Goal: Task Accomplishment & Management: Use online tool/utility

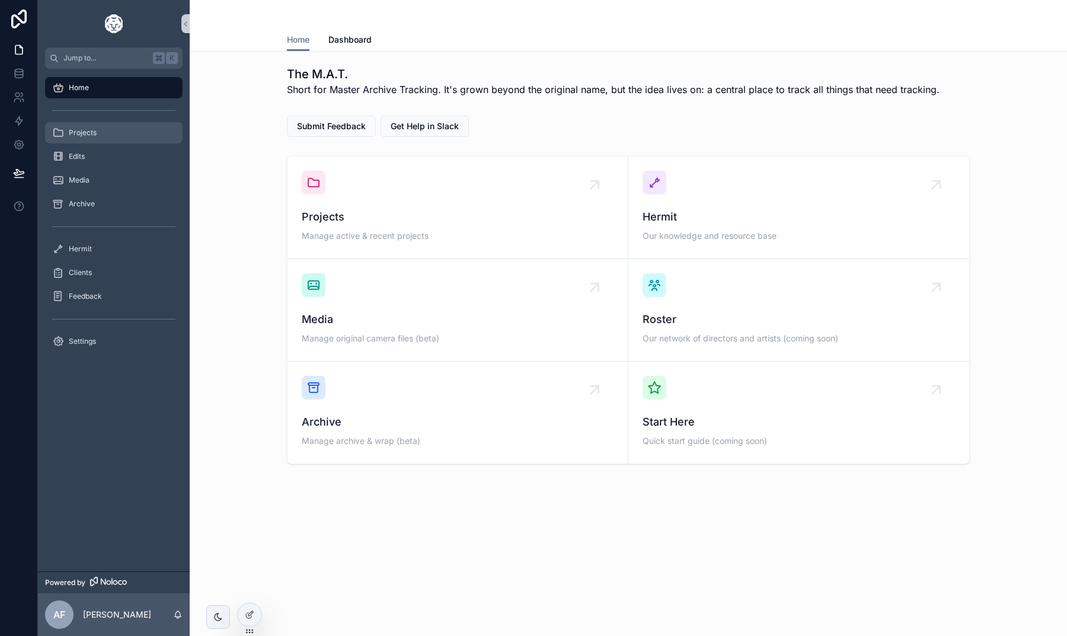
click at [103, 134] on div "Projects" at bounding box center [113, 132] width 123 height 19
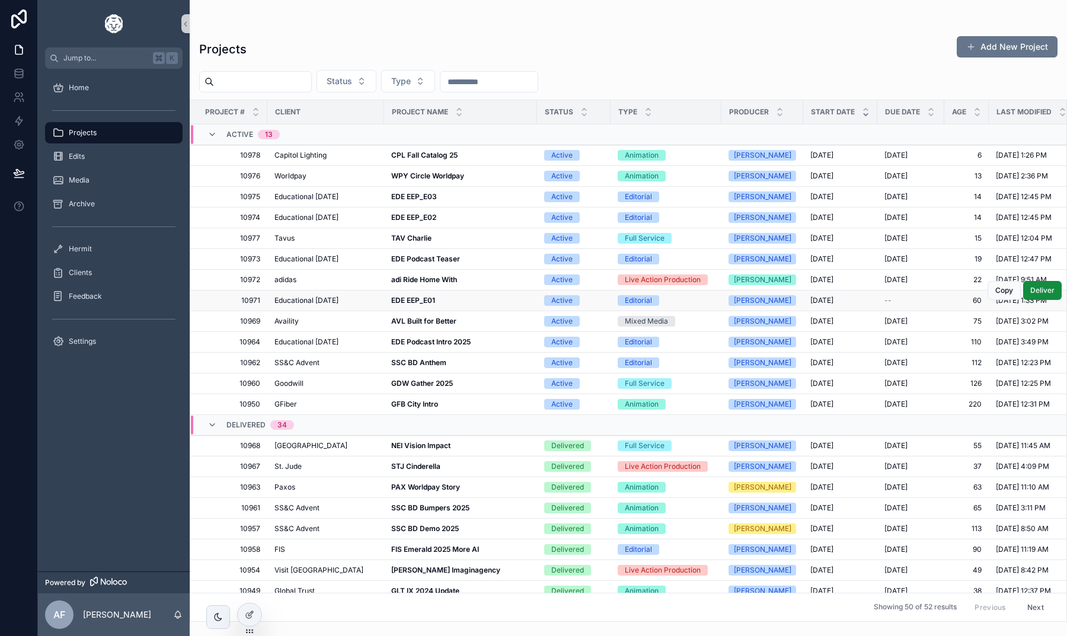
click at [410, 298] on strong "EDE EEP_E01" at bounding box center [413, 300] width 44 height 9
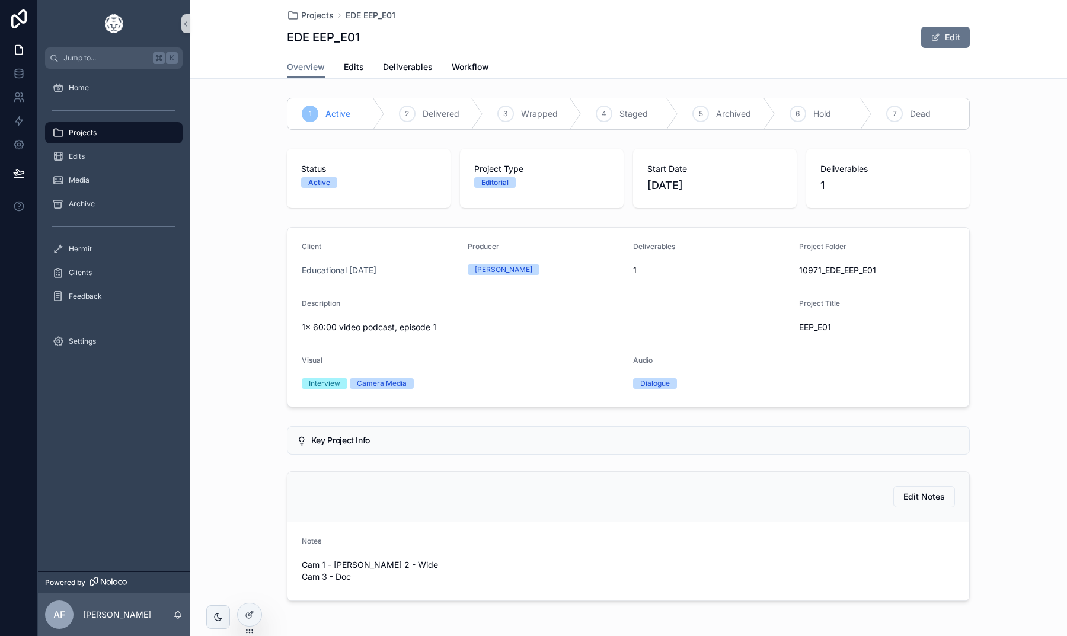
click at [356, 52] on div "Projects EDE EEP_E01 EDE EEP_E01 Edit" at bounding box center [628, 28] width 683 height 56
click at [398, 66] on span "Deliverables" at bounding box center [408, 67] width 50 height 12
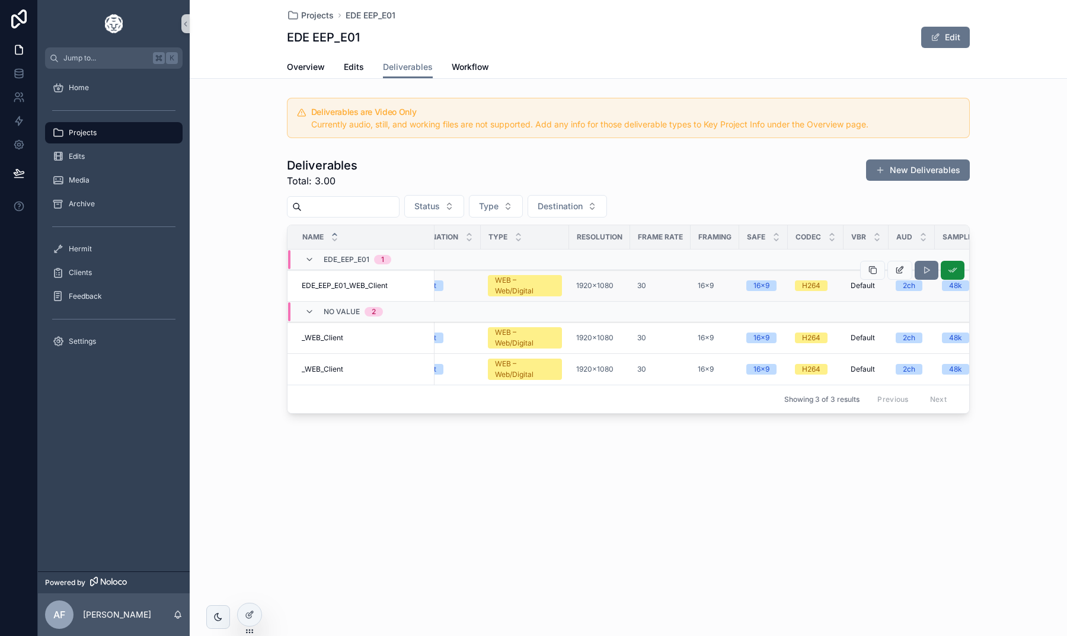
scroll to position [0, 132]
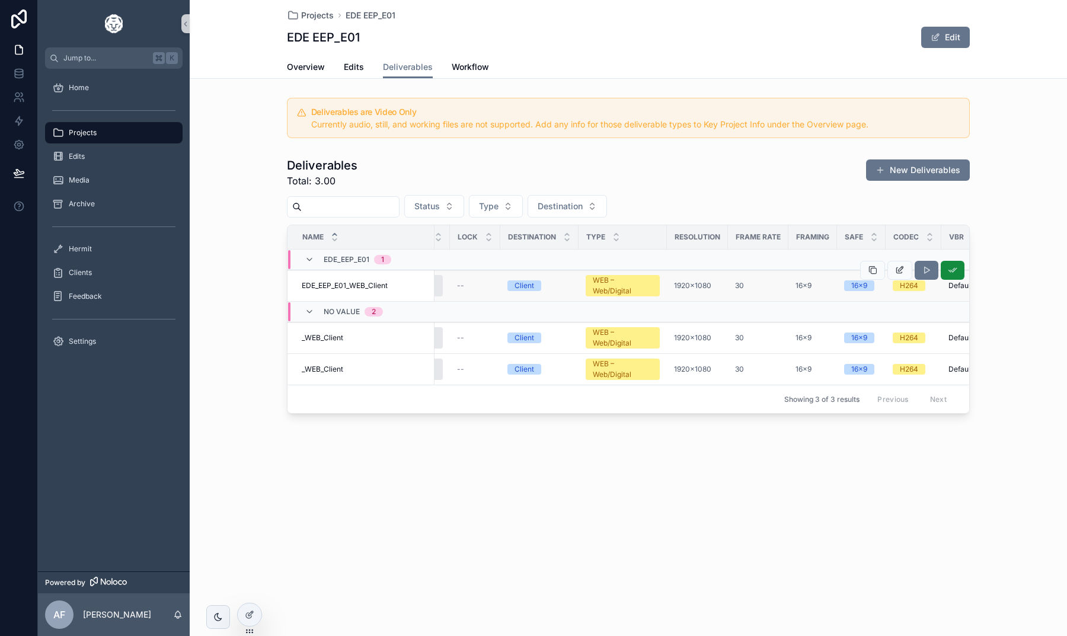
click at [563, 284] on div "Client" at bounding box center [540, 285] width 64 height 11
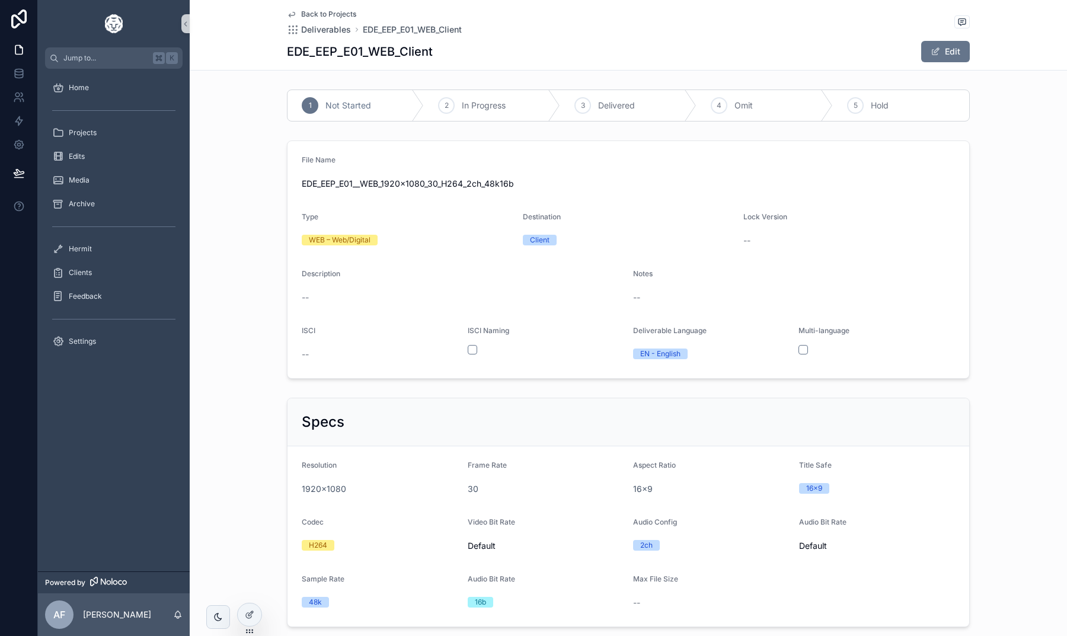
click at [250, 374] on div "File Name EDE_EEP_E01__WEB_1920x1080_30_H264_2ch_48k16b Type WEB – Web/Digital …" at bounding box center [629, 260] width 878 height 248
click at [256, 296] on div "File Name EDE_EEP_E01__WEB_1920x1080_30_H264_2ch_48k16b Type WEB – Web/Digital …" at bounding box center [629, 260] width 878 height 248
click at [320, 13] on span "Back to Projects" at bounding box center [328, 13] width 55 height 9
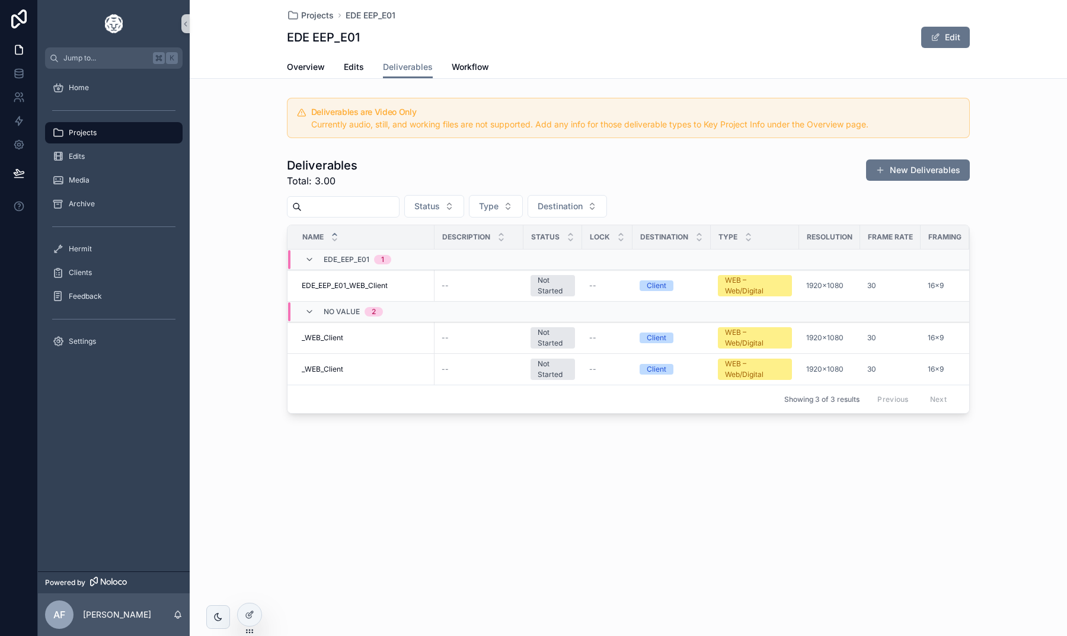
click at [251, 601] on div "Projects EDE EEP_E01 EDE EEP_E01 Edit Deliverables Overview Edits Deliverables …" at bounding box center [629, 318] width 878 height 636
click at [251, 607] on div at bounding box center [250, 615] width 24 height 23
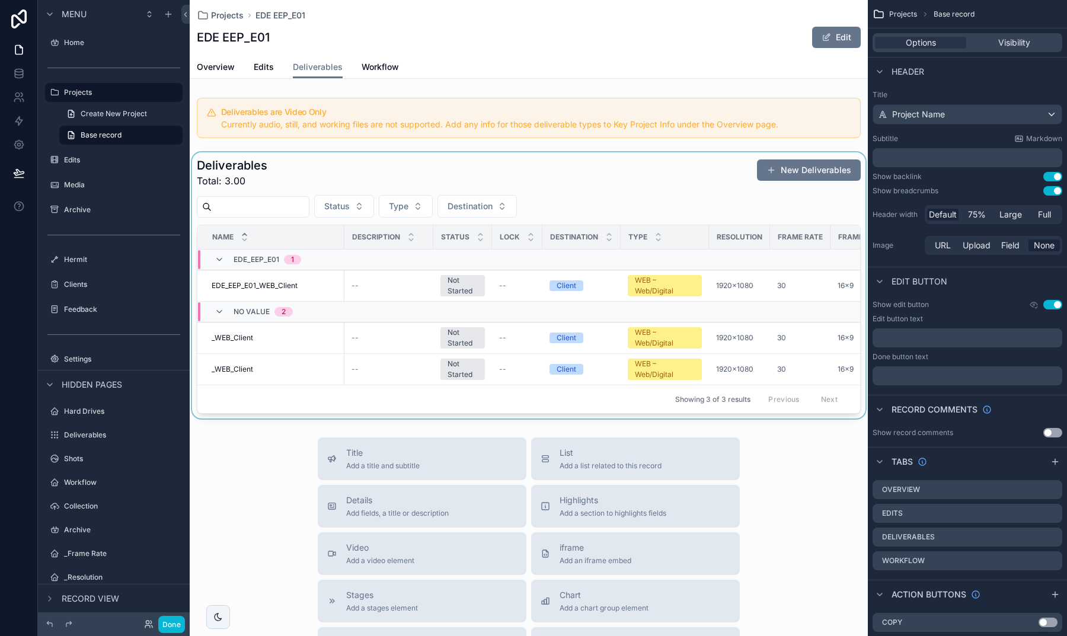
click at [630, 175] on div "scrollable content" at bounding box center [529, 285] width 678 height 266
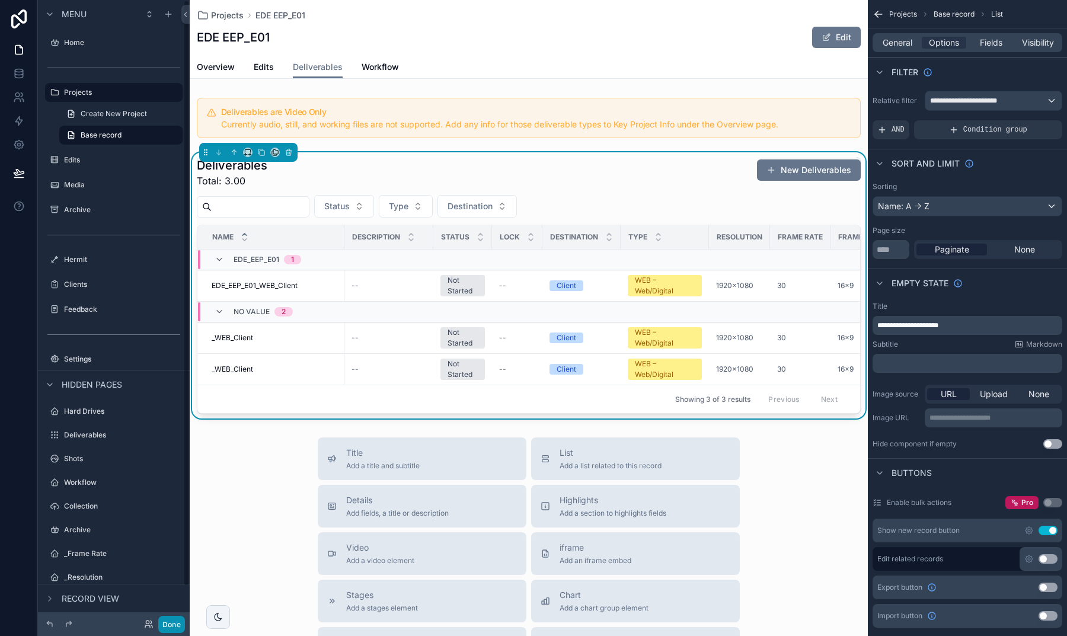
click at [177, 621] on button "Done" at bounding box center [171, 624] width 27 height 17
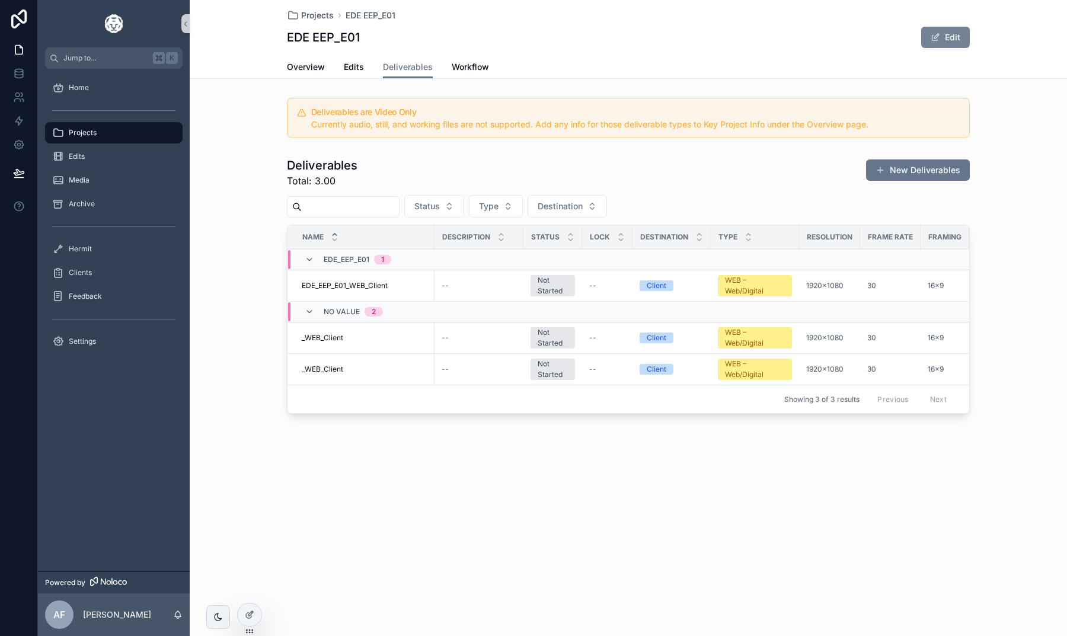
click at [945, 40] on button "Edit" at bounding box center [945, 37] width 49 height 21
click at [321, 337] on span "_WEB_Client" at bounding box center [323, 337] width 42 height 9
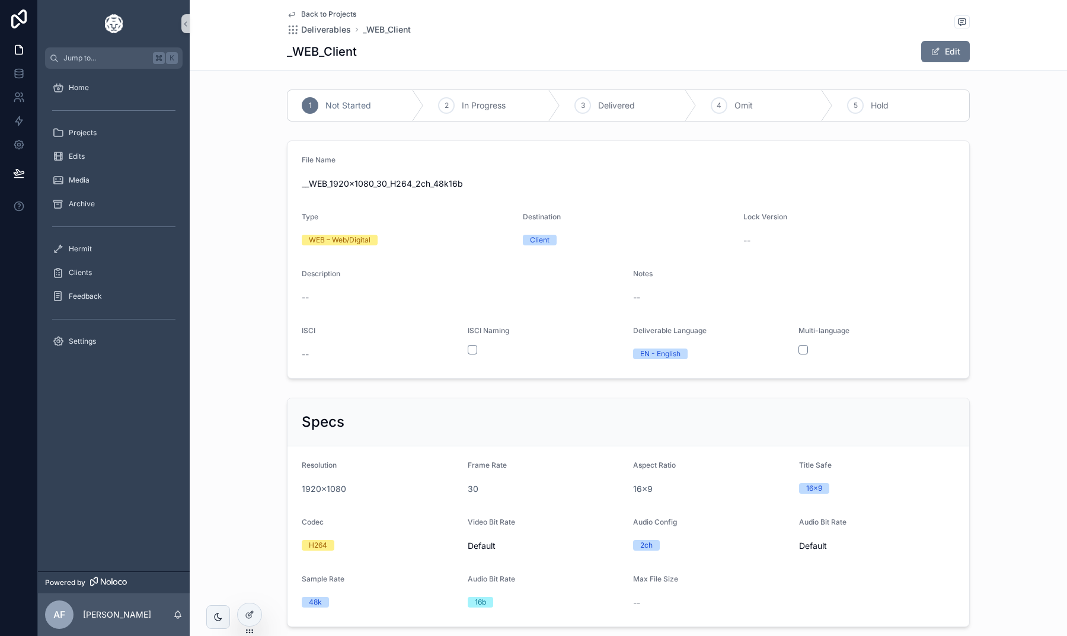
click at [306, 13] on span "Back to Projects" at bounding box center [328, 13] width 55 height 9
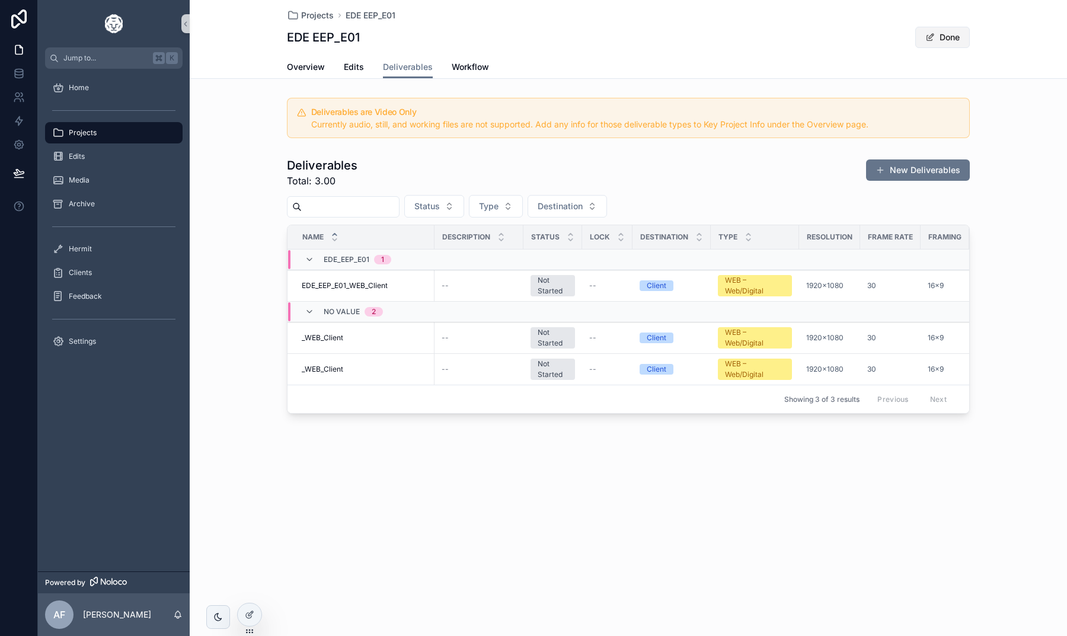
click at [930, 45] on button "Done" at bounding box center [942, 37] width 55 height 21
click at [247, 613] on icon at bounding box center [249, 614] width 9 height 9
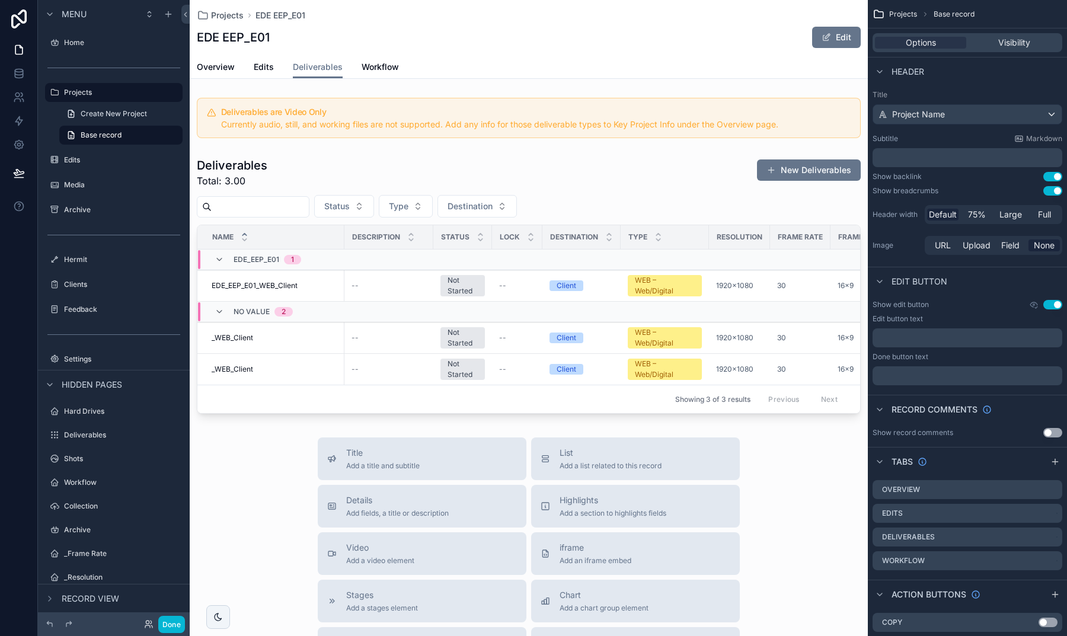
click at [759, 52] on div "Projects EDE EEP_E01 EDE EEP_E01 Edit" at bounding box center [529, 28] width 664 height 56
click at [1035, 307] on icon "scrollable content" at bounding box center [1033, 304] width 9 height 9
click at [1035, 308] on icon "scrollable content" at bounding box center [1033, 304] width 9 height 9
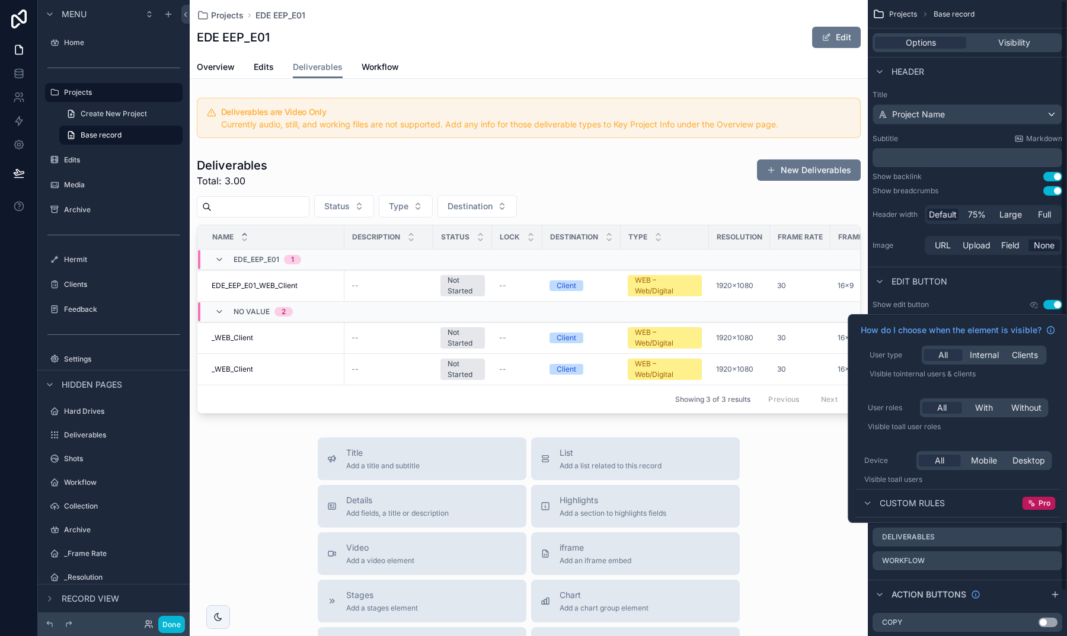
click at [1003, 295] on div "Edit button" at bounding box center [967, 281] width 199 height 28
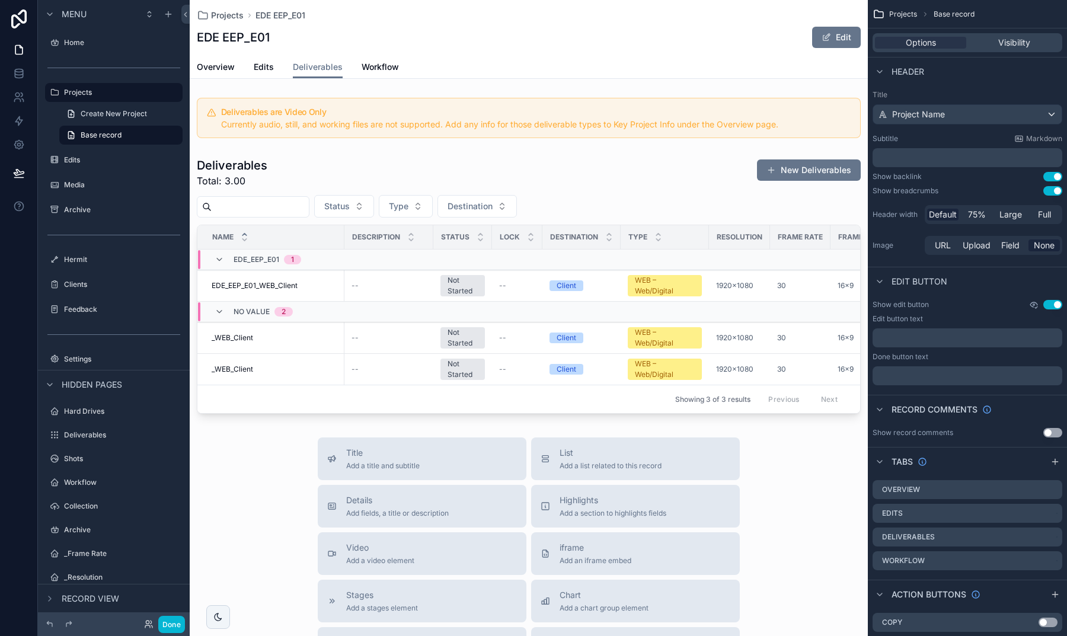
click at [1036, 307] on icon "scrollable content" at bounding box center [1033, 304] width 9 height 9
click at [955, 304] on div "Show edit button Use setting" at bounding box center [968, 304] width 190 height 9
click at [1049, 304] on button "Use setting" at bounding box center [1053, 304] width 19 height 9
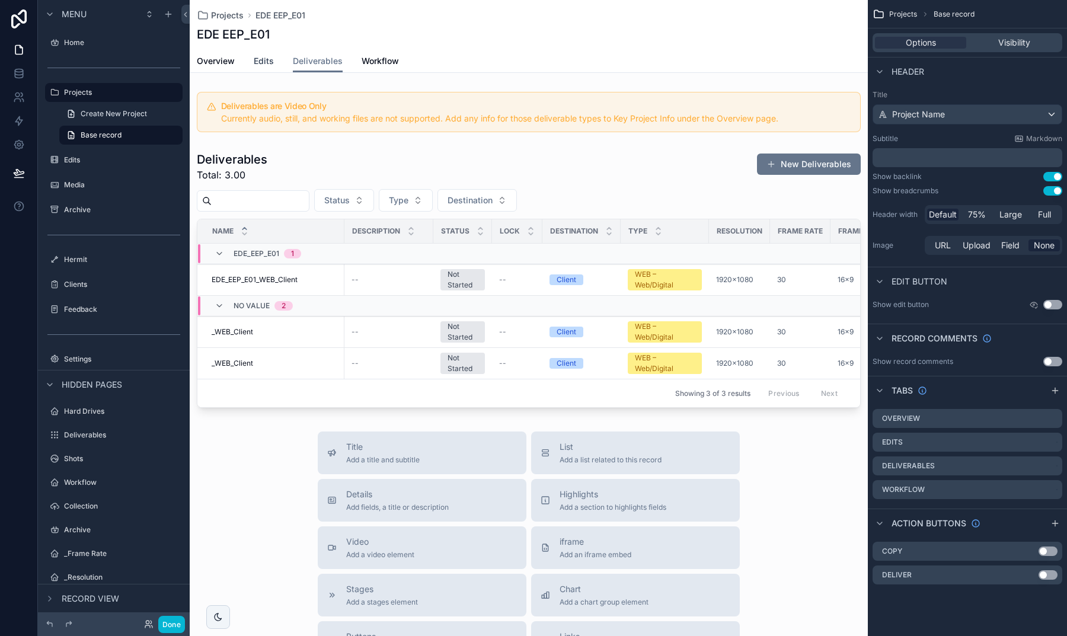
click at [266, 58] on span "Edits" at bounding box center [264, 61] width 20 height 12
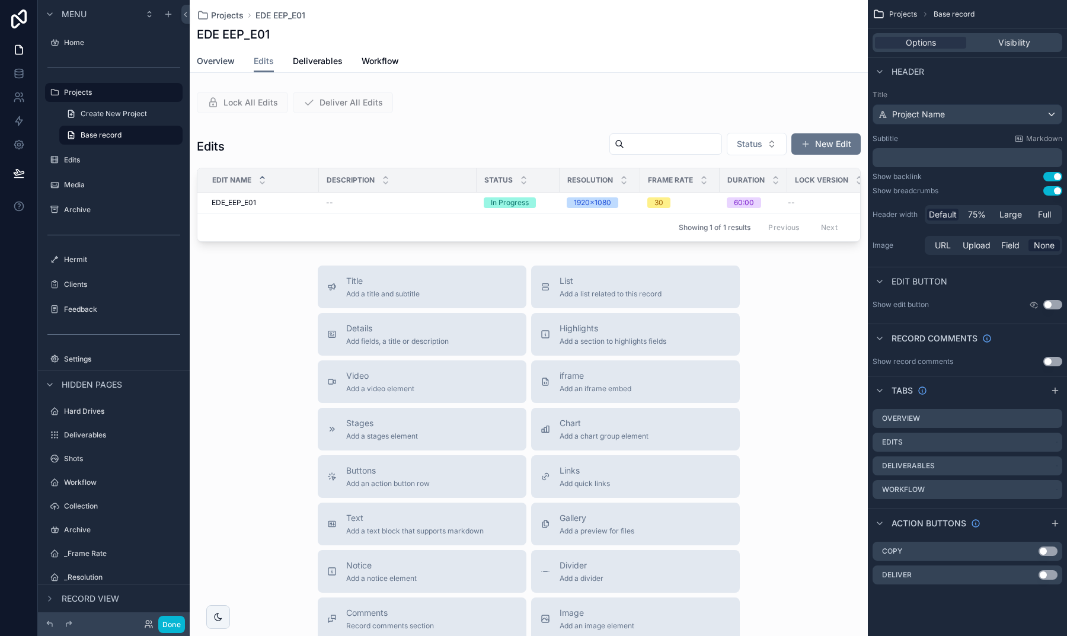
click at [222, 60] on span "Overview" at bounding box center [216, 61] width 38 height 12
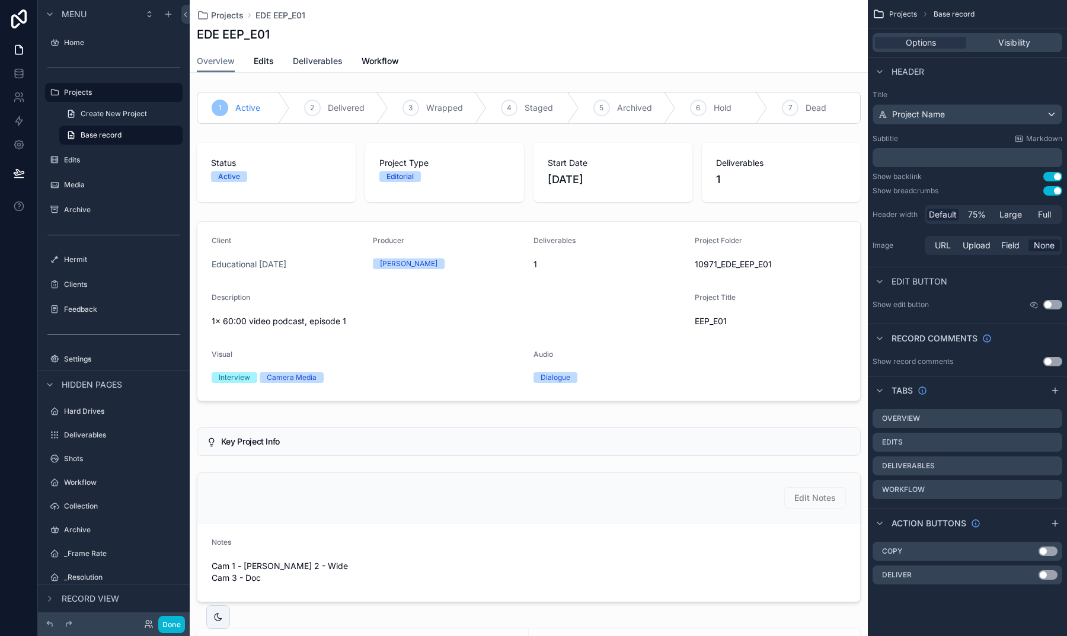
click at [309, 64] on span "Deliverables" at bounding box center [318, 61] width 50 height 12
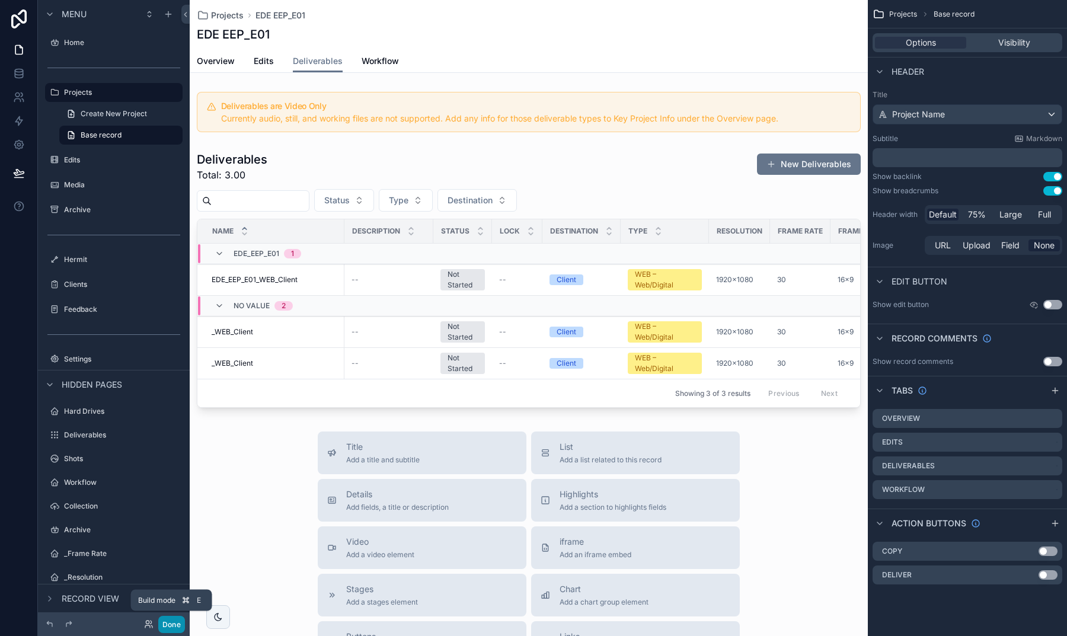
click at [165, 619] on button "Done" at bounding box center [171, 624] width 27 height 17
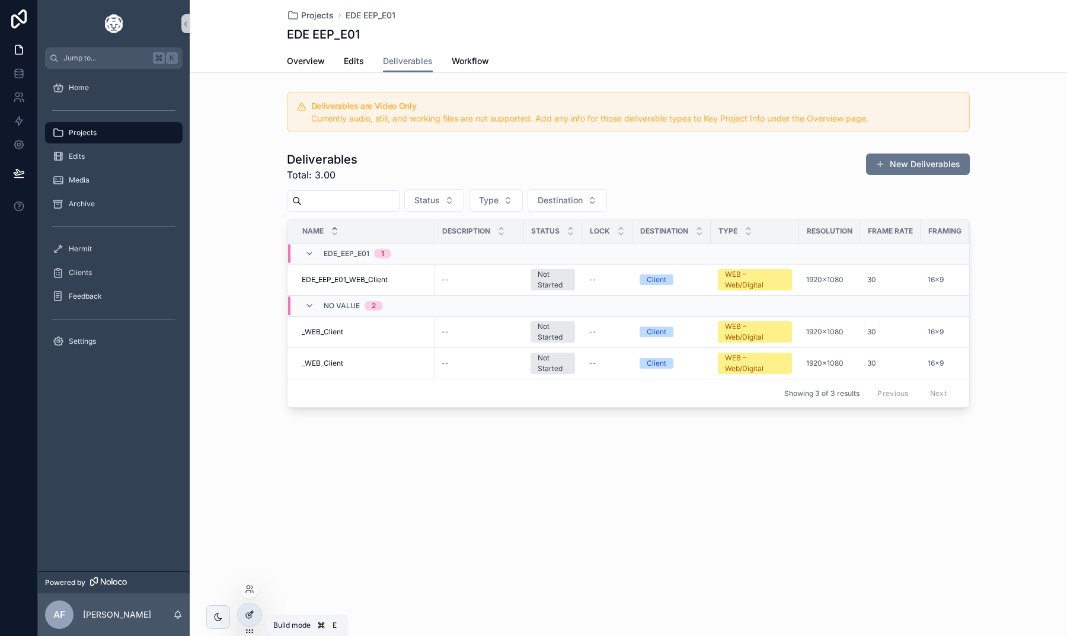
click at [248, 615] on icon at bounding box center [250, 613] width 5 height 5
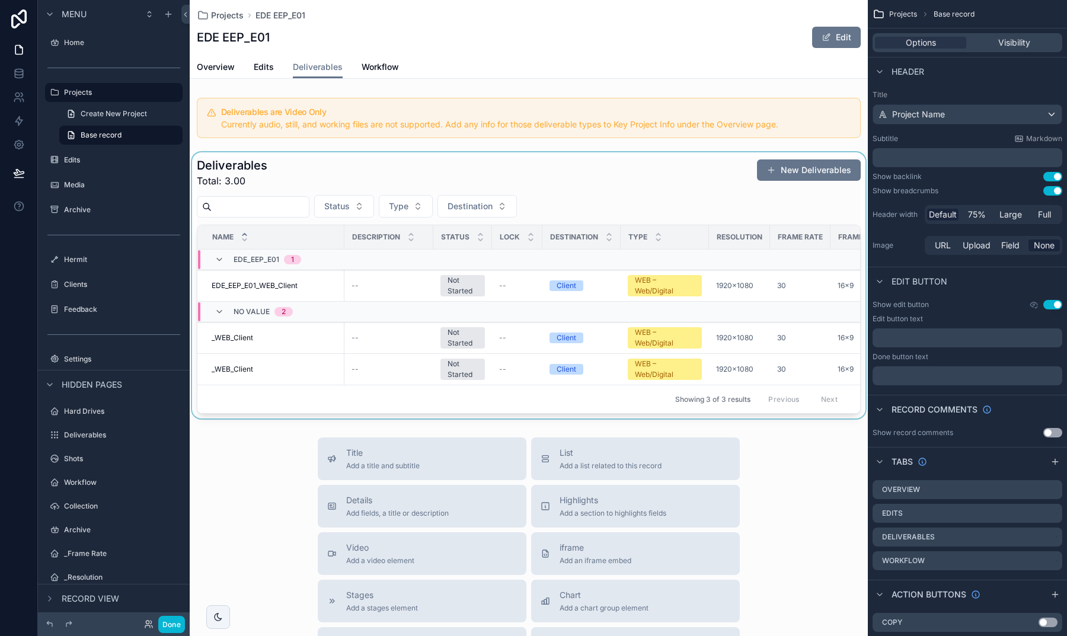
click at [432, 168] on div "scrollable content" at bounding box center [529, 285] width 678 height 266
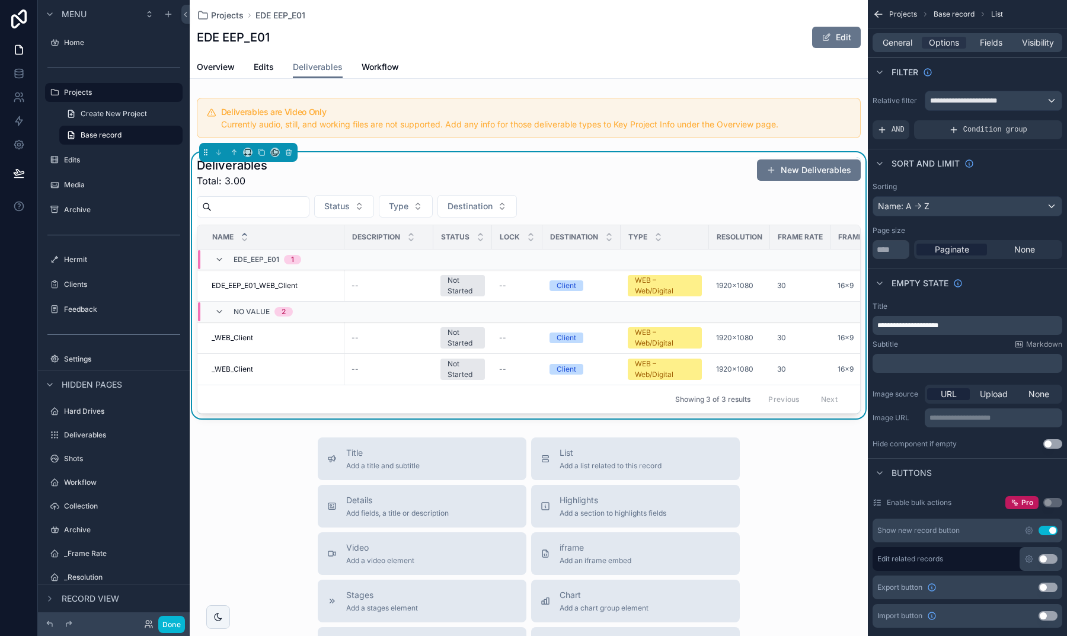
click at [741, 65] on div "Overview Edits Deliverables Workflow" at bounding box center [529, 67] width 664 height 23
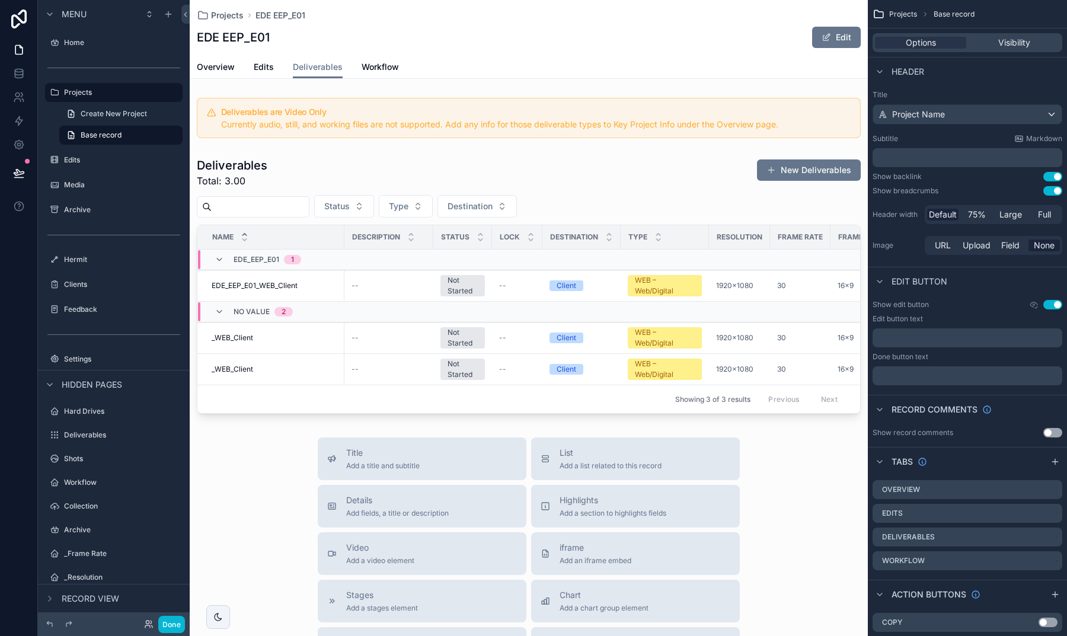
click at [1049, 303] on button "Use setting" at bounding box center [1053, 304] width 19 height 9
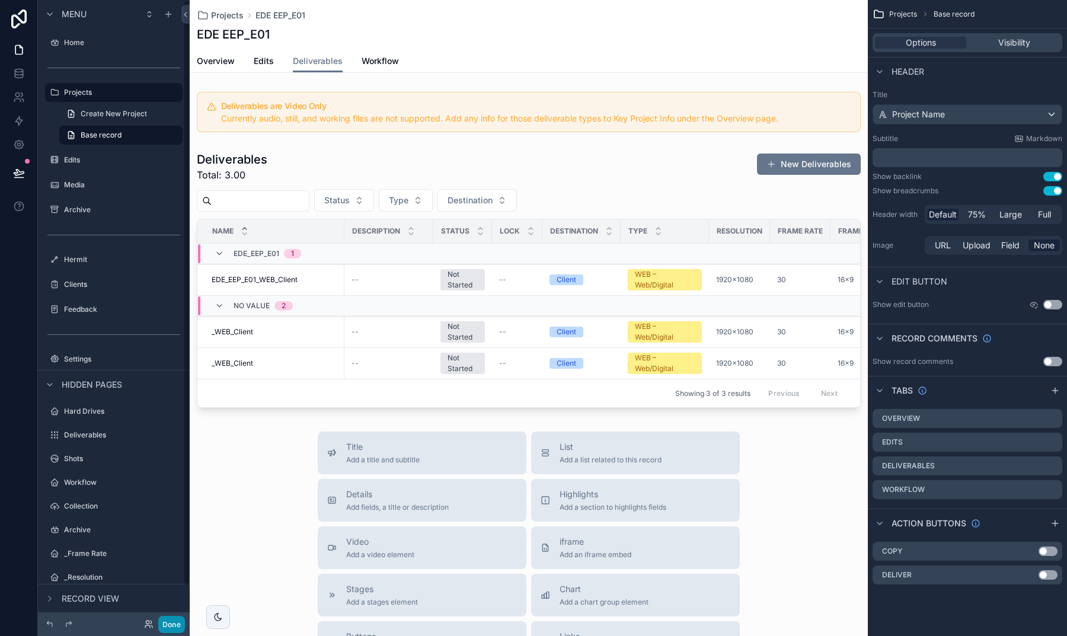
click at [168, 621] on button "Done" at bounding box center [171, 624] width 27 height 17
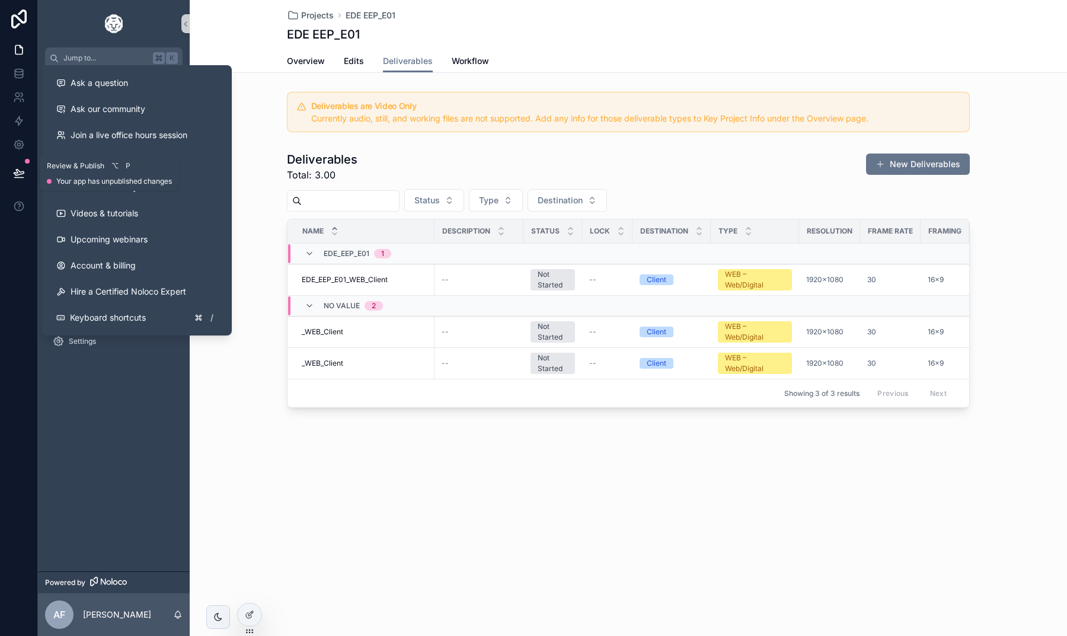
click at [23, 166] on button at bounding box center [19, 173] width 26 height 33
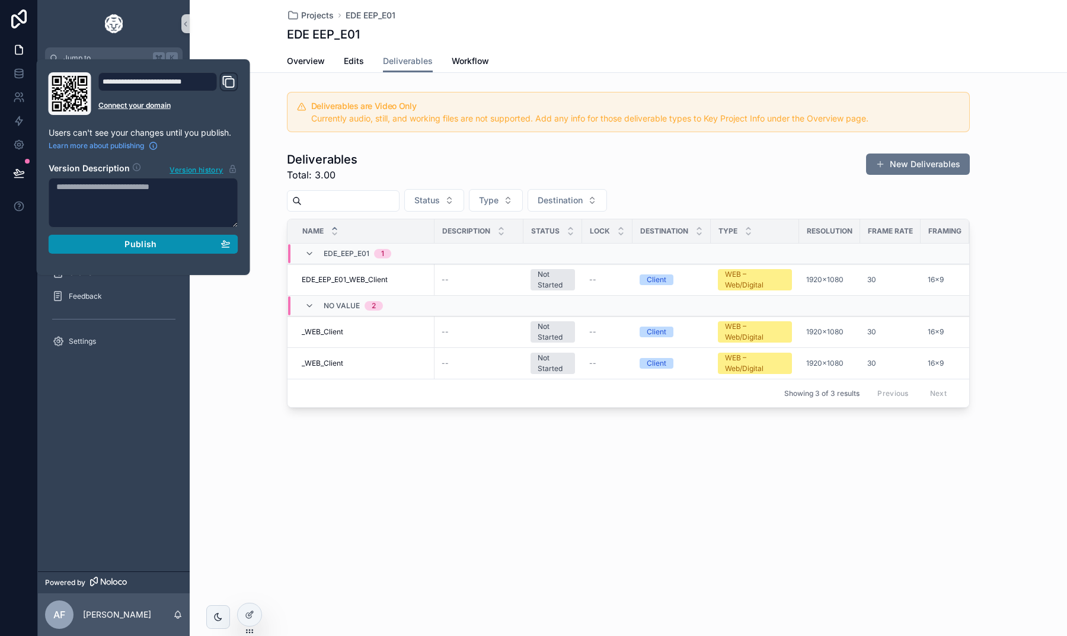
click at [172, 244] on div "Publish" at bounding box center [143, 244] width 174 height 11
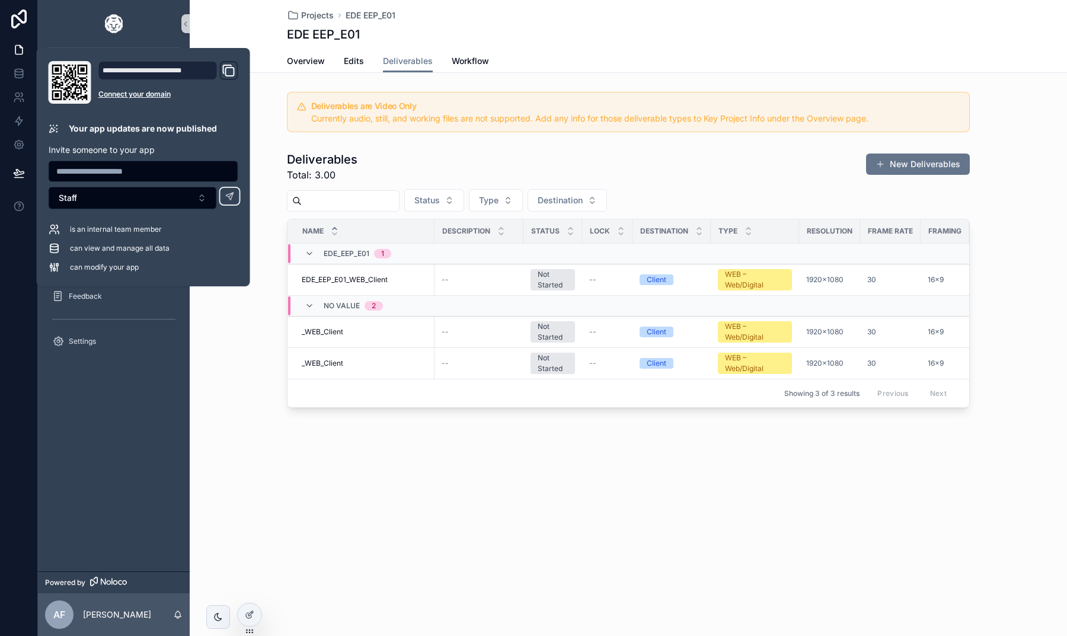
click at [266, 313] on div "Deliverables Total: 3.00 New Deliverables Status Type Destination Name Descript…" at bounding box center [629, 279] width 878 height 266
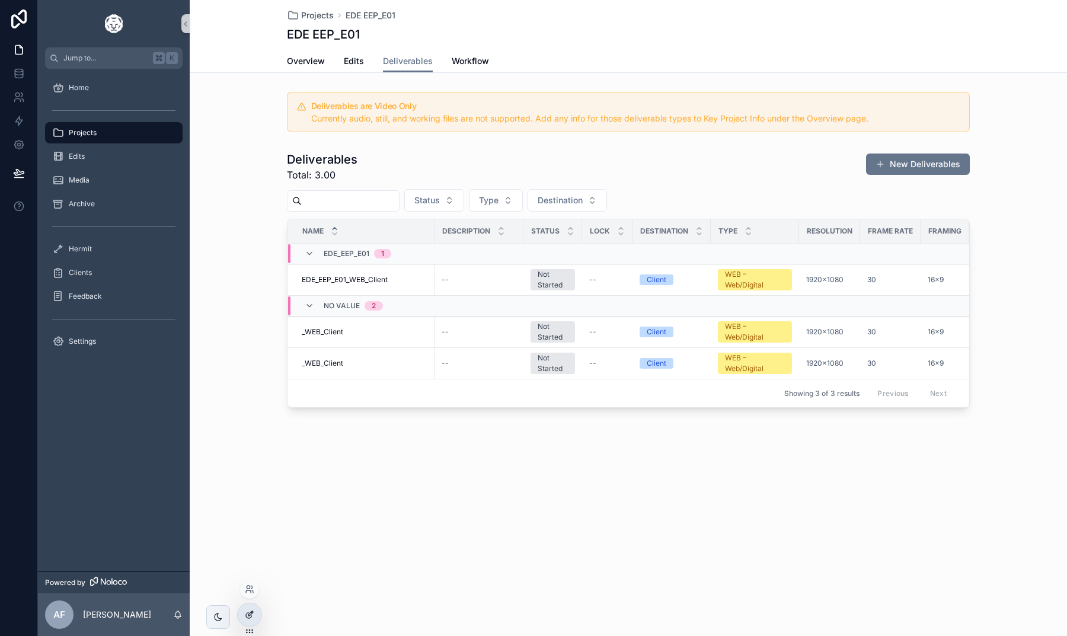
click at [257, 617] on div at bounding box center [250, 615] width 24 height 23
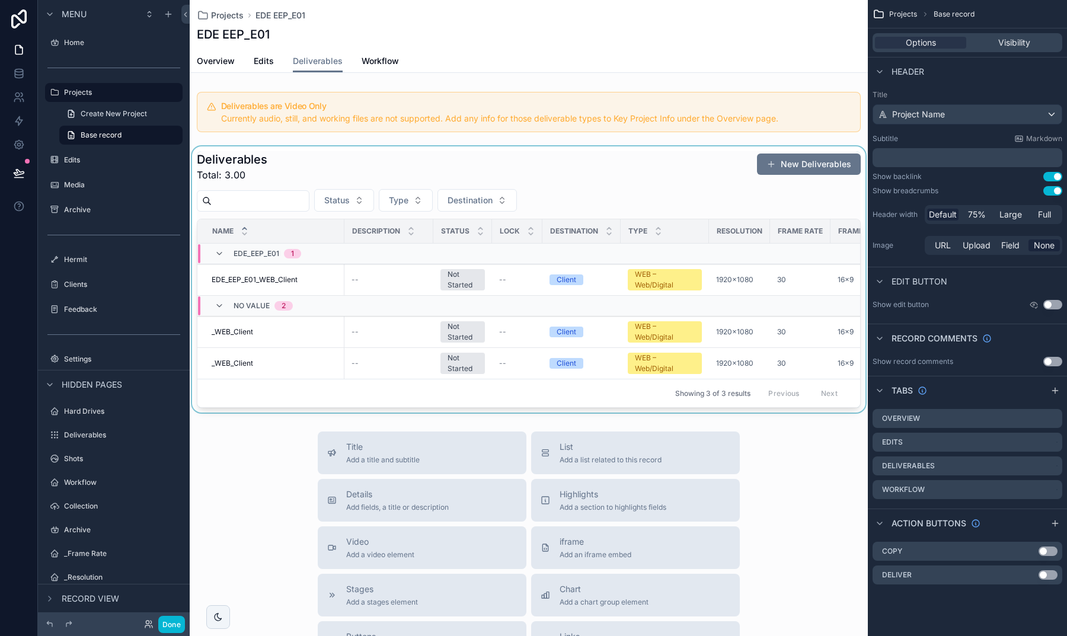
click at [361, 176] on div "scrollable content" at bounding box center [529, 279] width 678 height 266
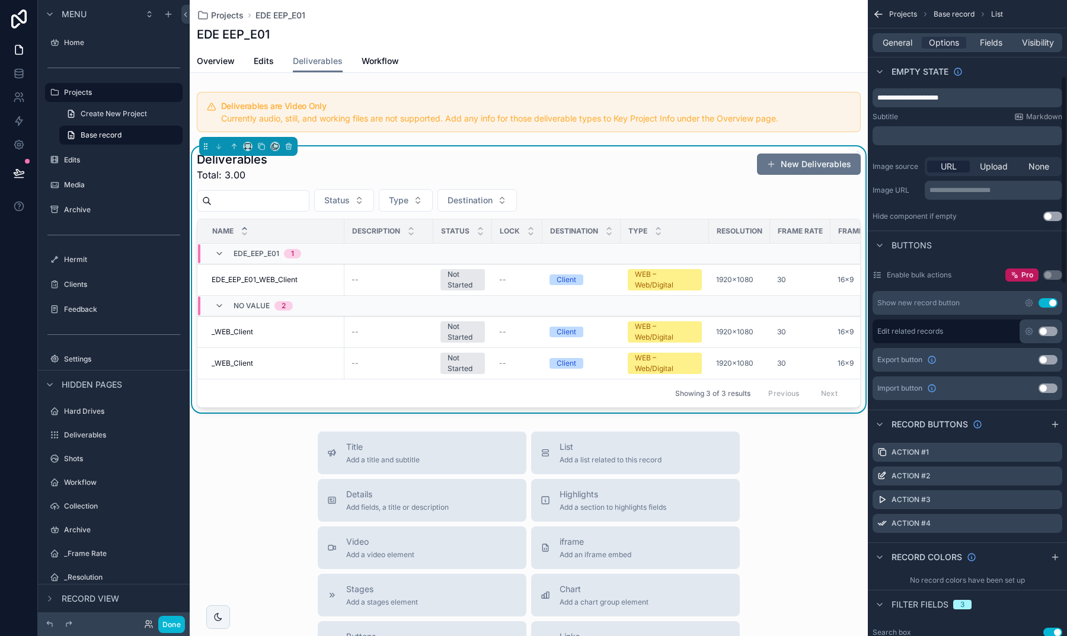
scroll to position [219, 0]
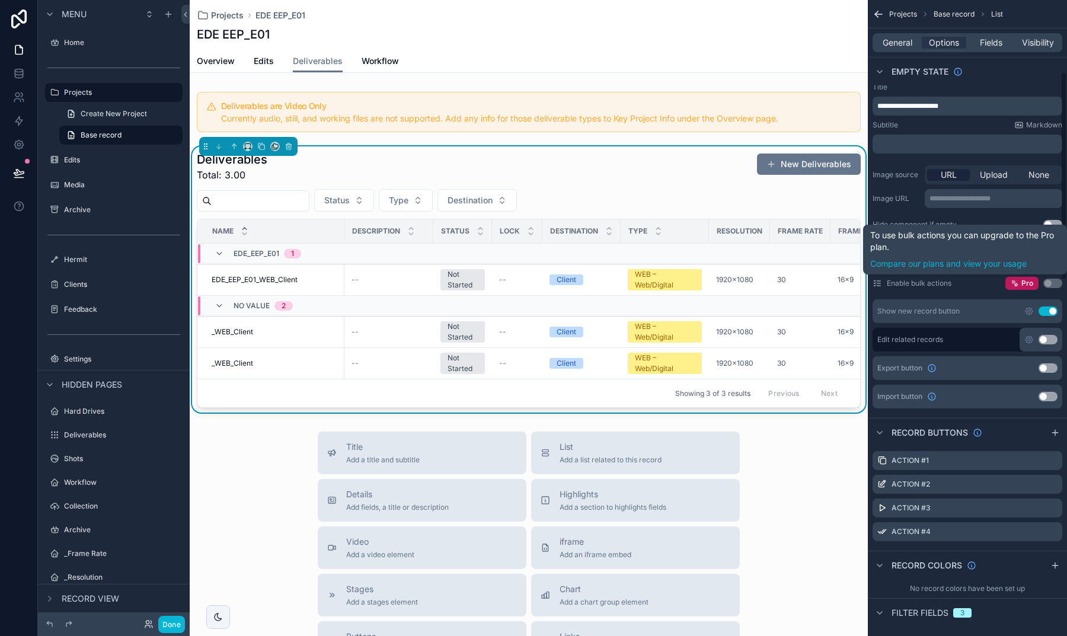
click at [1055, 282] on button "Use setting" at bounding box center [1053, 283] width 19 height 9
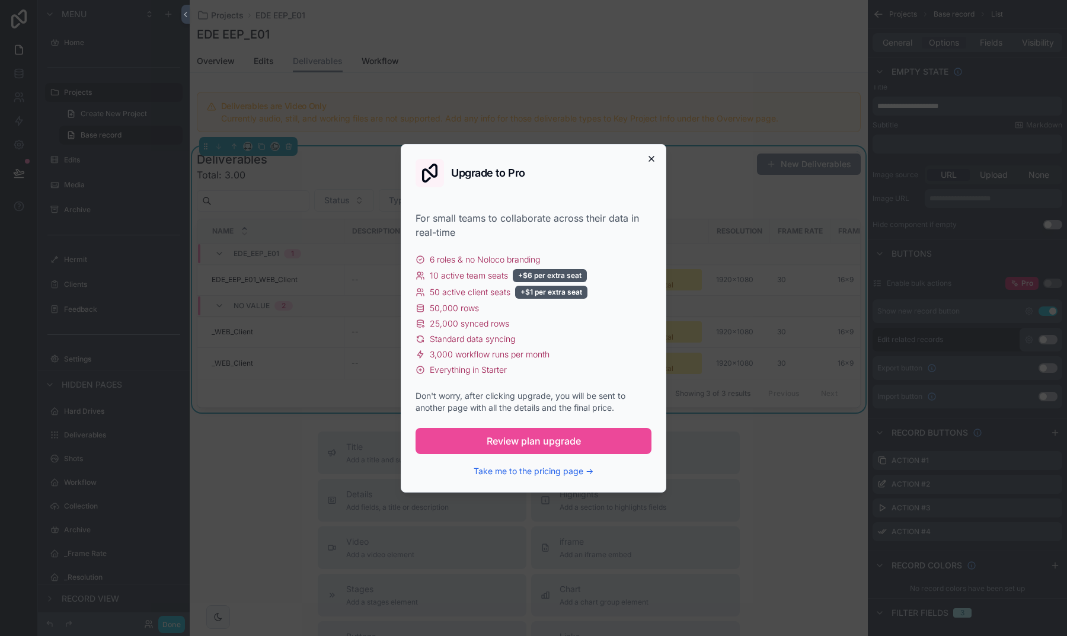
click at [653, 159] on icon "button" at bounding box center [651, 158] width 9 height 9
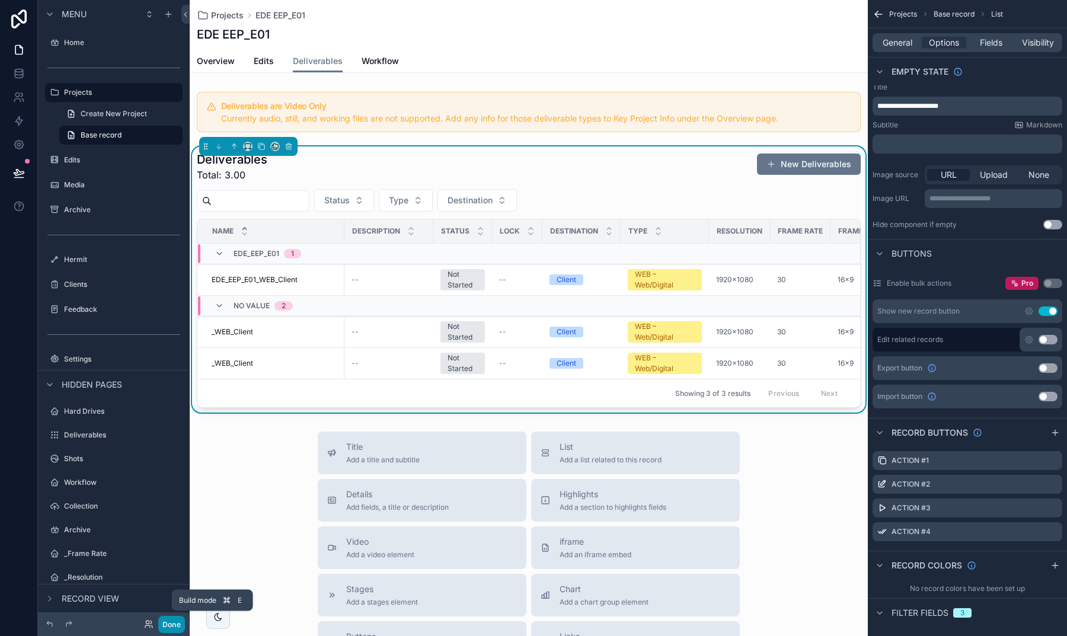
click at [174, 628] on button "Done" at bounding box center [171, 624] width 27 height 17
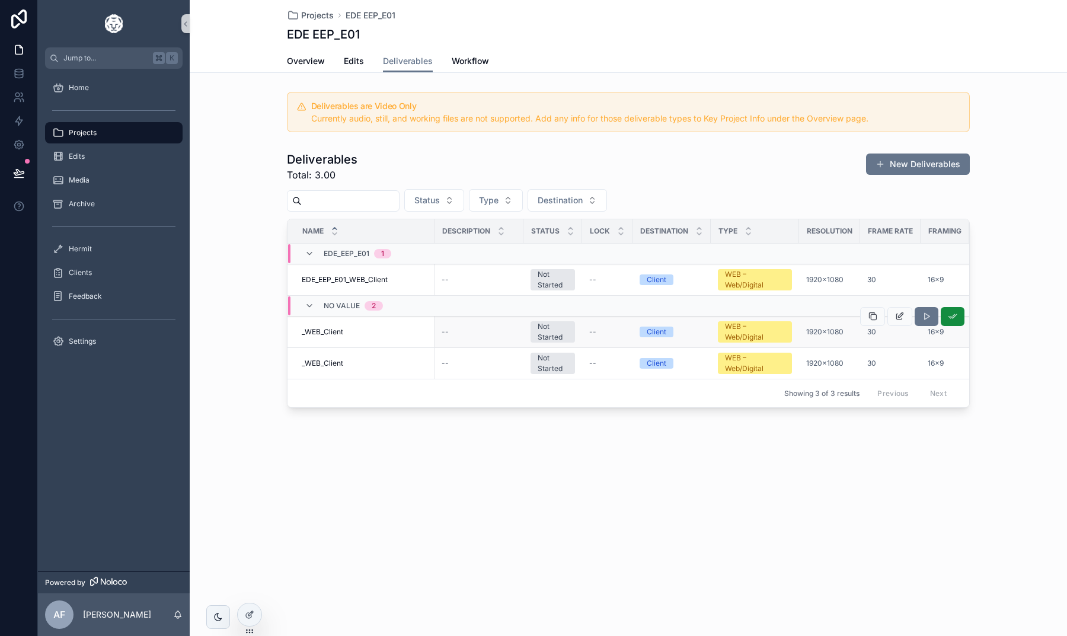
click at [892, 327] on div "scrollable content" at bounding box center [912, 316] width 104 height 31
click at [899, 318] on icon "scrollable content" at bounding box center [899, 316] width 9 height 9
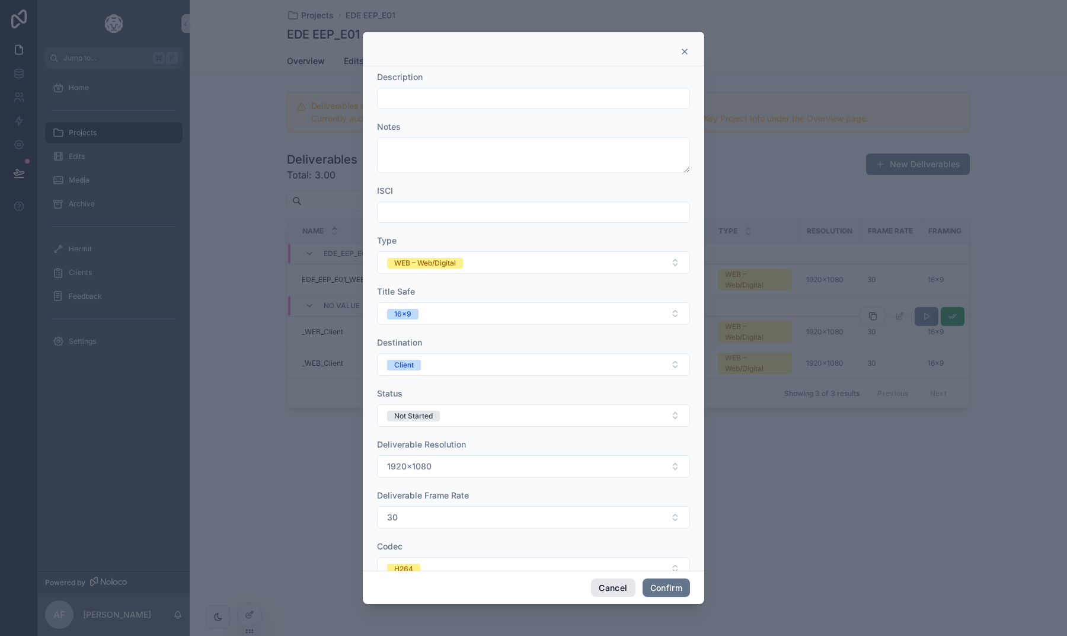
click at [612, 586] on button "Cancel" at bounding box center [613, 588] width 44 height 19
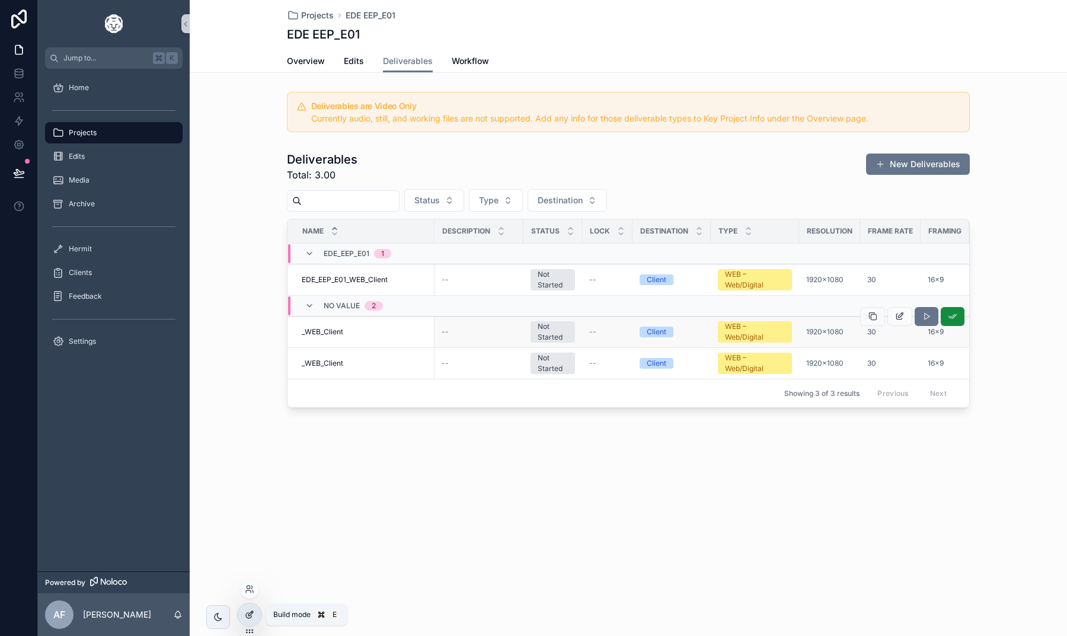
click at [253, 617] on icon at bounding box center [249, 614] width 9 height 9
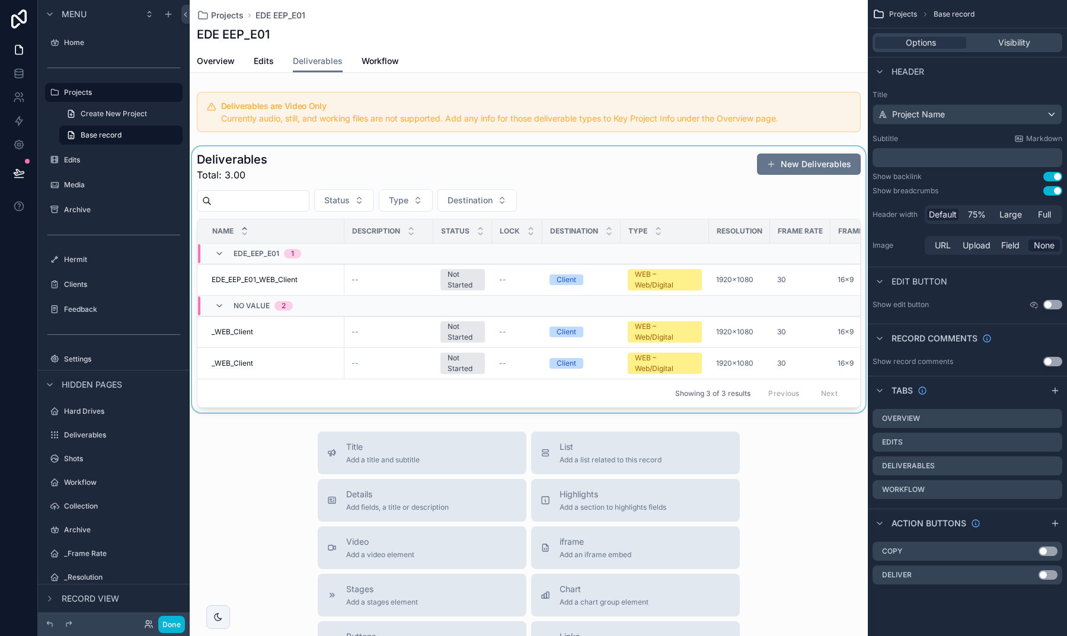
click at [569, 184] on div "scrollable content" at bounding box center [529, 279] width 678 height 266
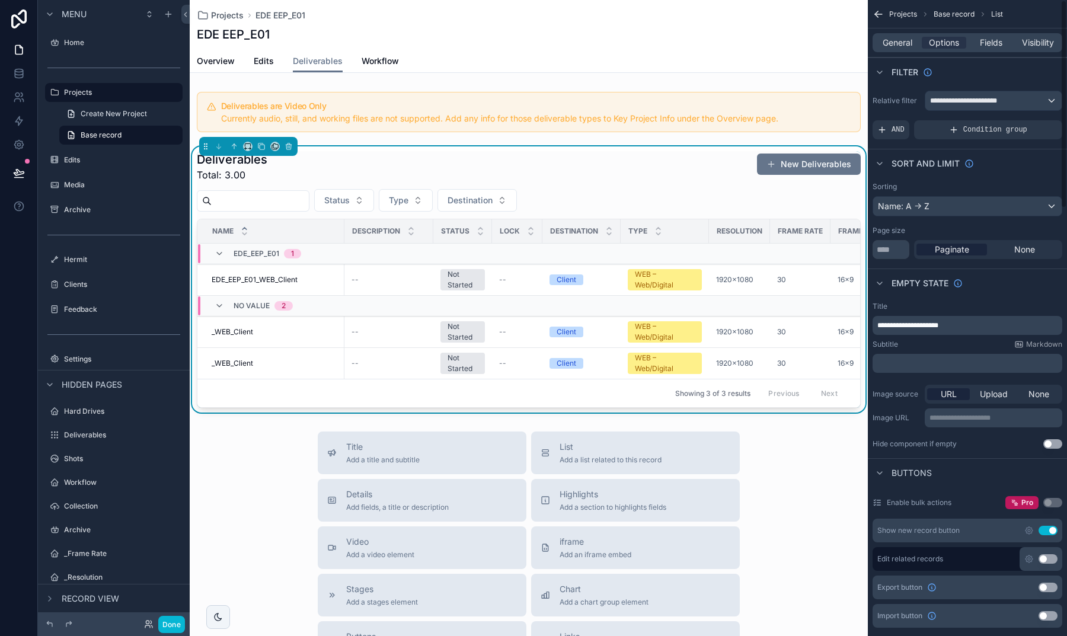
scroll to position [0, 0]
click at [981, 48] on span "Fields" at bounding box center [991, 43] width 23 height 12
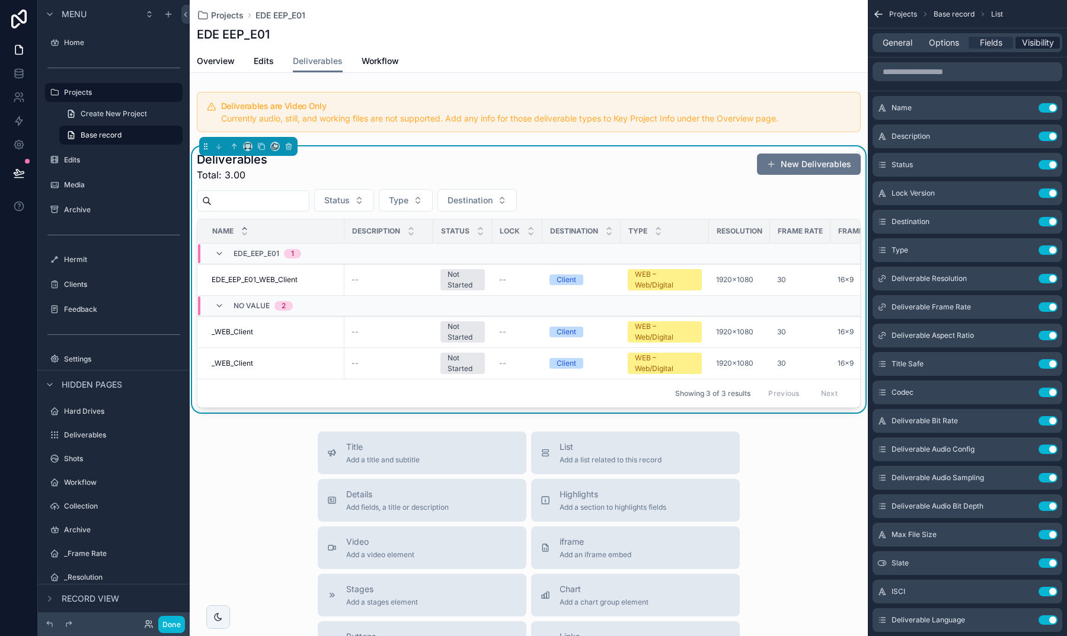
click at [1036, 44] on span "Visibility" at bounding box center [1038, 43] width 32 height 12
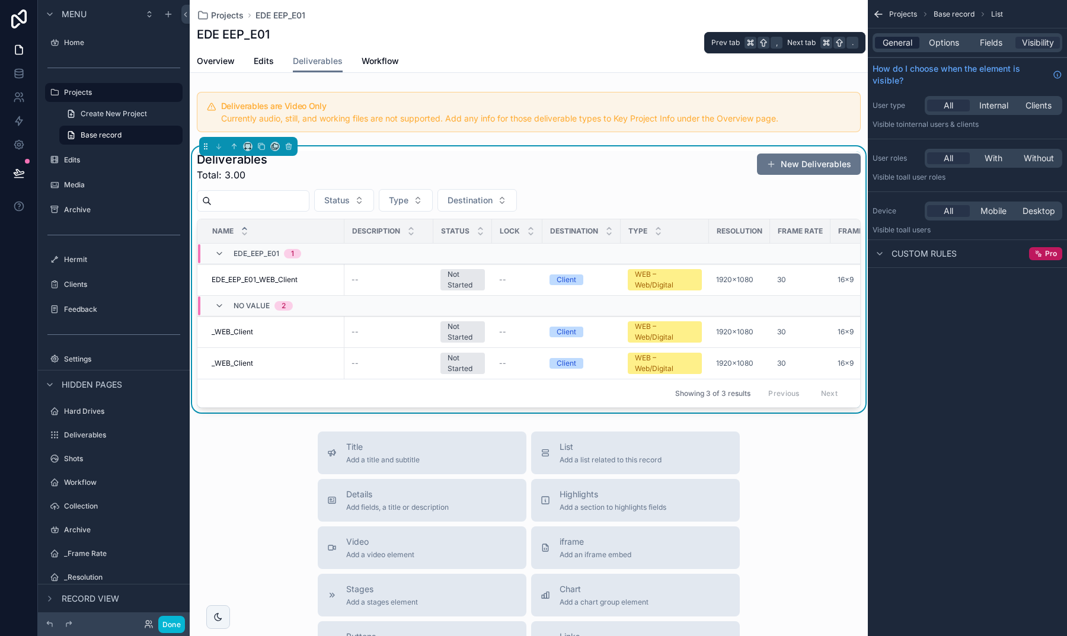
click at [898, 46] on span "General" at bounding box center [898, 43] width 30 height 12
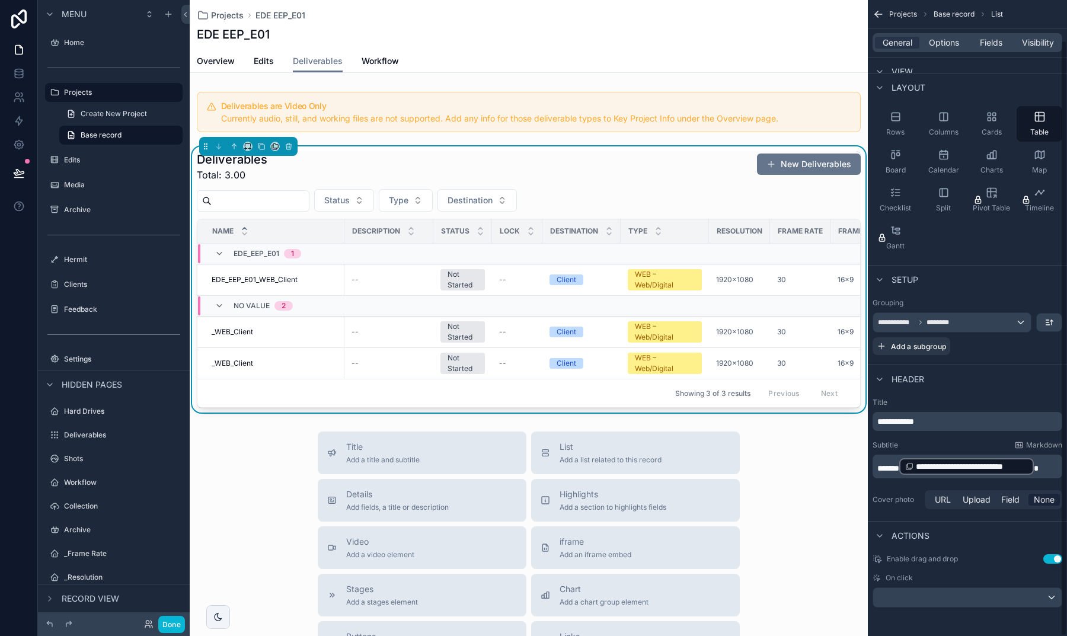
scroll to position [43, 0]
click at [976, 595] on div "scrollable content" at bounding box center [967, 597] width 189 height 19
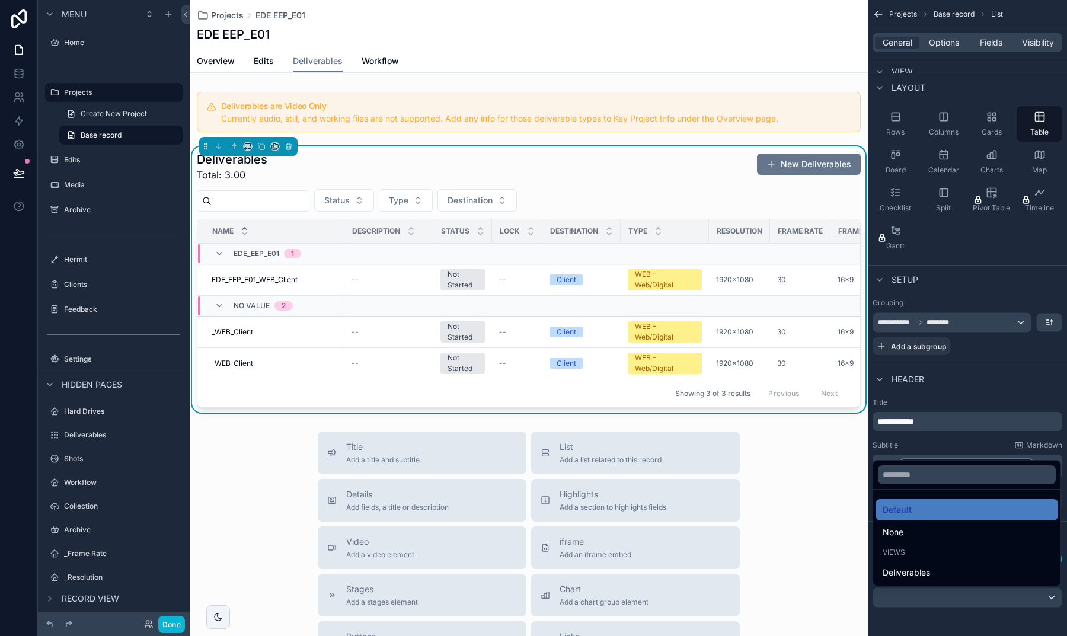
click at [976, 597] on div "scrollable content" at bounding box center [533, 318] width 1067 height 636
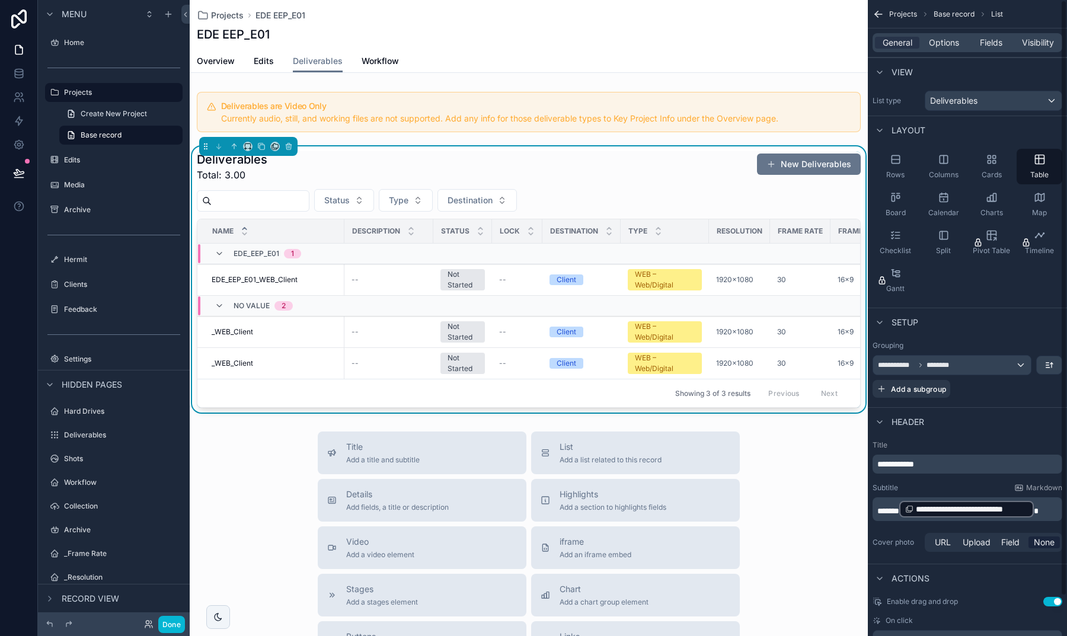
scroll to position [0, 0]
click at [940, 49] on div "General Options Fields Visibility" at bounding box center [968, 42] width 190 height 19
click at [940, 43] on span "Options" at bounding box center [944, 43] width 30 height 12
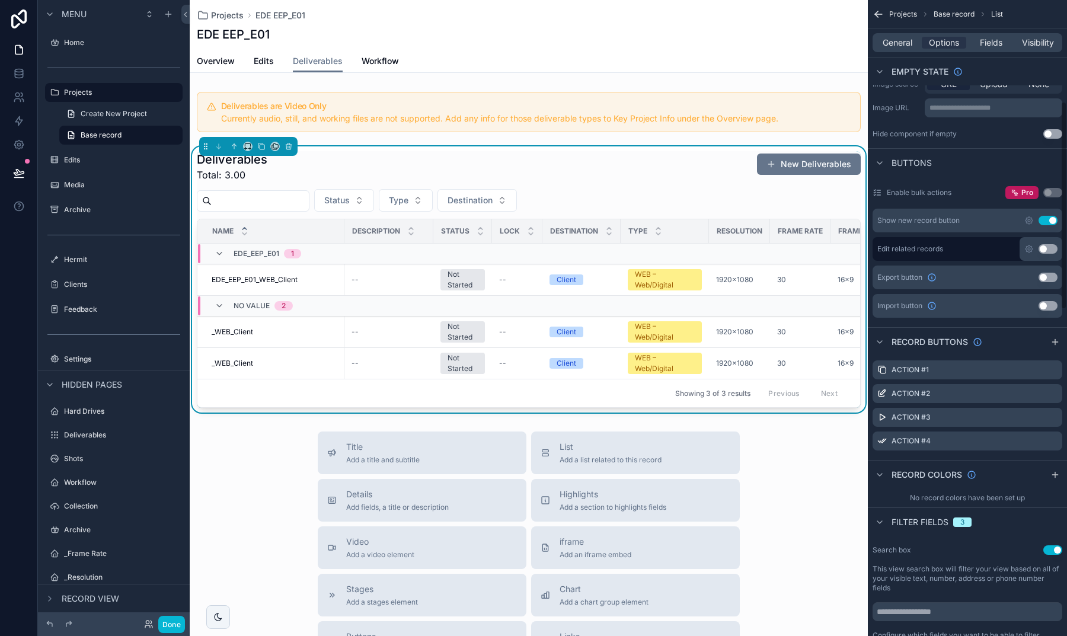
scroll to position [363, 0]
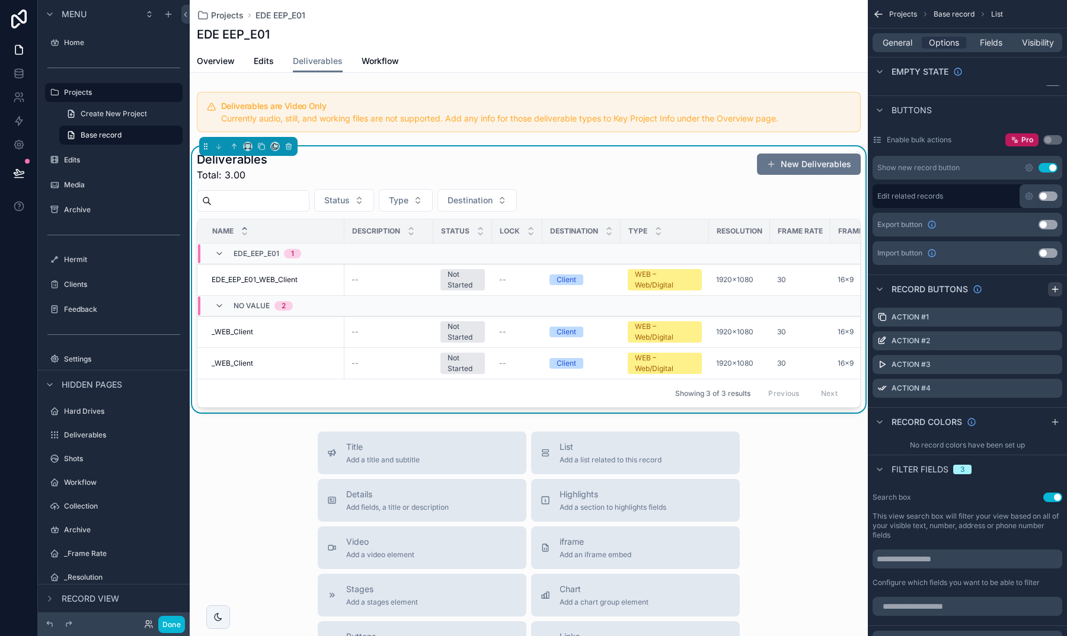
click at [1053, 294] on icon "scrollable content" at bounding box center [1055, 289] width 9 height 9
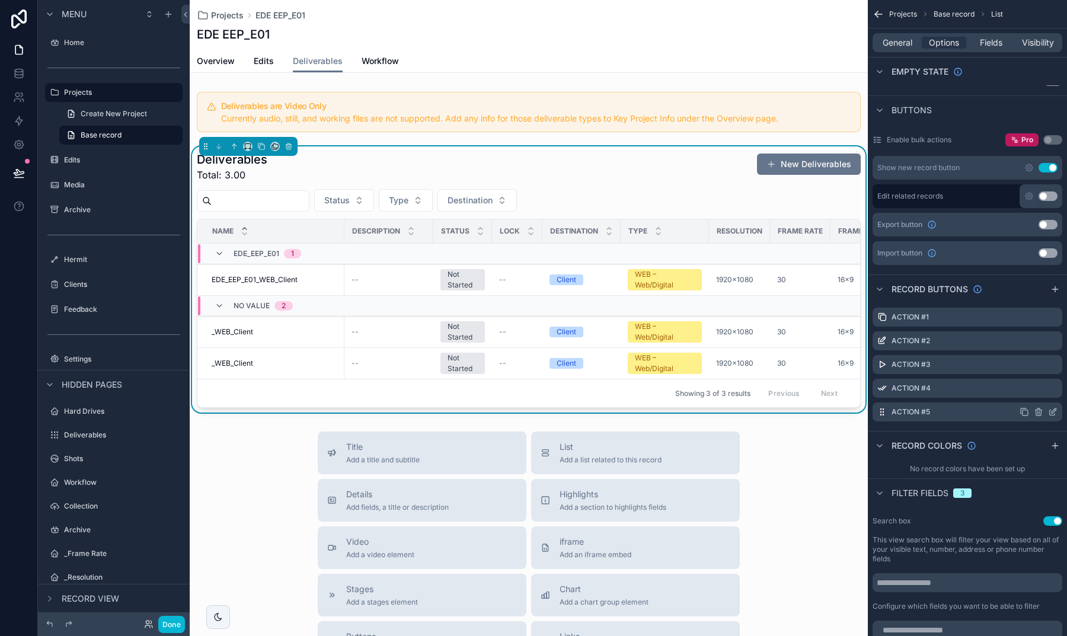
click at [1049, 411] on icon "scrollable content" at bounding box center [1052, 411] width 9 height 9
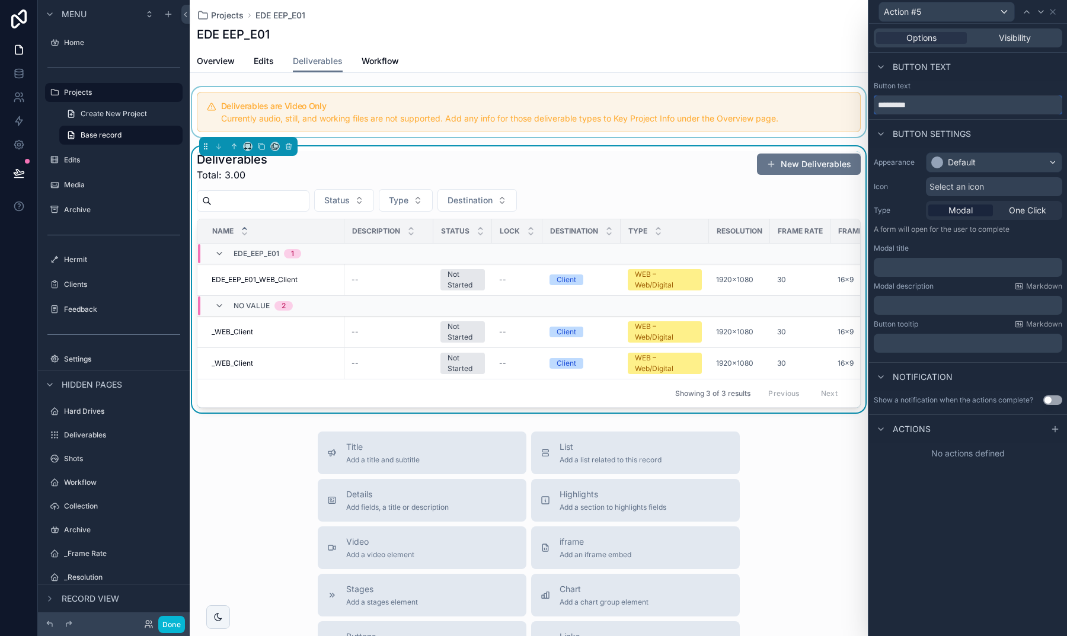
drag, startPoint x: 945, startPoint y: 111, endPoint x: 821, endPoint y: 111, distance: 123.3
click at [822, 111] on div "Action #5 Options Visibility Button text Button text ********* Button settings …" at bounding box center [533, 318] width 1067 height 636
click at [956, 187] on span "Select an icon" at bounding box center [957, 187] width 55 height 12
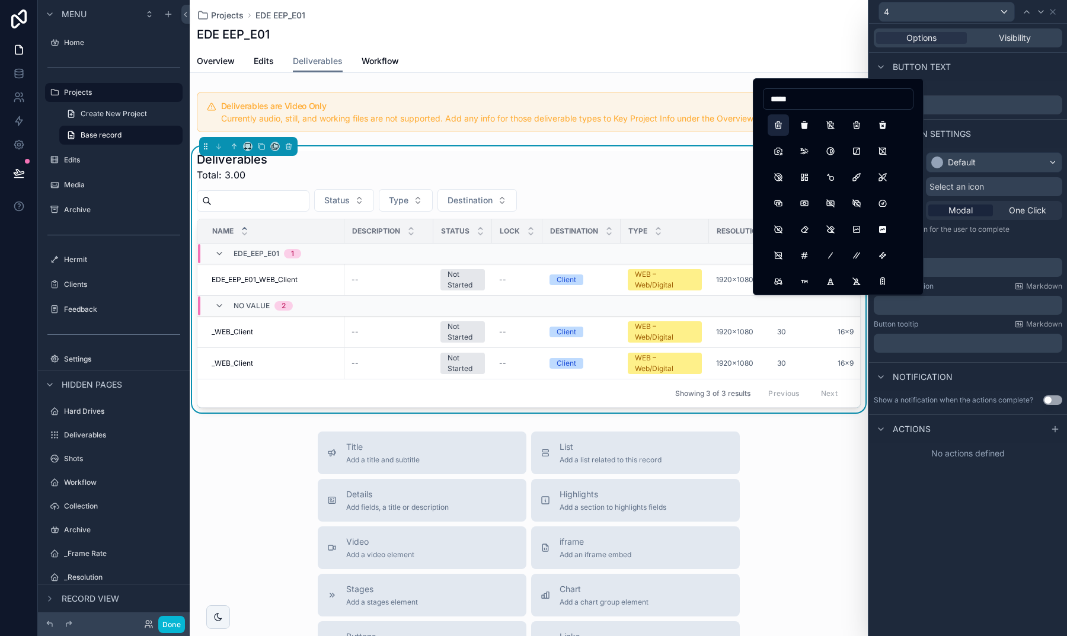
type input "*****"
click at [777, 119] on button "Trash" at bounding box center [778, 124] width 21 height 21
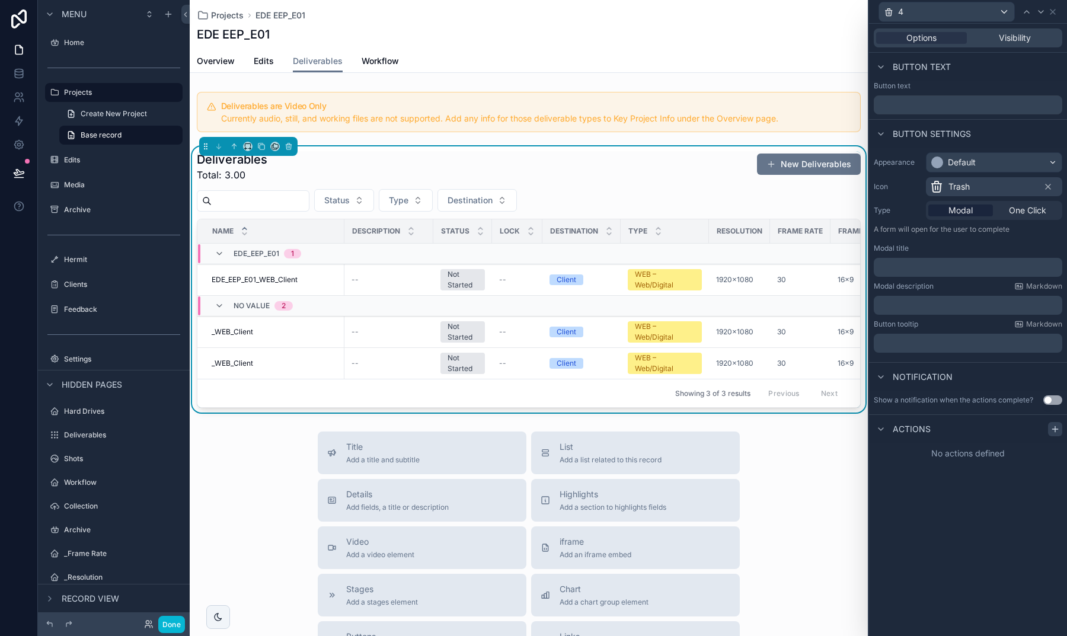
click at [1055, 425] on icon at bounding box center [1055, 429] width 9 height 9
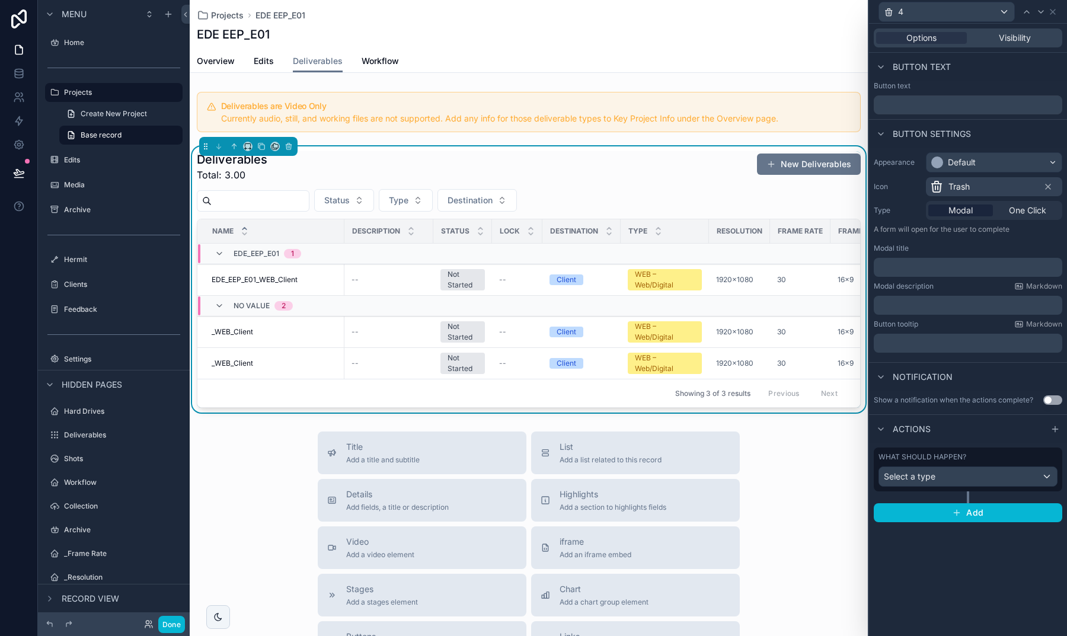
click at [945, 472] on div "Select a type" at bounding box center [968, 476] width 178 height 19
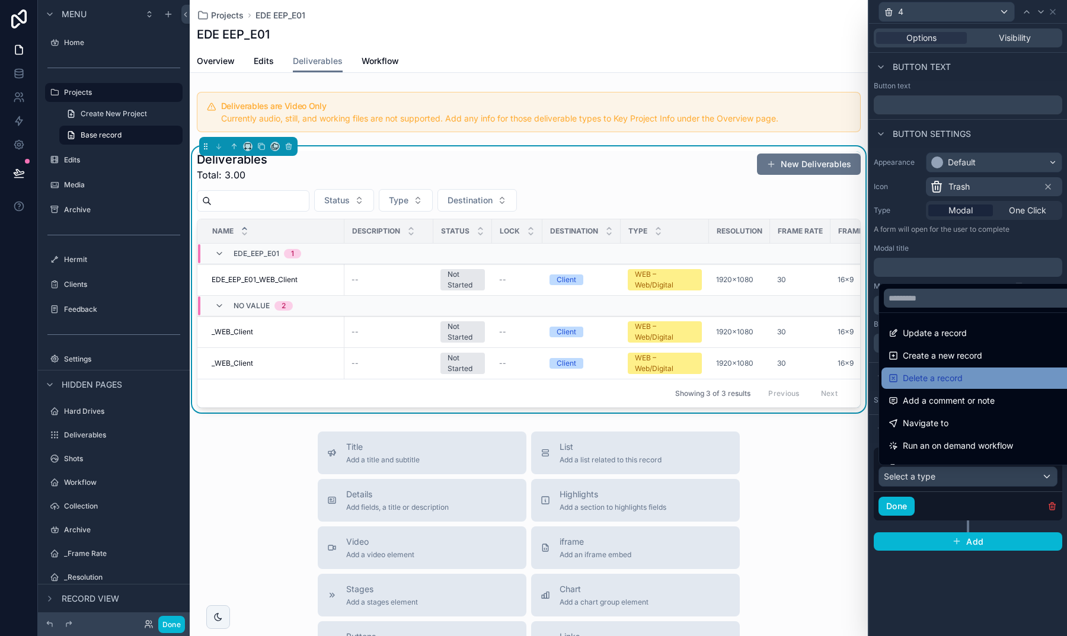
click at [943, 377] on span "Delete a record" at bounding box center [933, 378] width 60 height 14
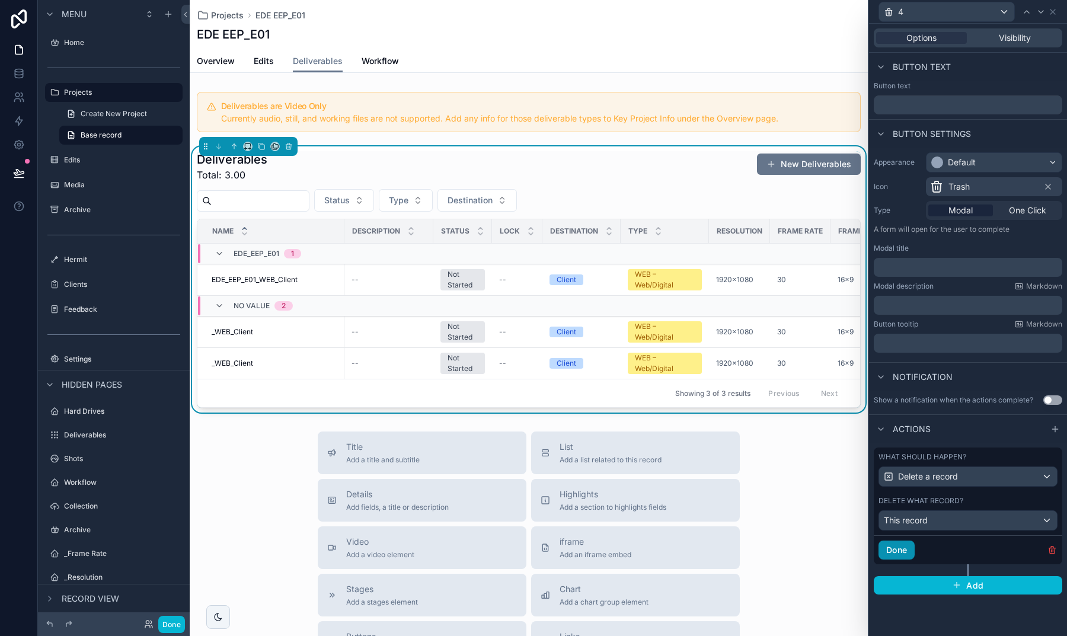
click at [907, 548] on button "Done" at bounding box center [897, 550] width 36 height 19
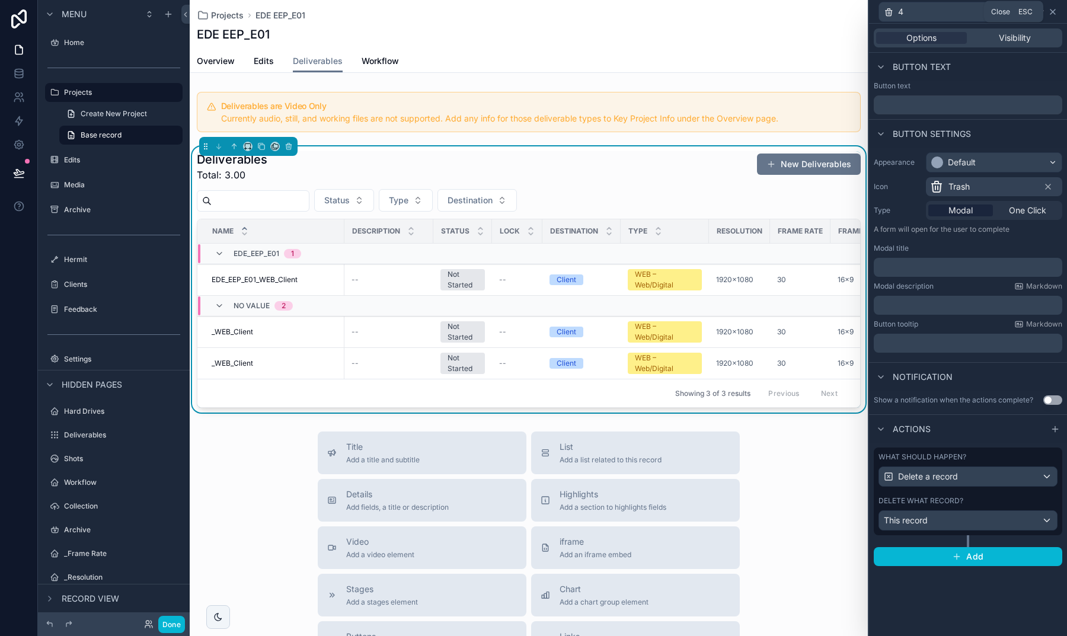
click at [1055, 8] on icon at bounding box center [1052, 11] width 9 height 9
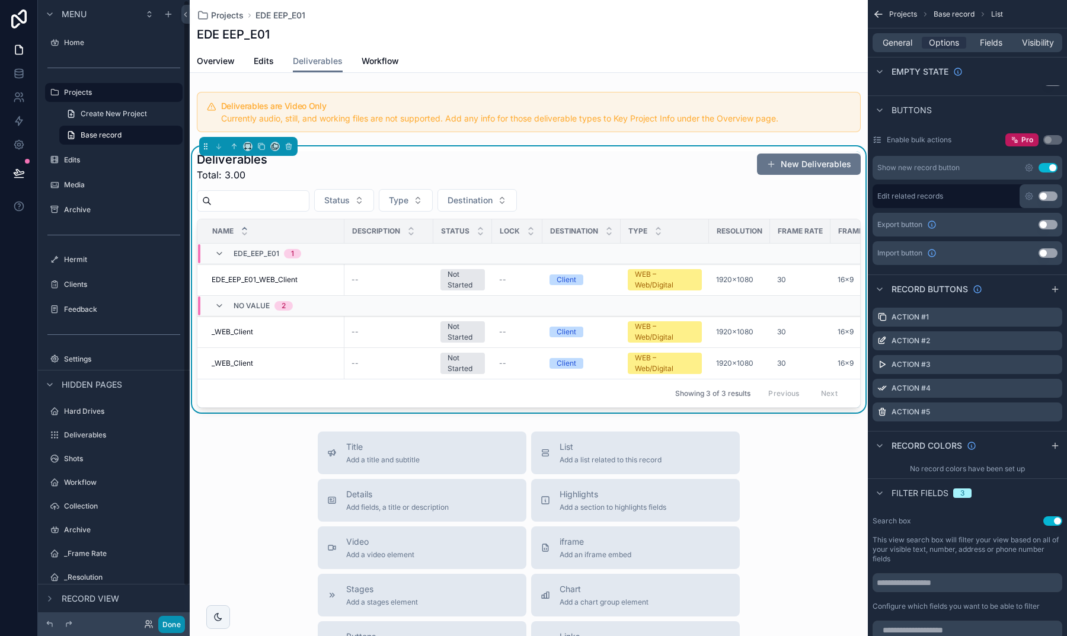
click at [170, 622] on button "Done" at bounding box center [171, 624] width 27 height 17
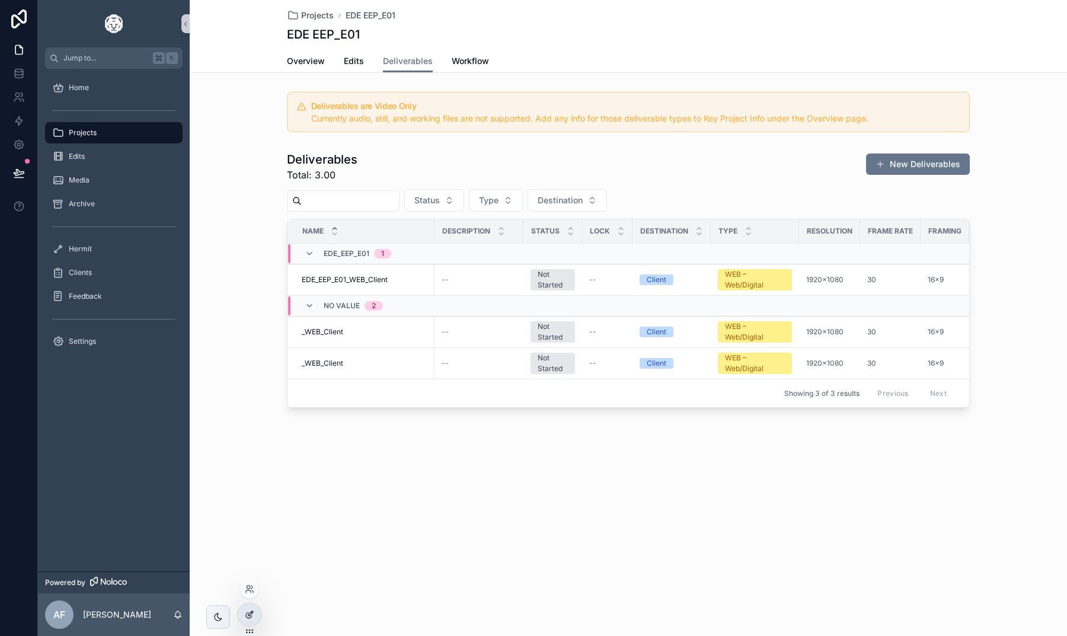
click at [253, 610] on icon at bounding box center [249, 614] width 9 height 9
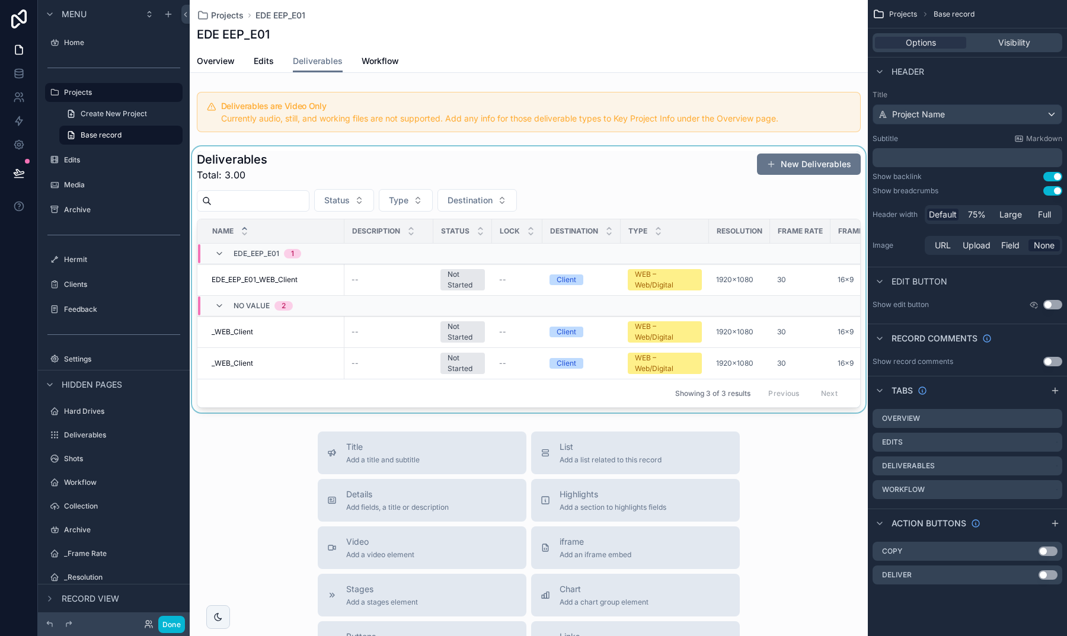
click at [611, 174] on div "scrollable content" at bounding box center [529, 279] width 678 height 266
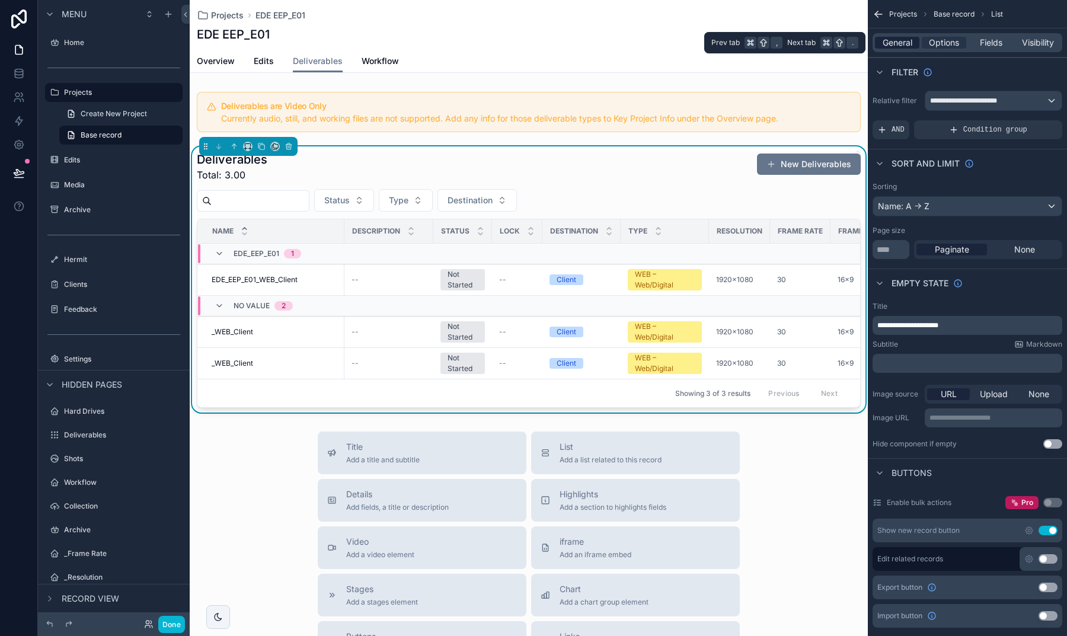
click at [911, 42] on span "General" at bounding box center [898, 43] width 30 height 12
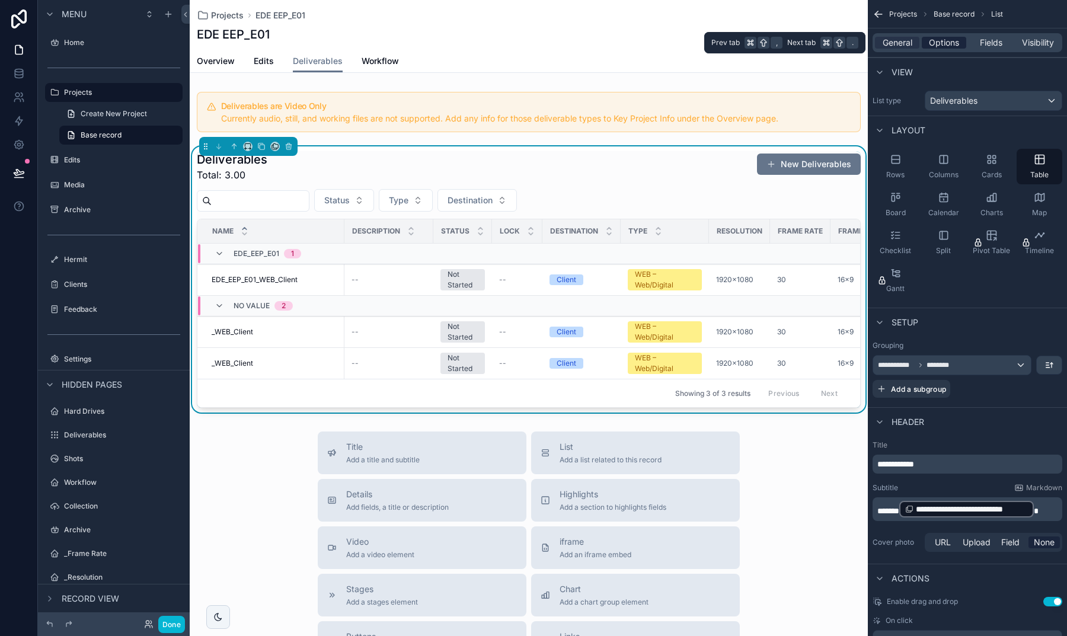
click at [934, 44] on span "Options" at bounding box center [944, 43] width 30 height 12
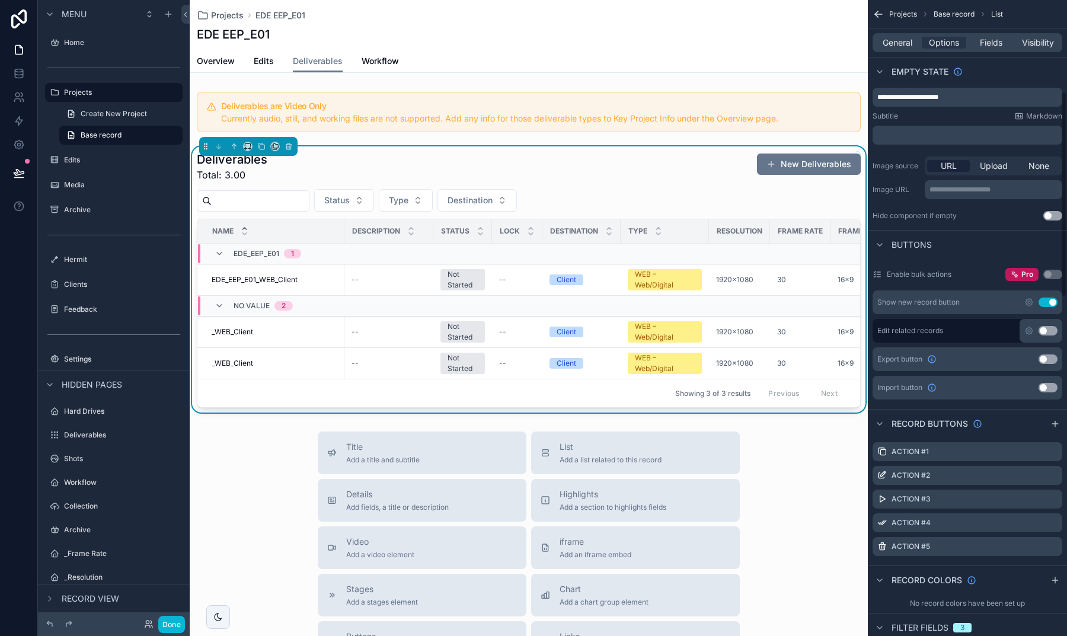
scroll to position [314, 0]
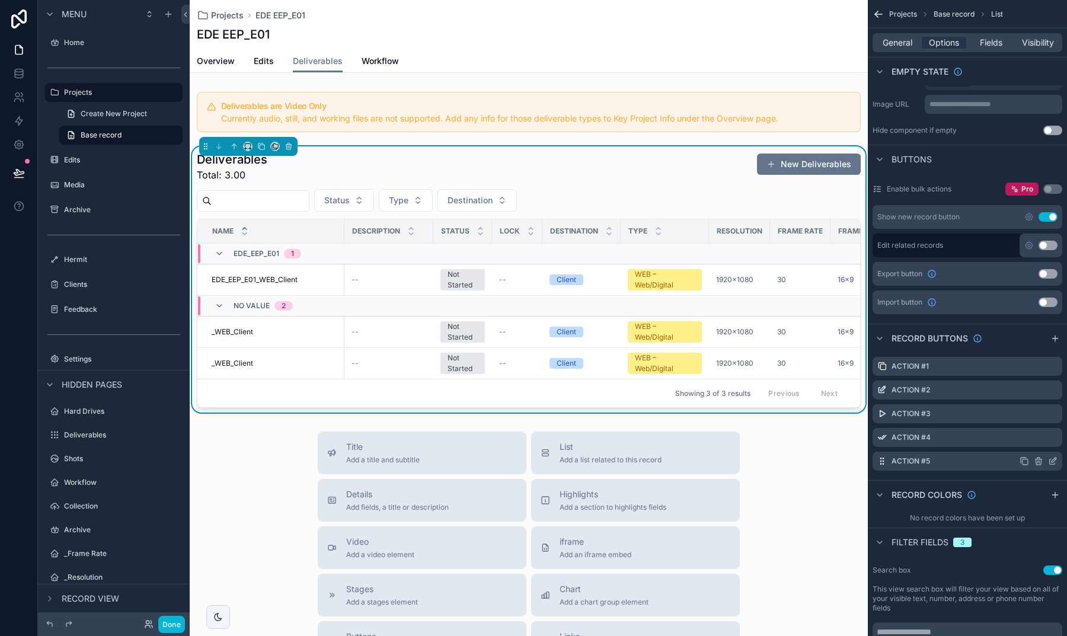
click at [1049, 462] on icon "scrollable content" at bounding box center [1052, 461] width 9 height 9
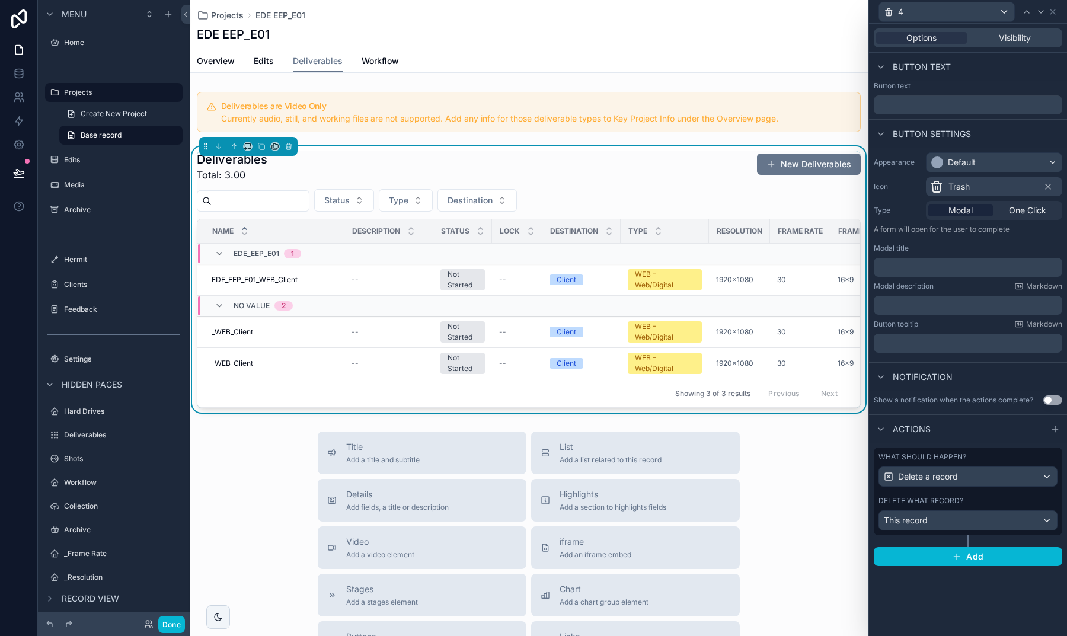
click at [956, 169] on div "Default" at bounding box center [994, 162] width 135 height 19
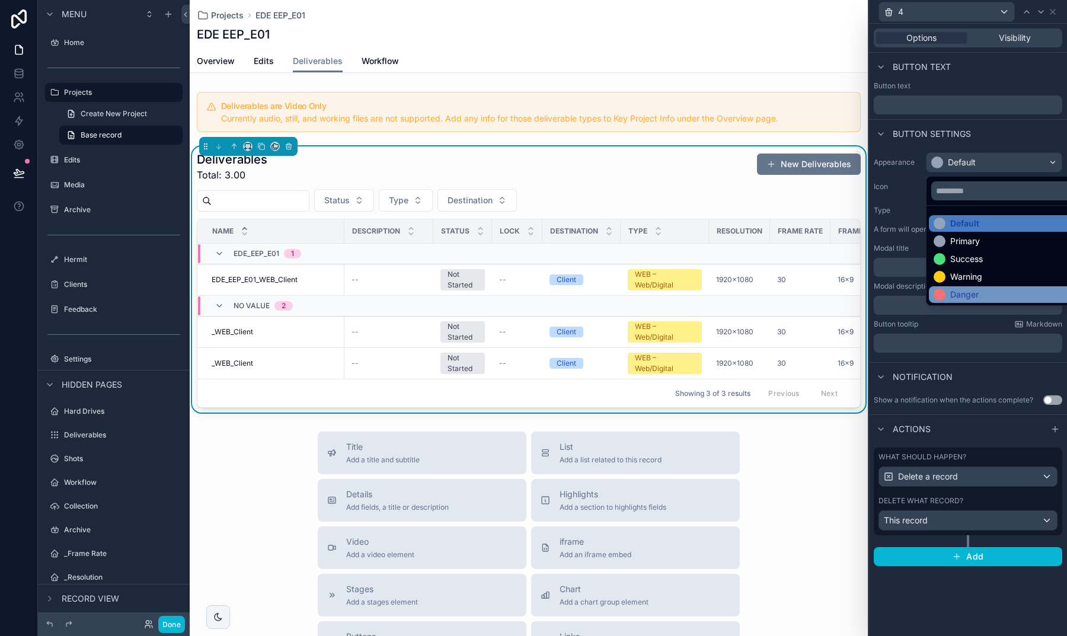
click at [945, 295] on div at bounding box center [940, 295] width 12 height 12
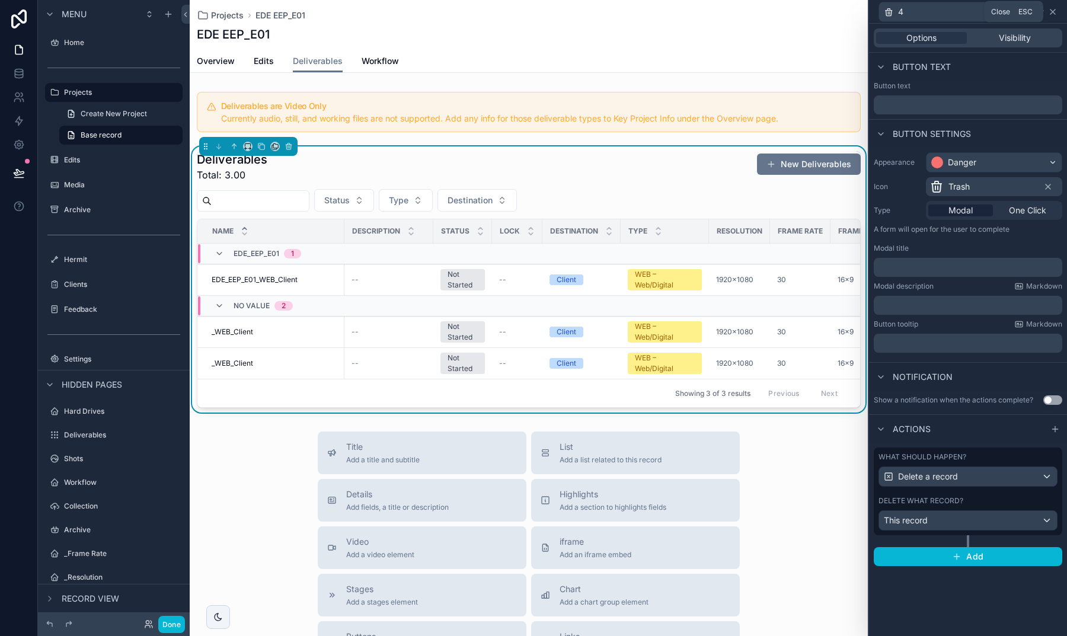
click at [1051, 15] on icon at bounding box center [1052, 11] width 9 height 9
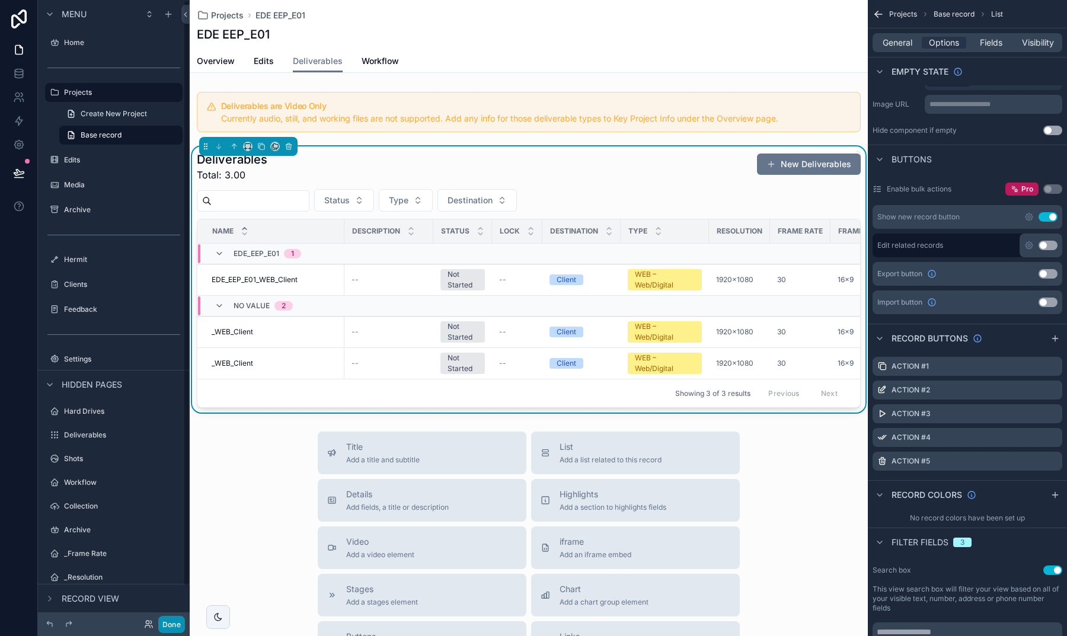
click at [170, 618] on button "Done" at bounding box center [171, 624] width 27 height 17
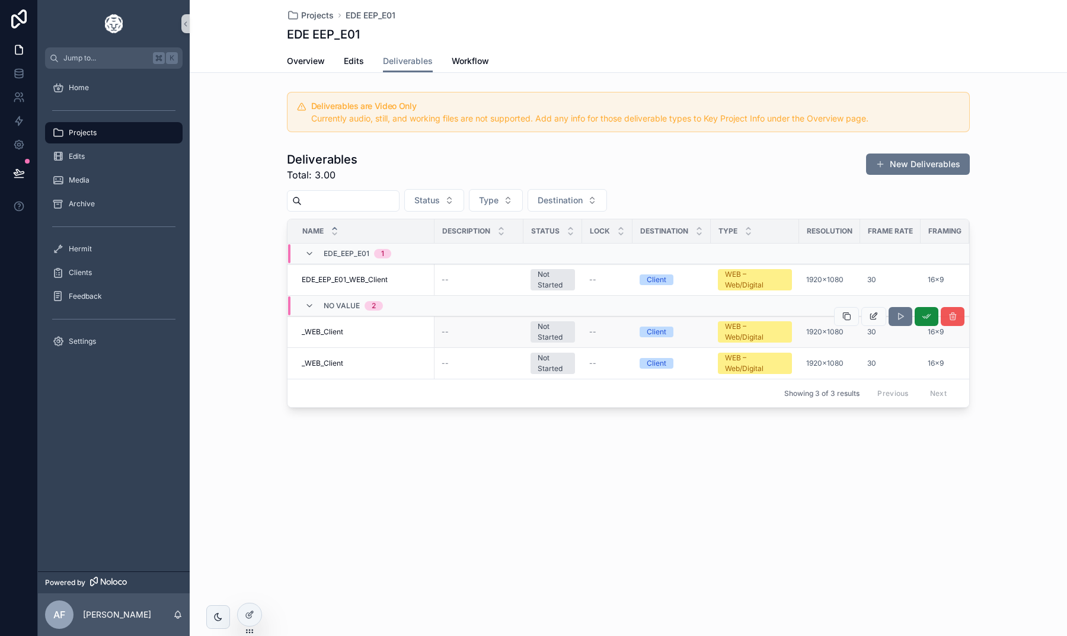
click at [948, 323] on button "scrollable content" at bounding box center [953, 316] width 24 height 19
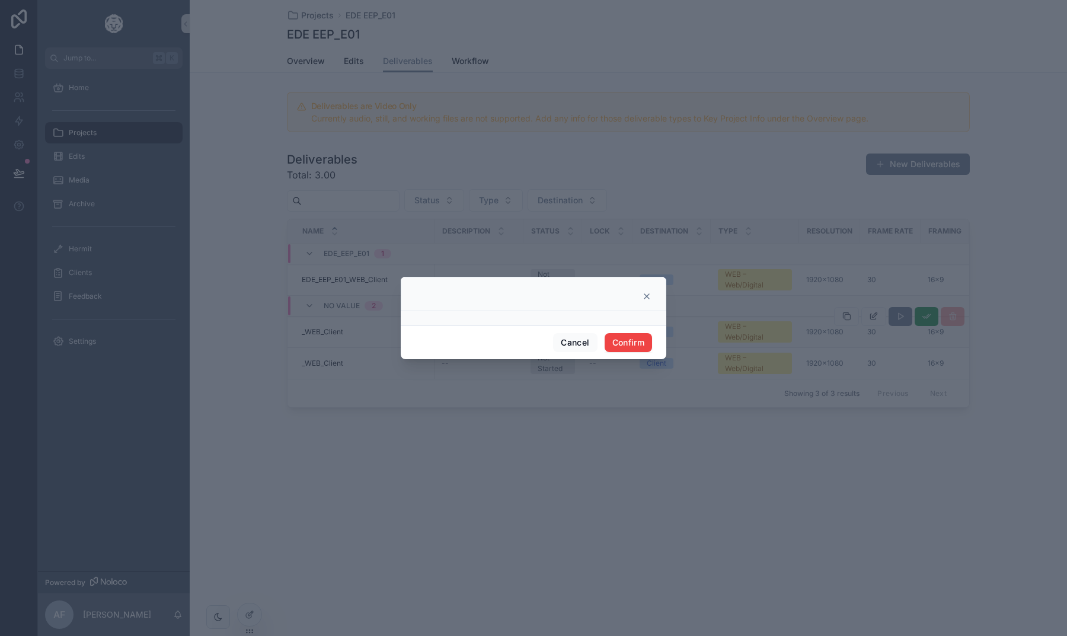
click at [645, 293] on icon at bounding box center [646, 296] width 9 height 9
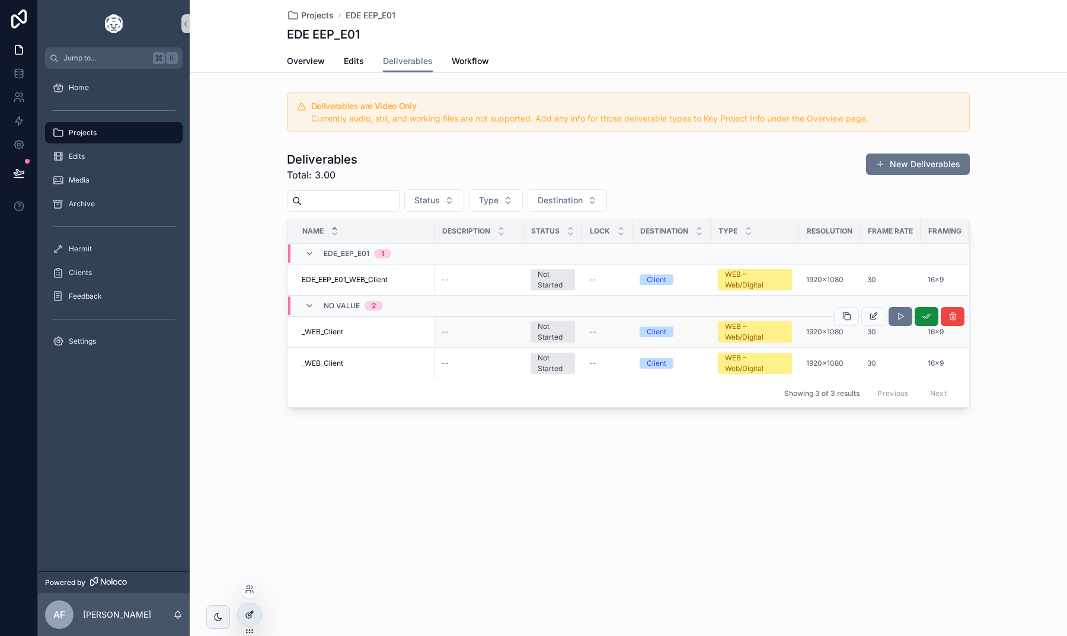
click at [245, 614] on icon at bounding box center [249, 614] width 9 height 9
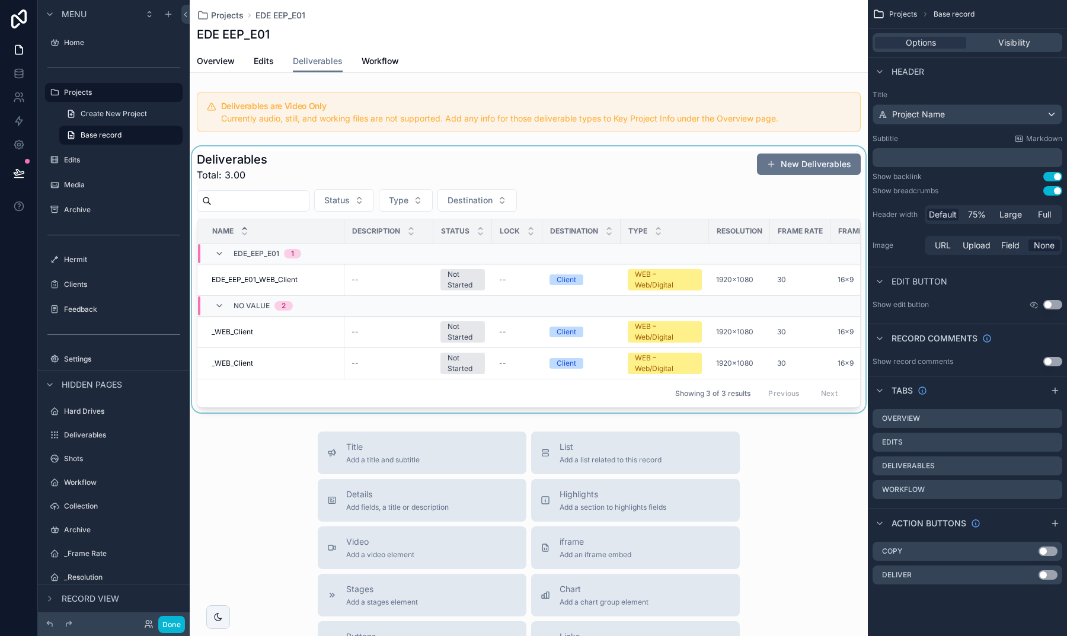
click at [592, 186] on div "scrollable content" at bounding box center [529, 279] width 678 height 266
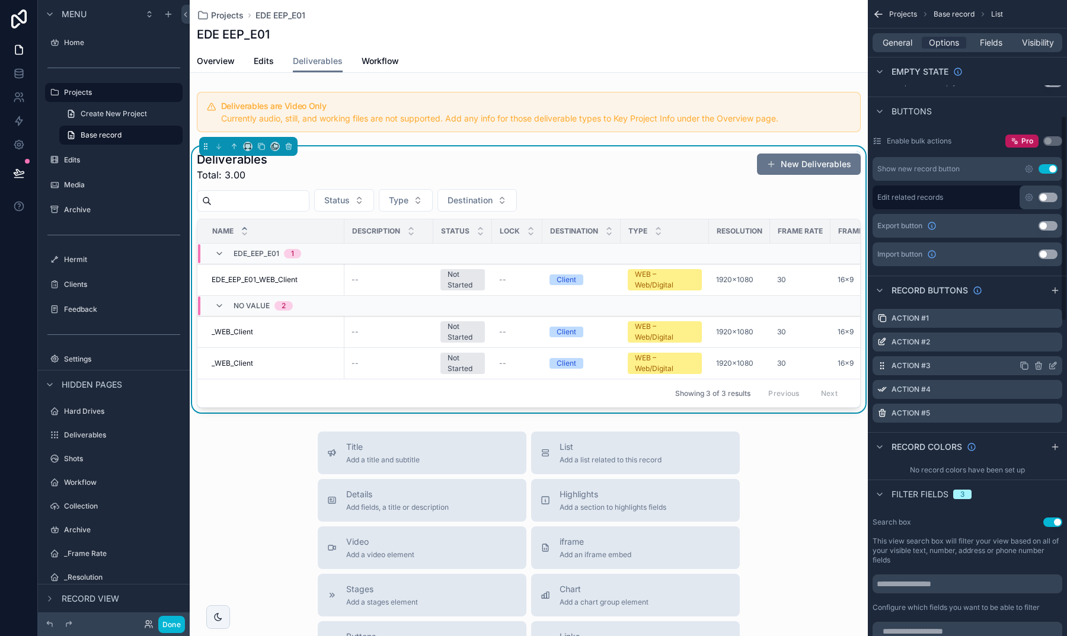
scroll to position [365, 0]
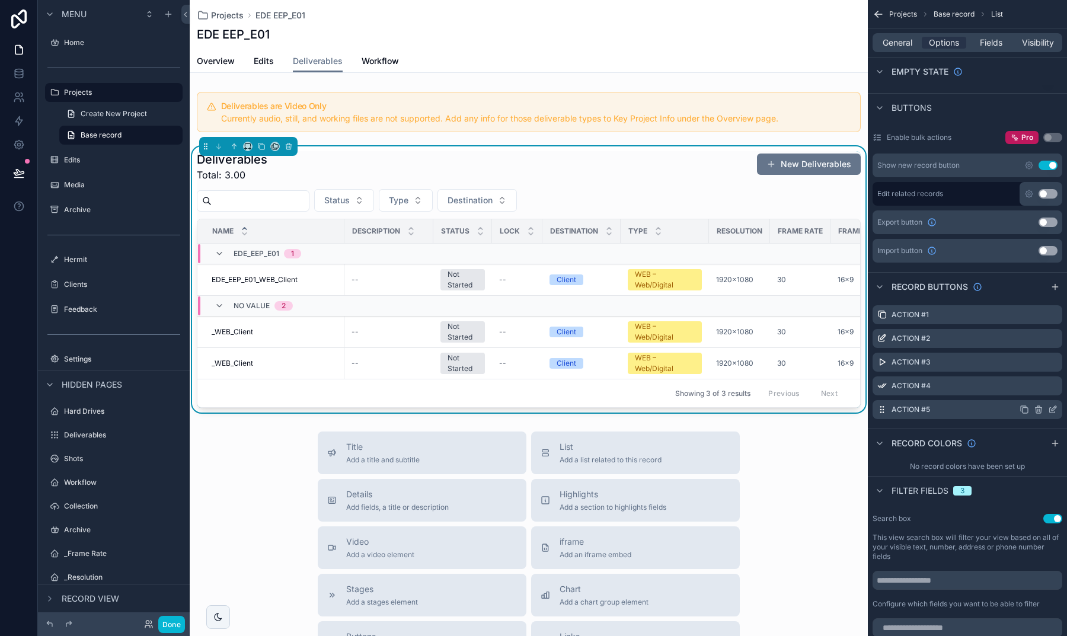
click at [1052, 407] on icon "scrollable content" at bounding box center [1052, 409] width 9 height 9
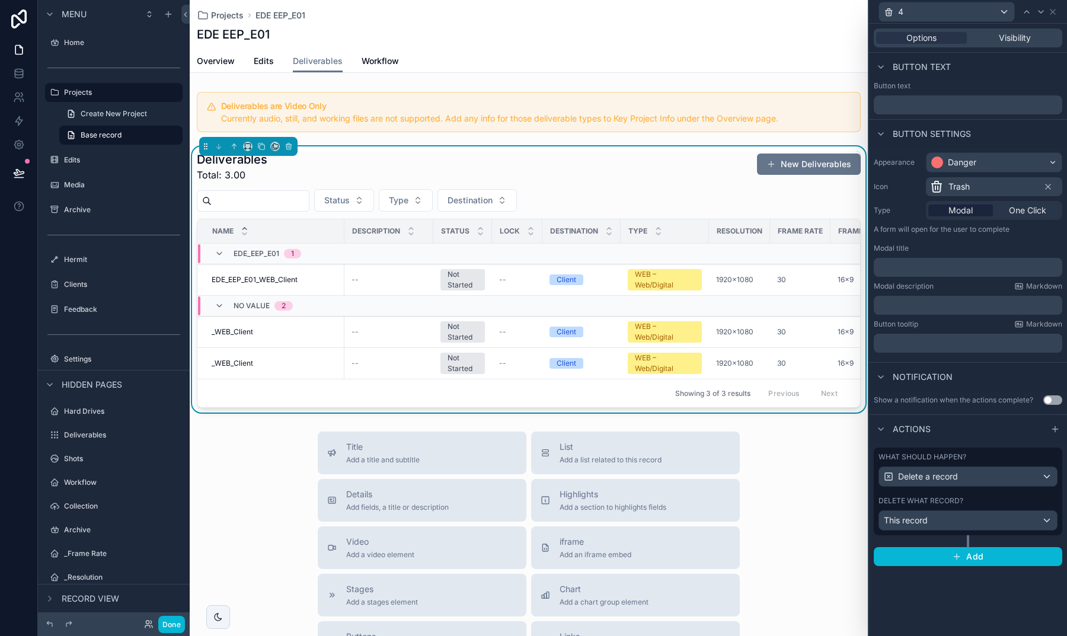
click at [917, 259] on div "﻿" at bounding box center [968, 267] width 189 height 19
click at [913, 265] on p "﻿" at bounding box center [969, 267] width 181 height 12
click at [940, 312] on div "﻿" at bounding box center [968, 305] width 189 height 19
click at [928, 303] on p "﻿" at bounding box center [969, 305] width 181 height 12
click at [180, 621] on button "Done" at bounding box center [171, 624] width 27 height 17
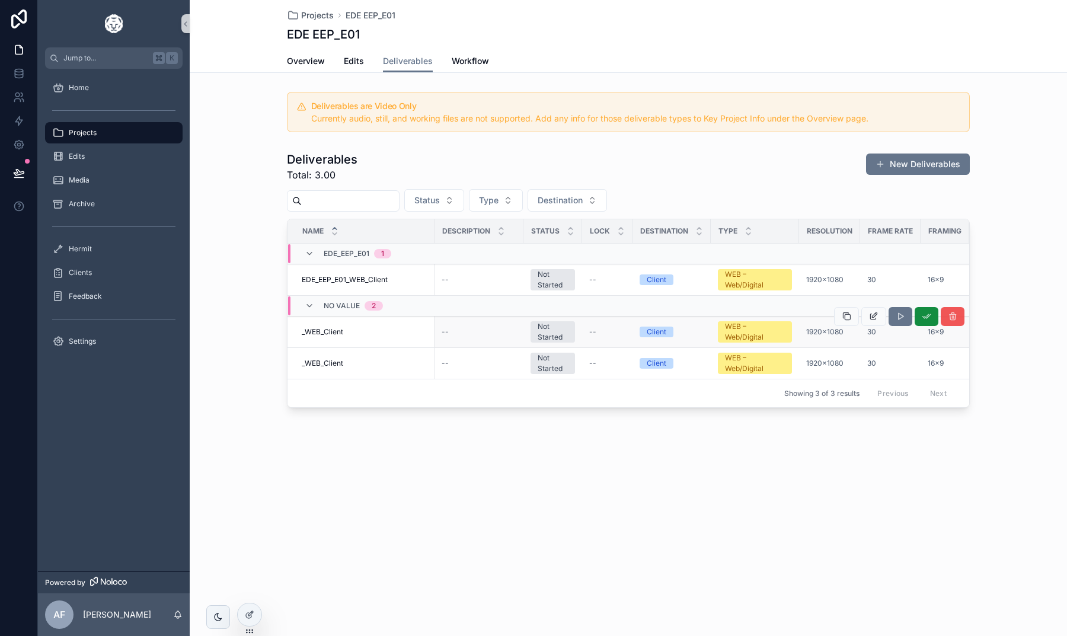
click at [953, 318] on icon "scrollable content" at bounding box center [952, 316] width 9 height 9
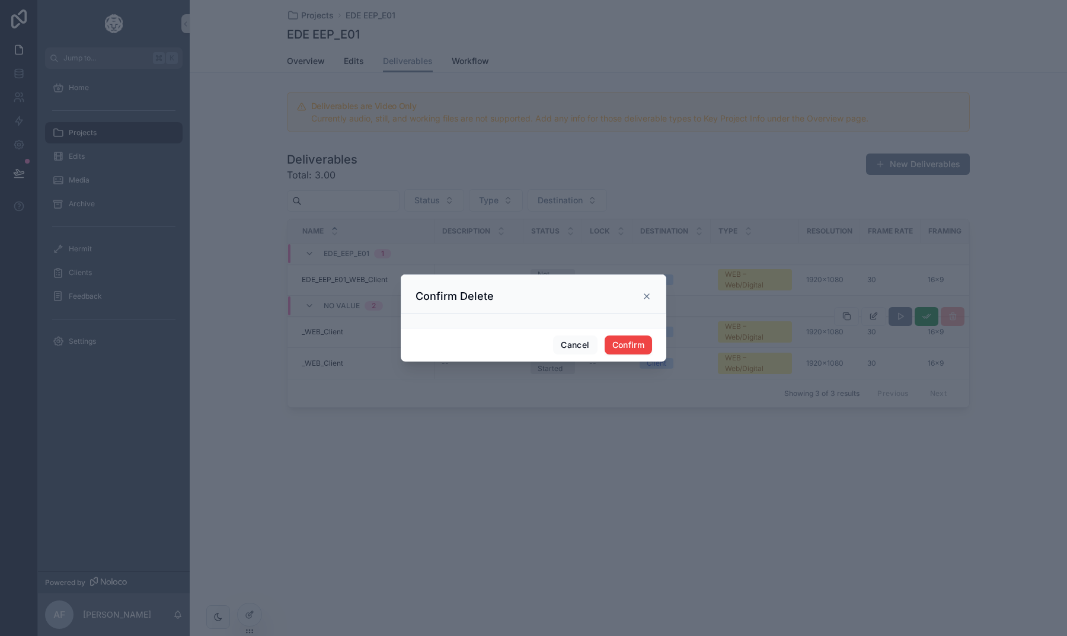
click at [650, 294] on icon at bounding box center [646, 296] width 9 height 9
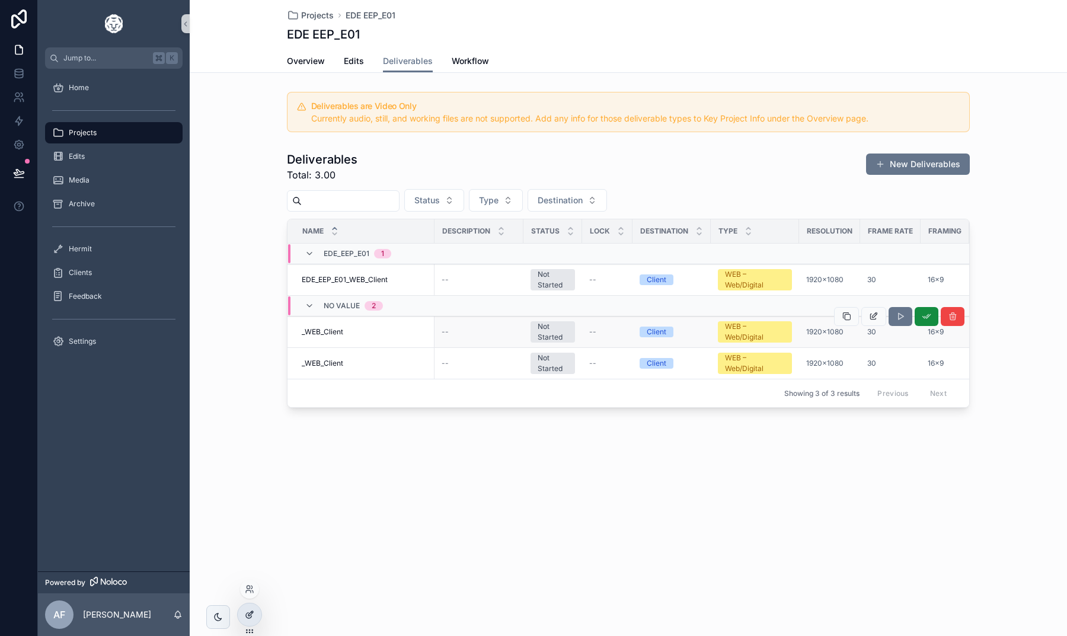
click at [244, 607] on div at bounding box center [250, 615] width 24 height 23
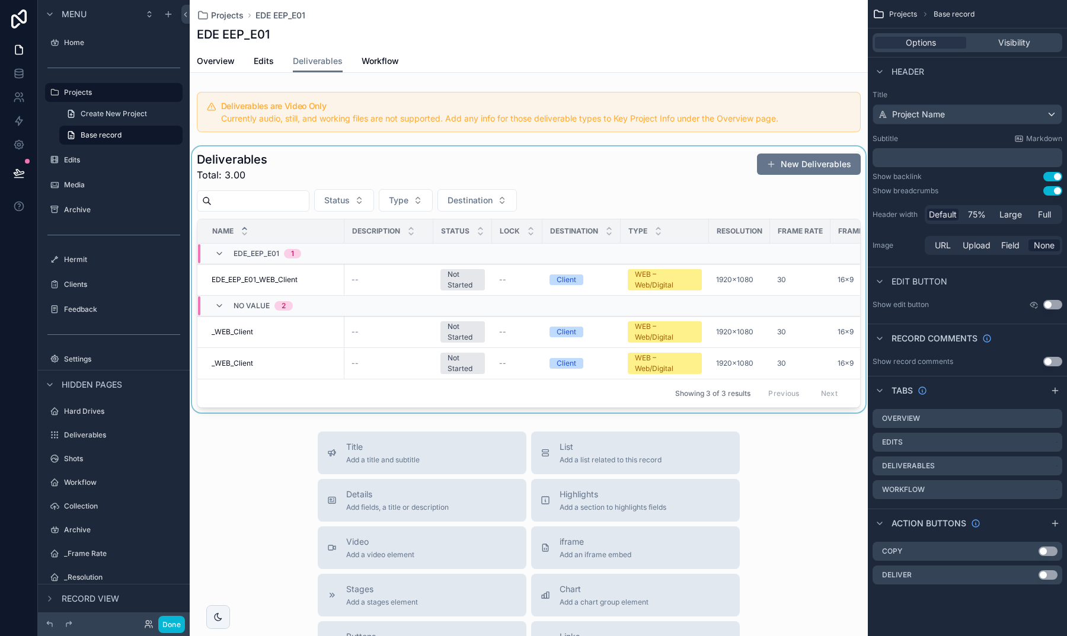
click at [627, 177] on div "scrollable content" at bounding box center [529, 279] width 678 height 266
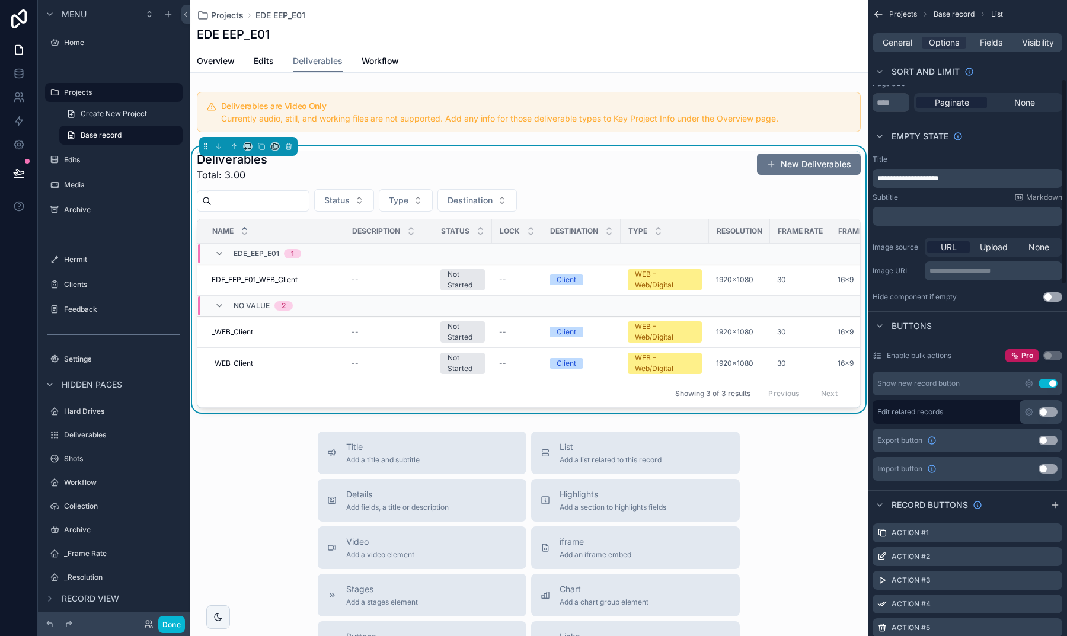
scroll to position [245, 0]
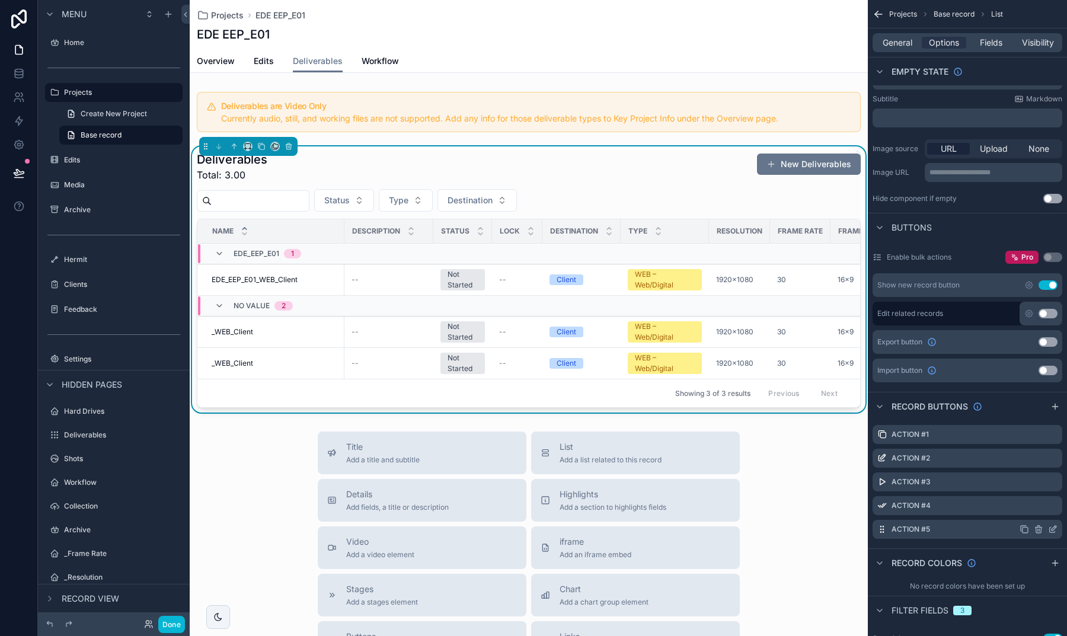
click at [1052, 532] on icon "scrollable content" at bounding box center [1052, 529] width 9 height 9
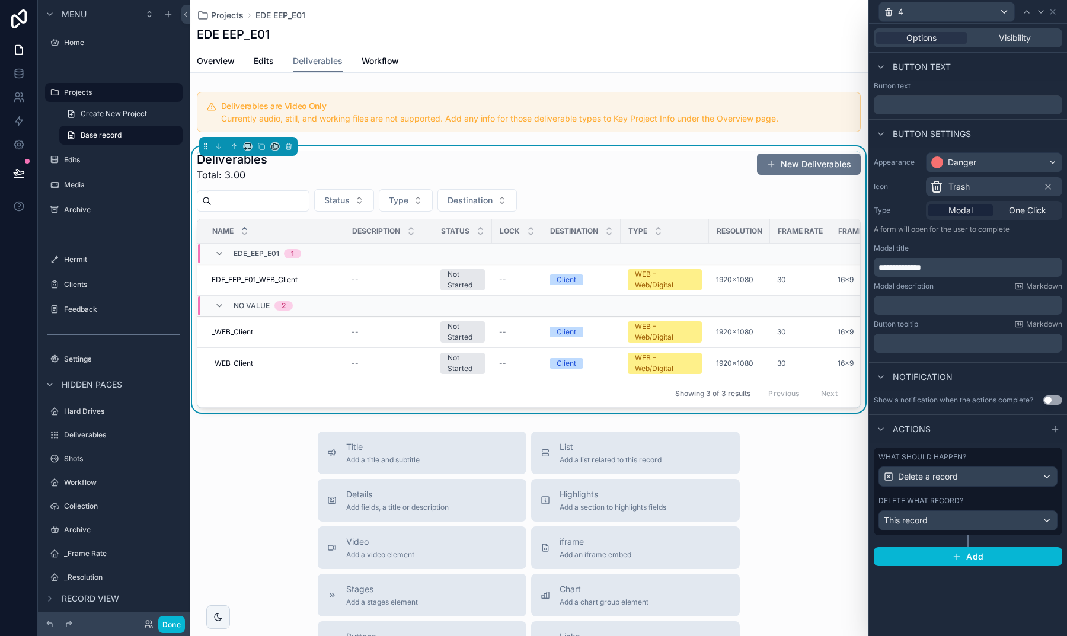
click at [913, 305] on p "﻿" at bounding box center [969, 305] width 181 height 12
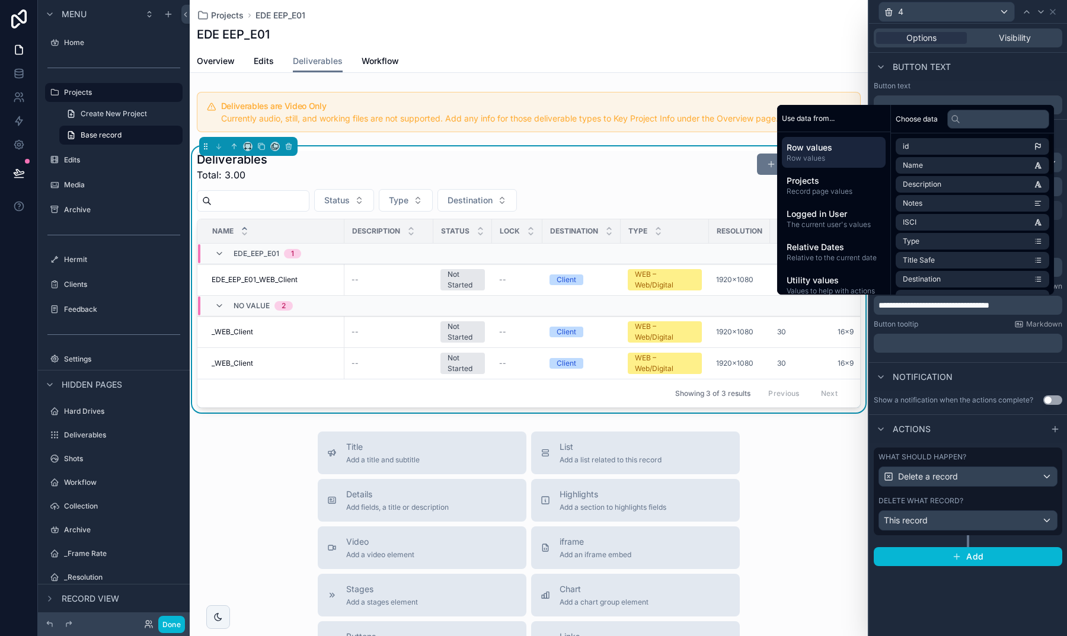
scroll to position [0, 0]
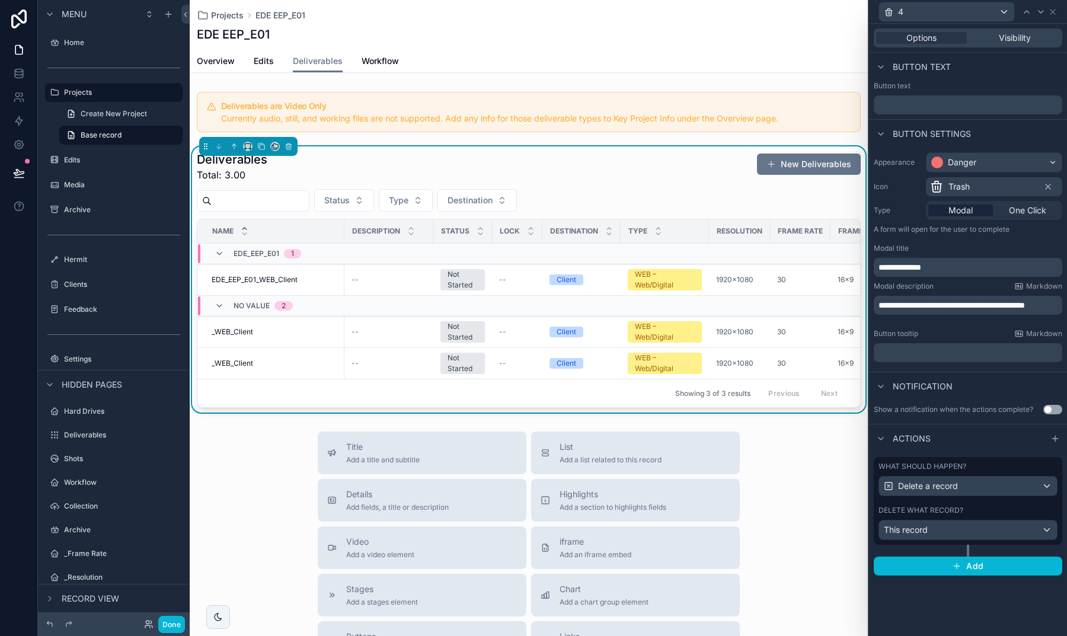
click at [959, 366] on div "**********" at bounding box center [968, 257] width 198 height 219
click at [168, 625] on button "Done" at bounding box center [171, 624] width 27 height 17
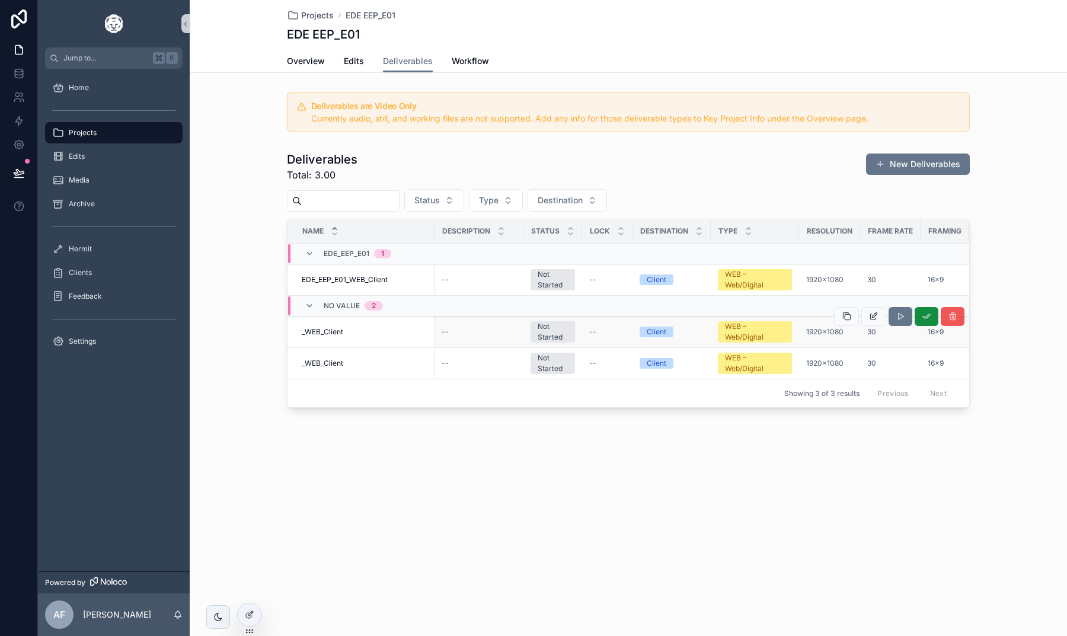
click at [952, 317] on icon "scrollable content" at bounding box center [952, 316] width 9 height 9
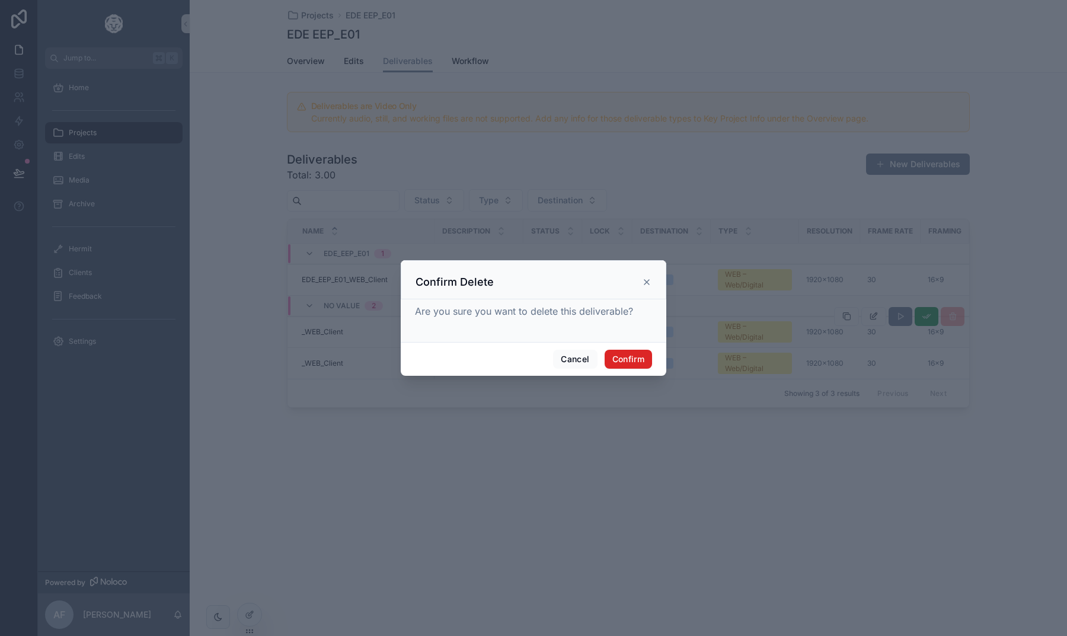
click at [633, 359] on button "Confirm" at bounding box center [628, 359] width 47 height 19
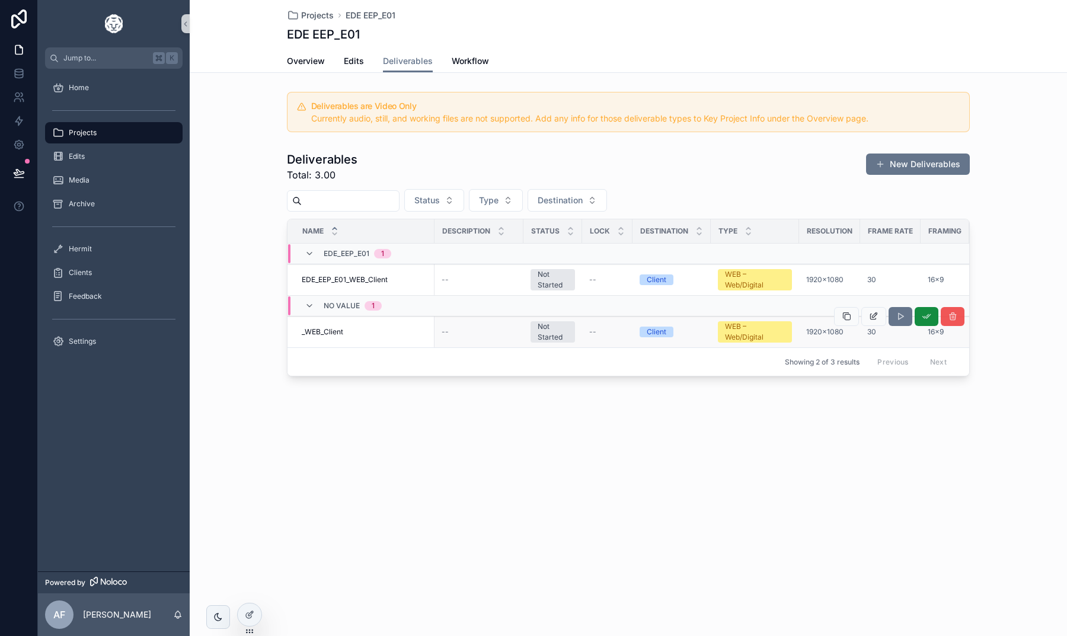
click at [952, 319] on icon "scrollable content" at bounding box center [952, 316] width 9 height 9
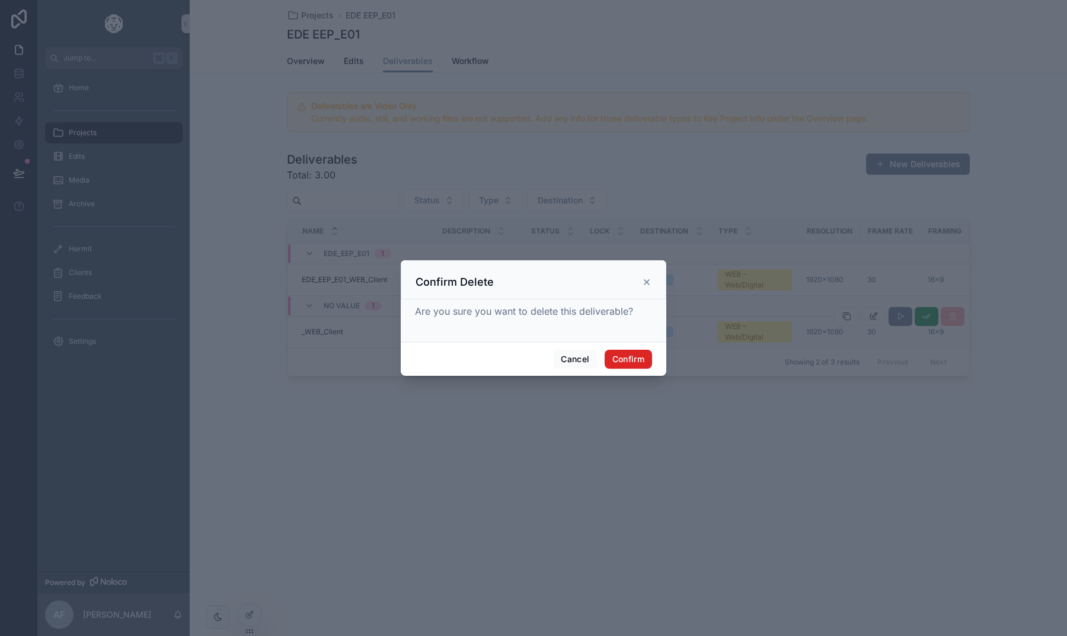
click at [645, 359] on button "Confirm" at bounding box center [628, 359] width 47 height 19
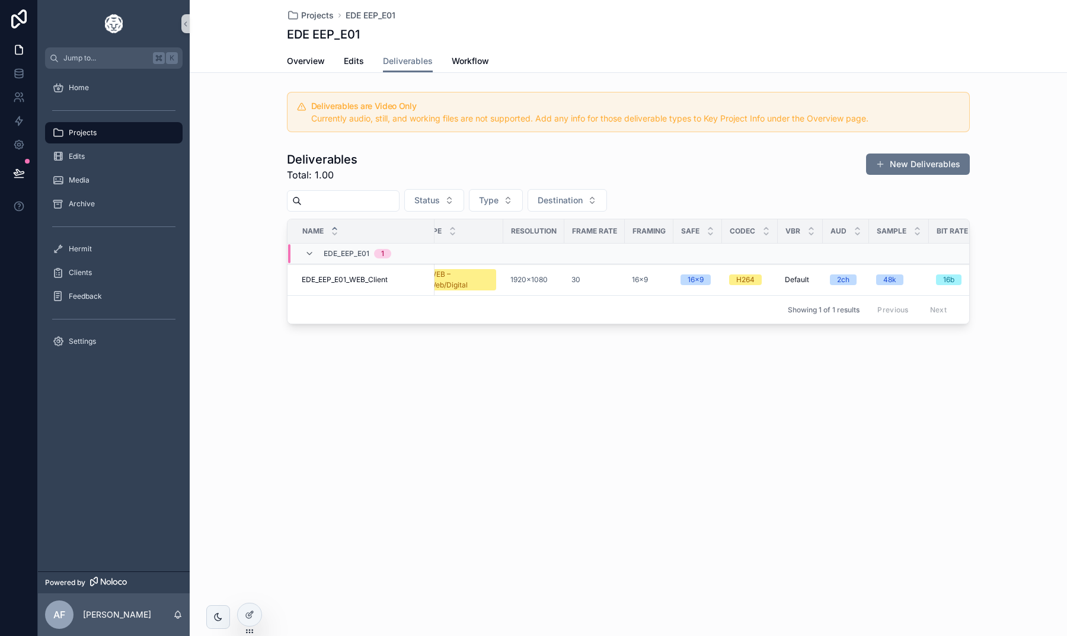
scroll to position [0, 299]
click at [372, 283] on span "EDE_EEP_E01_WEB_Client" at bounding box center [345, 279] width 86 height 9
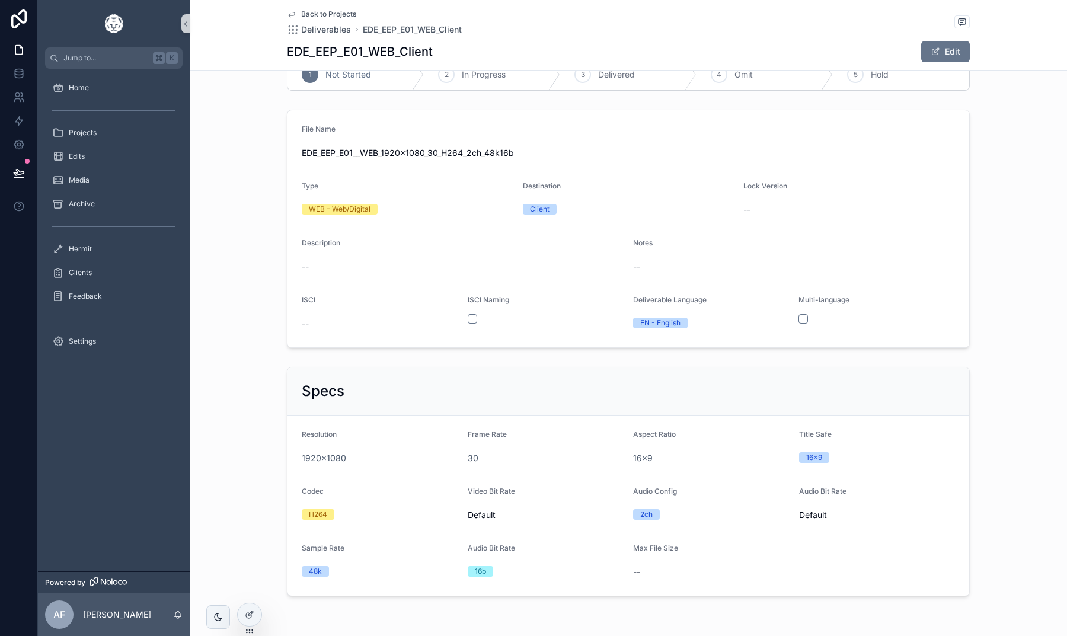
scroll to position [55, 0]
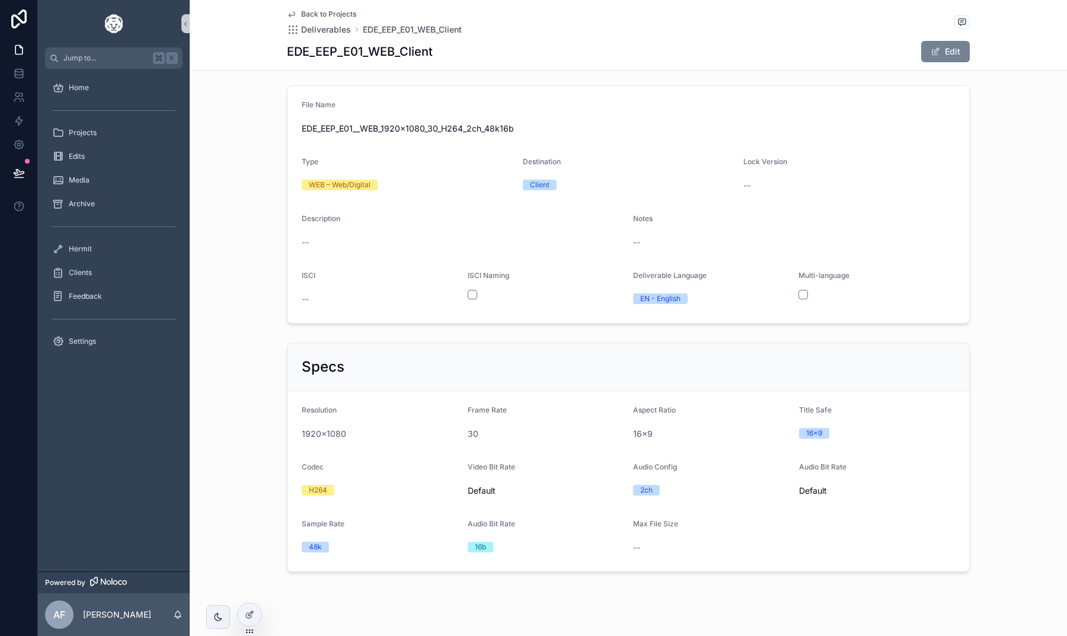
click at [944, 51] on button "Edit" at bounding box center [945, 51] width 49 height 21
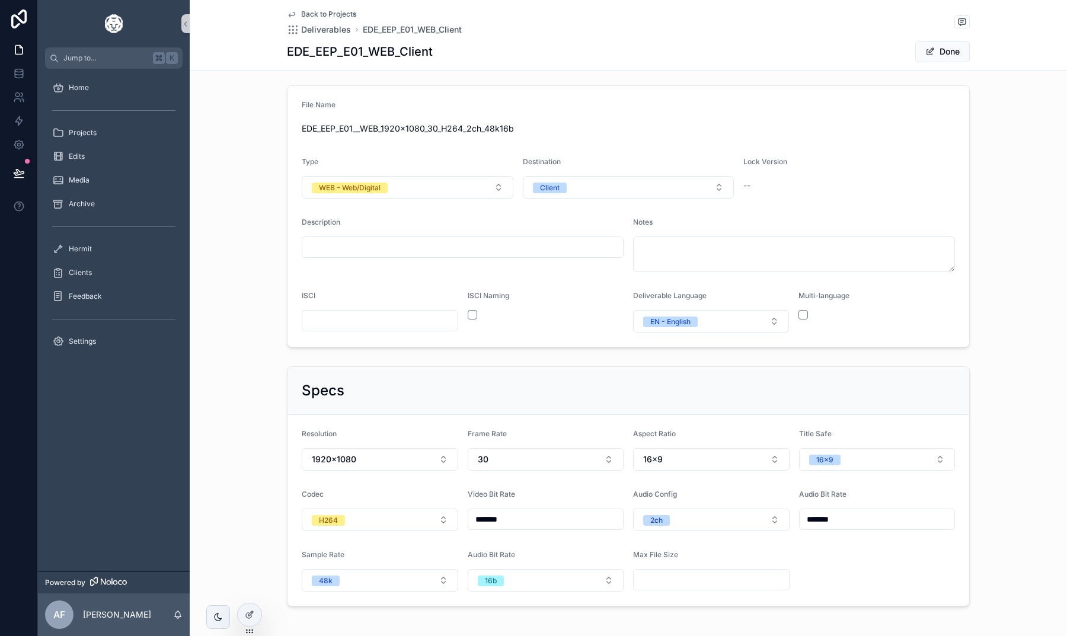
click at [518, 513] on input "*******" at bounding box center [545, 519] width 155 height 17
type input "*******"
click at [939, 51] on button "Done" at bounding box center [942, 51] width 55 height 21
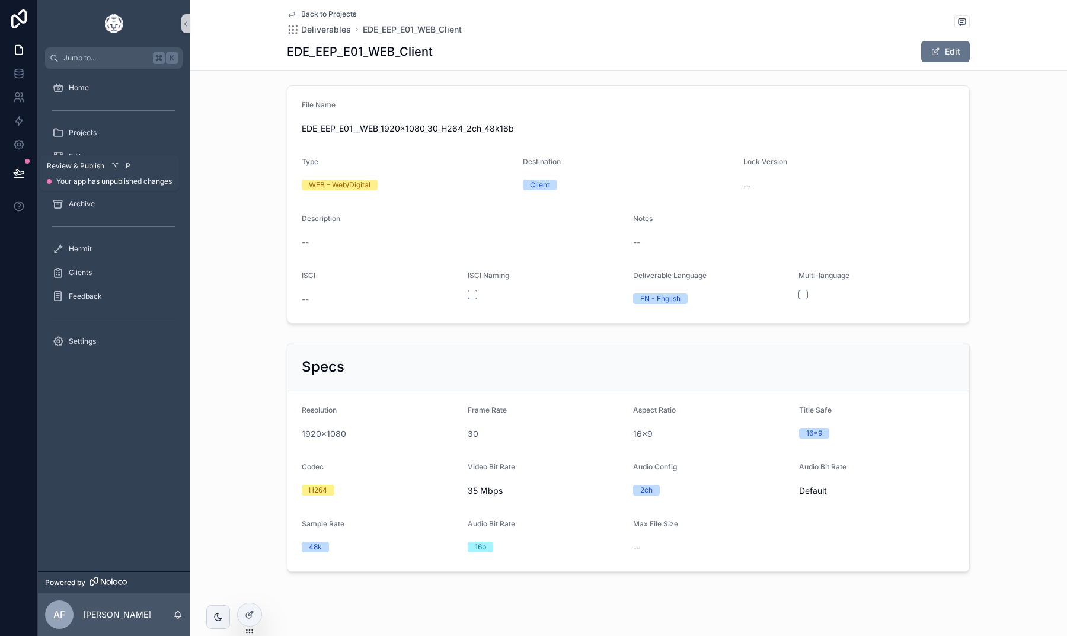
click at [25, 167] on button at bounding box center [19, 173] width 26 height 33
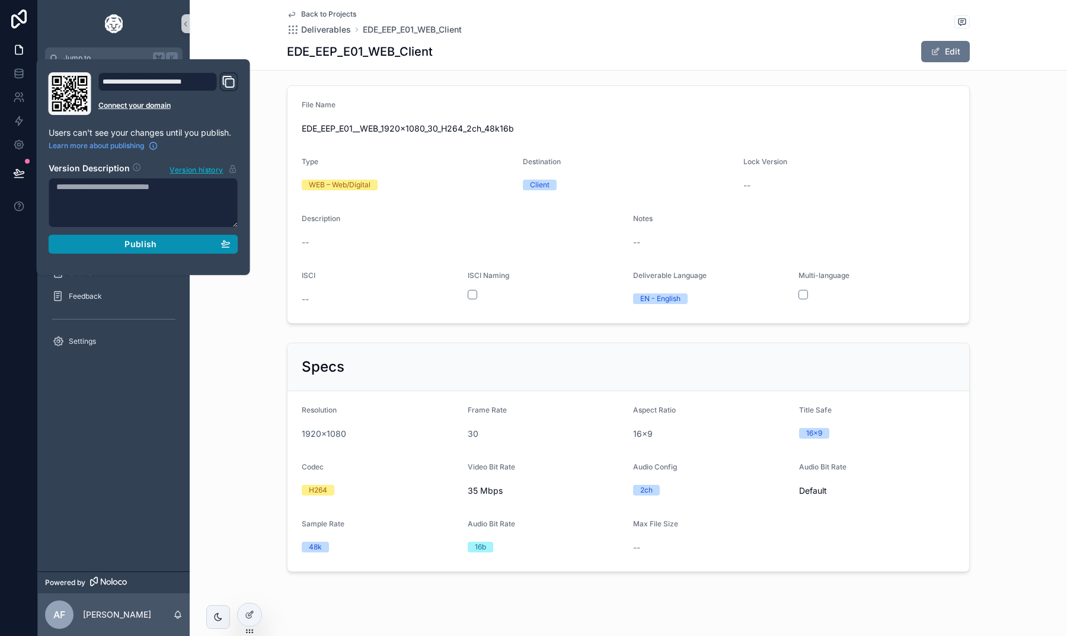
click at [165, 246] on div "Publish" at bounding box center [143, 244] width 174 height 11
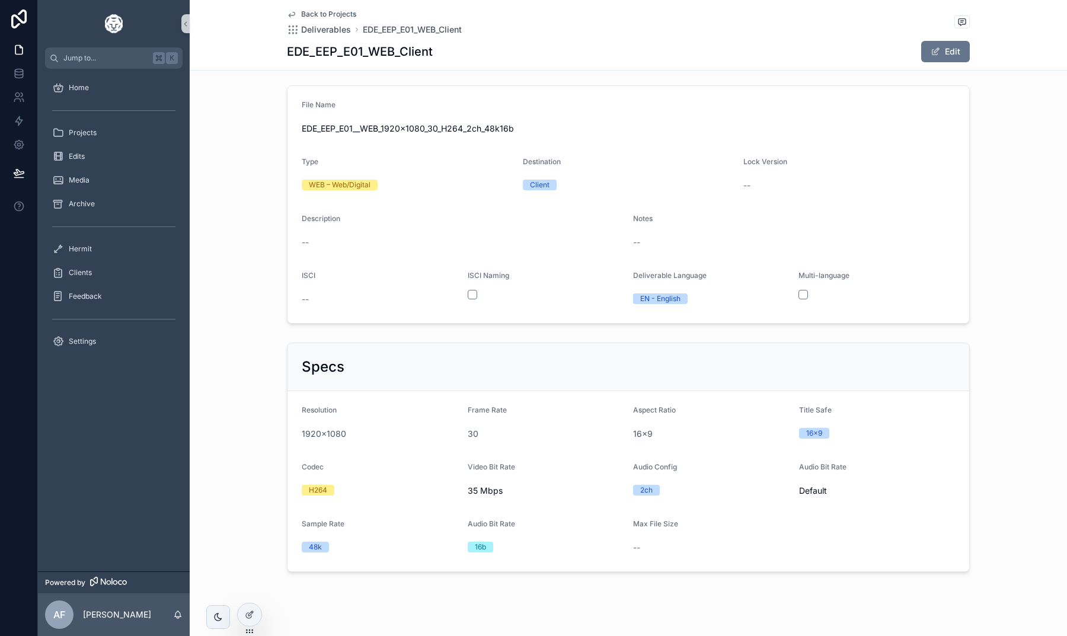
click at [260, 53] on div "Back to Projects Deliverables EDE_EEP_E01_WEB_Client EDE_EEP_E01_WEB_Client Edit" at bounding box center [629, 35] width 878 height 71
click at [253, 612] on icon at bounding box center [250, 613] width 5 height 5
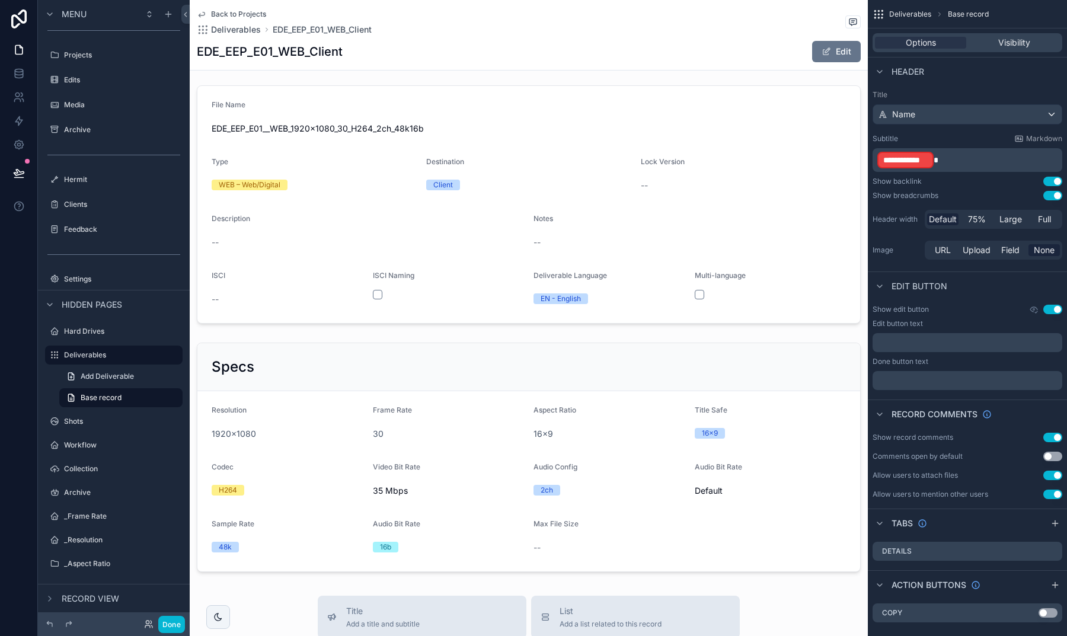
click at [1053, 195] on button "Use setting" at bounding box center [1053, 195] width 19 height 9
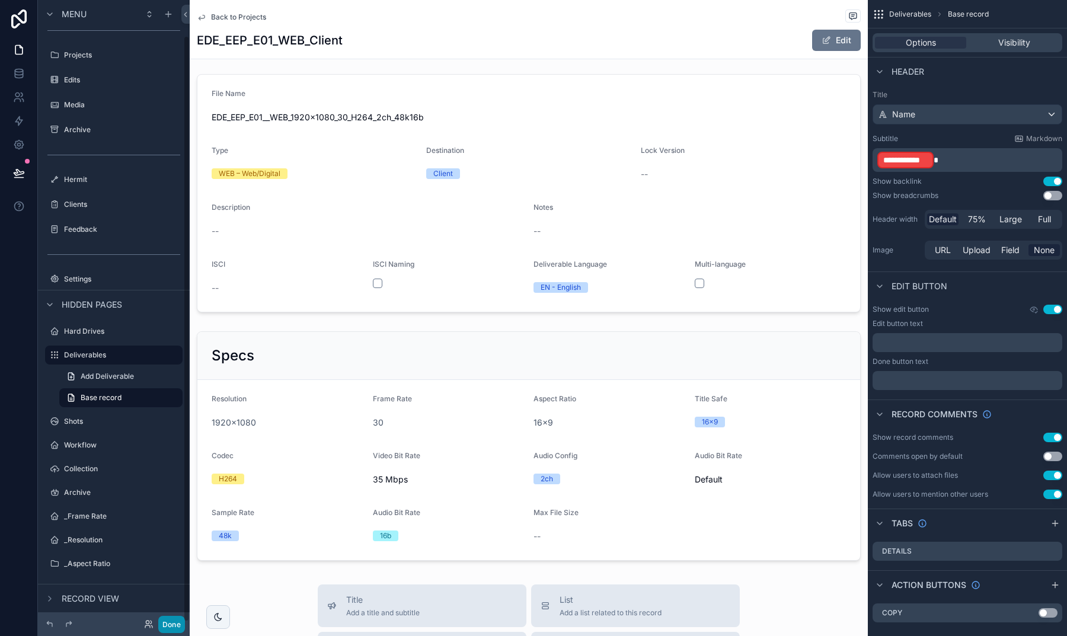
click at [177, 618] on button "Done" at bounding box center [171, 624] width 27 height 17
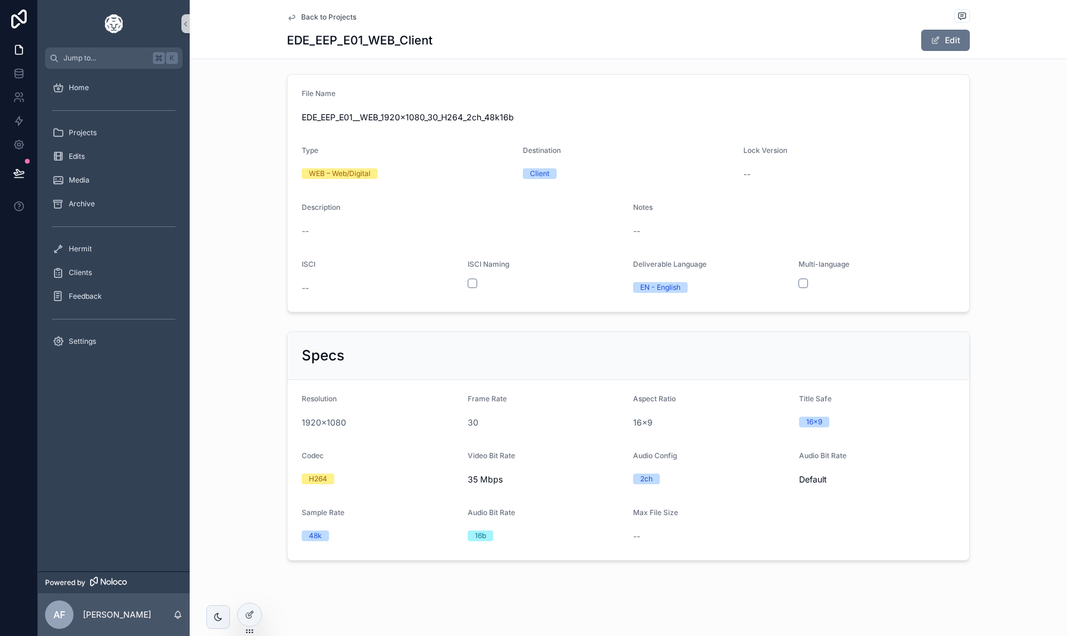
click at [304, 18] on span "Back to Projects" at bounding box center [328, 16] width 55 height 9
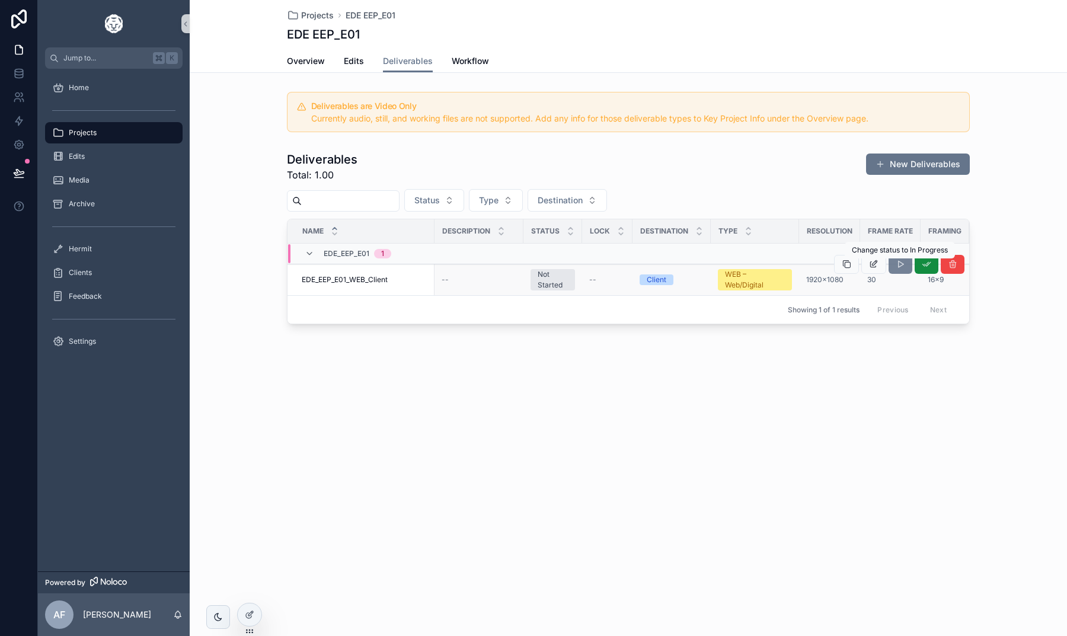
click at [902, 266] on icon "scrollable content" at bounding box center [900, 264] width 9 height 9
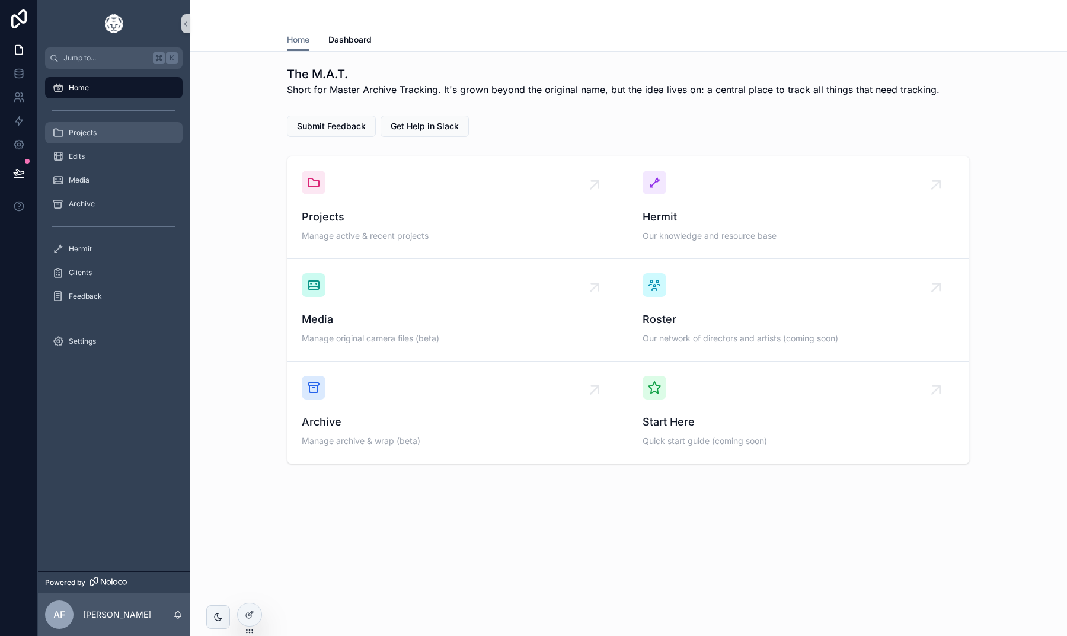
click at [95, 138] on div "Projects" at bounding box center [113, 132] width 123 height 19
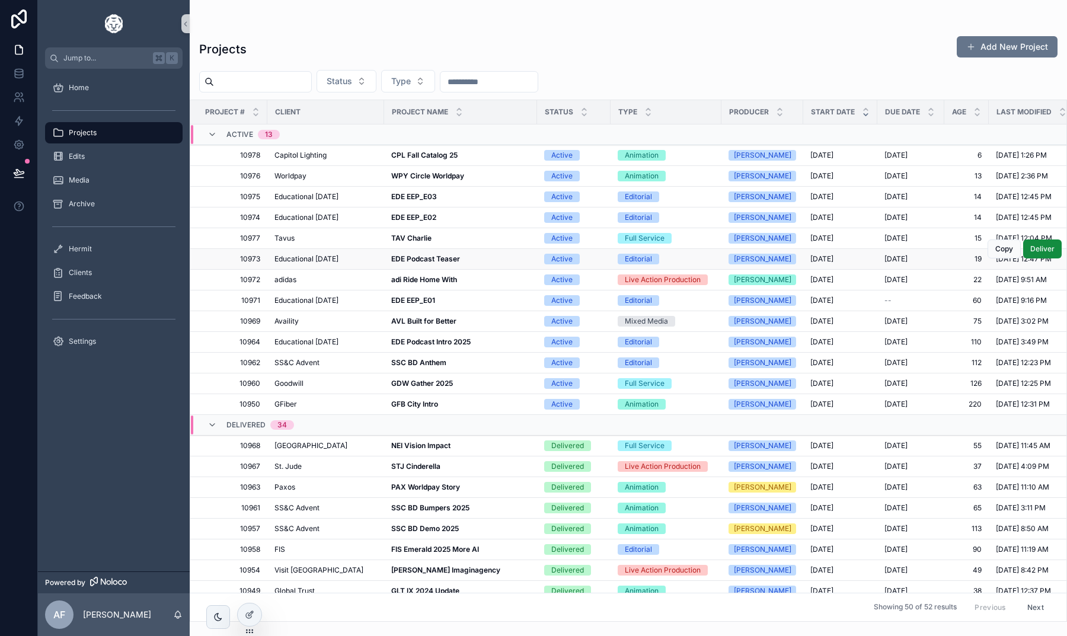
click at [415, 261] on strong "EDE Podcast Teaser" at bounding box center [425, 258] width 69 height 9
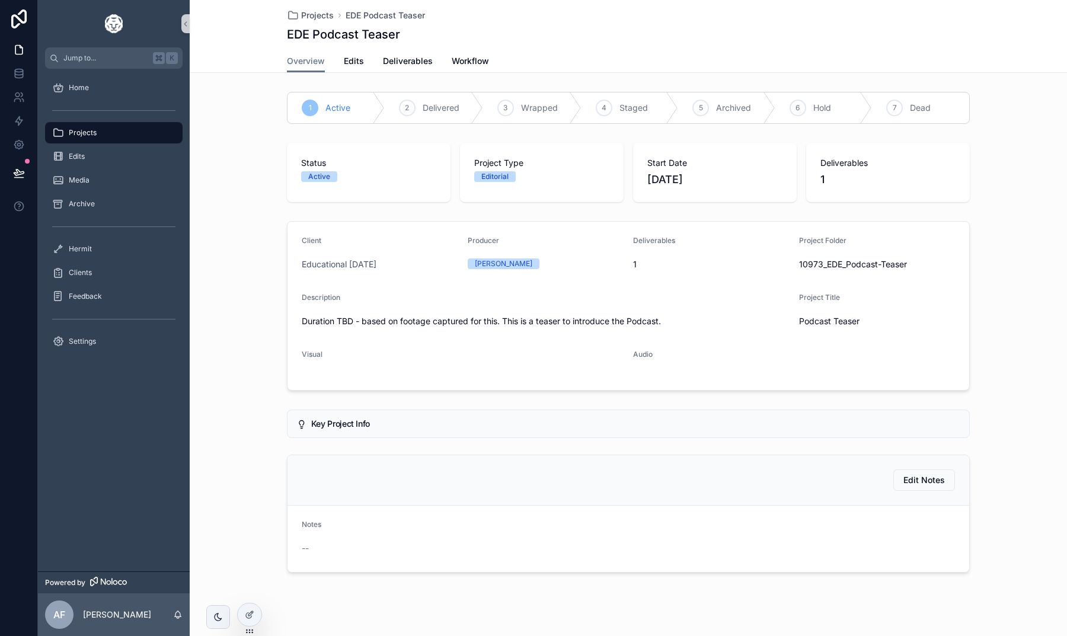
click at [406, 44] on div "Projects EDE Podcast Teaser EDE Podcast Teaser" at bounding box center [628, 25] width 683 height 50
click at [403, 64] on span "Deliverables" at bounding box center [408, 61] width 50 height 12
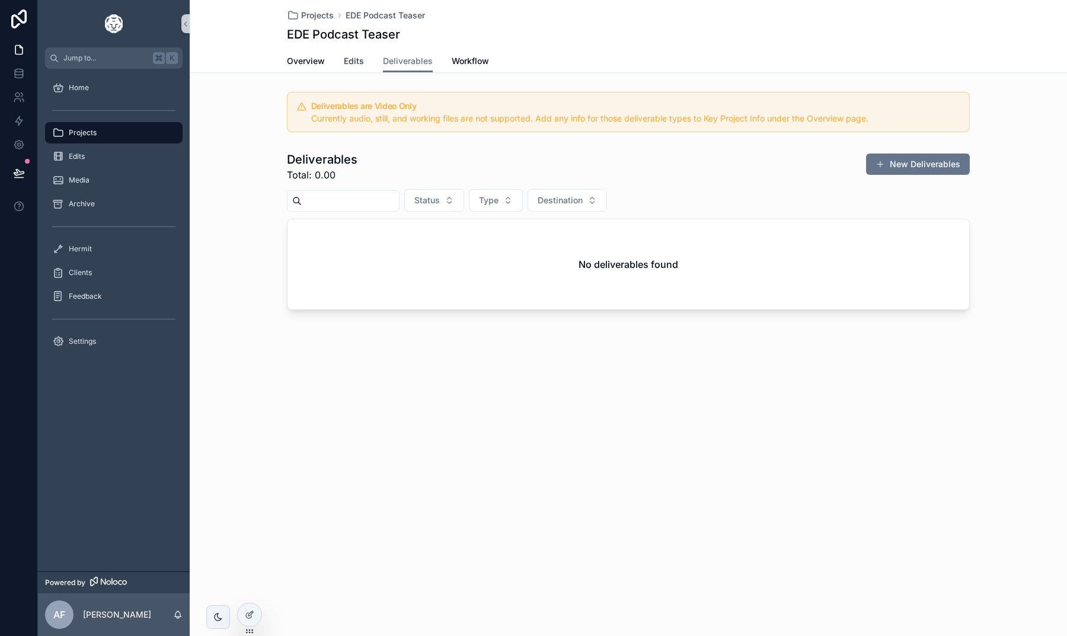
click at [356, 60] on span "Edits" at bounding box center [354, 61] width 20 height 12
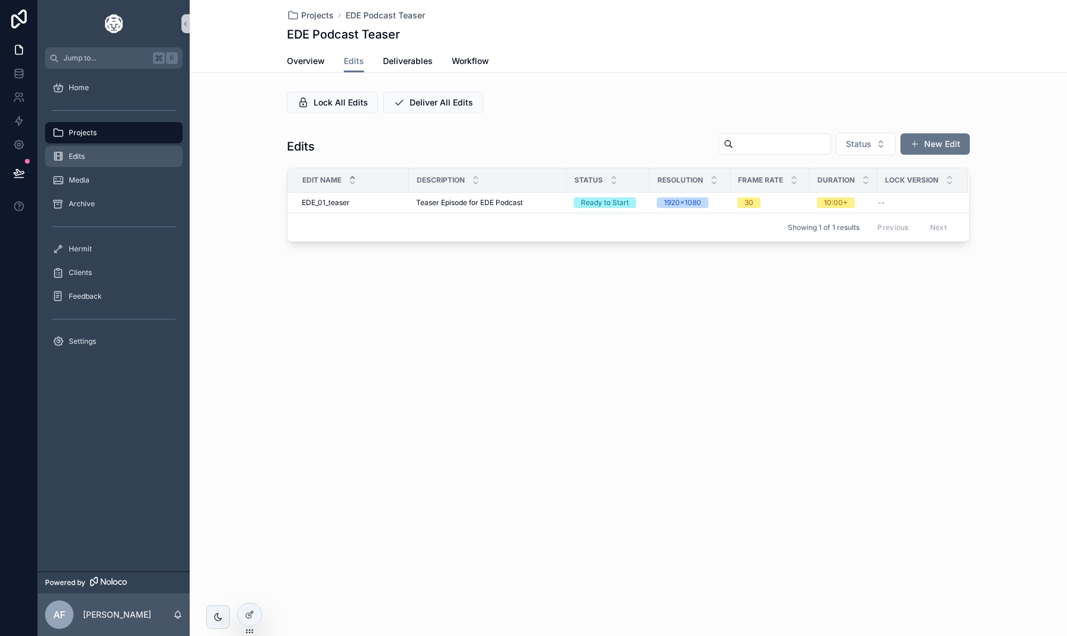
click at [108, 152] on div "Edits" at bounding box center [113, 156] width 123 height 19
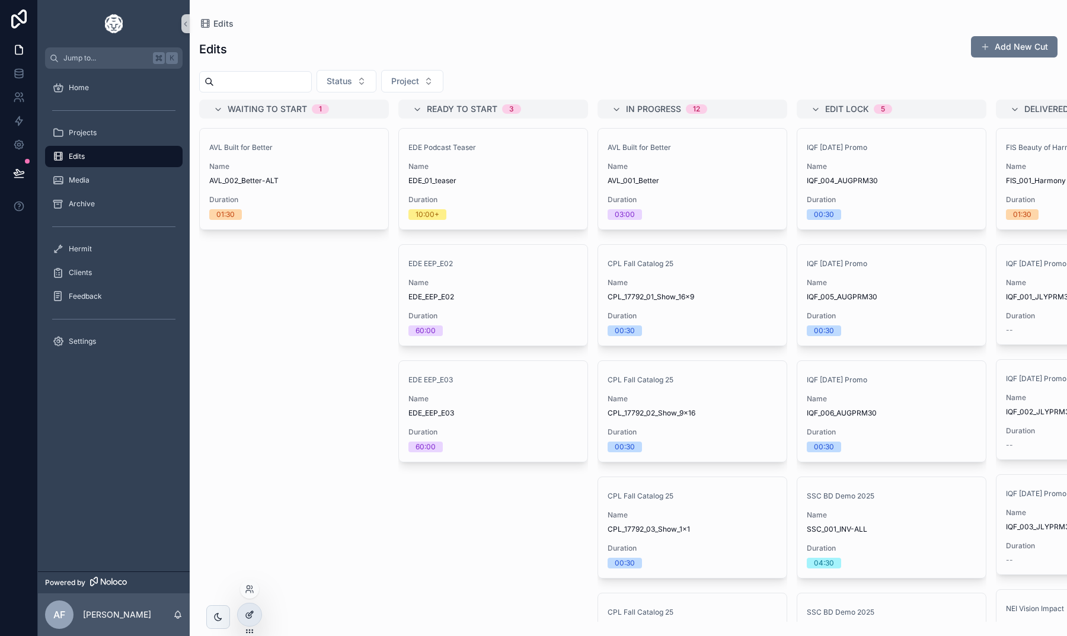
click at [245, 618] on icon at bounding box center [249, 614] width 9 height 9
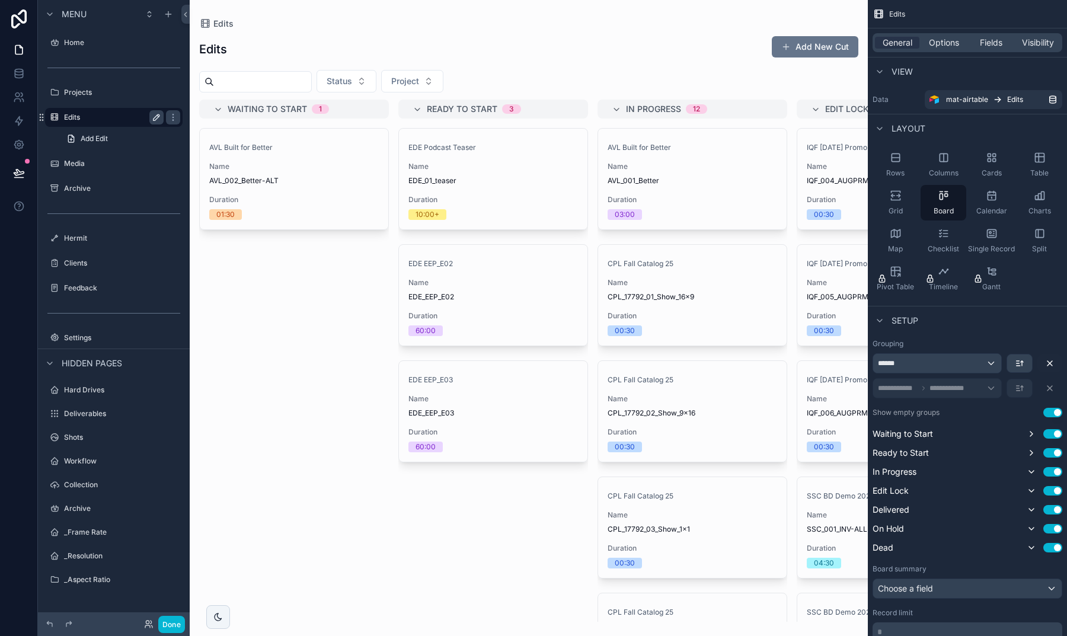
click at [155, 114] on icon "scrollable content" at bounding box center [156, 117] width 9 height 9
click at [116, 119] on input "*****" at bounding box center [104, 117] width 81 height 14
type input "**********"
click at [168, 115] on icon "scrollable content" at bounding box center [172, 117] width 9 height 9
click at [777, 24] on div "scrollable content" at bounding box center [529, 318] width 678 height 636
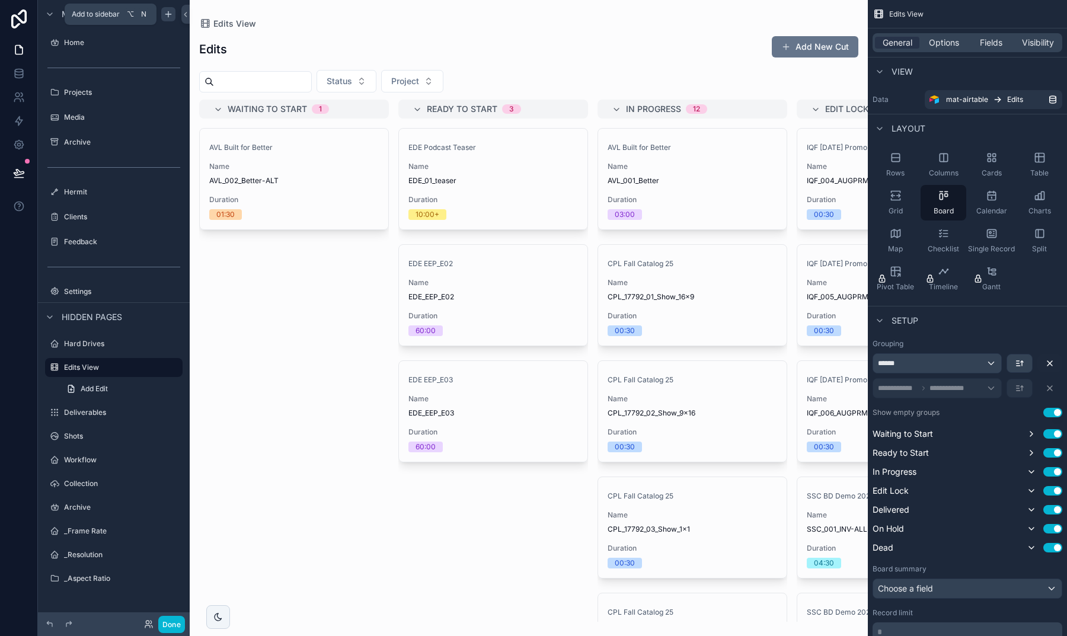
click at [171, 14] on icon "scrollable content" at bounding box center [167, 14] width 5 height 0
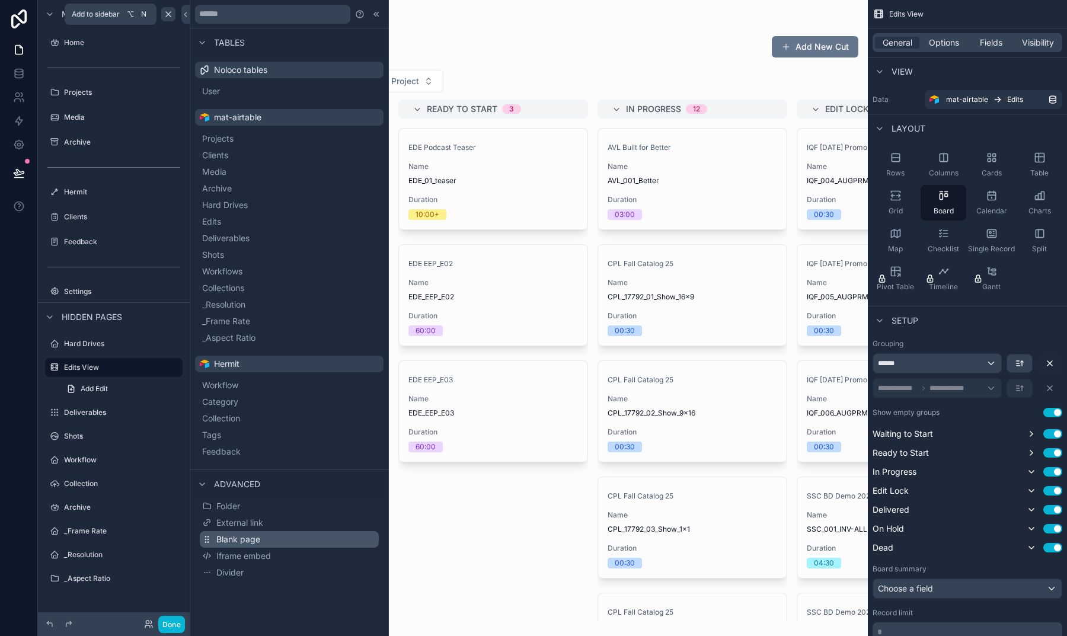
click at [253, 544] on span "Blank page" at bounding box center [238, 540] width 44 height 12
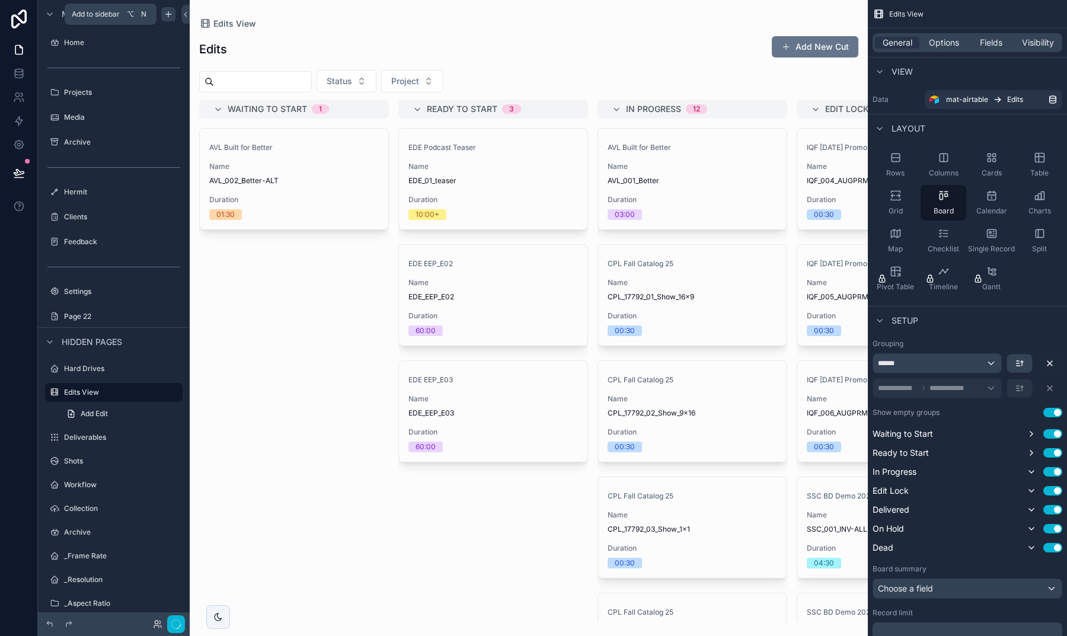
scroll to position [11, 0]
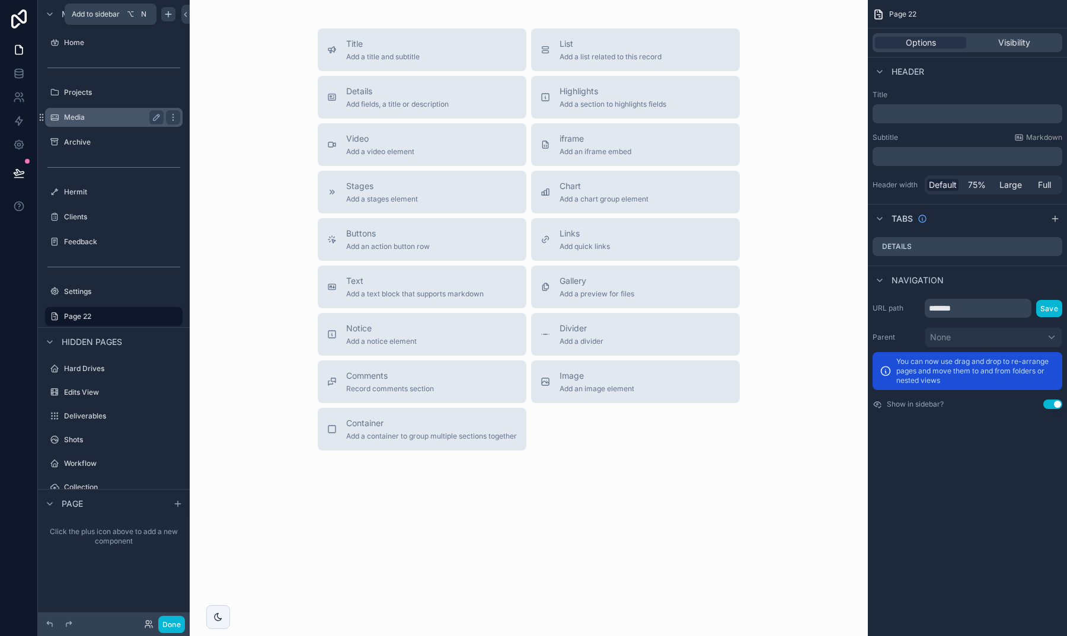
drag, startPoint x: 42, startPoint y: 315, endPoint x: 67, endPoint y: 110, distance: 206.7
drag, startPoint x: 42, startPoint y: 315, endPoint x: 79, endPoint y: 125, distance: 193.4
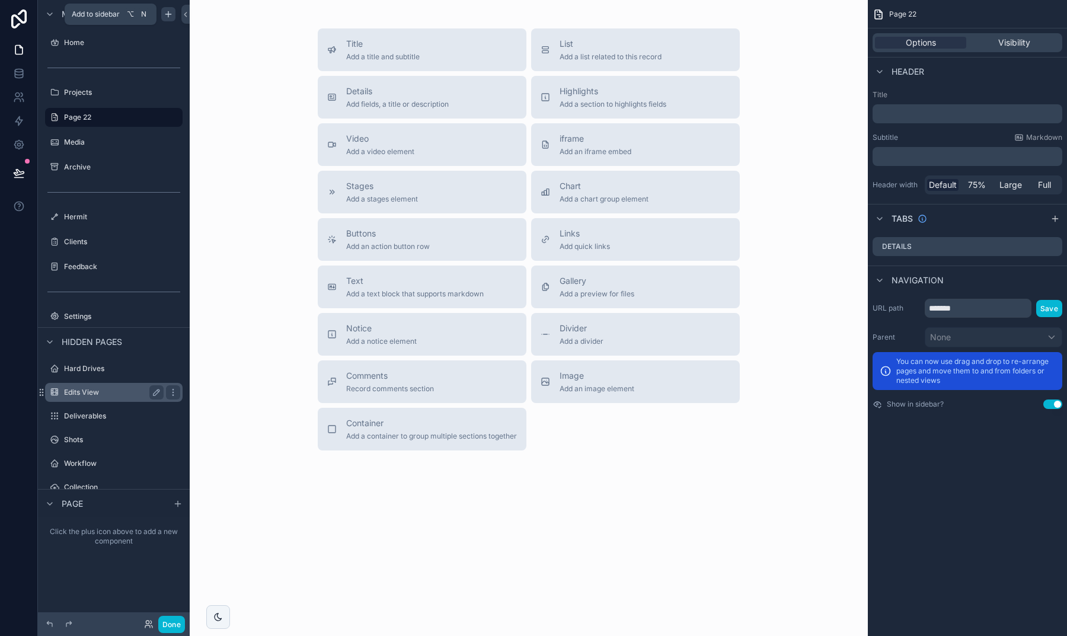
click at [123, 393] on label "Edits View" at bounding box center [111, 392] width 95 height 9
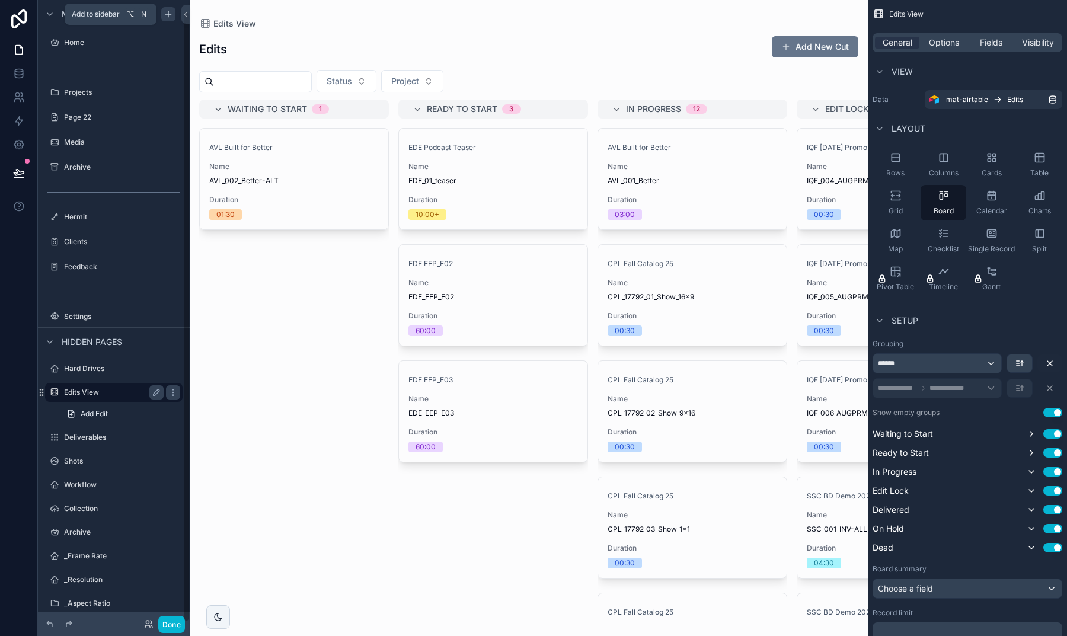
scroll to position [11, 0]
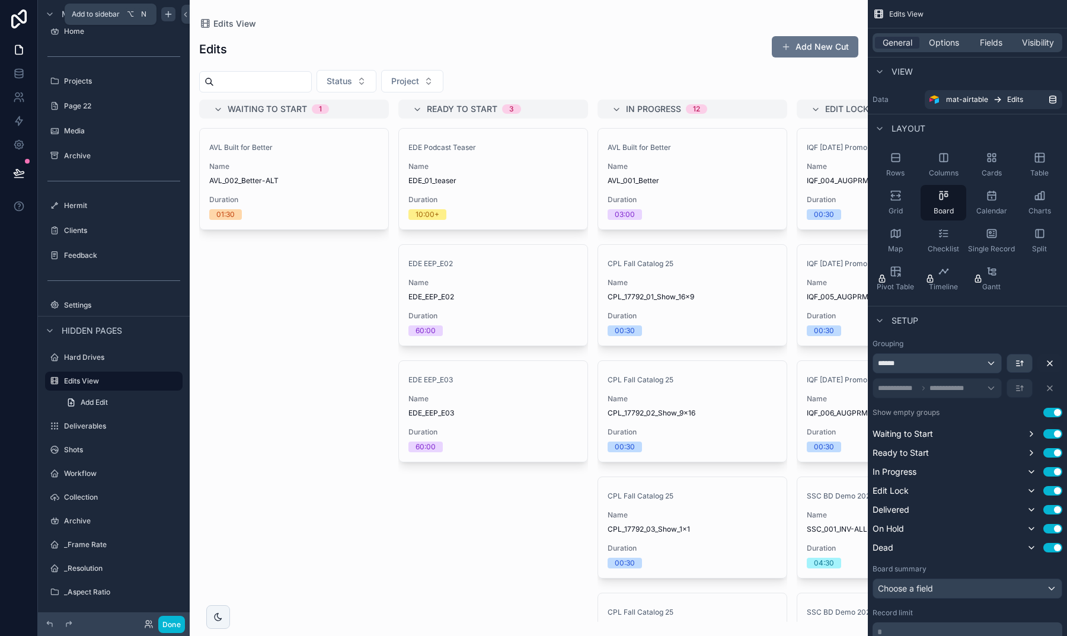
click at [555, 33] on div "scrollable content" at bounding box center [529, 318] width 678 height 636
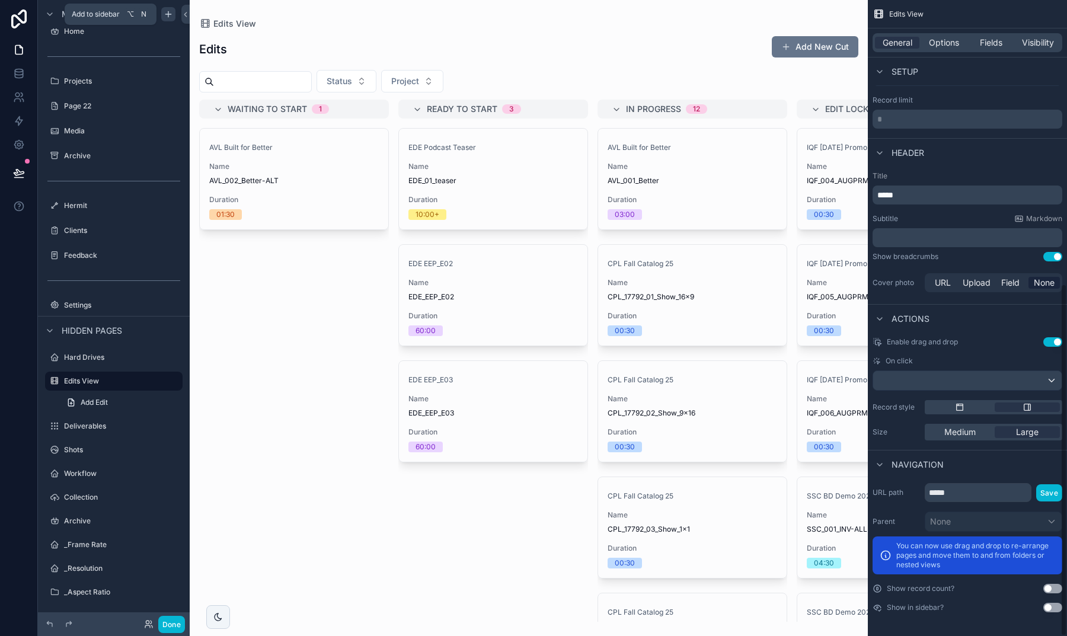
scroll to position [513, 0]
click at [958, 490] on input "*****" at bounding box center [978, 492] width 107 height 19
type input "**********"
click at [1046, 496] on button "Save" at bounding box center [1049, 492] width 26 height 17
click at [106, 111] on div "Page 22" at bounding box center [114, 106] width 100 height 14
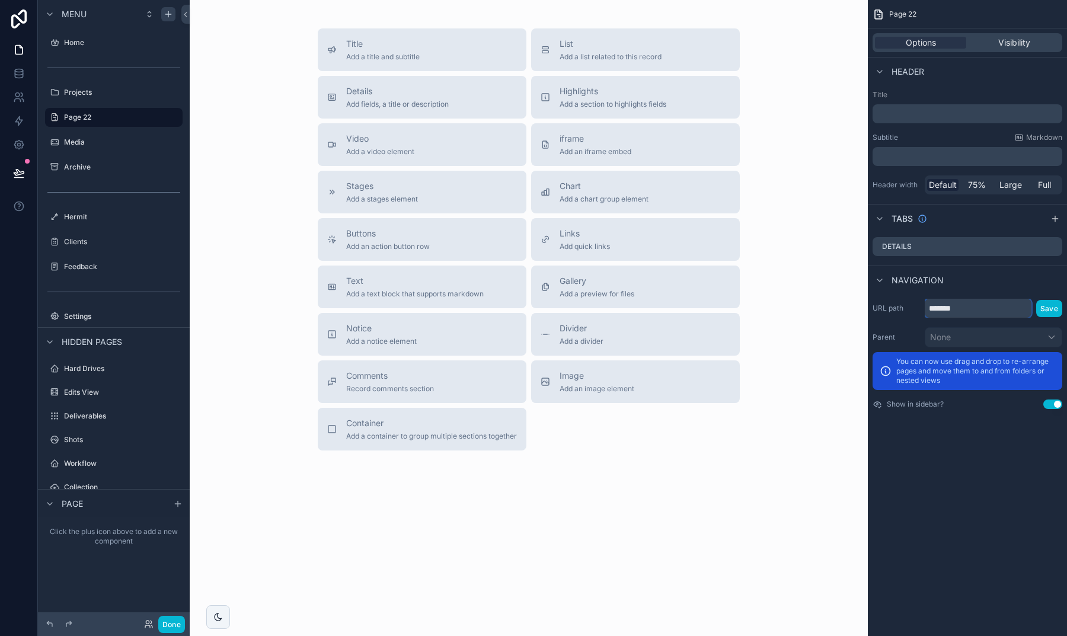
drag, startPoint x: 974, startPoint y: 311, endPoint x: 905, endPoint y: 310, distance: 68.8
click at [907, 311] on div "URL path ******* Save" at bounding box center [968, 308] width 190 height 19
type input "*****"
click at [1042, 308] on button "Save" at bounding box center [1049, 308] width 26 height 17
click at [809, 301] on div "Title Add a title and subtitle List Add a list related to this record Details A…" at bounding box center [528, 239] width 659 height 422
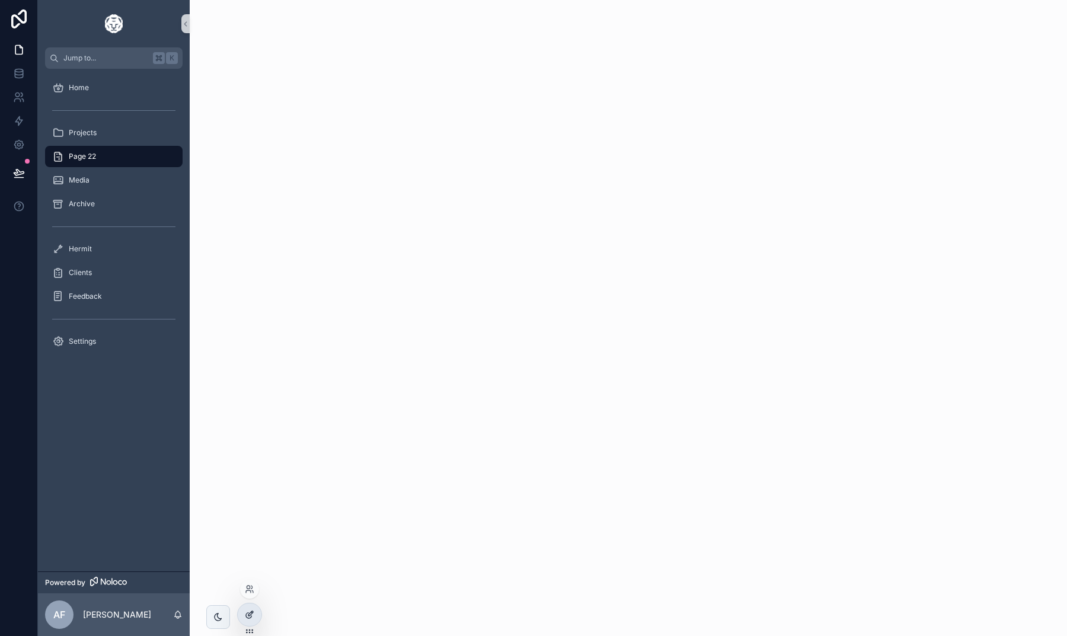
click at [254, 607] on div at bounding box center [250, 615] width 24 height 23
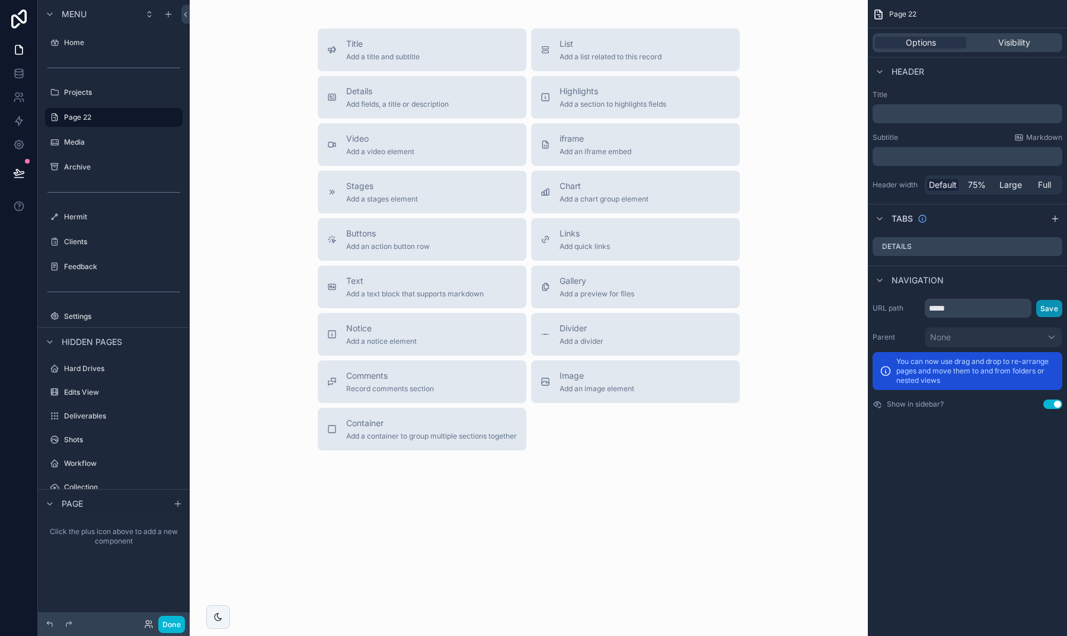
click at [1049, 307] on button "Save" at bounding box center [1049, 308] width 26 height 17
click at [155, 117] on icon "scrollable content" at bounding box center [157, 117] width 6 height 6
click at [133, 119] on input "*******" at bounding box center [104, 117] width 81 height 14
type input "*****"
click at [168, 117] on icon "scrollable content" at bounding box center [172, 117] width 9 height 9
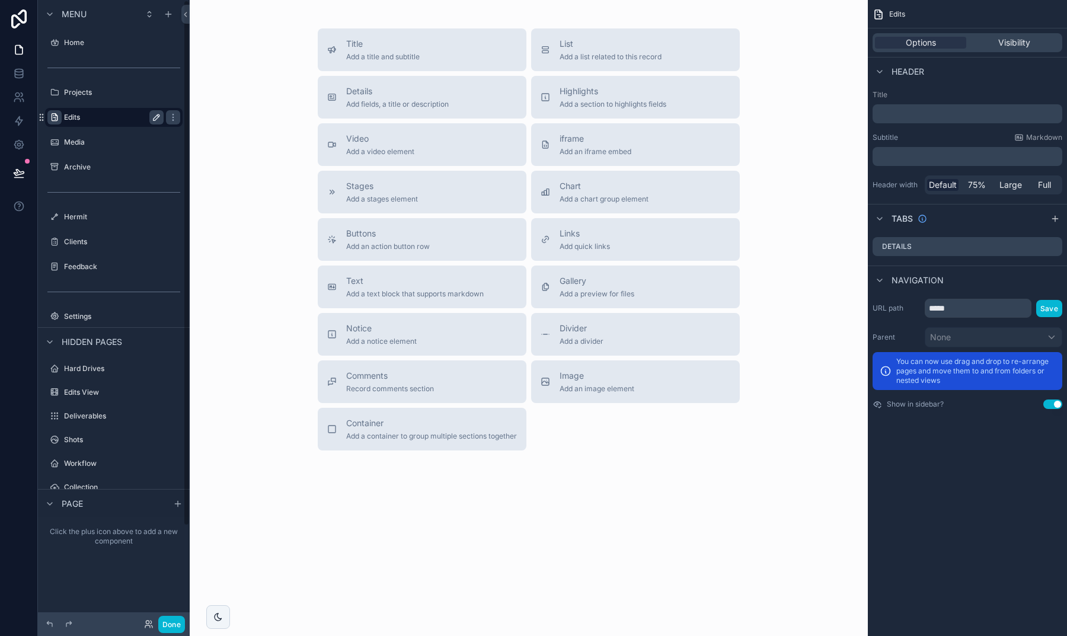
click at [53, 115] on icon "scrollable content" at bounding box center [54, 117] width 9 height 9
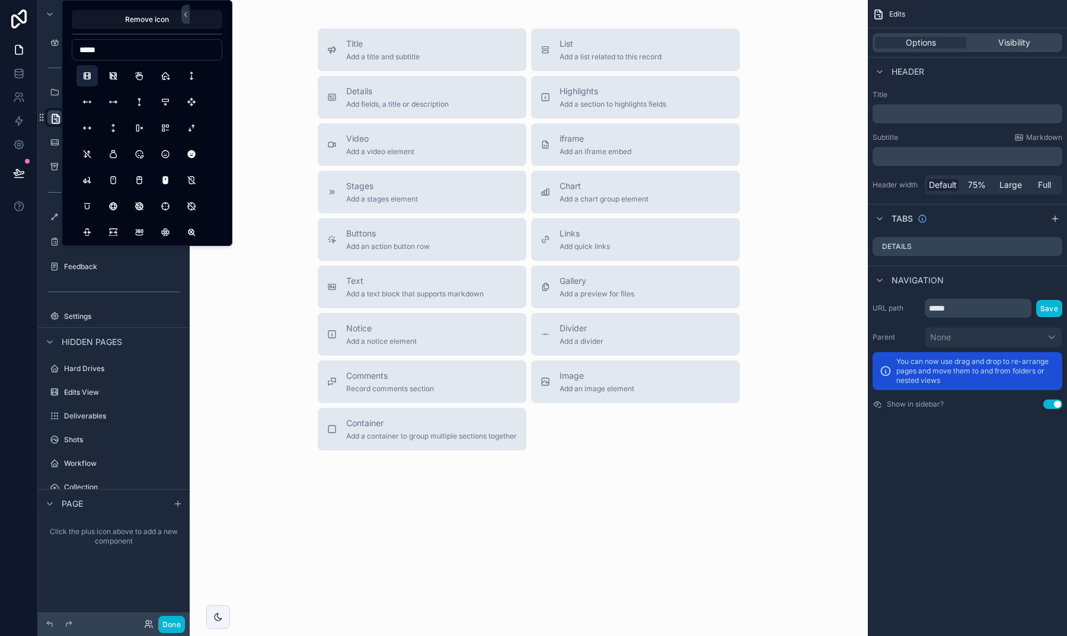
type input "*****"
click at [90, 75] on button "Movie" at bounding box center [86, 75] width 21 height 21
click at [255, 215] on div "Title Add a title and subtitle List Add a list related to this record Details A…" at bounding box center [528, 239] width 659 height 422
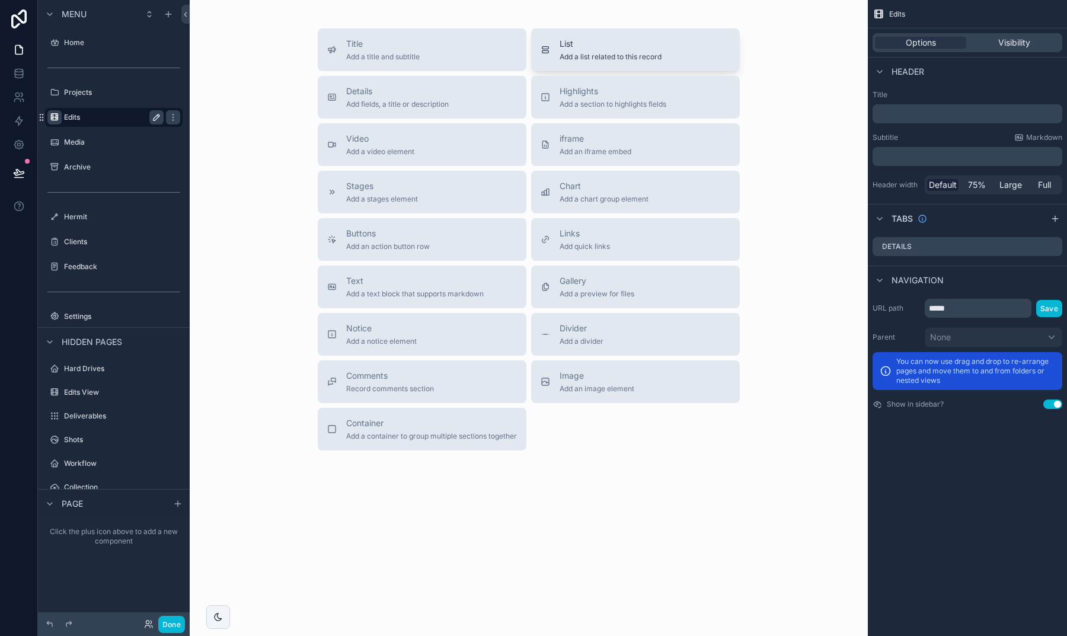
click at [578, 55] on span "Add a list related to this record" at bounding box center [611, 56] width 102 height 9
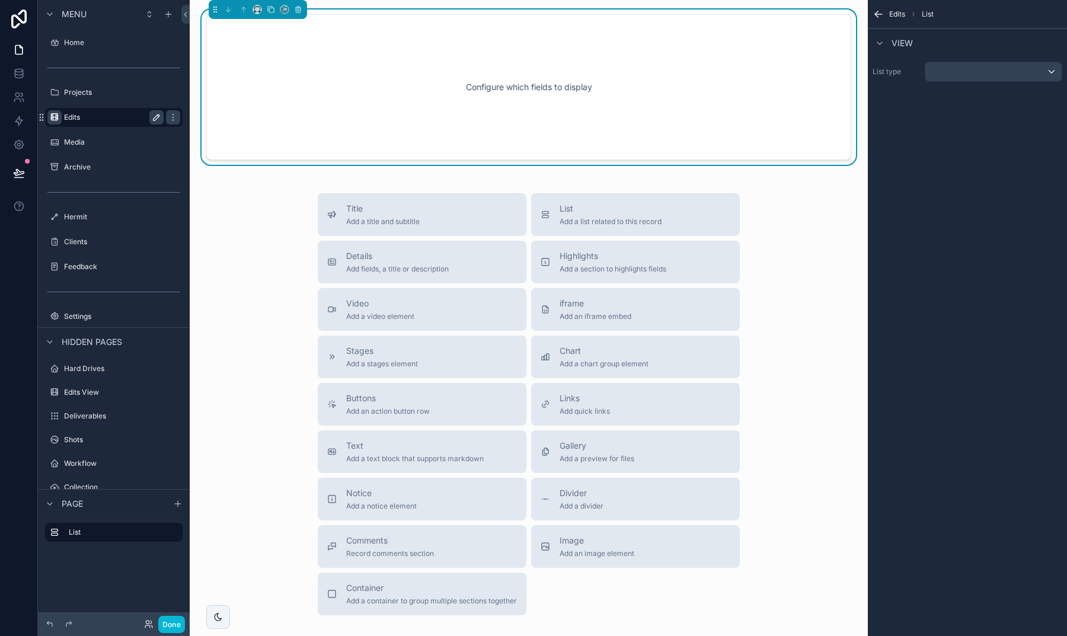
click at [953, 71] on div "scrollable content" at bounding box center [994, 71] width 136 height 19
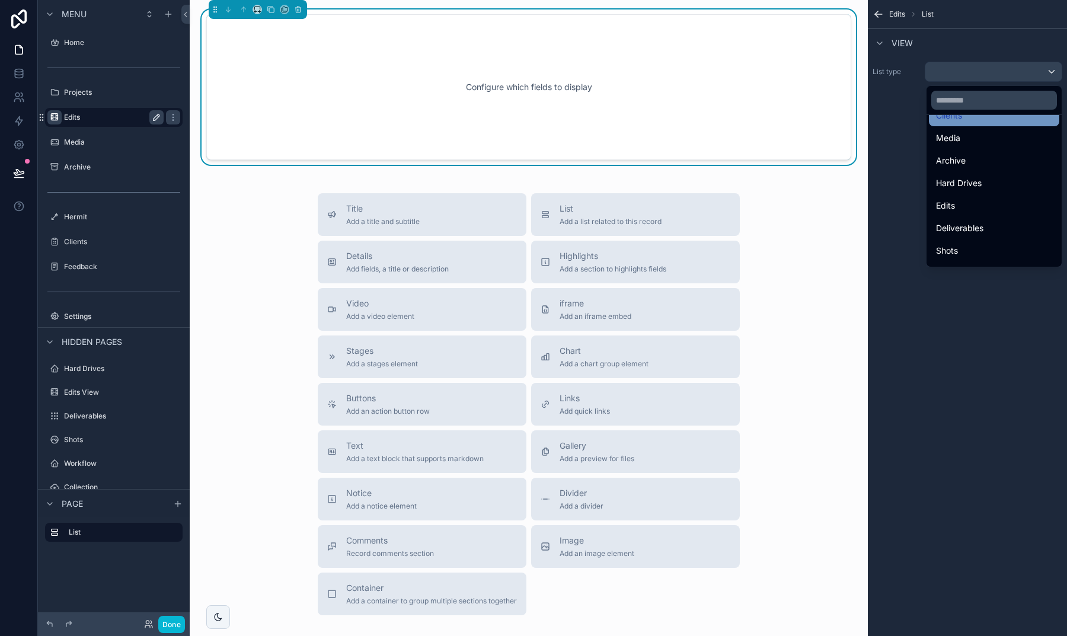
scroll to position [103, 0]
click at [282, 189] on div "Configure which fields to display Title Add a title and subtitle List Add a lis…" at bounding box center [529, 355] width 678 height 710
click at [945, 206] on div "Edits" at bounding box center [994, 203] width 116 height 14
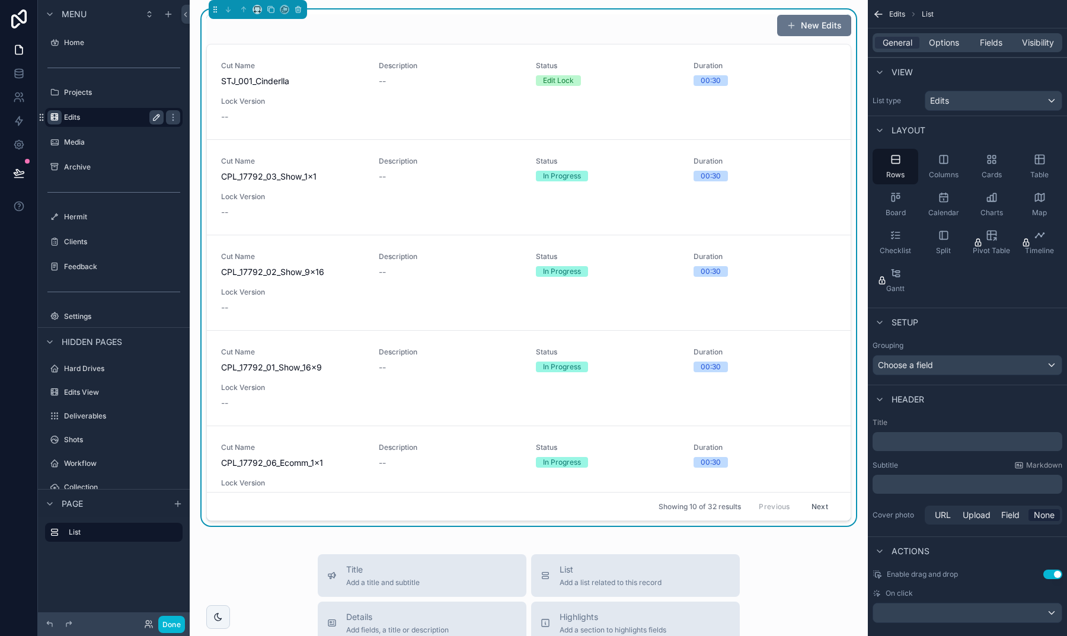
click at [925, 446] on p "﻿" at bounding box center [969, 442] width 183 height 12
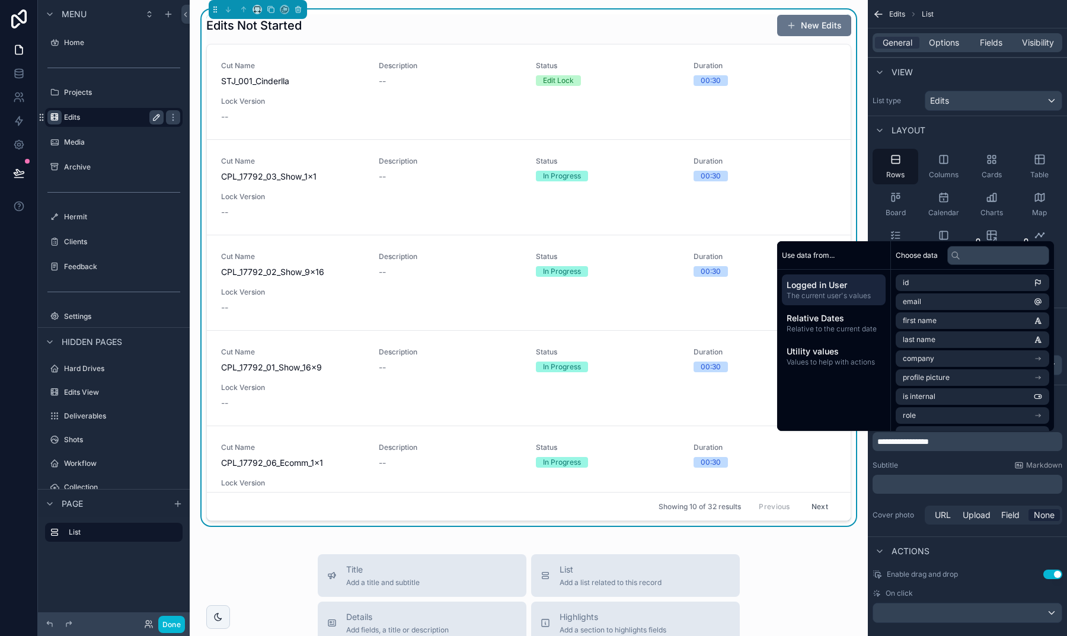
click at [363, 32] on div "Edits Not Started New Edits" at bounding box center [528, 25] width 645 height 23
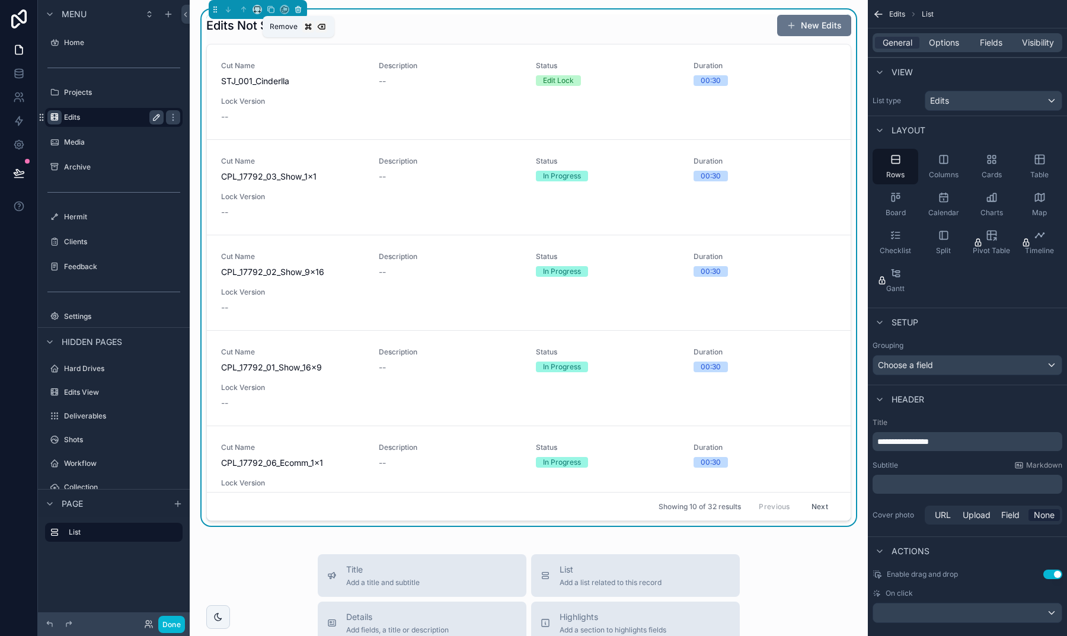
click at [299, 11] on icon "scrollable content" at bounding box center [298, 9] width 8 height 8
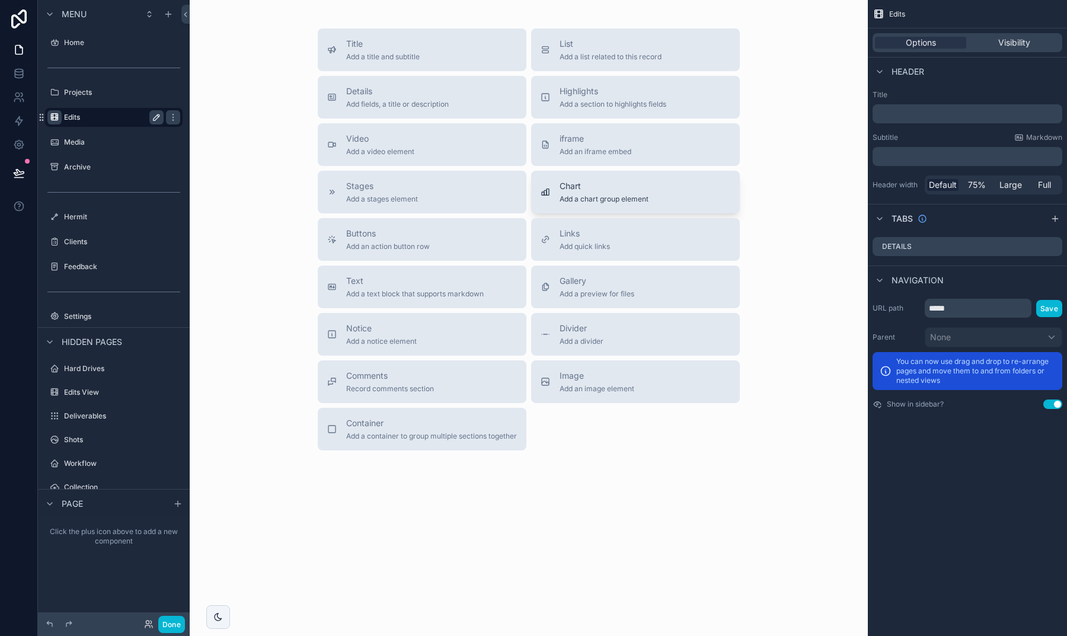
click at [571, 184] on span "Chart" at bounding box center [604, 186] width 89 height 12
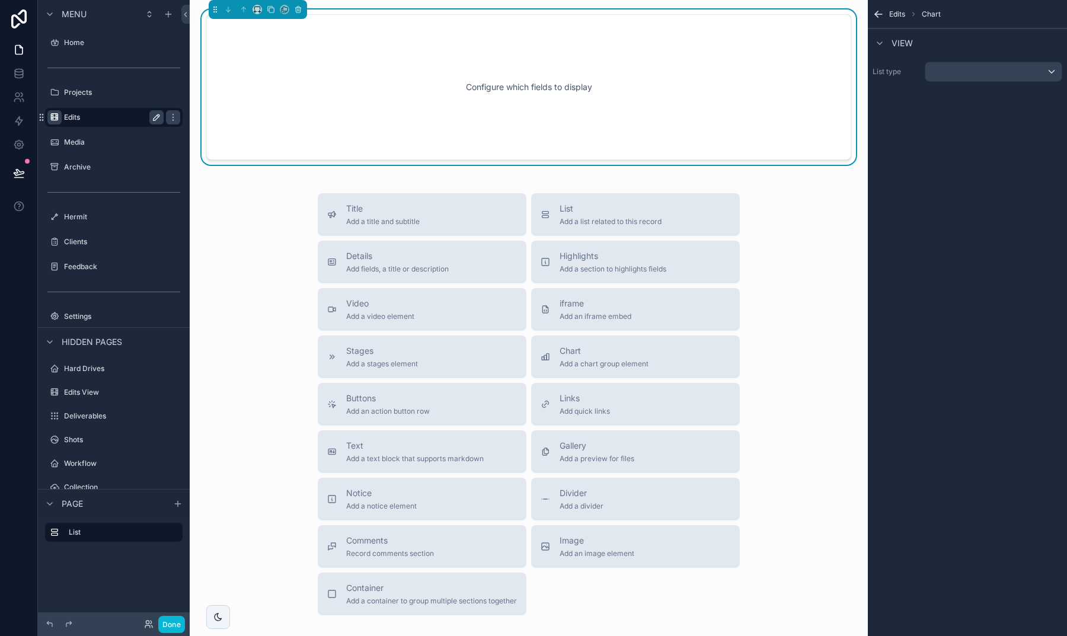
click at [976, 75] on div "scrollable content" at bounding box center [994, 71] width 136 height 19
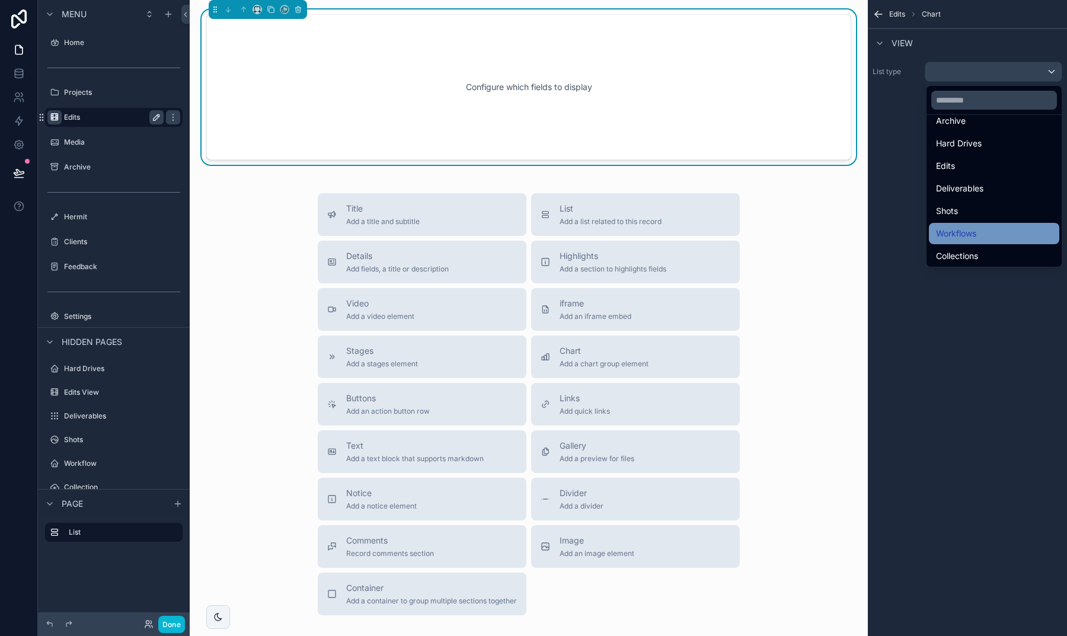
scroll to position [119, 0]
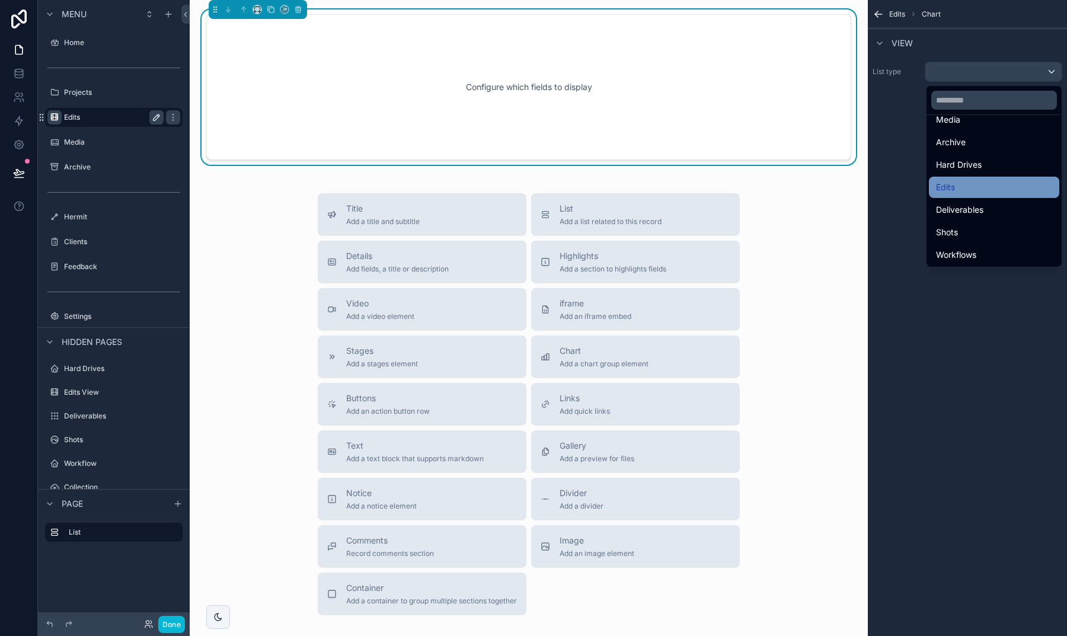
click at [946, 192] on div "Edits" at bounding box center [994, 187] width 116 height 14
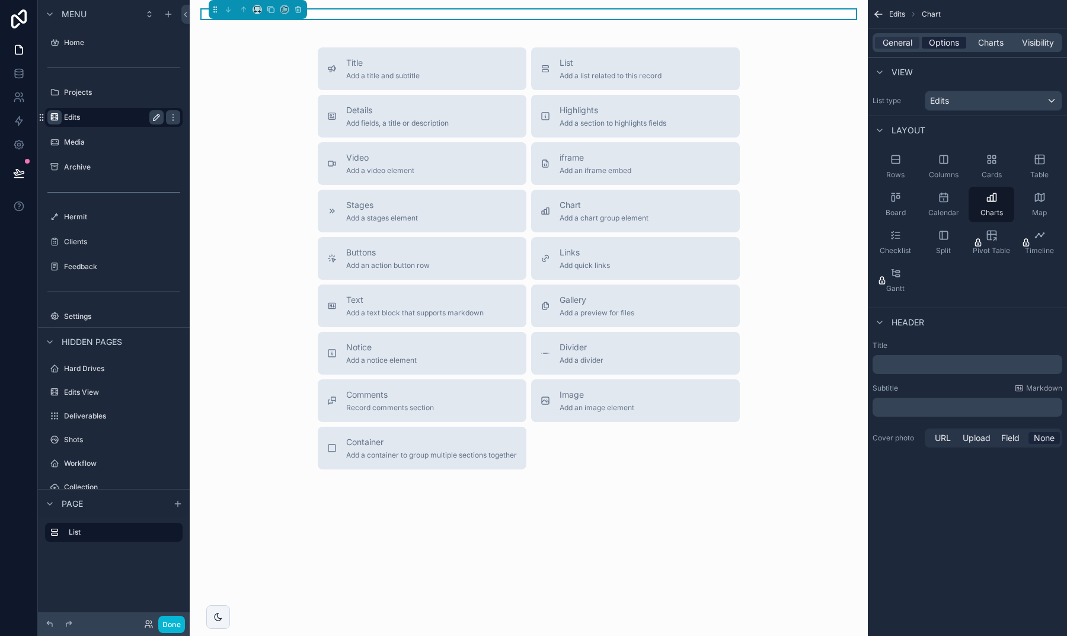
click at [942, 46] on span "Options" at bounding box center [944, 43] width 30 height 12
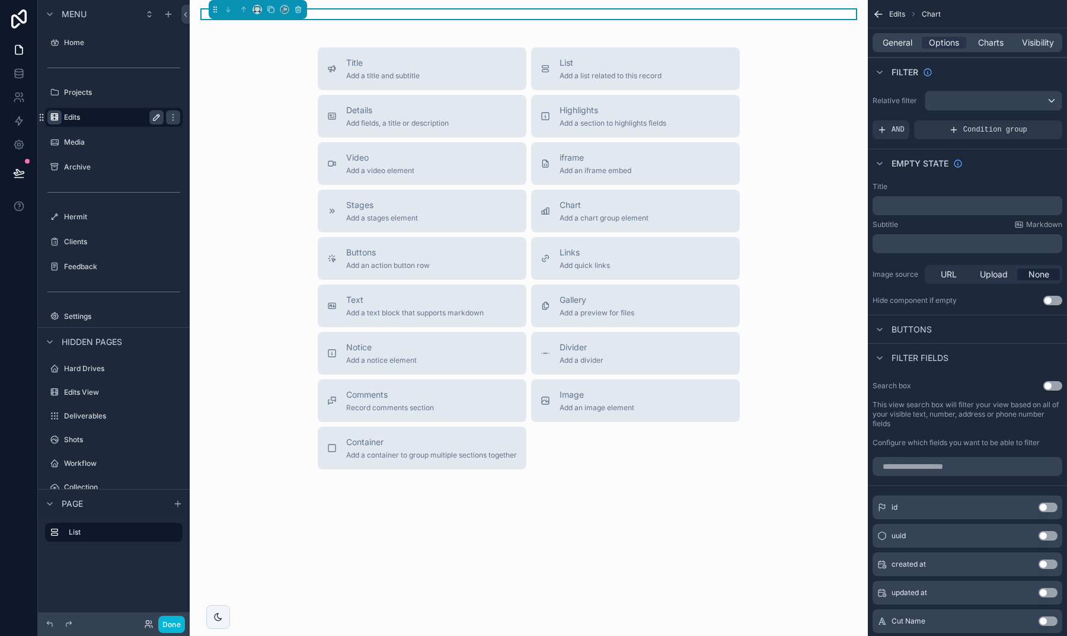
click at [980, 49] on div "General Options Charts Visibility" at bounding box center [968, 42] width 190 height 19
click at [984, 44] on span "Charts" at bounding box center [990, 43] width 25 height 12
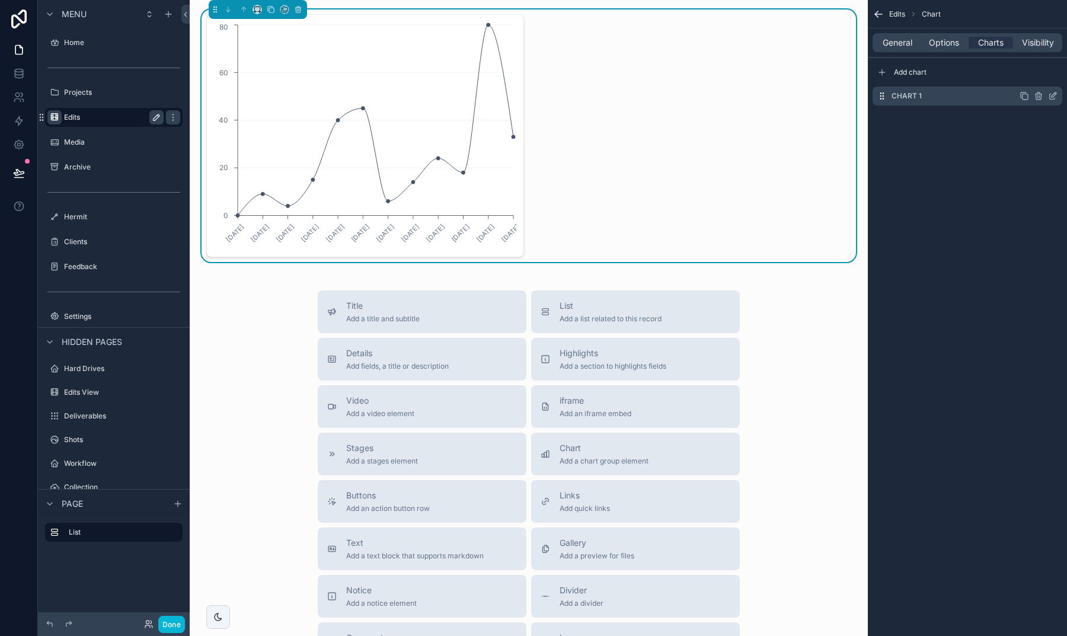
click at [1053, 98] on icon "scrollable content" at bounding box center [1052, 95] width 9 height 9
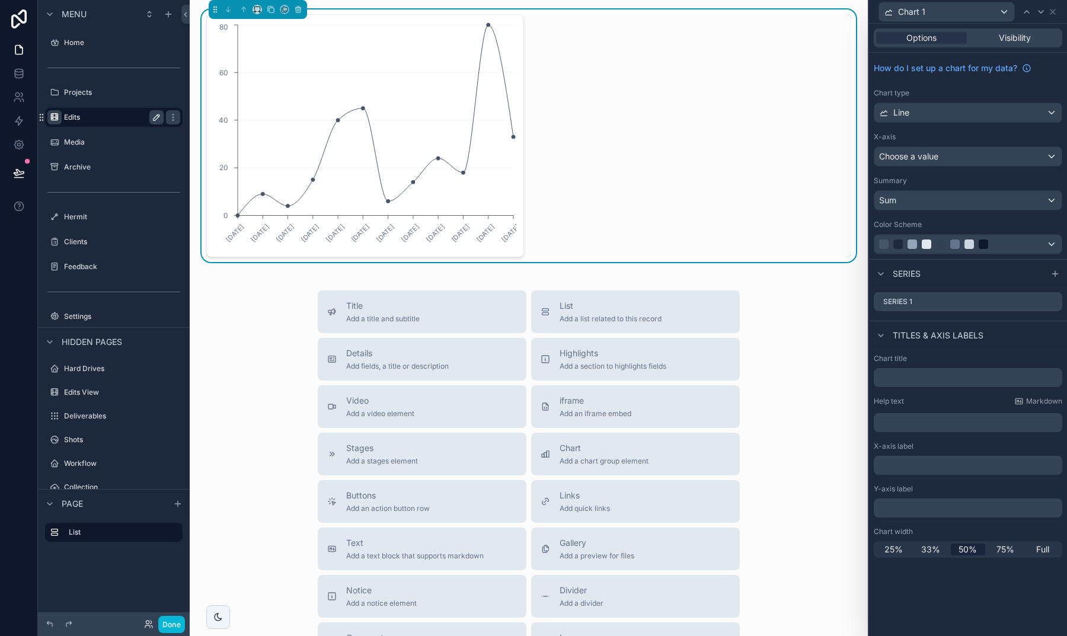
click at [949, 116] on div "Line" at bounding box center [968, 112] width 187 height 19
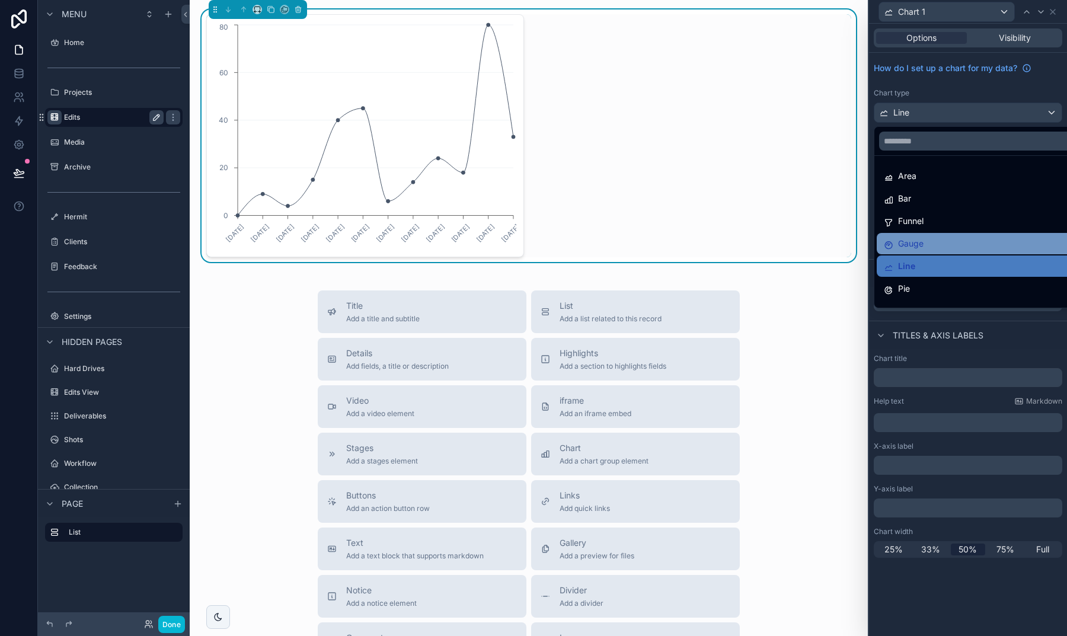
click at [945, 244] on div "Gauge" at bounding box center [982, 244] width 196 height 14
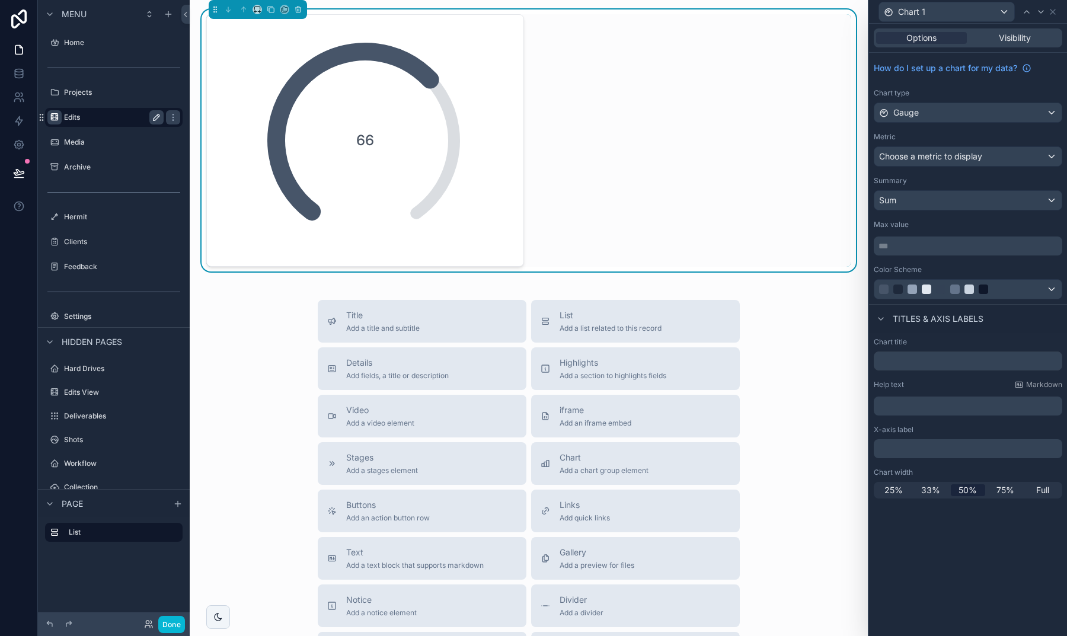
click at [944, 162] on div "Choose a metric to display" at bounding box center [968, 156] width 187 height 19
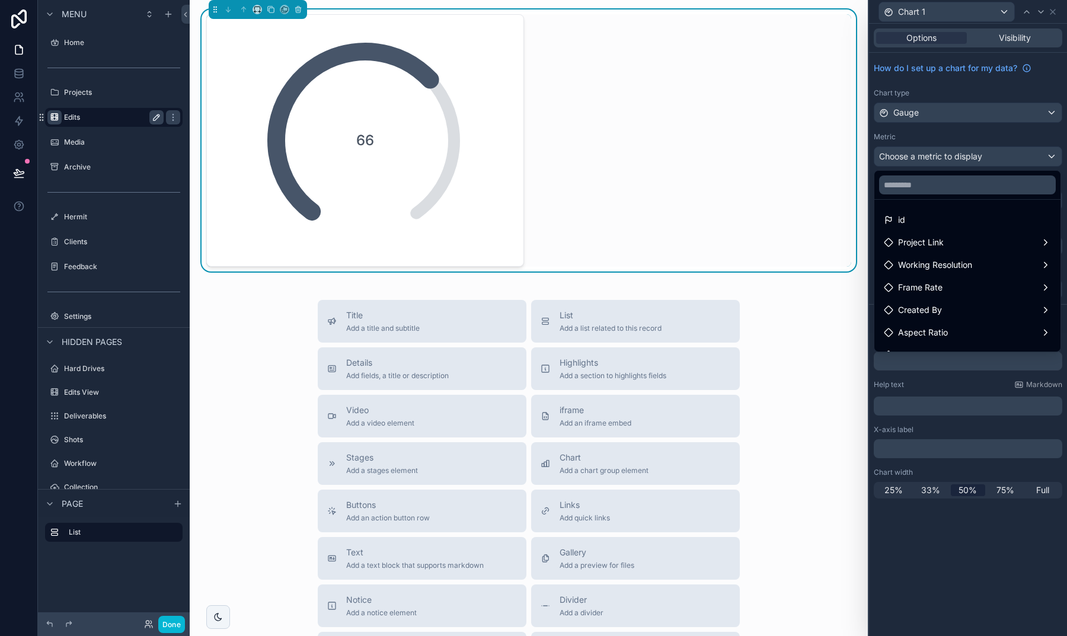
scroll to position [0, 0]
click at [956, 131] on div at bounding box center [968, 318] width 198 height 636
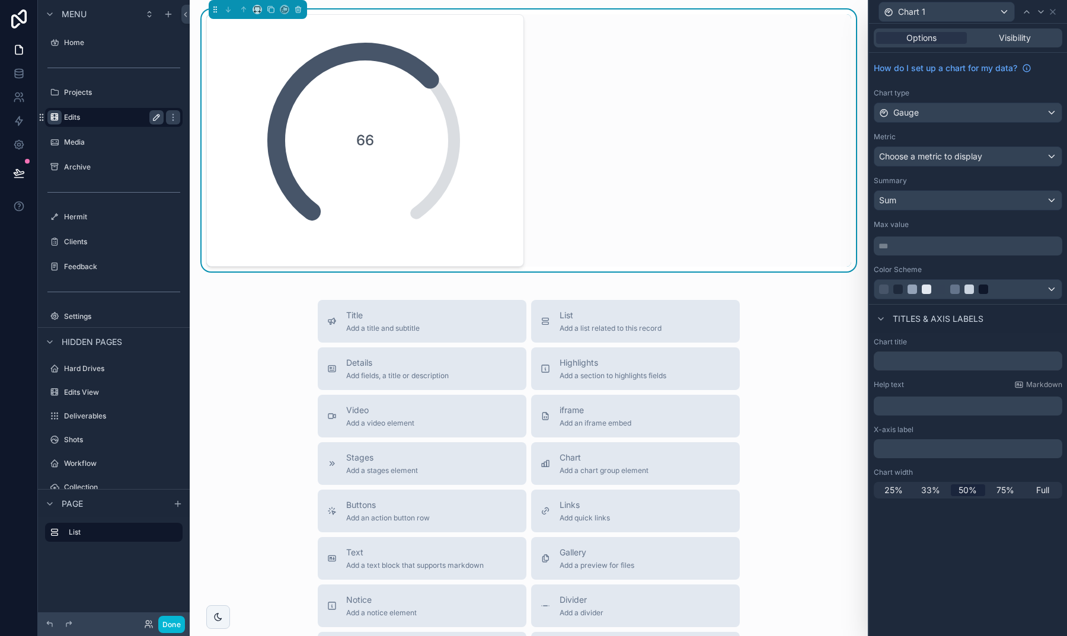
click at [932, 197] on div "Sum" at bounding box center [968, 200] width 187 height 19
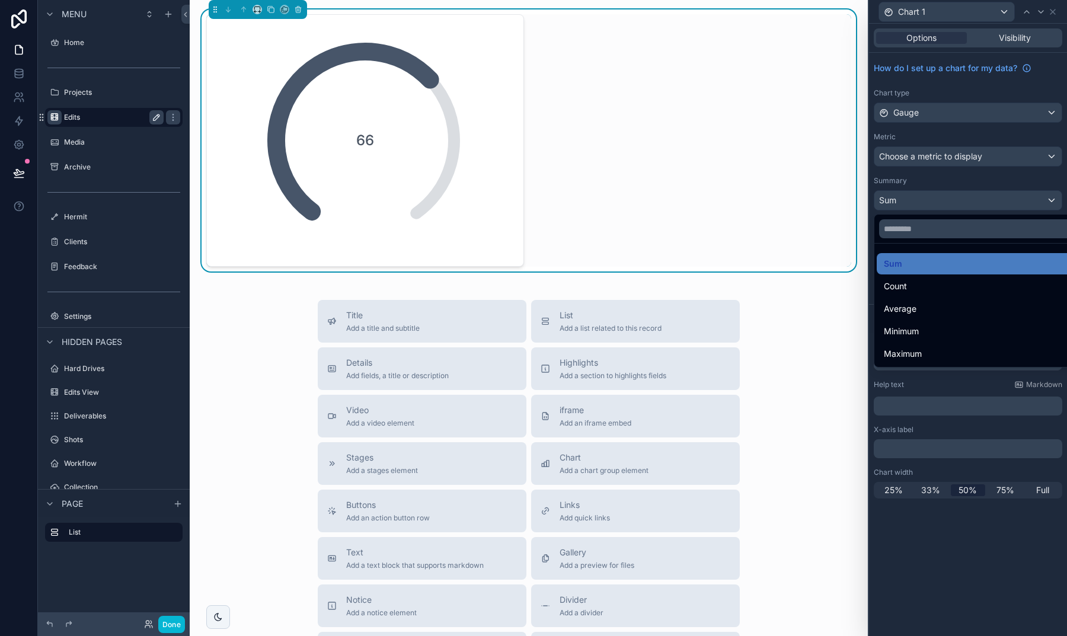
click at [940, 185] on div at bounding box center [968, 318] width 198 height 636
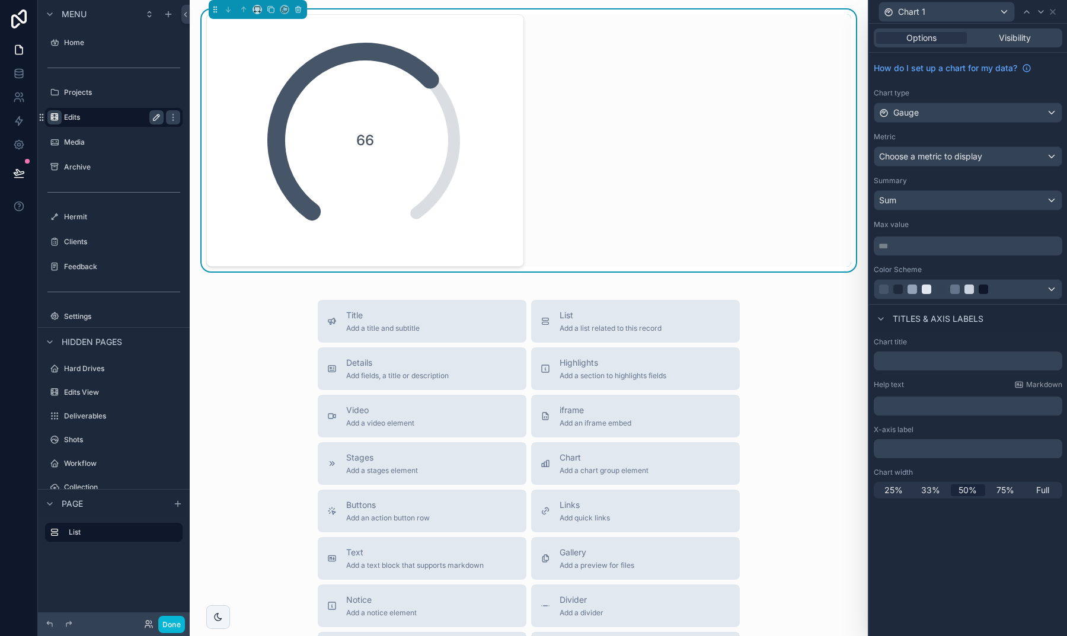
click at [956, 156] on span "Choose a metric to display" at bounding box center [930, 156] width 103 height 10
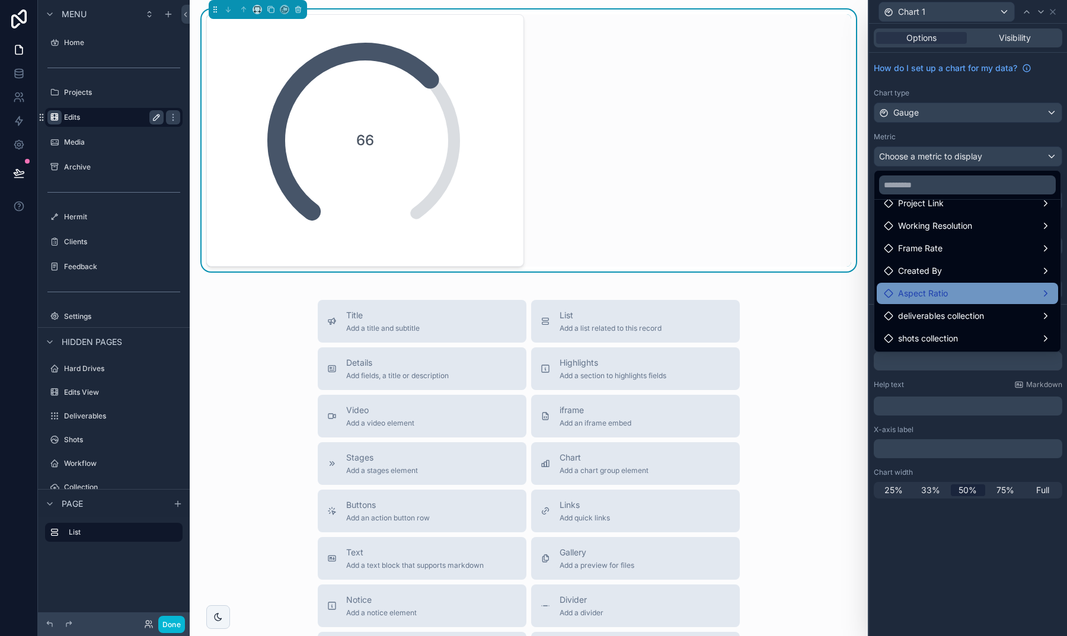
scroll to position [39, 0]
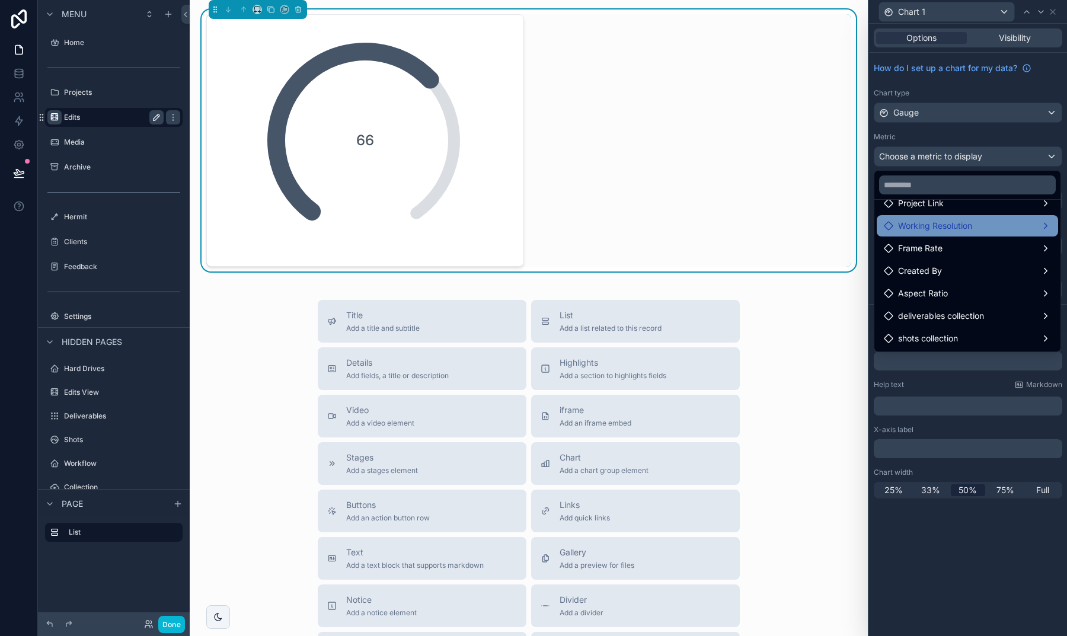
click at [950, 228] on span "Working Resolution" at bounding box center [935, 226] width 74 height 14
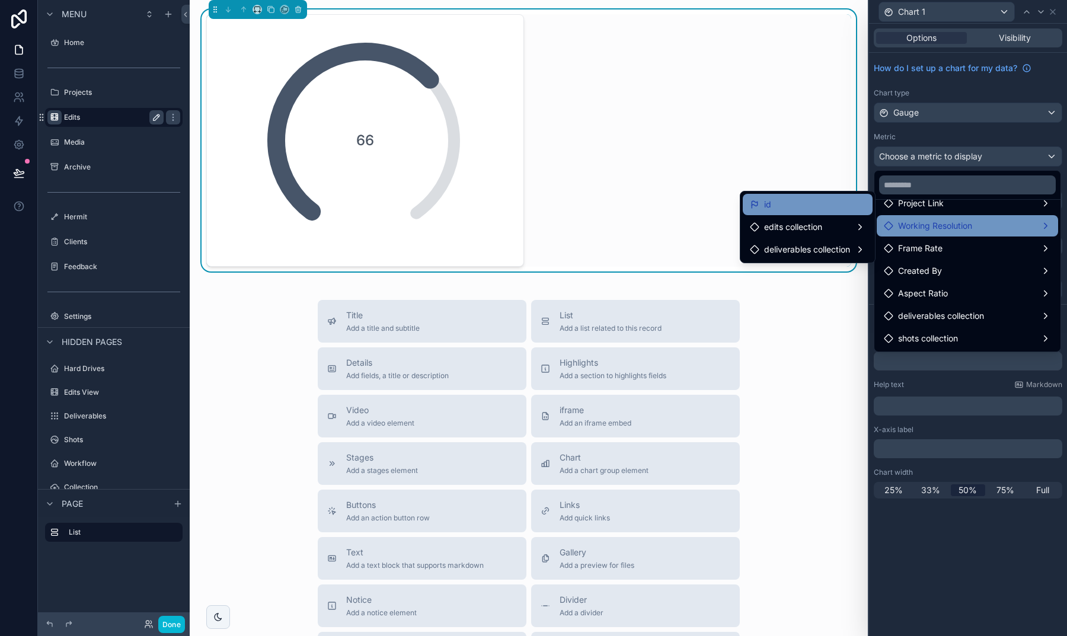
click at [824, 212] on div "id" at bounding box center [808, 204] width 130 height 21
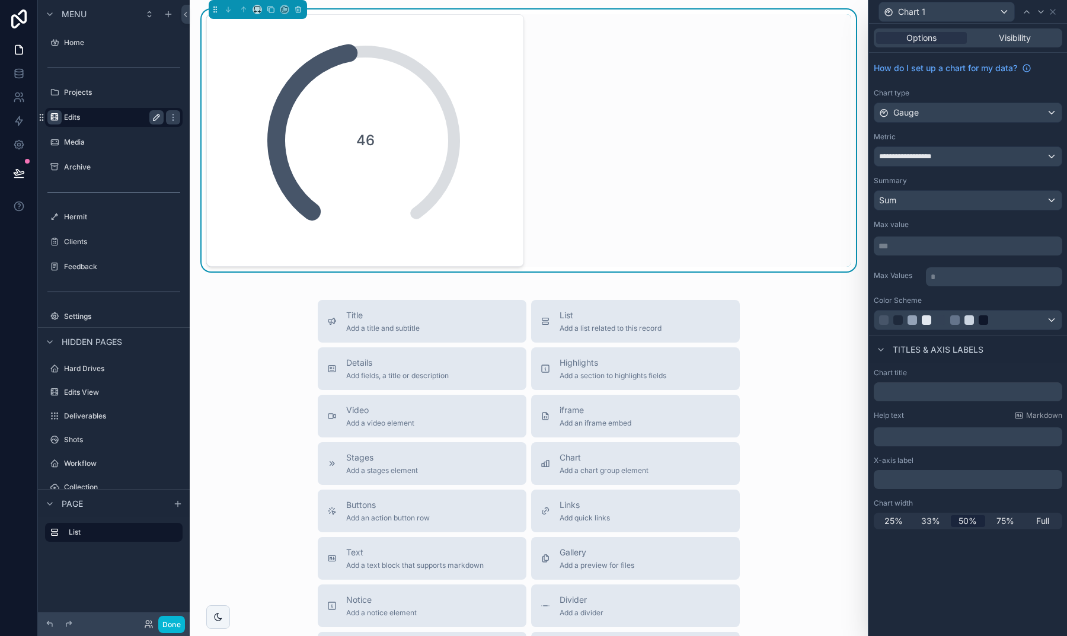
click at [909, 120] on div "Gauge" at bounding box center [968, 112] width 187 height 19
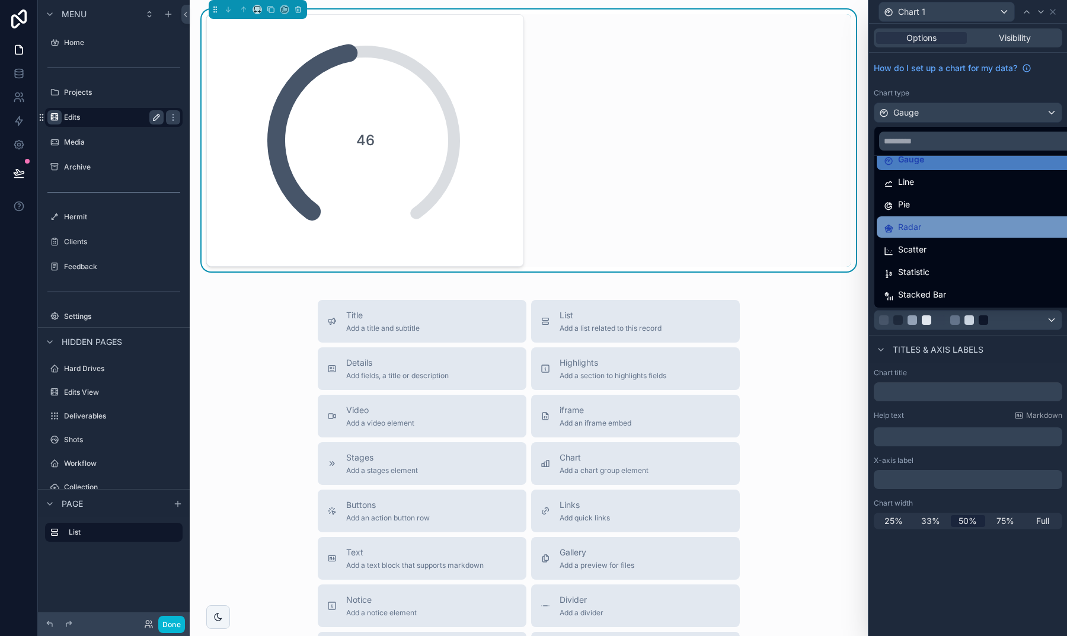
scroll to position [0, 0]
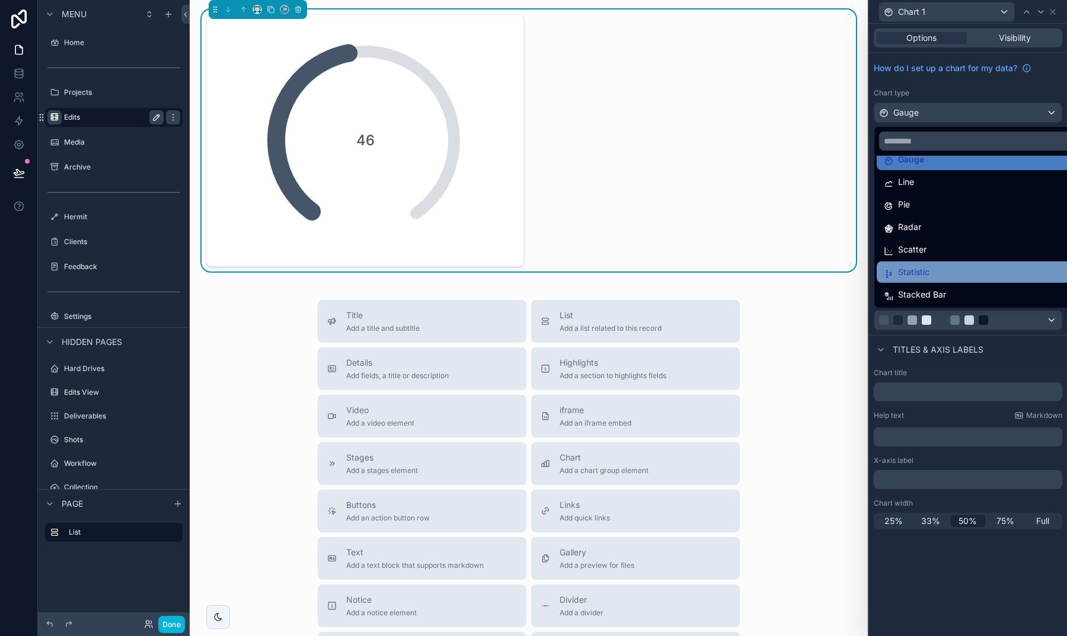
click at [935, 272] on div "Statistic" at bounding box center [982, 272] width 196 height 14
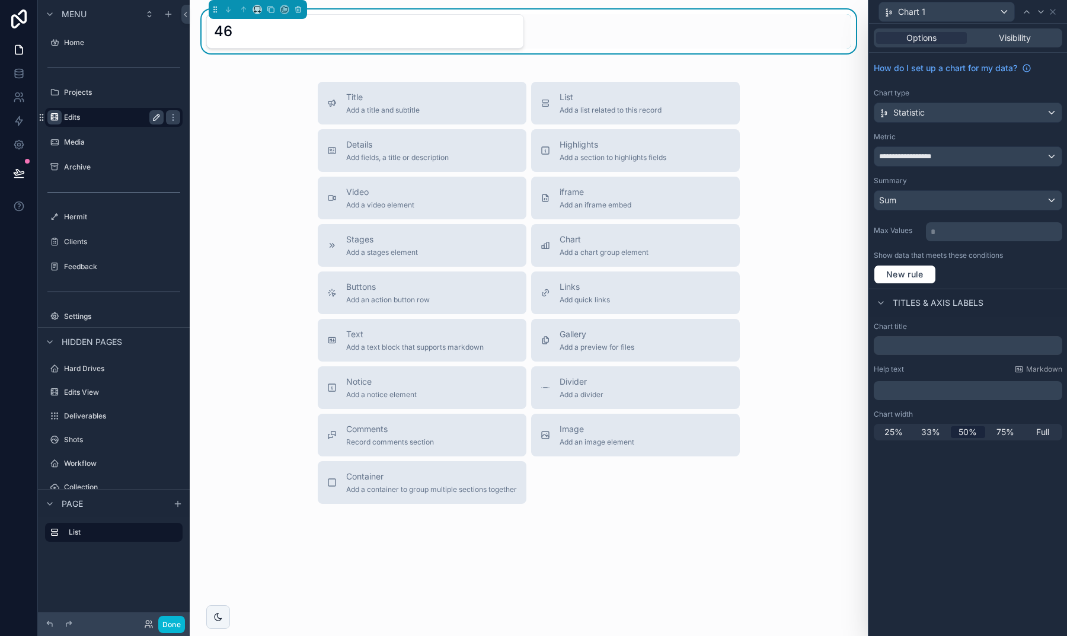
click at [907, 159] on span "**********" at bounding box center [911, 156] width 65 height 9
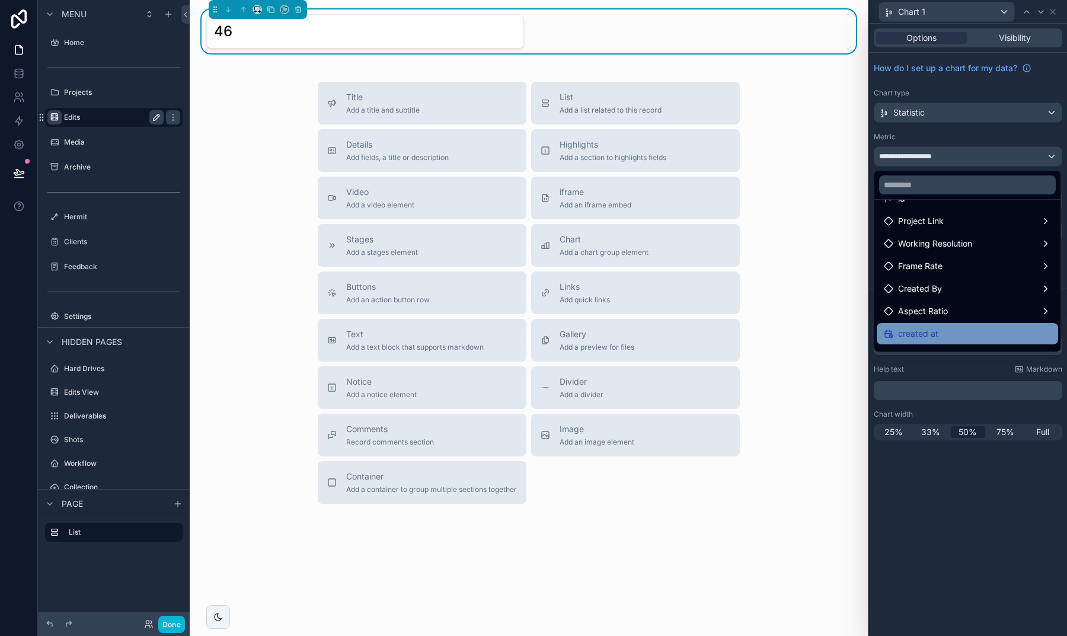
scroll to position [50, 0]
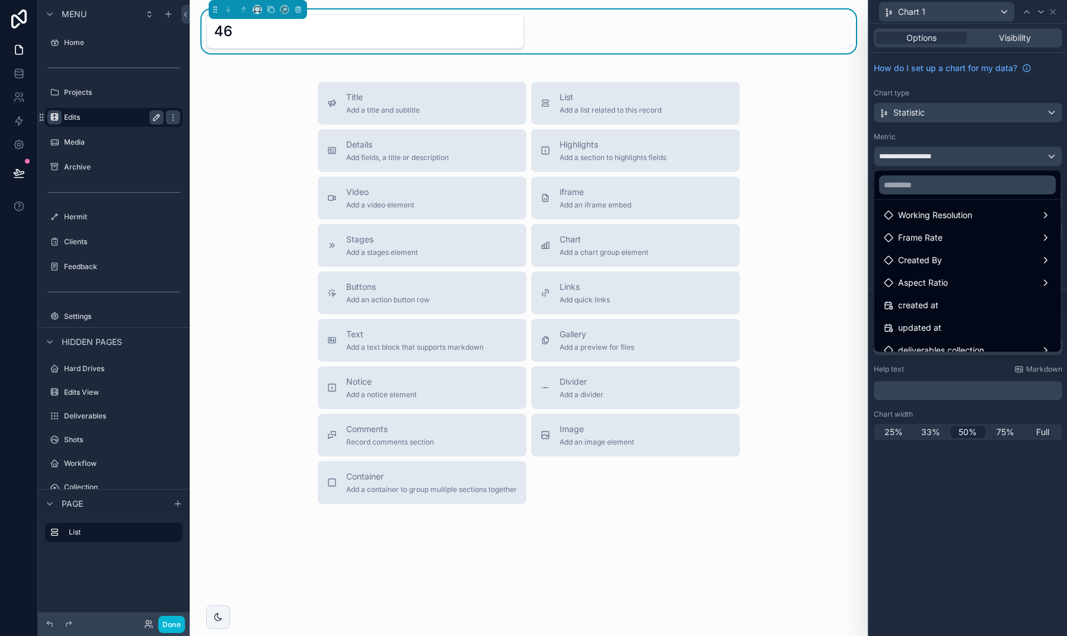
click at [979, 476] on div at bounding box center [968, 318] width 198 height 636
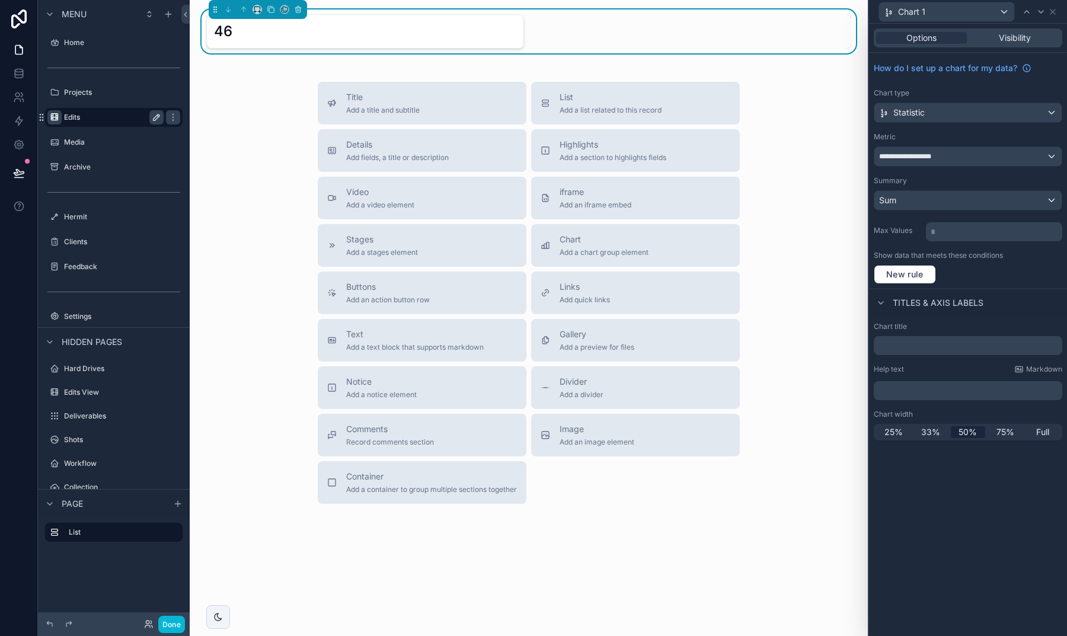
click at [924, 194] on div "Sum" at bounding box center [968, 200] width 187 height 19
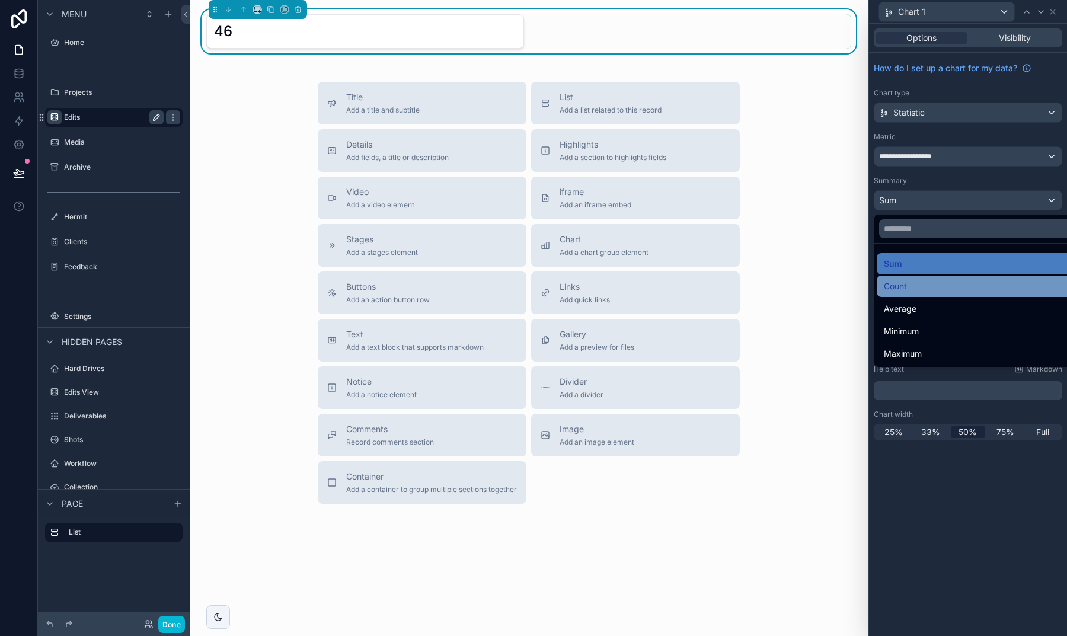
click at [928, 289] on div "Count" at bounding box center [982, 286] width 196 height 14
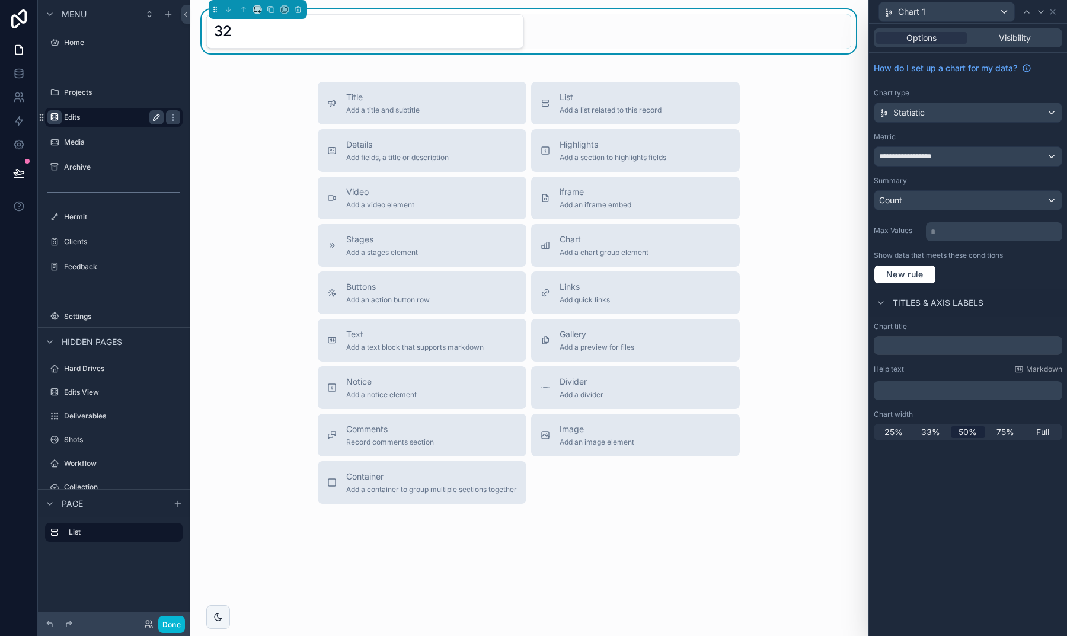
click at [917, 156] on span "**********" at bounding box center [911, 156] width 65 height 9
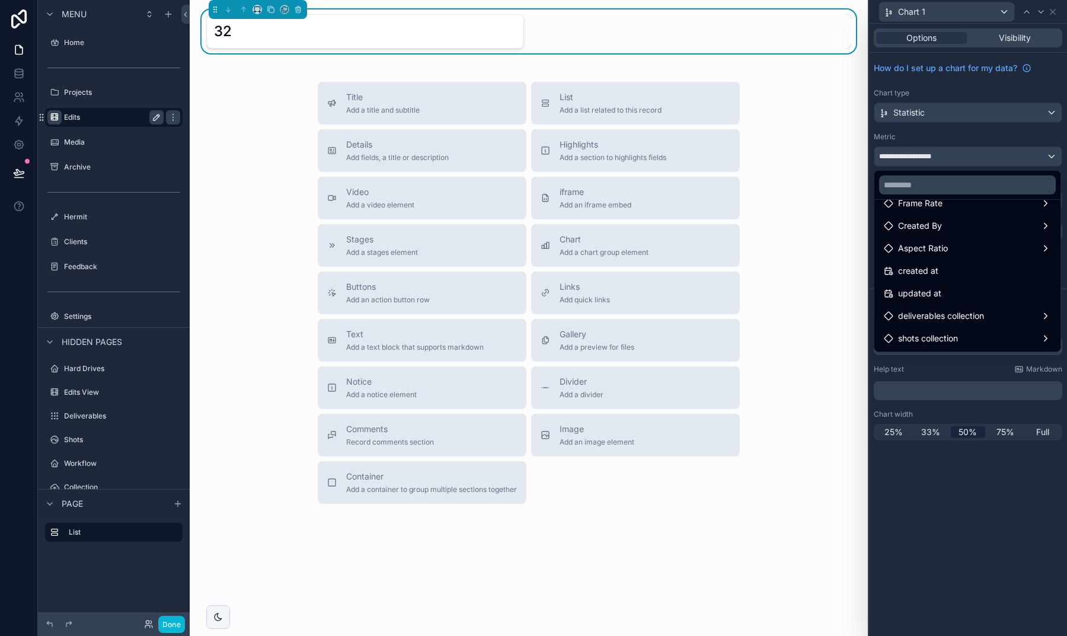
scroll to position [84, 0]
click at [976, 474] on div at bounding box center [968, 318] width 198 height 636
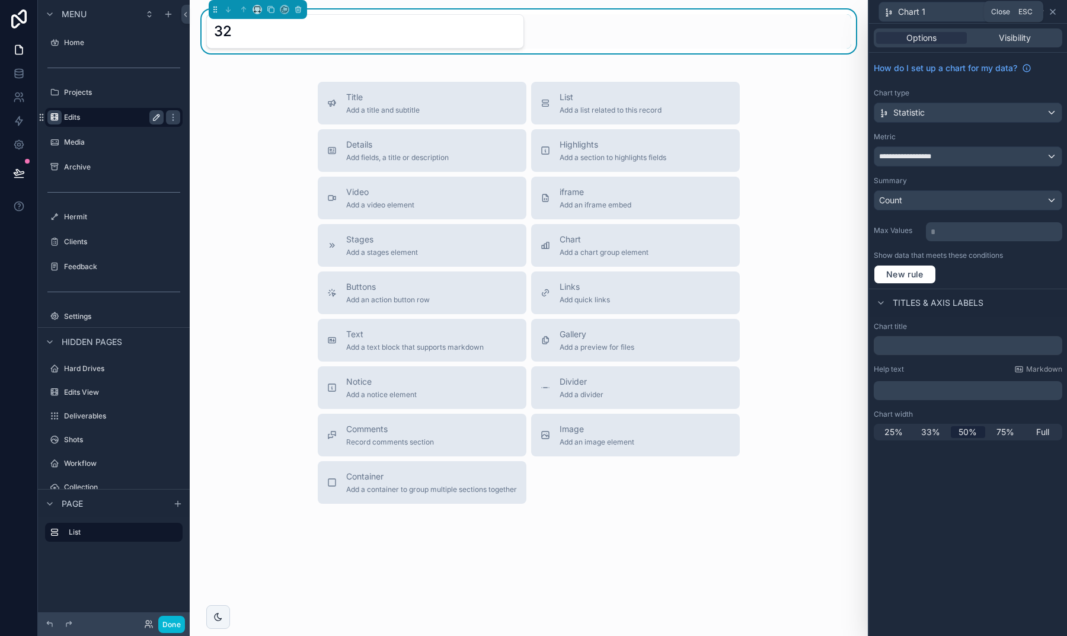
click at [1051, 15] on icon at bounding box center [1052, 11] width 9 height 9
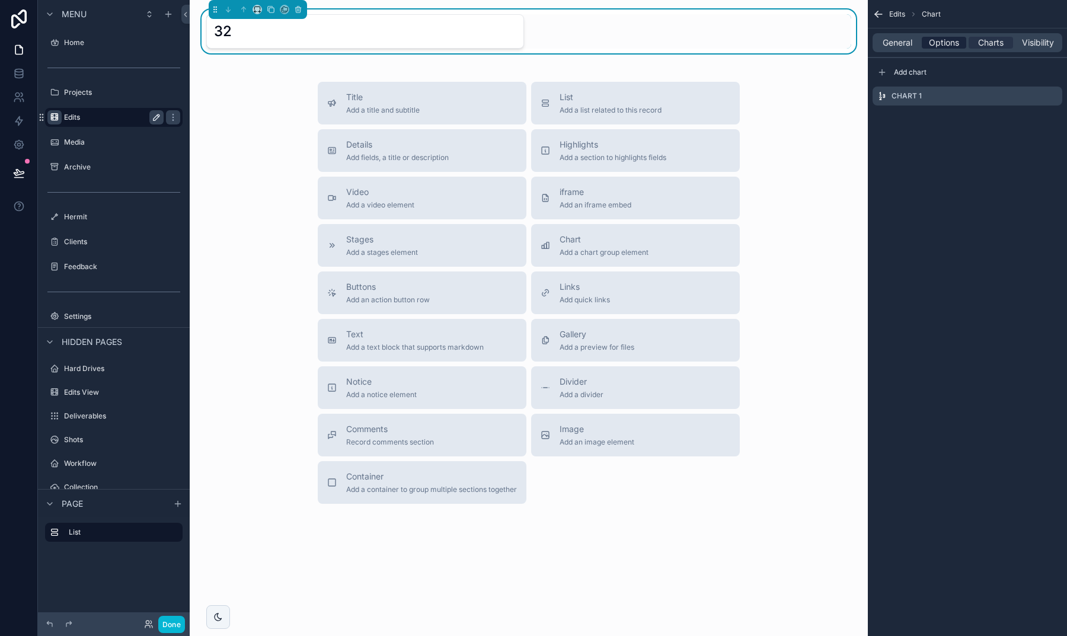
click at [938, 41] on span "Options" at bounding box center [944, 43] width 30 height 12
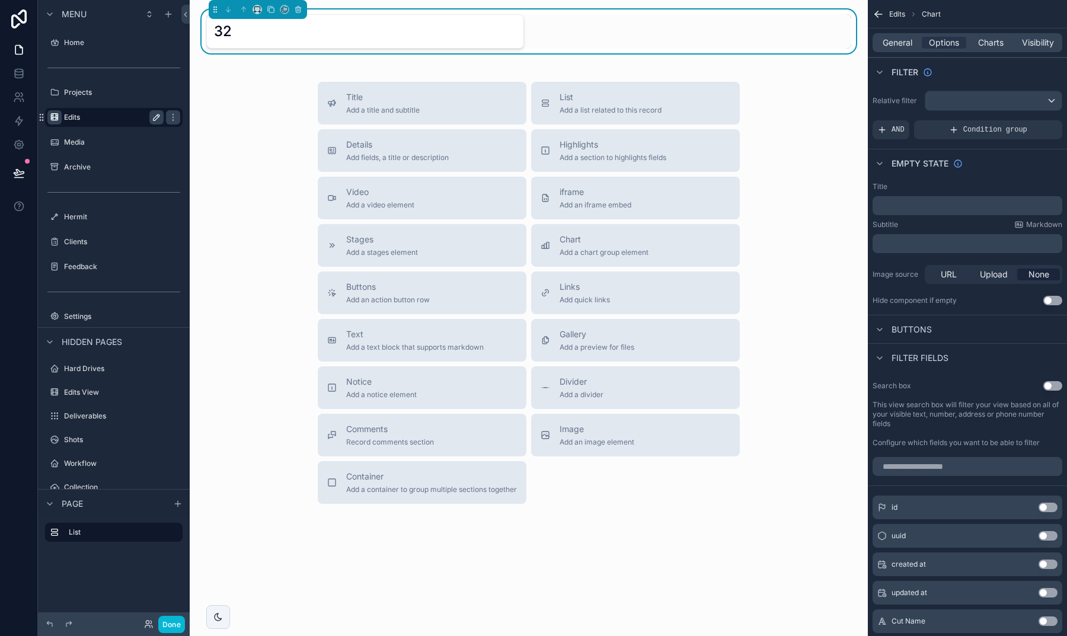
click at [895, 32] on div "General Options Charts Visibility" at bounding box center [967, 42] width 199 height 28
click at [894, 39] on span "General" at bounding box center [898, 43] width 30 height 12
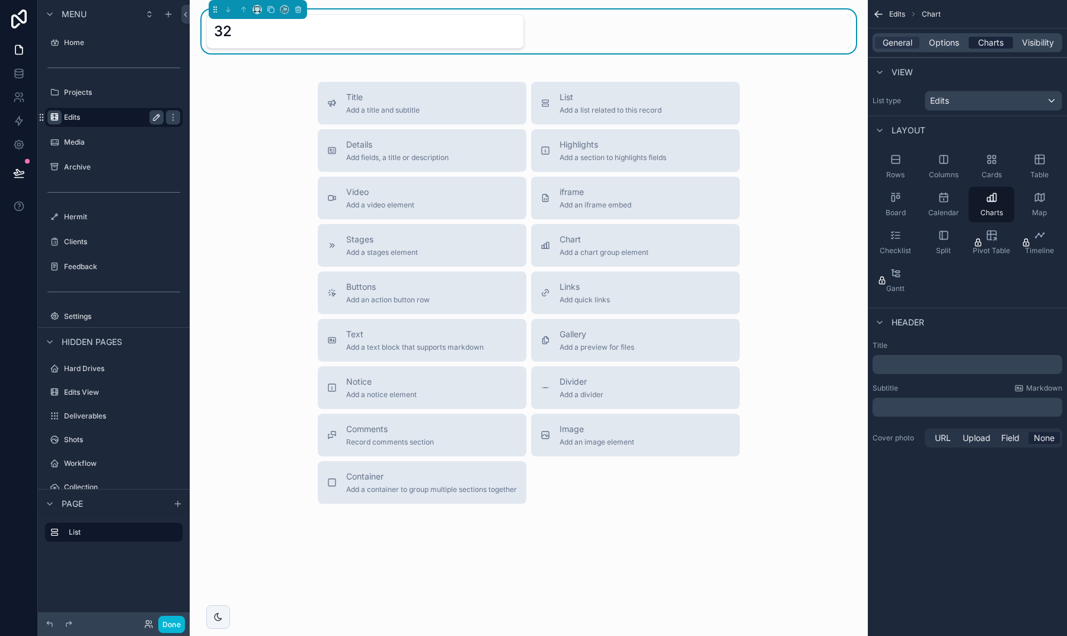
click at [992, 46] on span "Charts" at bounding box center [990, 43] width 25 height 12
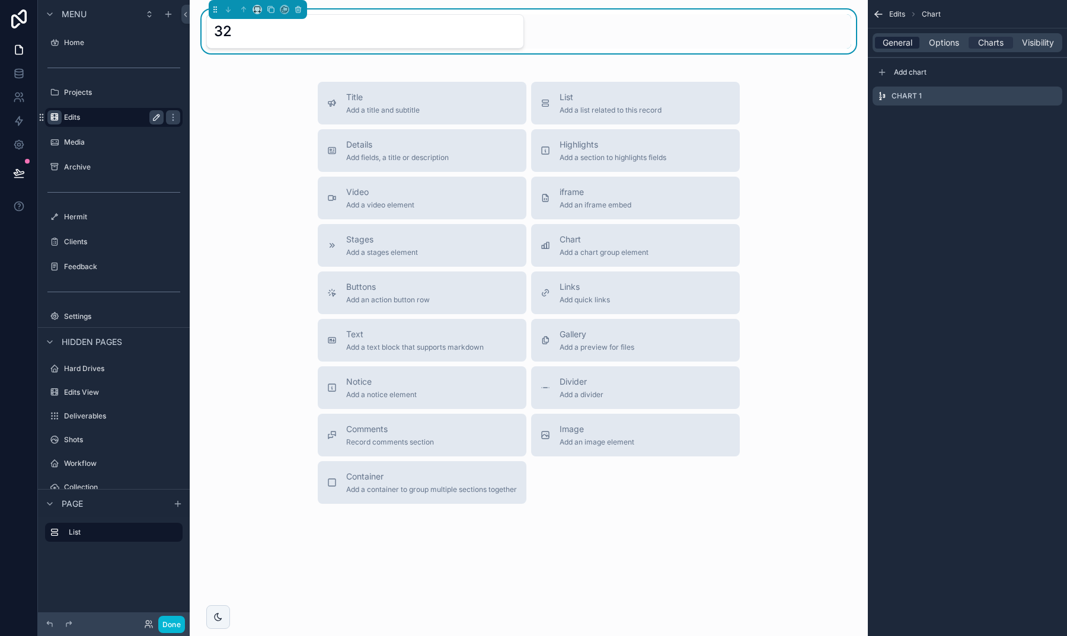
click at [901, 43] on span "General" at bounding box center [898, 43] width 30 height 12
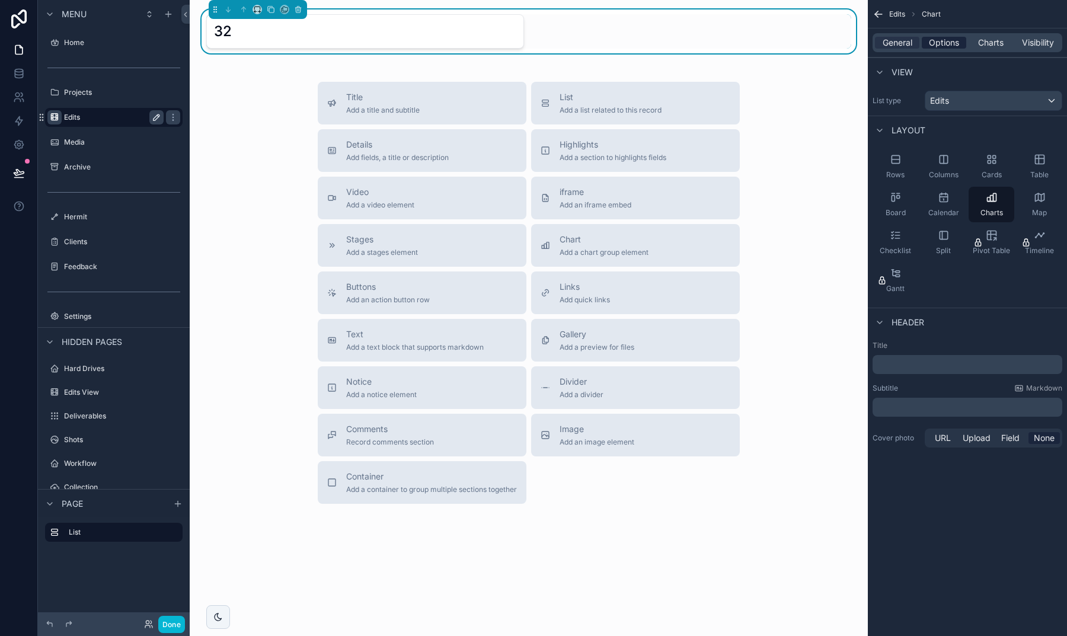
click at [949, 46] on span "Options" at bounding box center [944, 43] width 30 height 12
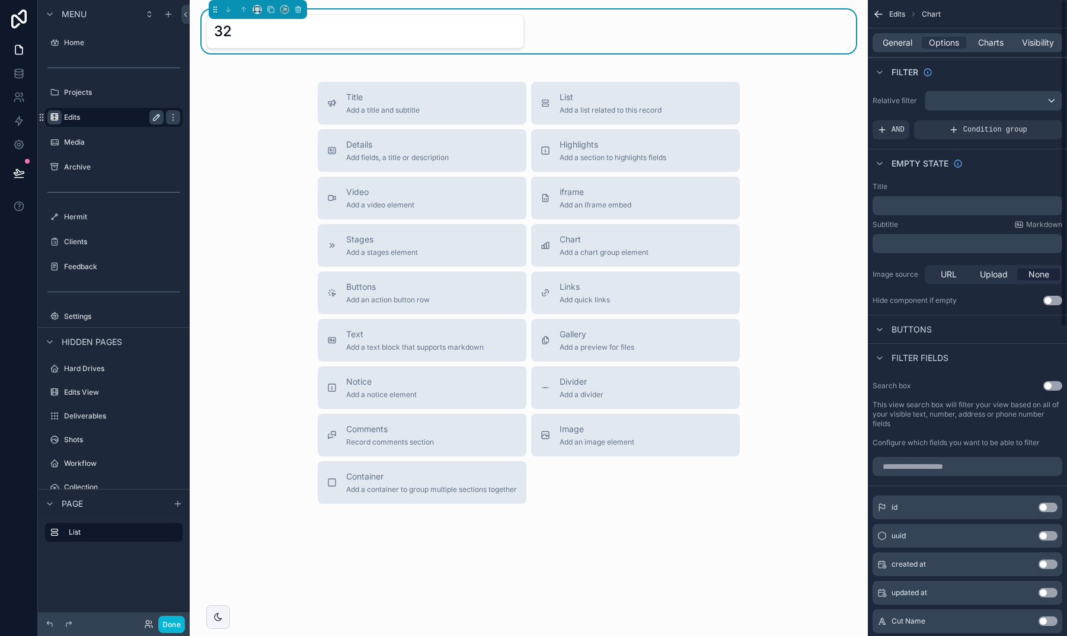
scroll to position [0, 0]
click at [992, 46] on span "Charts" at bounding box center [990, 43] width 25 height 12
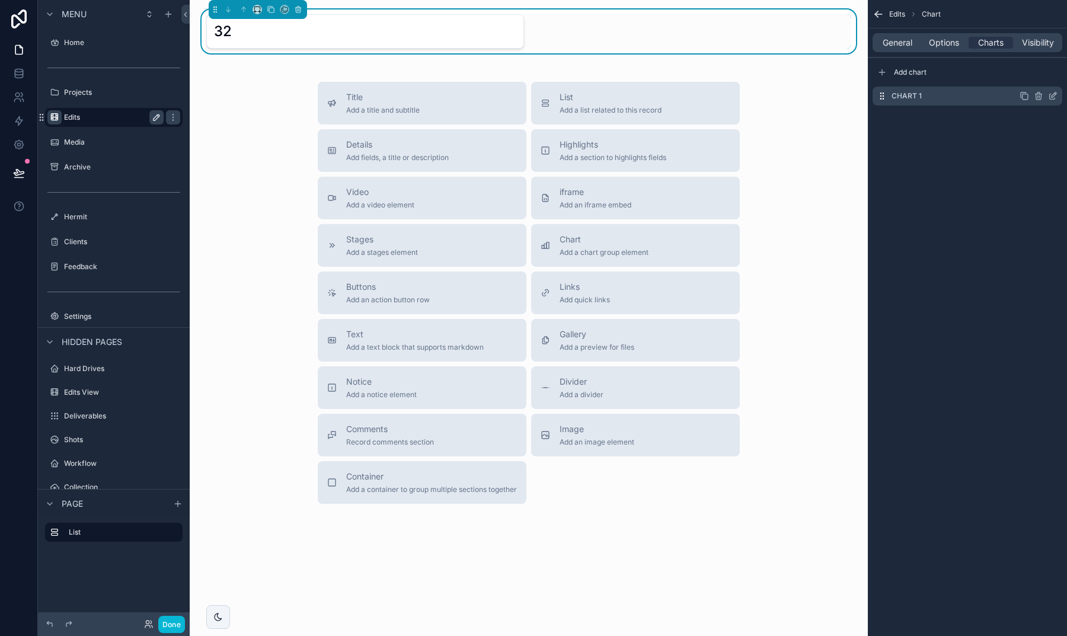
click at [1052, 98] on icon "scrollable content" at bounding box center [1052, 95] width 9 height 9
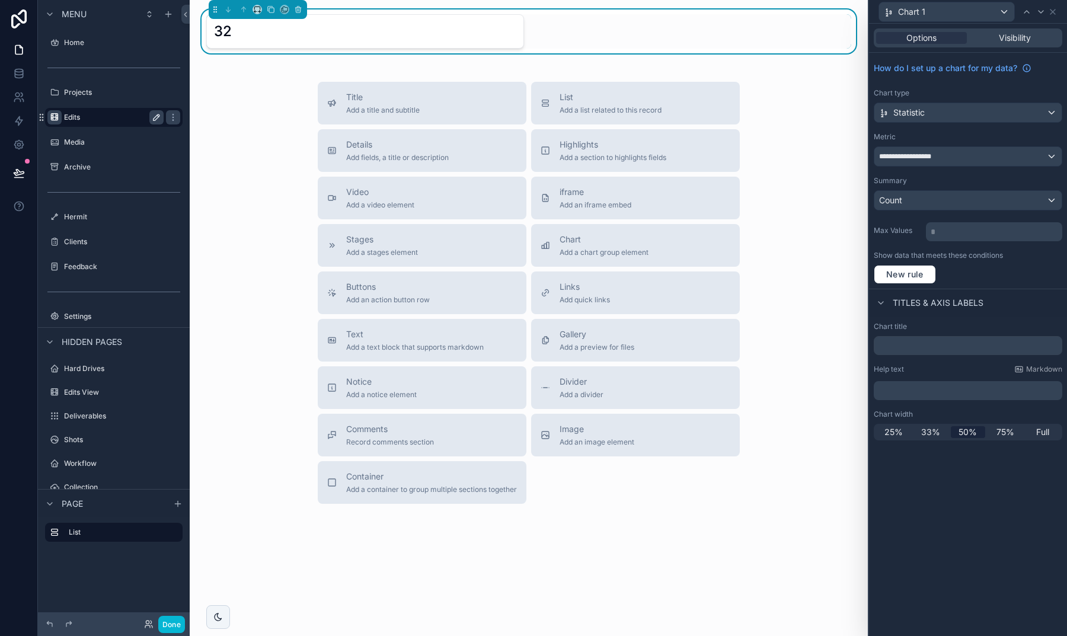
click at [996, 46] on div "Options Visibility" at bounding box center [968, 37] width 189 height 19
click at [173, 628] on button "Done" at bounding box center [171, 624] width 27 height 17
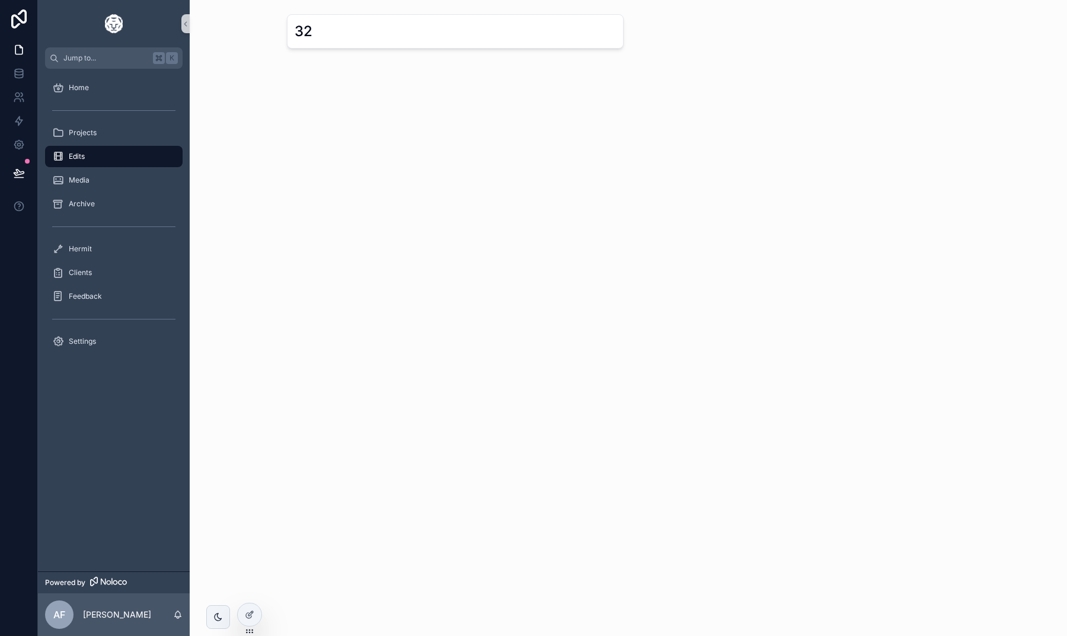
click at [306, 35] on div "32" at bounding box center [304, 31] width 18 height 19
click at [323, 30] on div "32" at bounding box center [455, 31] width 321 height 19
click at [306, 30] on div "32" at bounding box center [304, 31] width 18 height 19
click at [248, 610] on icon at bounding box center [249, 614] width 9 height 9
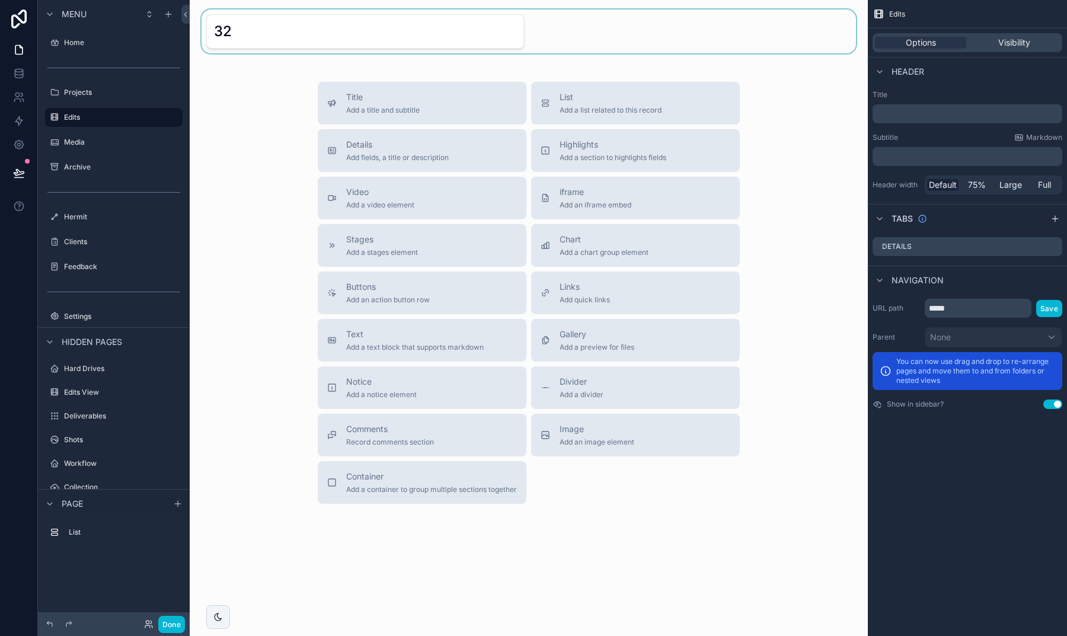
click at [280, 34] on div "scrollable content" at bounding box center [528, 31] width 659 height 44
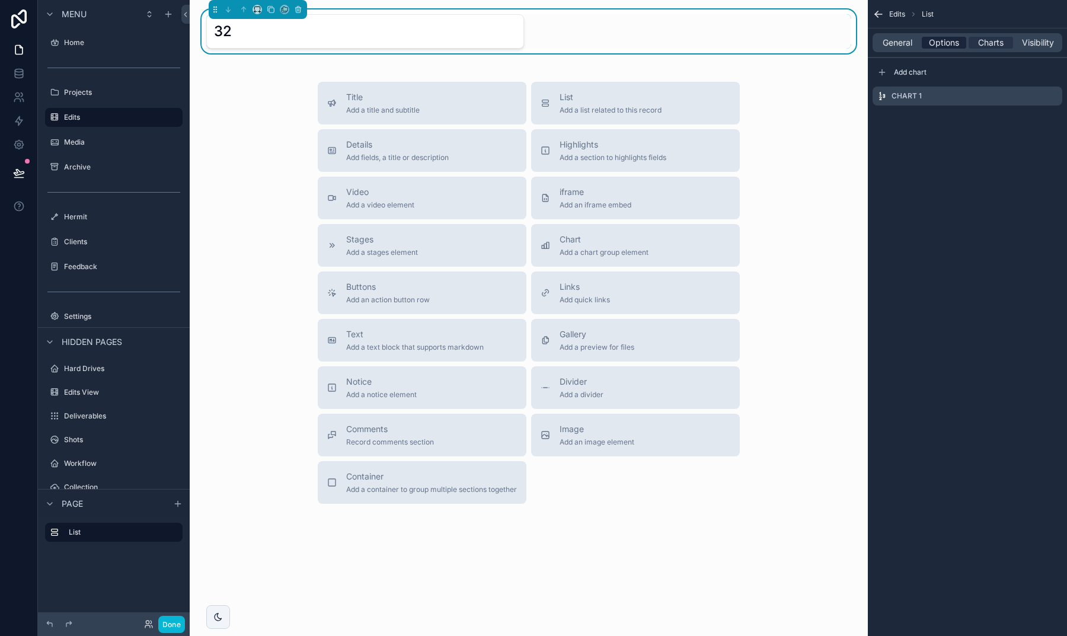
click at [956, 44] on span "Options" at bounding box center [944, 43] width 30 height 12
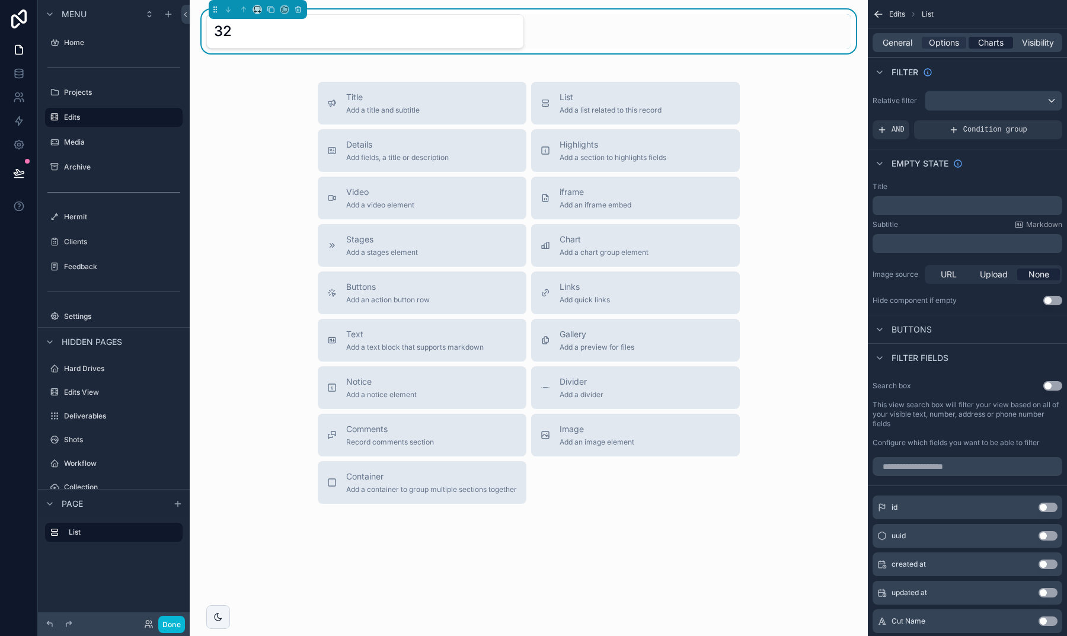
click at [973, 43] on div "Charts" at bounding box center [991, 43] width 44 height 12
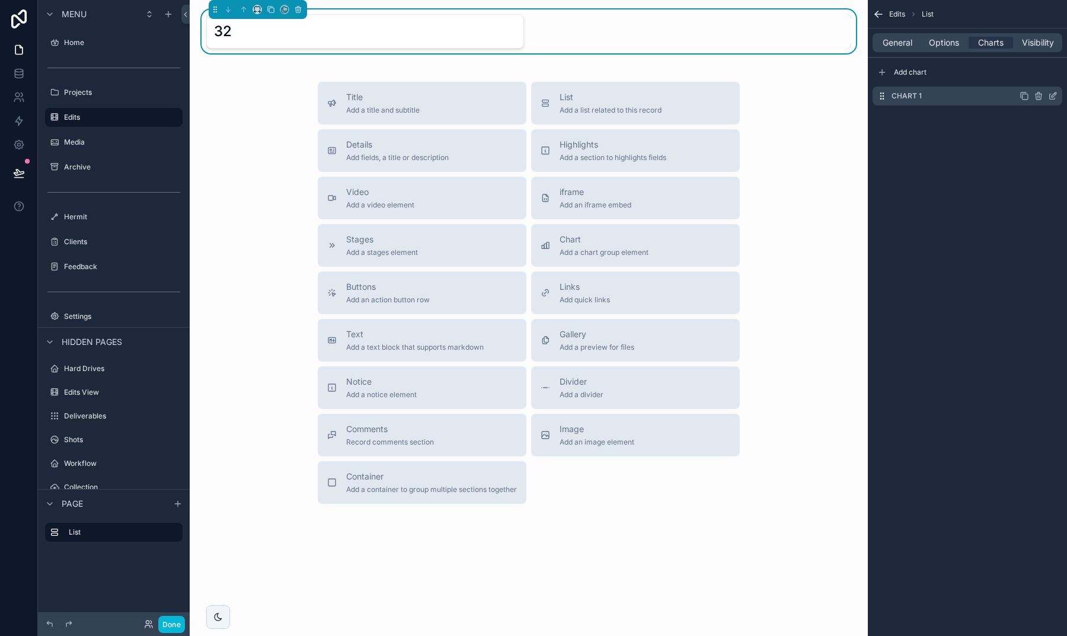
click at [1051, 97] on icon "scrollable content" at bounding box center [1052, 95] width 9 height 9
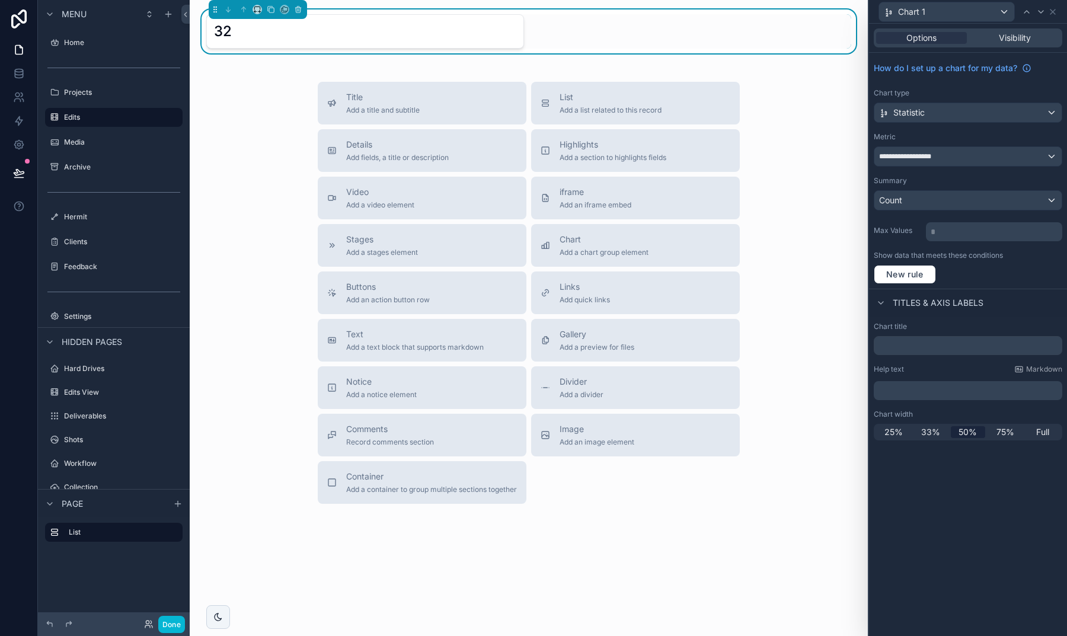
click at [957, 106] on div "Statistic" at bounding box center [968, 112] width 187 height 19
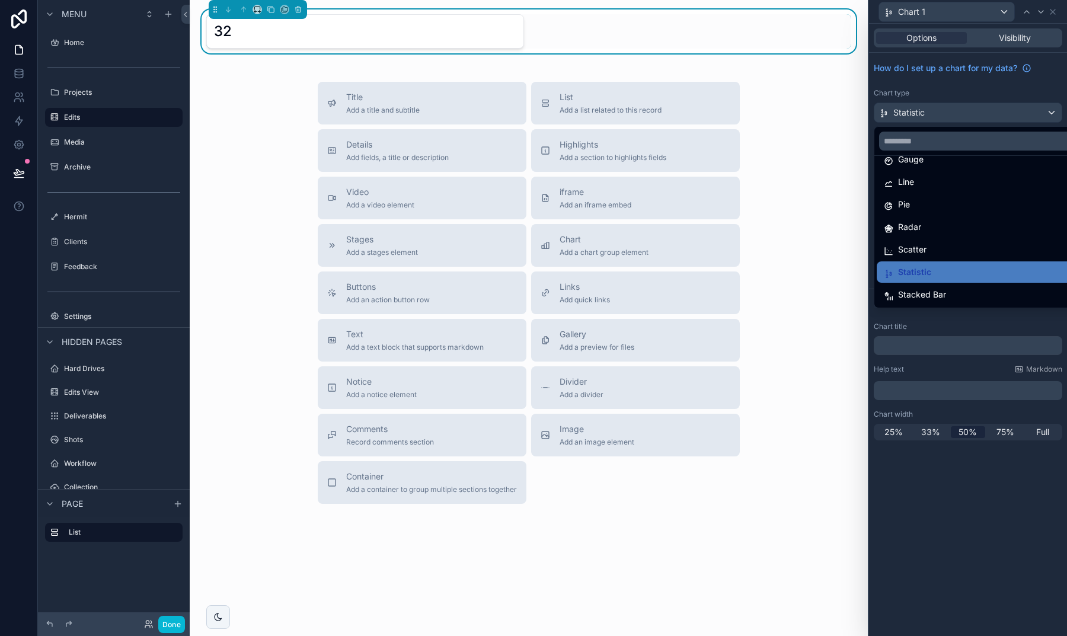
scroll to position [84, 0]
click at [957, 88] on div at bounding box center [968, 318] width 198 height 636
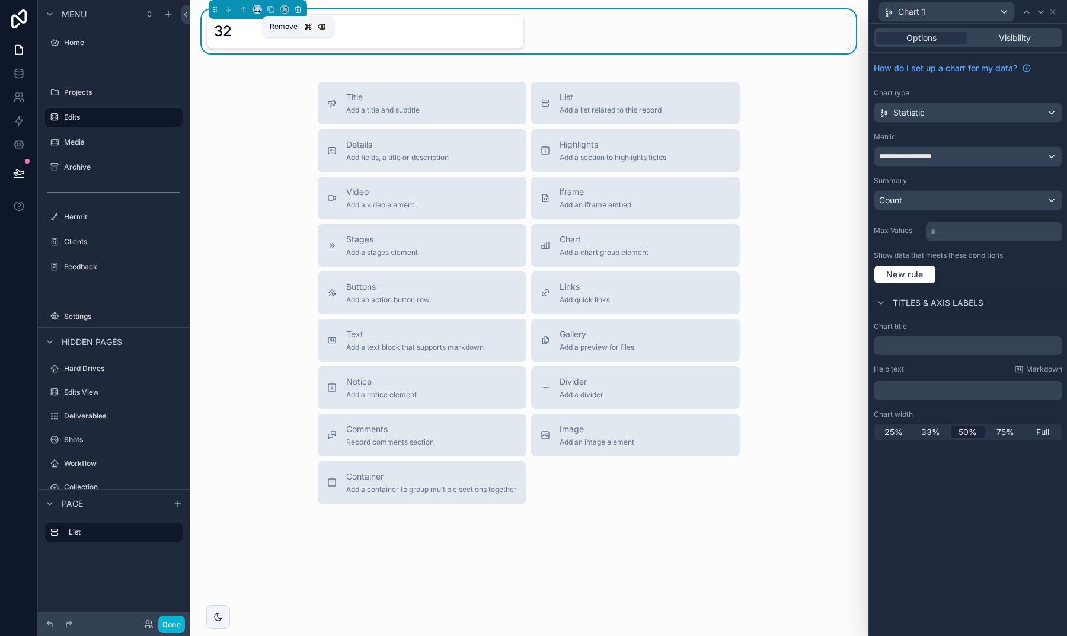
click at [299, 8] on icon "scrollable content" at bounding box center [298, 9] width 8 height 8
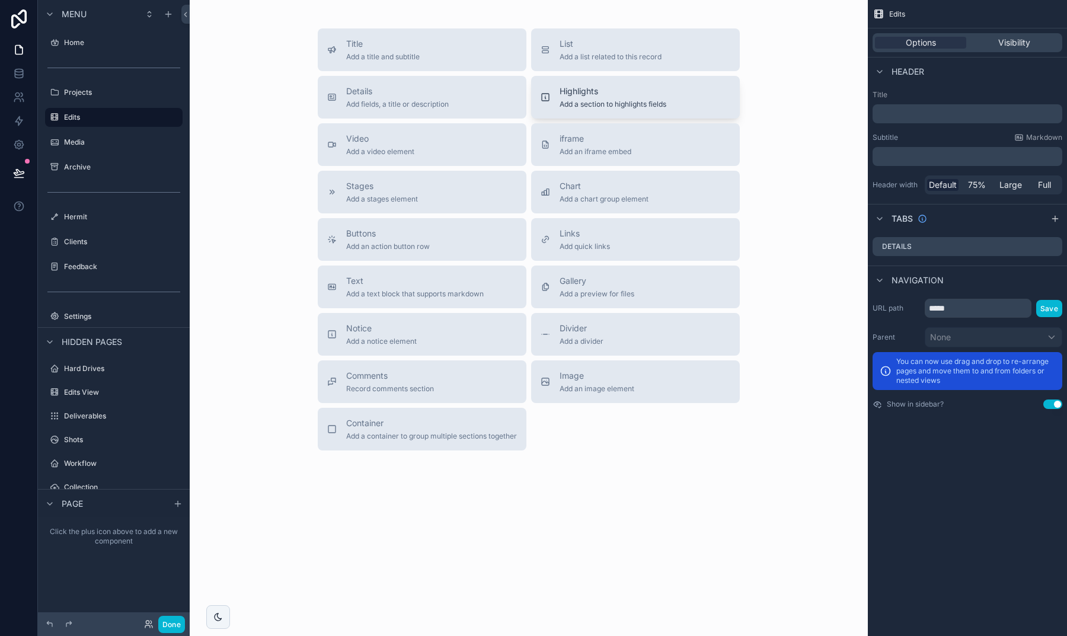
click at [591, 104] on span "Add a section to highlights fields" at bounding box center [613, 104] width 107 height 9
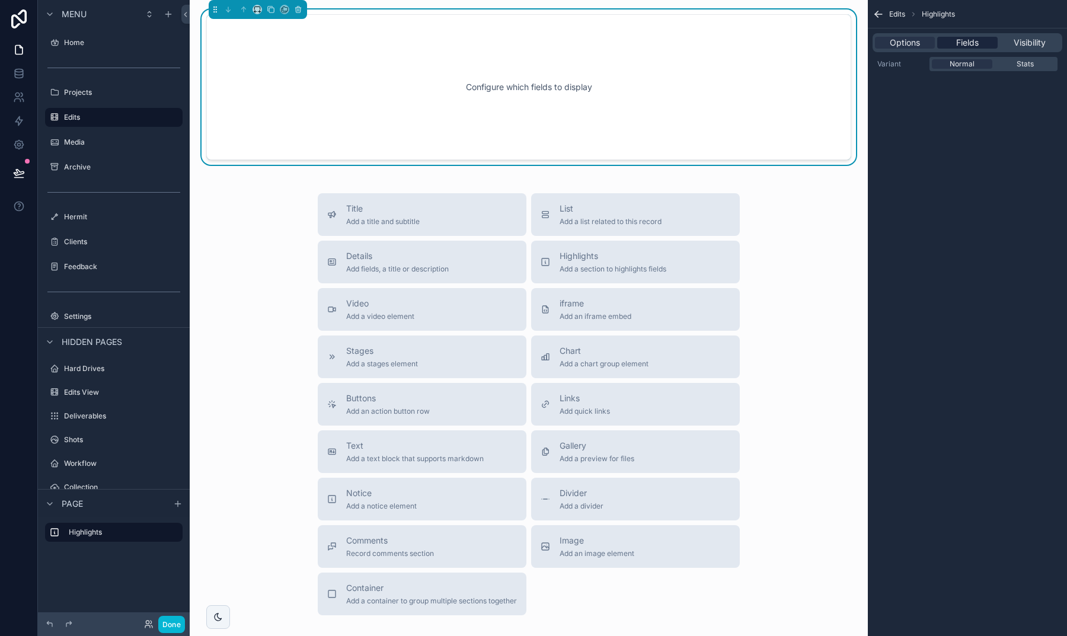
click at [955, 40] on div "Fields" at bounding box center [967, 43] width 60 height 12
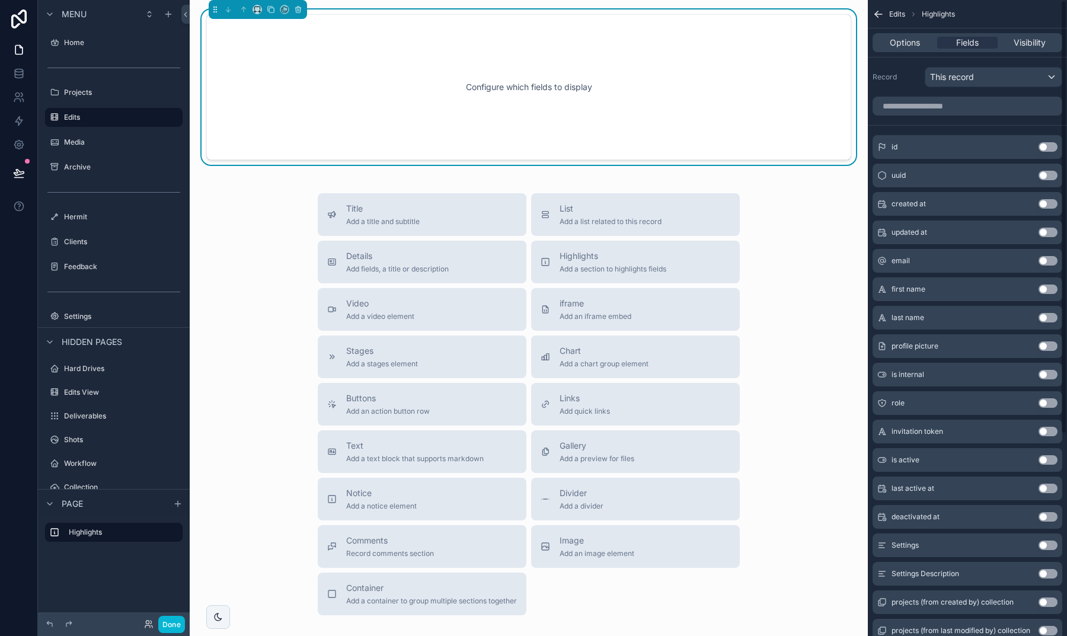
scroll to position [0, 0]
click at [910, 43] on span "Options" at bounding box center [905, 43] width 30 height 12
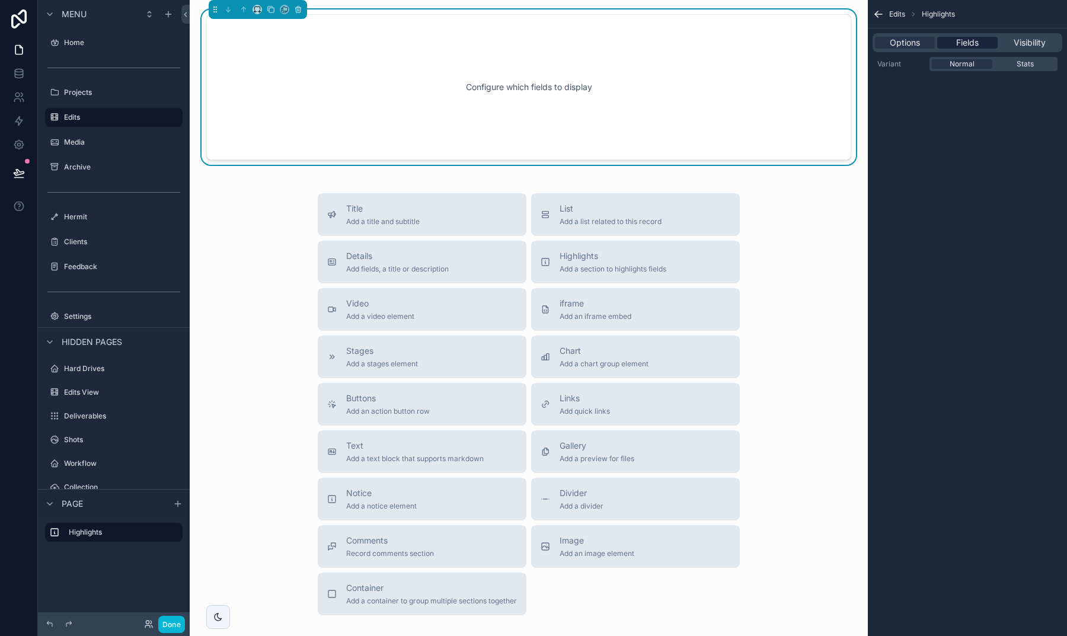
click at [955, 43] on div "Fields" at bounding box center [967, 43] width 60 height 12
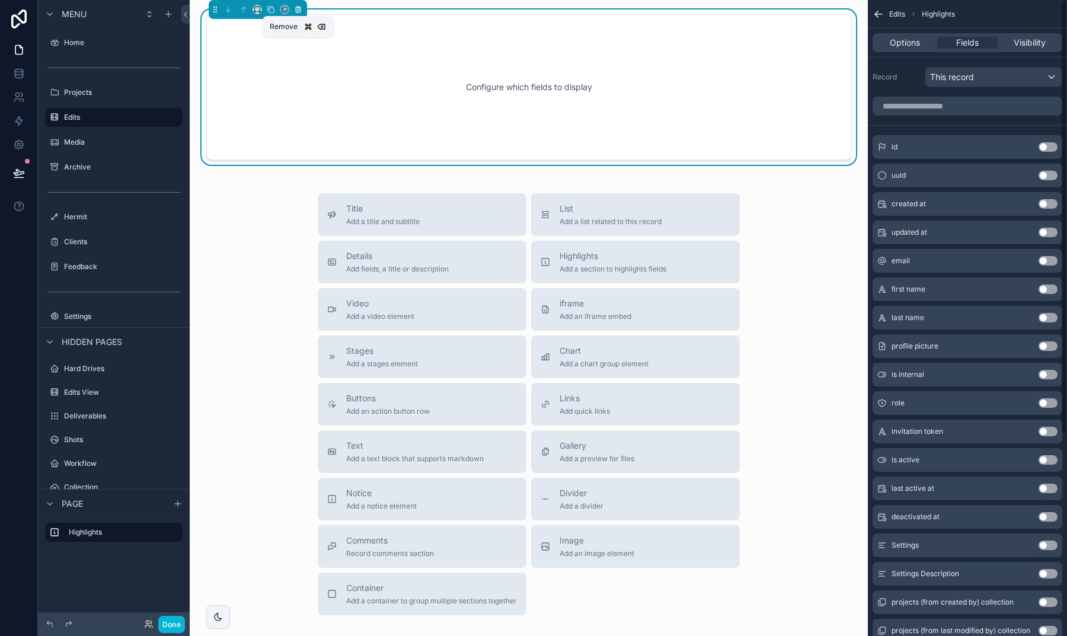
click at [300, 12] on icon "scrollable content" at bounding box center [298, 10] width 5 height 5
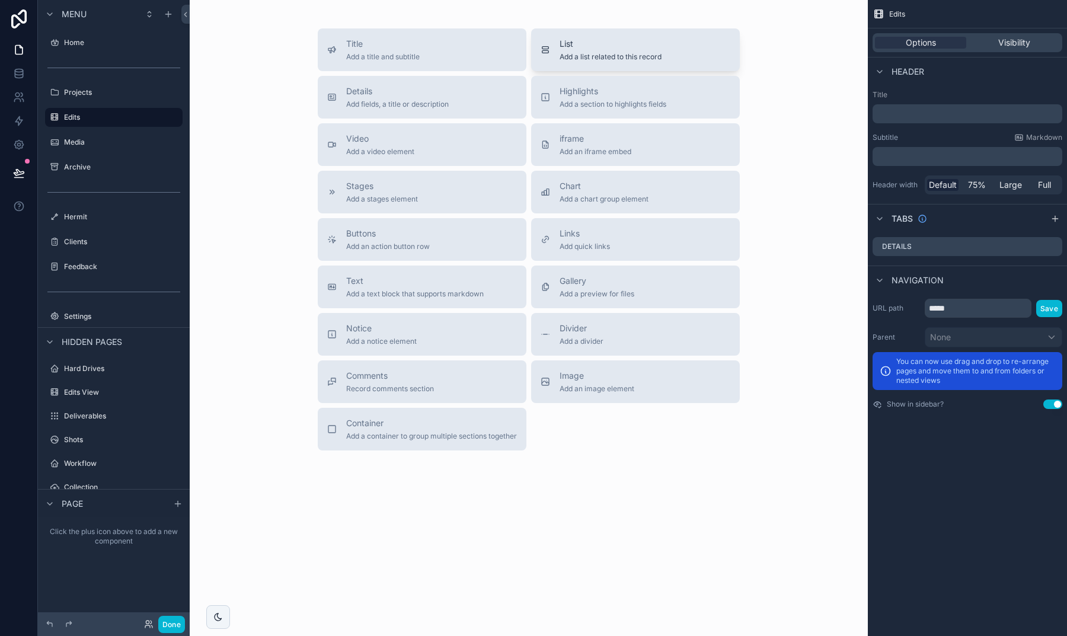
click at [588, 56] on span "Add a list related to this record" at bounding box center [611, 56] width 102 height 9
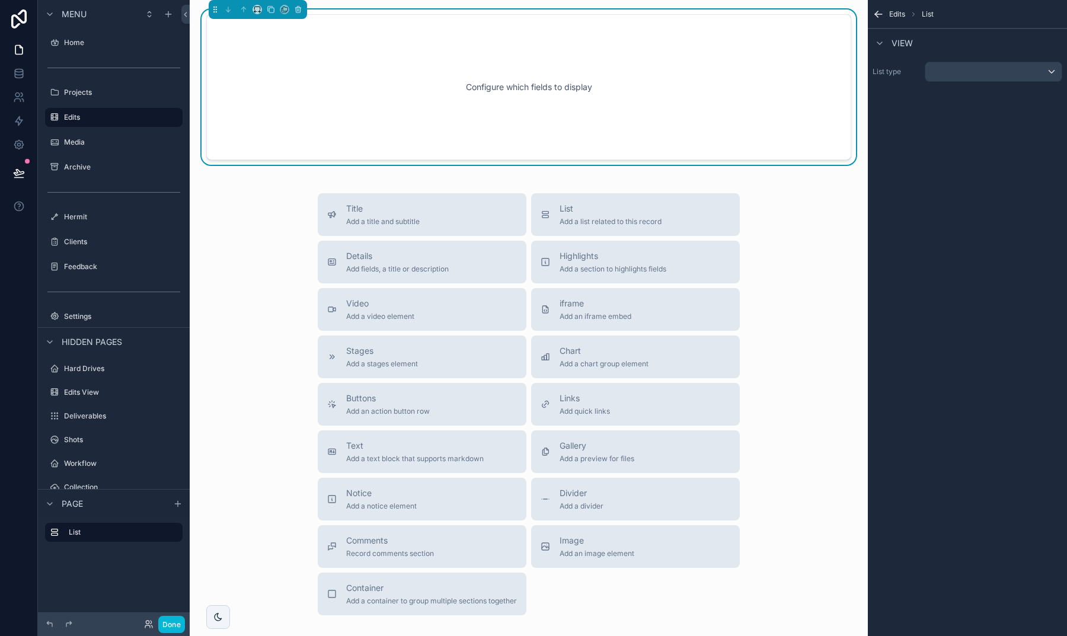
click at [949, 75] on div "scrollable content" at bounding box center [994, 71] width 136 height 19
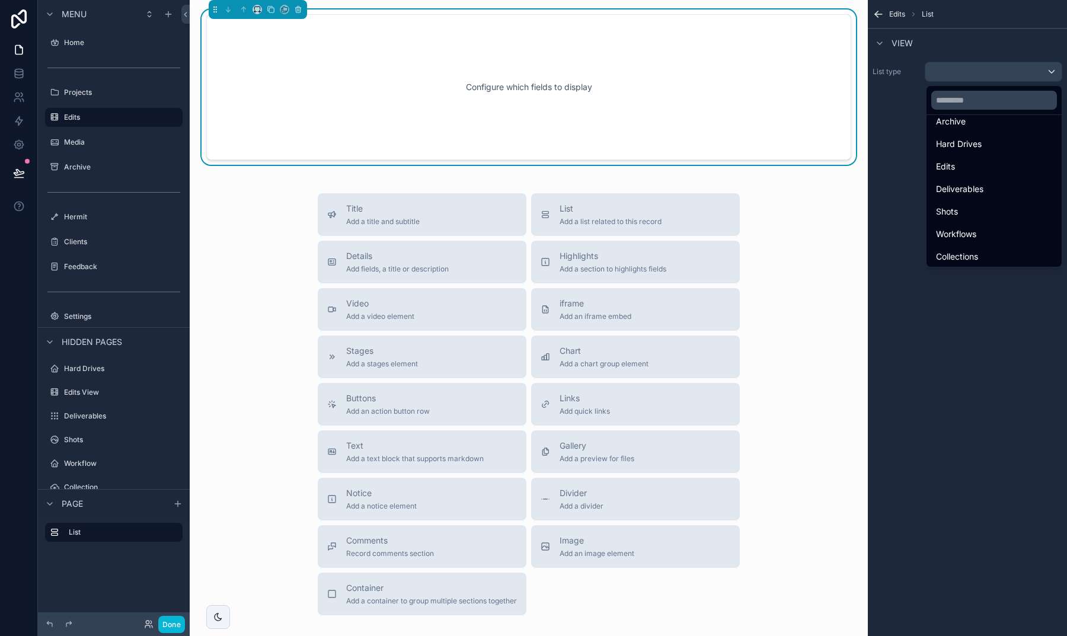
scroll to position [142, 0]
click at [942, 162] on div "Edits" at bounding box center [994, 164] width 116 height 14
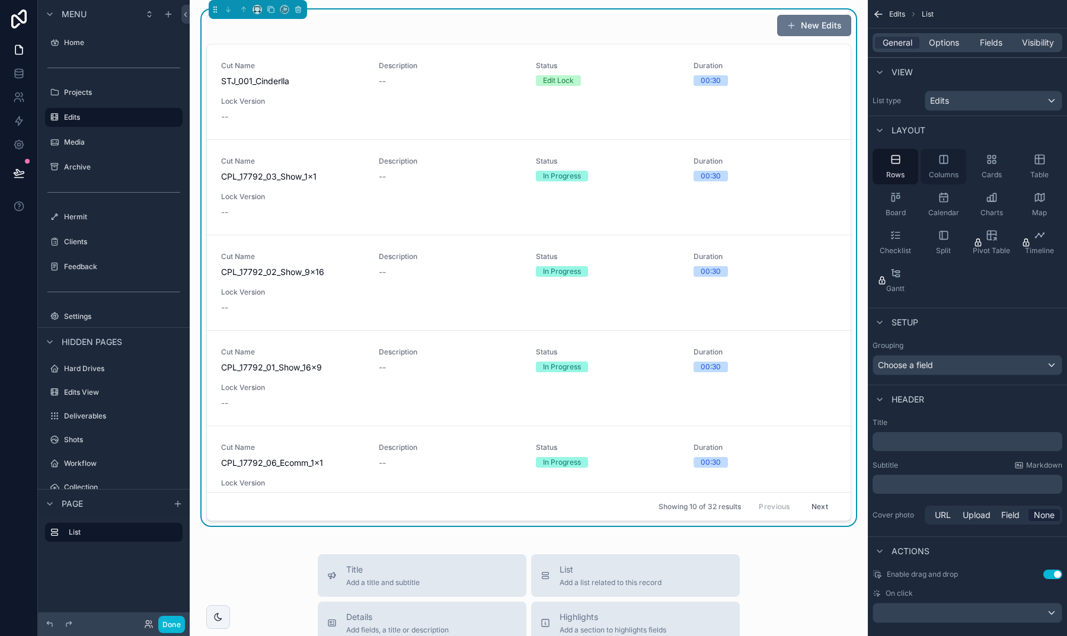
click at [952, 158] on div "Columns" at bounding box center [944, 167] width 46 height 36
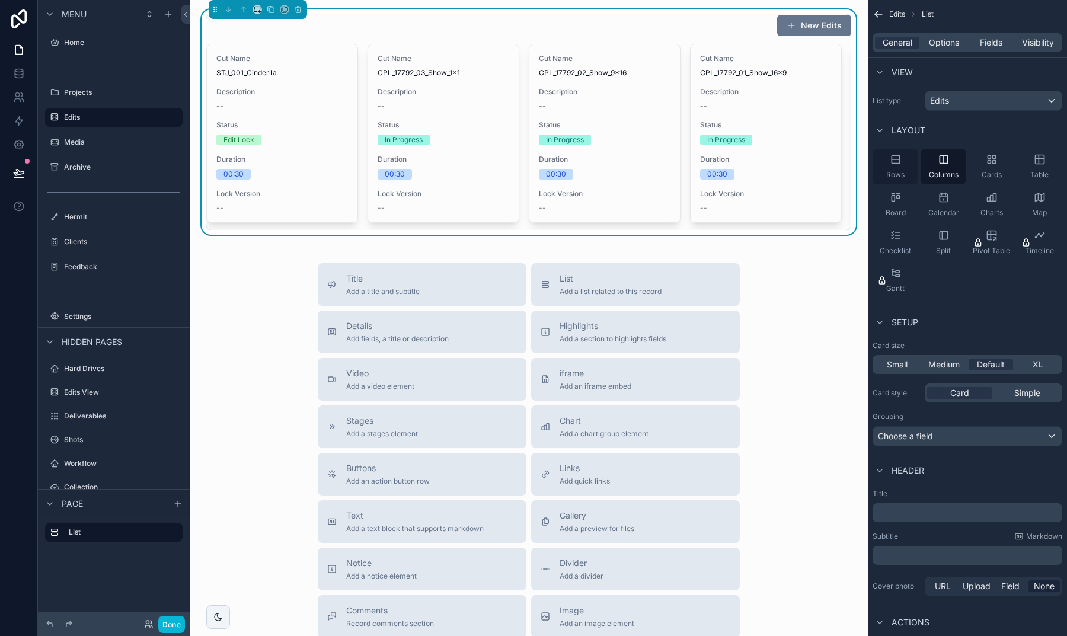
click at [892, 161] on icon "scrollable content" at bounding box center [896, 159] width 8 height 8
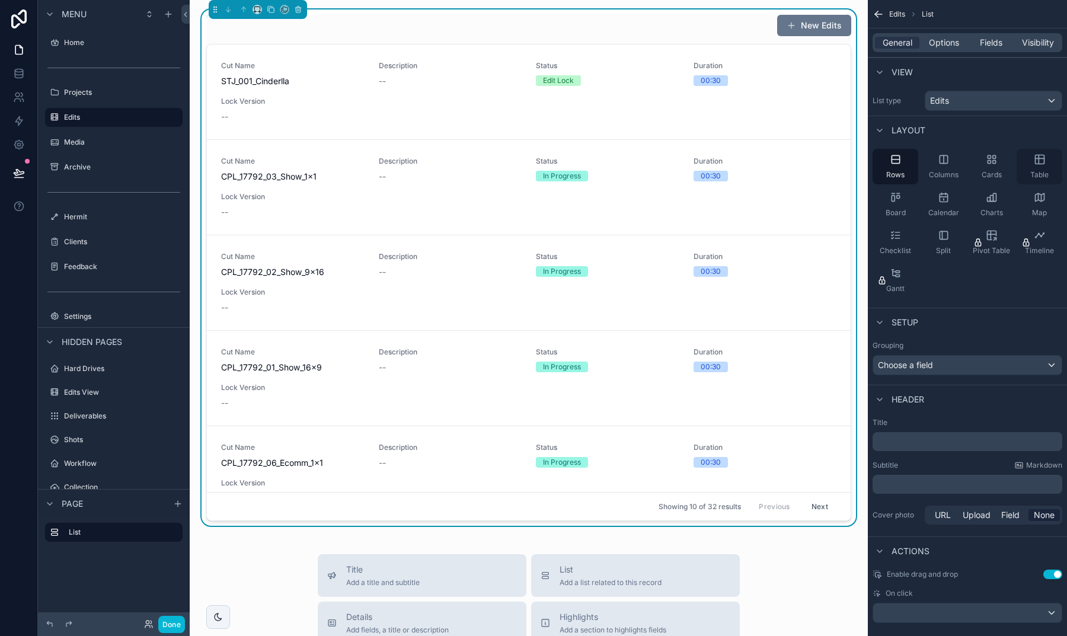
click at [1047, 160] on div "Table" at bounding box center [1040, 167] width 46 height 36
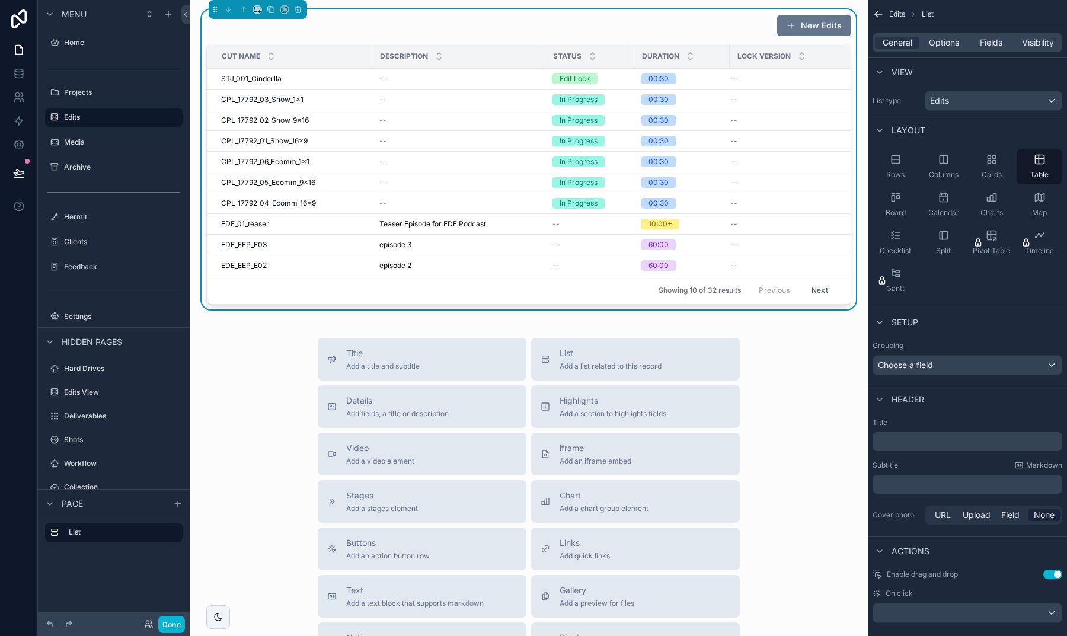
click at [959, 490] on p "﻿" at bounding box center [969, 484] width 183 height 12
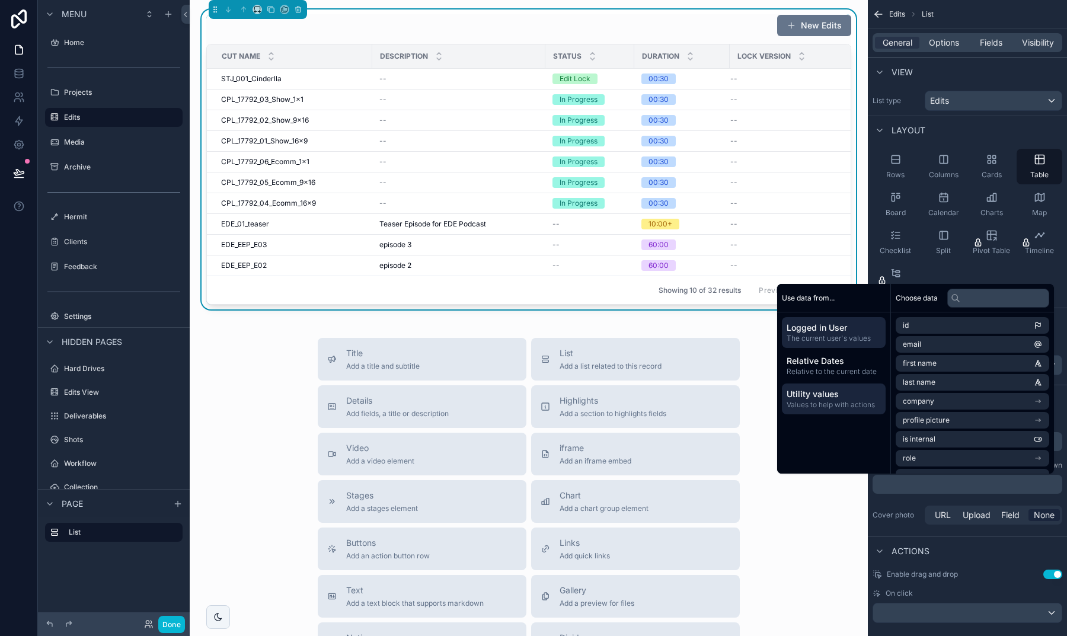
click at [846, 391] on span "Utility values" at bounding box center [834, 394] width 94 height 12
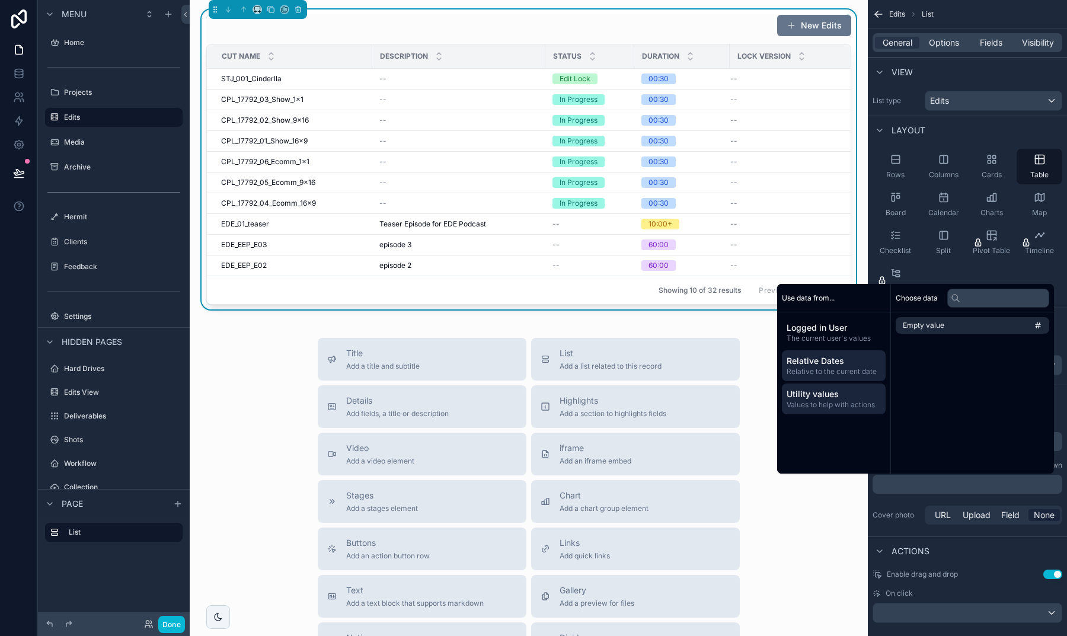
click at [835, 363] on span "Relative Dates" at bounding box center [834, 361] width 94 height 12
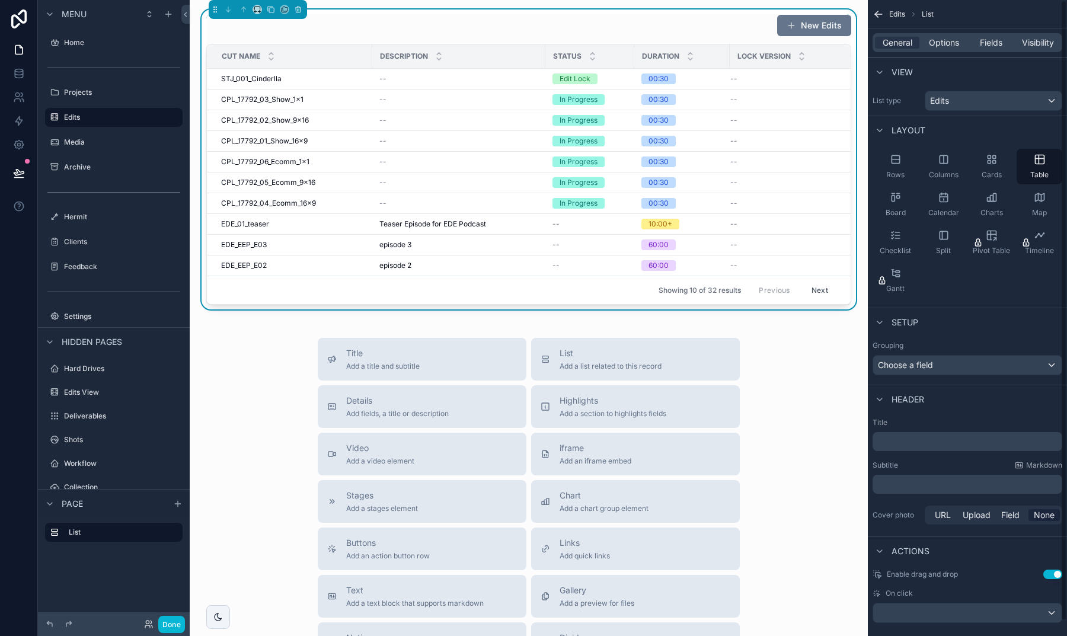
click at [968, 131] on div "Layout" at bounding box center [967, 130] width 199 height 28
click at [299, 7] on icon "scrollable content" at bounding box center [298, 9] width 8 height 8
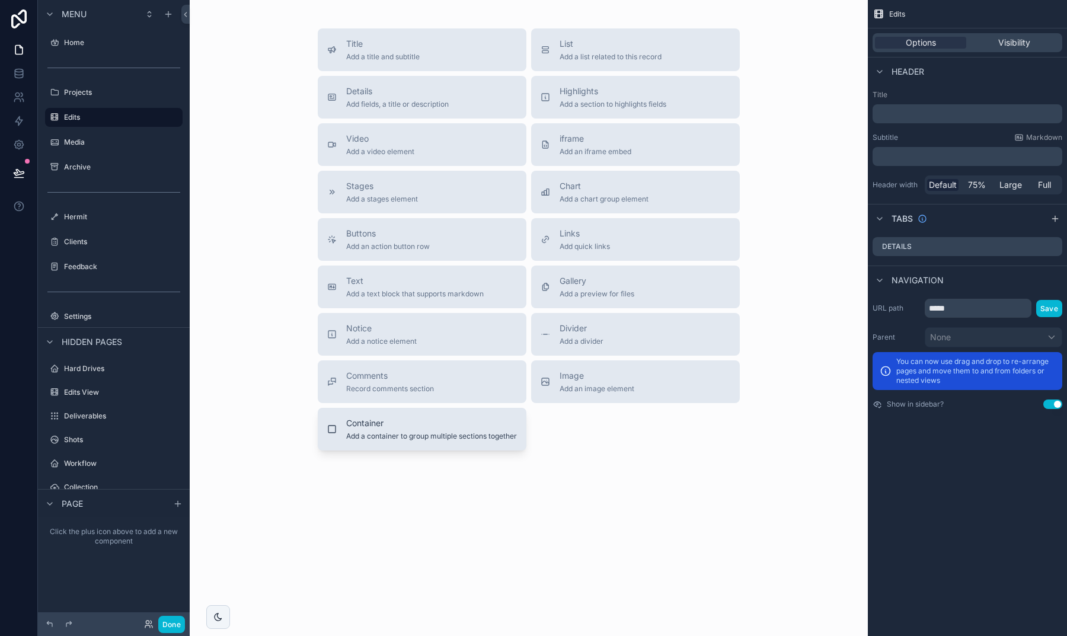
click at [449, 439] on span "Add a container to group multiple sections together" at bounding box center [431, 436] width 171 height 9
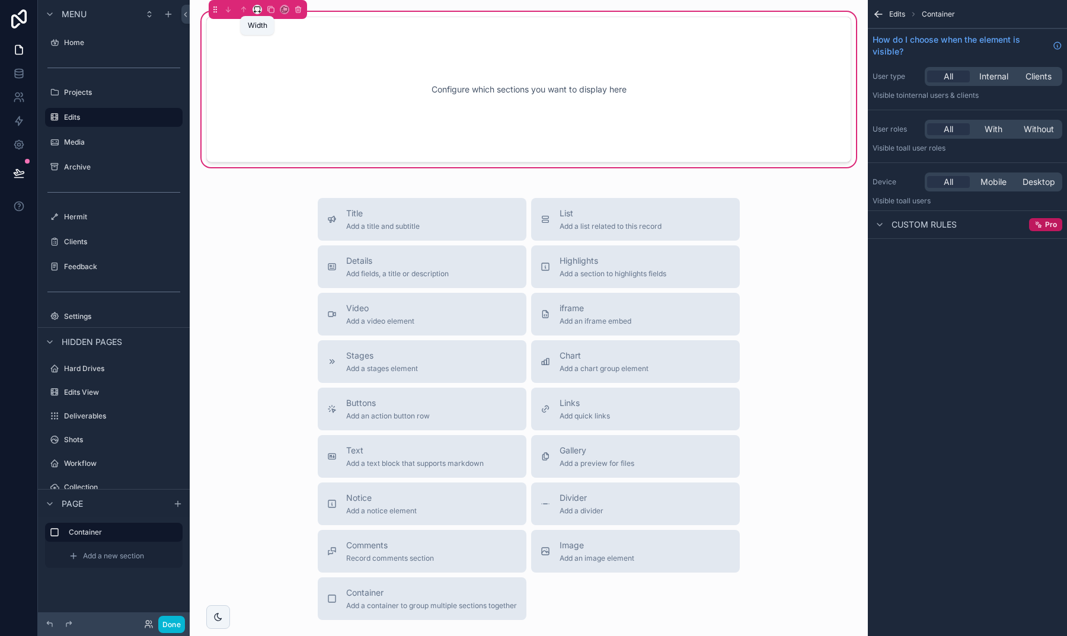
click at [256, 12] on icon "scrollable content" at bounding box center [255, 12] width 2 height 0
click at [288, 107] on div "50%" at bounding box center [281, 98] width 51 height 21
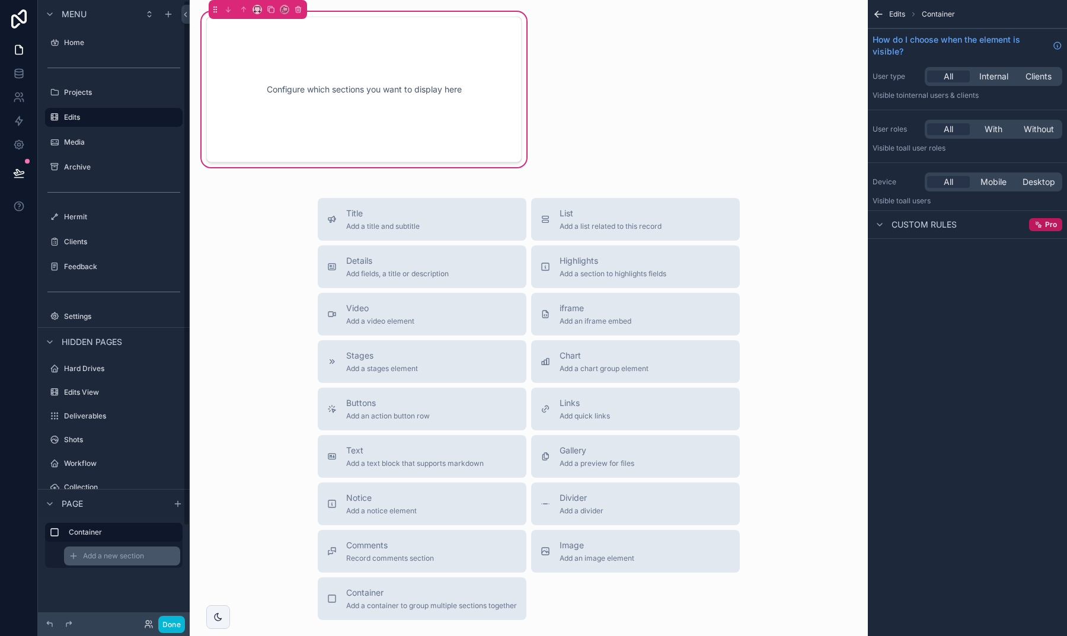
click at [120, 562] on div "Add a new section" at bounding box center [122, 556] width 116 height 19
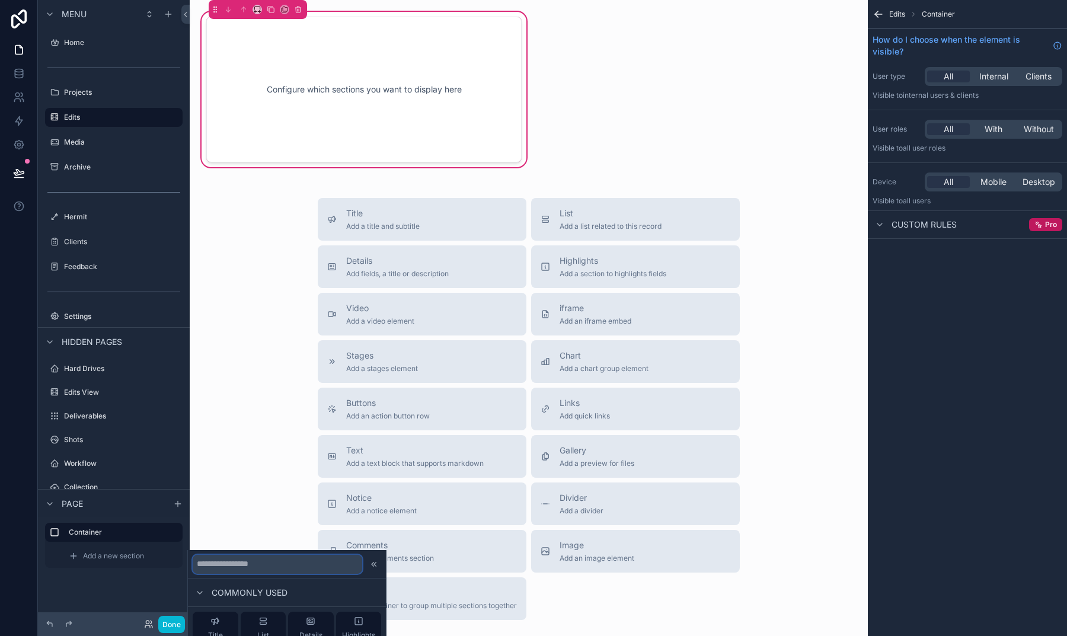
click at [243, 564] on input "text" at bounding box center [278, 564] width 170 height 19
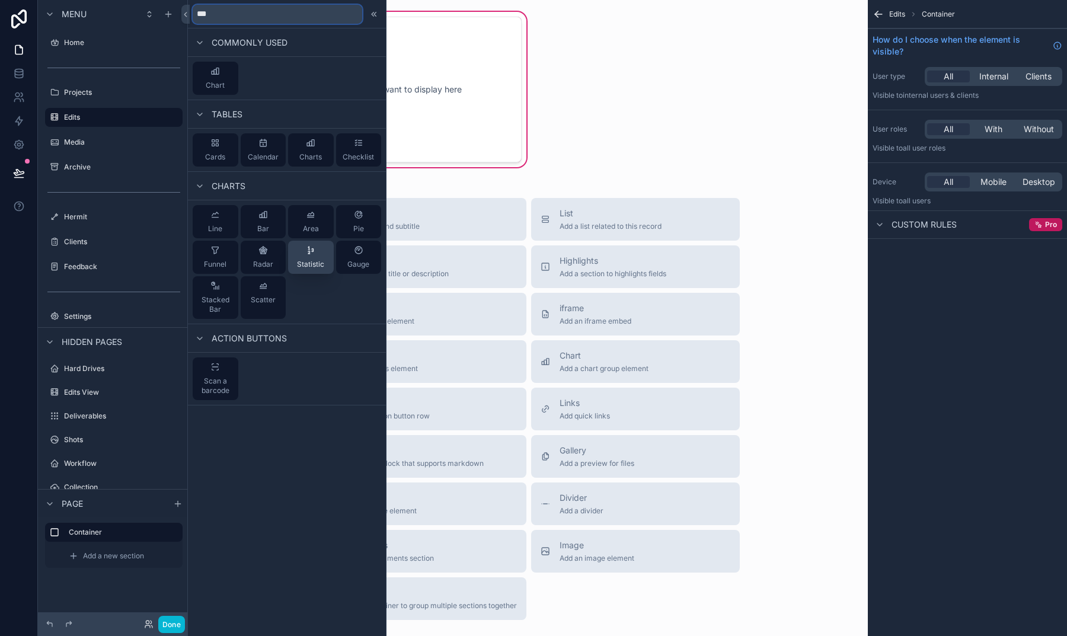
type input "***"
click at [310, 260] on span "Statistic" at bounding box center [310, 264] width 27 height 9
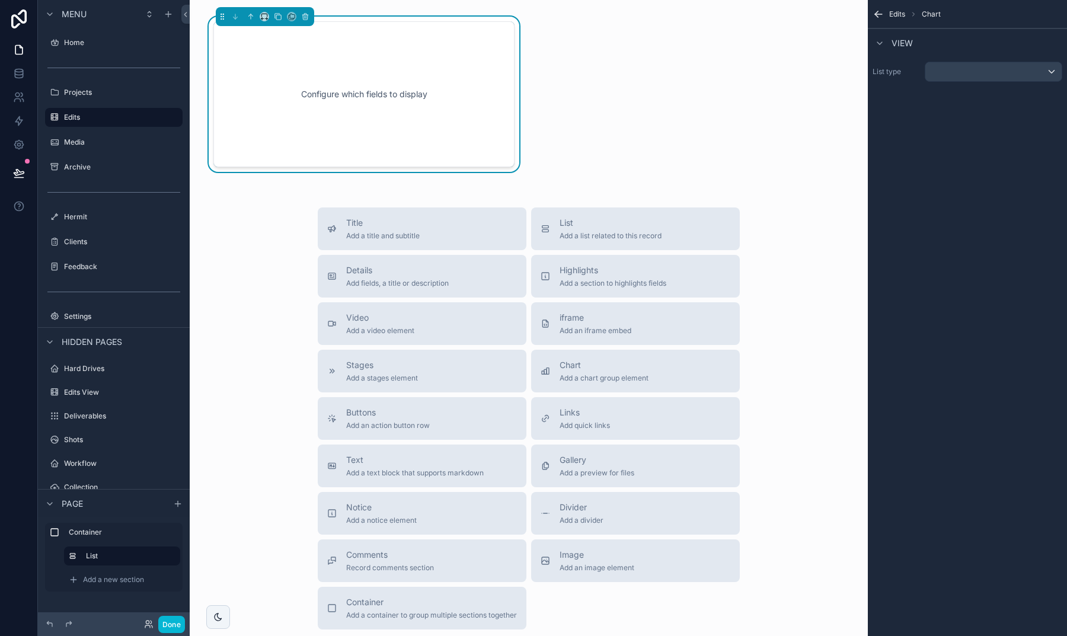
click at [1012, 72] on div "scrollable content" at bounding box center [994, 71] width 136 height 19
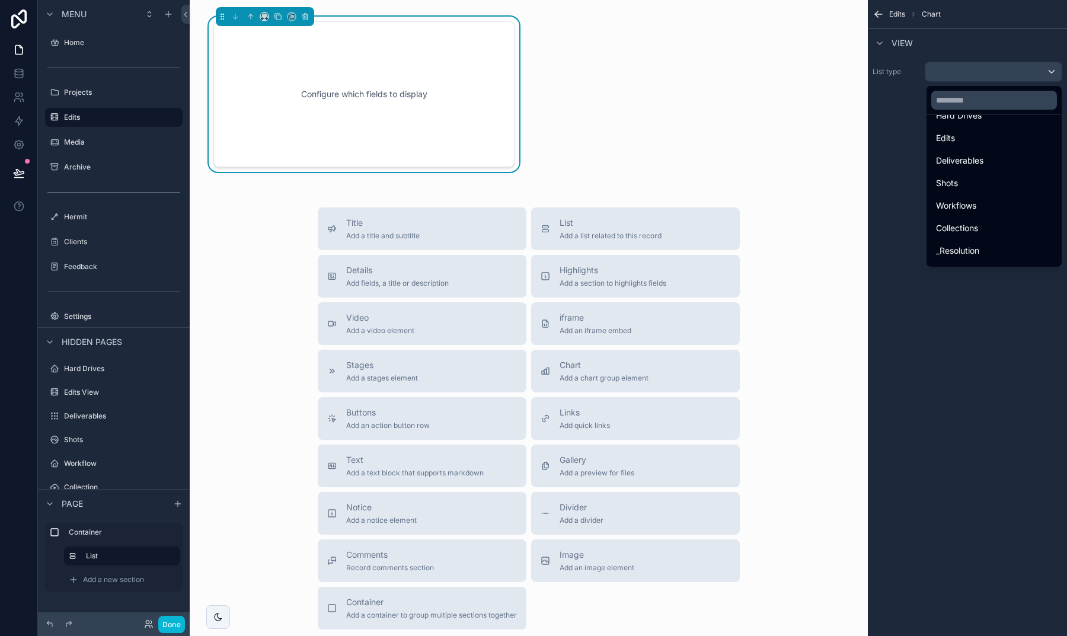
scroll to position [147, 0]
click at [953, 163] on div "Edits" at bounding box center [994, 159] width 116 height 14
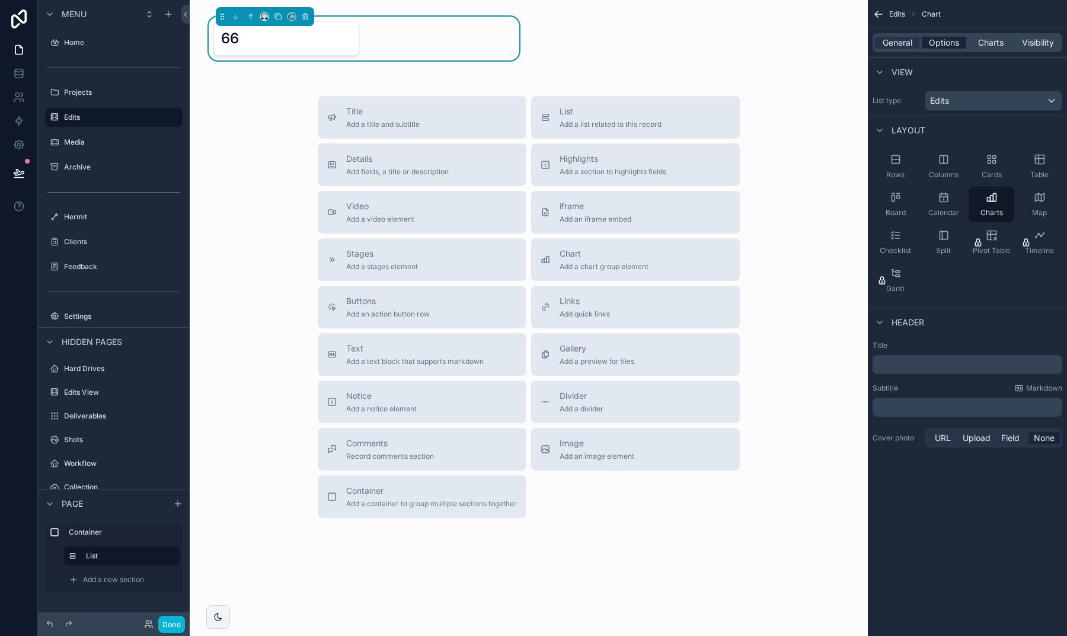
click at [933, 40] on span "Options" at bounding box center [944, 43] width 30 height 12
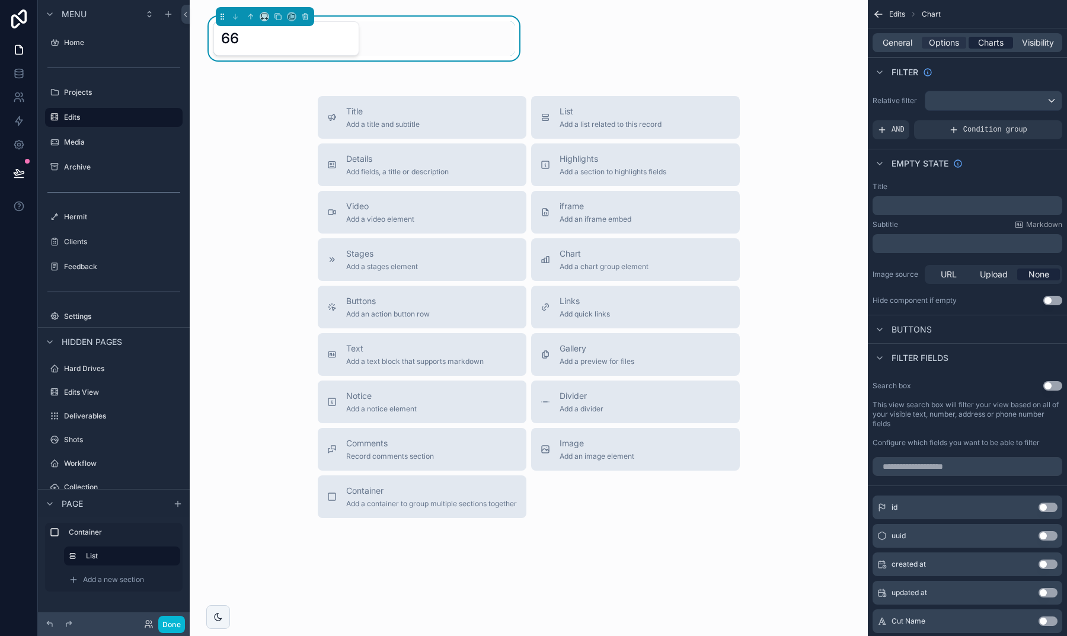
click at [978, 47] on span "Charts" at bounding box center [990, 43] width 25 height 12
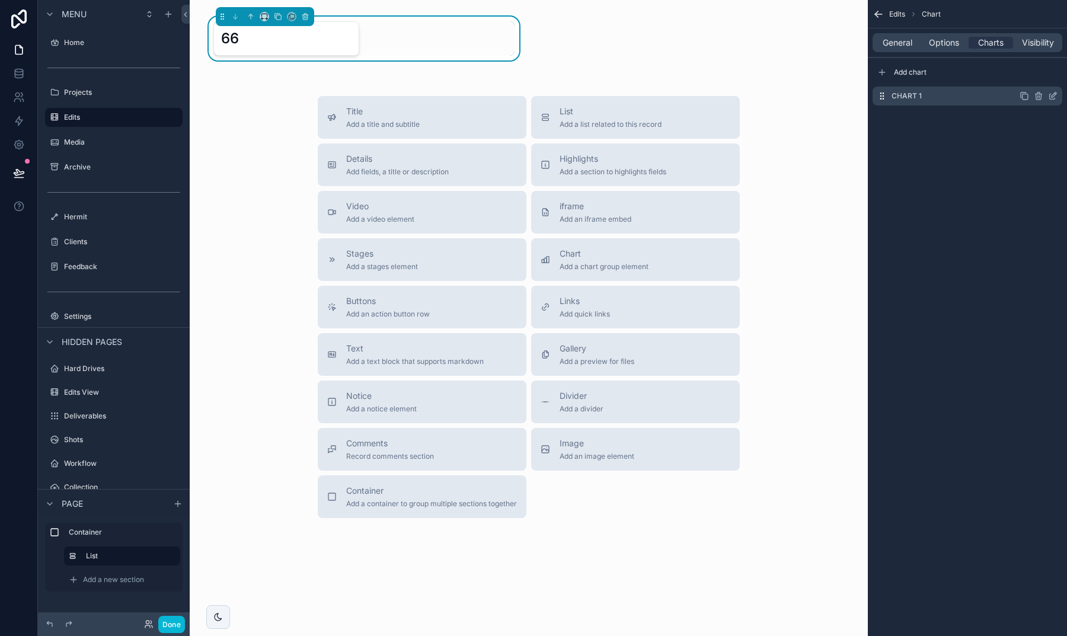
click at [1053, 94] on icon "scrollable content" at bounding box center [1052, 95] width 9 height 9
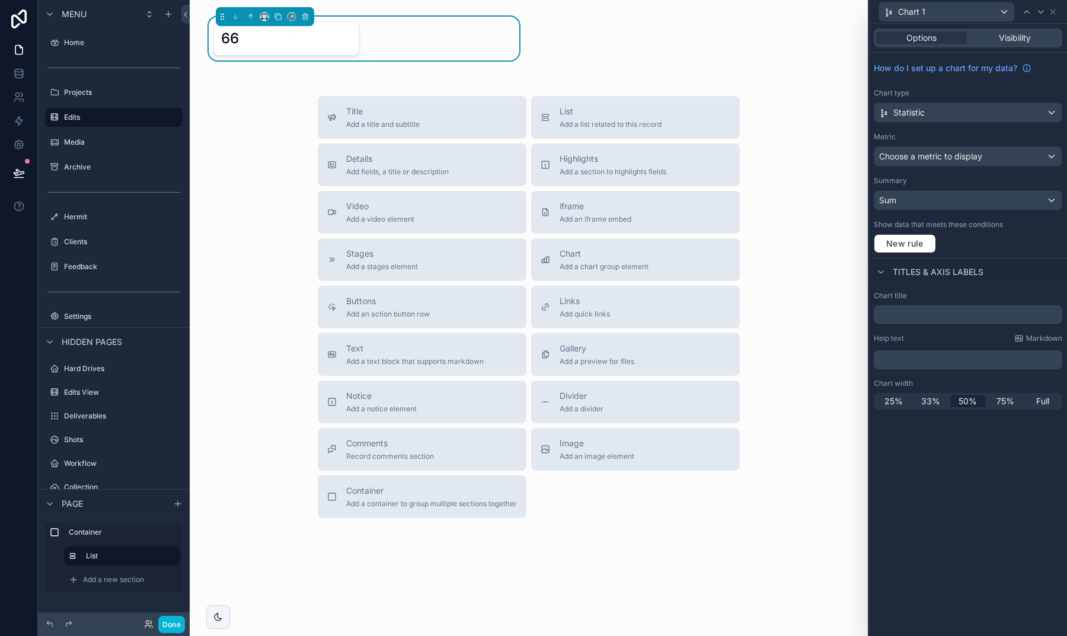
click at [910, 199] on div "Sum" at bounding box center [968, 200] width 187 height 19
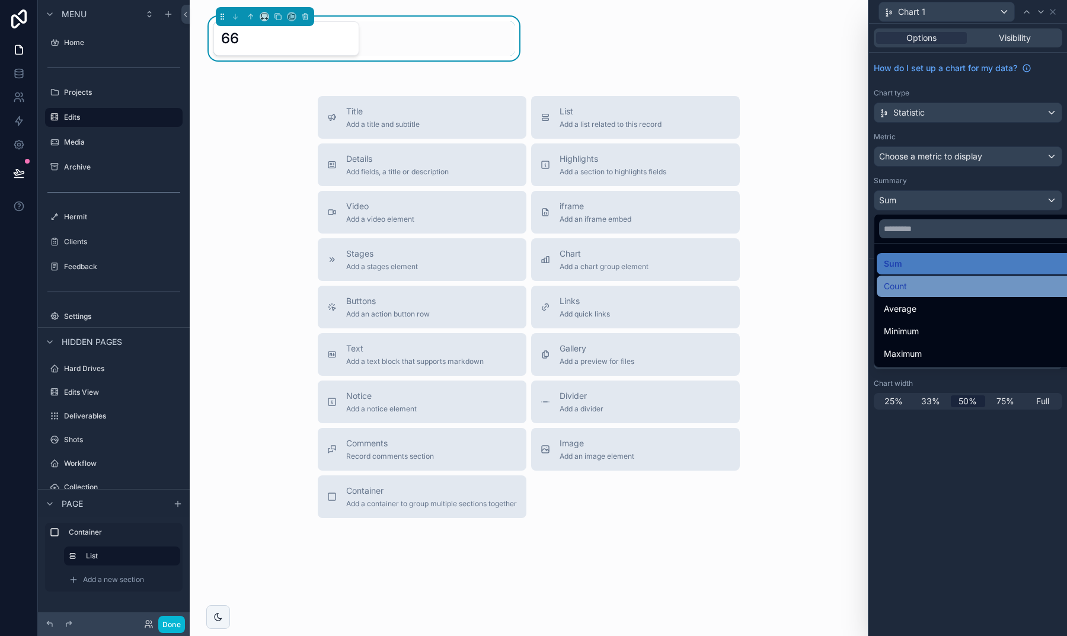
click at [910, 288] on div "Count" at bounding box center [982, 286] width 196 height 14
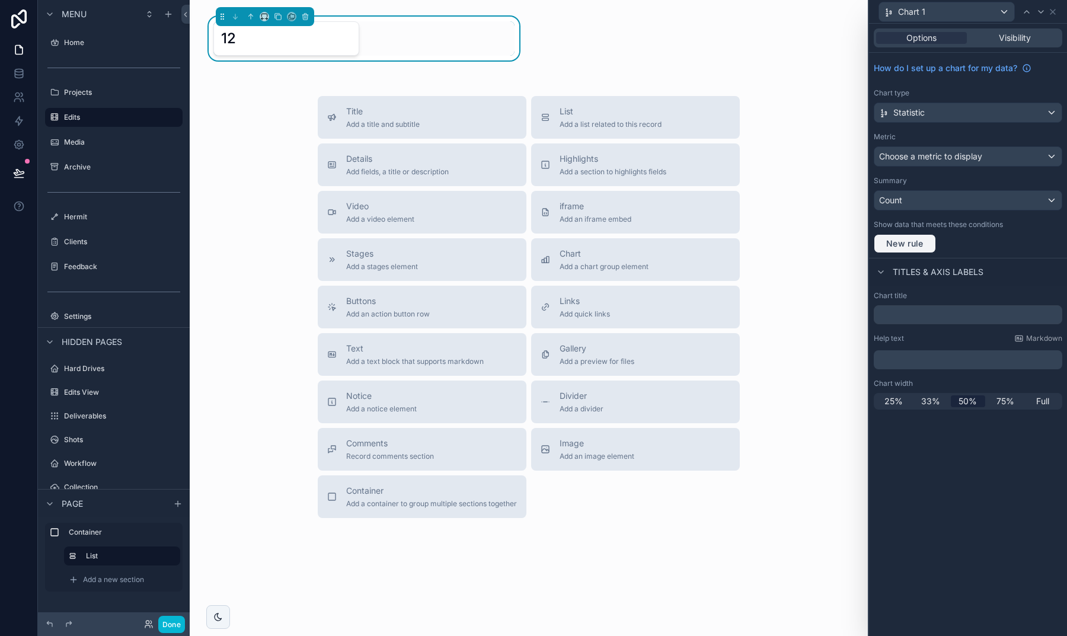
click at [909, 250] on button "New rule" at bounding box center [905, 243] width 62 height 19
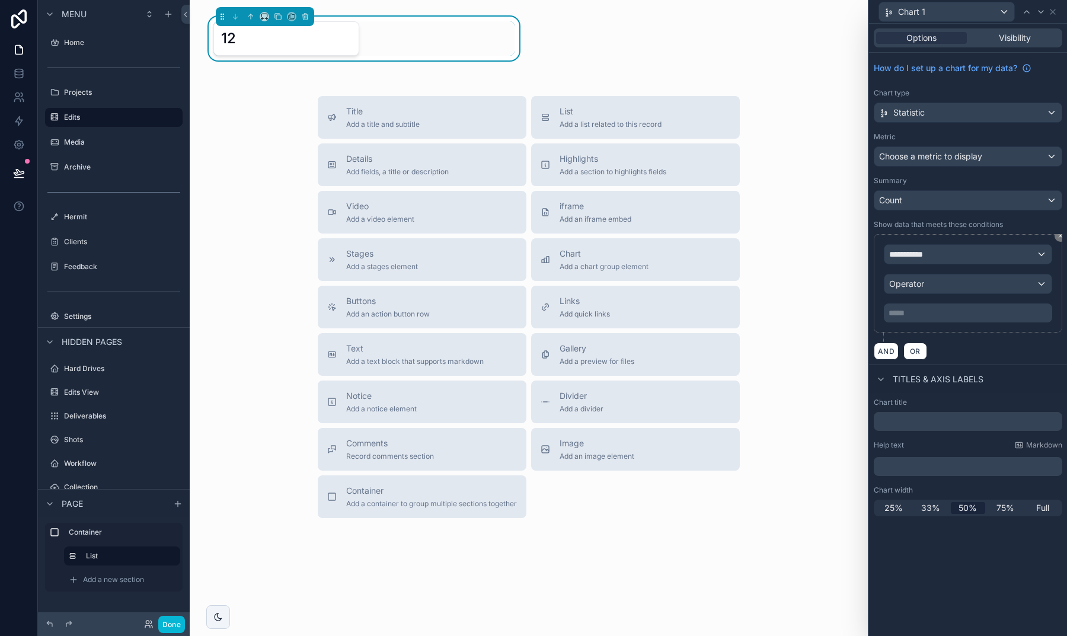
click at [917, 257] on span "**********" at bounding box center [911, 254] width 44 height 12
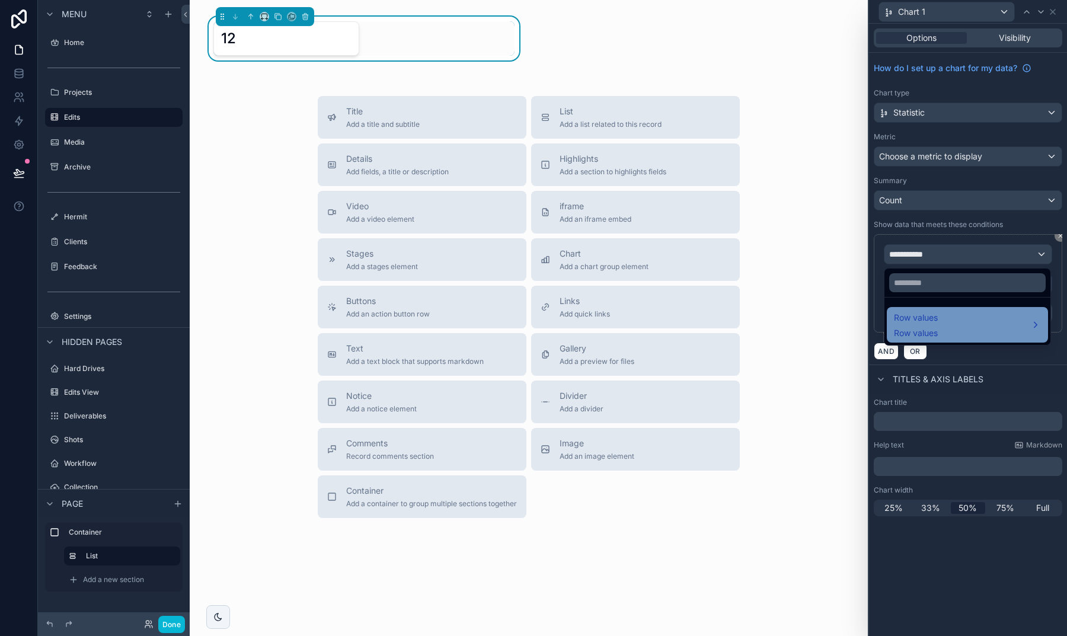
click at [919, 323] on span "Row values" at bounding box center [916, 318] width 44 height 14
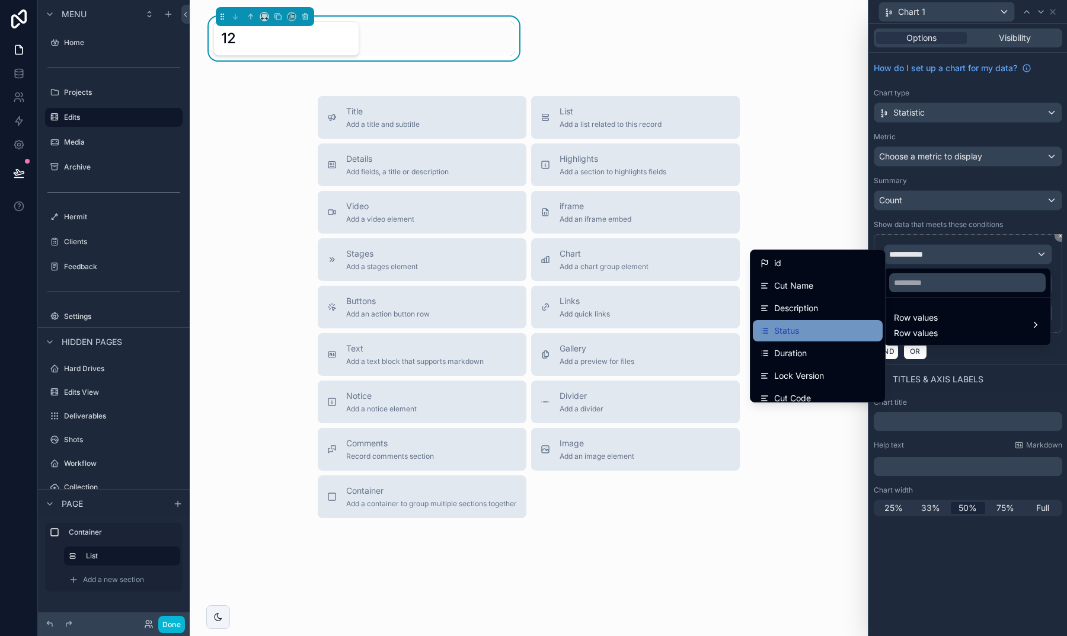
click at [833, 334] on div "Status" at bounding box center [818, 331] width 116 height 14
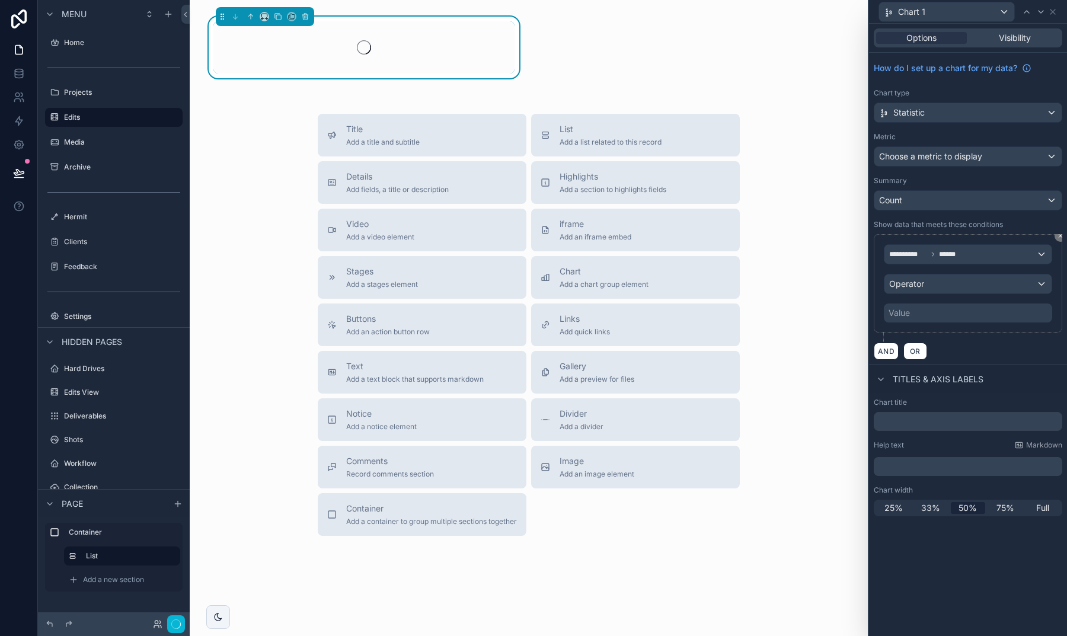
click at [916, 286] on span "Operator" at bounding box center [906, 284] width 35 height 10
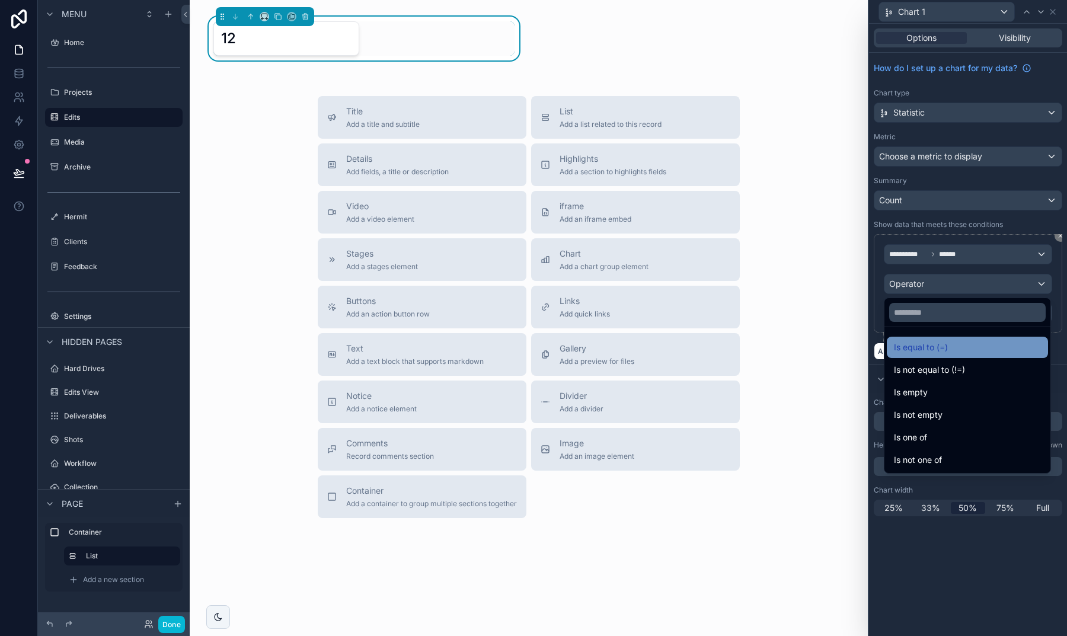
click at [910, 350] on span "Is equal to (=)" at bounding box center [921, 347] width 54 height 14
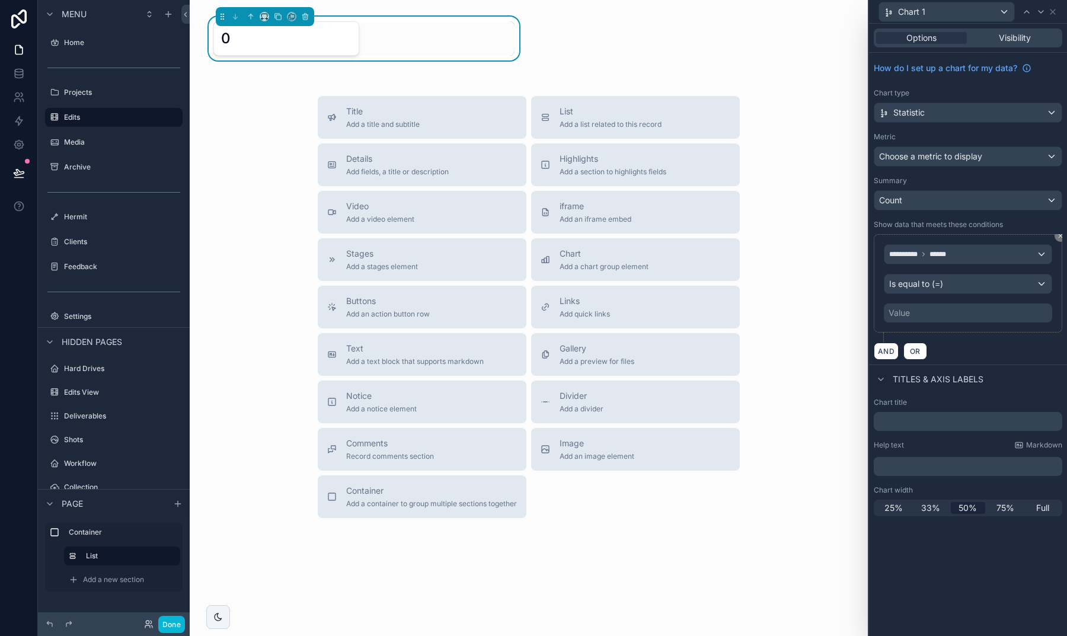
click at [912, 314] on div "Value" at bounding box center [968, 313] width 168 height 19
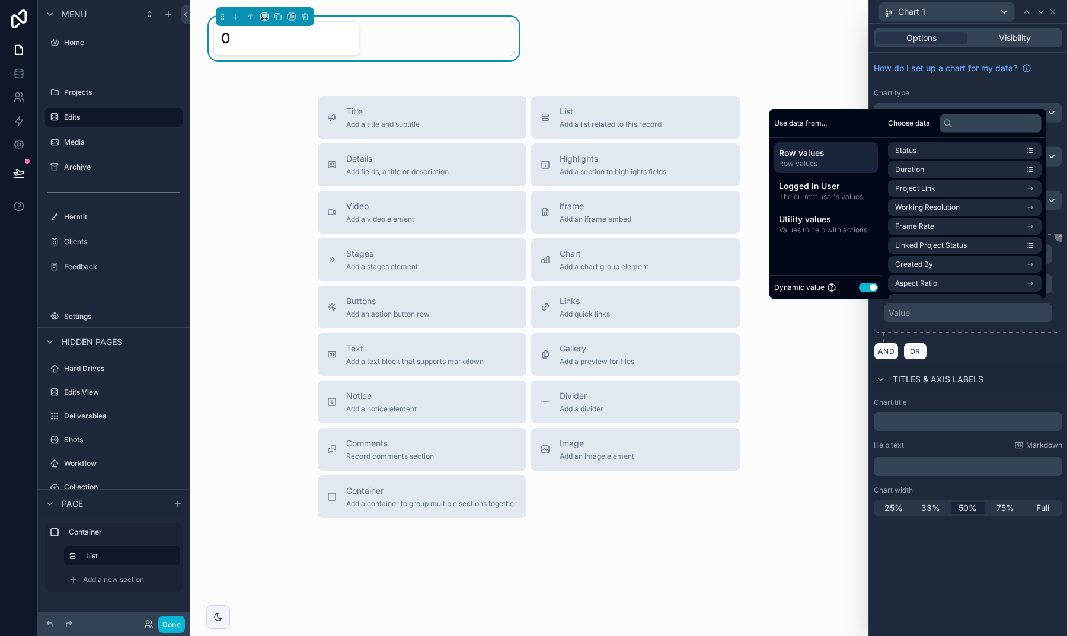
click at [863, 285] on button "Use setting" at bounding box center [868, 287] width 19 height 9
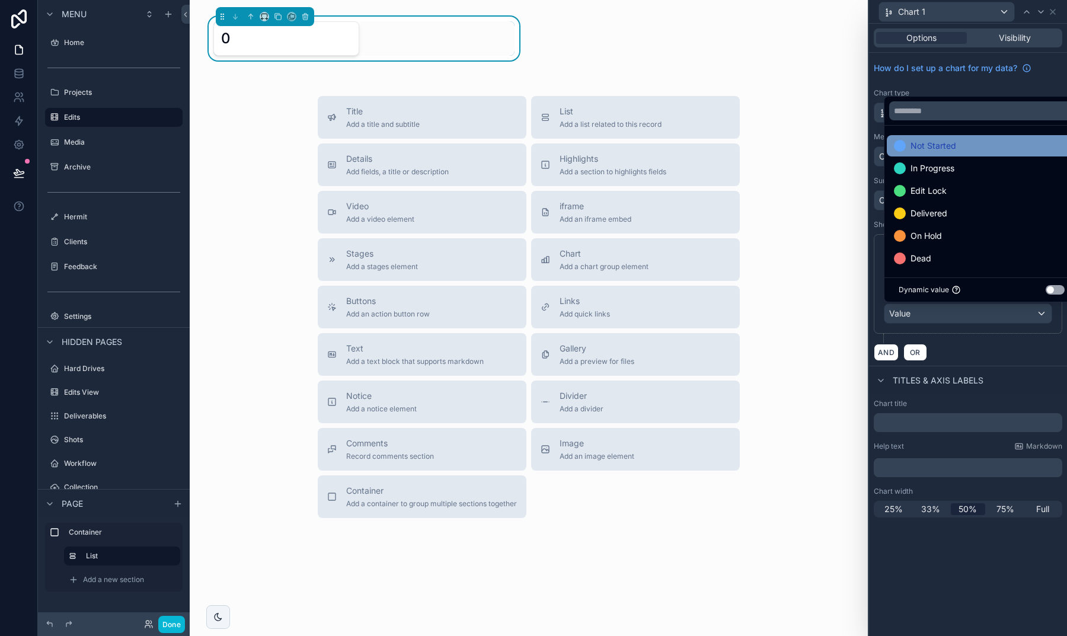
click at [904, 146] on div at bounding box center [900, 146] width 12 height 12
click at [955, 344] on div "AND OR" at bounding box center [968, 352] width 189 height 18
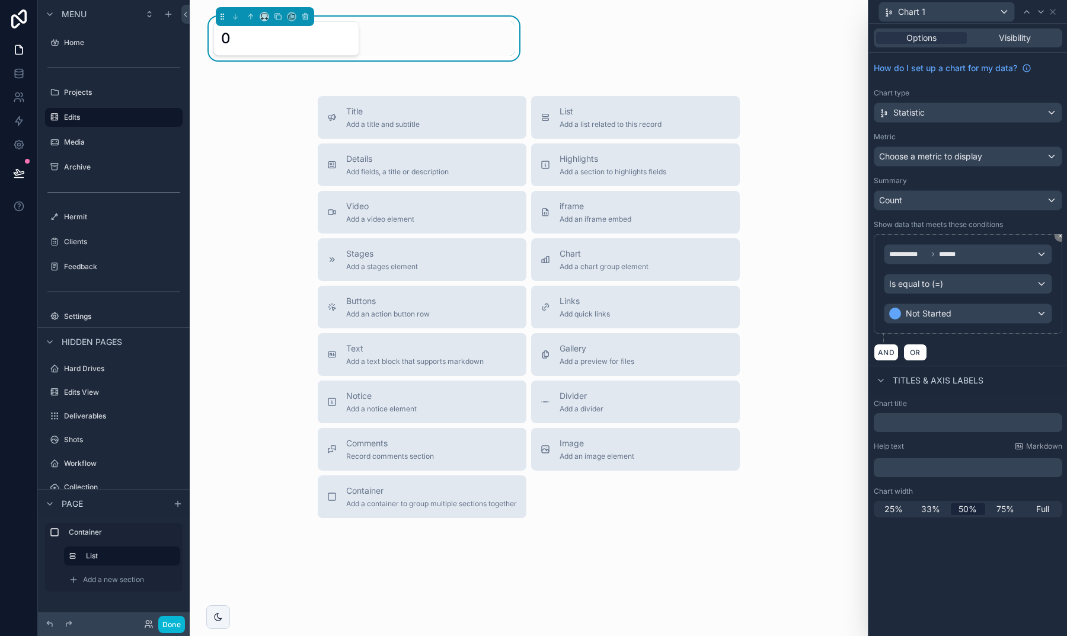
click at [926, 154] on span "Choose a metric to display" at bounding box center [930, 156] width 103 height 10
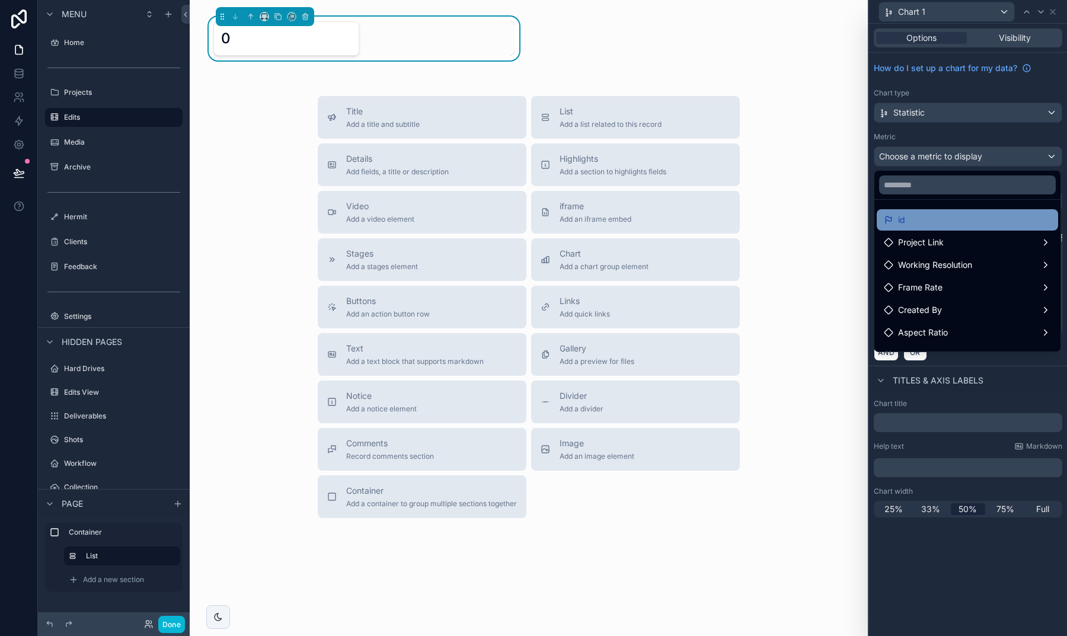
scroll to position [0, 0]
click at [917, 228] on div "id" at bounding box center [967, 219] width 181 height 21
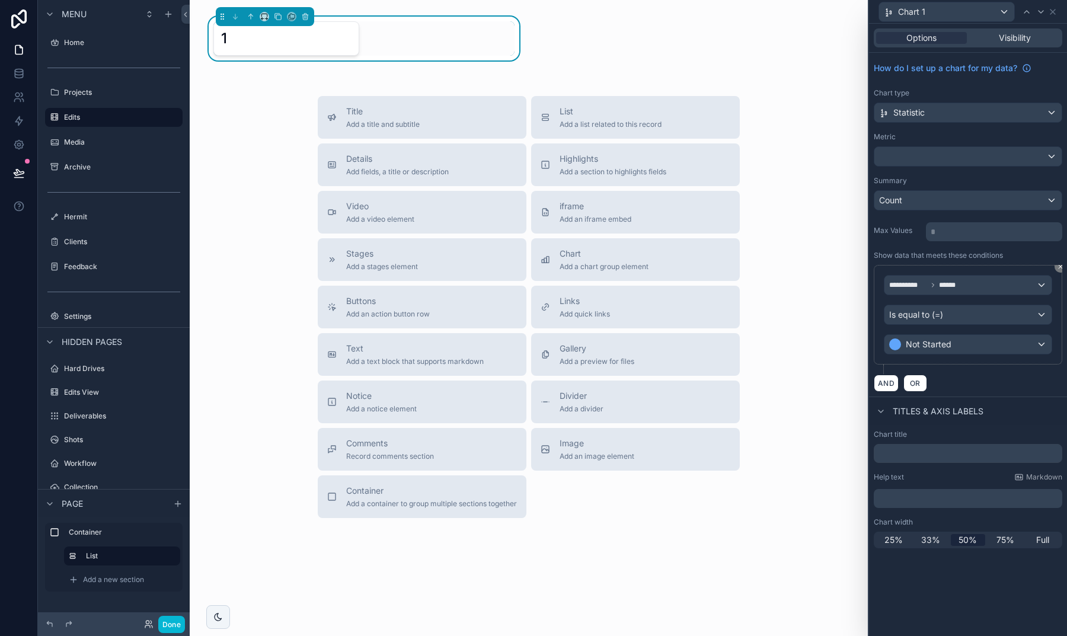
click at [908, 157] on div at bounding box center [968, 156] width 187 height 19
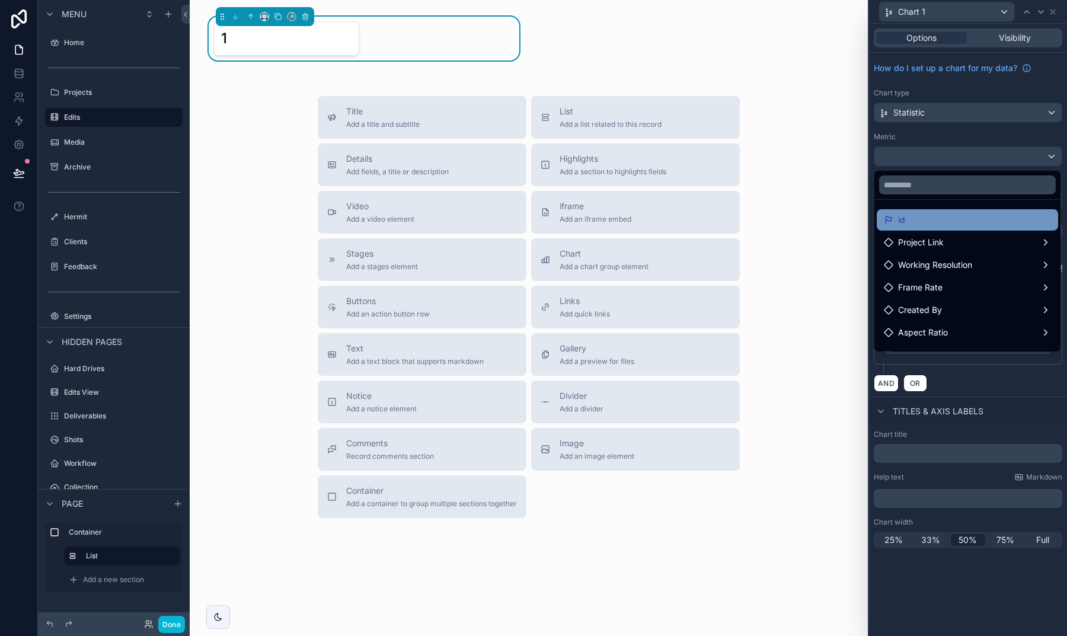
click at [925, 222] on div "id" at bounding box center [967, 220] width 167 height 14
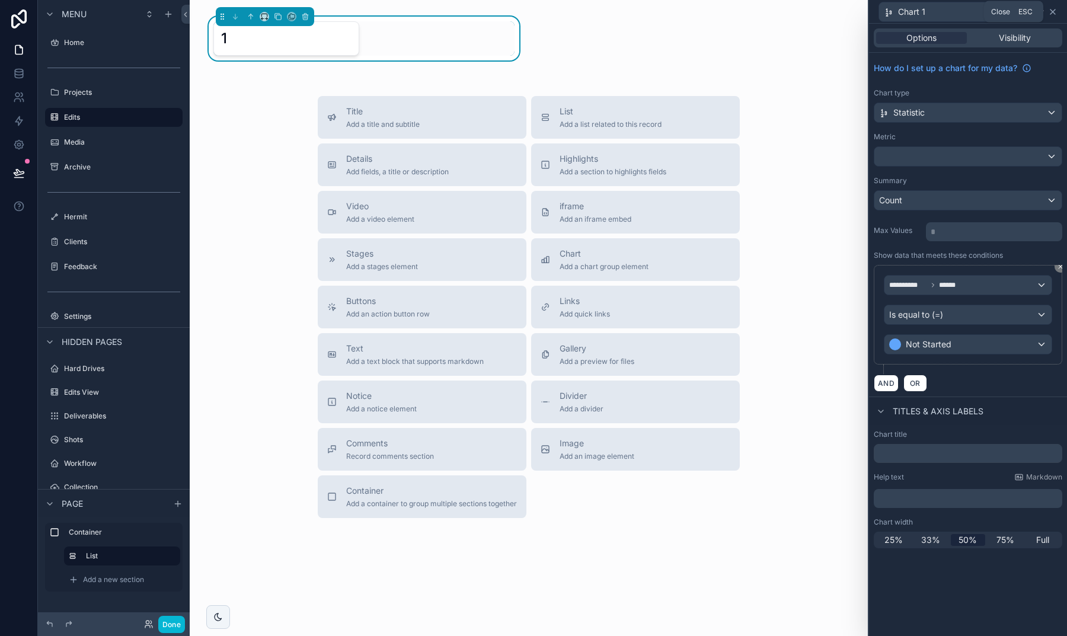
click at [1051, 14] on icon at bounding box center [1052, 11] width 9 height 9
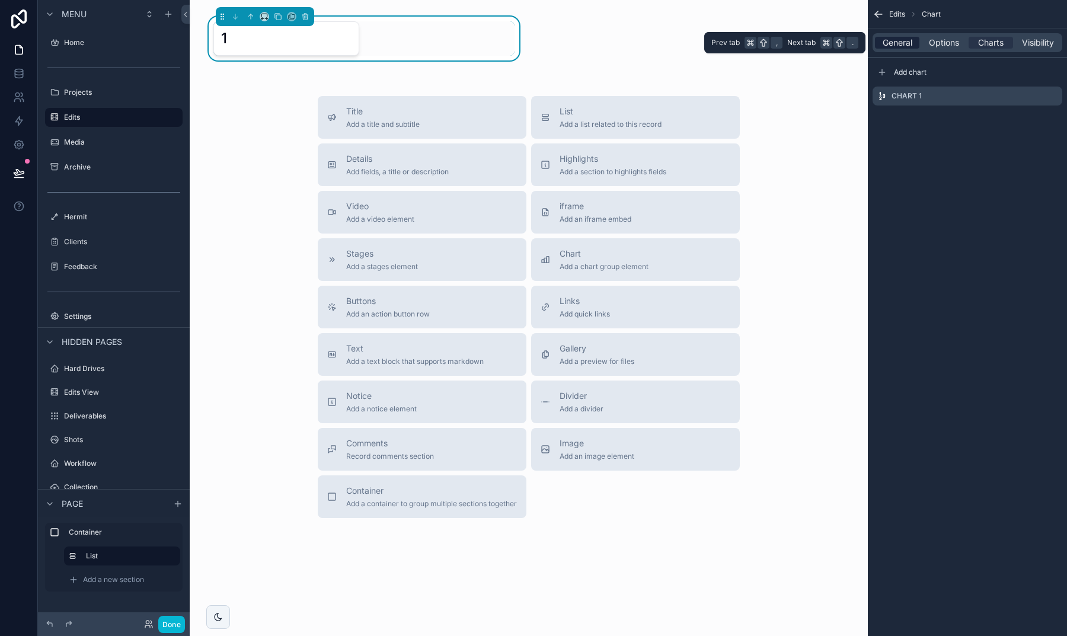
click at [913, 43] on div "General" at bounding box center [897, 43] width 44 height 12
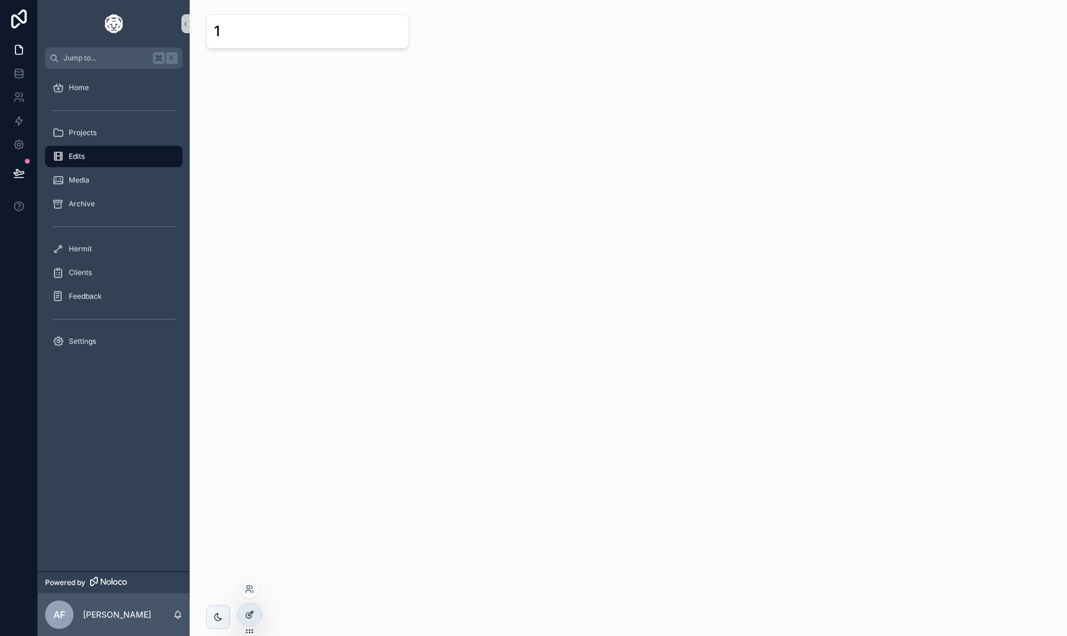
click at [251, 611] on icon at bounding box center [249, 614] width 9 height 9
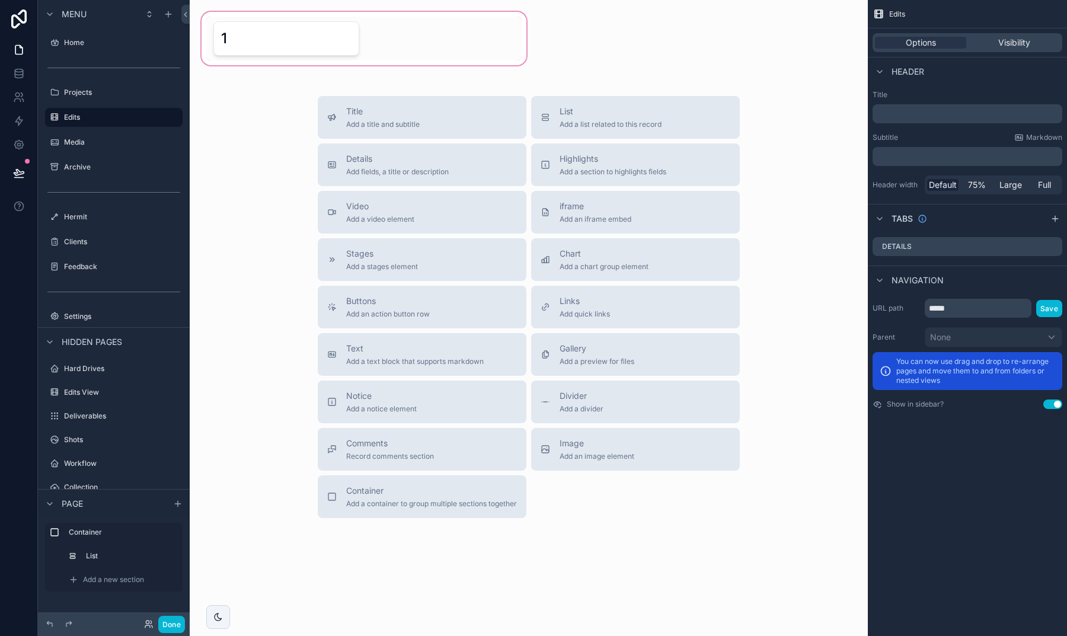
click at [276, 43] on div "scrollable content" at bounding box center [364, 38] width 330 height 58
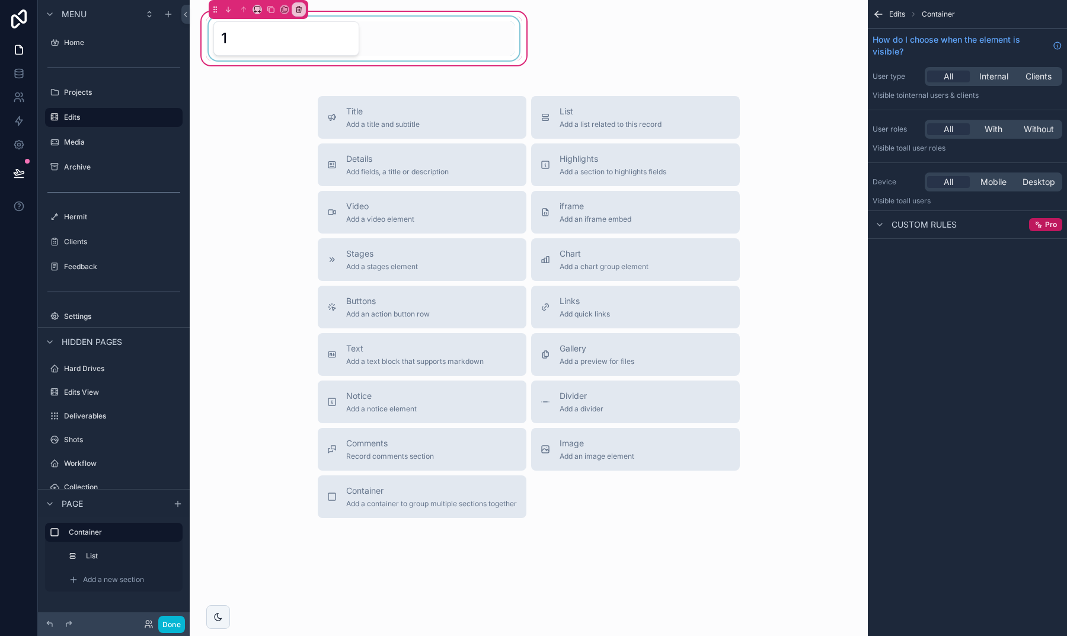
click at [366, 38] on div "scrollable content" at bounding box center [363, 39] width 315 height 44
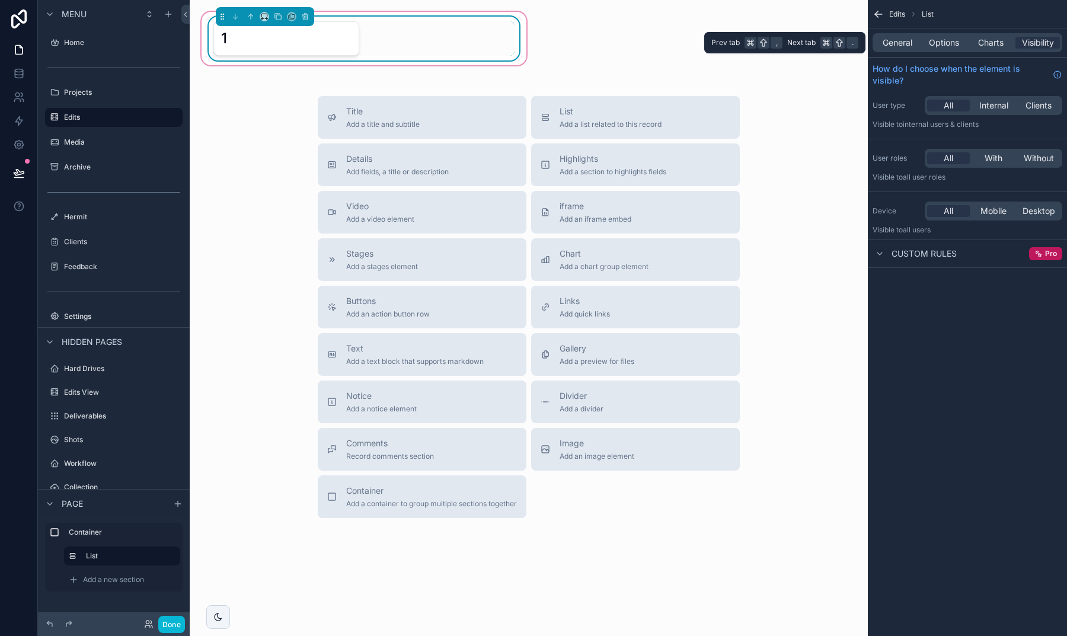
click at [936, 34] on div "General Options Charts Visibility" at bounding box center [968, 42] width 190 height 19
click at [978, 42] on span "Charts" at bounding box center [990, 43] width 25 height 12
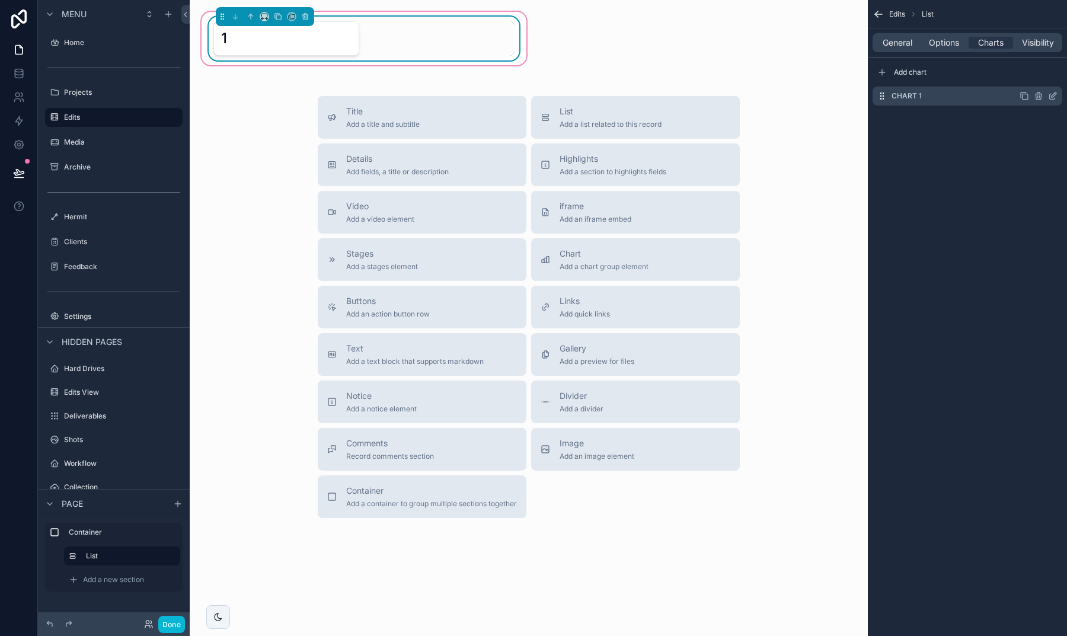
click at [1051, 92] on icon "scrollable content" at bounding box center [1052, 95] width 9 height 9
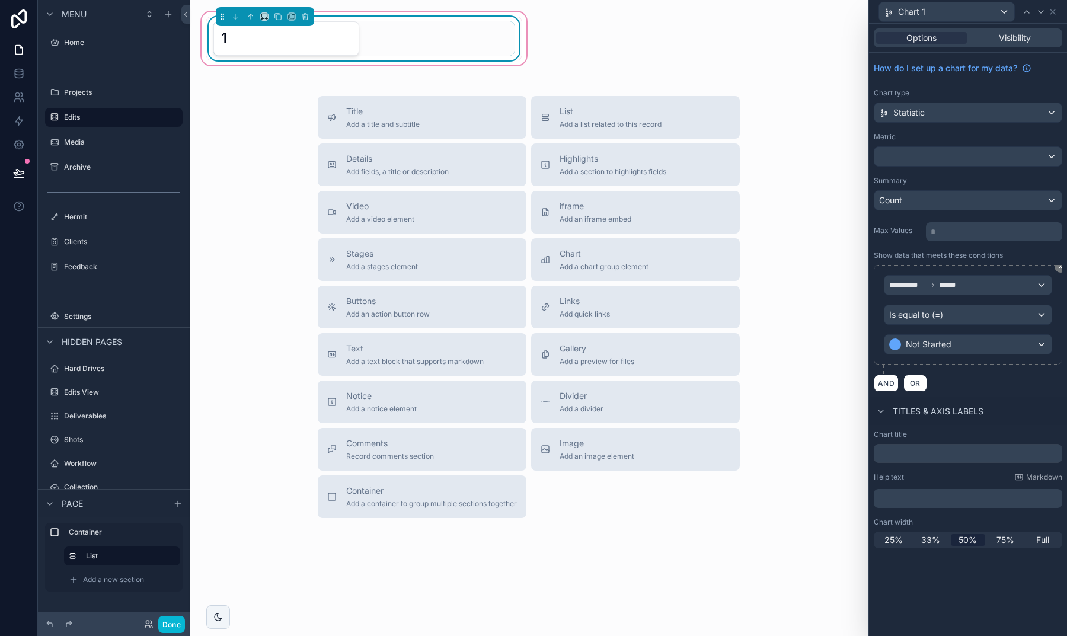
click at [938, 317] on span "Is equal to (=)" at bounding box center [916, 315] width 54 height 12
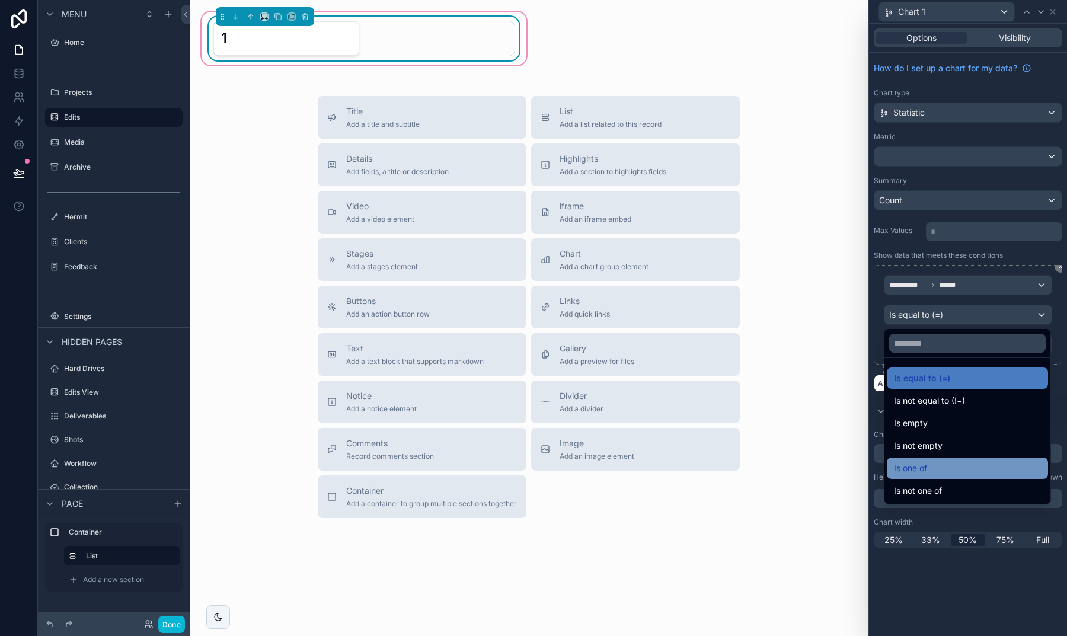
click at [943, 468] on div "Is one of" at bounding box center [967, 468] width 147 height 14
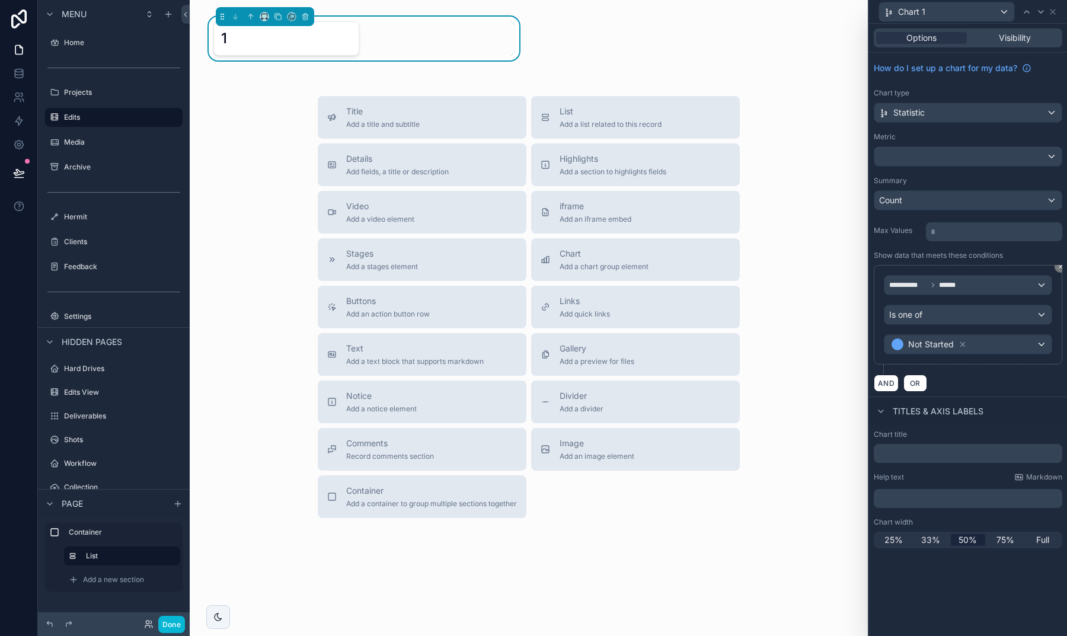
click at [899, 285] on span "**********" at bounding box center [908, 284] width 38 height 9
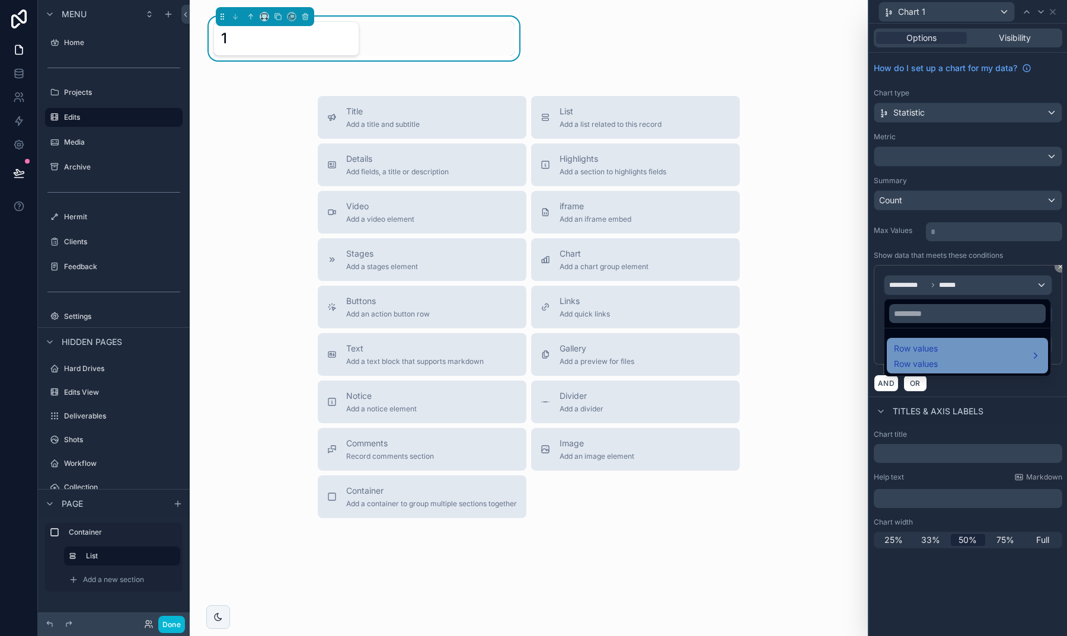
click at [933, 361] on span "Row values" at bounding box center [916, 364] width 44 height 12
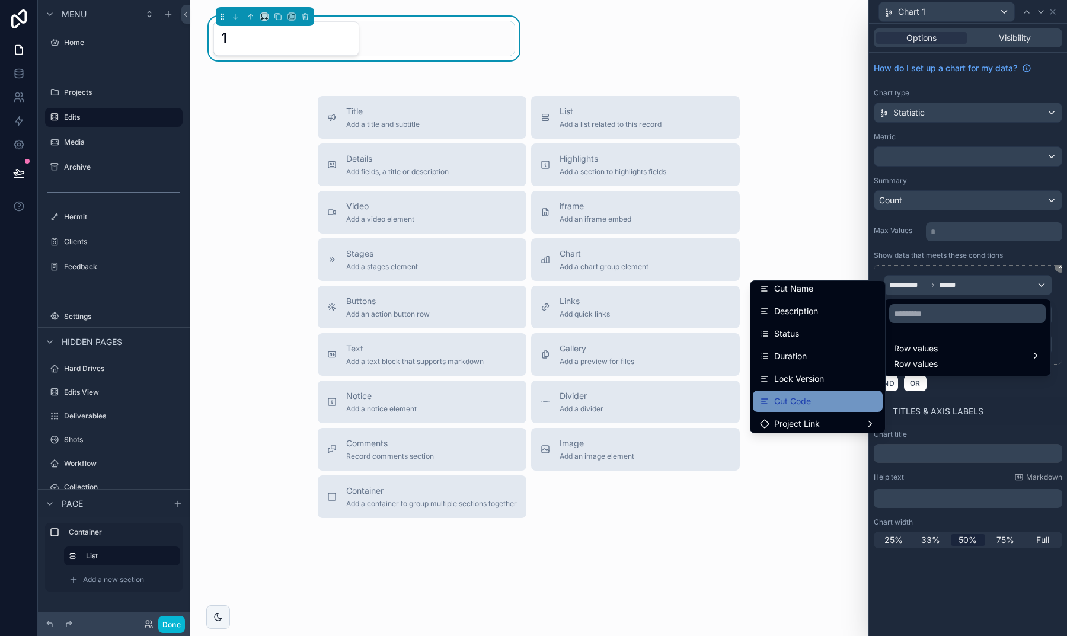
scroll to position [24, 0]
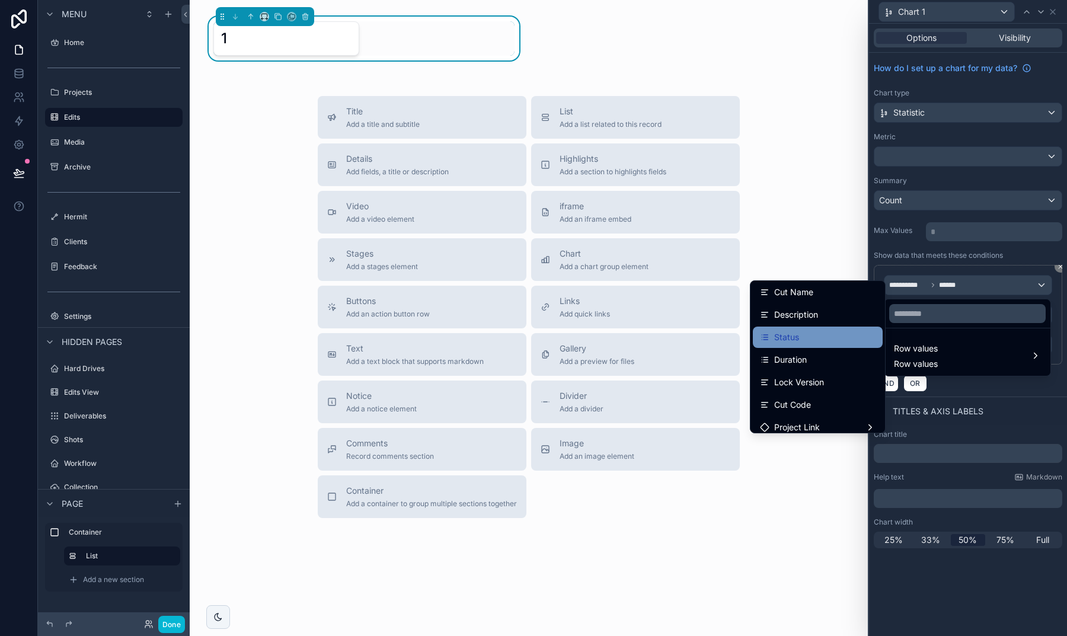
click at [809, 337] on div "Status" at bounding box center [818, 337] width 116 height 14
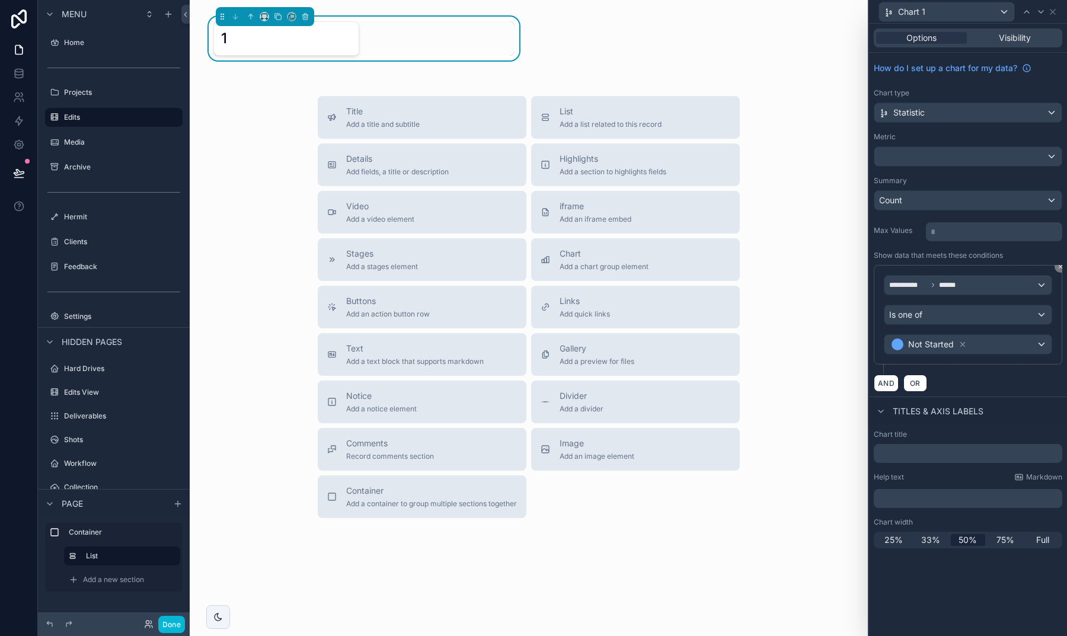
click at [911, 344] on span "Not Started" at bounding box center [931, 345] width 46 height 12
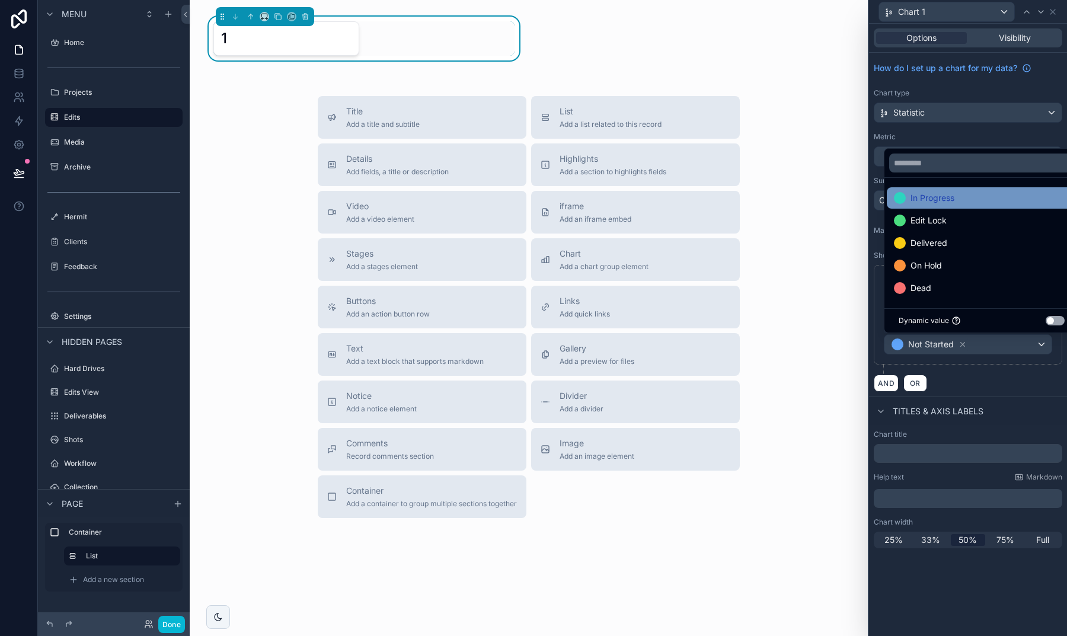
click at [923, 202] on span "In Progress" at bounding box center [933, 198] width 44 height 14
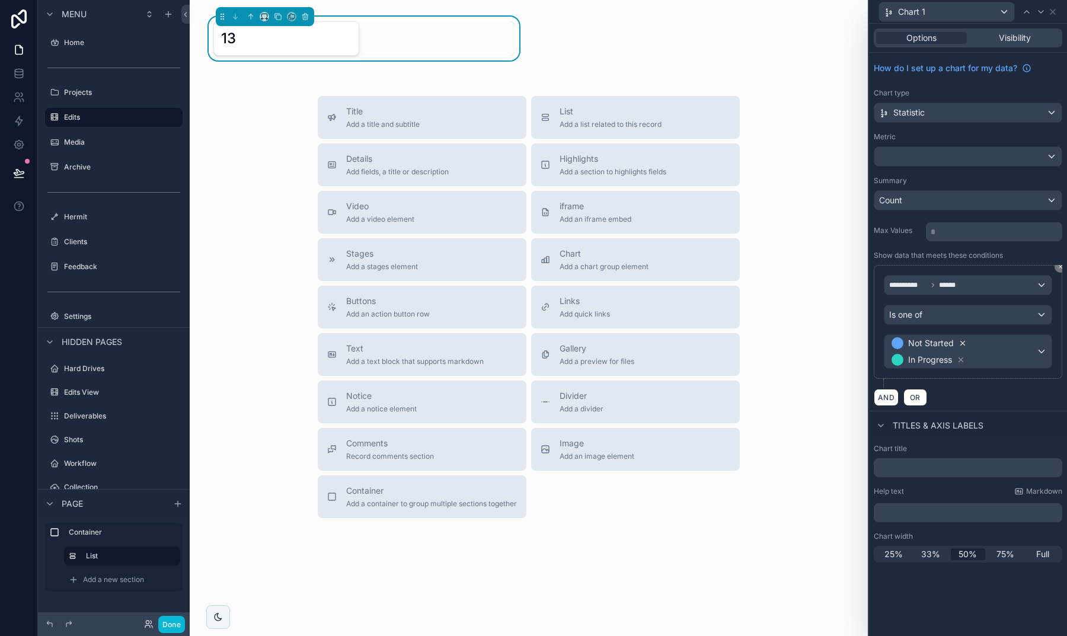
click at [962, 344] on icon at bounding box center [963, 344] width 4 height 4
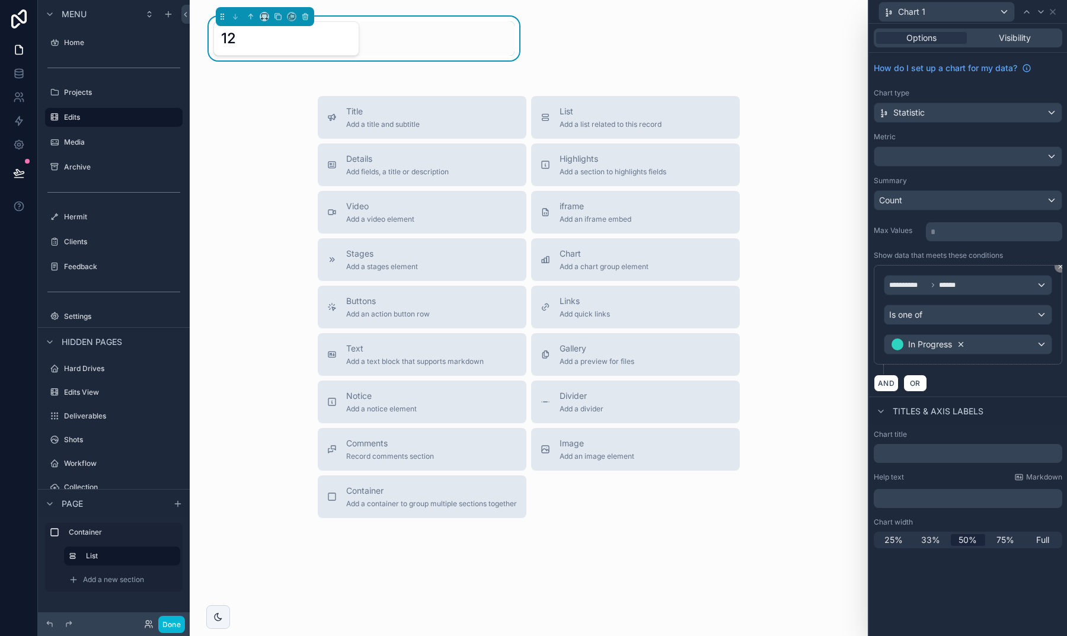
click at [963, 344] on icon at bounding box center [961, 344] width 8 height 8
click at [949, 344] on div "Value" at bounding box center [968, 344] width 167 height 19
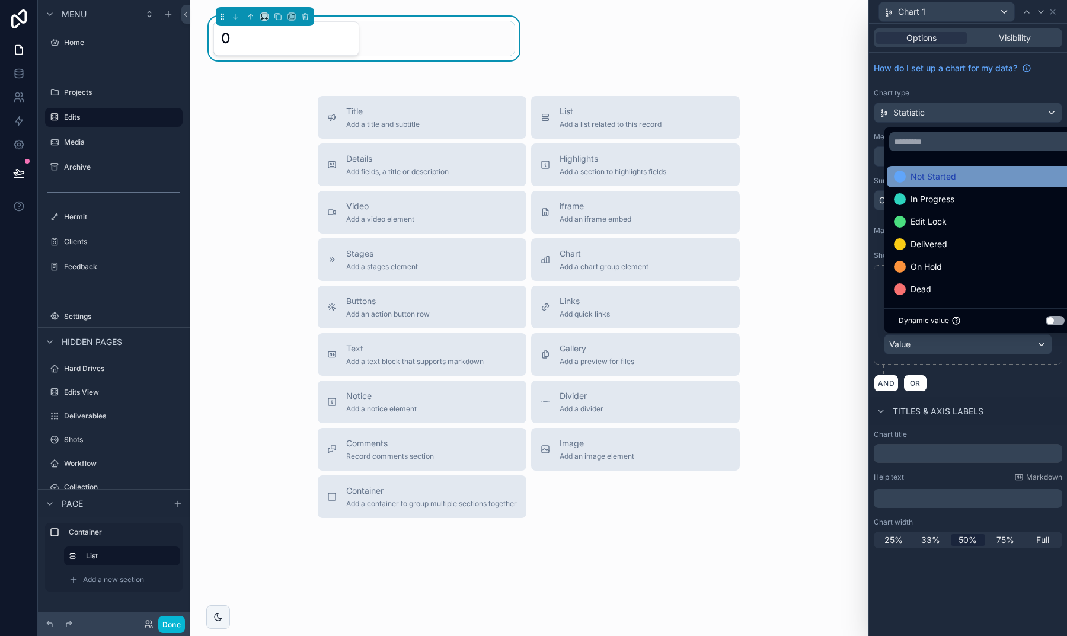
click at [923, 180] on span "Not Started" at bounding box center [934, 177] width 46 height 14
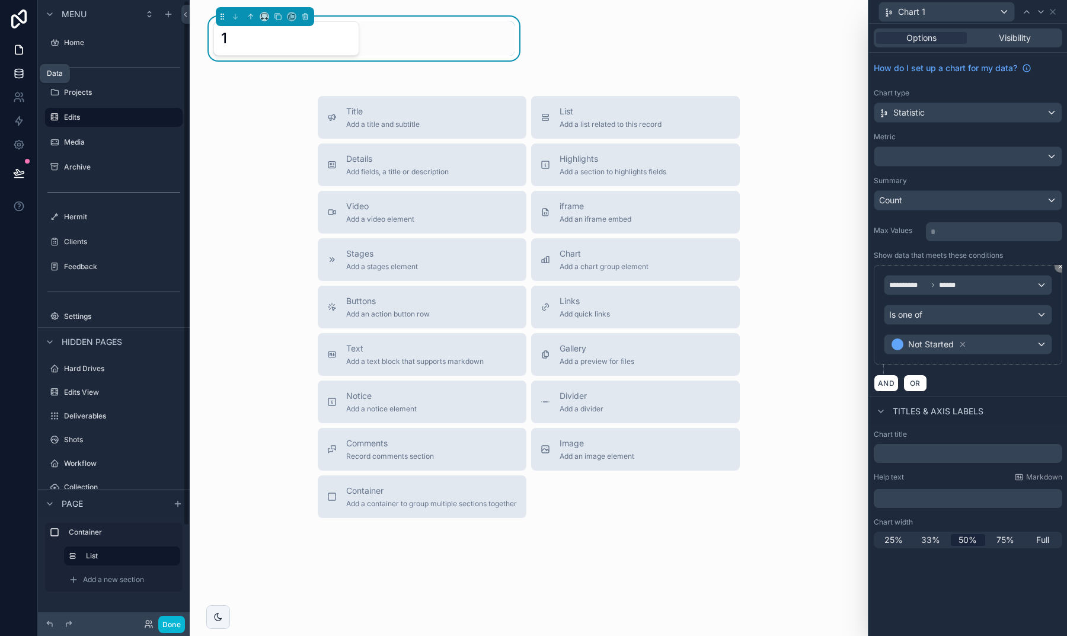
click at [18, 75] on icon at bounding box center [19, 73] width 8 height 5
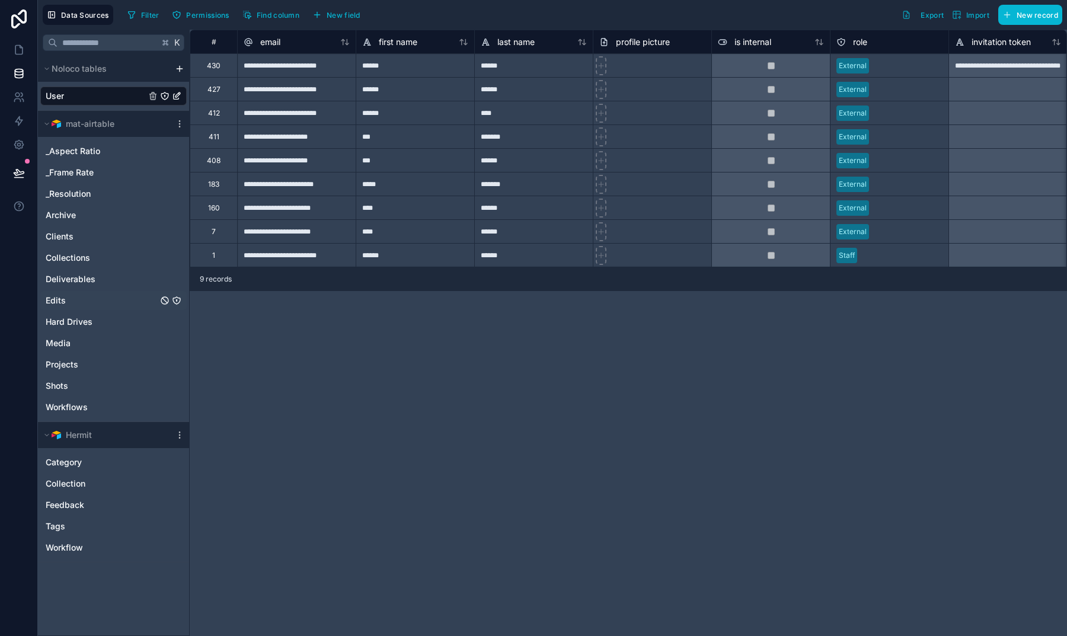
click at [101, 296] on link "Edits" at bounding box center [102, 301] width 112 height 12
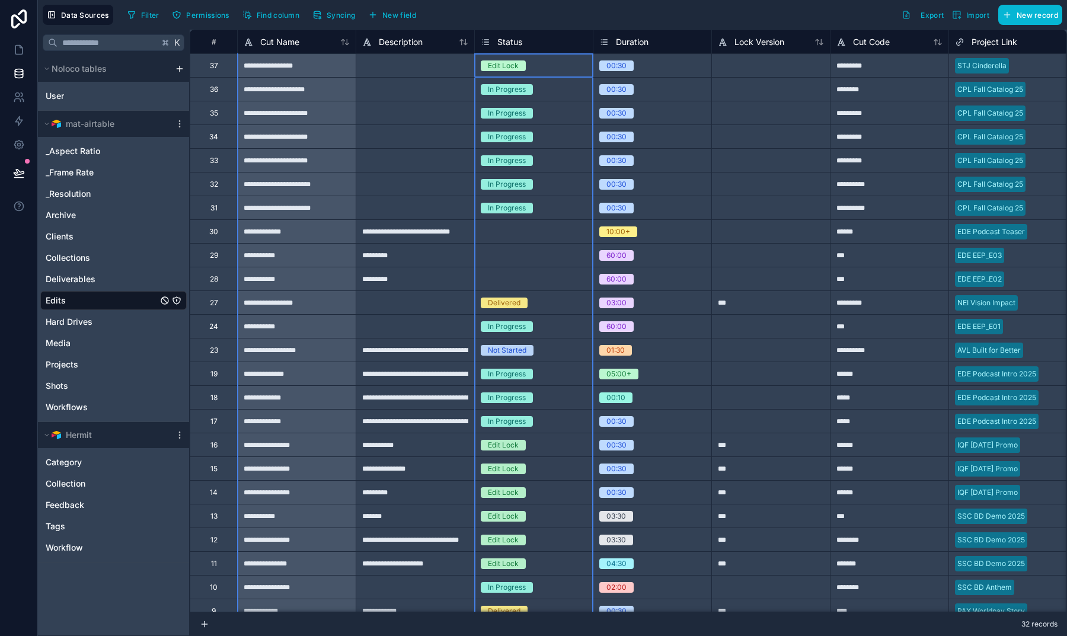
click at [509, 37] on span "Status" at bounding box center [509, 42] width 25 height 12
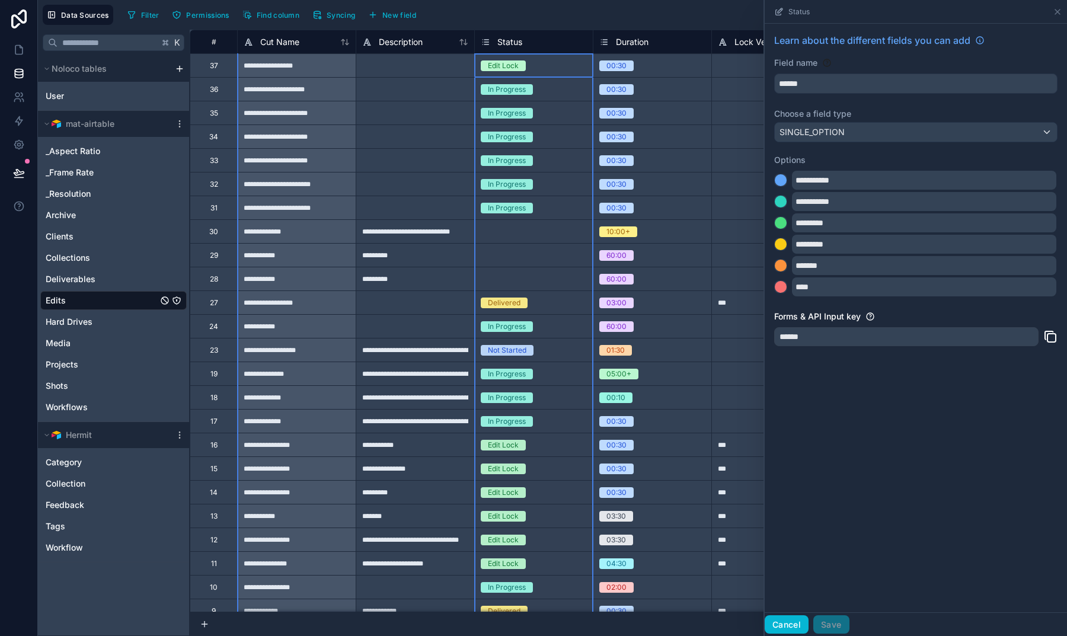
click at [795, 619] on button "Cancel" at bounding box center [787, 624] width 44 height 19
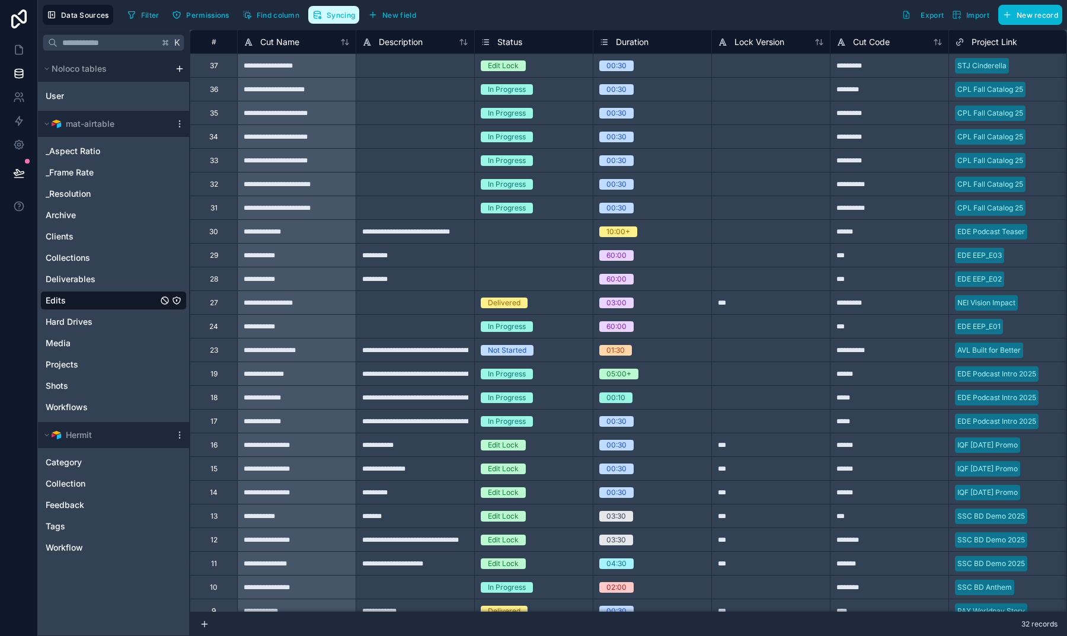
click at [325, 15] on button "Syncing" at bounding box center [333, 15] width 51 height 18
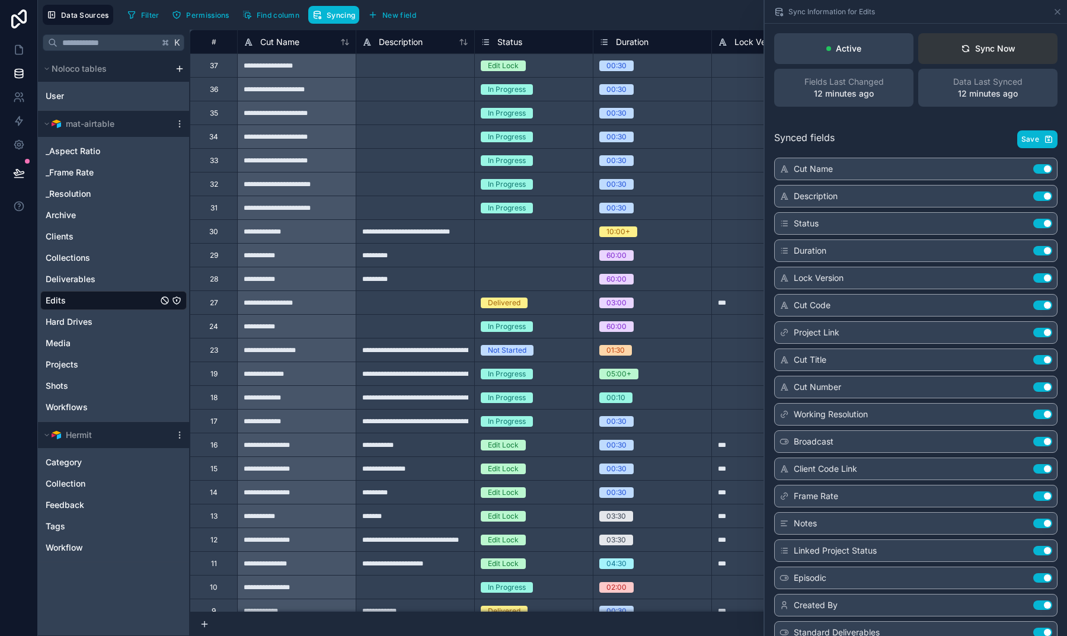
click at [980, 34] on button "Sync Now" at bounding box center [987, 48] width 139 height 31
click at [1057, 11] on icon at bounding box center [1057, 11] width 9 height 9
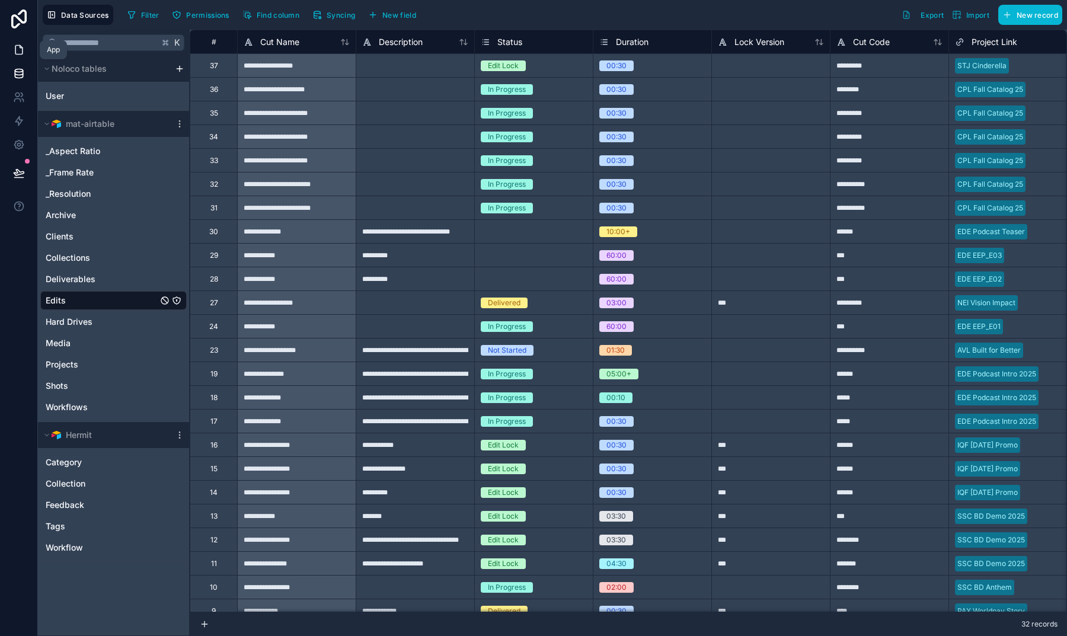
click at [23, 51] on icon at bounding box center [18, 50] width 7 height 9
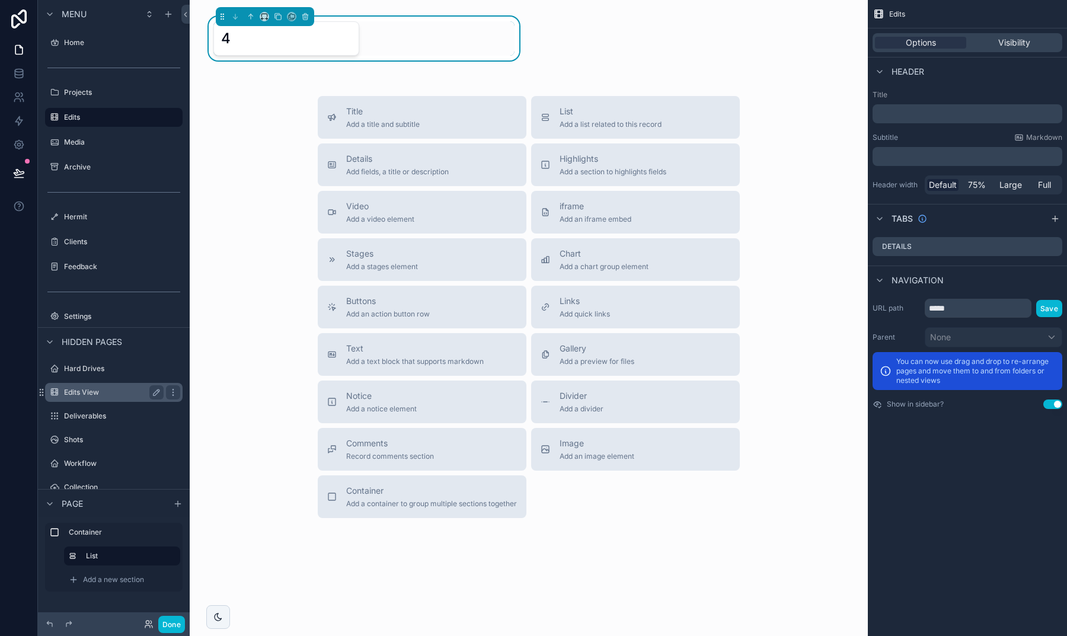
click at [108, 391] on label "Edits View" at bounding box center [111, 392] width 95 height 9
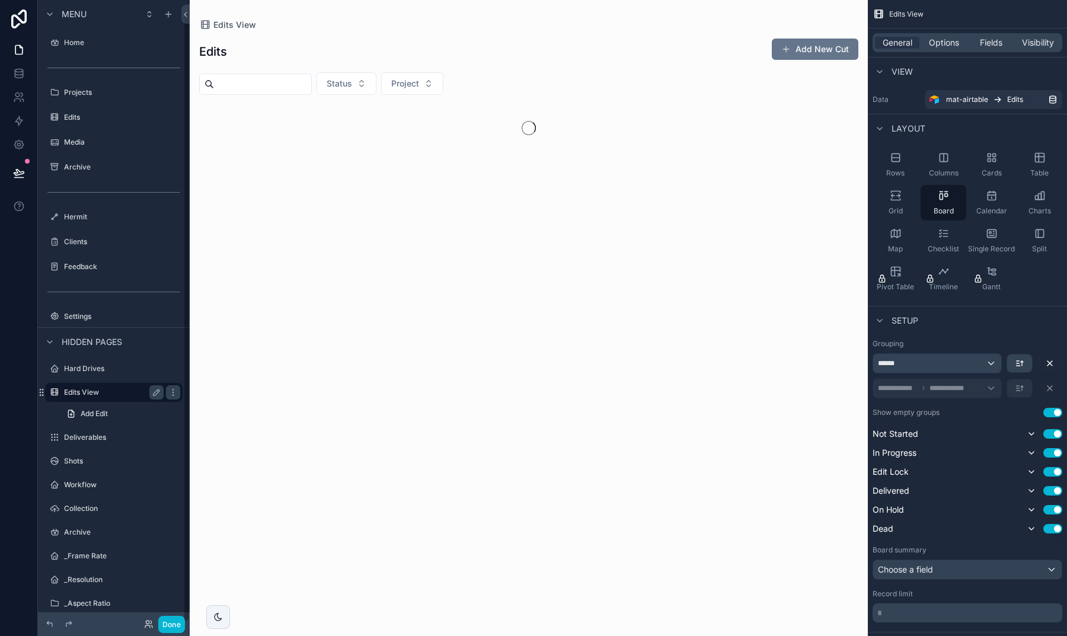
scroll to position [11, 0]
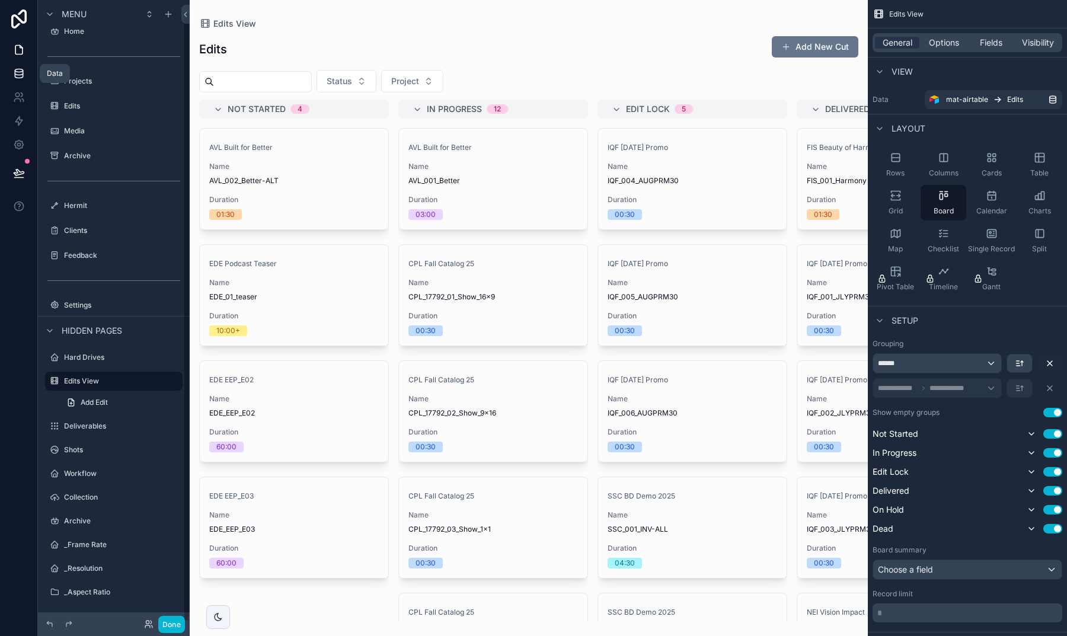
click at [23, 69] on icon at bounding box center [19, 70] width 8 height 3
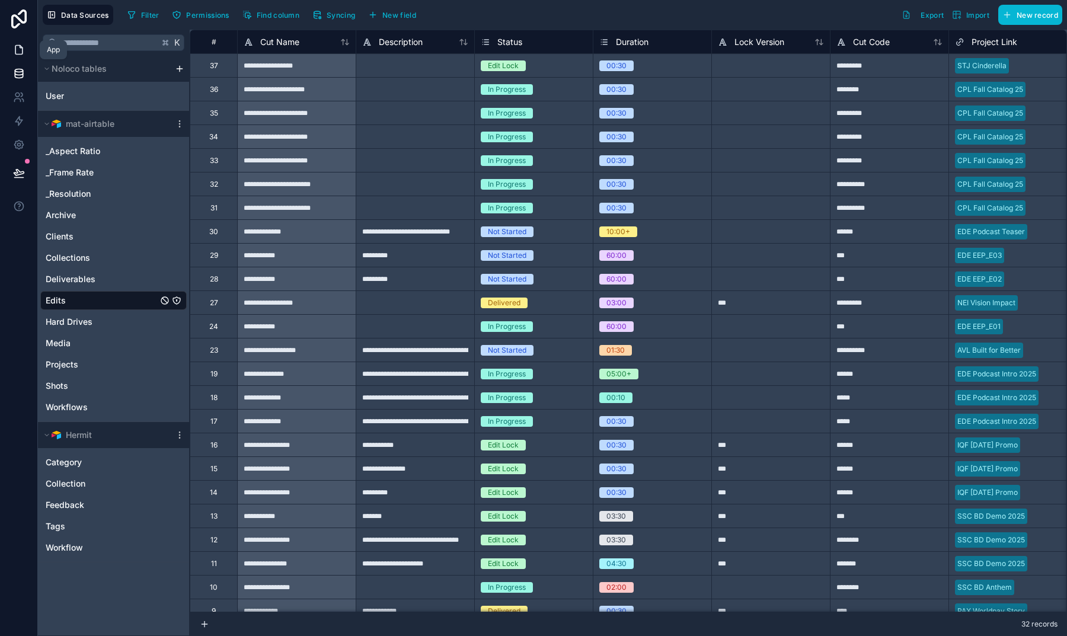
click at [17, 58] on link at bounding box center [18, 50] width 37 height 24
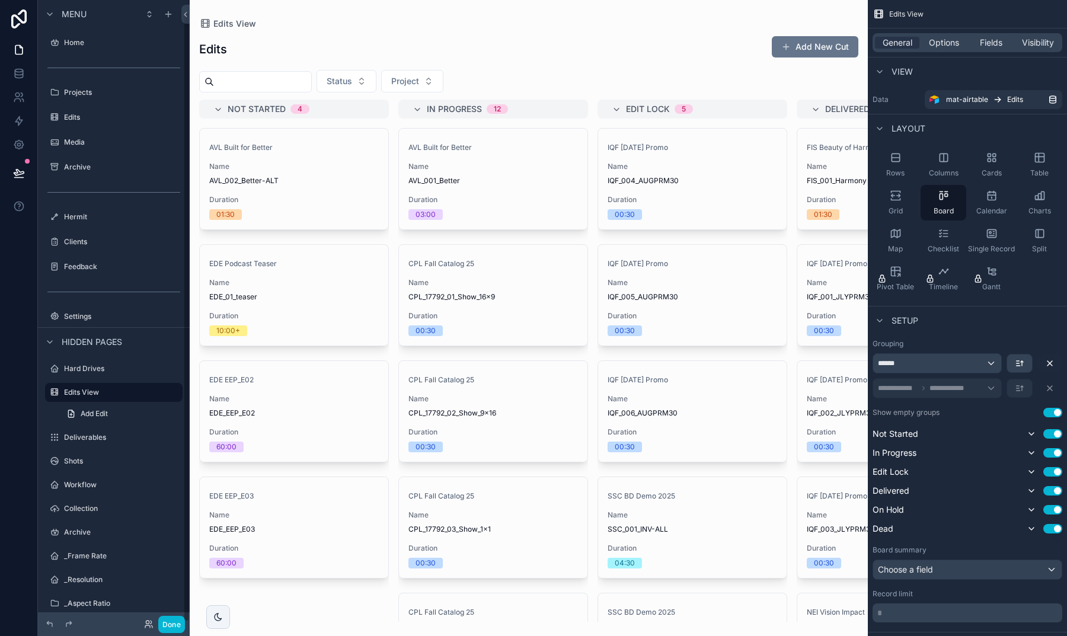
scroll to position [11, 0]
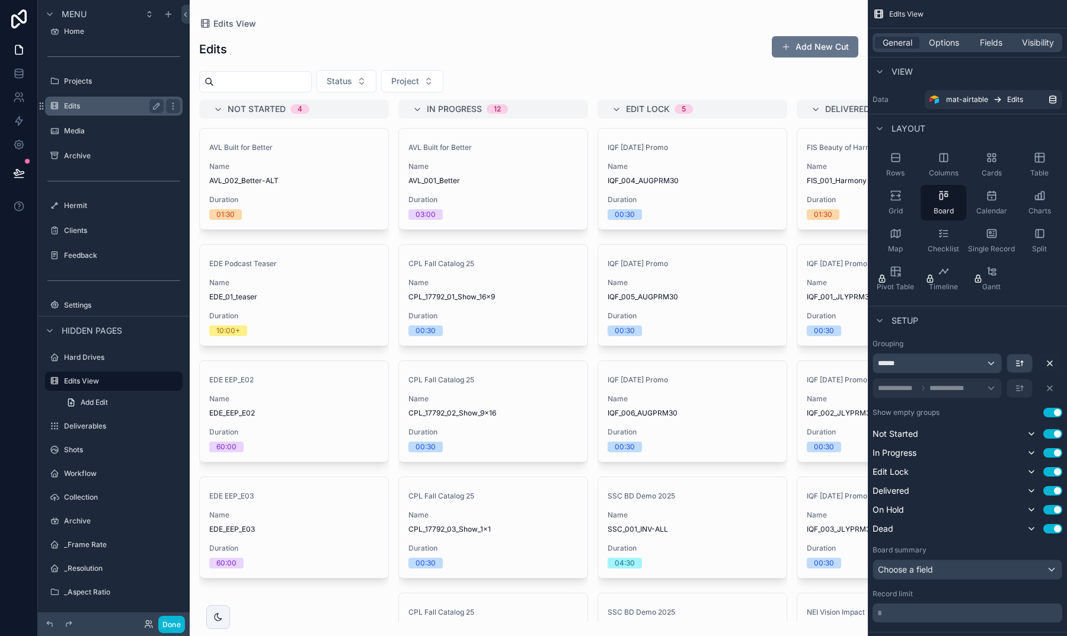
click at [116, 104] on label "Edits" at bounding box center [111, 105] width 95 height 9
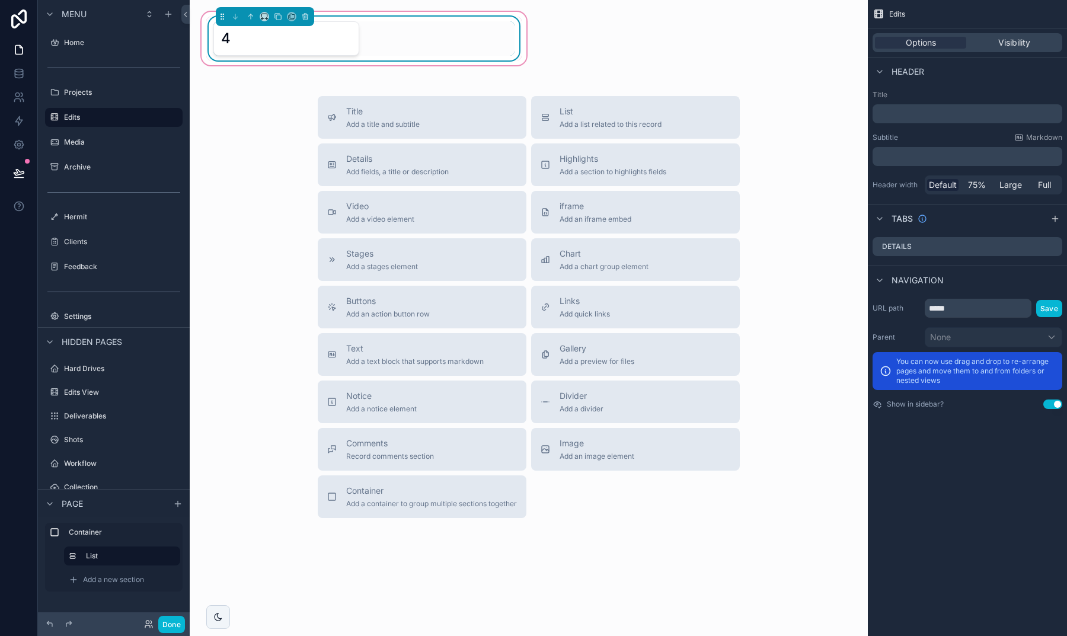
click at [361, 26] on div "4" at bounding box center [363, 38] width 301 height 34
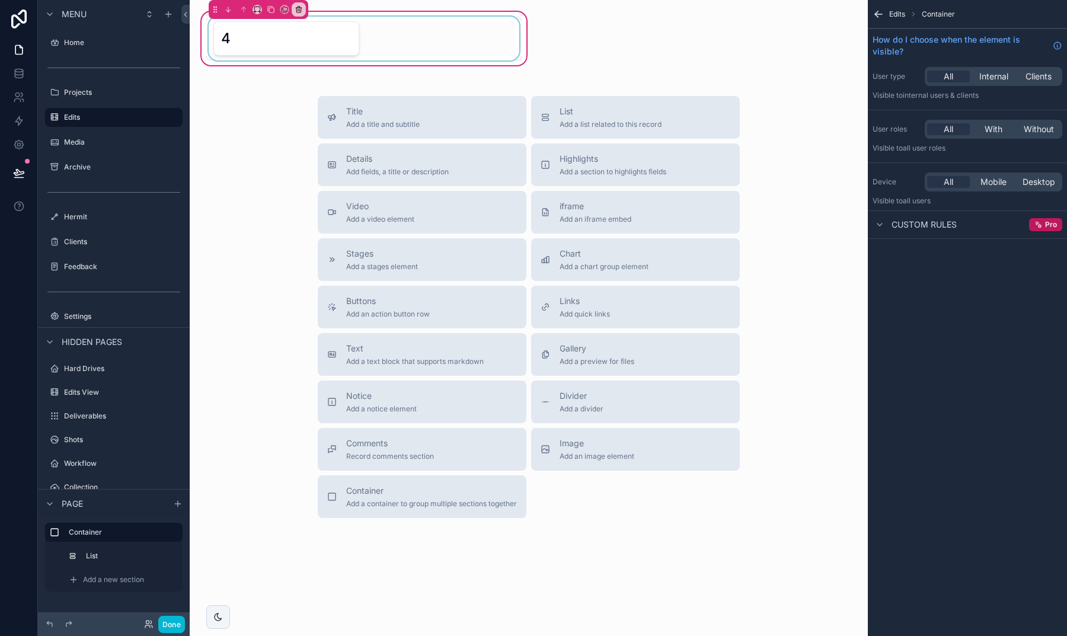
click at [366, 38] on div "scrollable content" at bounding box center [363, 39] width 315 height 44
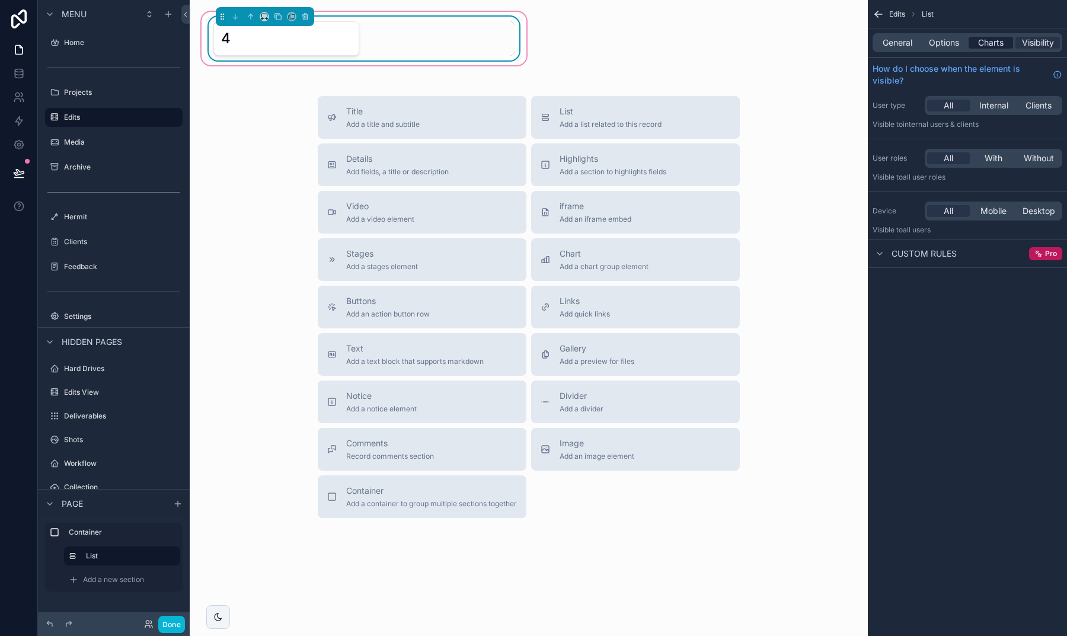
click at [997, 46] on span "Charts" at bounding box center [990, 43] width 25 height 12
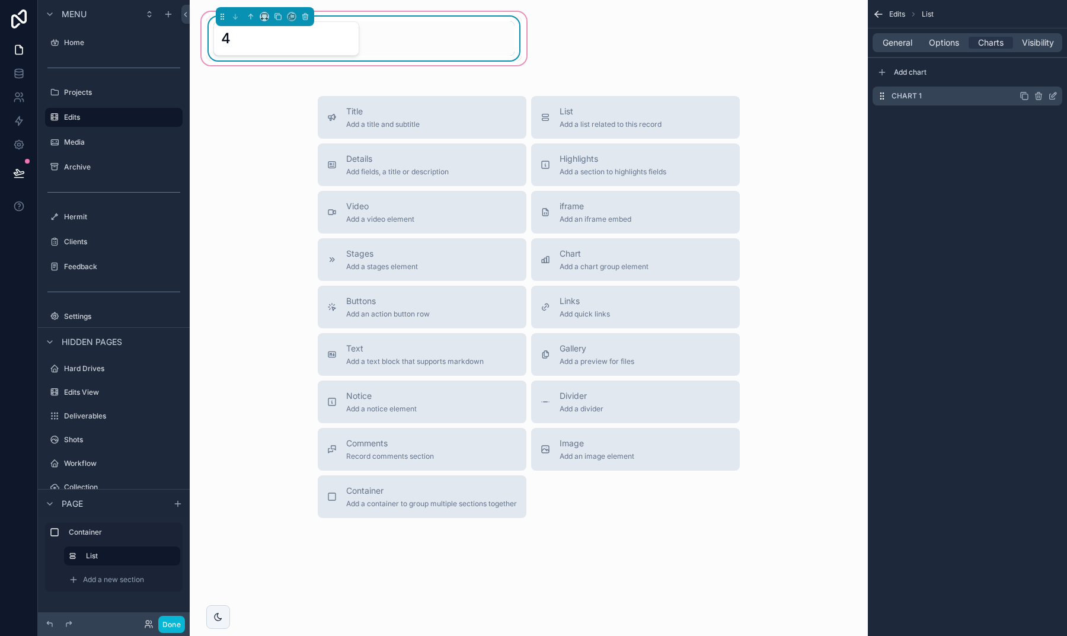
click at [1056, 97] on icon "scrollable content" at bounding box center [1052, 95] width 9 height 9
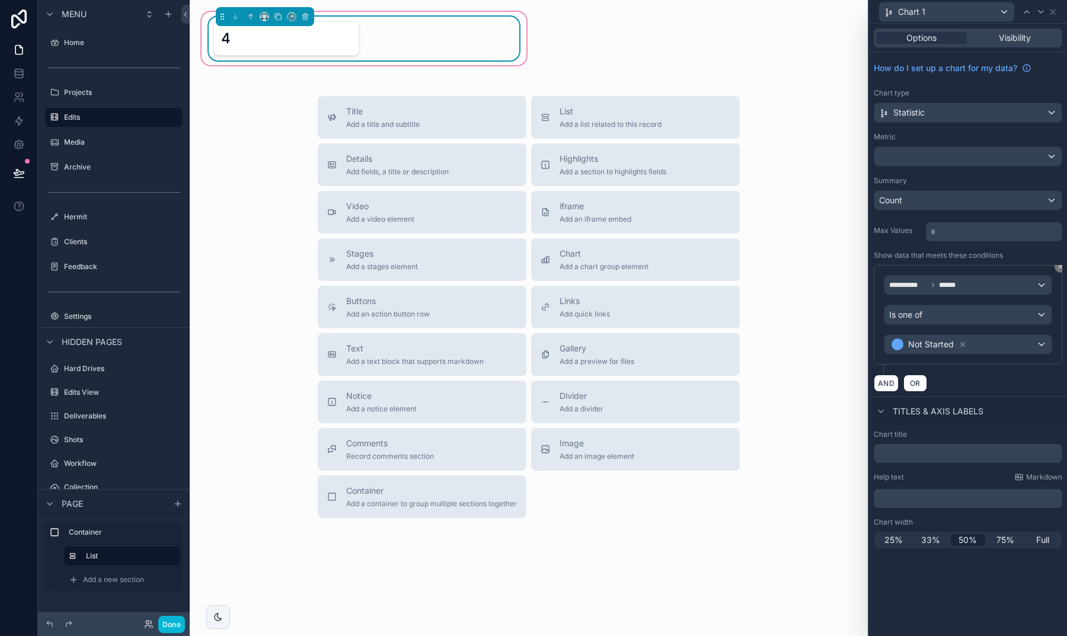
click at [938, 116] on div "Statistic" at bounding box center [968, 112] width 187 height 19
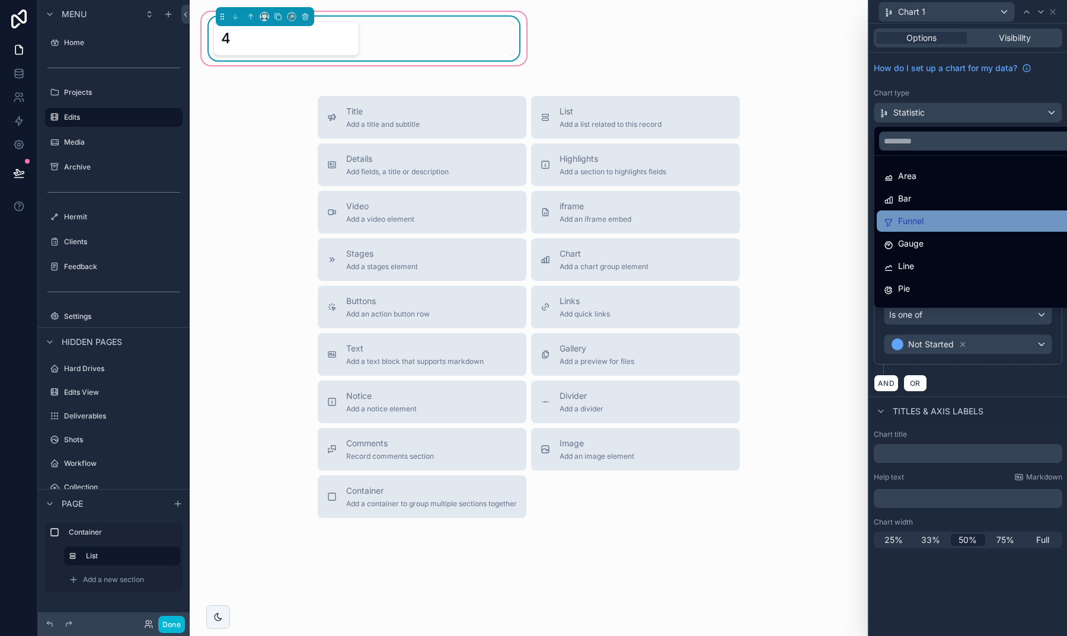
scroll to position [28, 0]
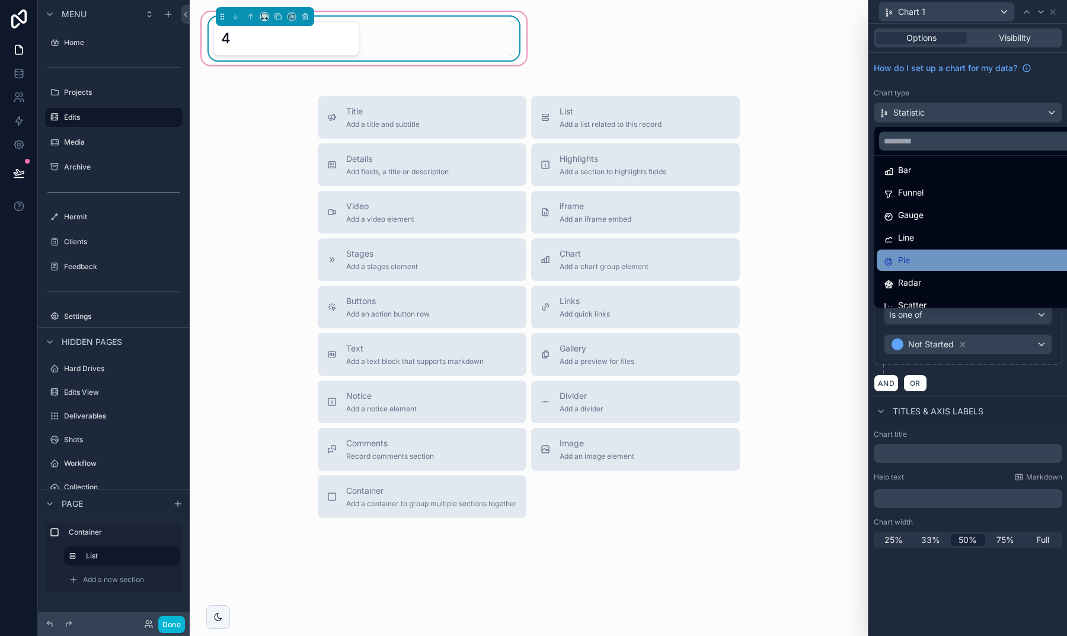
click at [934, 264] on div "Pie" at bounding box center [982, 260] width 196 height 14
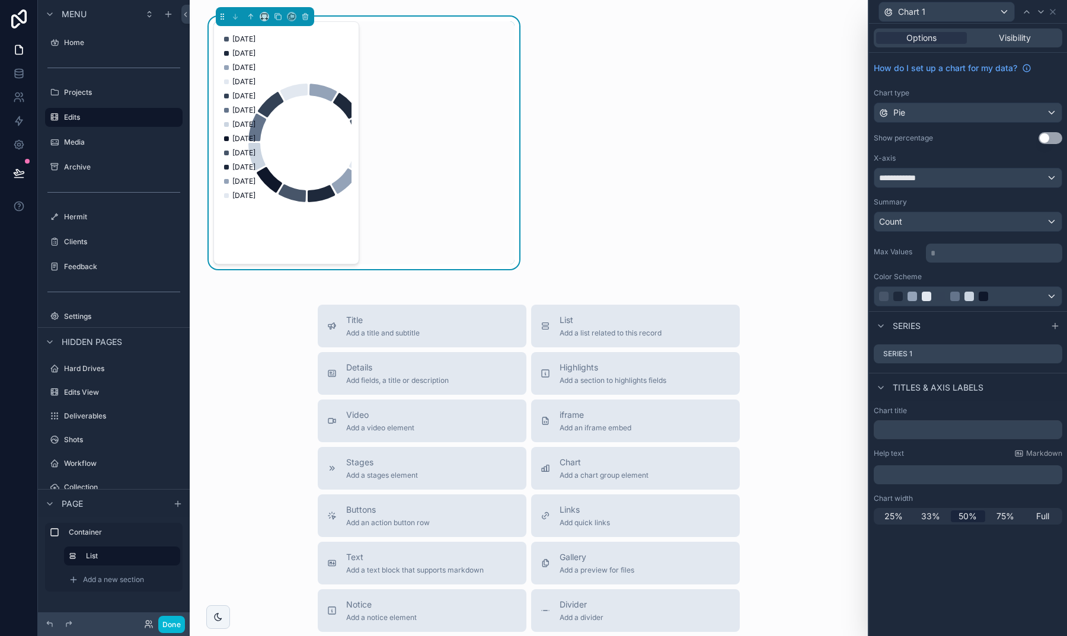
click at [926, 177] on div "**********" at bounding box center [968, 177] width 187 height 19
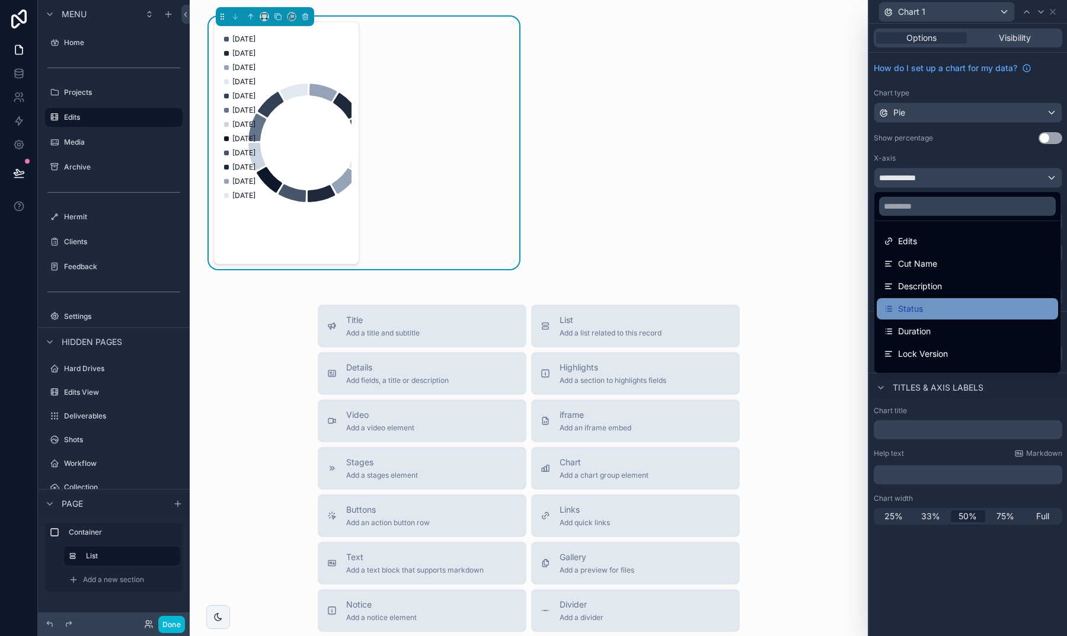
click at [951, 311] on div "Status" at bounding box center [967, 309] width 167 height 14
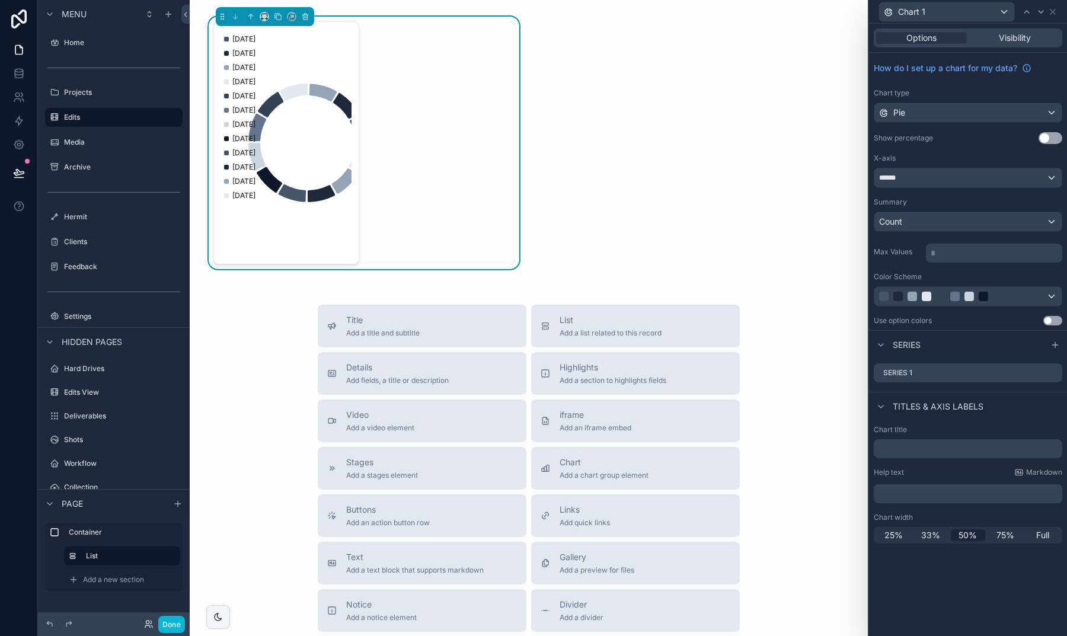
click at [911, 222] on div "Count" at bounding box center [968, 221] width 187 height 19
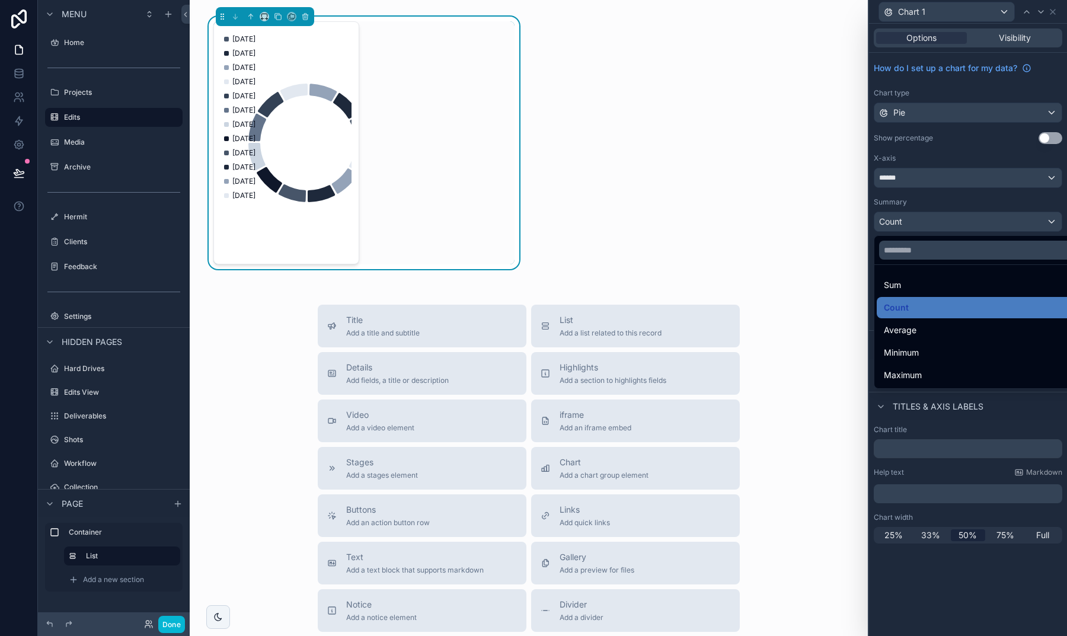
click at [912, 225] on div at bounding box center [968, 318] width 198 height 636
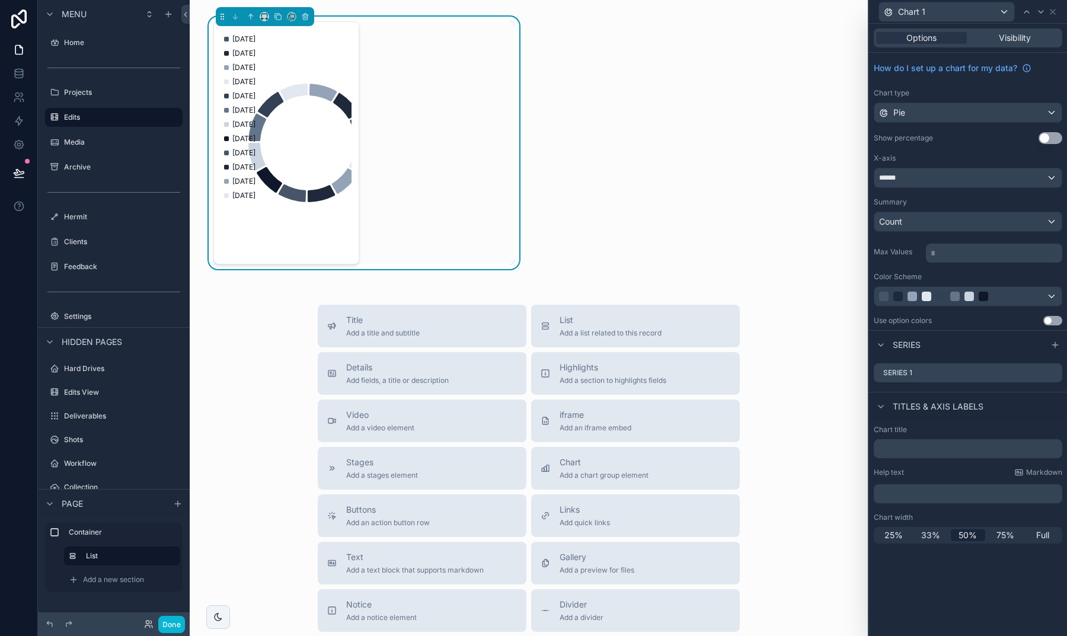
click at [1049, 136] on button "Use setting" at bounding box center [1051, 138] width 24 height 12
click at [1003, 297] on div at bounding box center [955, 296] width 152 height 9
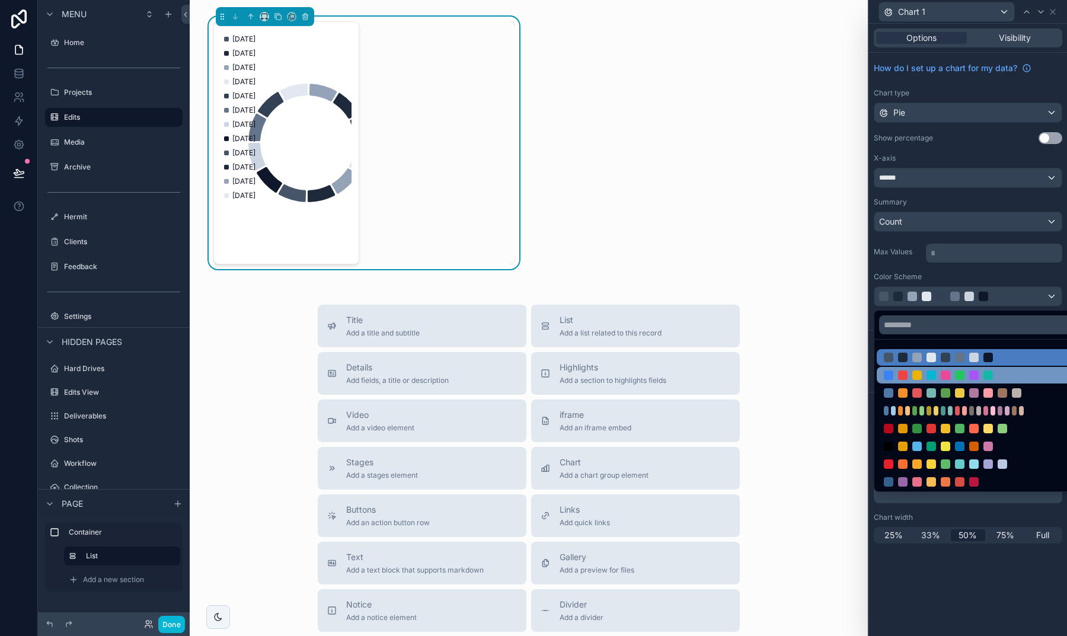
click at [942, 376] on div at bounding box center [945, 375] width 9 height 9
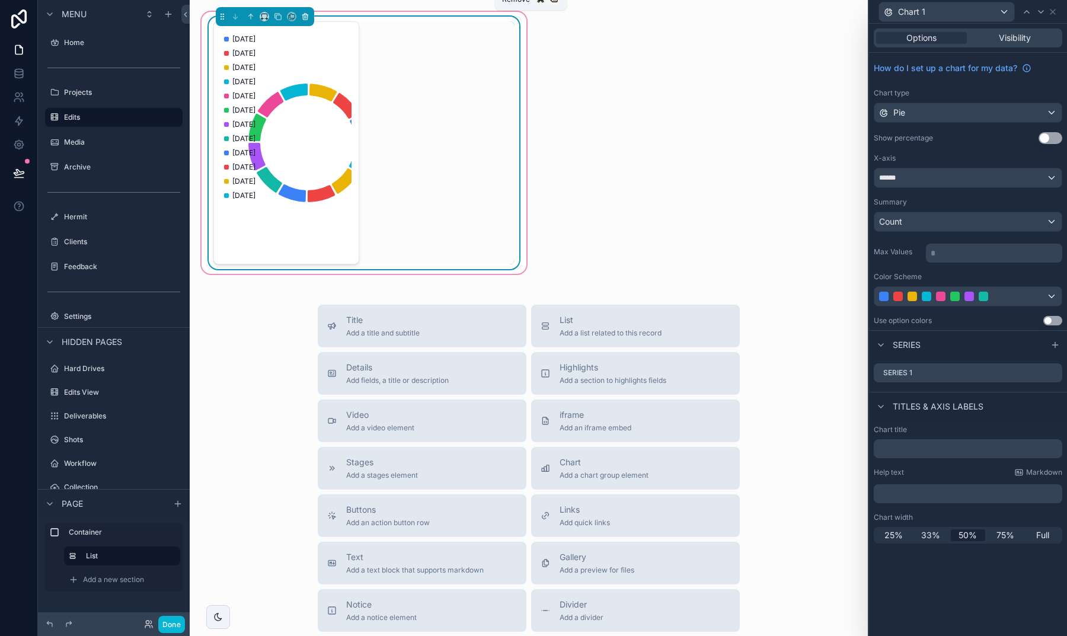
click at [305, 17] on icon "scrollable content" at bounding box center [305, 16] width 8 height 8
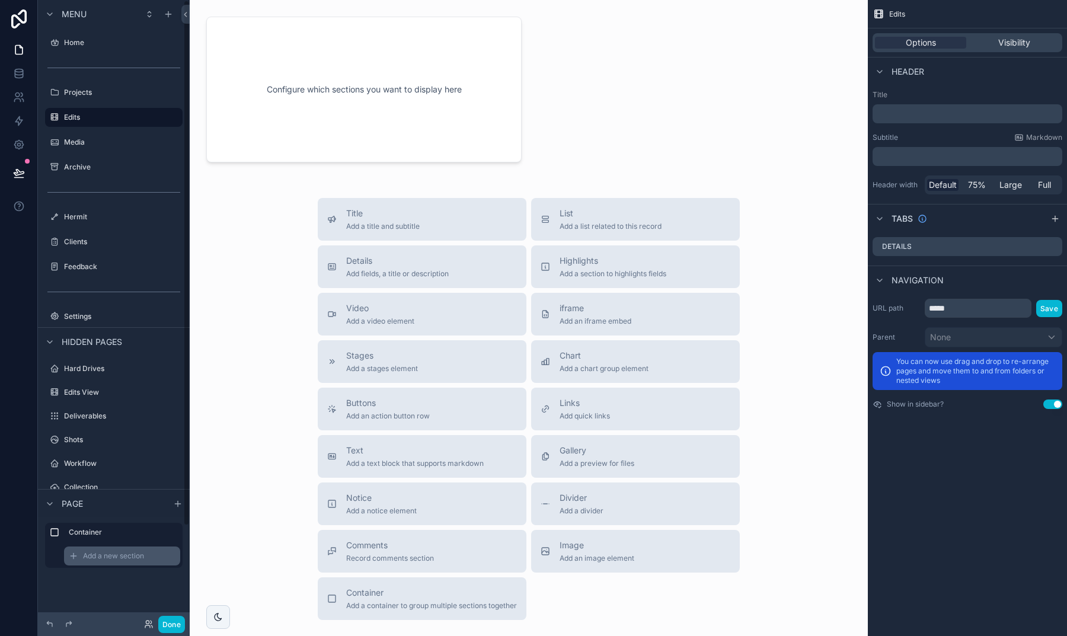
click at [136, 557] on span "Add a new section" at bounding box center [113, 555] width 61 height 9
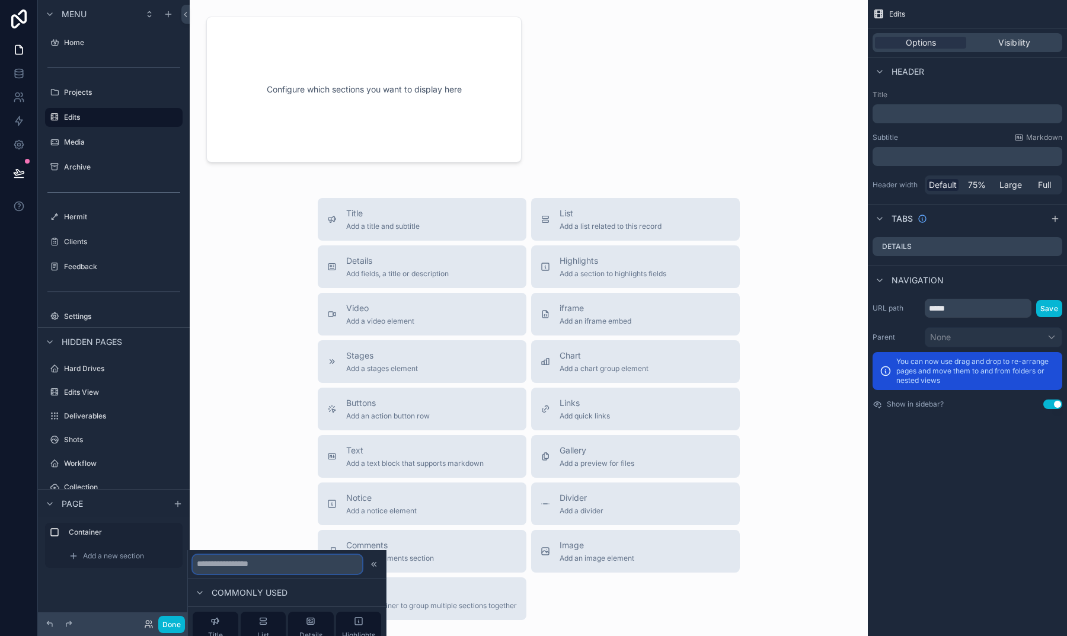
click at [221, 567] on input "text" at bounding box center [278, 564] width 170 height 19
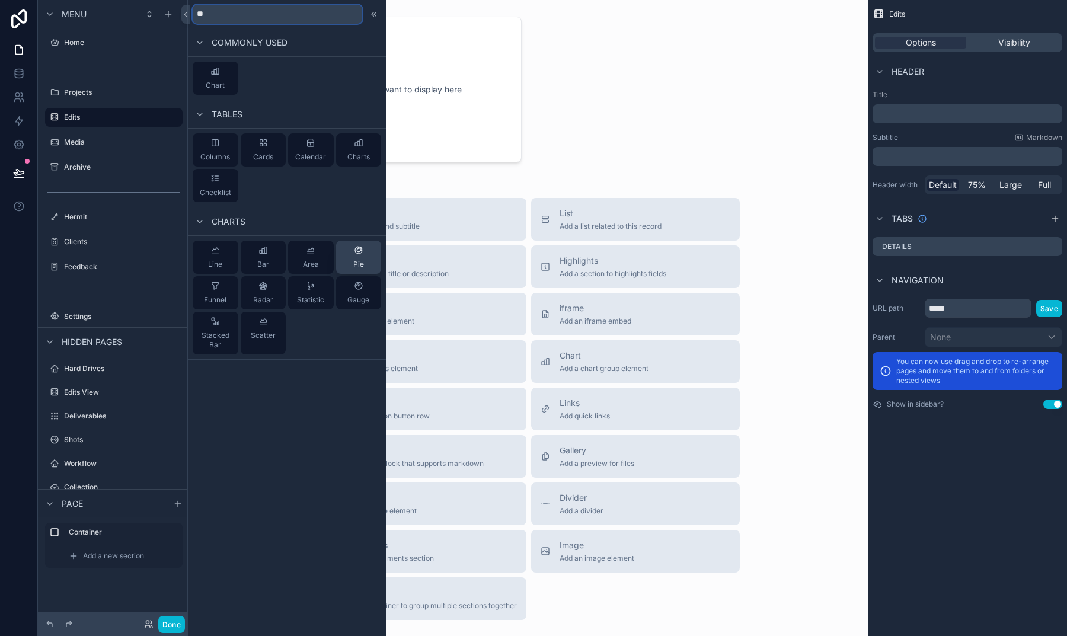
type input "**"
click at [352, 260] on button "Pie" at bounding box center [359, 257] width 46 height 33
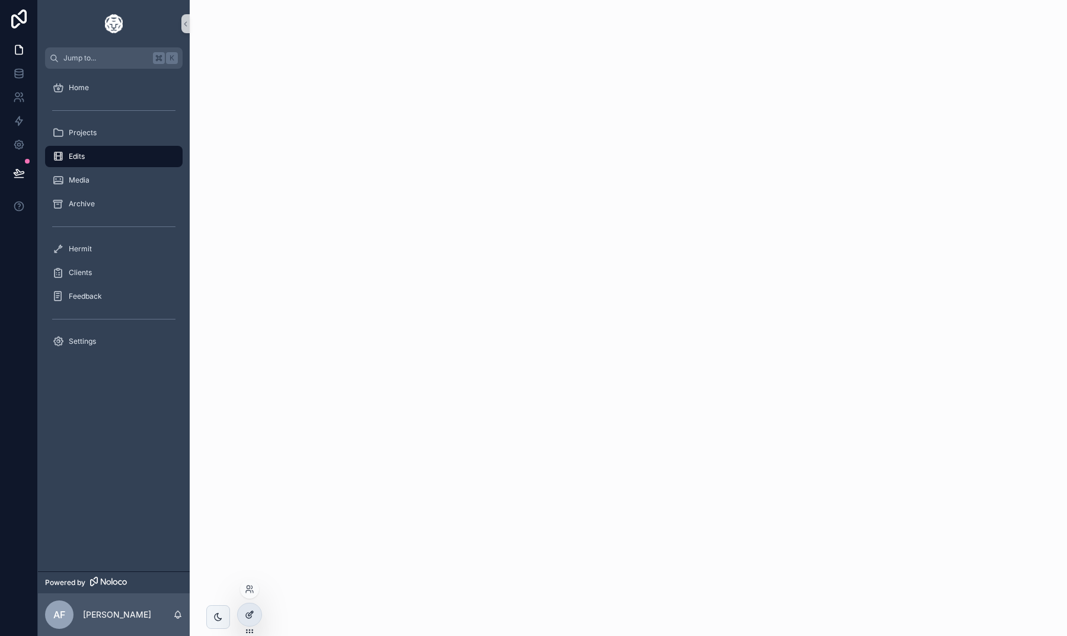
click at [245, 611] on icon at bounding box center [249, 614] width 9 height 9
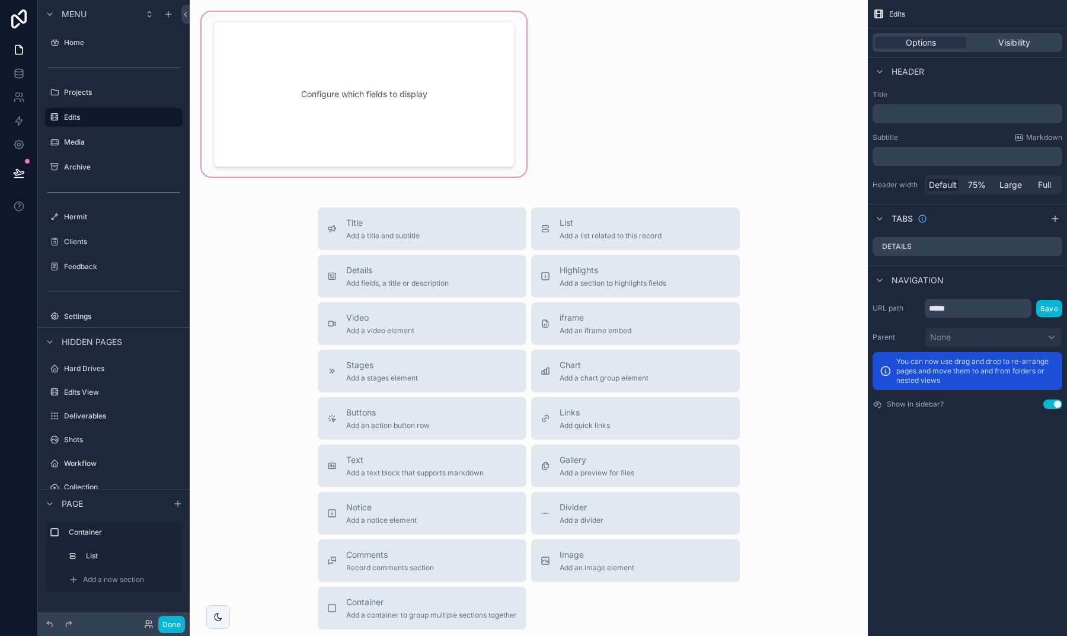
click at [299, 155] on div "scrollable content" at bounding box center [364, 94] width 330 height 170
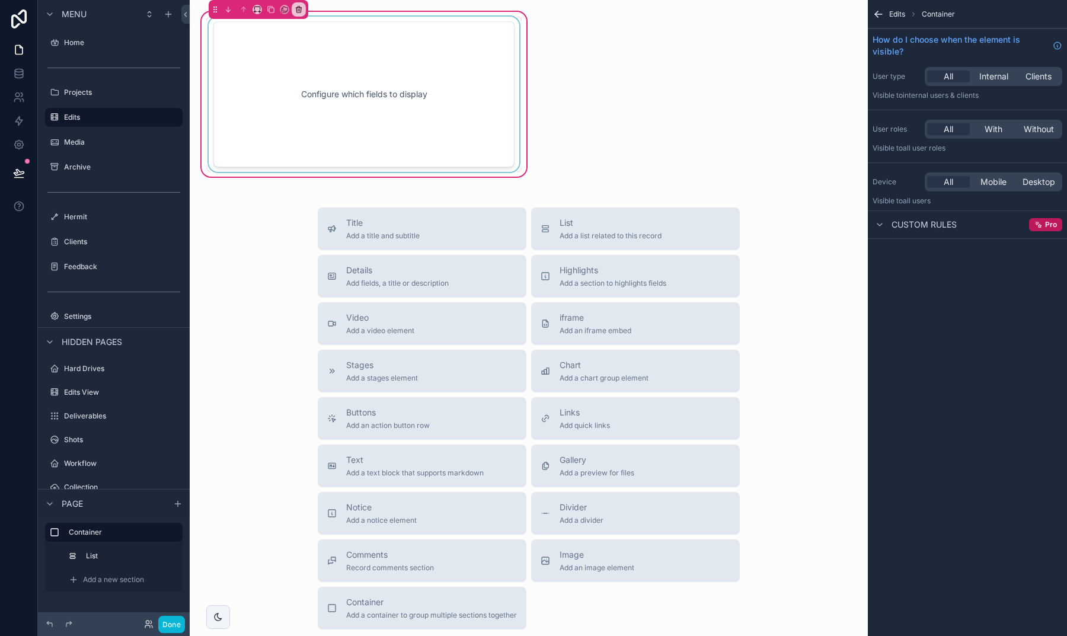
click at [291, 142] on div "scrollable content" at bounding box center [363, 94] width 315 height 155
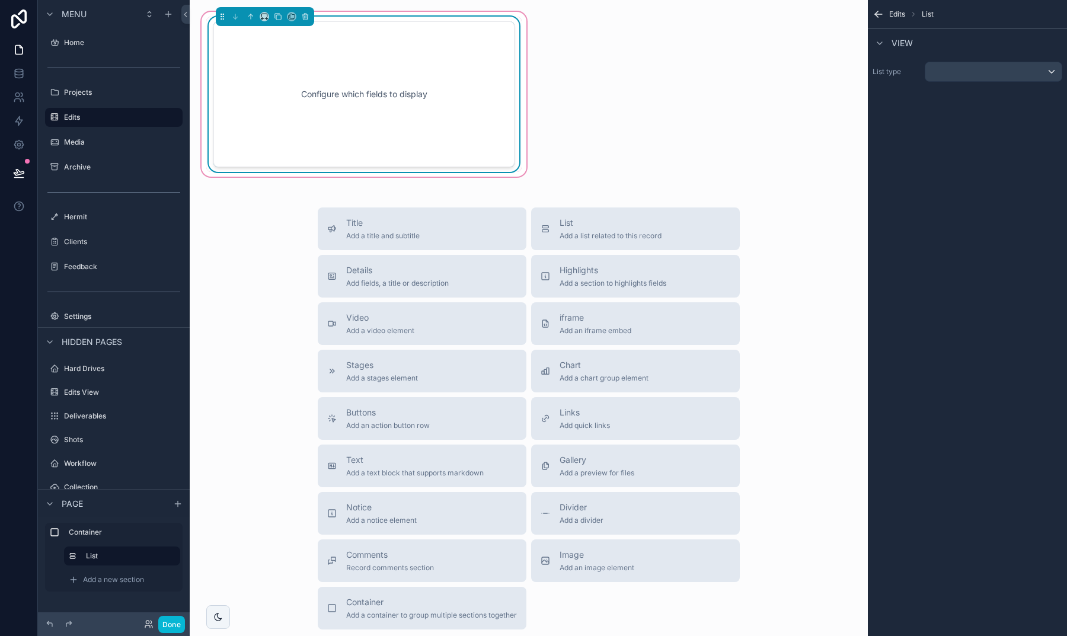
click at [953, 71] on div "scrollable content" at bounding box center [994, 71] width 136 height 19
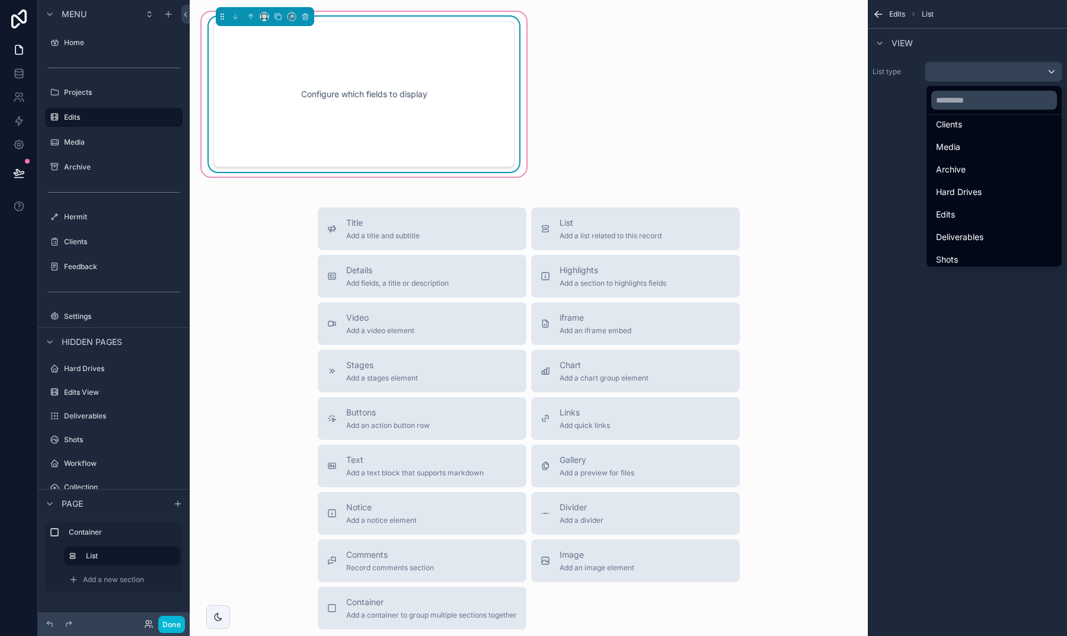
scroll to position [144, 0]
click at [125, 547] on div "scrollable content" at bounding box center [533, 318] width 1067 height 636
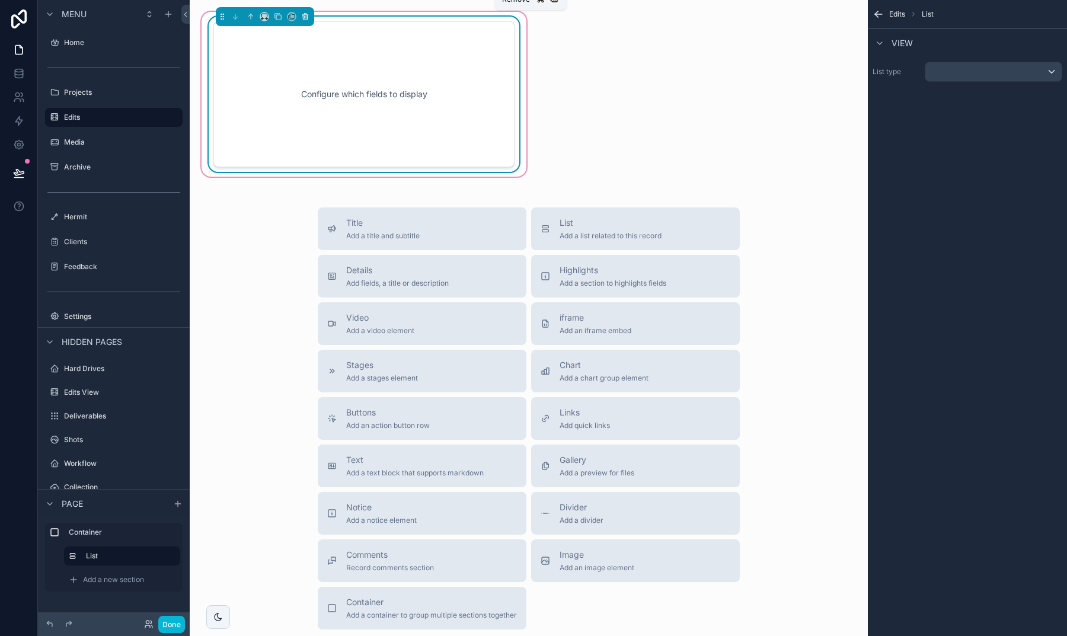
click at [307, 19] on icon "scrollable content" at bounding box center [305, 16] width 8 height 8
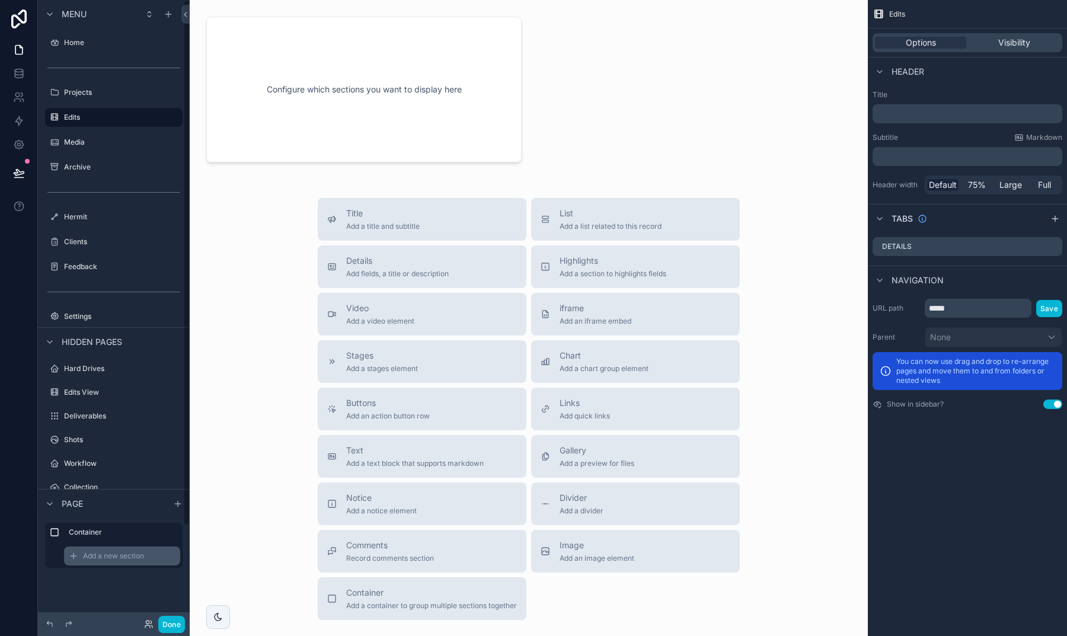
click at [135, 551] on span "Add a new section" at bounding box center [113, 555] width 61 height 9
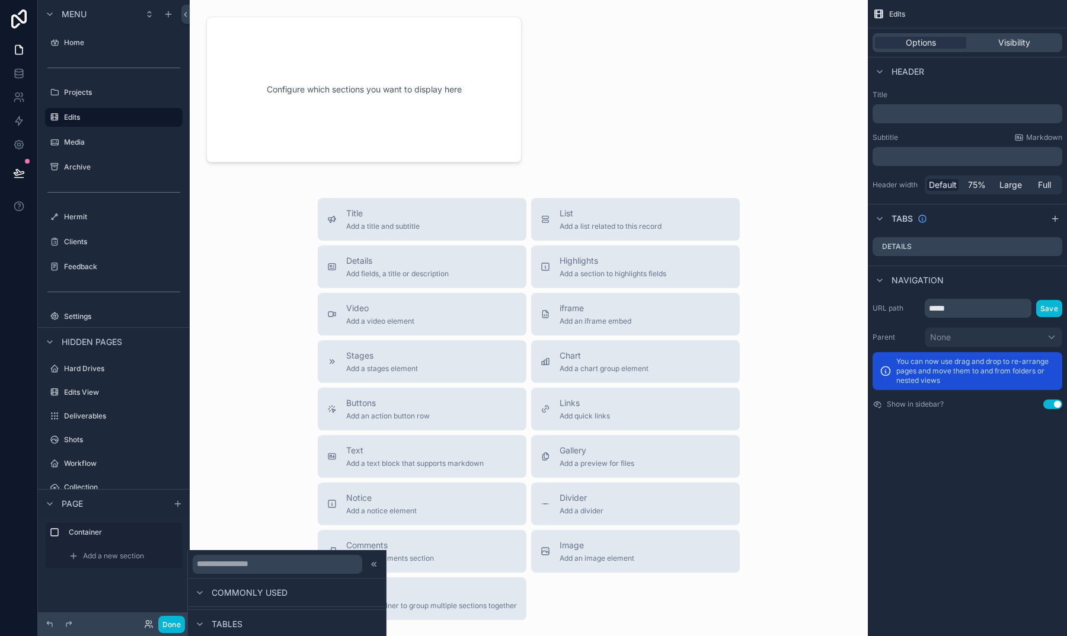
scroll to position [149, 0]
click at [269, 560] on input "text" at bounding box center [278, 564] width 170 height 19
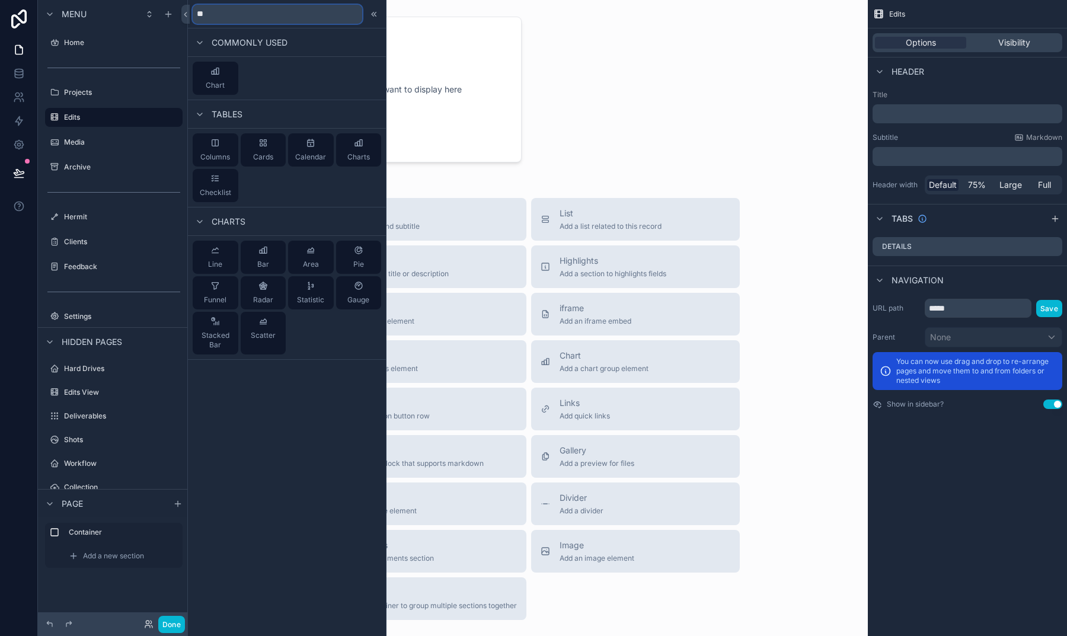
scroll to position [0, 0]
type input "**"
click at [359, 261] on span "Pie" at bounding box center [358, 264] width 11 height 9
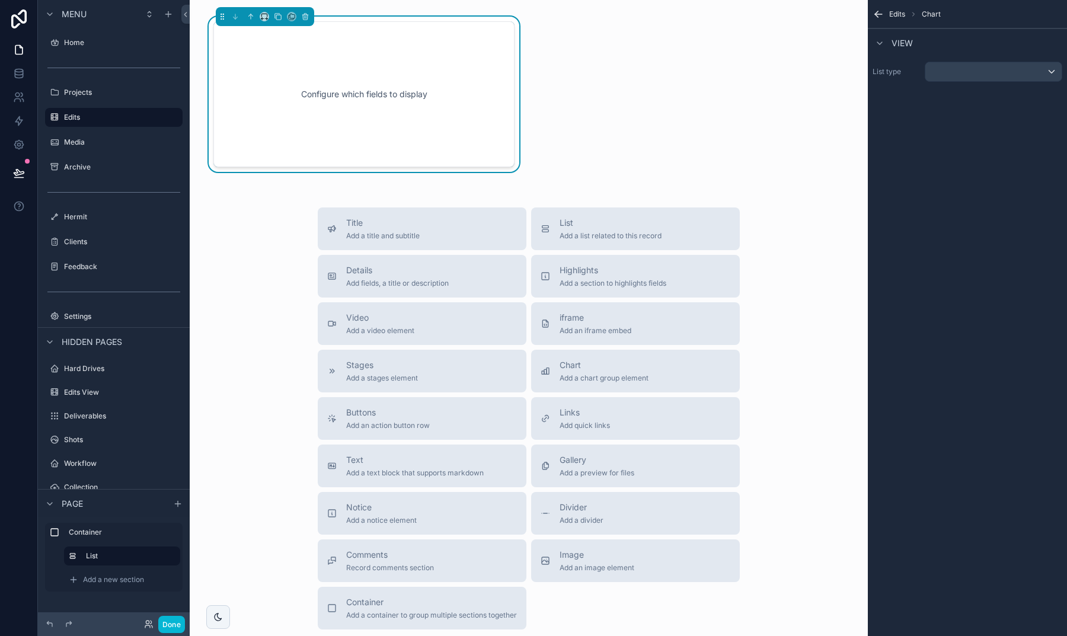
click at [949, 72] on div "scrollable content" at bounding box center [994, 71] width 136 height 19
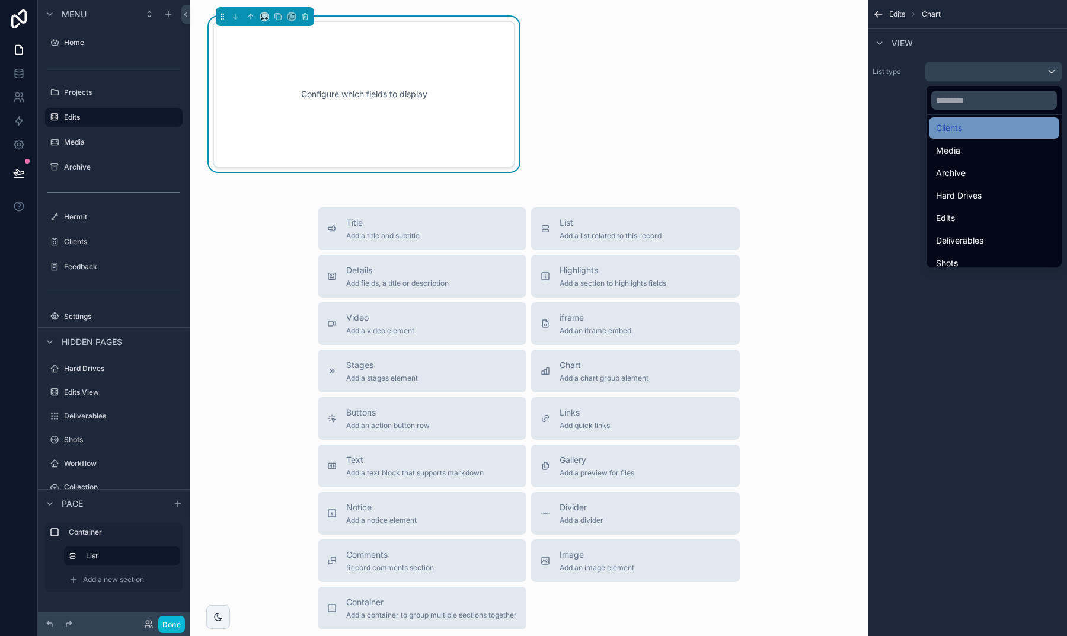
scroll to position [96, 0]
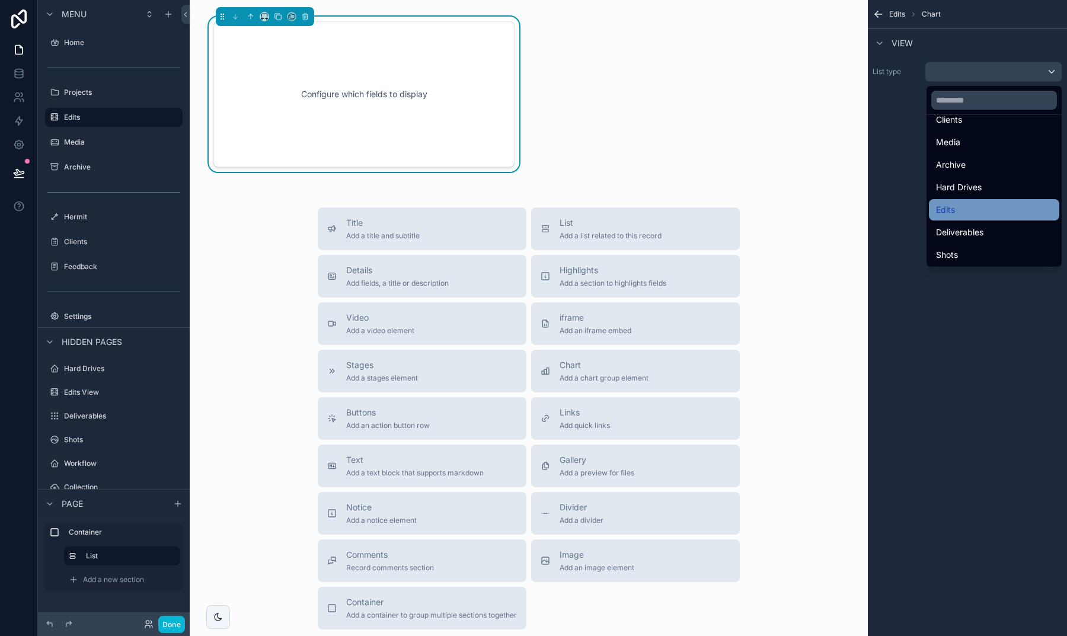
click at [956, 211] on div "Edits" at bounding box center [994, 210] width 116 height 14
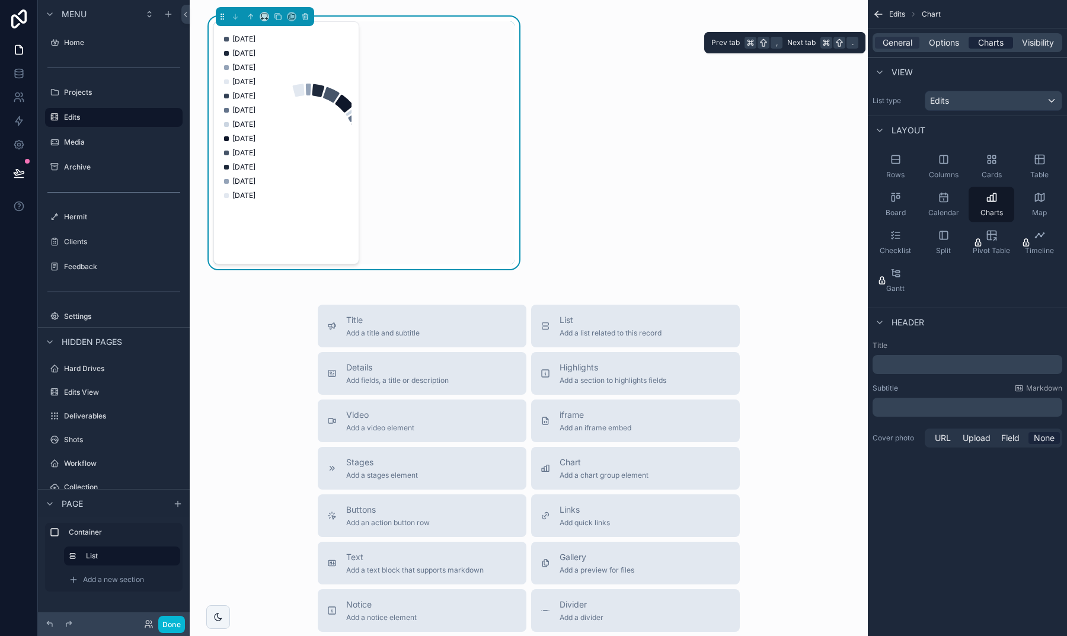
click at [981, 45] on span "Charts" at bounding box center [990, 43] width 25 height 12
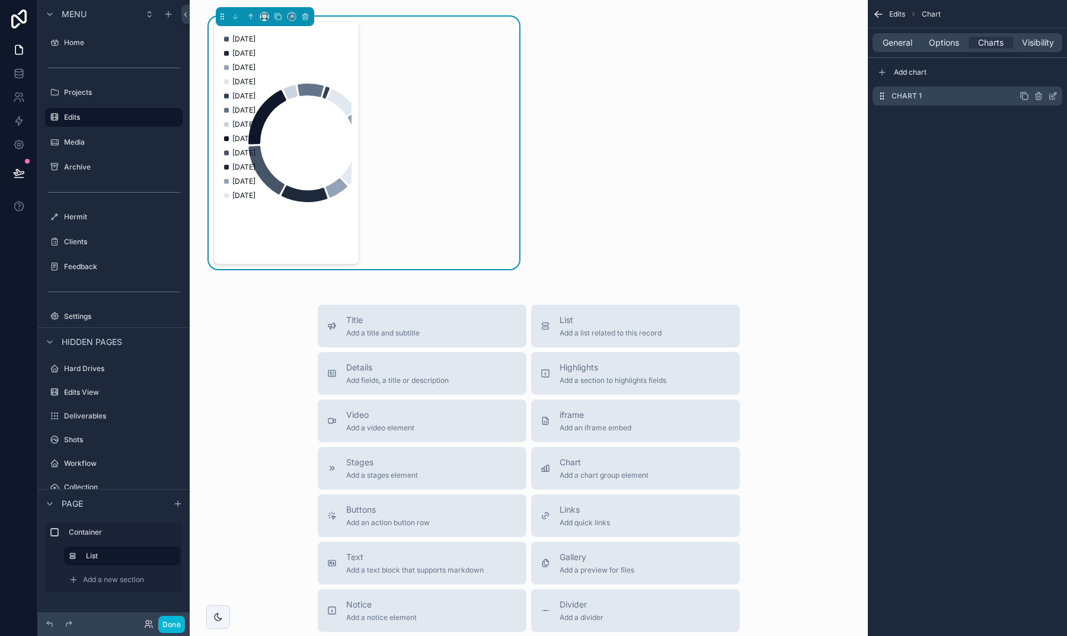
click at [1052, 97] on icon "scrollable content" at bounding box center [1054, 94] width 5 height 5
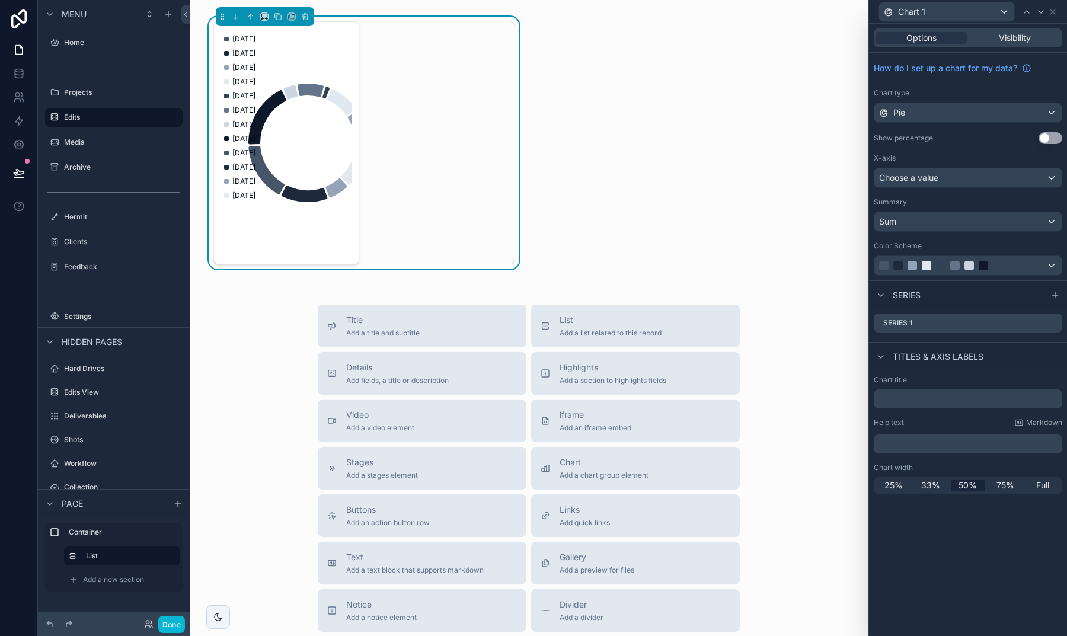
click at [927, 176] on span "Choose a value" at bounding box center [908, 178] width 59 height 10
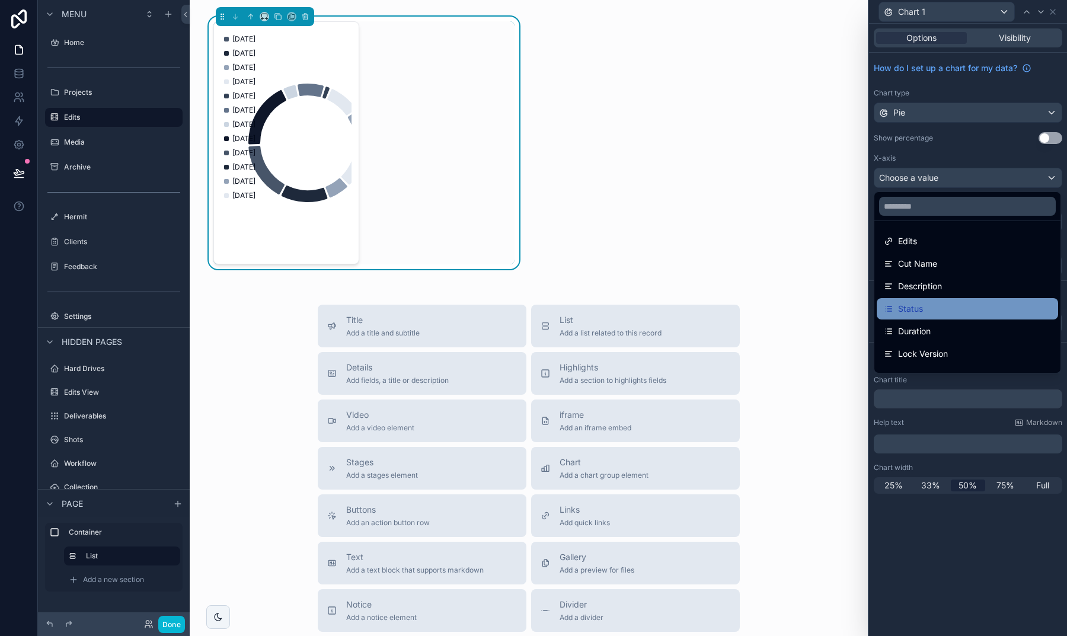
click at [914, 307] on span "Status" at bounding box center [910, 309] width 25 height 14
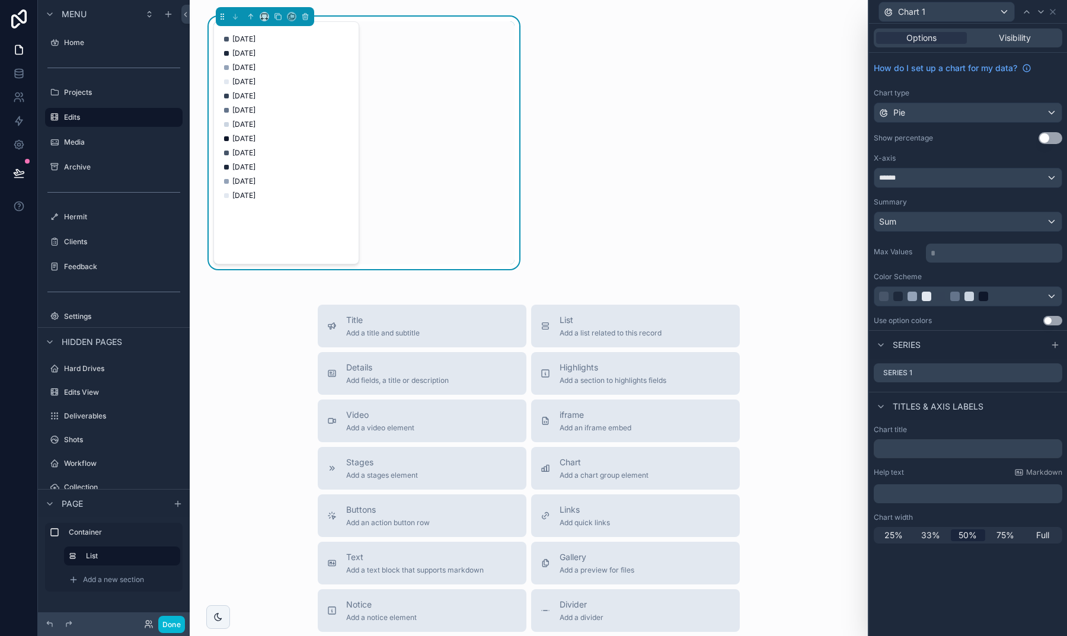
click at [910, 225] on div "Sum" at bounding box center [968, 221] width 187 height 19
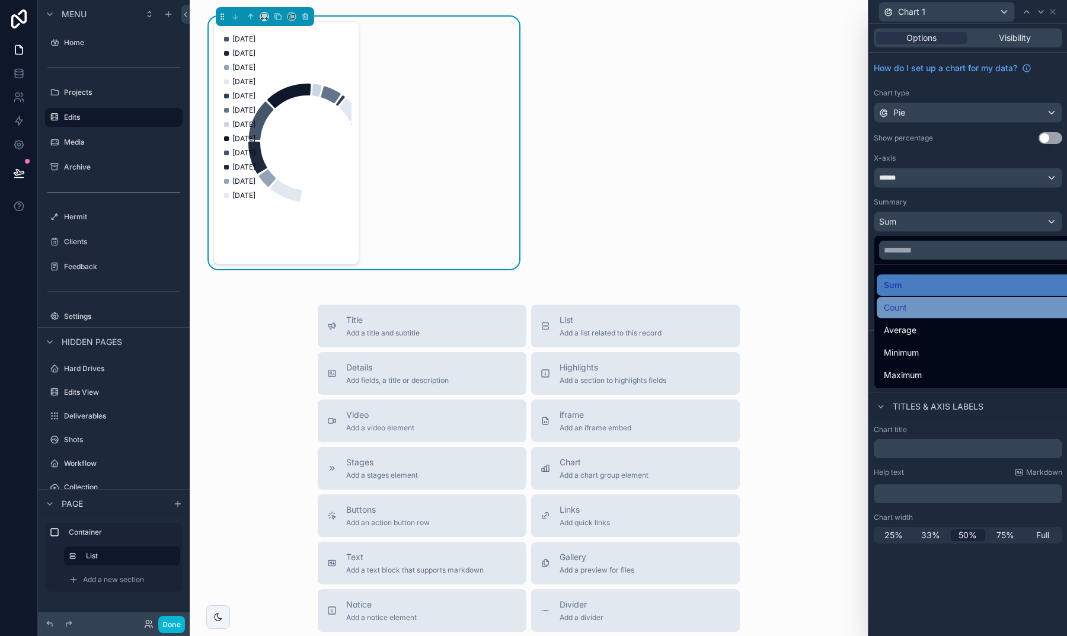
click at [908, 314] on div "Count" at bounding box center [982, 308] width 196 height 14
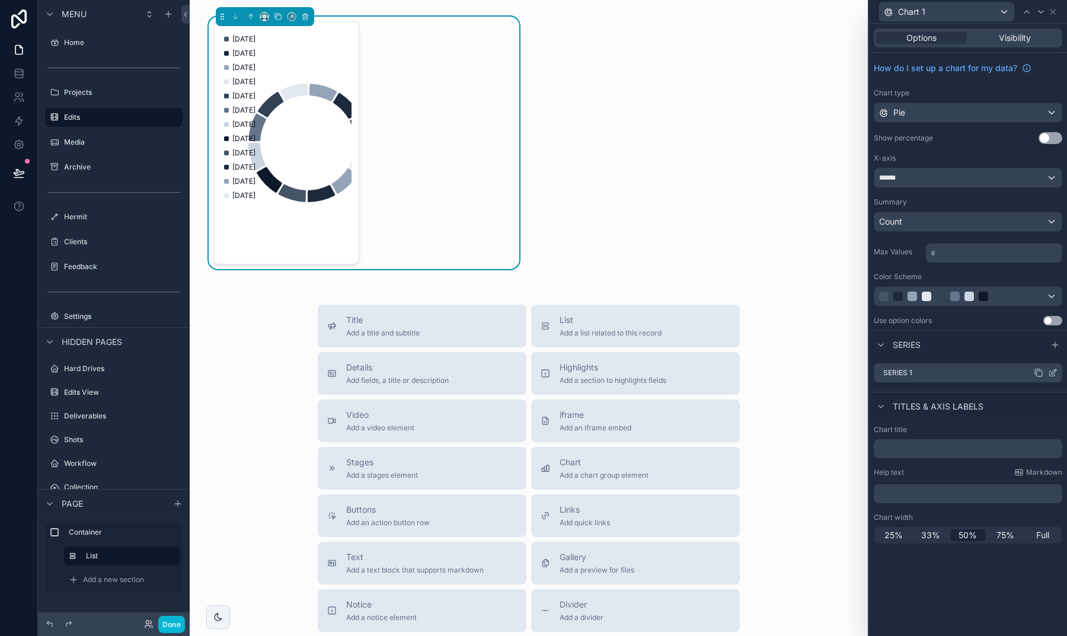
click at [1051, 372] on icon at bounding box center [1052, 372] width 9 height 9
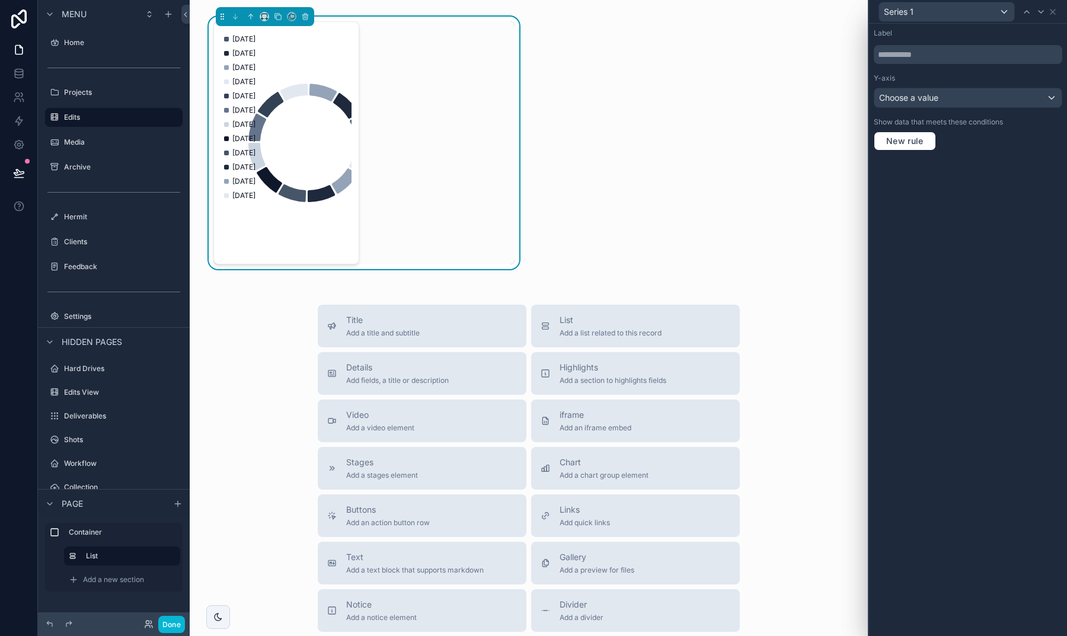
click at [933, 101] on span "Choose a value" at bounding box center [908, 98] width 59 height 12
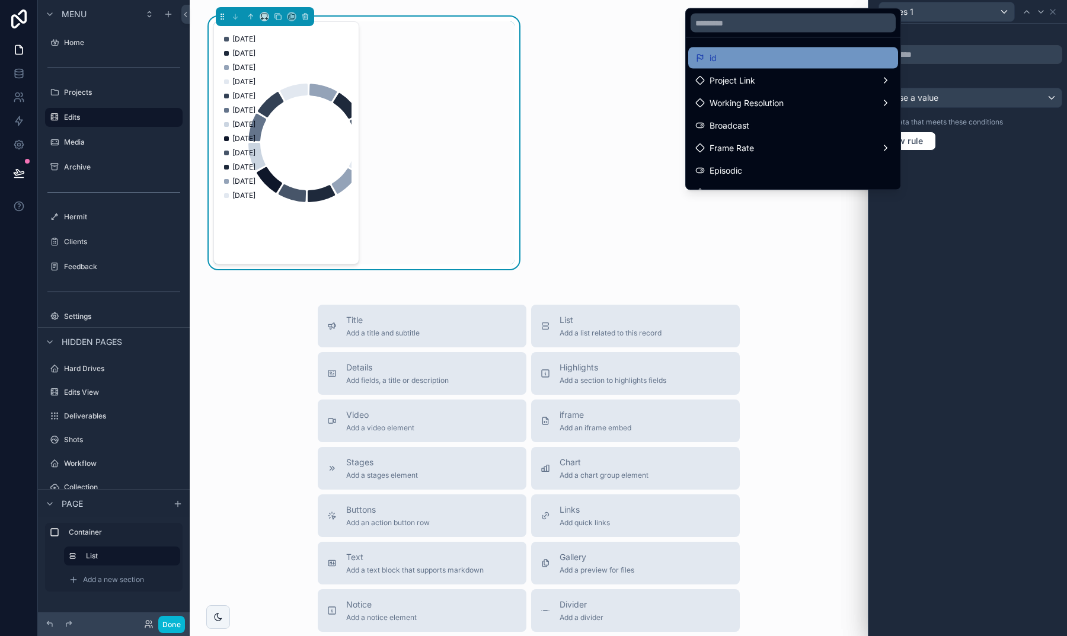
scroll to position [0, 0]
click at [767, 58] on div "id" at bounding box center [794, 58] width 196 height 14
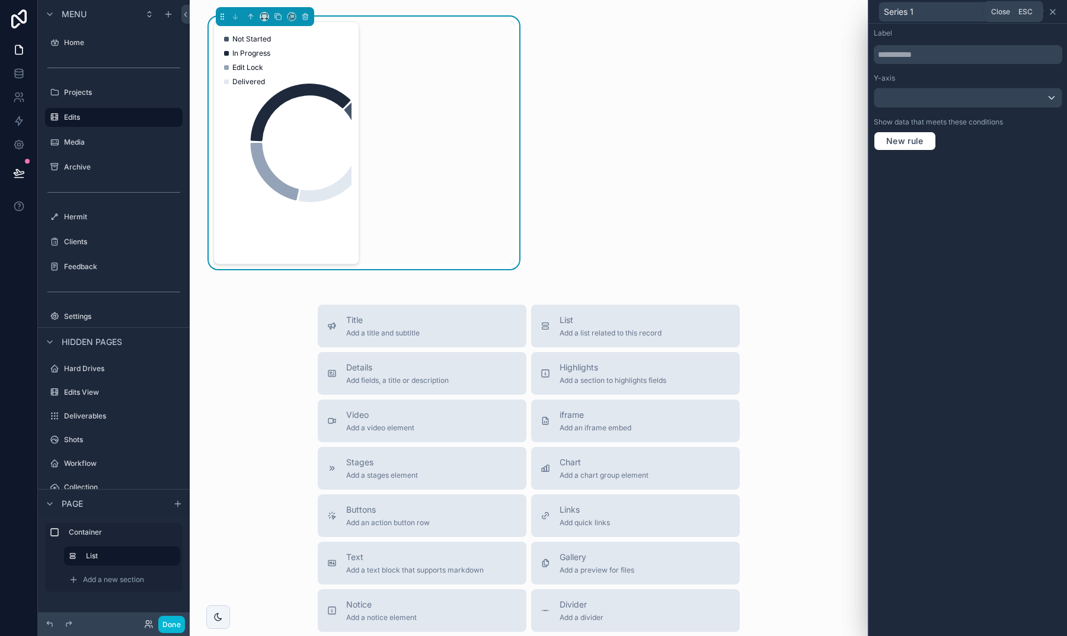
click at [1055, 11] on icon at bounding box center [1052, 11] width 9 height 9
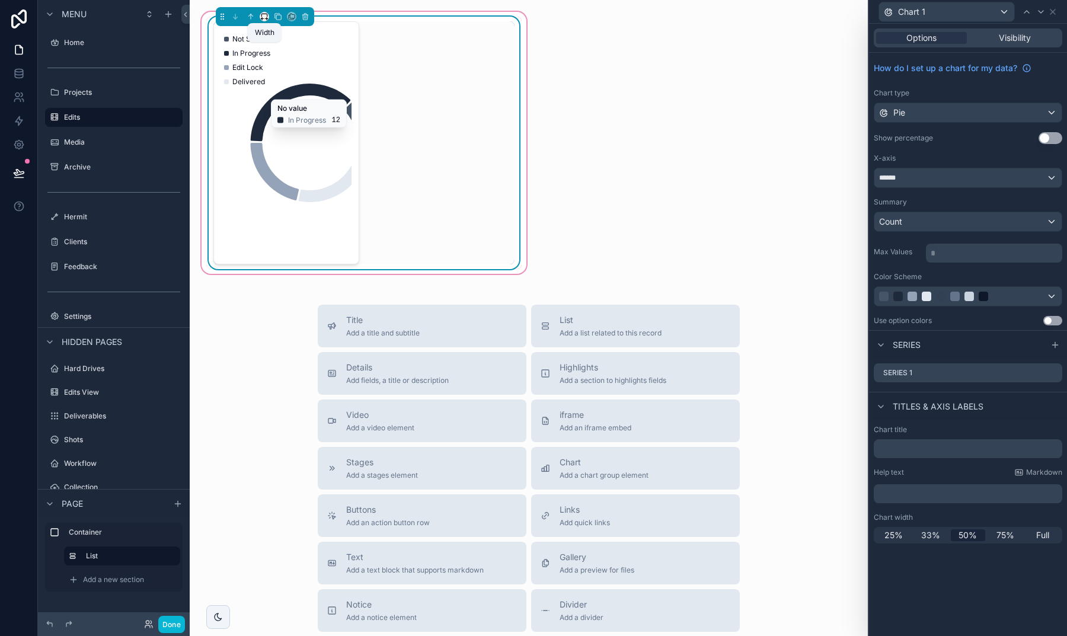
click at [264, 18] on icon "scrollable content" at bounding box center [264, 16] width 8 height 8
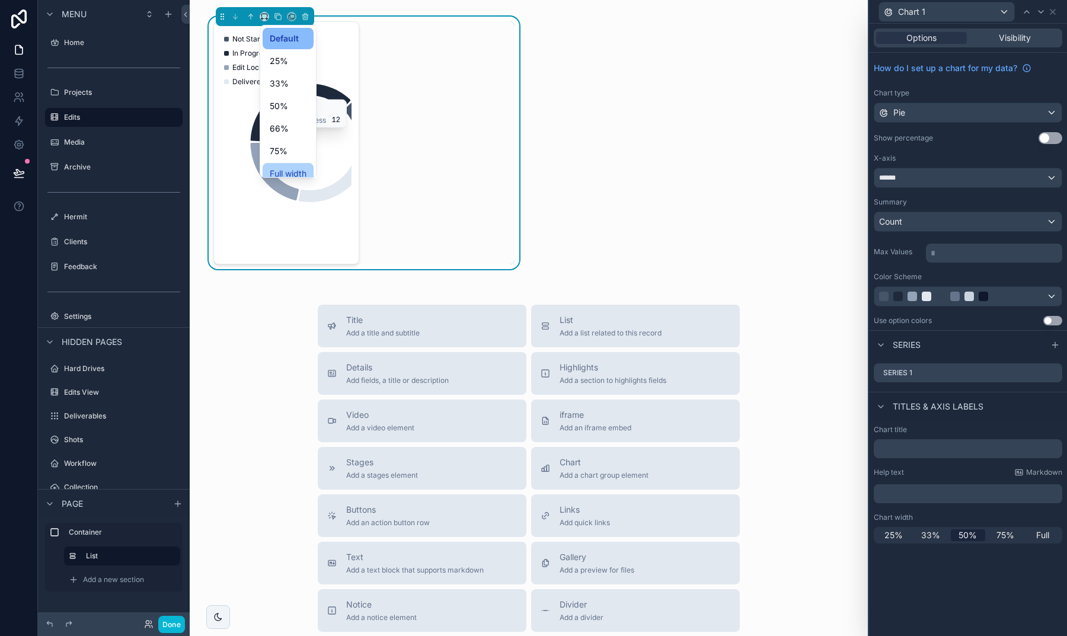
click at [287, 170] on span "Full width" at bounding box center [288, 174] width 37 height 14
click at [522, 68] on div "Not Started In Progress Edit Lock Delivered" at bounding box center [364, 142] width 330 height 267
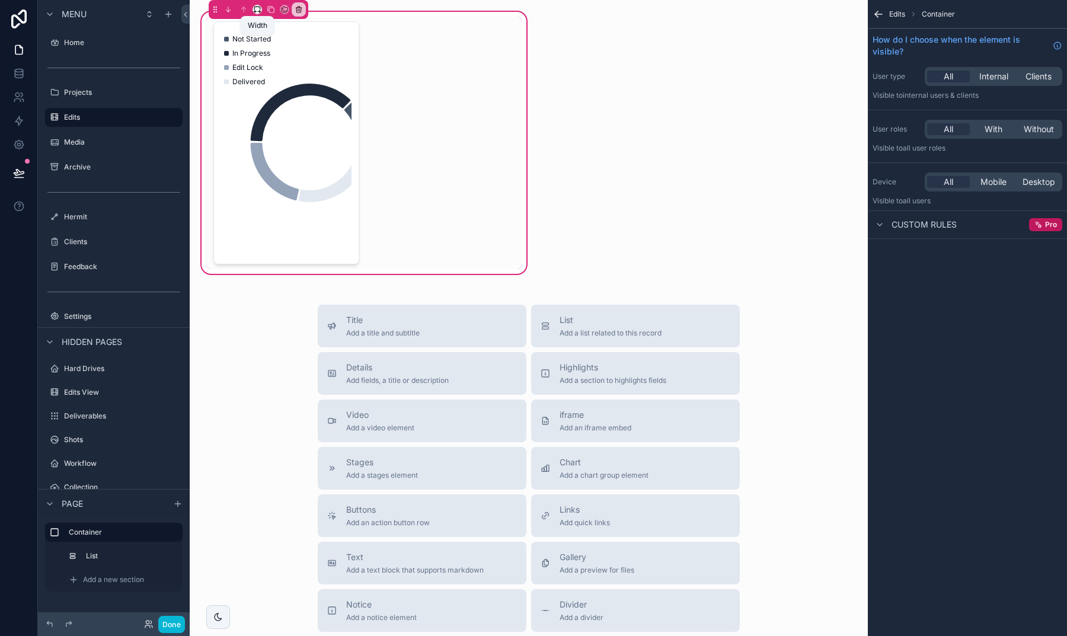
click at [261, 7] on icon "scrollable content" at bounding box center [257, 9] width 8 height 8
click at [285, 164] on span "Full width" at bounding box center [281, 166] width 37 height 14
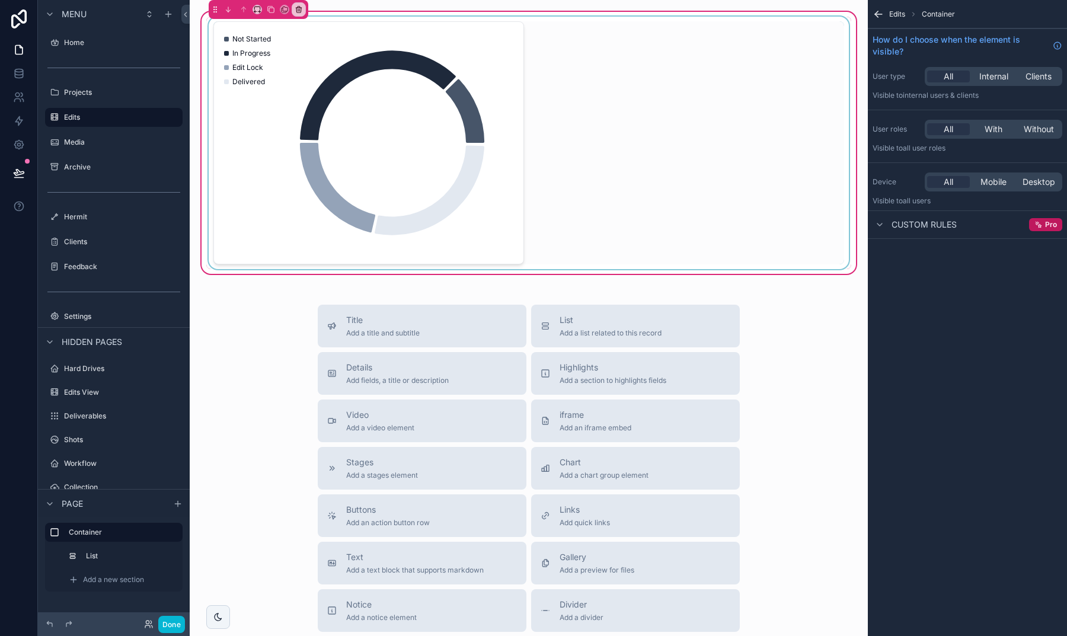
click at [362, 50] on div "scrollable content" at bounding box center [528, 143] width 645 height 253
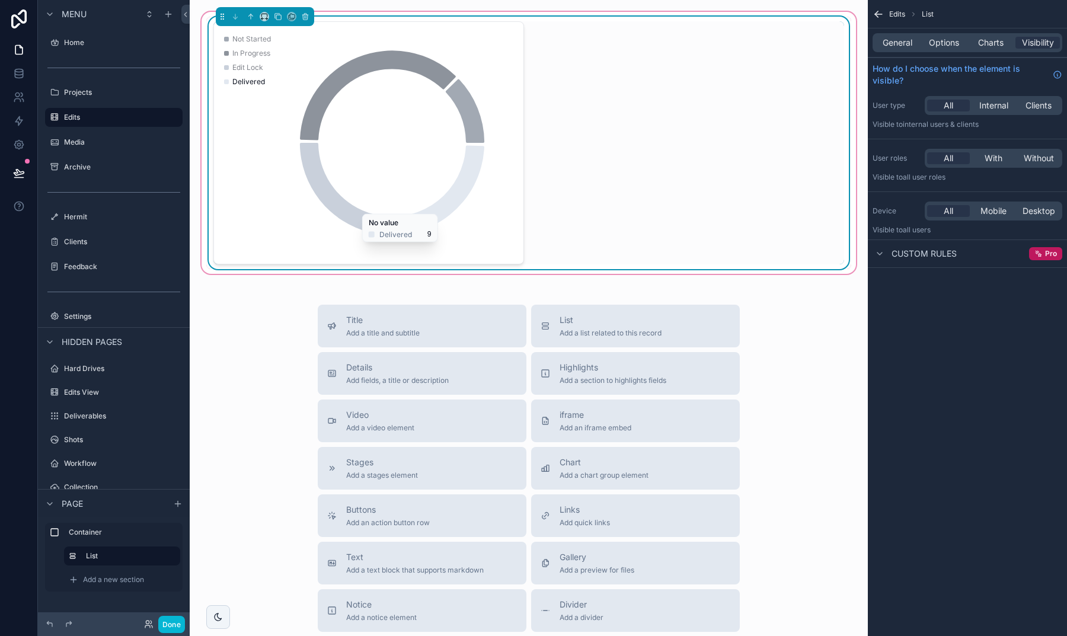
click at [474, 175] on icon "chart" at bounding box center [430, 190] width 110 height 90
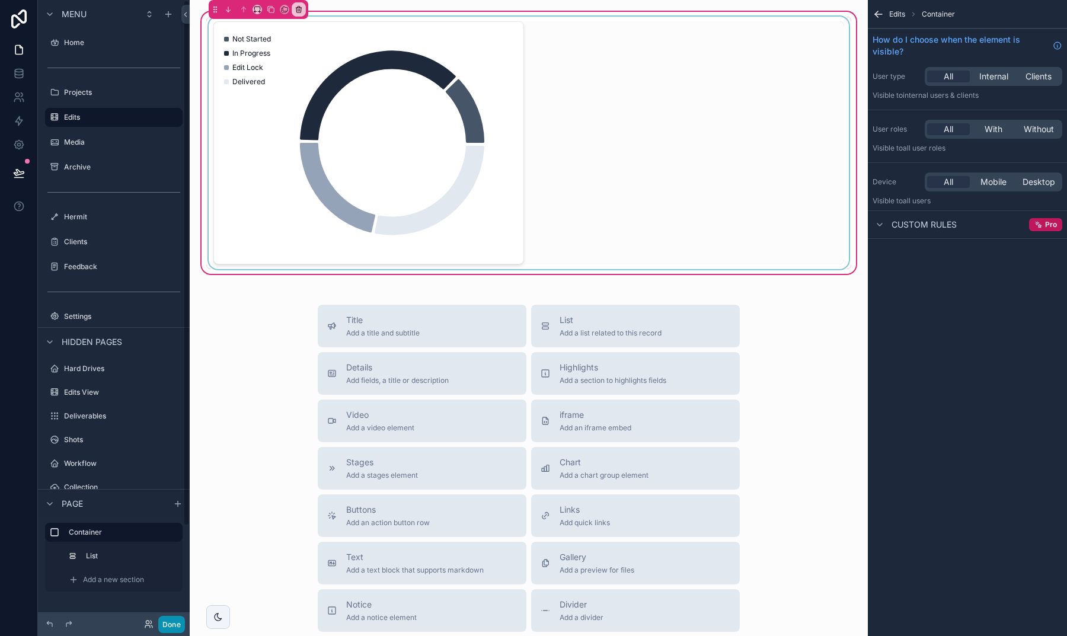
click at [170, 626] on button "Done" at bounding box center [171, 624] width 27 height 17
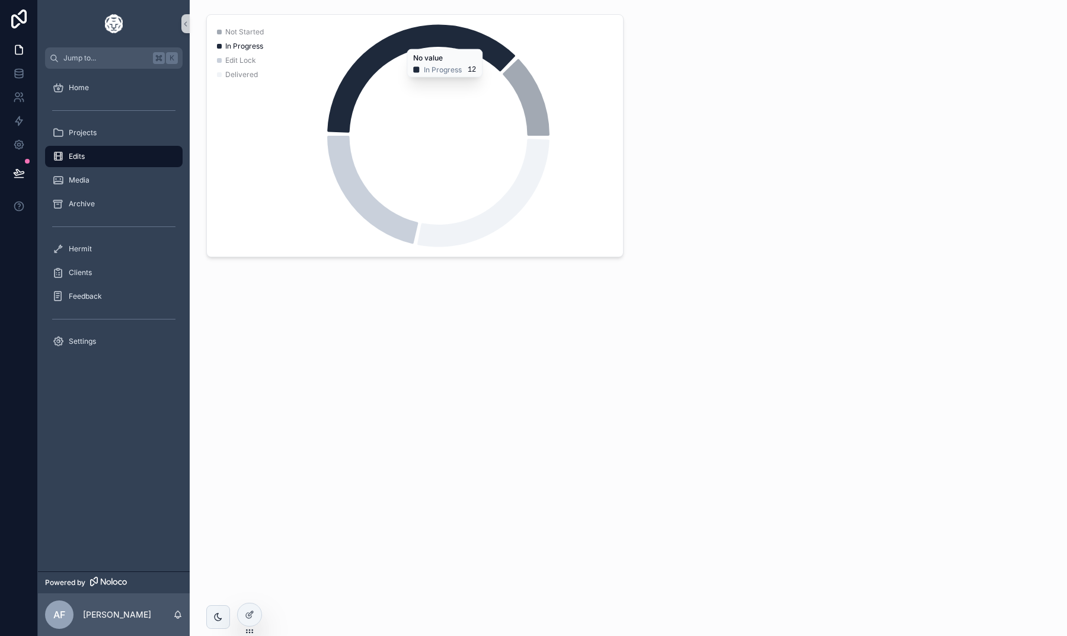
click at [348, 81] on icon "chart" at bounding box center [421, 78] width 188 height 108
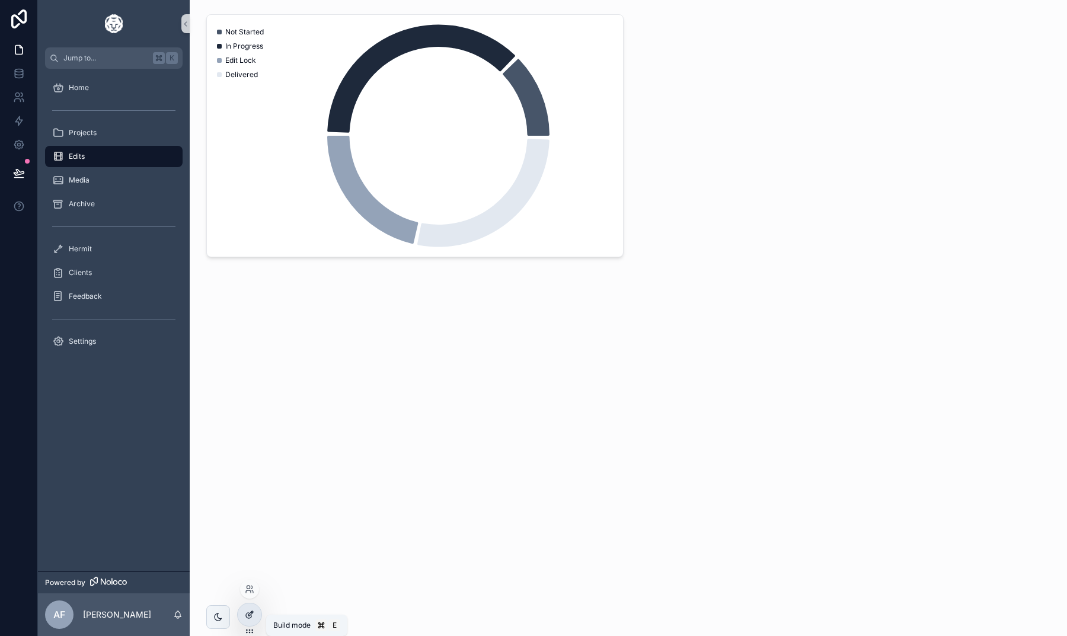
click at [246, 608] on div at bounding box center [250, 615] width 24 height 23
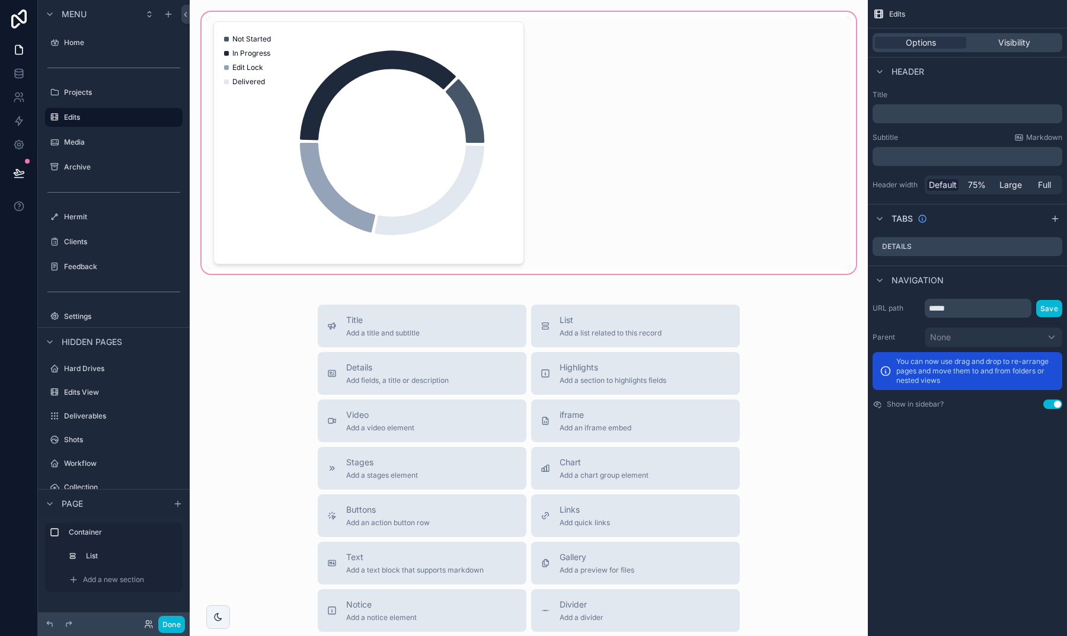
click at [506, 114] on div "scrollable content" at bounding box center [528, 142] width 659 height 267
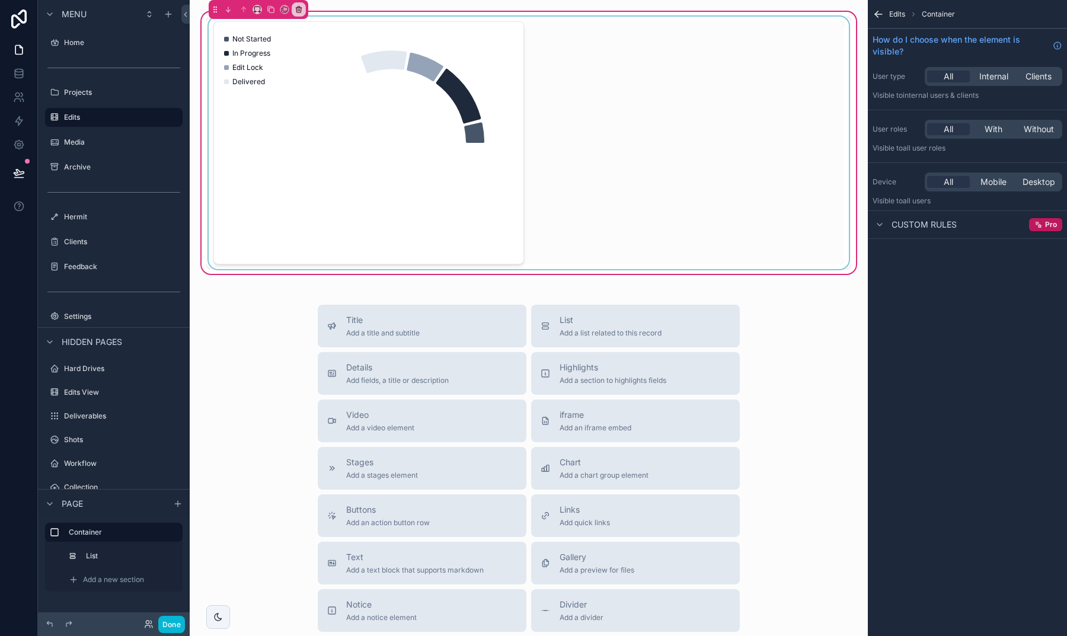
click at [507, 72] on div "scrollable content" at bounding box center [528, 143] width 645 height 253
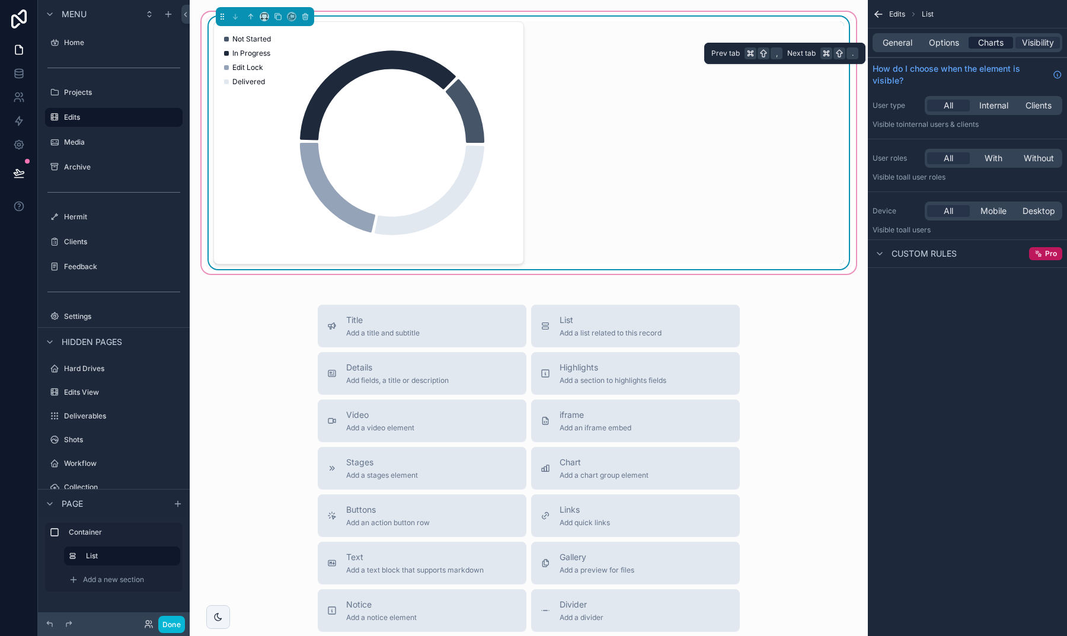
click at [997, 42] on span "Charts" at bounding box center [990, 43] width 25 height 12
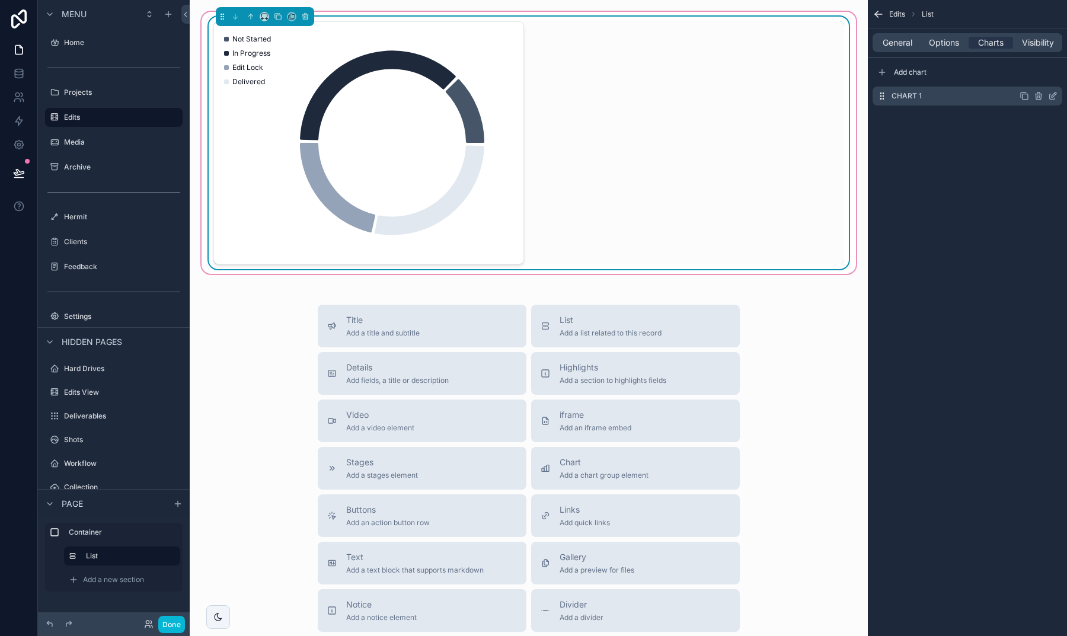
click at [1055, 99] on icon "scrollable content" at bounding box center [1052, 96] width 5 height 5
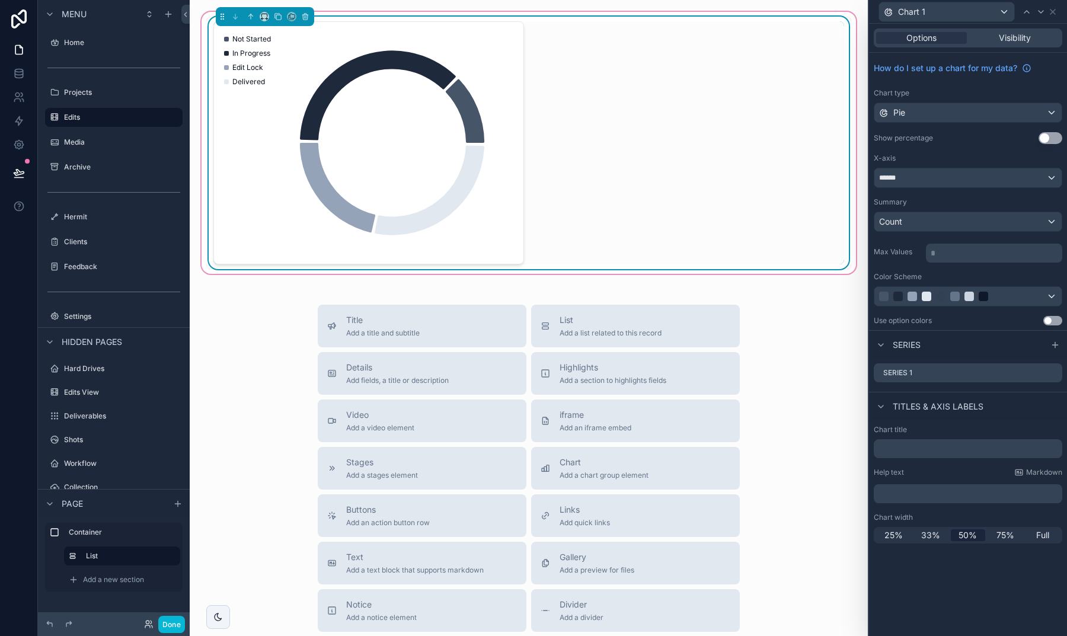
click at [1055, 138] on button "Use setting" at bounding box center [1051, 138] width 24 height 12
click at [1004, 296] on div at bounding box center [955, 296] width 152 height 9
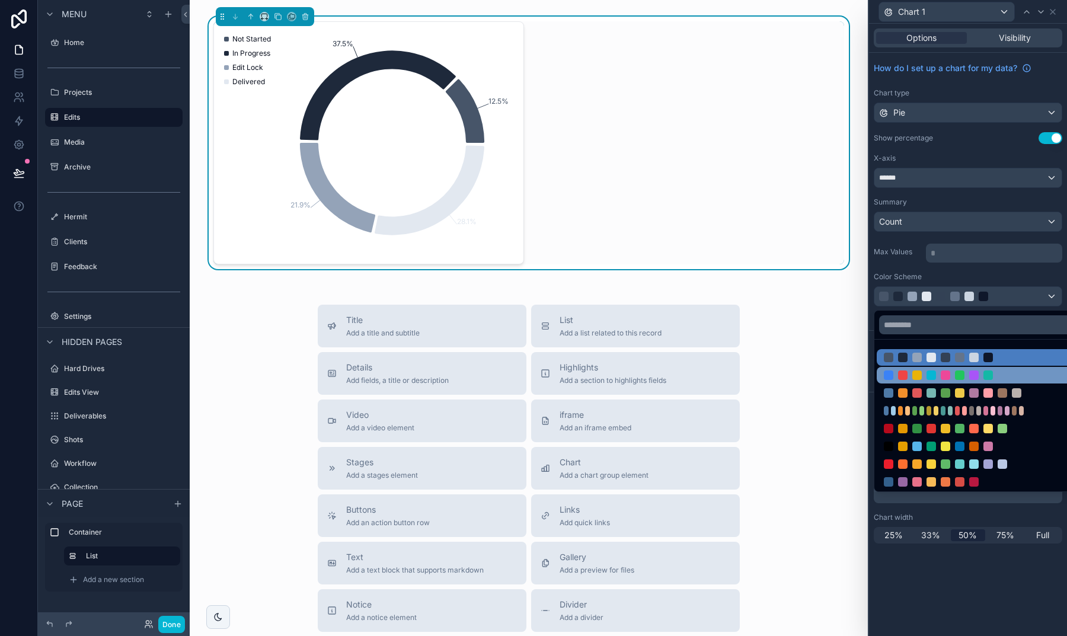
click at [954, 377] on div at bounding box center [960, 375] width 152 height 9
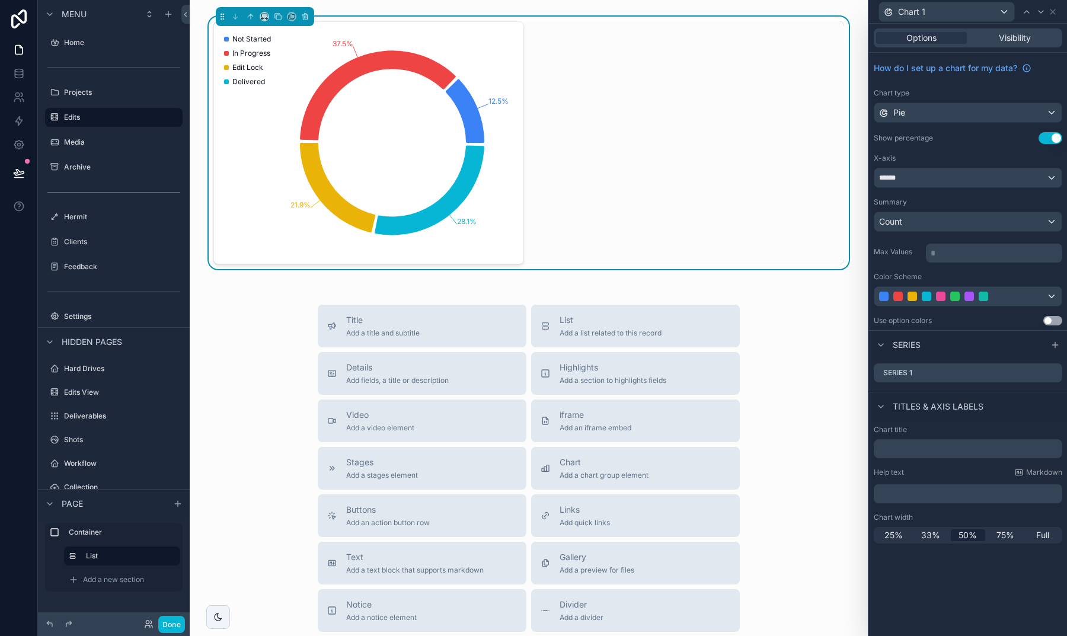
click at [946, 112] on div "Pie" at bounding box center [968, 112] width 187 height 19
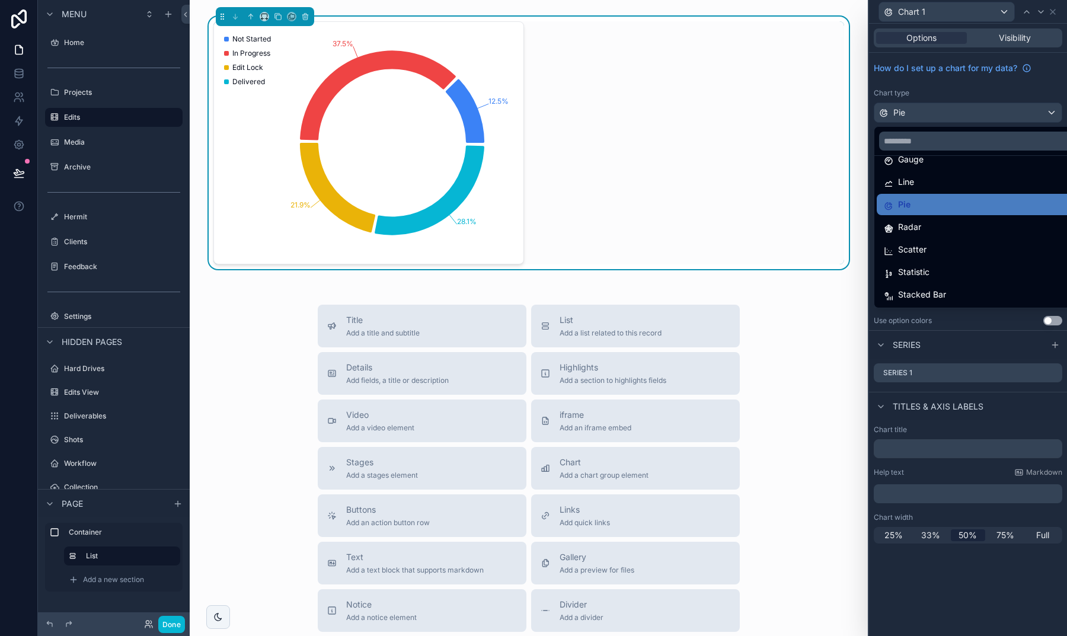
click at [990, 588] on div at bounding box center [968, 318] width 198 height 636
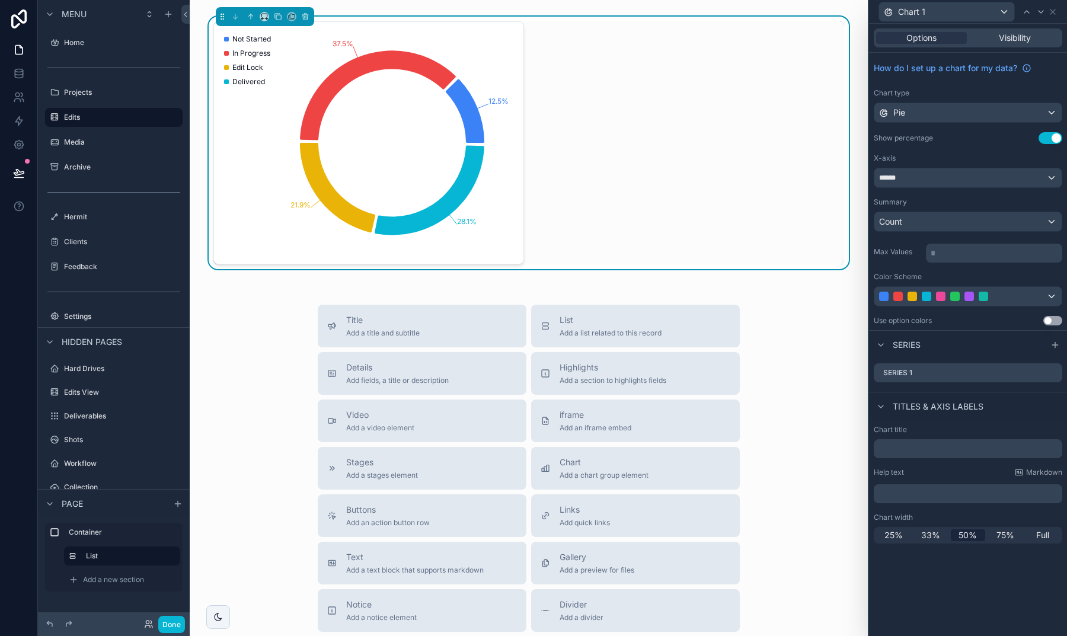
click at [1044, 141] on button "Use setting" at bounding box center [1051, 138] width 24 height 12
click at [1051, 373] on icon at bounding box center [1052, 372] width 9 height 9
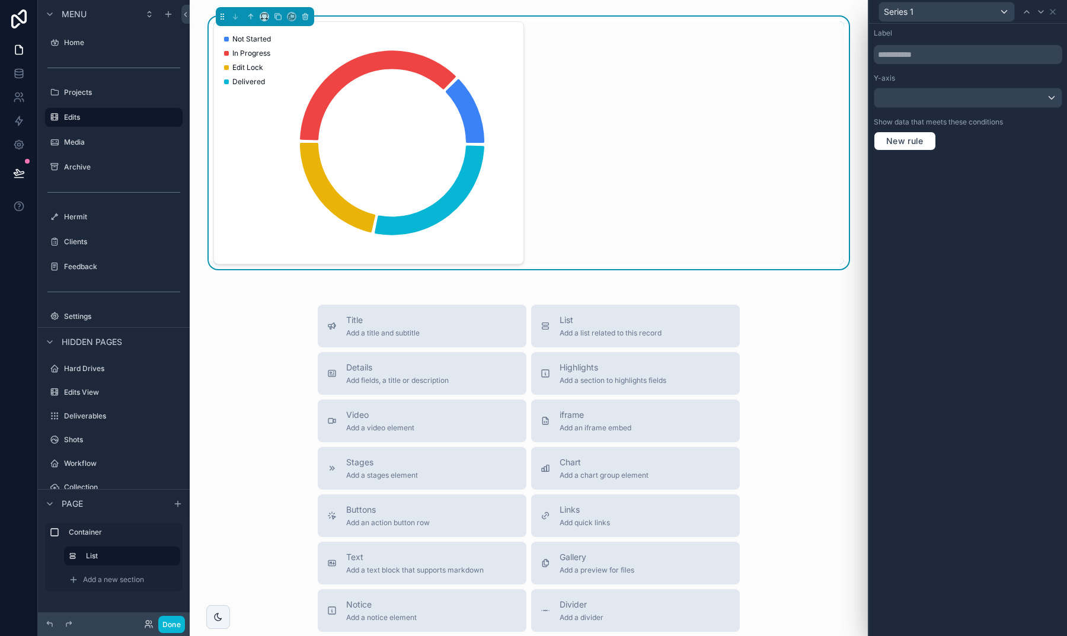
click at [962, 101] on div at bounding box center [968, 97] width 187 height 19
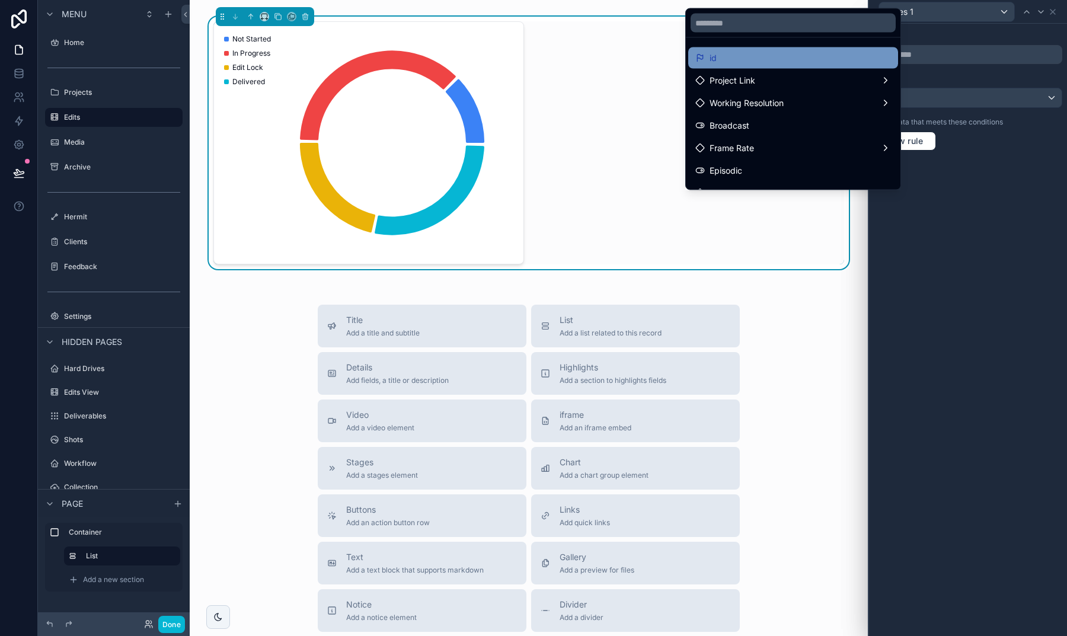
click at [815, 59] on div "id" at bounding box center [794, 58] width 196 height 14
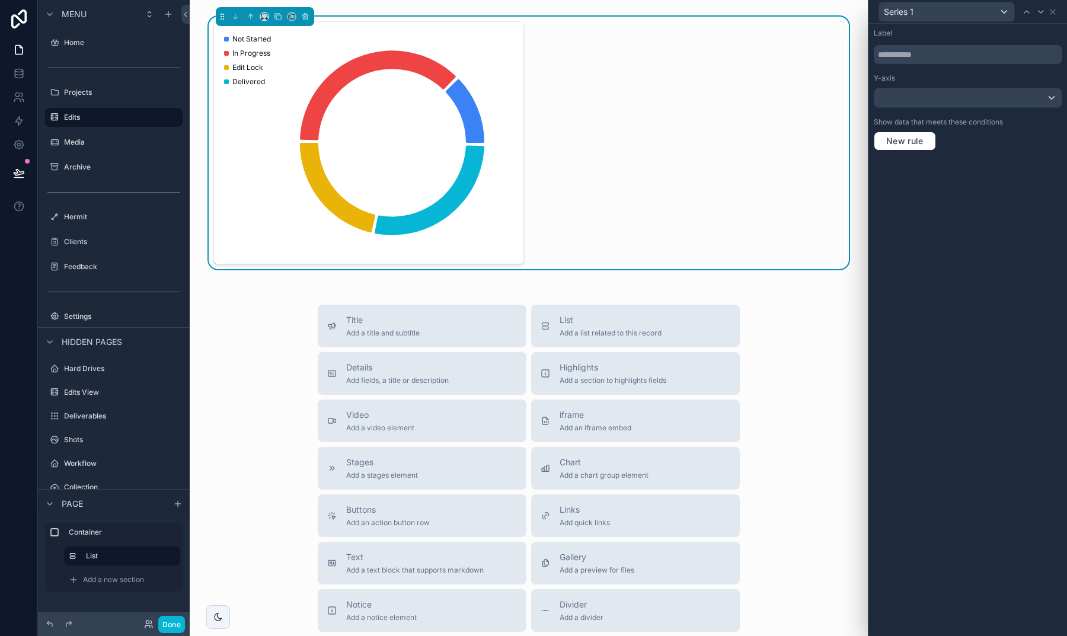
click at [1057, 17] on div "Series 1" at bounding box center [968, 11] width 189 height 23
click at [1053, 14] on icon at bounding box center [1052, 11] width 9 height 9
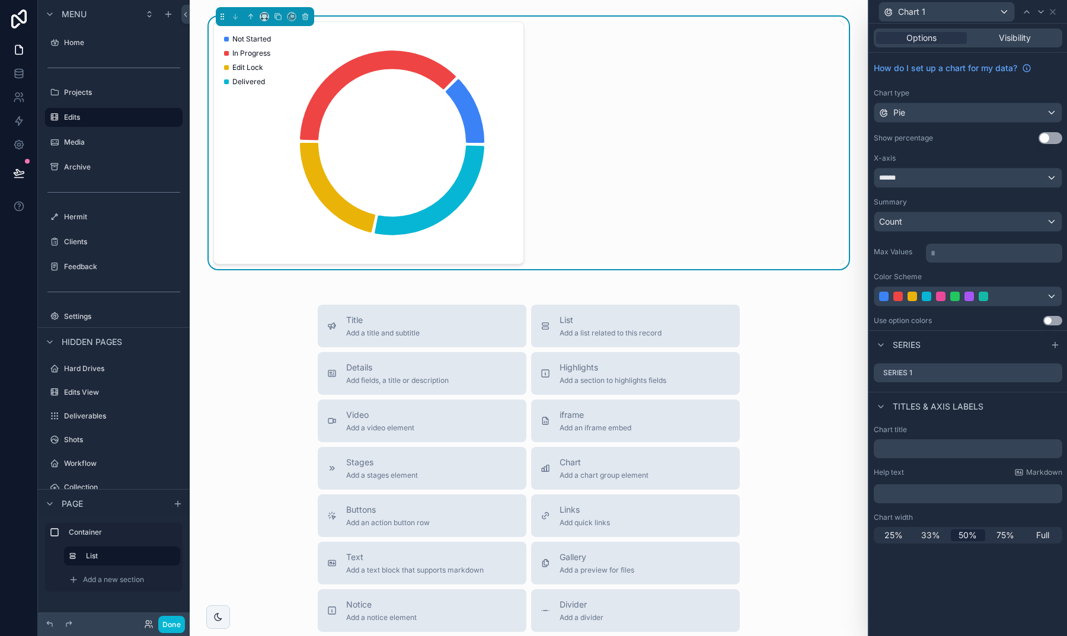
click at [914, 107] on div "Pie" at bounding box center [968, 112] width 187 height 19
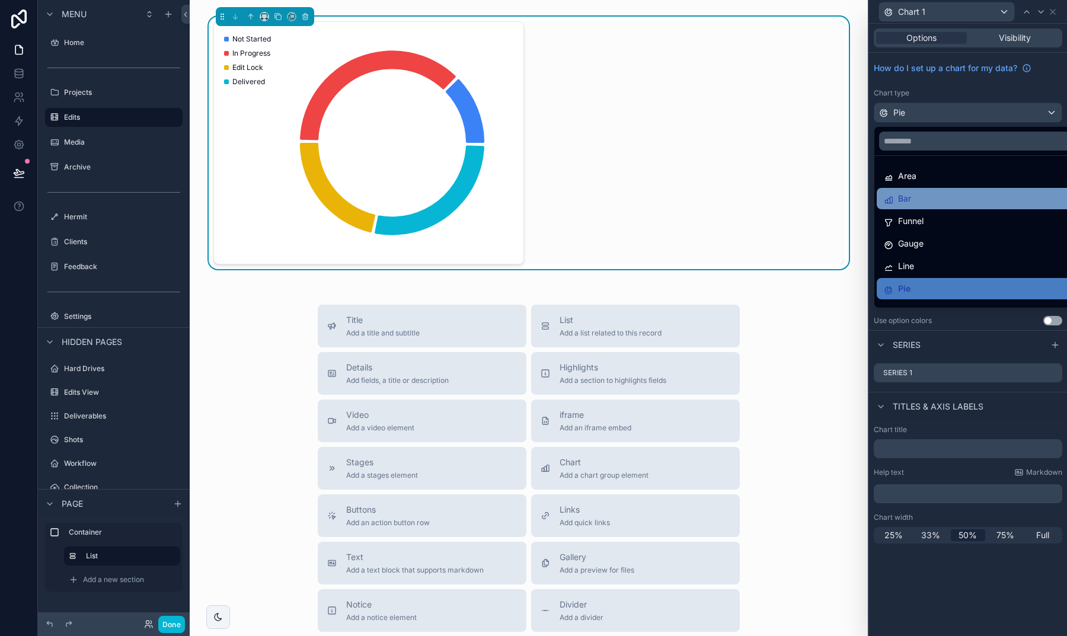
click at [917, 201] on div "Bar" at bounding box center [982, 199] width 196 height 14
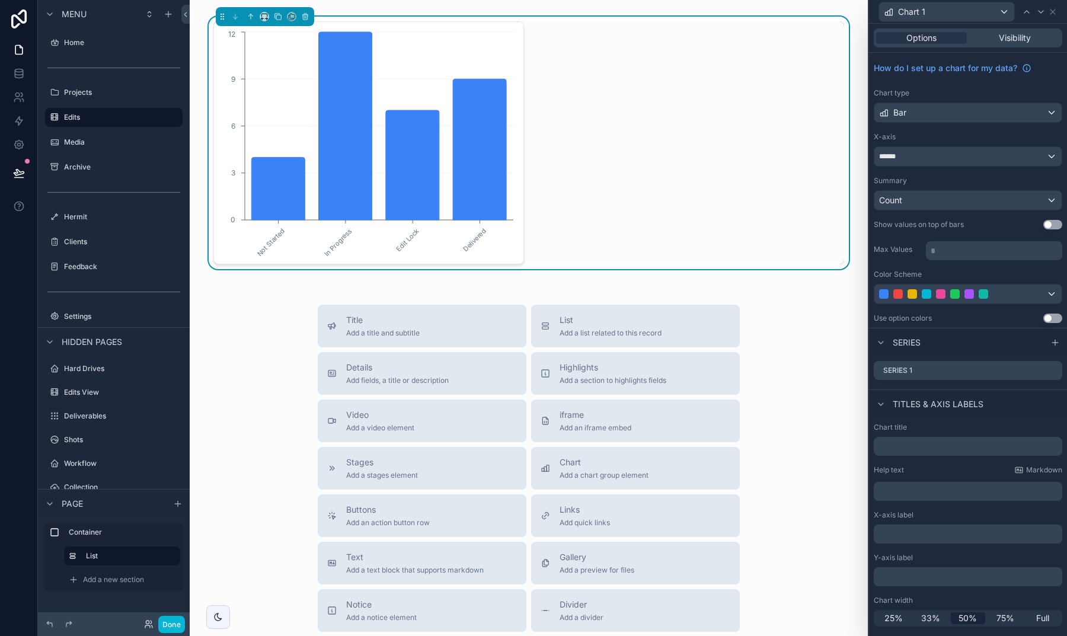
click at [907, 119] on div "Bar" at bounding box center [968, 112] width 187 height 19
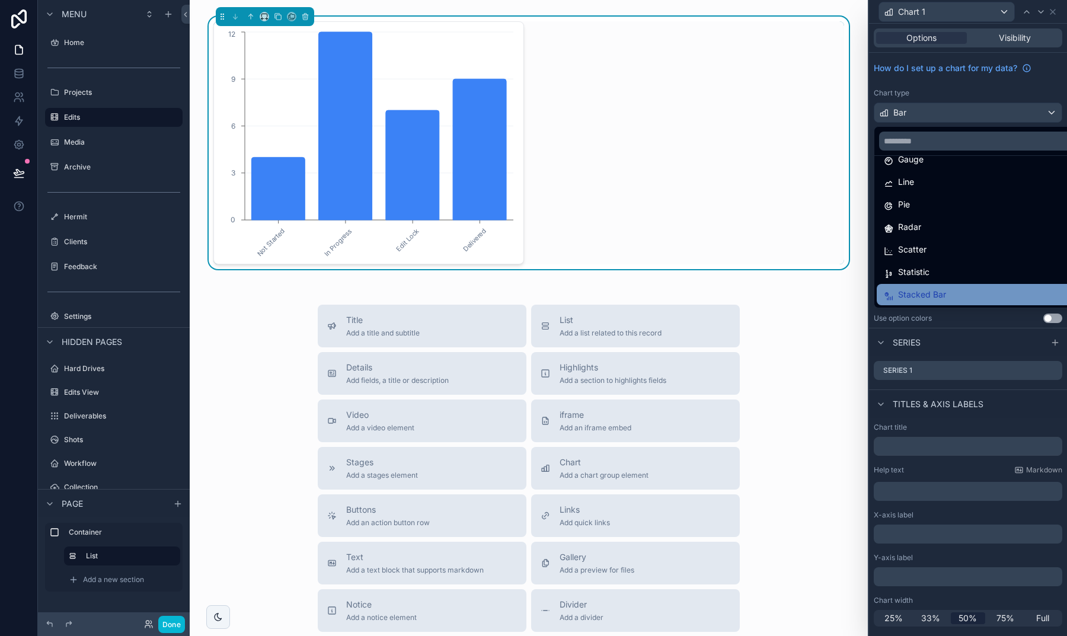
scroll to position [84, 0]
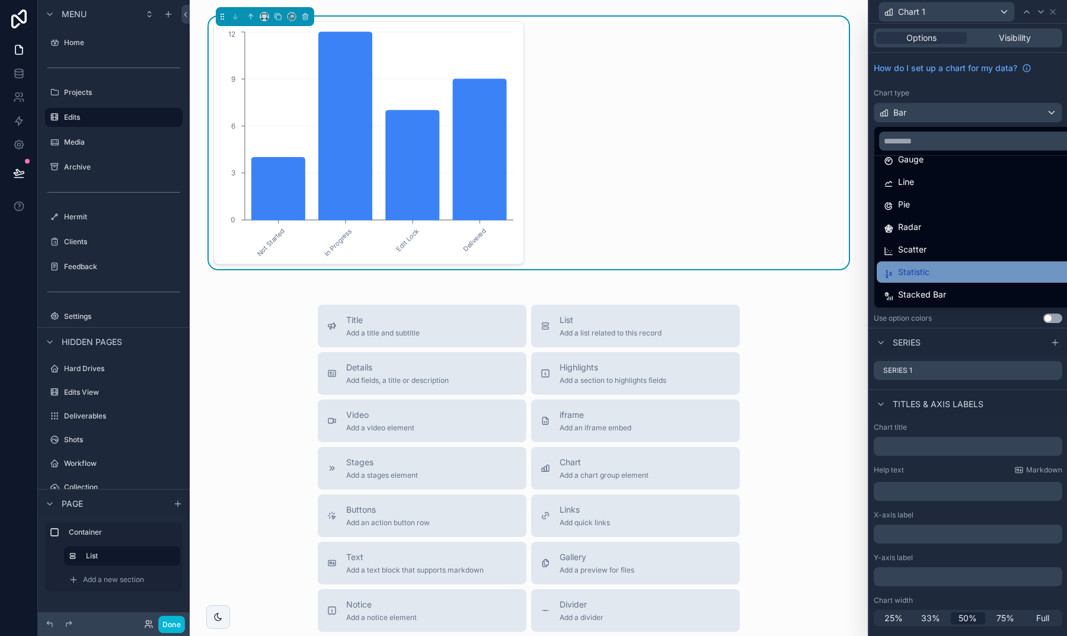
click at [931, 275] on div "Statistic" at bounding box center [982, 272] width 196 height 14
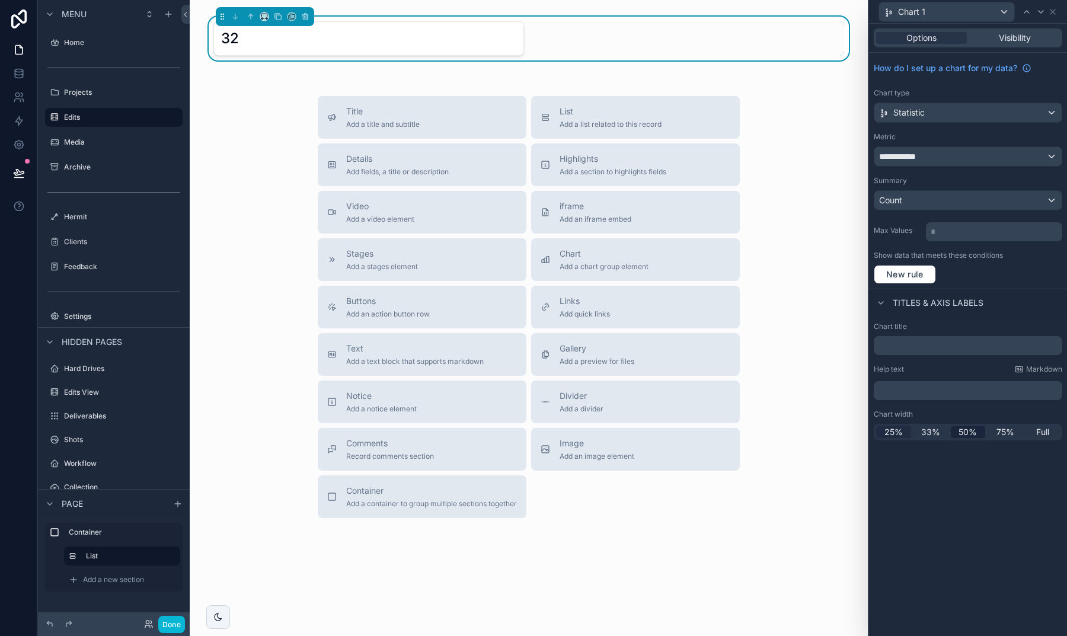
click at [901, 429] on span "25%" at bounding box center [894, 432] width 18 height 12
click at [931, 158] on div "**********" at bounding box center [968, 156] width 187 height 19
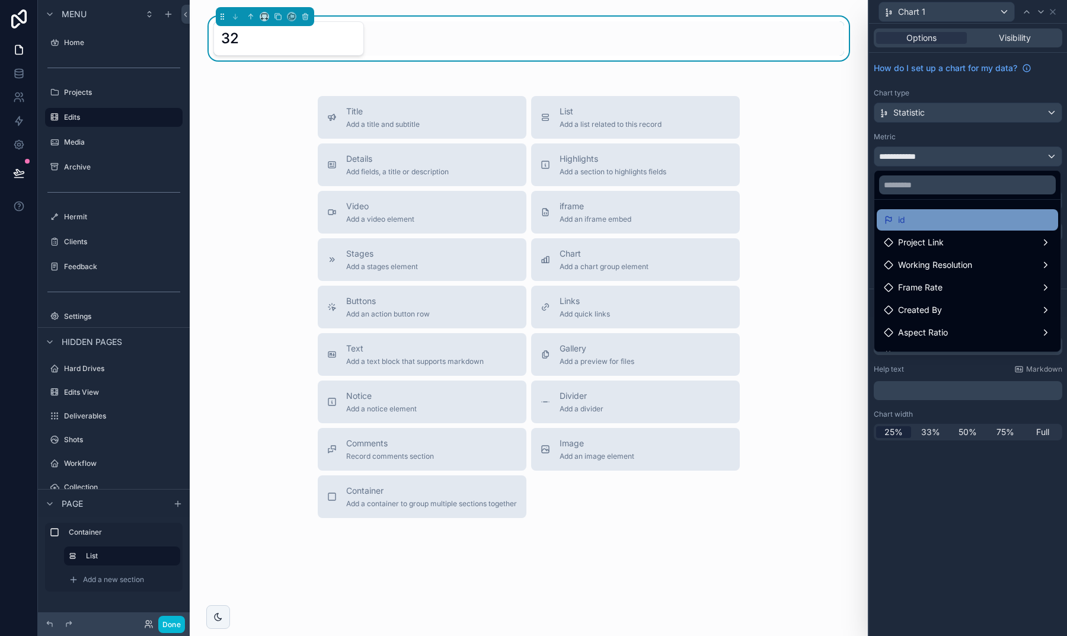
scroll to position [0, 0]
click at [929, 219] on div "id" at bounding box center [967, 220] width 167 height 14
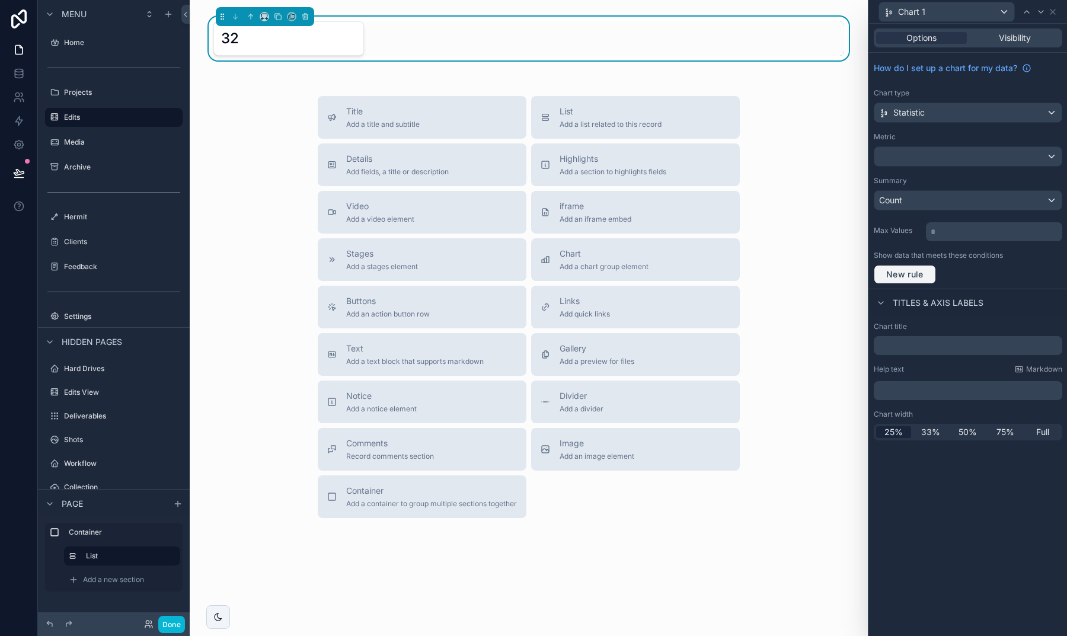
click at [905, 273] on span "New rule" at bounding box center [905, 274] width 47 height 11
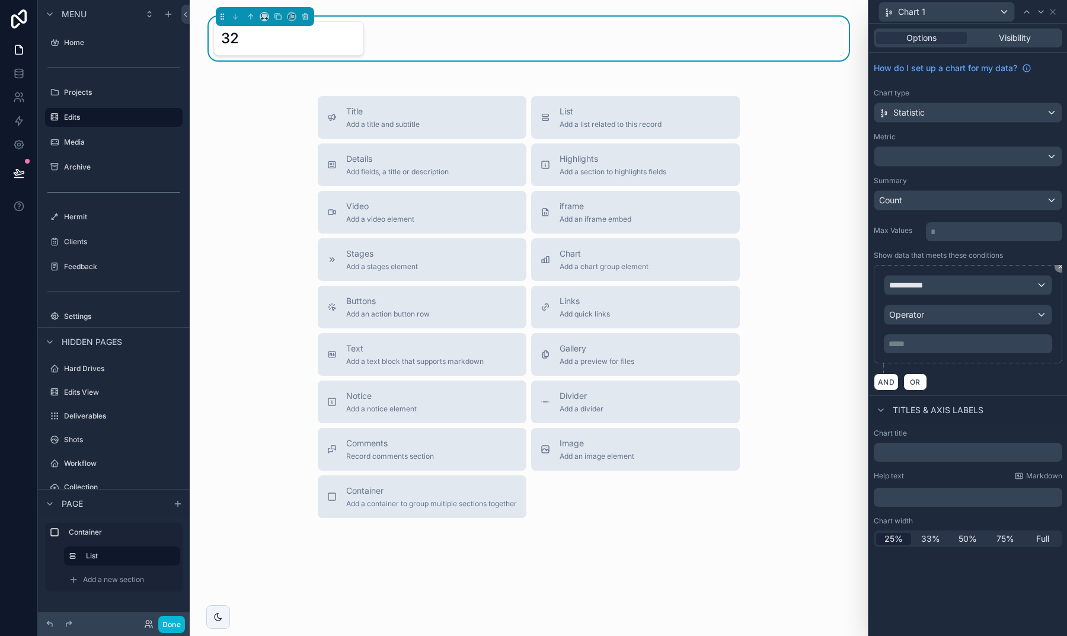
click at [915, 283] on span "**********" at bounding box center [911, 285] width 44 height 12
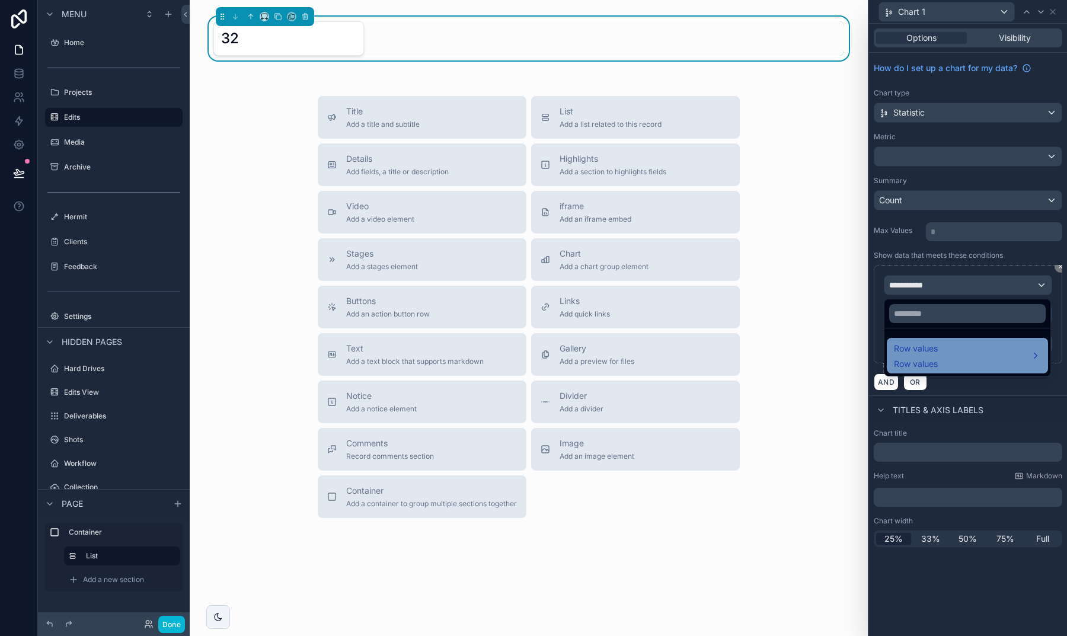
click at [915, 347] on span "Row values" at bounding box center [916, 349] width 44 height 14
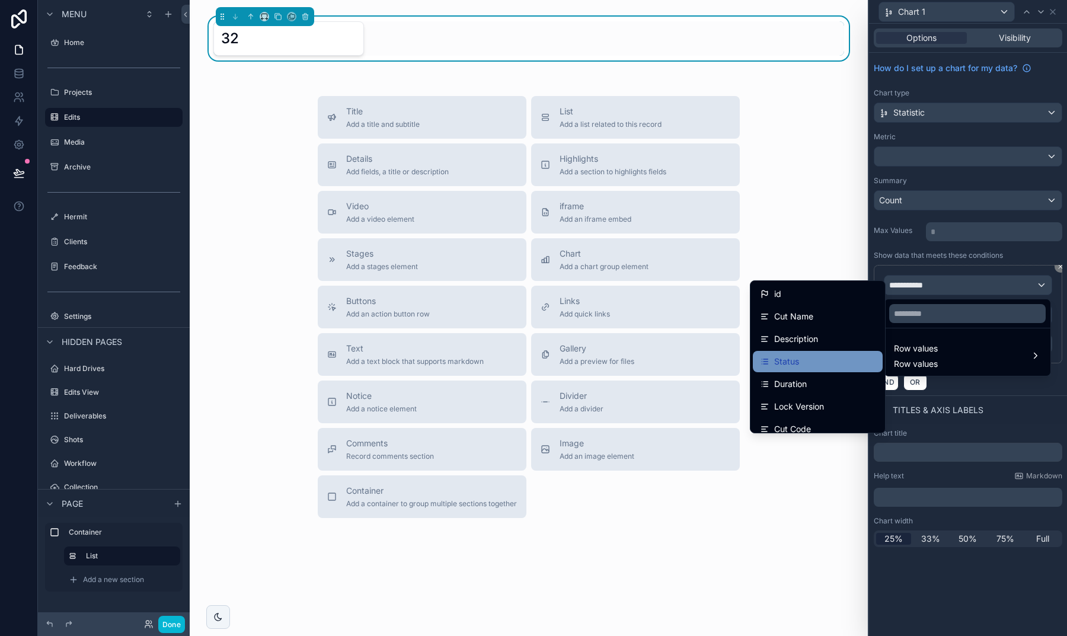
click at [808, 357] on div "Status" at bounding box center [818, 362] width 116 height 14
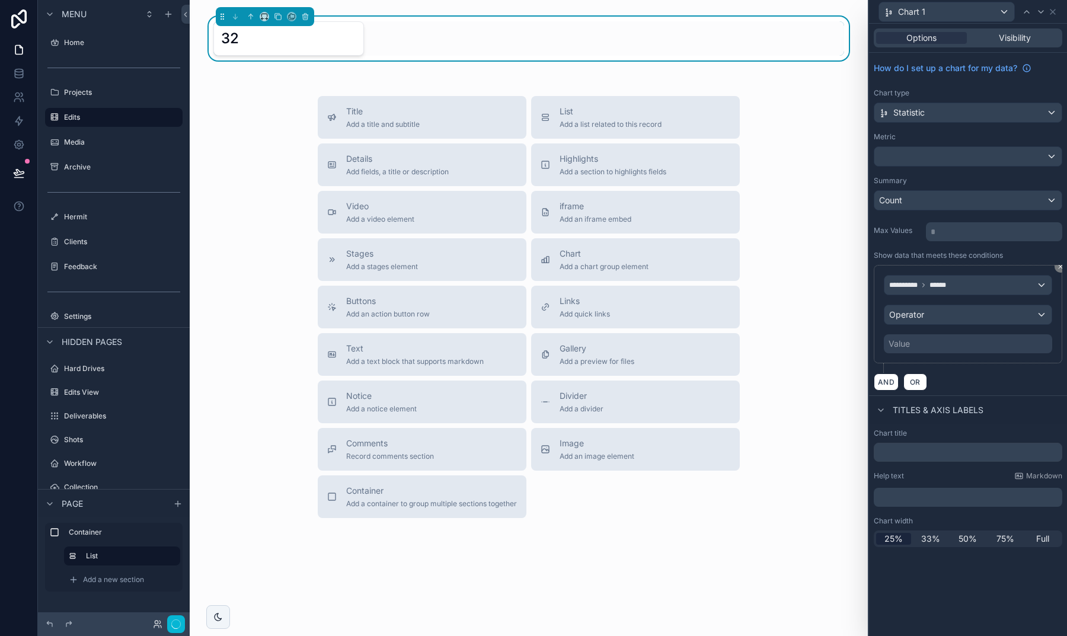
click at [919, 312] on span "Operator" at bounding box center [906, 315] width 35 height 10
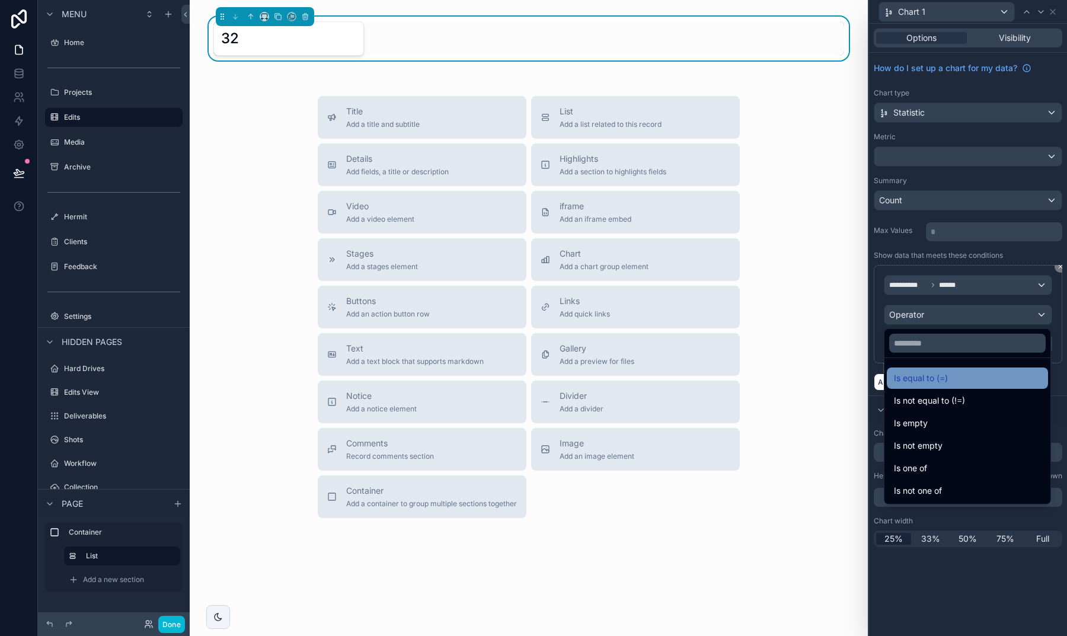
click at [912, 382] on span "Is equal to (=)" at bounding box center [921, 378] width 54 height 14
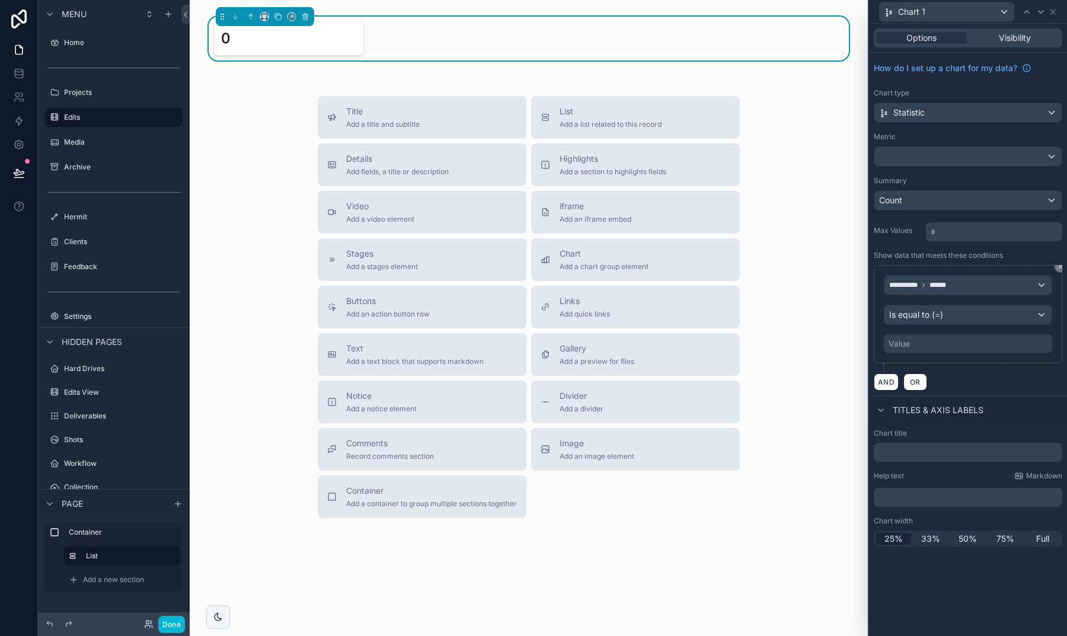
click at [915, 342] on div "Value" at bounding box center [968, 343] width 168 height 19
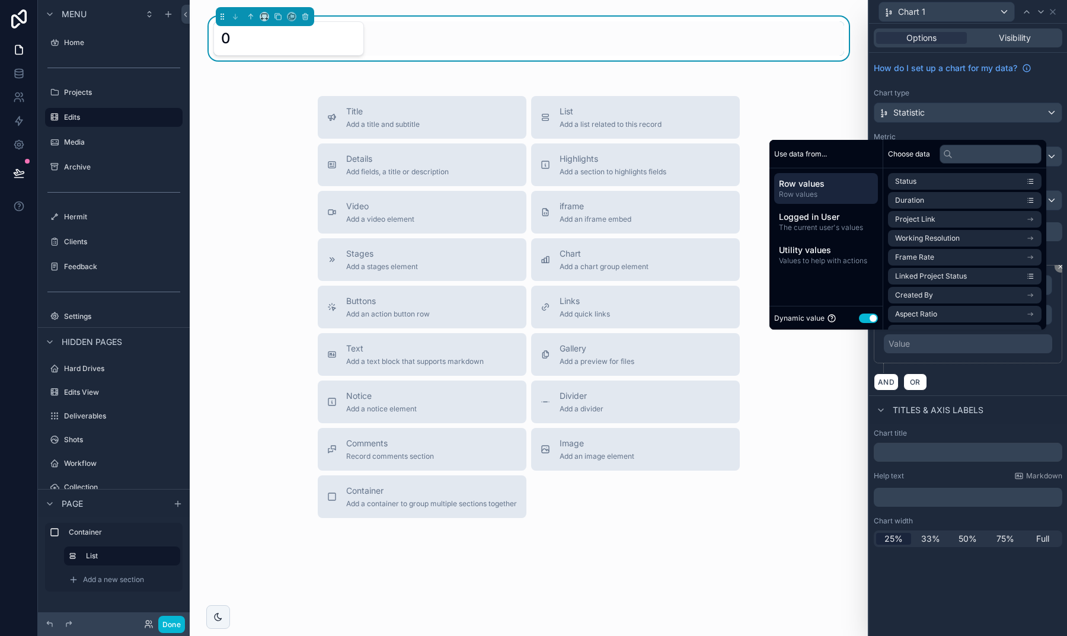
click at [859, 314] on button "Use setting" at bounding box center [868, 318] width 19 height 9
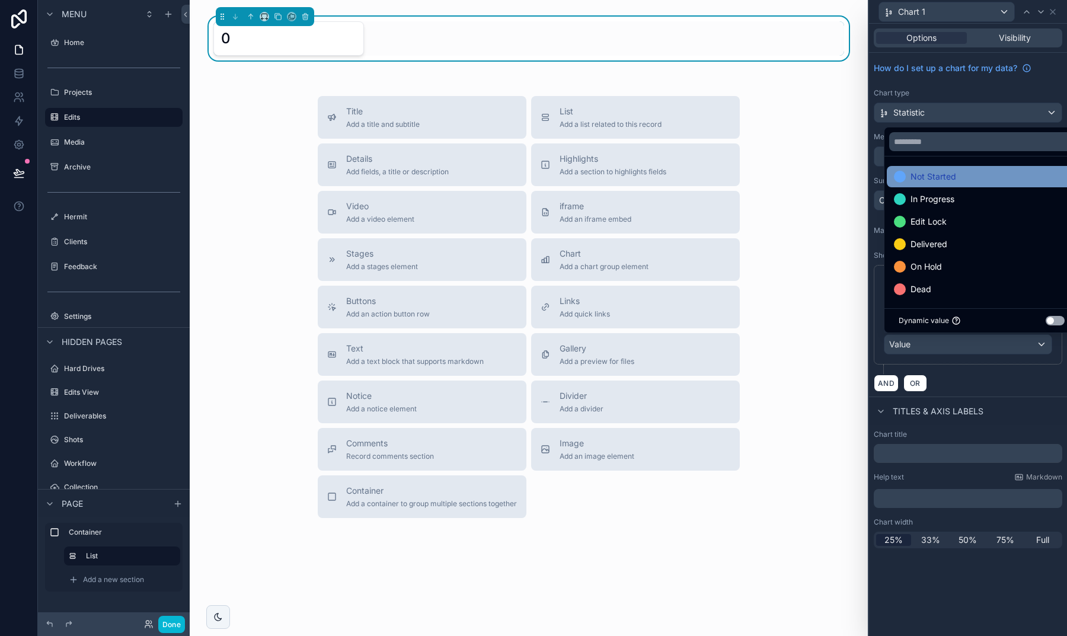
click at [915, 178] on span "Not Started" at bounding box center [934, 177] width 46 height 14
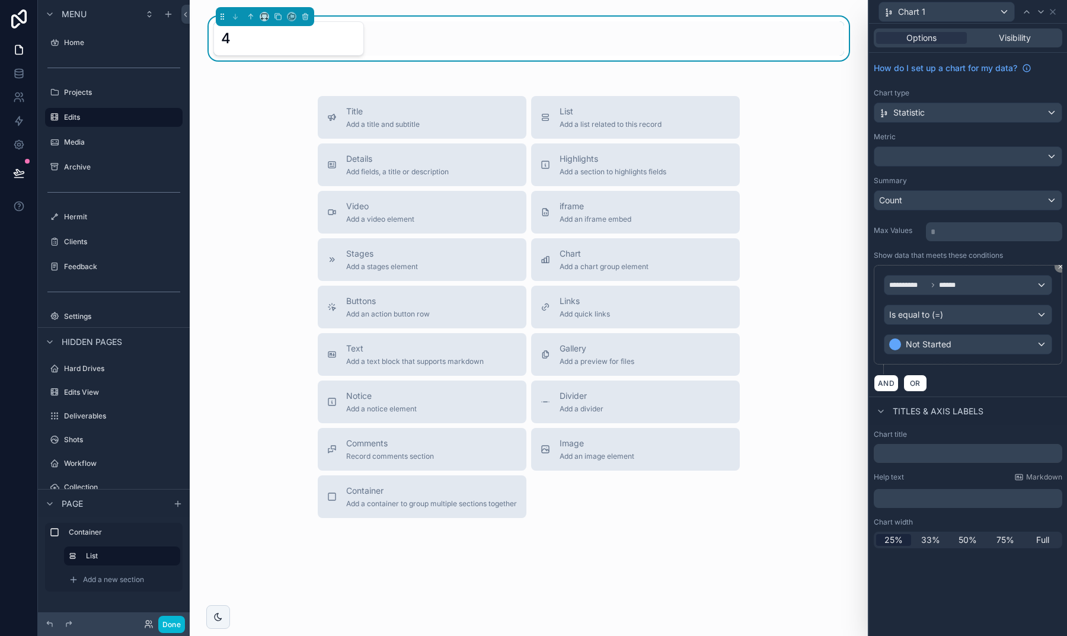
click at [959, 379] on div "AND OR" at bounding box center [968, 383] width 189 height 18
click at [911, 454] on input "text" at bounding box center [968, 453] width 189 height 19
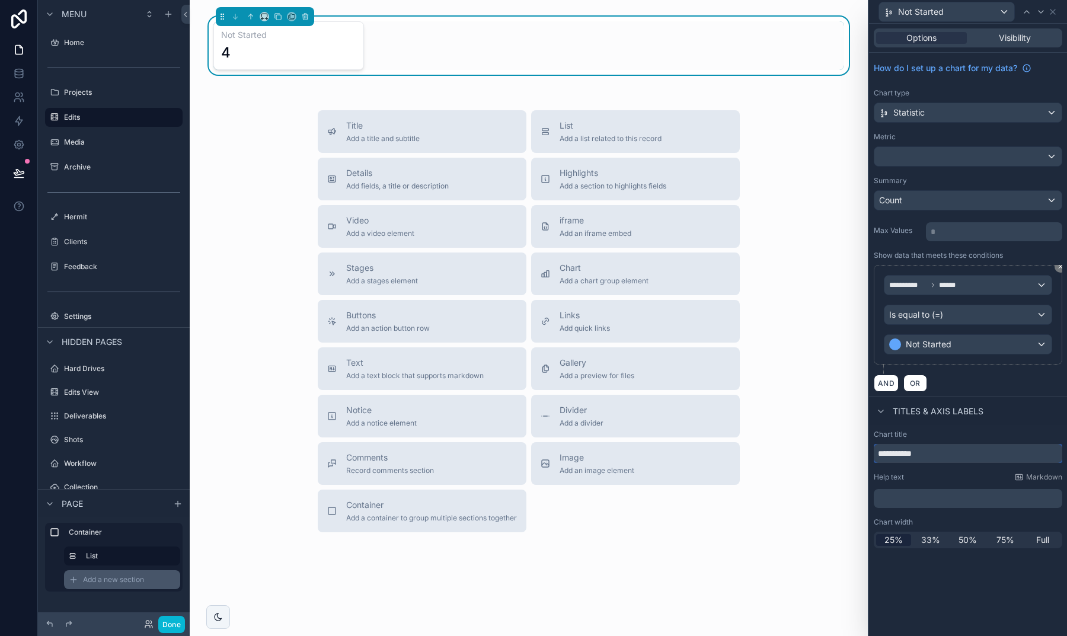
type input "**********"
click at [129, 579] on span "Add a new section" at bounding box center [113, 579] width 61 height 9
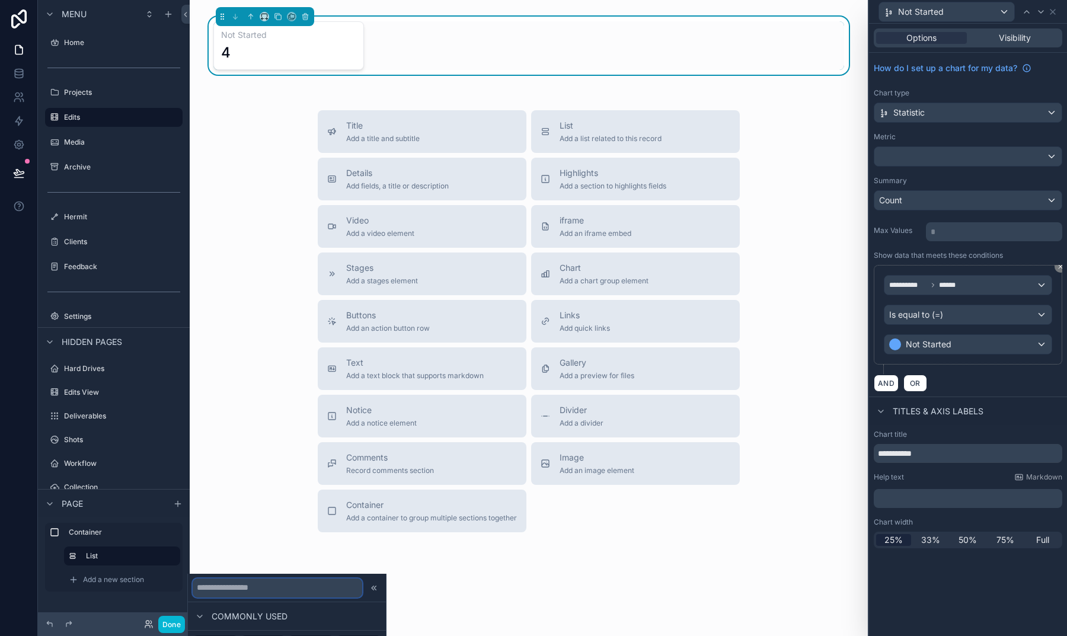
click at [235, 592] on input "text" at bounding box center [278, 588] width 170 height 19
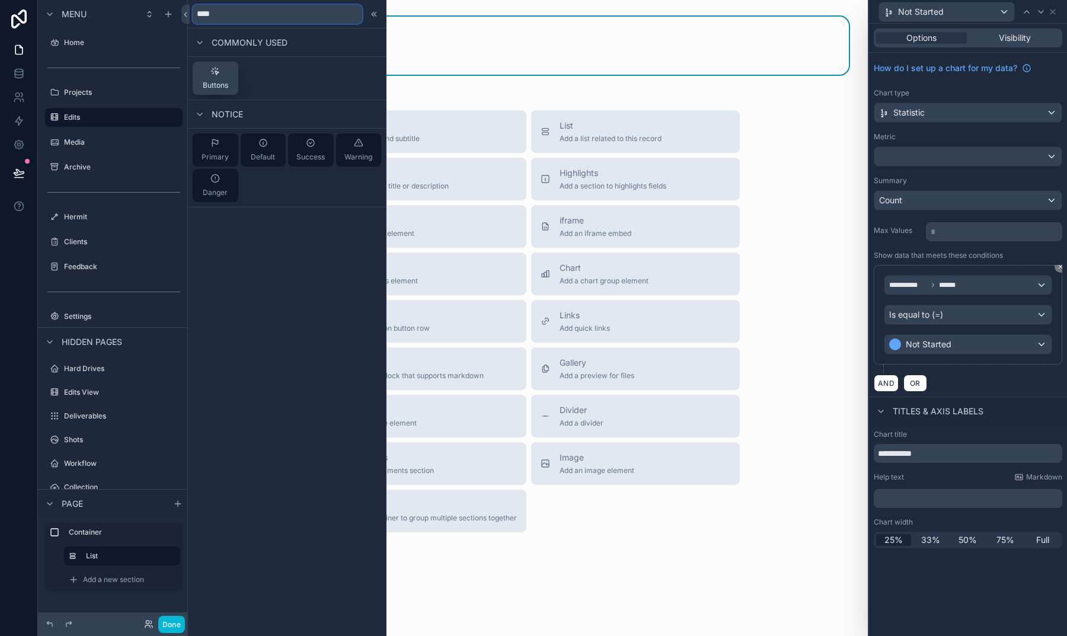
type input "****"
click at [219, 76] on div "Buttons" at bounding box center [215, 78] width 25 height 24
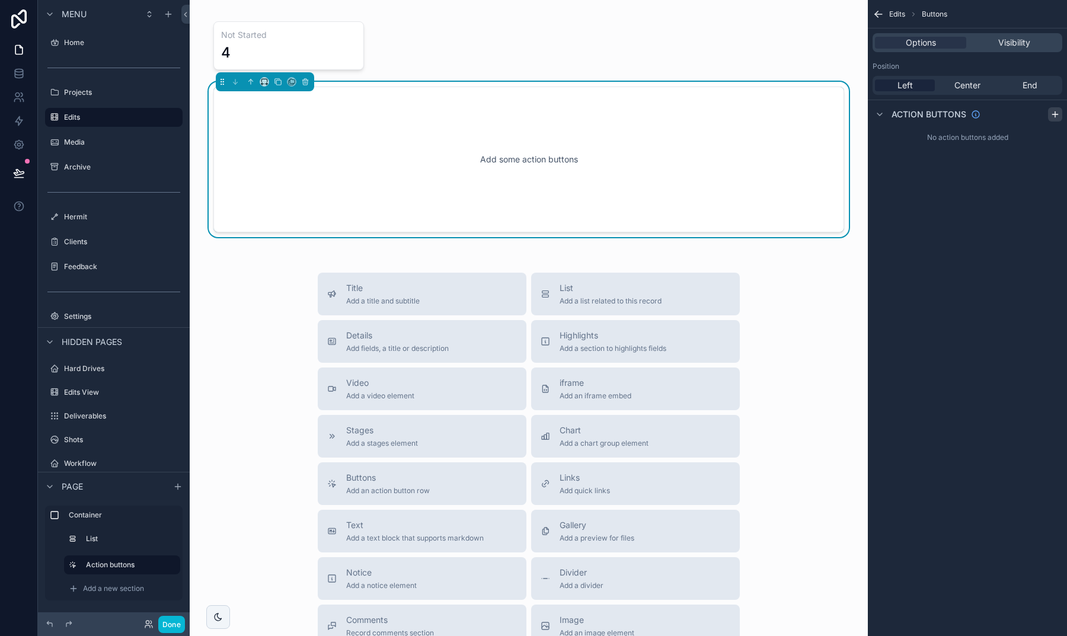
click at [1057, 113] on icon "scrollable content" at bounding box center [1055, 114] width 9 height 9
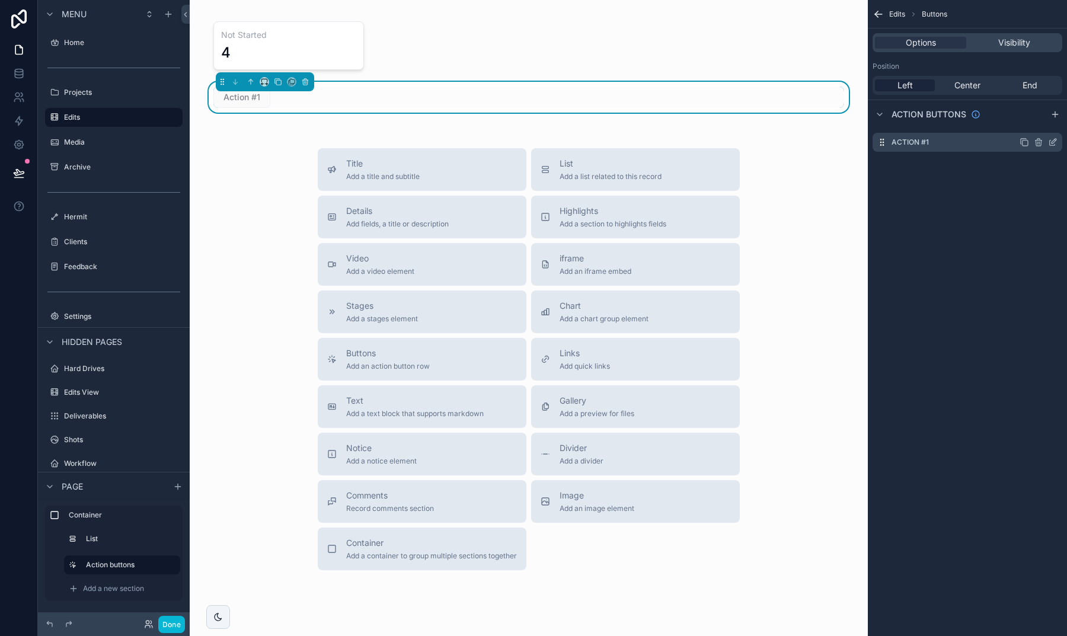
click at [1051, 144] on icon "scrollable content" at bounding box center [1052, 142] width 9 height 9
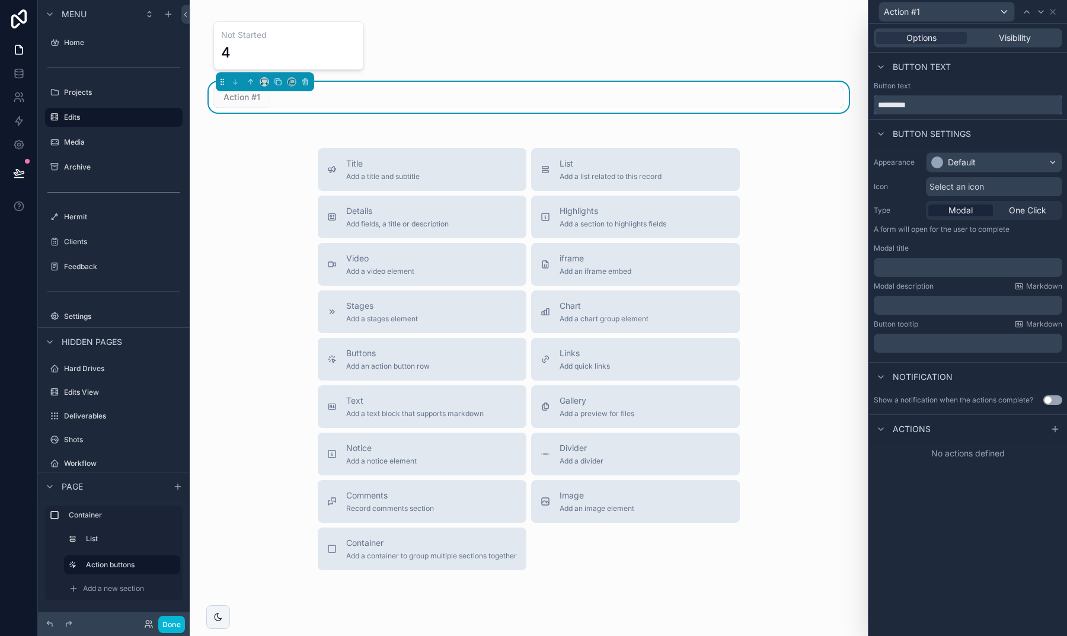
click at [942, 101] on input "*********" at bounding box center [968, 104] width 189 height 19
type input "*"
click at [948, 109] on input "**********" at bounding box center [968, 104] width 189 height 19
type input "*"
type input "**********"
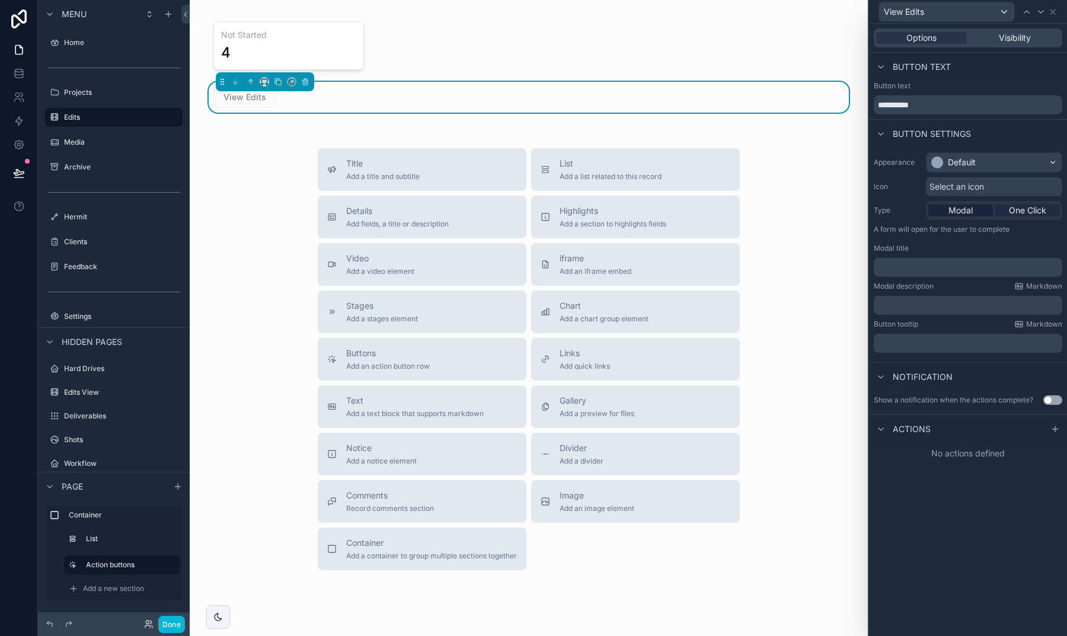
click at [1020, 215] on span "One Click" at bounding box center [1027, 211] width 37 height 12
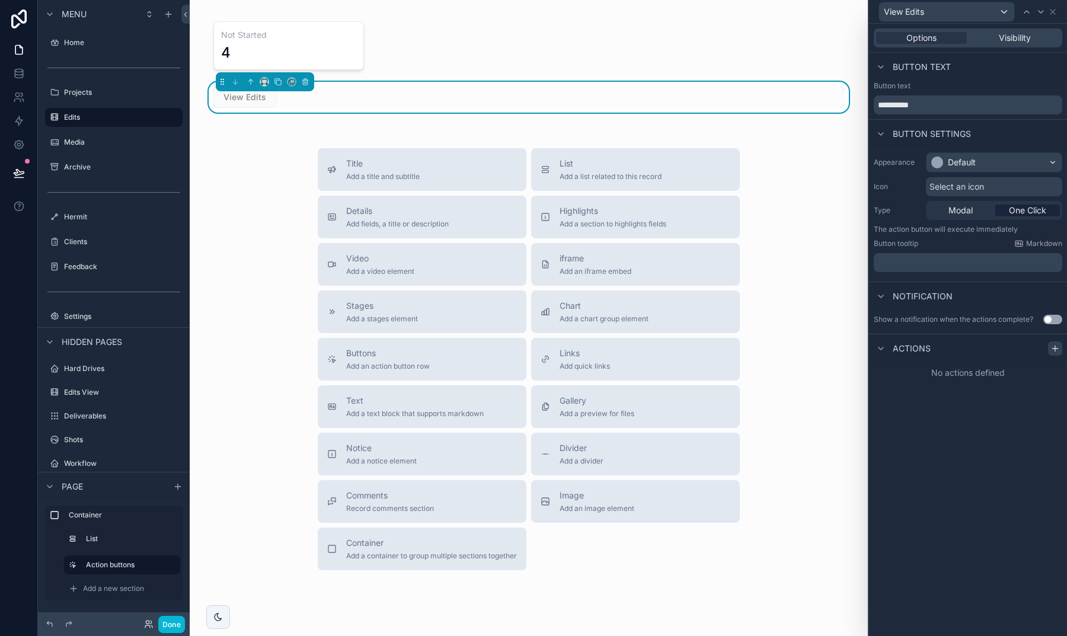
click at [1053, 346] on icon at bounding box center [1055, 348] width 9 height 9
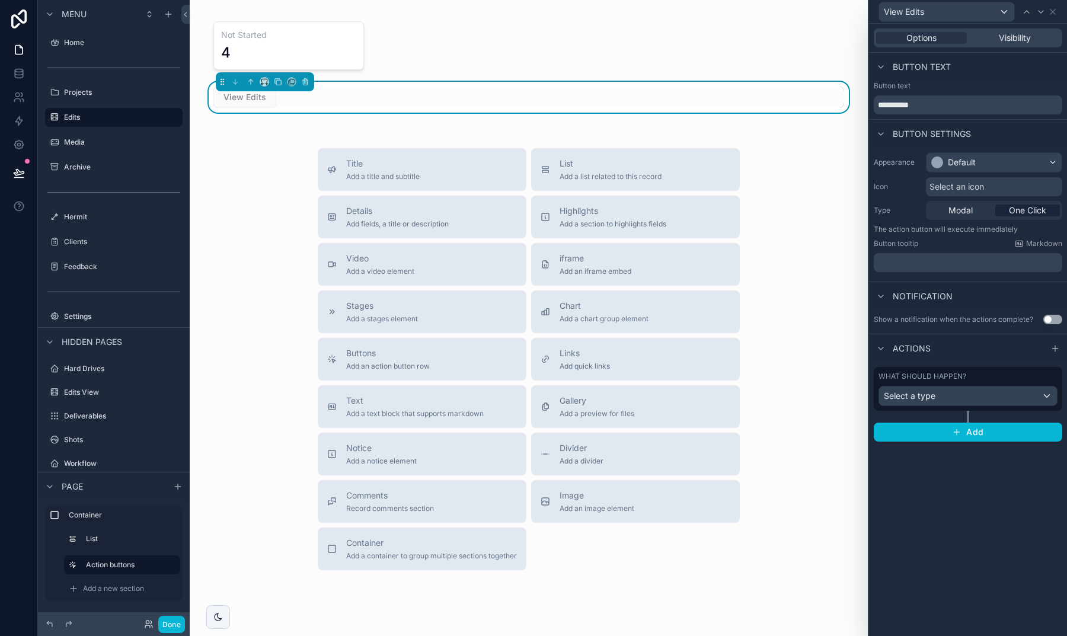
click at [959, 385] on div "What should happen? Select a type" at bounding box center [968, 389] width 179 height 34
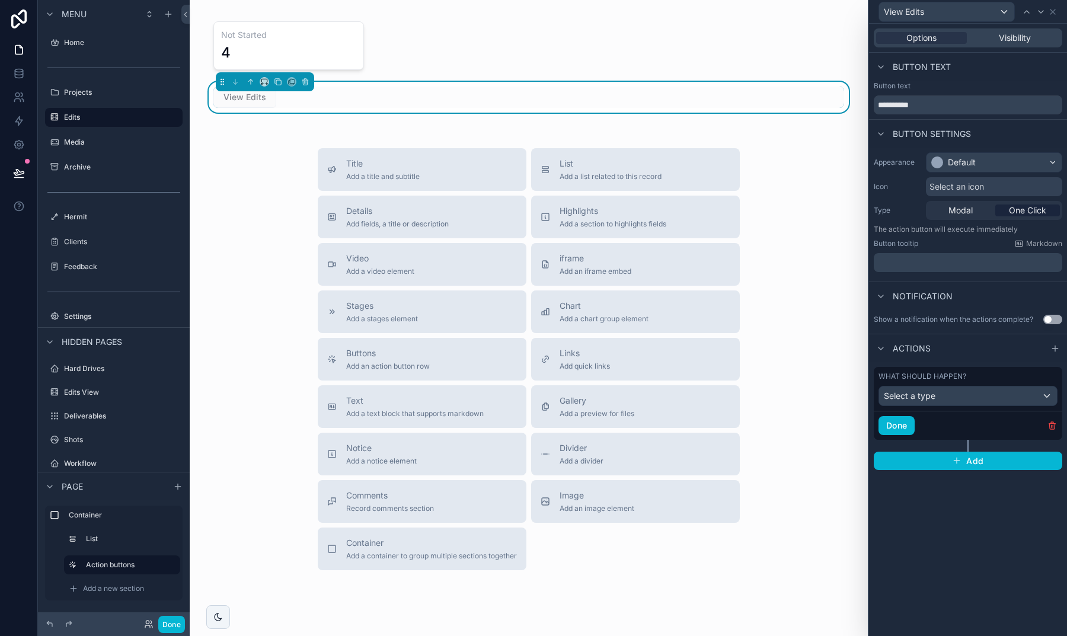
click at [910, 397] on span "Select a type" at bounding box center [910, 396] width 52 height 10
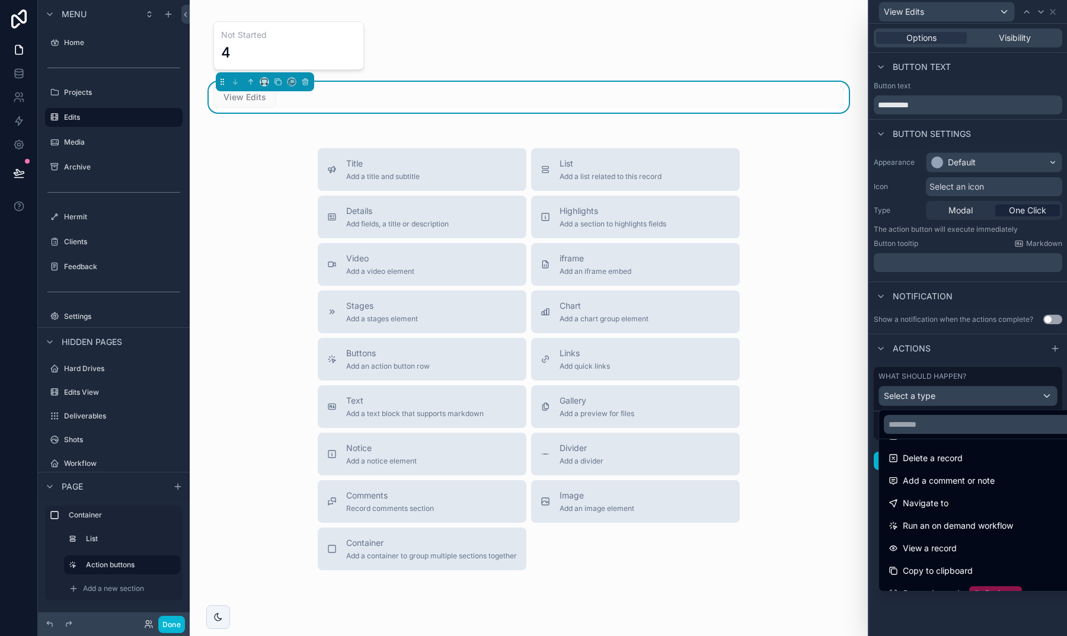
scroll to position [55, 0]
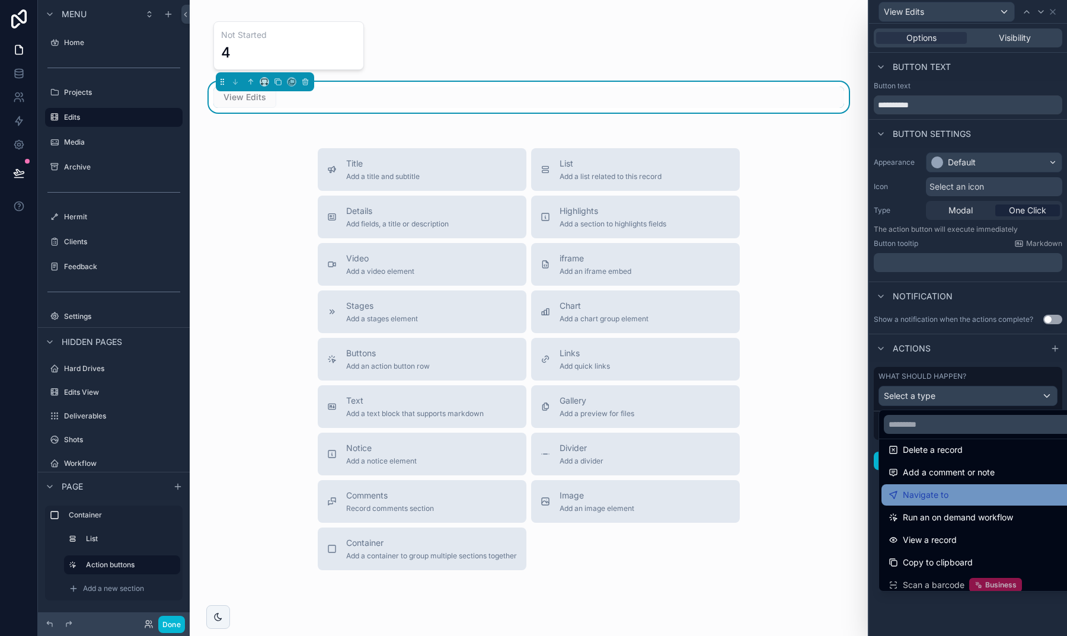
click at [934, 495] on span "Navigate to" at bounding box center [926, 495] width 46 height 14
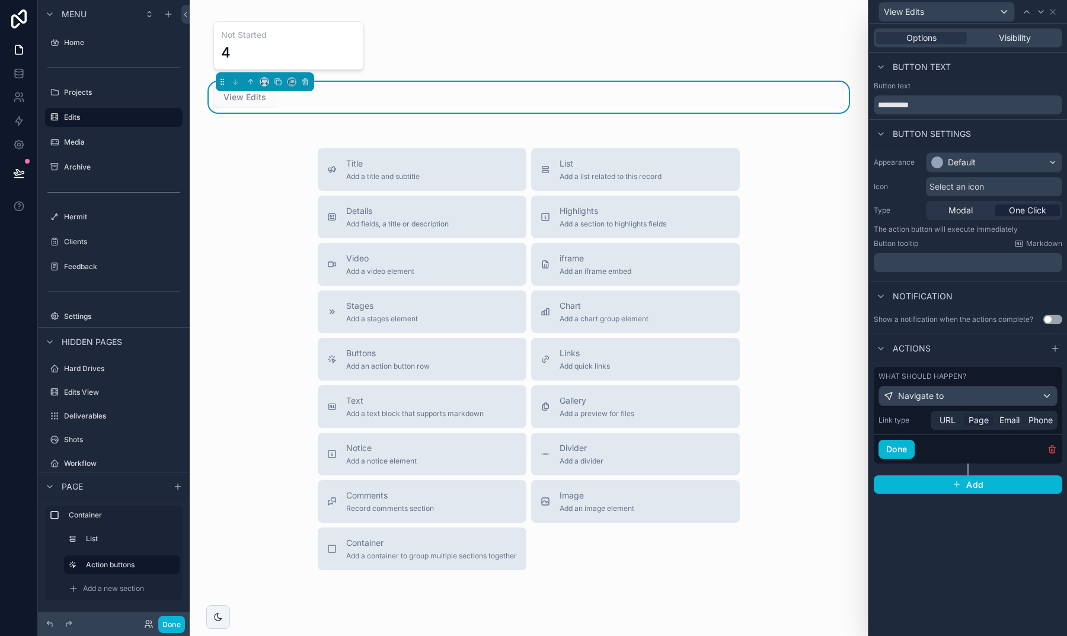
click at [972, 420] on span "Page" at bounding box center [979, 420] width 20 height 12
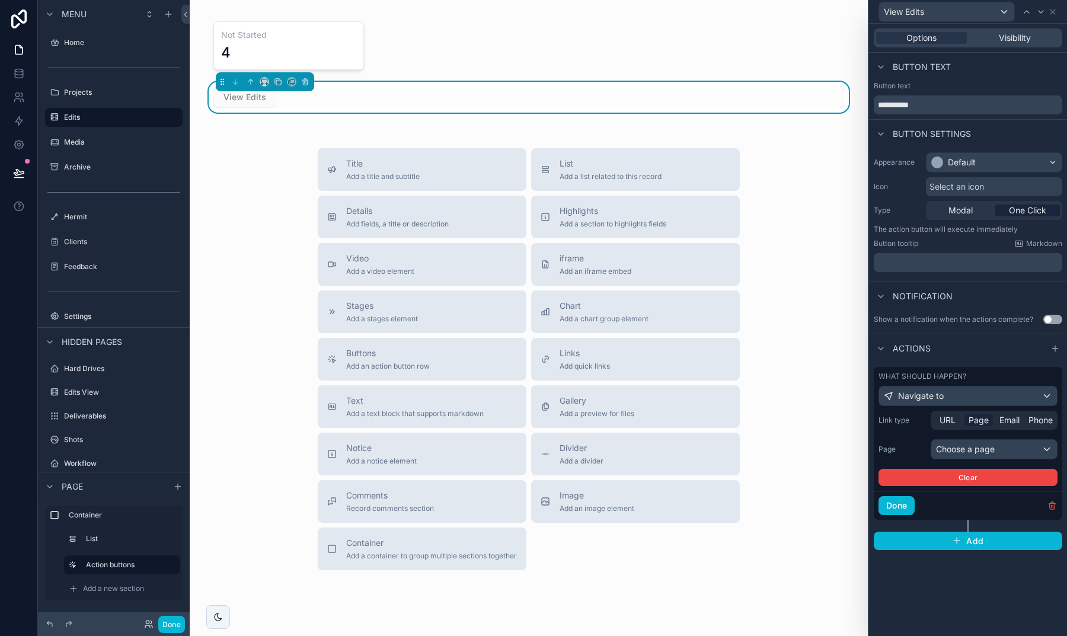
click at [955, 449] on div "Choose a page" at bounding box center [994, 449] width 126 height 19
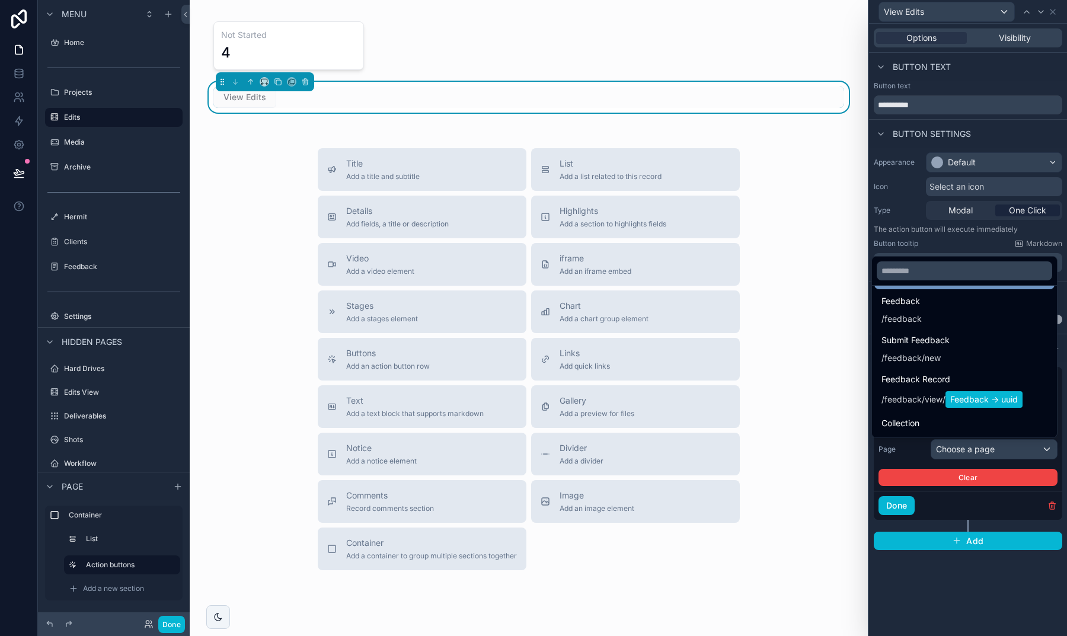
scroll to position [1141, 0]
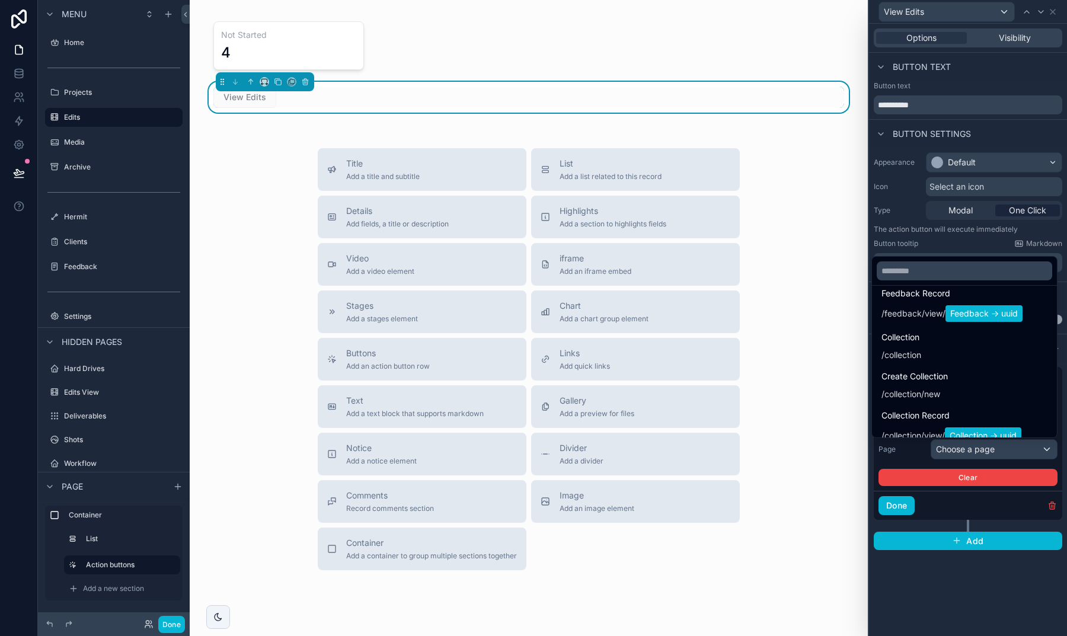
click at [914, 461] on div at bounding box center [968, 318] width 198 height 636
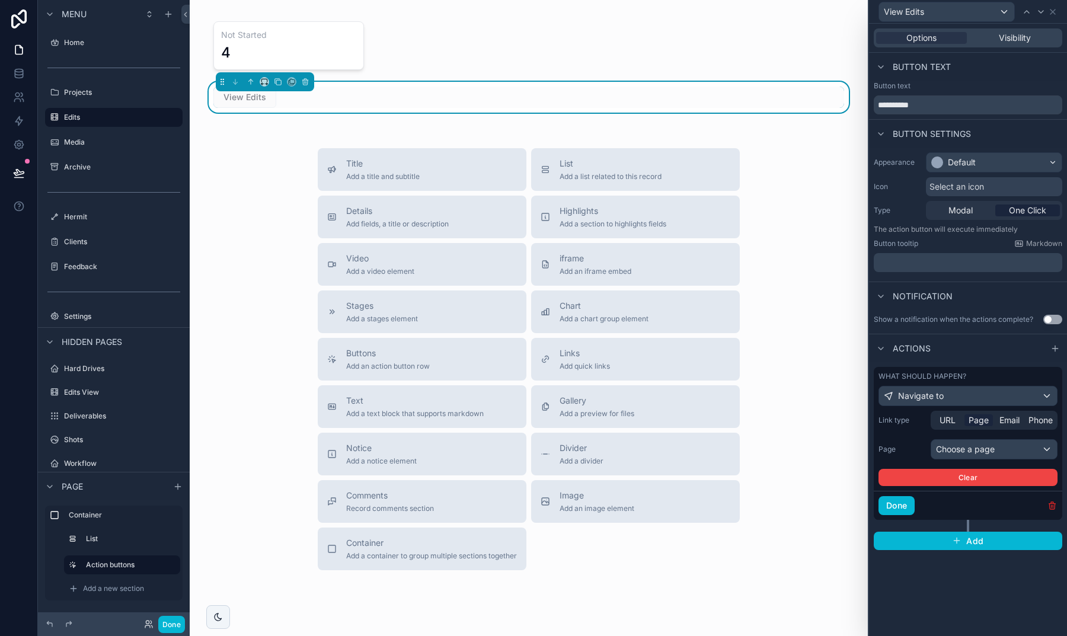
click at [1054, 501] on icon "button" at bounding box center [1052, 505] width 9 height 9
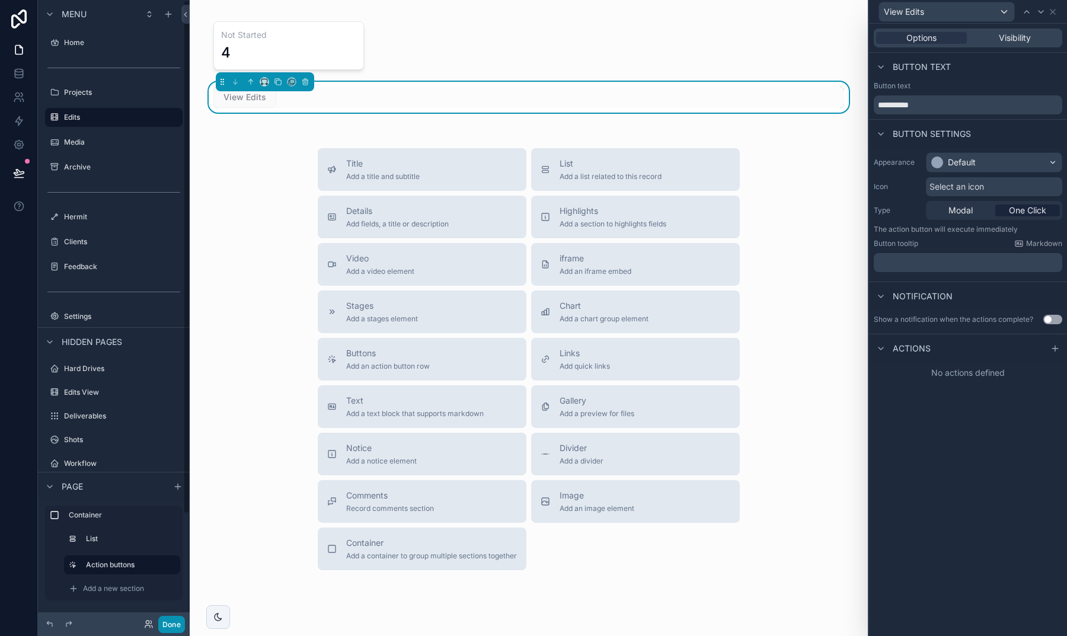
click at [168, 625] on button "Done" at bounding box center [171, 624] width 27 height 17
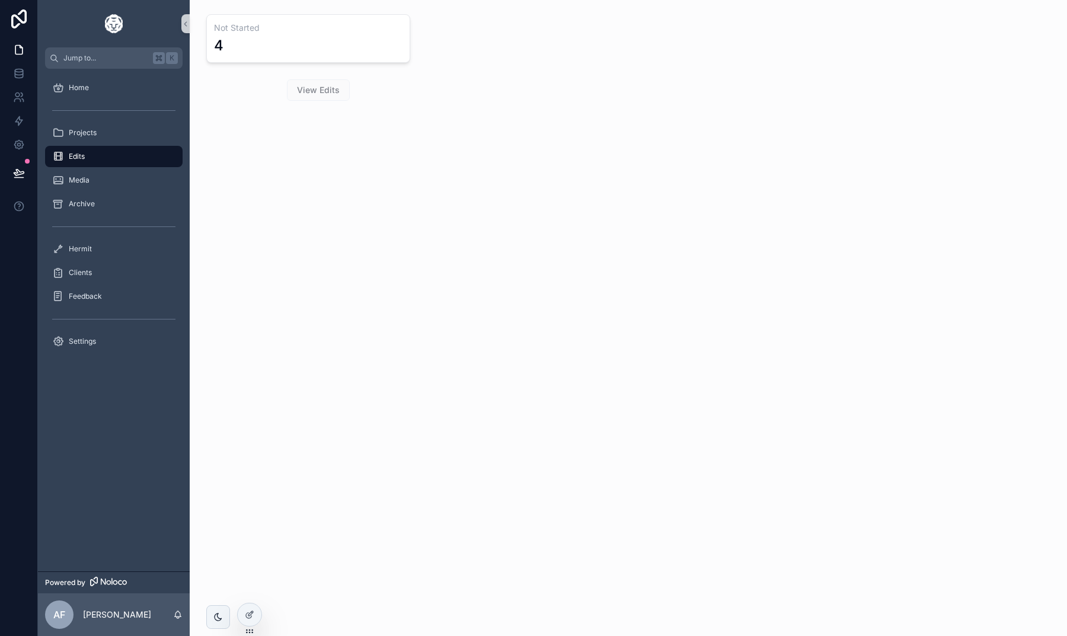
click at [315, 120] on div "Not Started 4 View Edits" at bounding box center [629, 90] width 878 height 181
click at [314, 89] on span "View Edits" at bounding box center [318, 90] width 63 height 12
click at [246, 611] on icon at bounding box center [249, 614] width 9 height 9
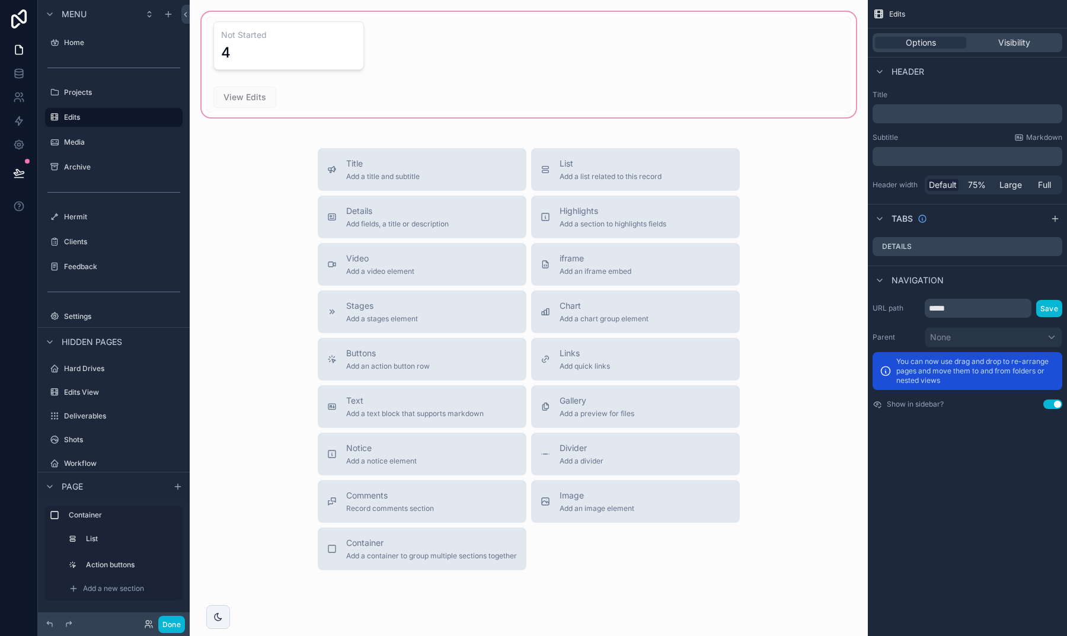
click at [330, 41] on div "scrollable content" at bounding box center [528, 64] width 659 height 110
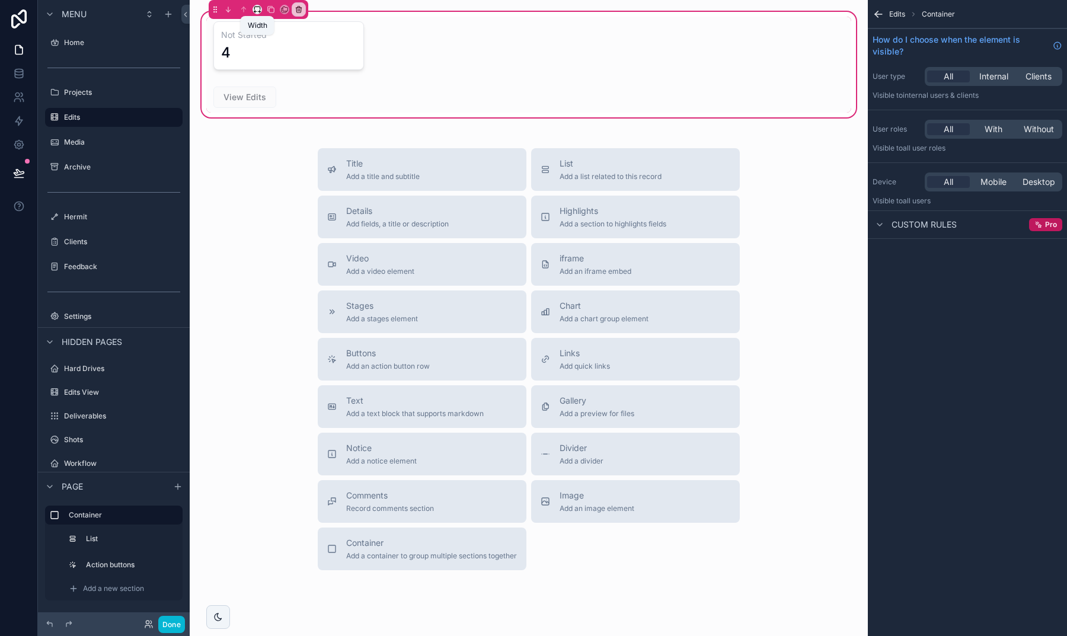
click at [257, 9] on icon "scrollable content" at bounding box center [257, 9] width 8 height 8
click at [271, 48] on span "25%" at bounding box center [272, 54] width 18 height 14
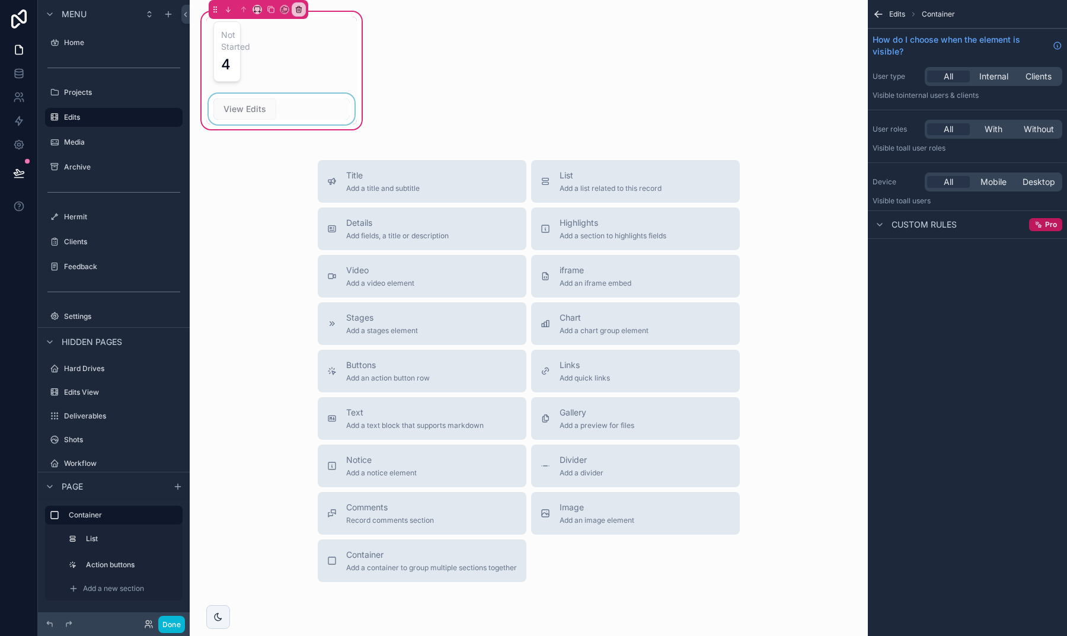
click at [254, 107] on div "scrollable content" at bounding box center [281, 109] width 151 height 31
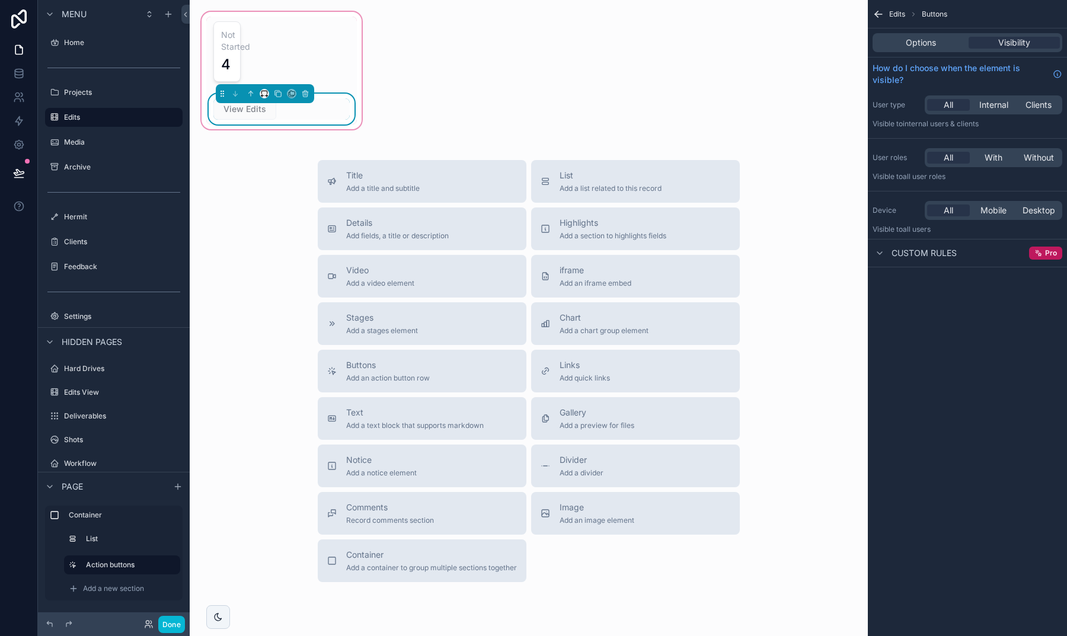
click at [269, 90] on div "scrollable content" at bounding box center [264, 93] width 9 height 9
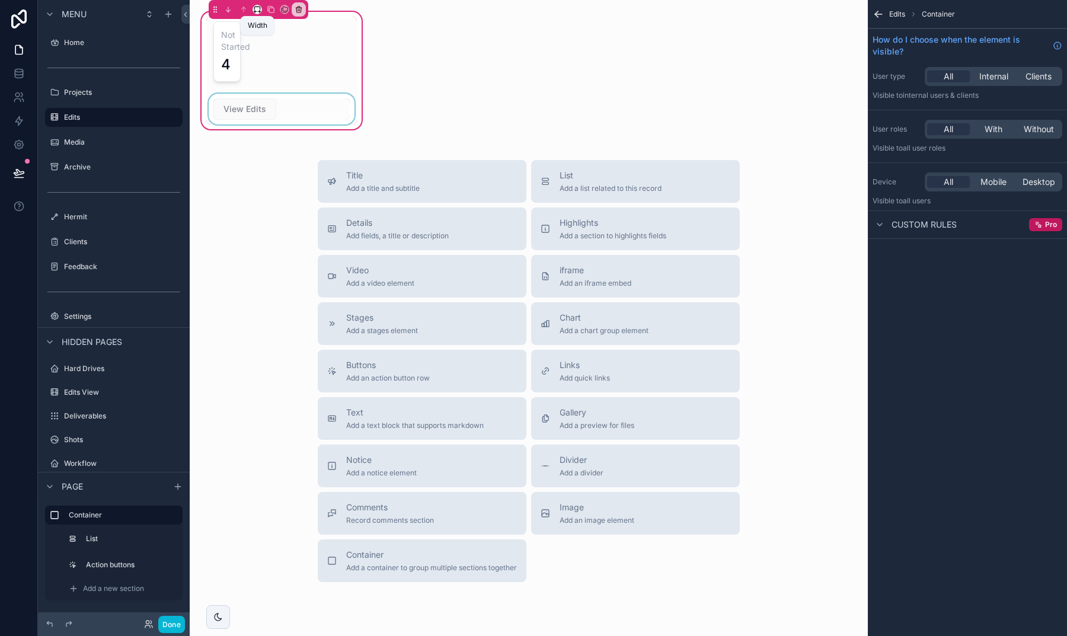
click at [256, 9] on icon "scrollable content" at bounding box center [257, 9] width 8 height 8
click at [343, 56] on div "scrollable content" at bounding box center [533, 318] width 1067 height 636
click at [248, 54] on div "scrollable content" at bounding box center [281, 52] width 151 height 70
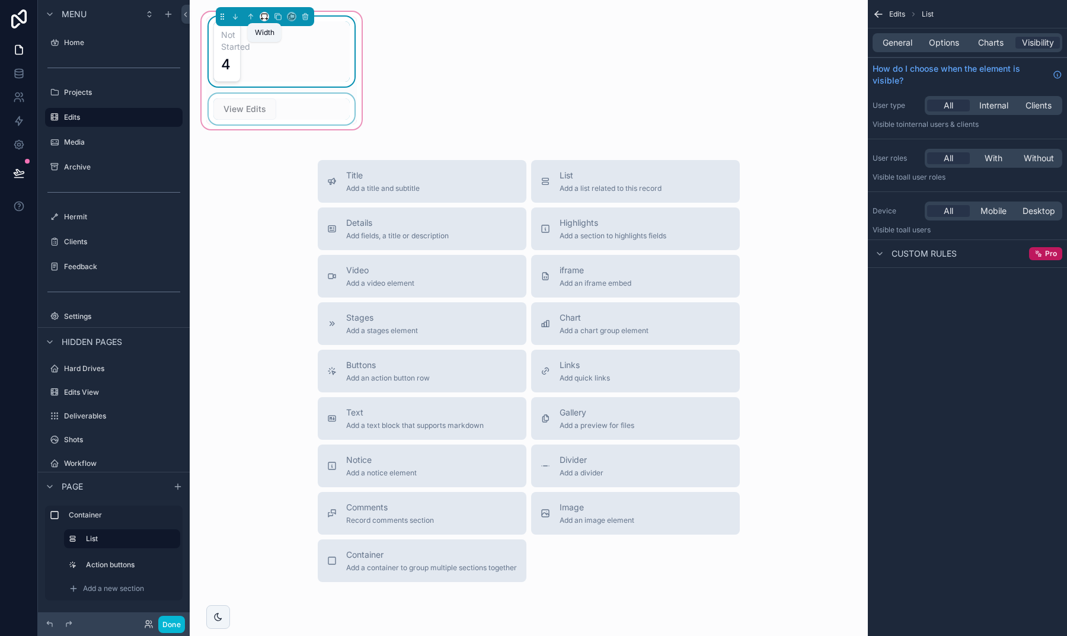
click at [266, 15] on icon "scrollable content" at bounding box center [264, 16] width 8 height 8
click at [276, 49] on div "Default" at bounding box center [290, 38] width 55 height 21
click at [261, 19] on icon "scrollable content" at bounding box center [261, 19] width 1 height 2
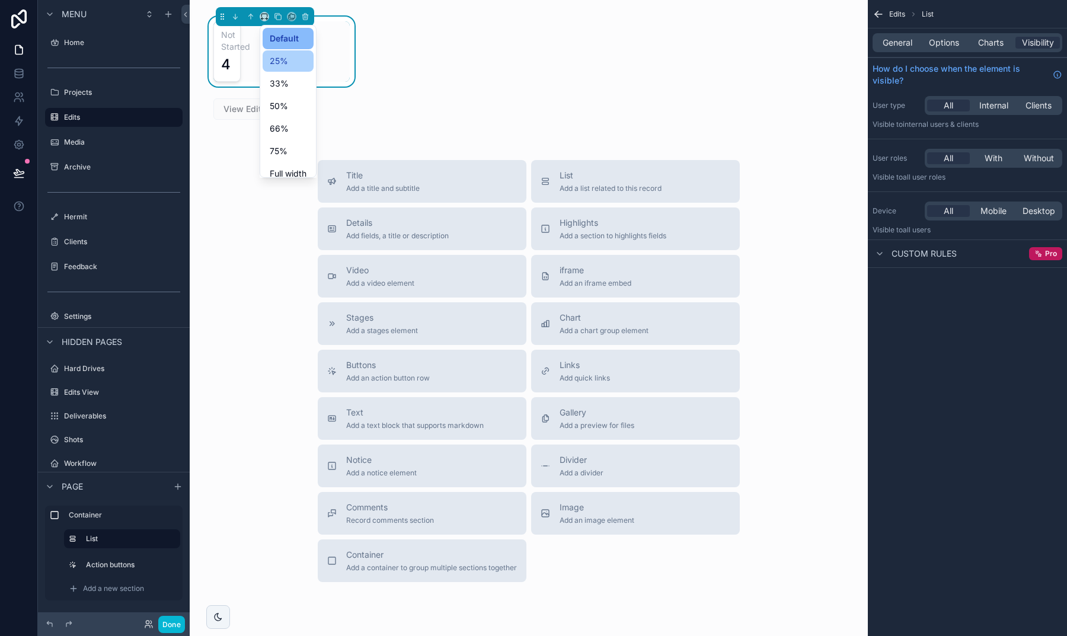
click at [270, 59] on span "25%" at bounding box center [279, 61] width 18 height 14
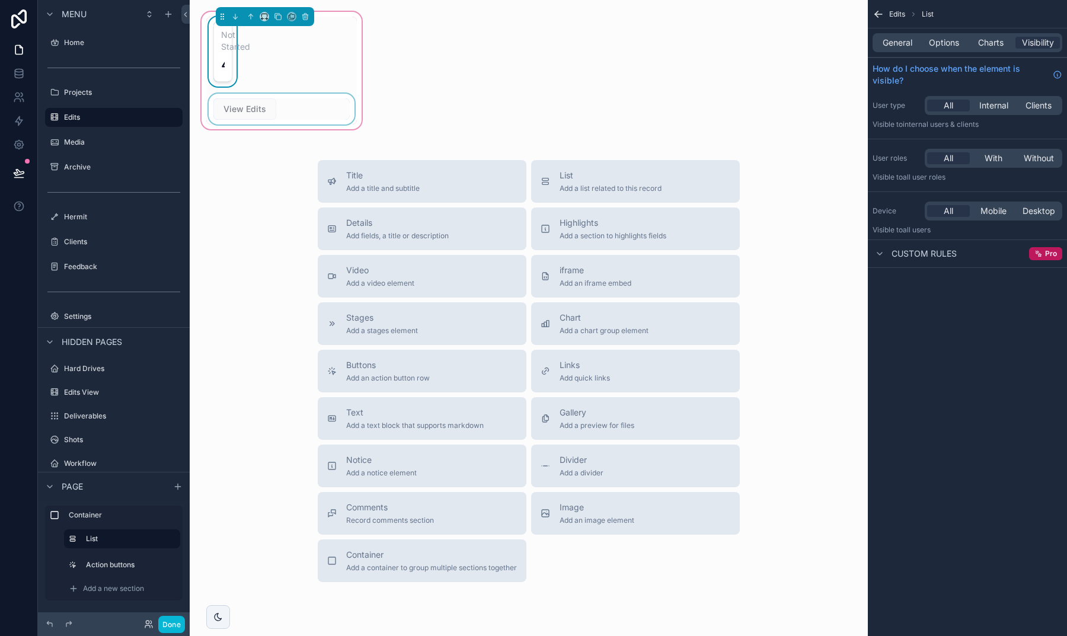
click at [337, 114] on div "scrollable content" at bounding box center [281, 109] width 151 height 31
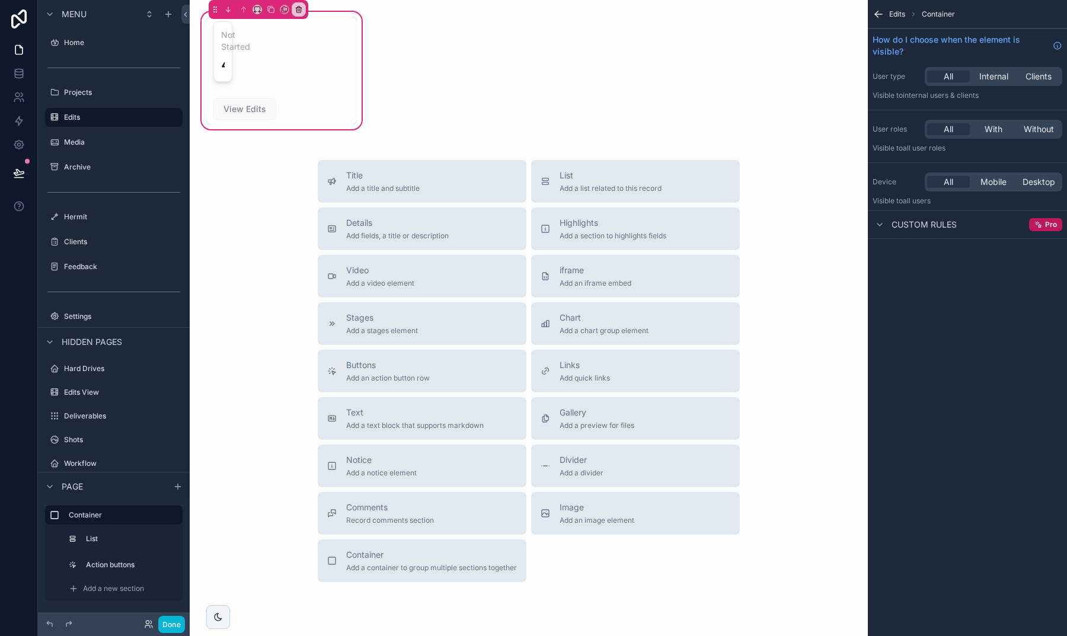
click at [357, 83] on div "Not Started 4 View Edits" at bounding box center [281, 70] width 165 height 122
click at [253, 8] on icon "scrollable content" at bounding box center [257, 9] width 8 height 8
click at [281, 161] on span "Full width" at bounding box center [281, 166] width 37 height 14
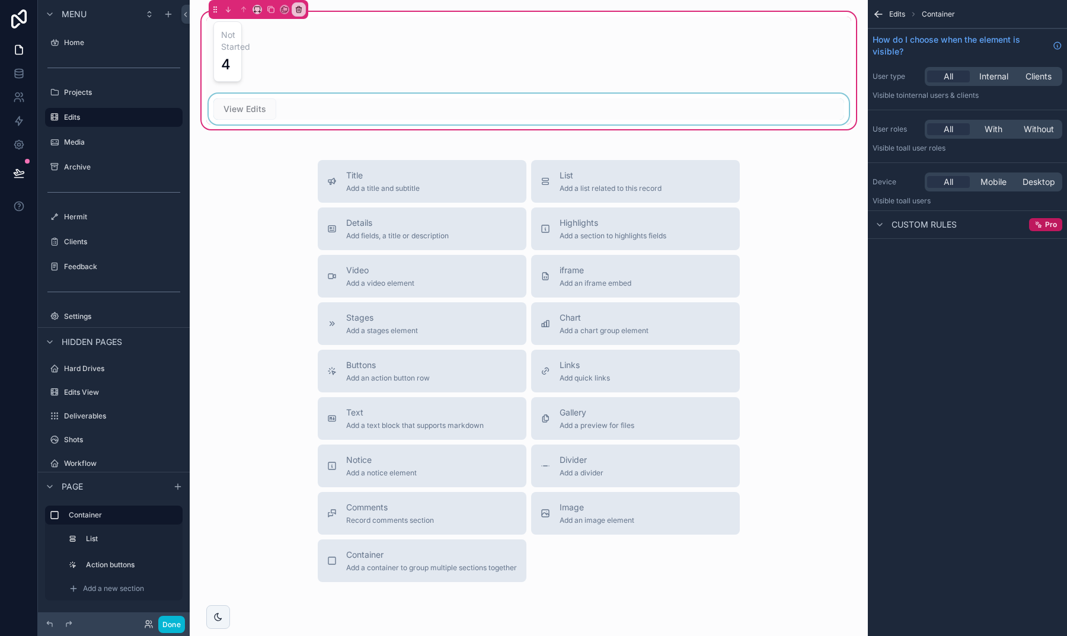
click at [259, 111] on div "scrollable content" at bounding box center [528, 109] width 645 height 31
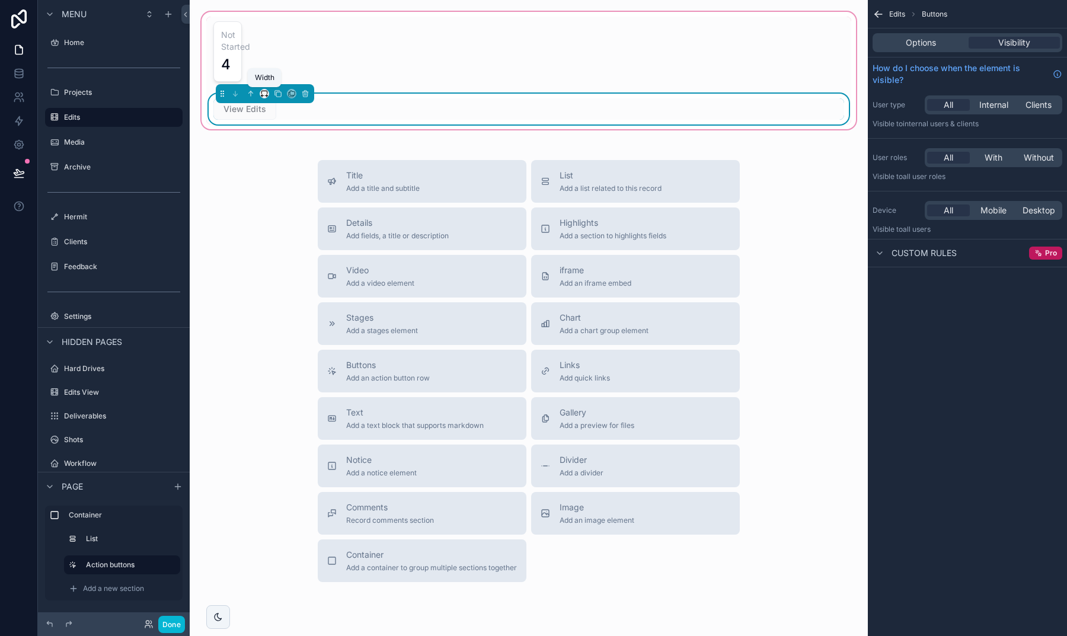
click at [263, 92] on icon "scrollable content" at bounding box center [264, 94] width 8 height 8
click at [273, 133] on span "25%" at bounding box center [279, 138] width 18 height 14
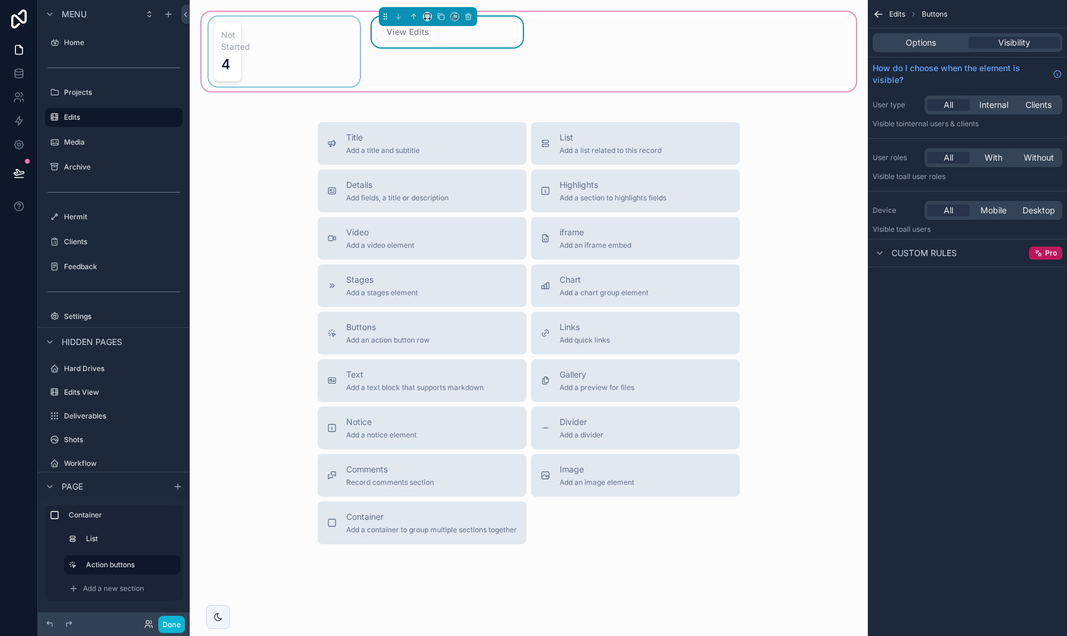
click at [280, 66] on div "scrollable content" at bounding box center [284, 52] width 156 height 70
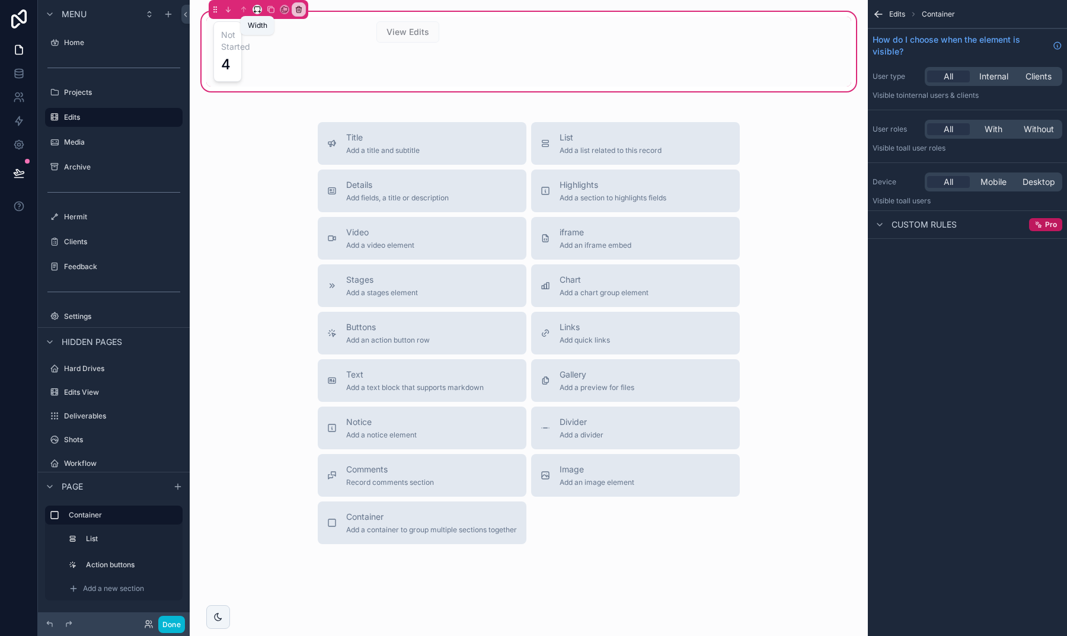
click at [261, 8] on button "scrollable content" at bounding box center [257, 9] width 9 height 9
click at [281, 53] on div "25%" at bounding box center [283, 54] width 40 height 14
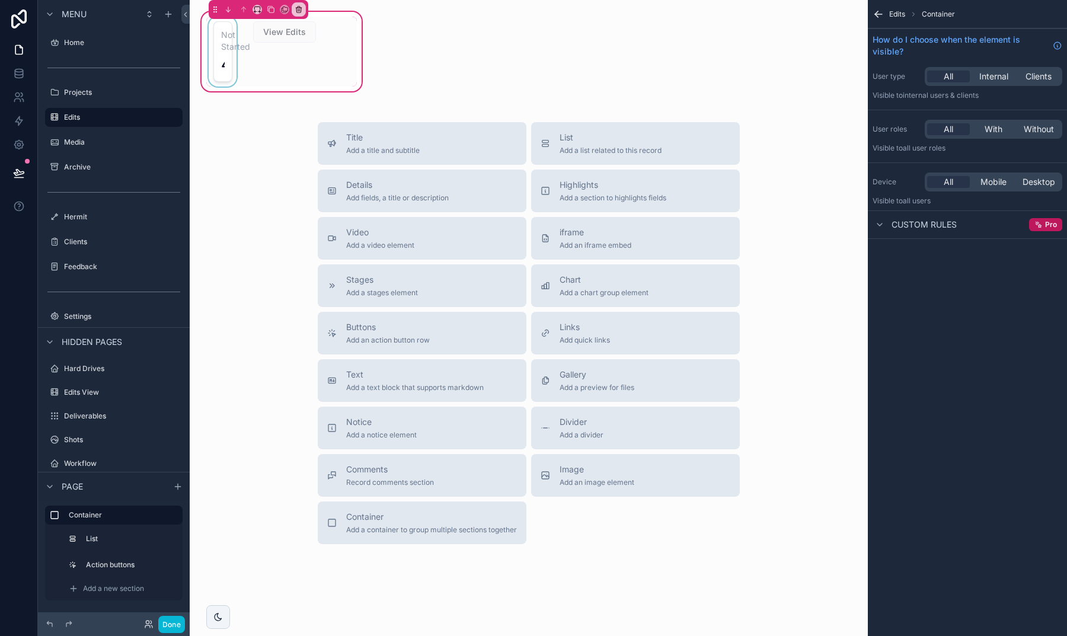
click at [232, 48] on div "scrollable content" at bounding box center [222, 52] width 33 height 70
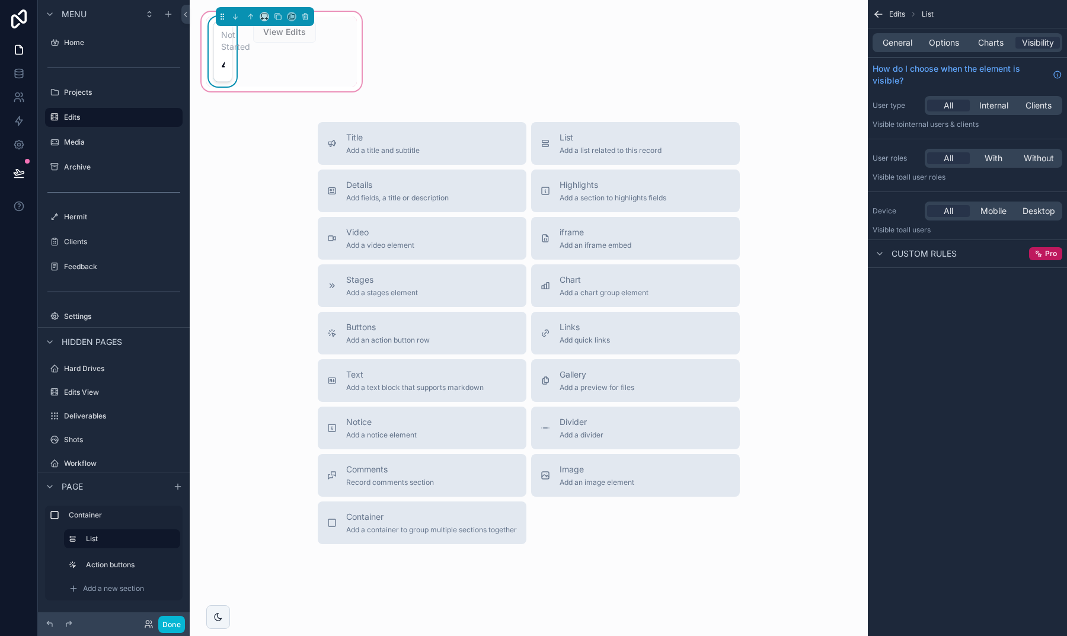
click at [375, 70] on div "Not Started 4 View Edits Title Add a title and subtitle List Add a list related…" at bounding box center [529, 319] width 678 height 639
click at [354, 62] on div "Not Started 4 View Edits" at bounding box center [281, 52] width 151 height 70
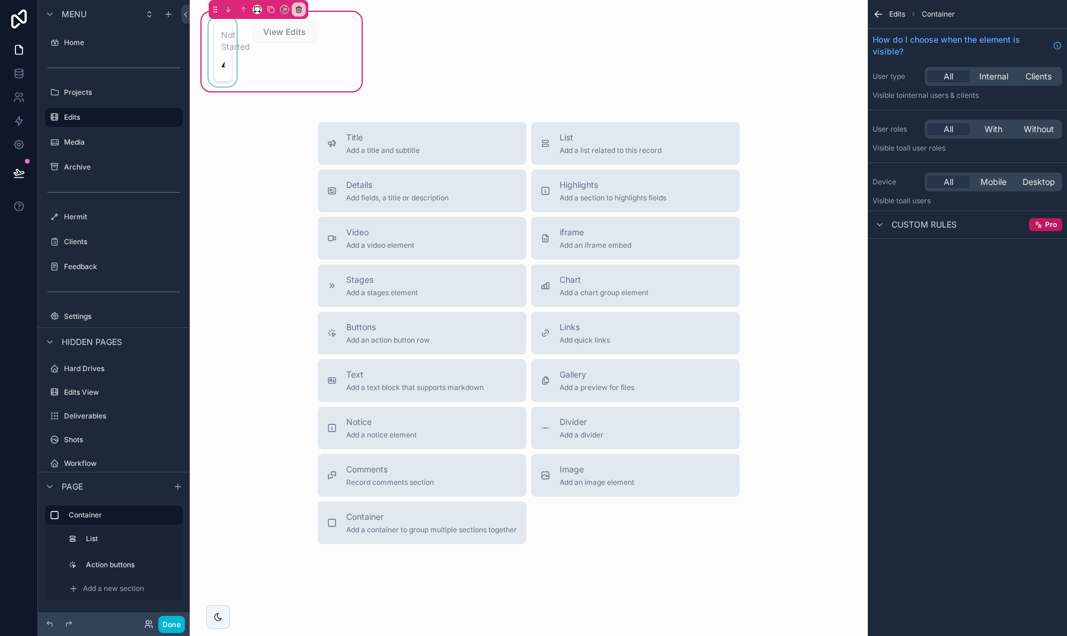
click at [253, 11] on icon "scrollable content" at bounding box center [257, 9] width 8 height 8
click at [277, 159] on span "Full width" at bounding box center [281, 166] width 37 height 14
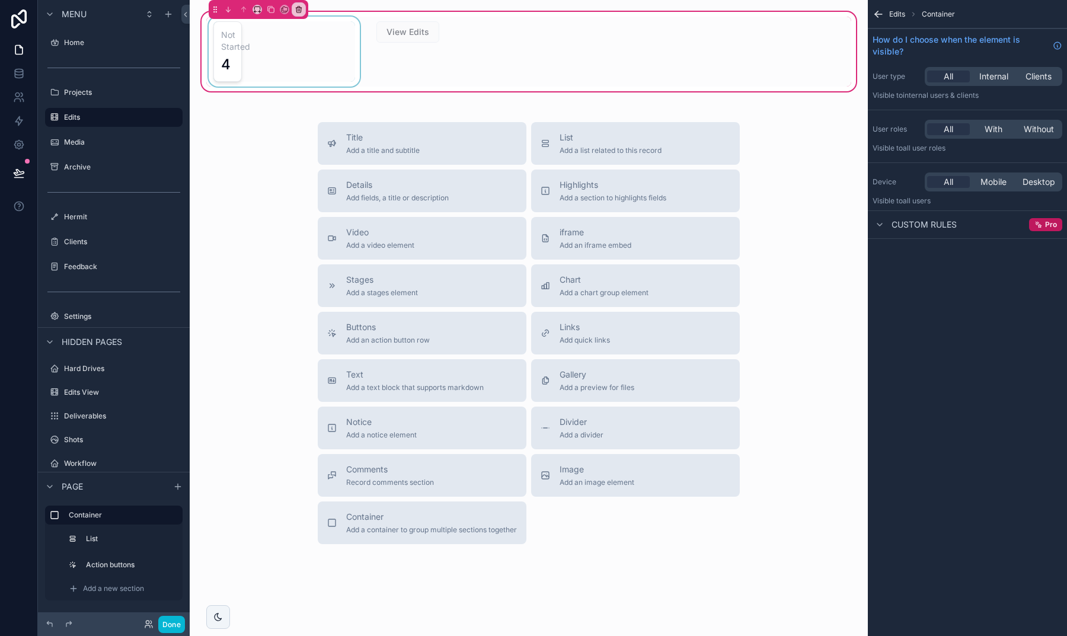
click at [239, 56] on div "scrollable content" at bounding box center [284, 52] width 156 height 70
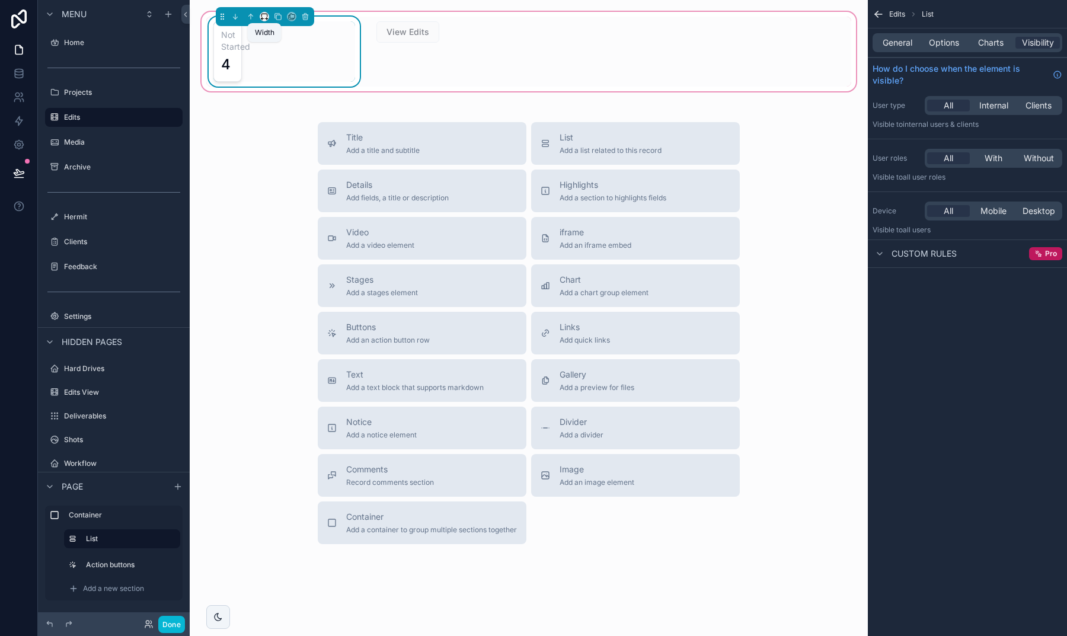
click at [263, 15] on icon "scrollable content" at bounding box center [264, 16] width 8 height 8
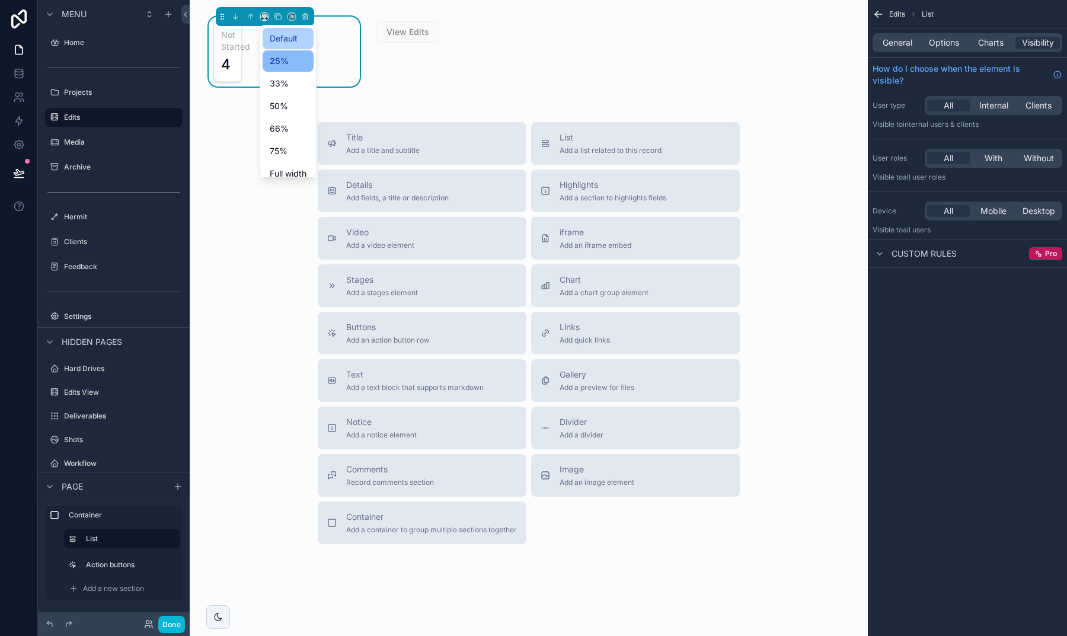
click at [282, 39] on span "Default" at bounding box center [284, 38] width 28 height 14
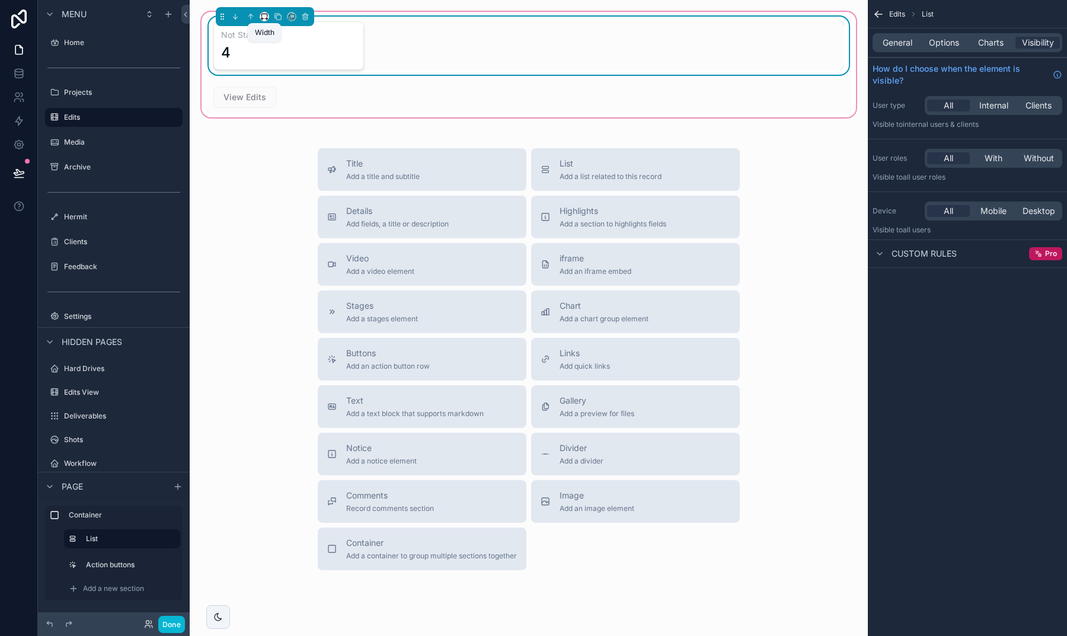
click at [268, 15] on icon "scrollable content" at bounding box center [264, 16] width 8 height 8
click at [276, 87] on span "33%" at bounding box center [279, 83] width 19 height 14
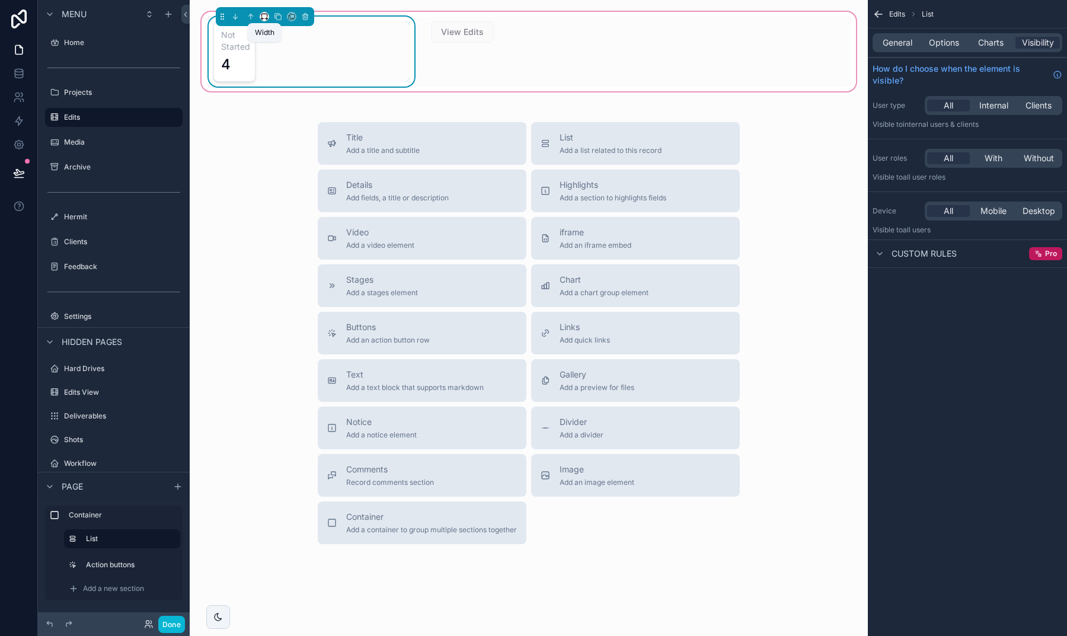
click at [263, 16] on icon "scrollable content" at bounding box center [264, 16] width 8 height 8
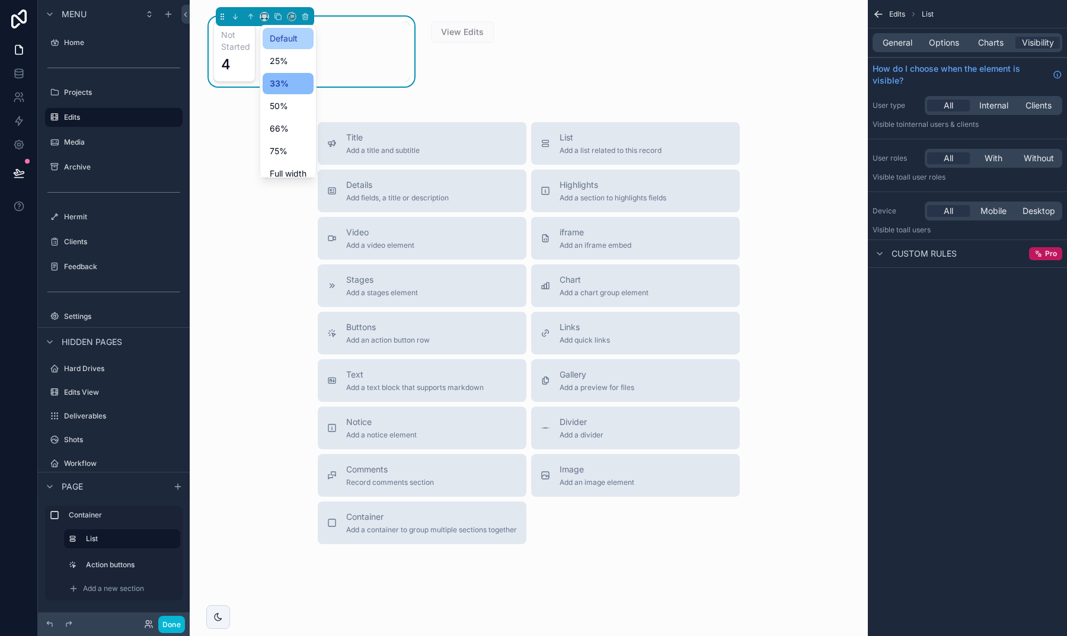
click at [286, 40] on span "Default" at bounding box center [284, 38] width 28 height 14
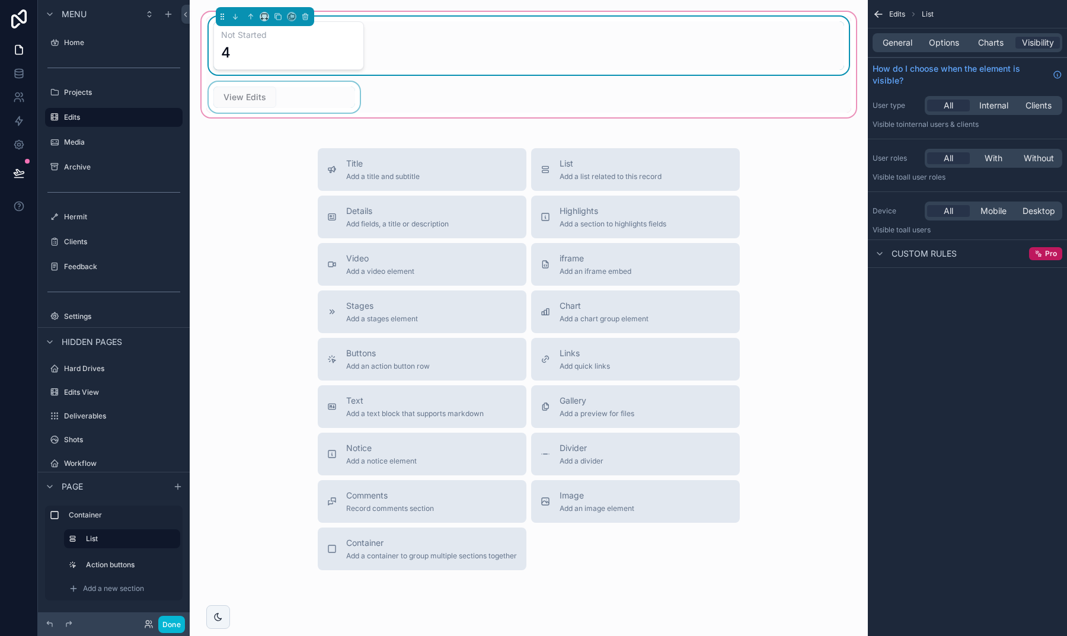
click at [309, 87] on div "scrollable content" at bounding box center [284, 97] width 156 height 31
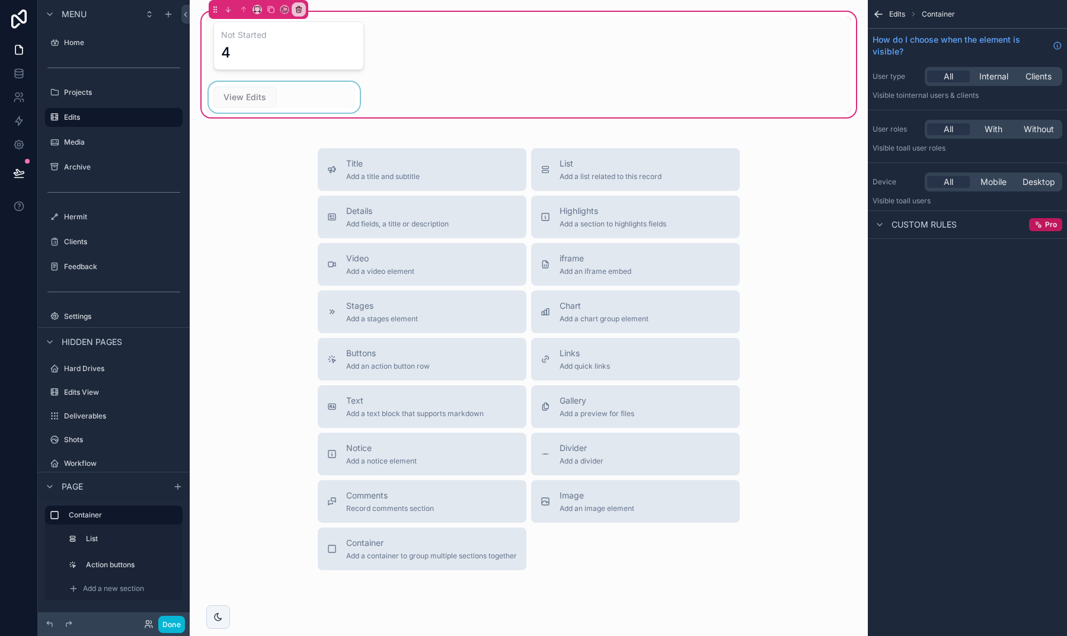
click at [341, 88] on div "scrollable content" at bounding box center [284, 97] width 156 height 31
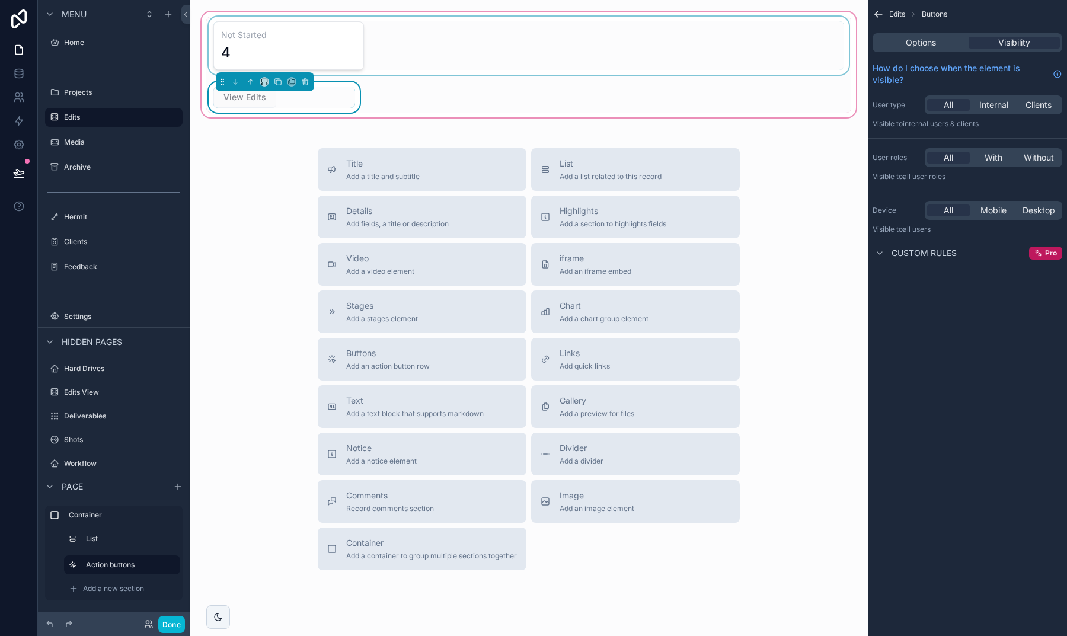
click at [358, 46] on div "scrollable content" at bounding box center [528, 46] width 645 height 58
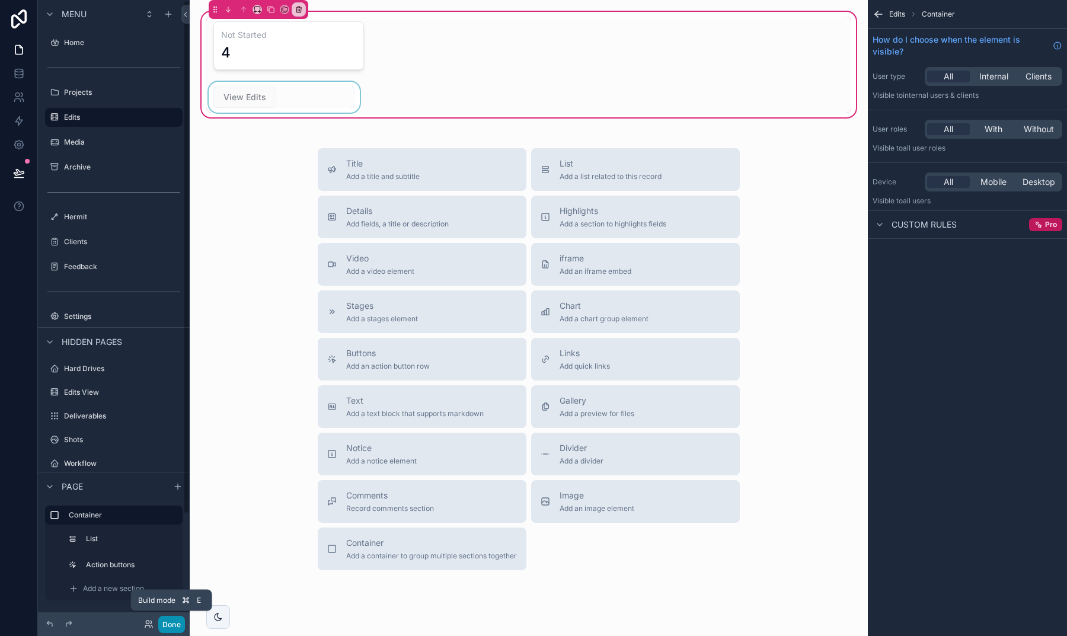
click at [169, 617] on button "Done" at bounding box center [171, 624] width 27 height 17
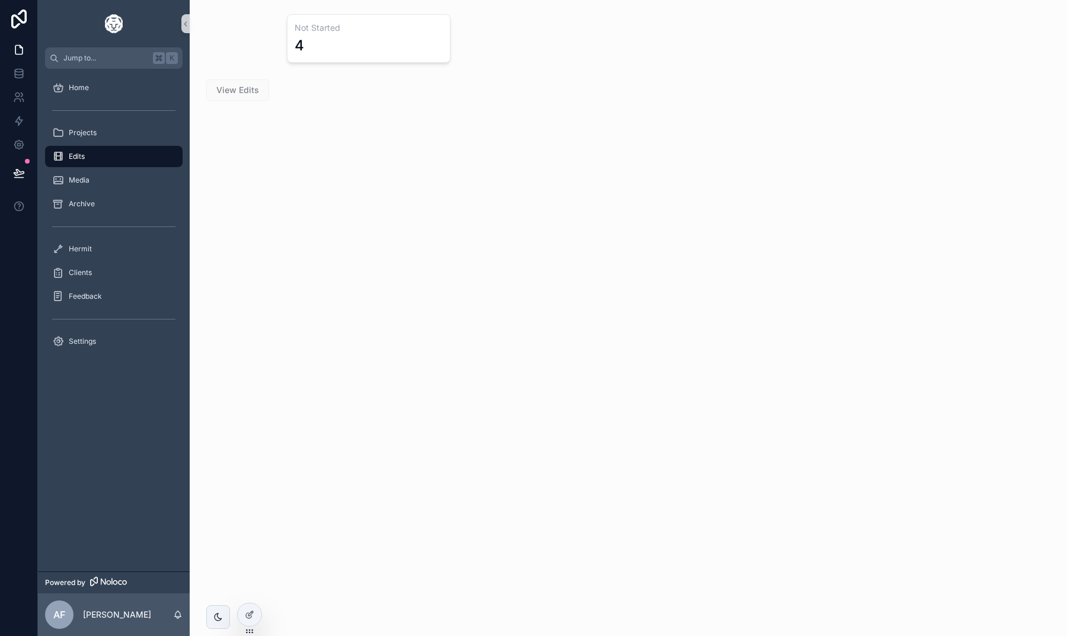
click at [254, 91] on span "View Edits" at bounding box center [237, 90] width 63 height 12
click at [352, 37] on div "4" at bounding box center [369, 45] width 148 height 19
click at [243, 608] on div at bounding box center [250, 615] width 24 height 23
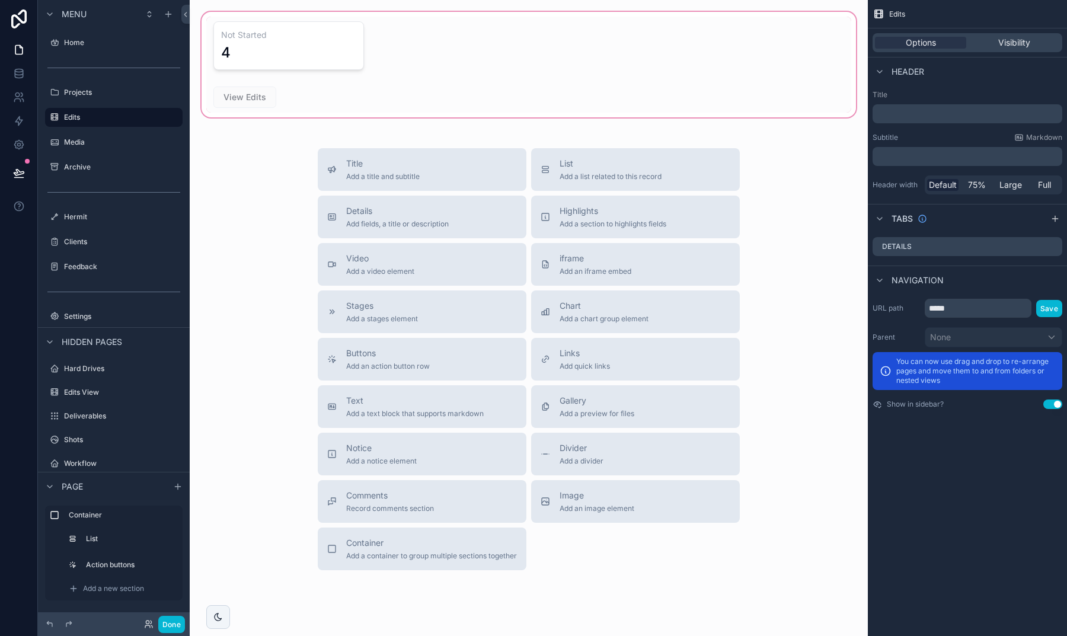
click at [275, 102] on div "scrollable content" at bounding box center [528, 64] width 659 height 110
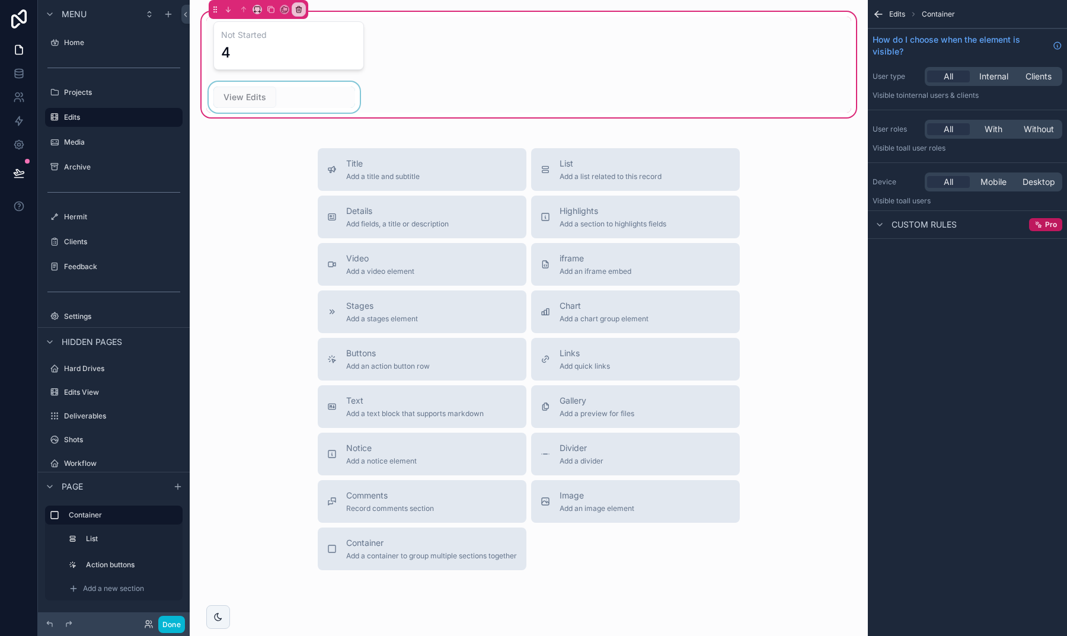
click at [276, 93] on div "scrollable content" at bounding box center [284, 97] width 156 height 31
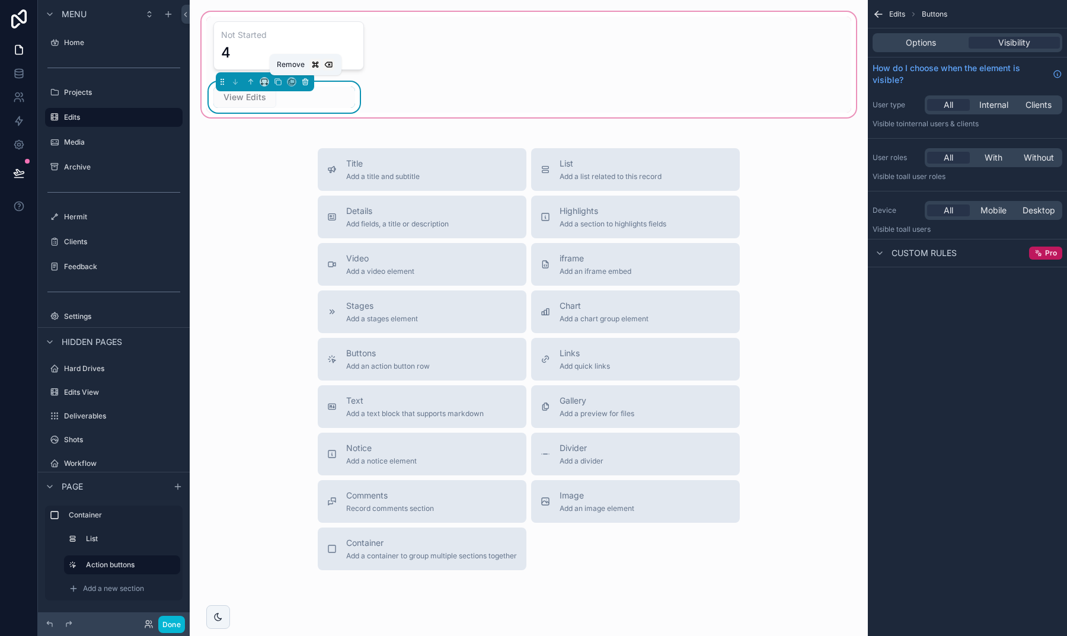
click at [308, 80] on icon "scrollable content" at bounding box center [305, 82] width 8 height 8
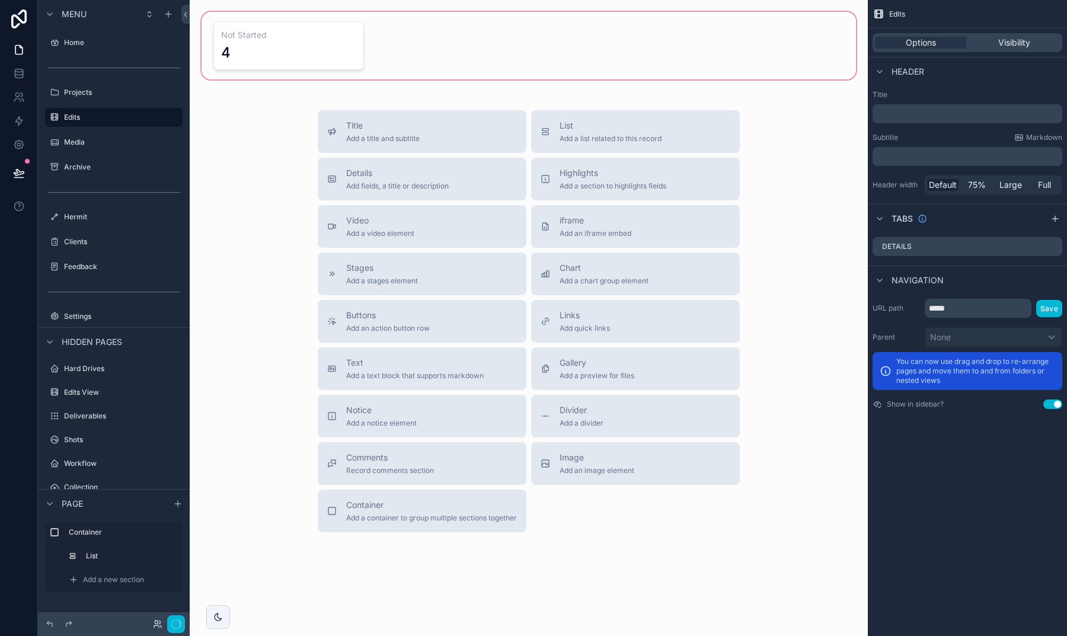
click at [295, 37] on div "scrollable content" at bounding box center [528, 45] width 659 height 72
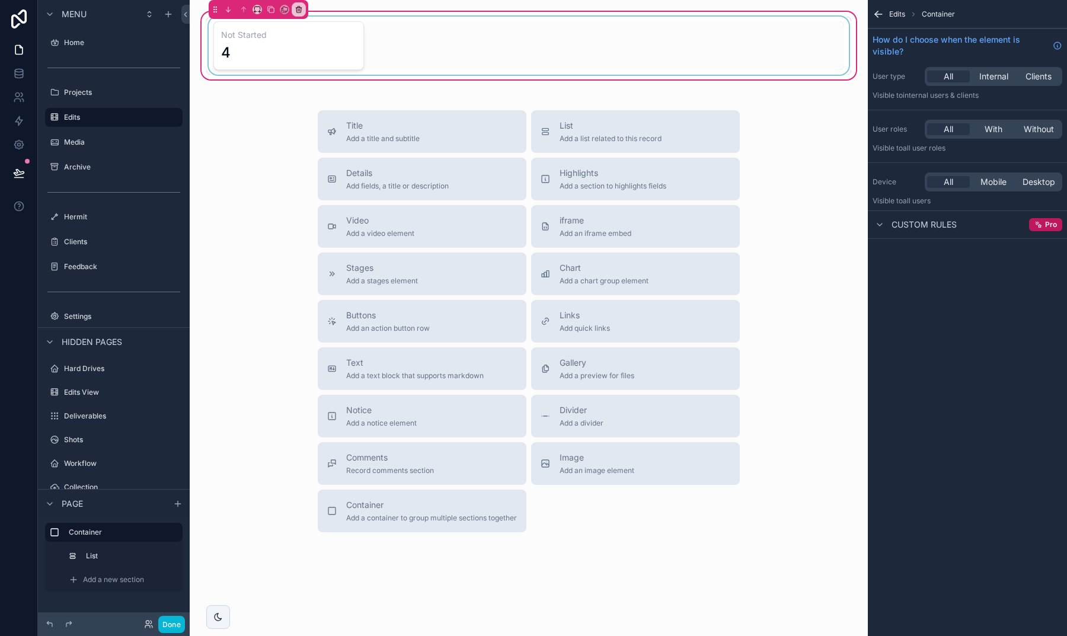
click at [299, 40] on div "scrollable content" at bounding box center [528, 46] width 645 height 58
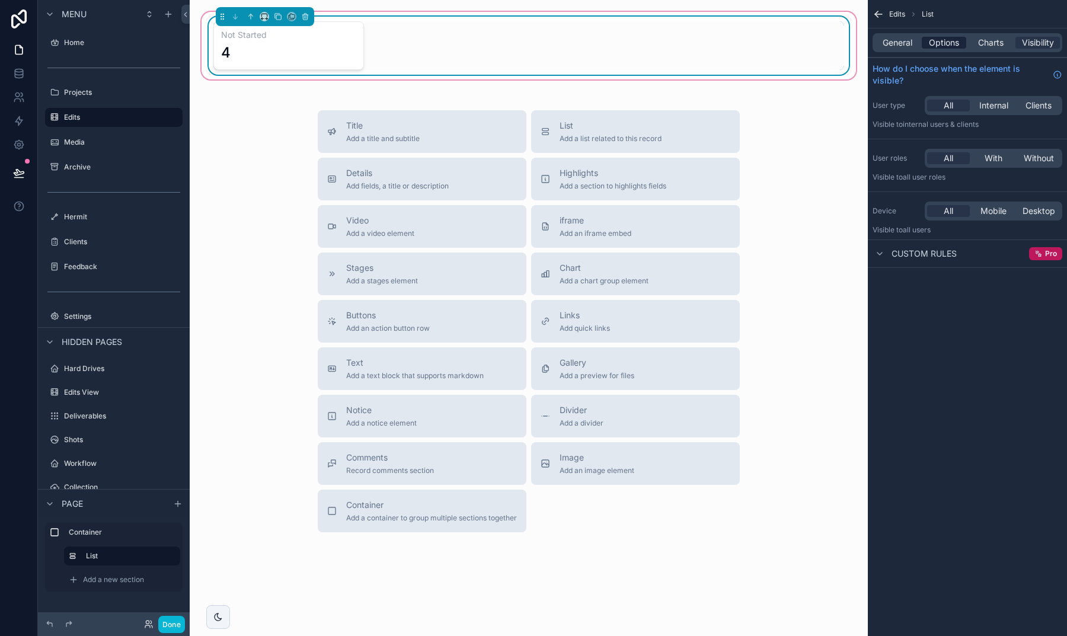
click at [943, 43] on span "Options" at bounding box center [944, 43] width 30 height 12
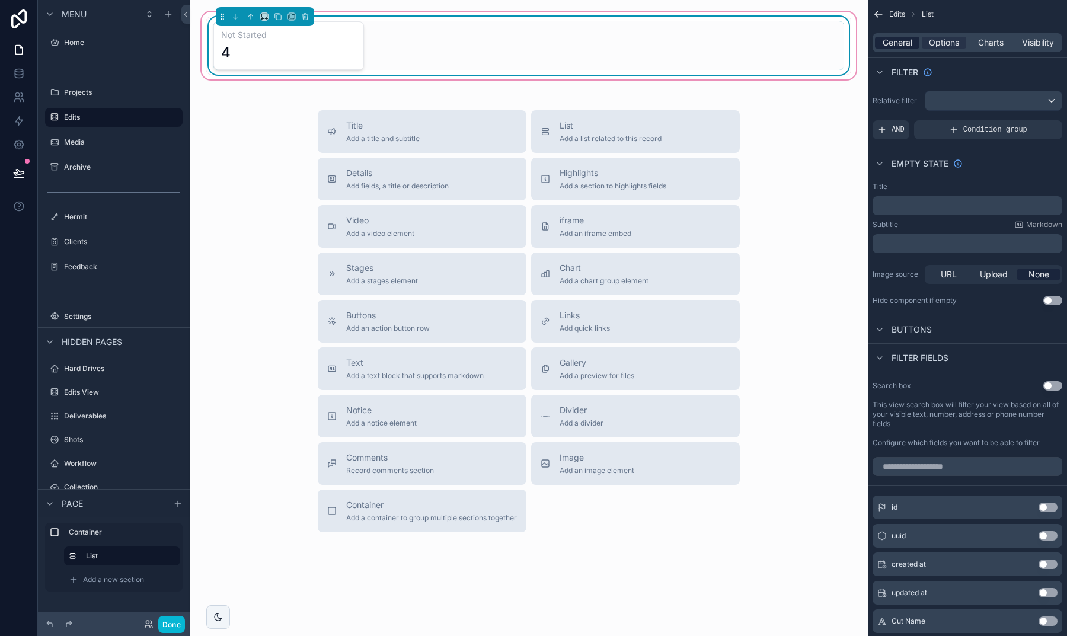
click at [895, 44] on span "General" at bounding box center [898, 43] width 30 height 12
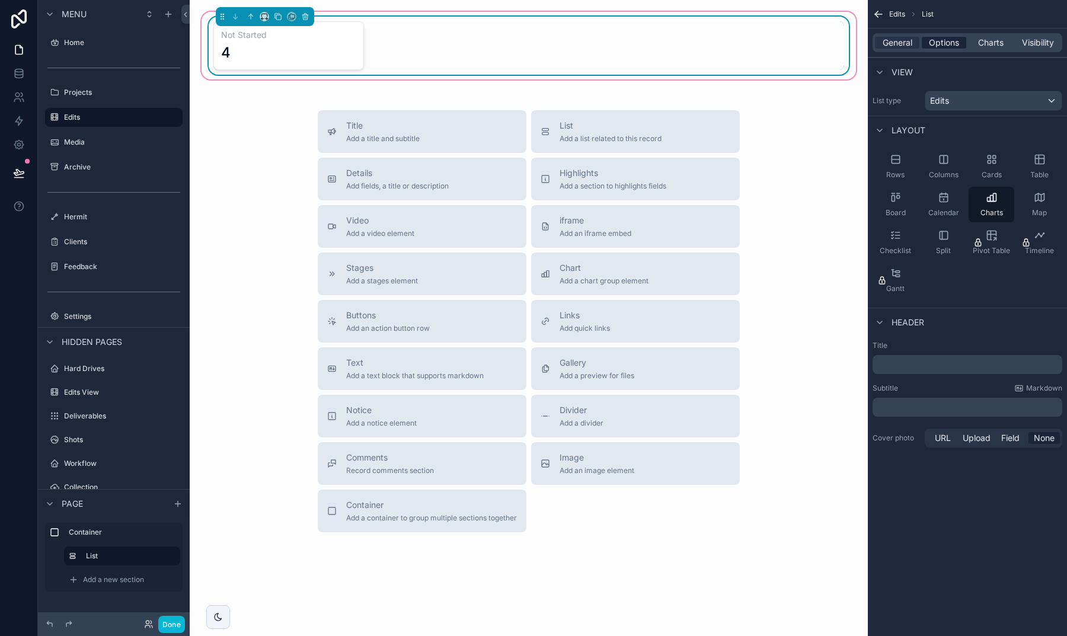
click at [942, 44] on span "Options" at bounding box center [944, 43] width 30 height 12
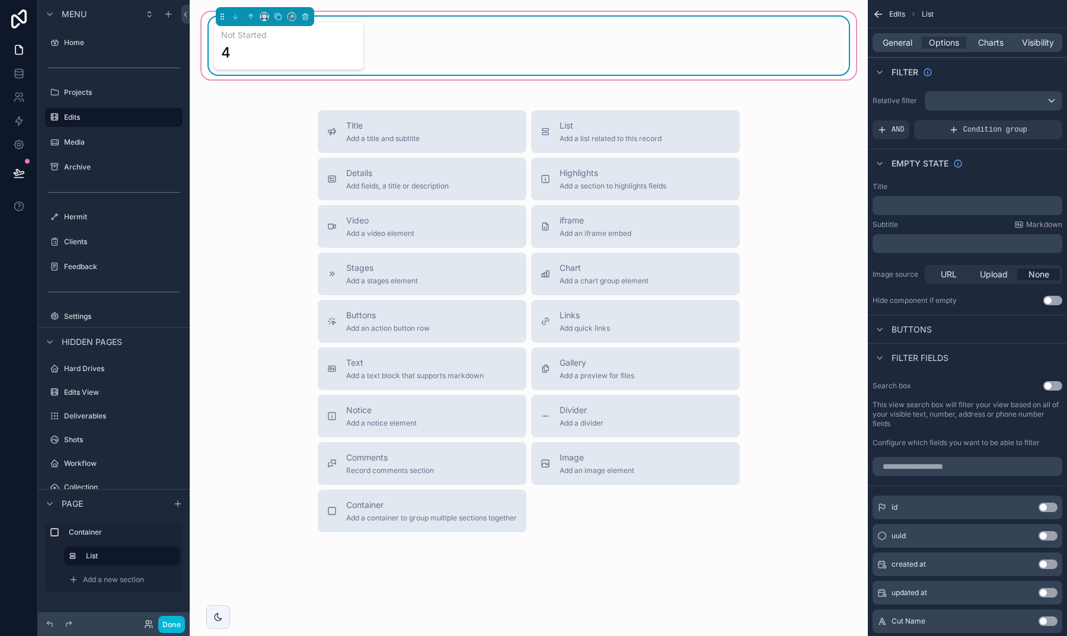
click at [923, 329] on span "Buttons" at bounding box center [912, 330] width 40 height 12
click at [885, 333] on div "scrollable content" at bounding box center [880, 330] width 14 height 14
click at [320, 57] on div "4" at bounding box center [288, 52] width 135 height 19
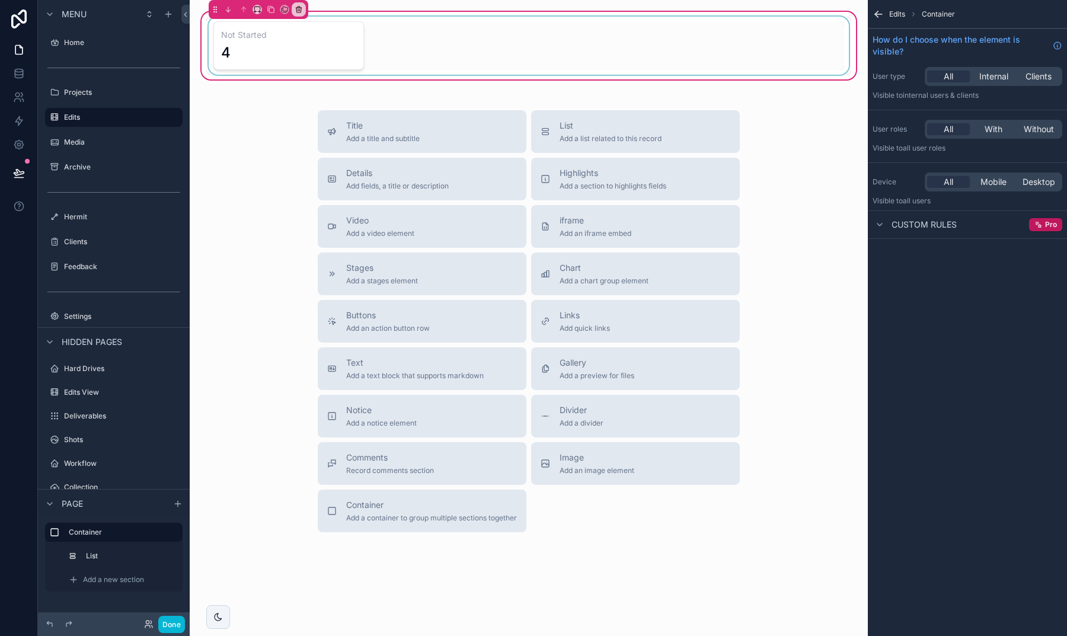
click at [320, 57] on div "scrollable content" at bounding box center [528, 46] width 645 height 58
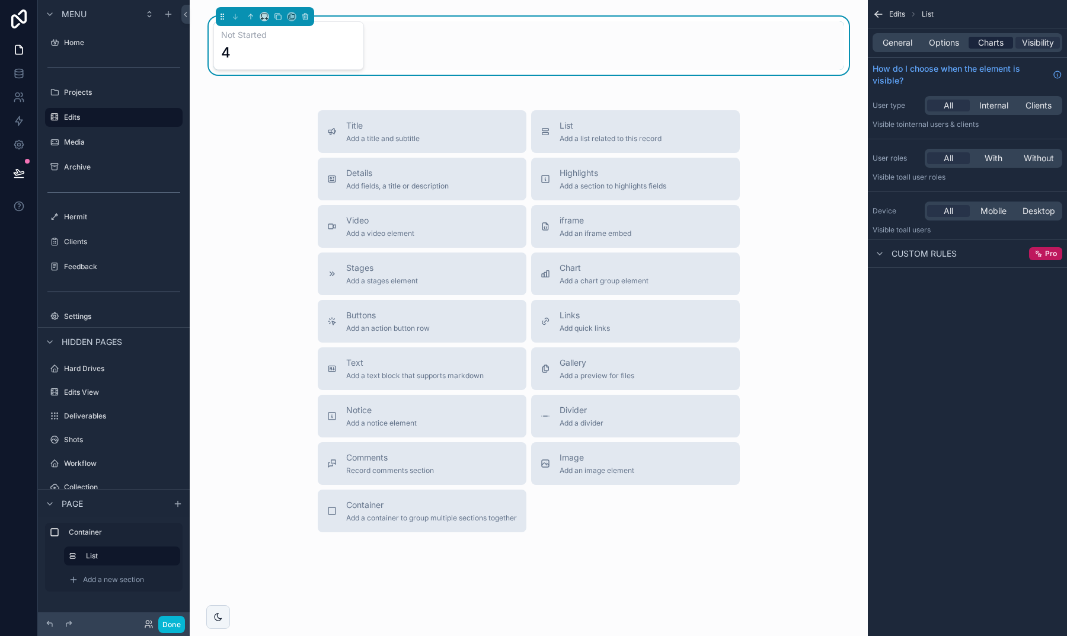
click at [991, 41] on span "Charts" at bounding box center [990, 43] width 25 height 12
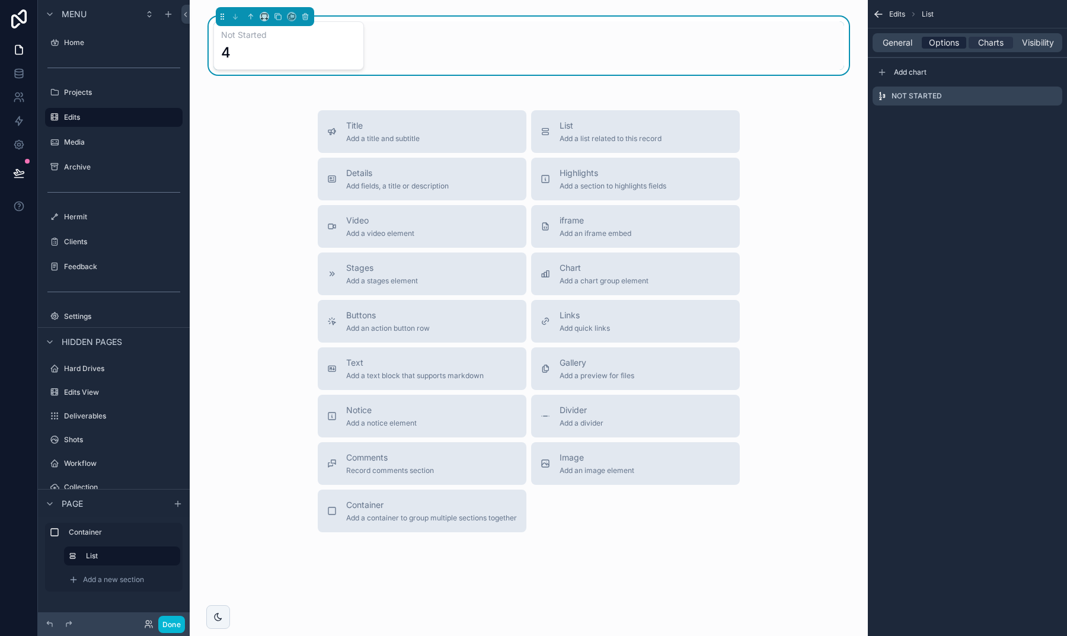
click at [947, 42] on span "Options" at bounding box center [944, 43] width 30 height 12
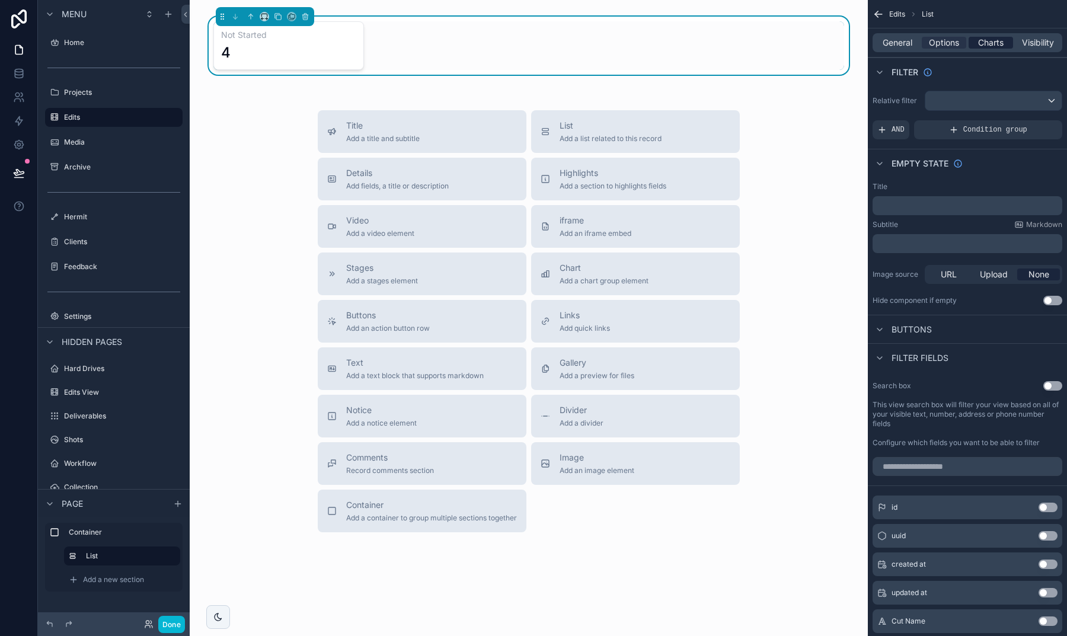
click at [974, 42] on div "Charts" at bounding box center [991, 43] width 44 height 12
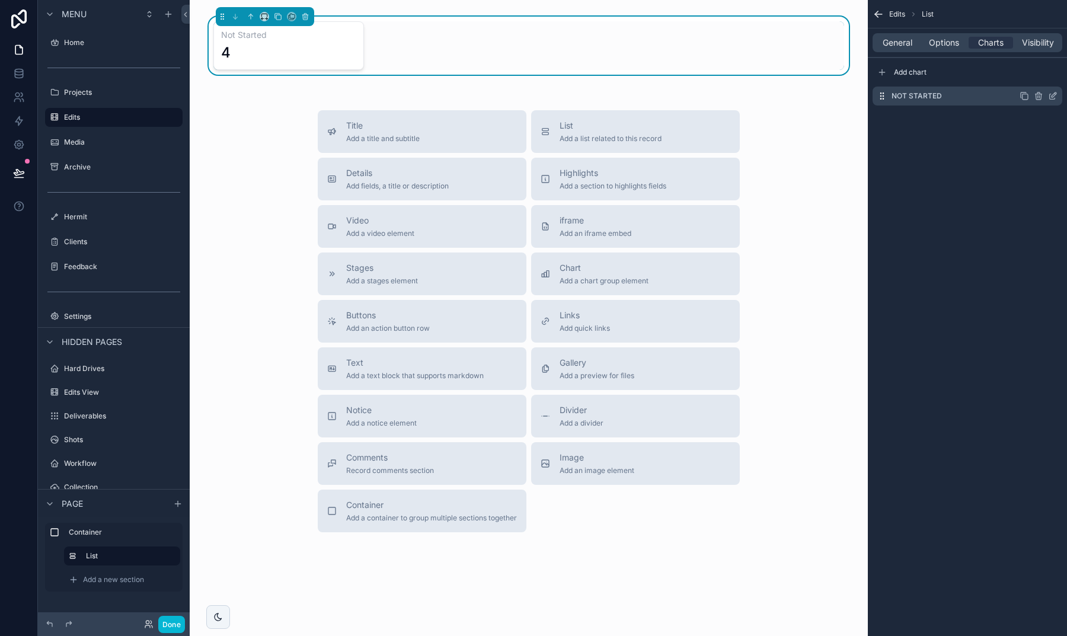
click at [1047, 94] on div "scrollable content" at bounding box center [1039, 95] width 38 height 9
click at [1051, 97] on icon "scrollable content" at bounding box center [1052, 95] width 9 height 9
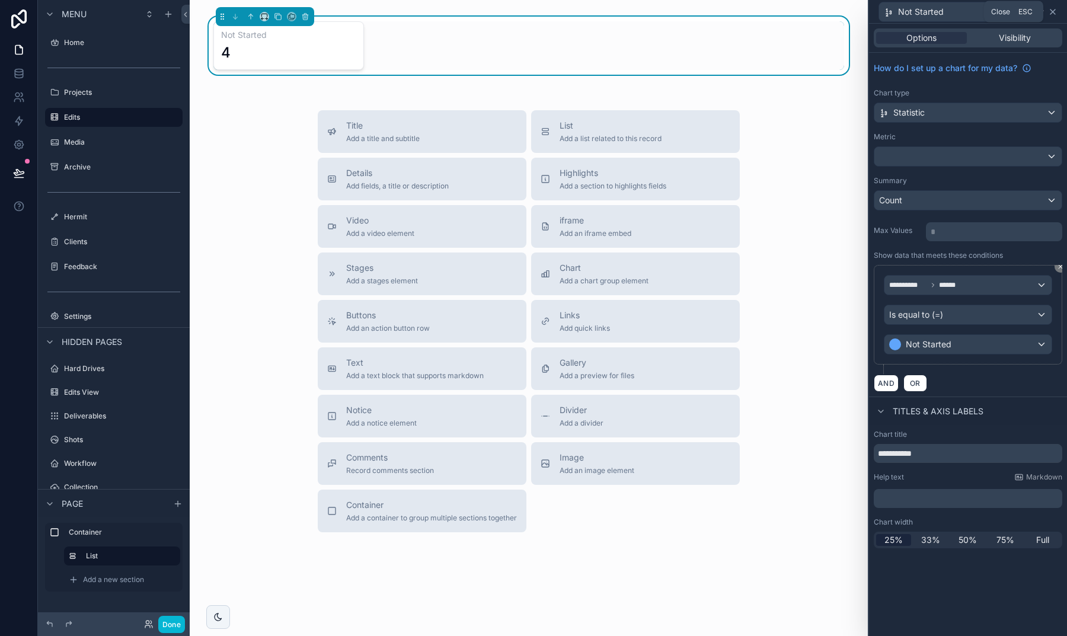
click at [1051, 15] on icon at bounding box center [1052, 11] width 9 height 9
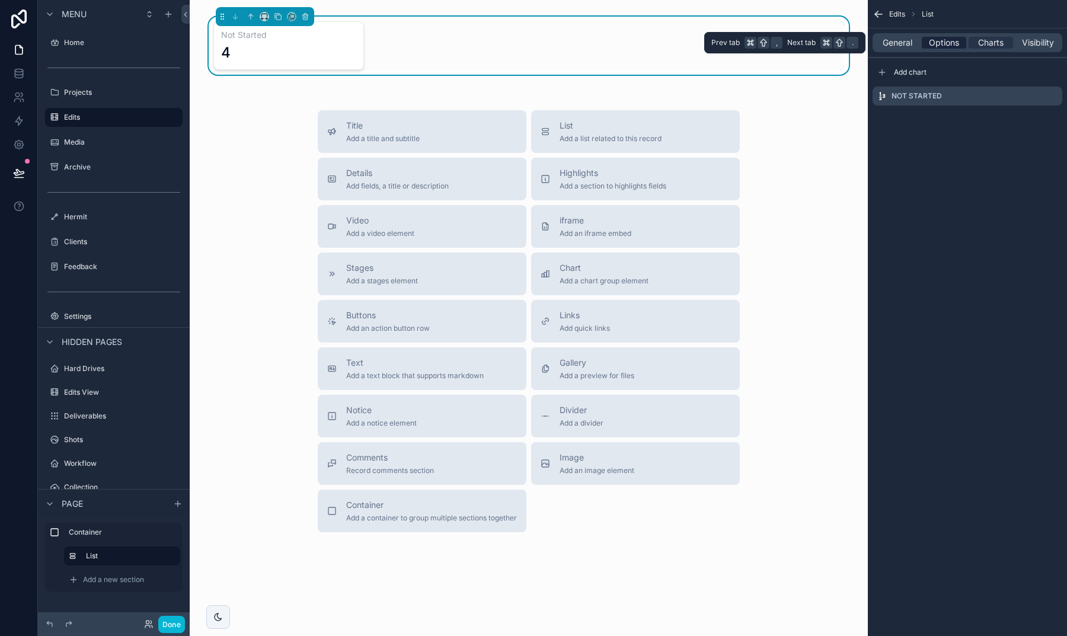
click at [939, 44] on span "Options" at bounding box center [944, 43] width 30 height 12
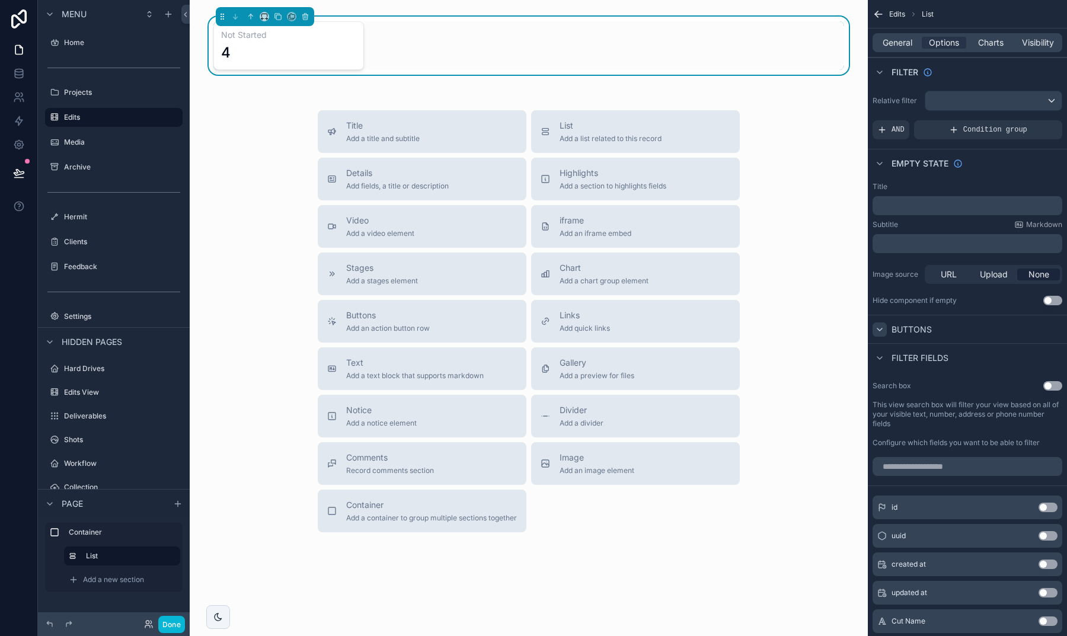
click at [886, 329] on div "scrollable content" at bounding box center [880, 330] width 14 height 14
click at [883, 329] on icon "scrollable content" at bounding box center [879, 329] width 9 height 9
click at [898, 44] on span "General" at bounding box center [898, 43] width 30 height 12
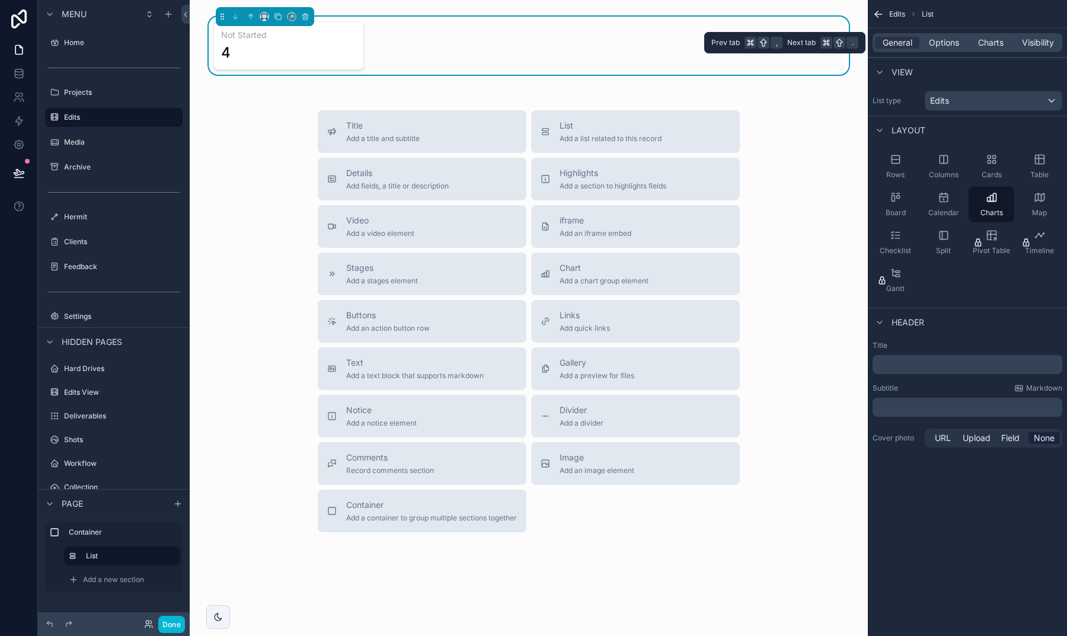
click at [990, 49] on div "General Options Charts Visibility" at bounding box center [968, 42] width 190 height 19
click at [988, 39] on span "Charts" at bounding box center [990, 43] width 25 height 12
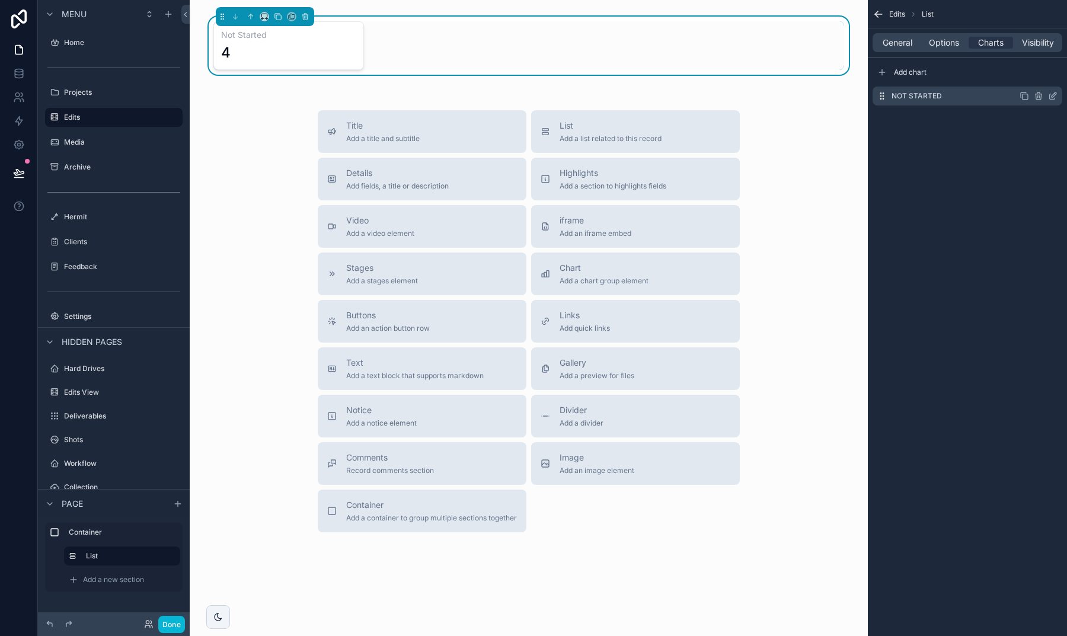
click at [1053, 97] on icon "scrollable content" at bounding box center [1052, 95] width 9 height 9
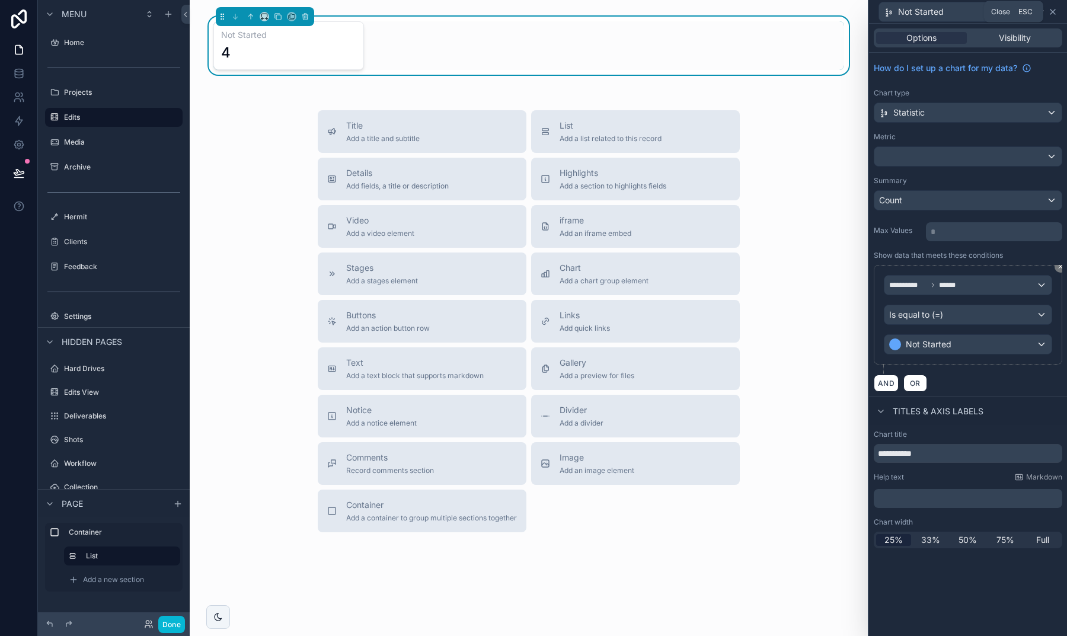
click at [1051, 14] on icon at bounding box center [1053, 11] width 5 height 5
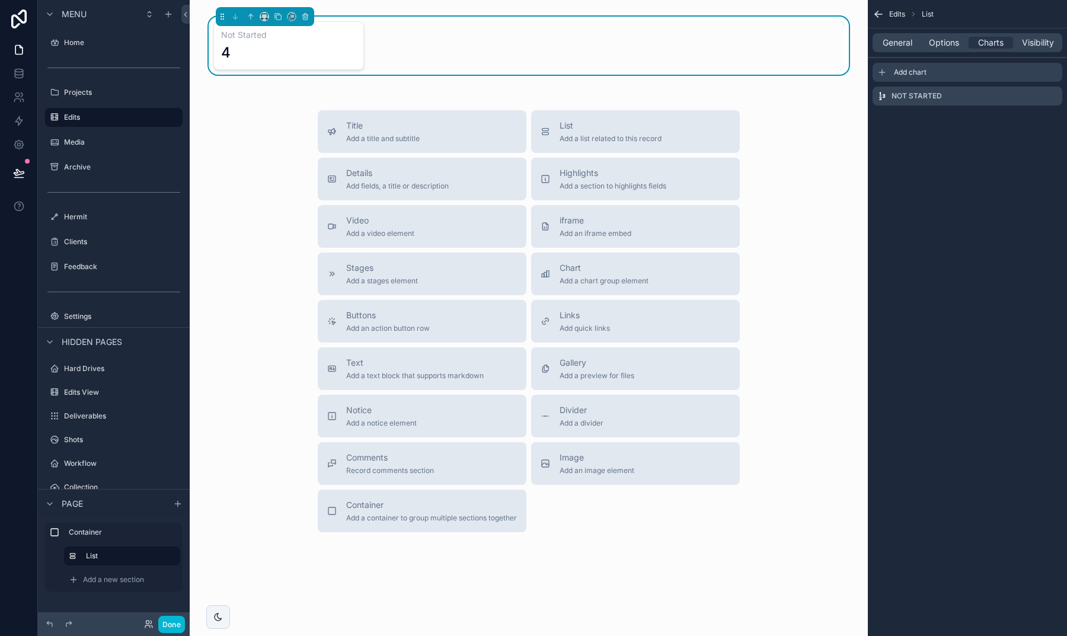
click at [920, 68] on span "Add chart" at bounding box center [910, 72] width 33 height 9
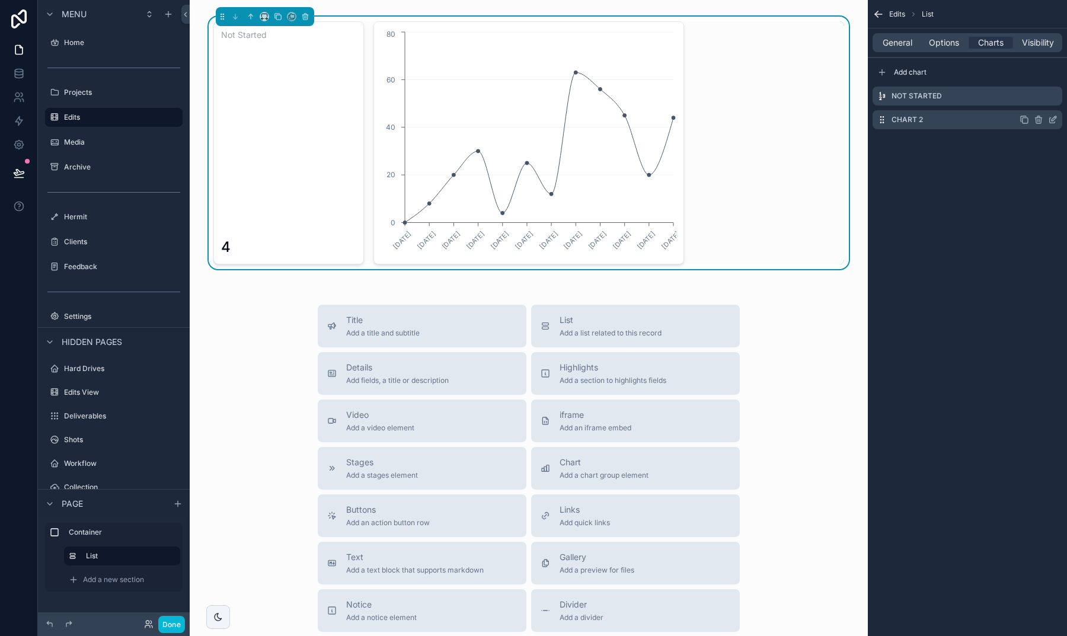
click at [1049, 120] on icon "scrollable content" at bounding box center [1052, 119] width 9 height 9
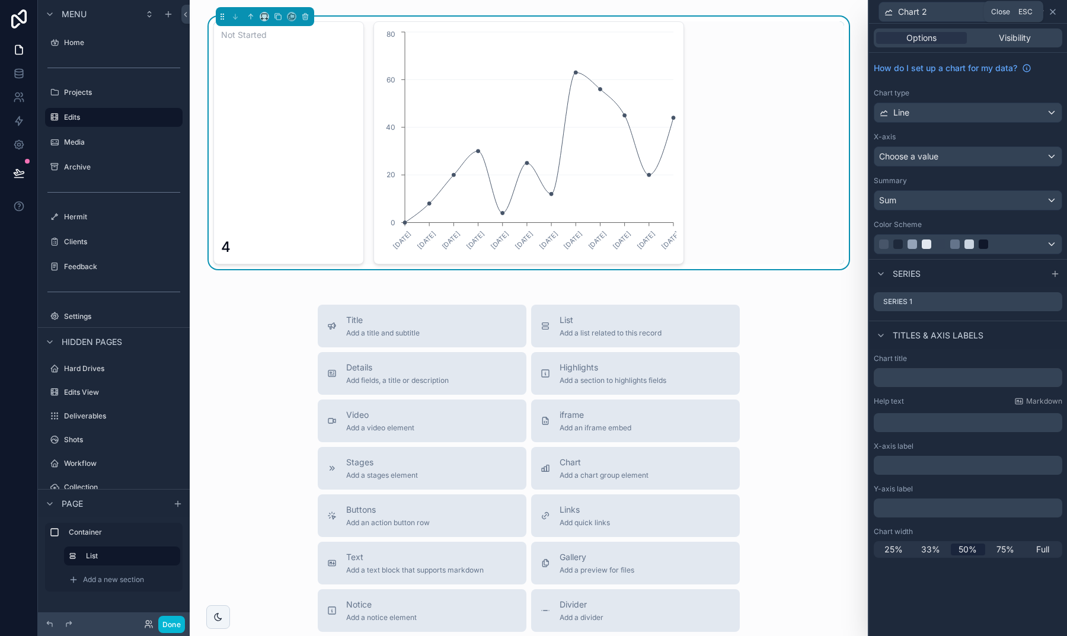
click at [1051, 11] on icon at bounding box center [1052, 11] width 9 height 9
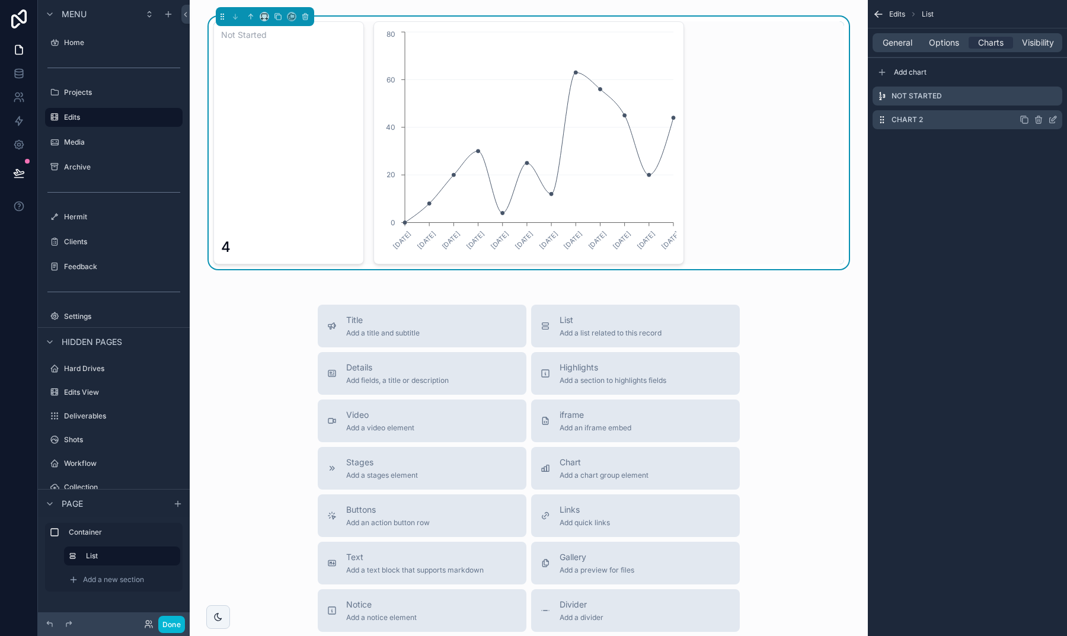
click at [1041, 117] on icon "scrollable content" at bounding box center [1038, 119] width 9 height 9
click at [1034, 100] on icon at bounding box center [1033, 100] width 9 height 9
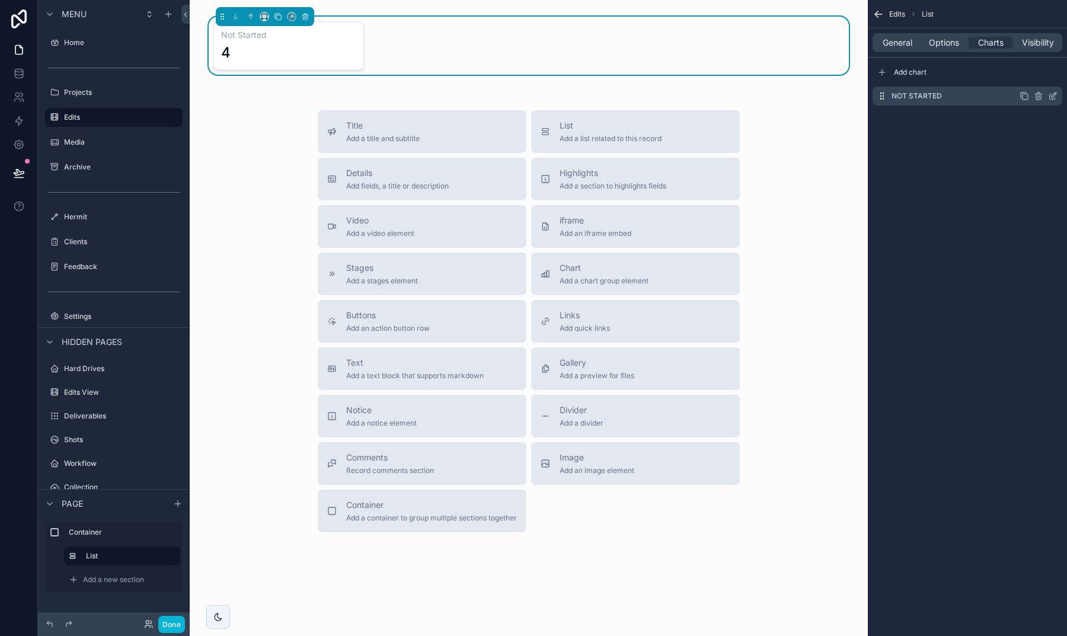
click at [1026, 97] on icon "scrollable content" at bounding box center [1024, 95] width 9 height 9
click at [1055, 120] on icon "scrollable content" at bounding box center [1052, 119] width 9 height 9
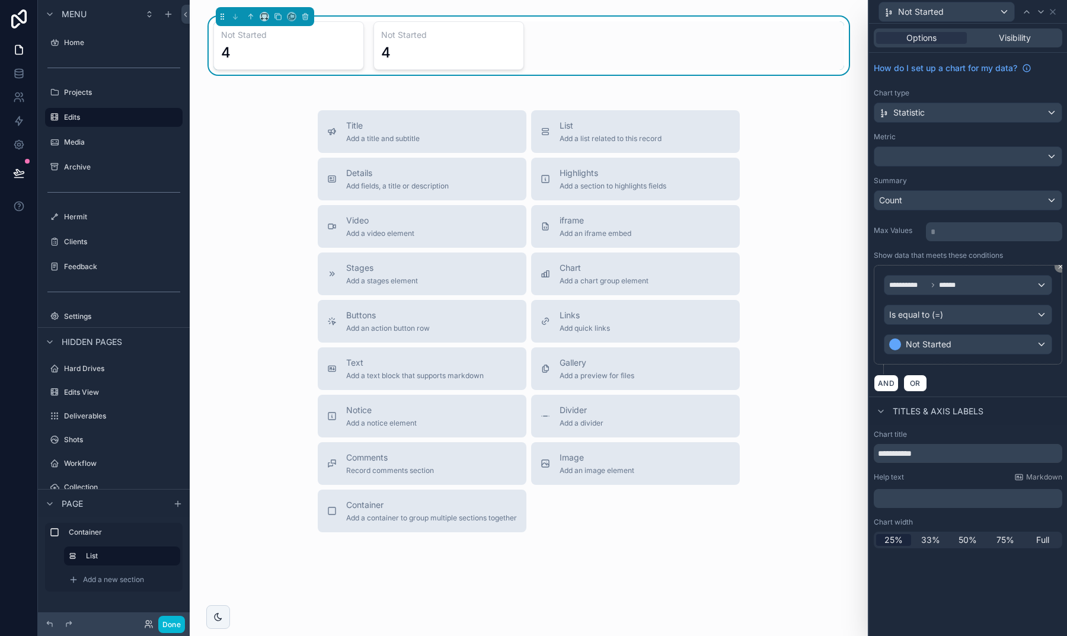
click at [955, 343] on div "Not Started" at bounding box center [968, 344] width 167 height 19
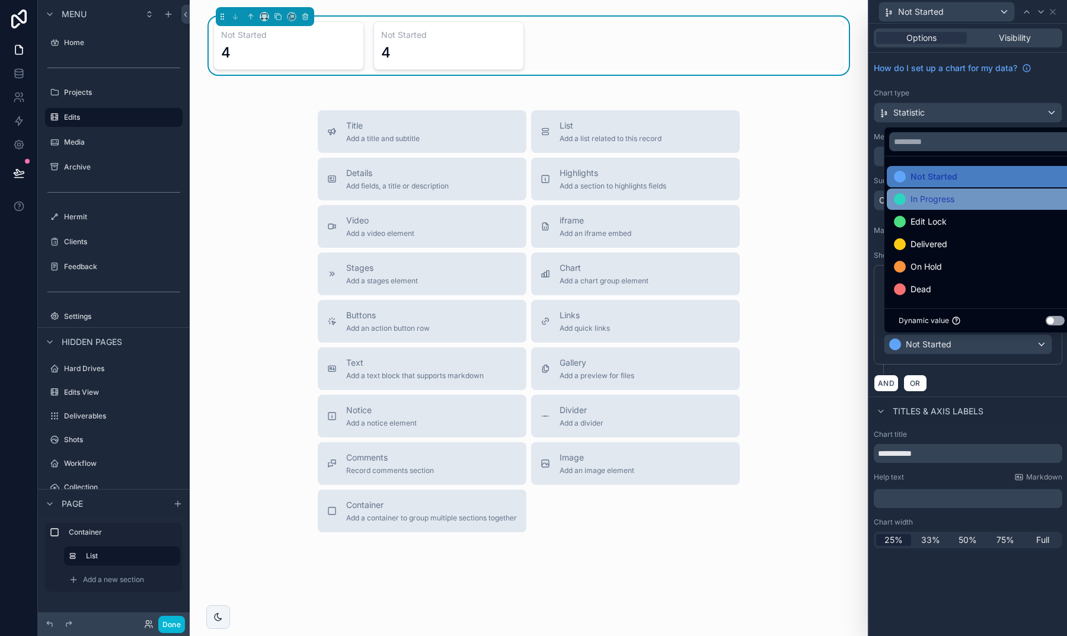
click at [929, 201] on span "In Progress" at bounding box center [933, 199] width 44 height 14
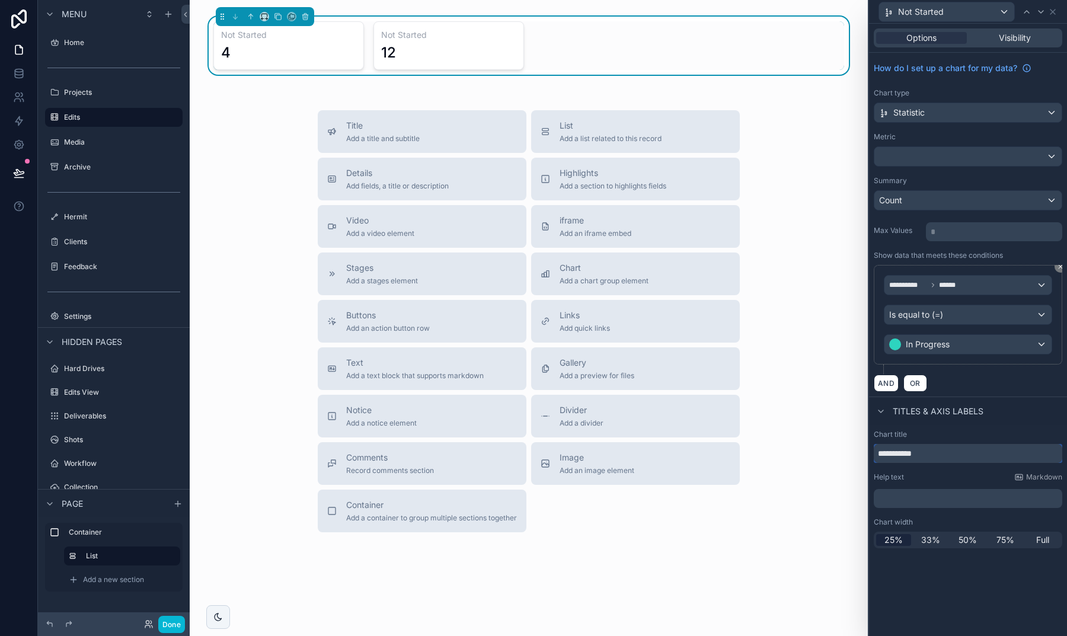
click at [943, 460] on input "**********" at bounding box center [968, 453] width 189 height 19
type input "**********"
click at [984, 429] on div "**********" at bounding box center [968, 489] width 198 height 128
click at [1053, 12] on icon at bounding box center [1052, 11] width 9 height 9
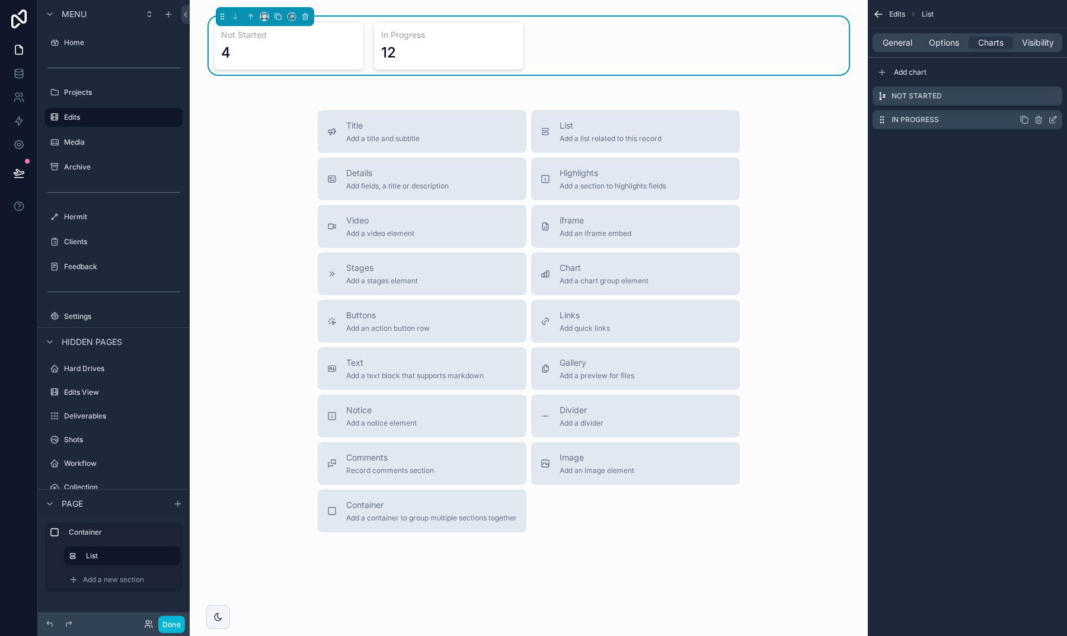
click at [1022, 118] on icon "scrollable content" at bounding box center [1024, 119] width 9 height 9
click at [1054, 139] on icon "scrollable content" at bounding box center [1052, 143] width 9 height 9
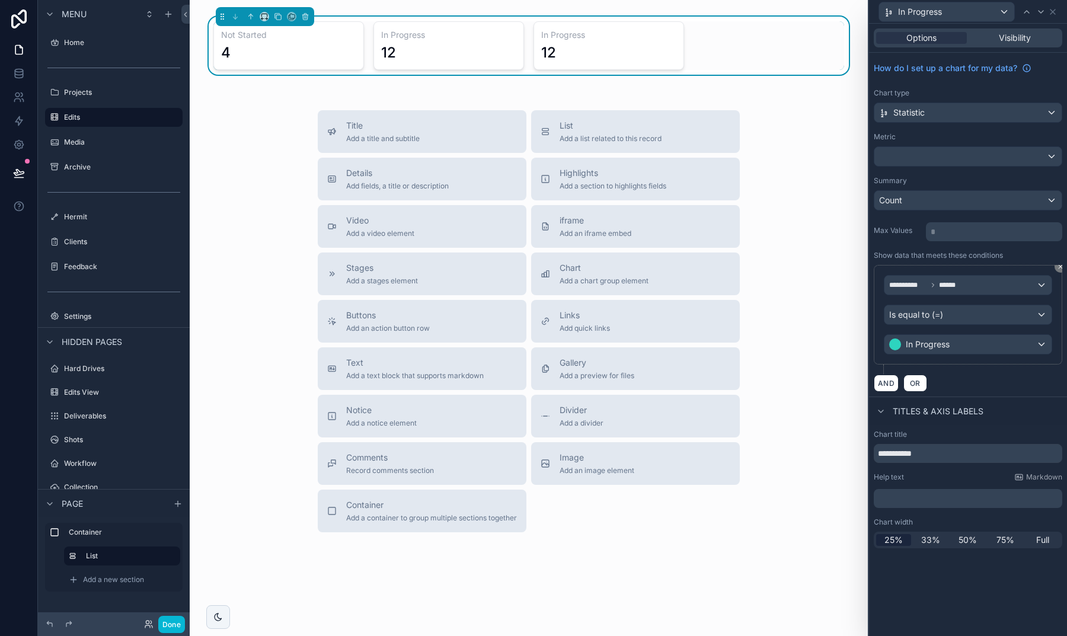
click at [945, 353] on div "In Progress" at bounding box center [968, 344] width 167 height 19
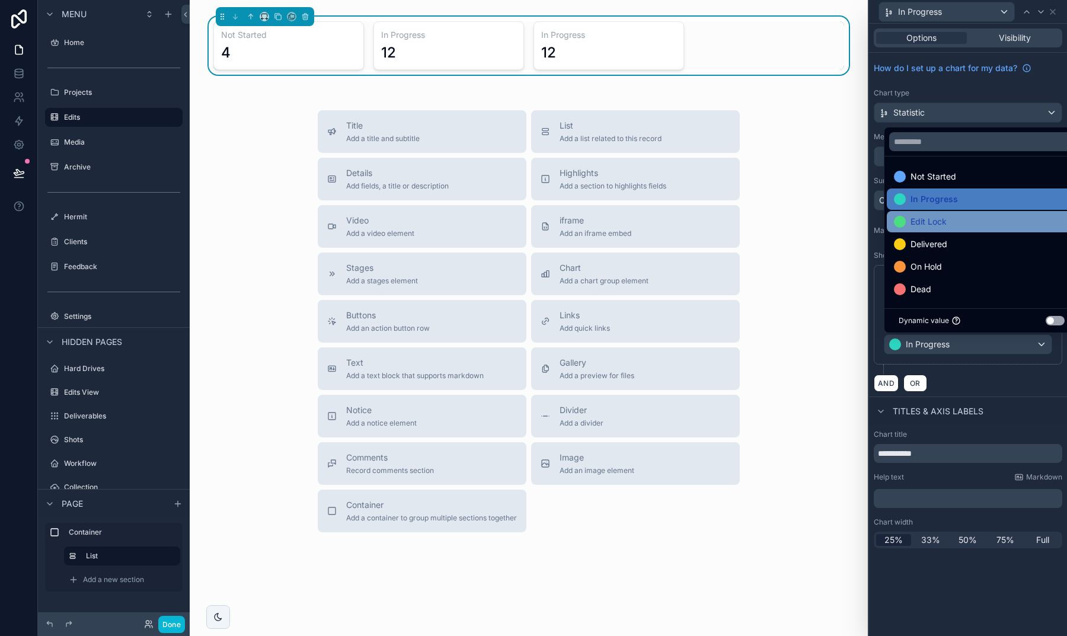
click at [926, 223] on span "Edit Lock" at bounding box center [929, 222] width 36 height 14
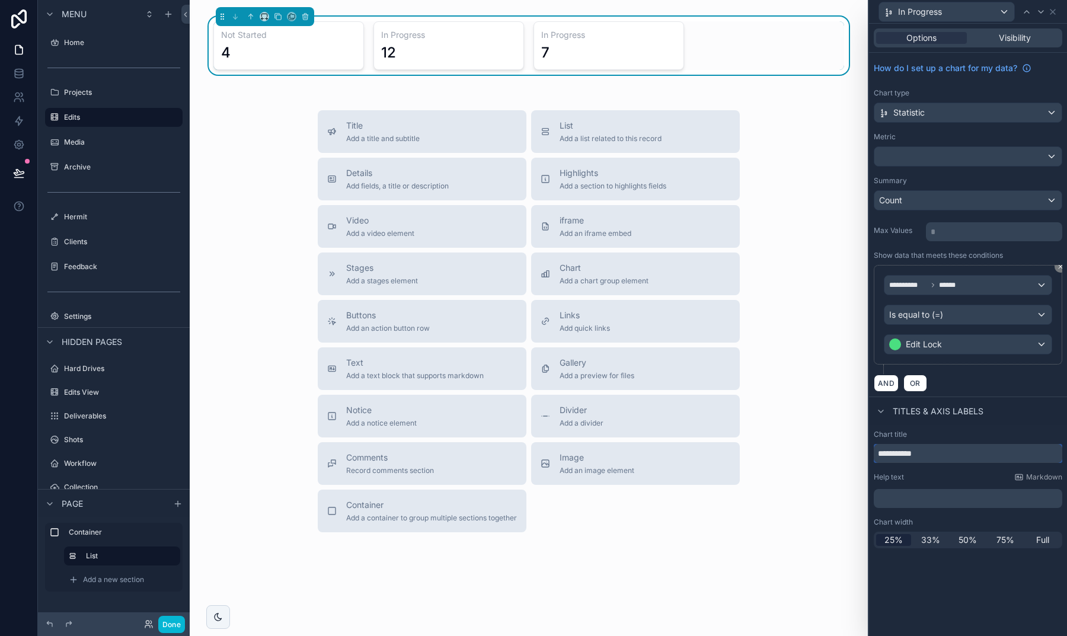
drag, startPoint x: 935, startPoint y: 453, endPoint x: 864, endPoint y: 448, distance: 71.4
click at [864, 448] on div "**********" at bounding box center [533, 318] width 1067 height 636
type input "*********"
click at [1027, 390] on div "AND OR" at bounding box center [968, 383] width 189 height 18
click at [1053, 10] on icon at bounding box center [1052, 11] width 9 height 9
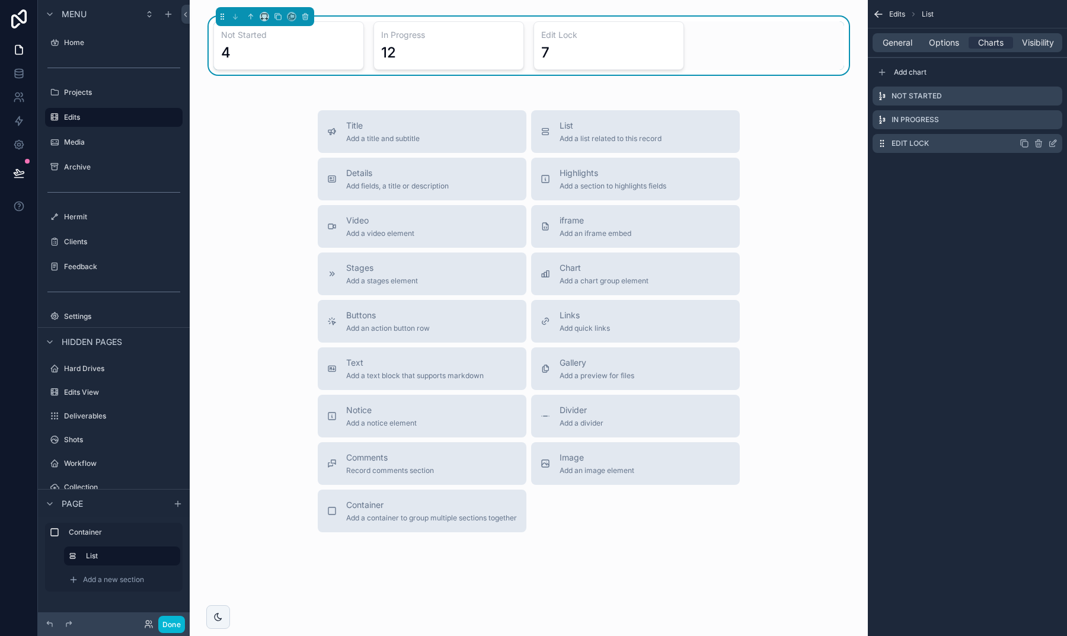
click at [1027, 144] on icon "scrollable content" at bounding box center [1024, 143] width 9 height 9
click at [1055, 167] on icon "scrollable content" at bounding box center [1052, 166] width 9 height 9
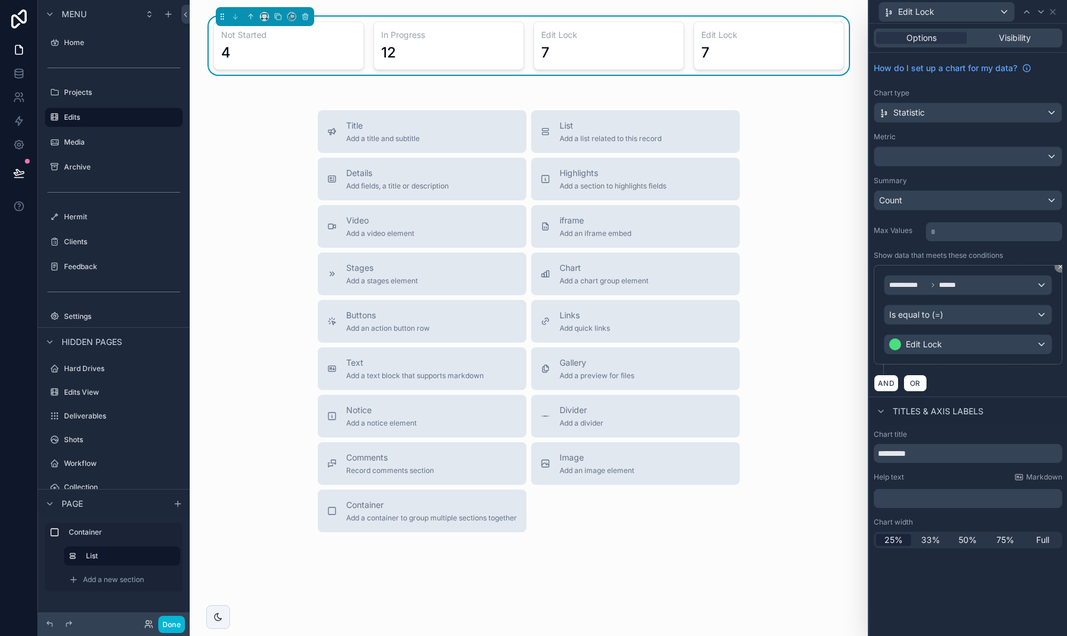
click at [930, 320] on span "Is equal to (=)" at bounding box center [916, 315] width 54 height 12
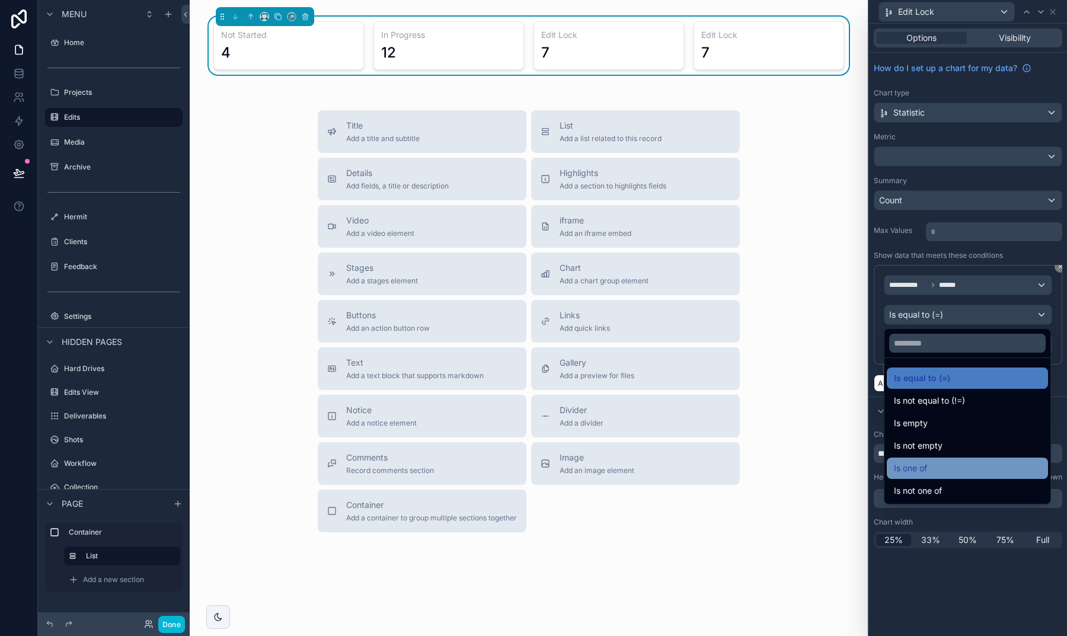
click at [927, 462] on span "Is one of" at bounding box center [910, 468] width 33 height 14
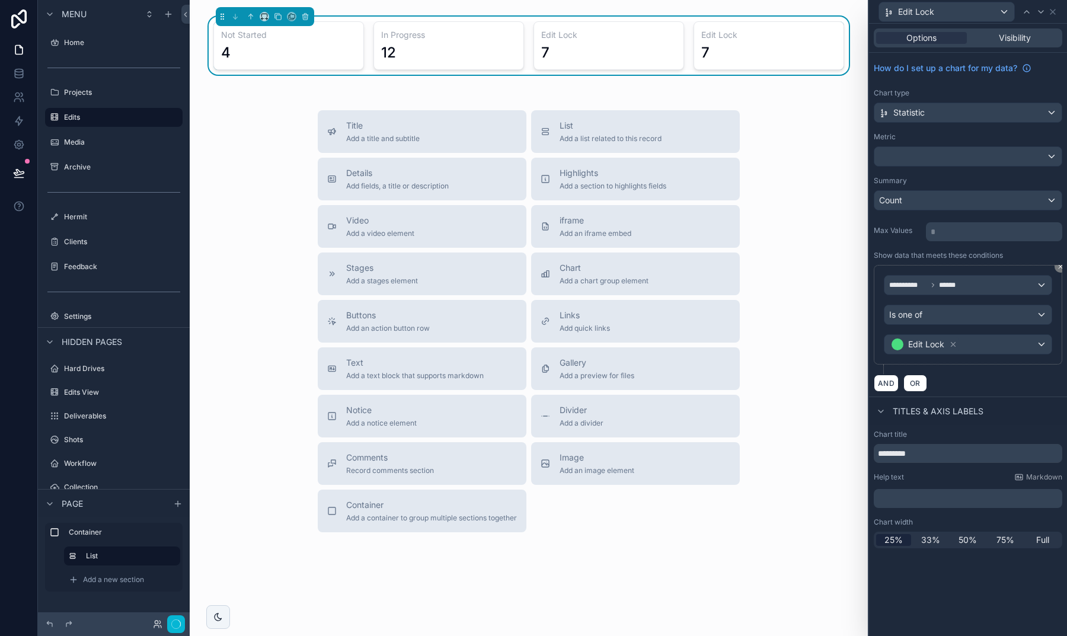
click at [927, 347] on span "Edit Lock" at bounding box center [926, 345] width 36 height 12
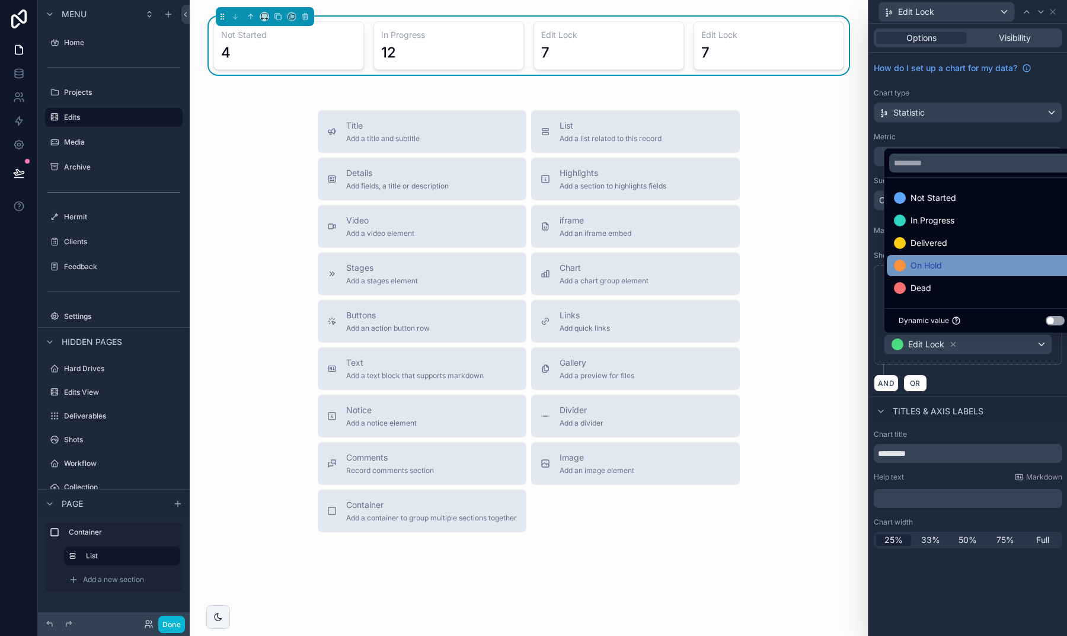
click at [931, 261] on span "On Hold" at bounding box center [926, 266] width 31 height 14
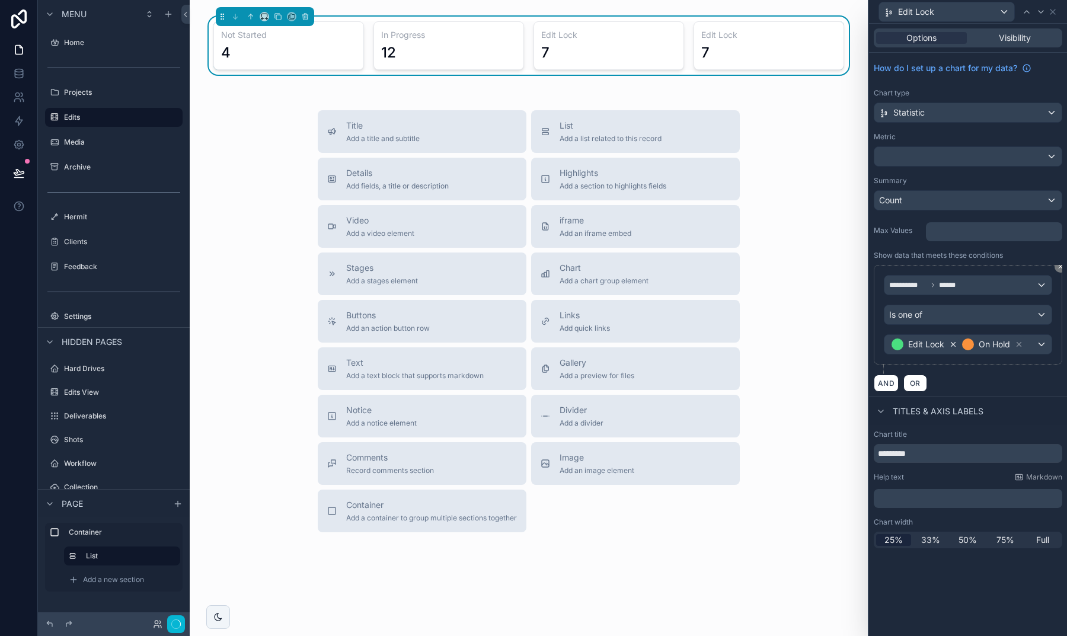
click at [953, 344] on icon at bounding box center [954, 345] width 4 height 4
click at [988, 342] on div "On Hold" at bounding box center [968, 344] width 167 height 19
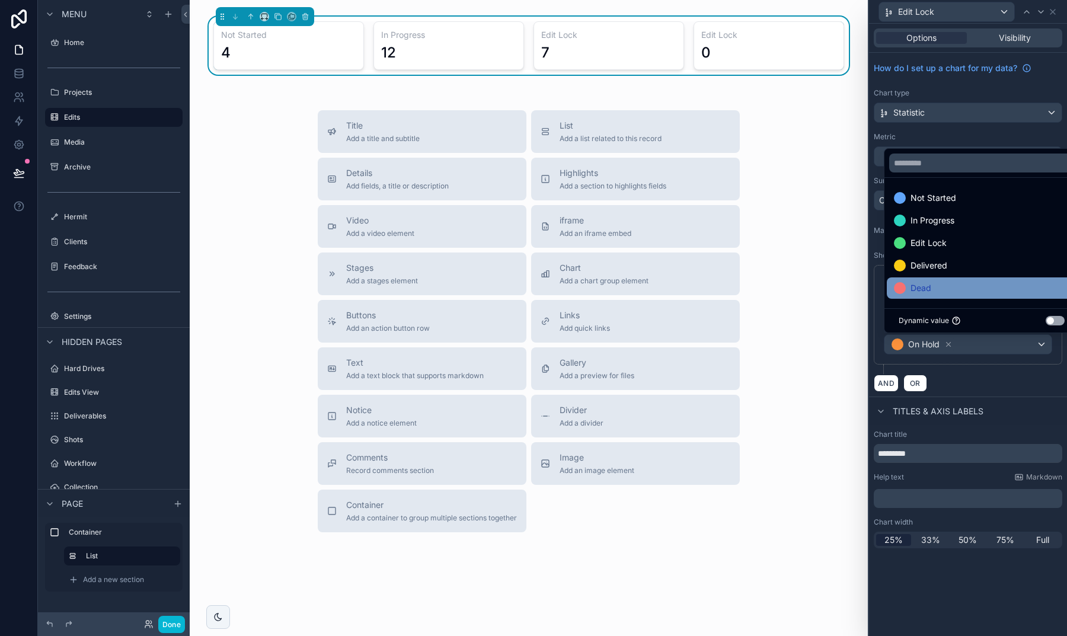
click at [952, 285] on div "Dead" at bounding box center [982, 288] width 176 height 14
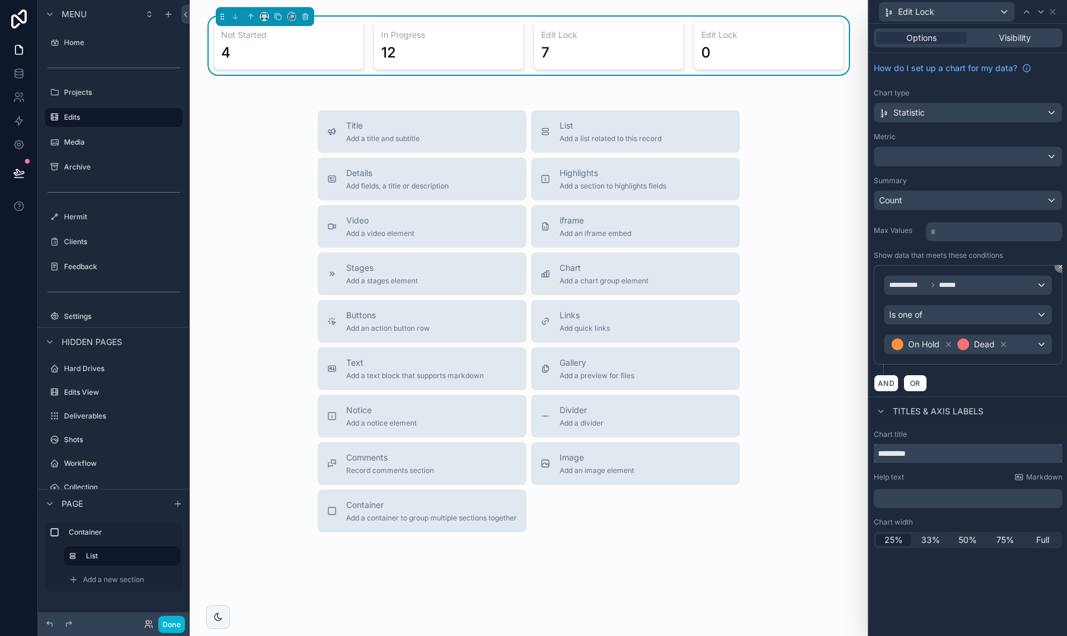
click at [937, 455] on input "*********" at bounding box center [968, 453] width 189 height 19
click at [974, 431] on div "Chart title" at bounding box center [968, 434] width 189 height 9
click at [913, 453] on input "**********" at bounding box center [968, 453] width 189 height 19
click at [972, 429] on div "**********" at bounding box center [968, 489] width 198 height 128
click at [917, 453] on input "**********" at bounding box center [968, 453] width 189 height 19
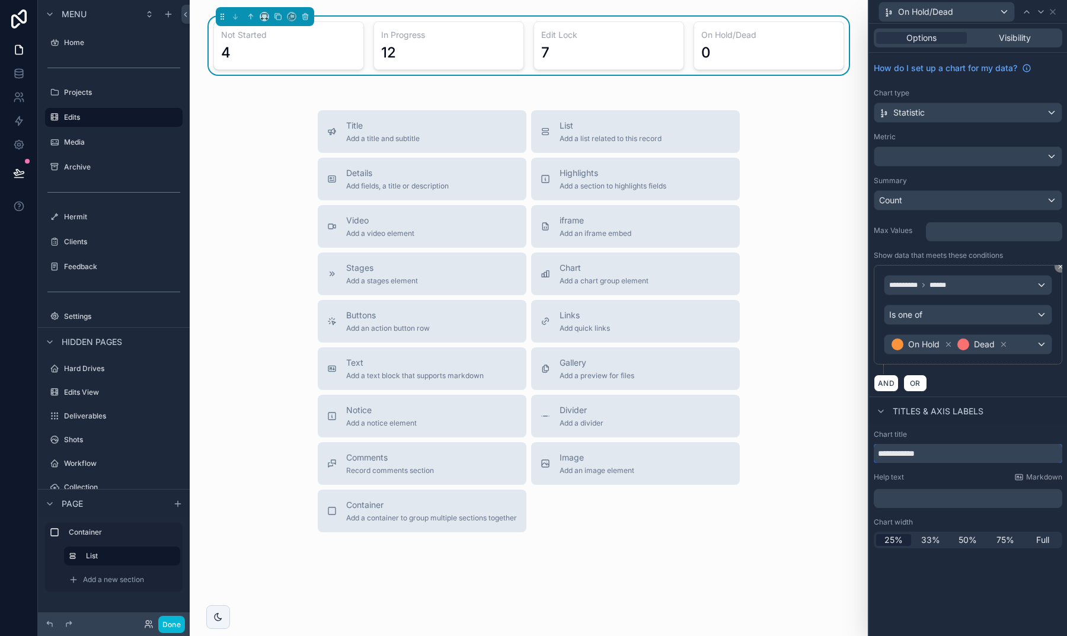
type input "**********"
click at [1013, 410] on div "Titles & Axis labels" at bounding box center [968, 411] width 198 height 28
click at [424, 136] on button "Title Add a title and subtitle" at bounding box center [422, 131] width 209 height 43
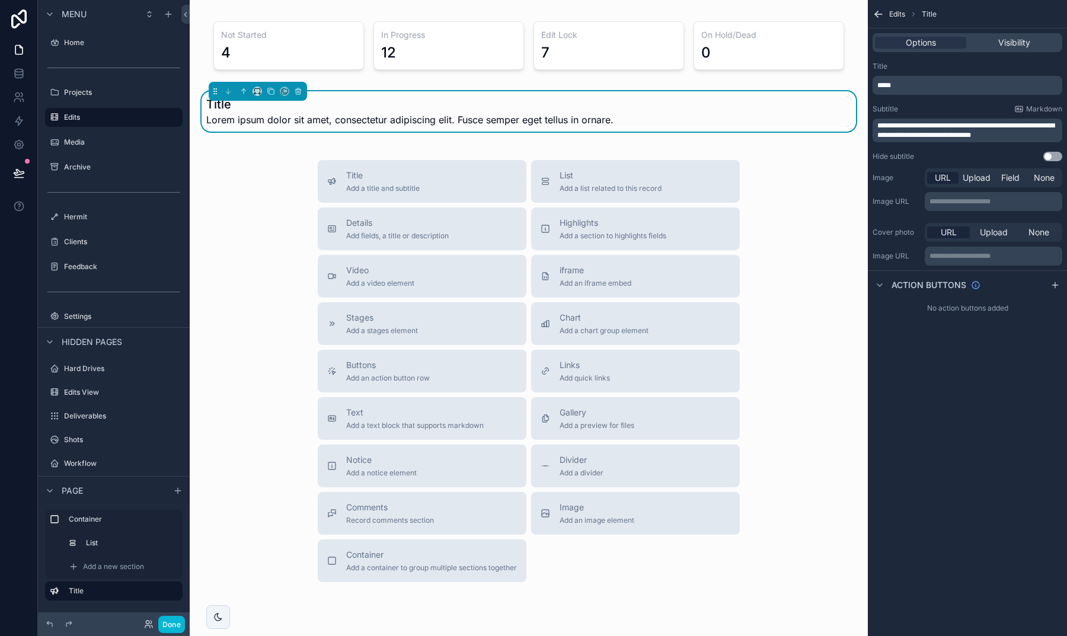
click at [905, 76] on div "*****" at bounding box center [968, 85] width 190 height 19
click at [905, 79] on div "*****" at bounding box center [968, 85] width 190 height 19
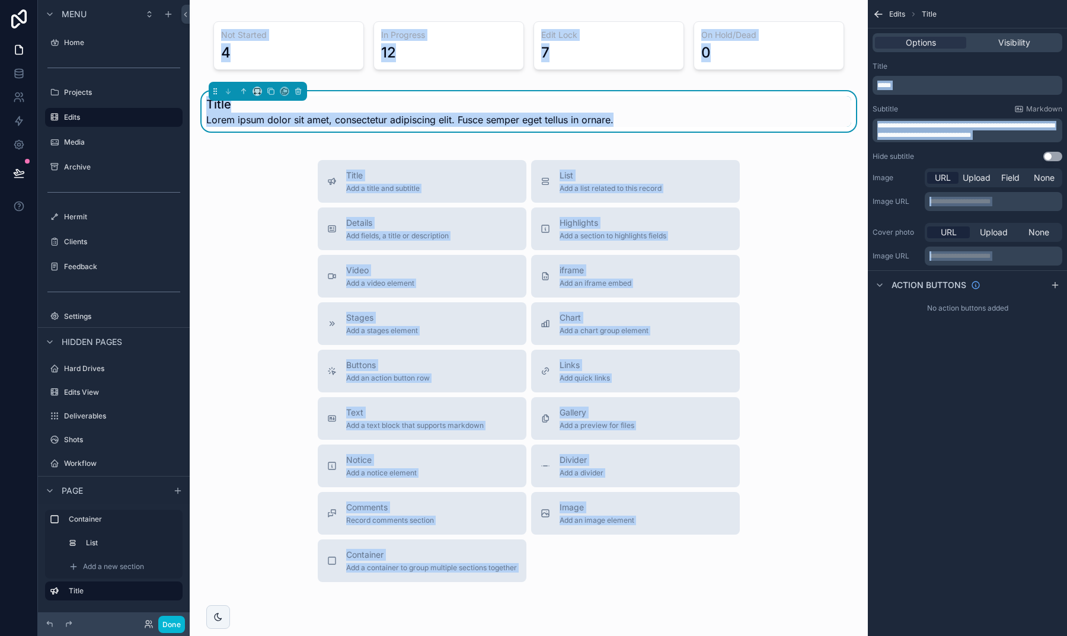
click at [905, 79] on div "*****" at bounding box center [968, 85] width 190 height 19
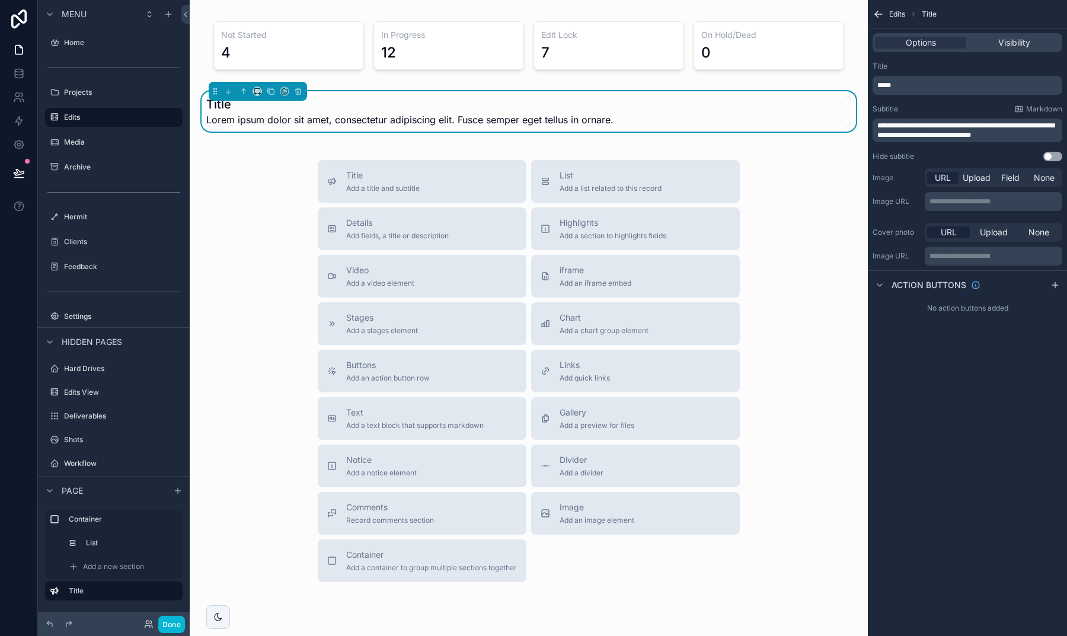
click at [899, 82] on p "*****" at bounding box center [969, 85] width 183 height 9
drag, startPoint x: 902, startPoint y: 85, endPoint x: 869, endPoint y: 84, distance: 32.6
click at [870, 84] on div "**********" at bounding box center [967, 111] width 199 height 109
click at [1019, 134] on p "**********" at bounding box center [969, 130] width 183 height 19
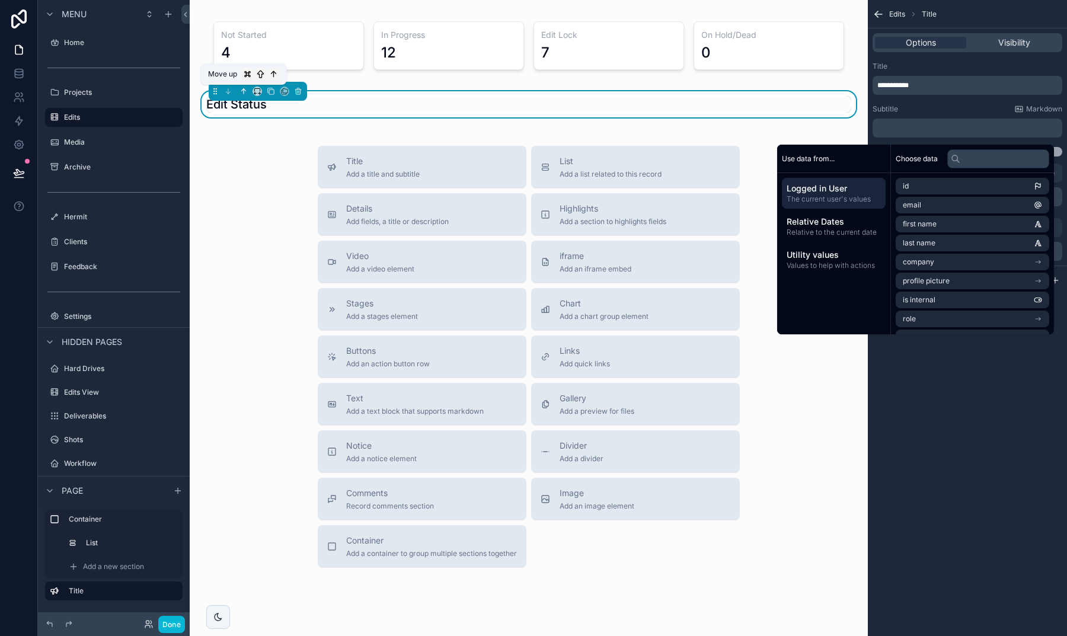
click at [244, 91] on icon "scrollable content" at bounding box center [244, 91] width 0 height 5
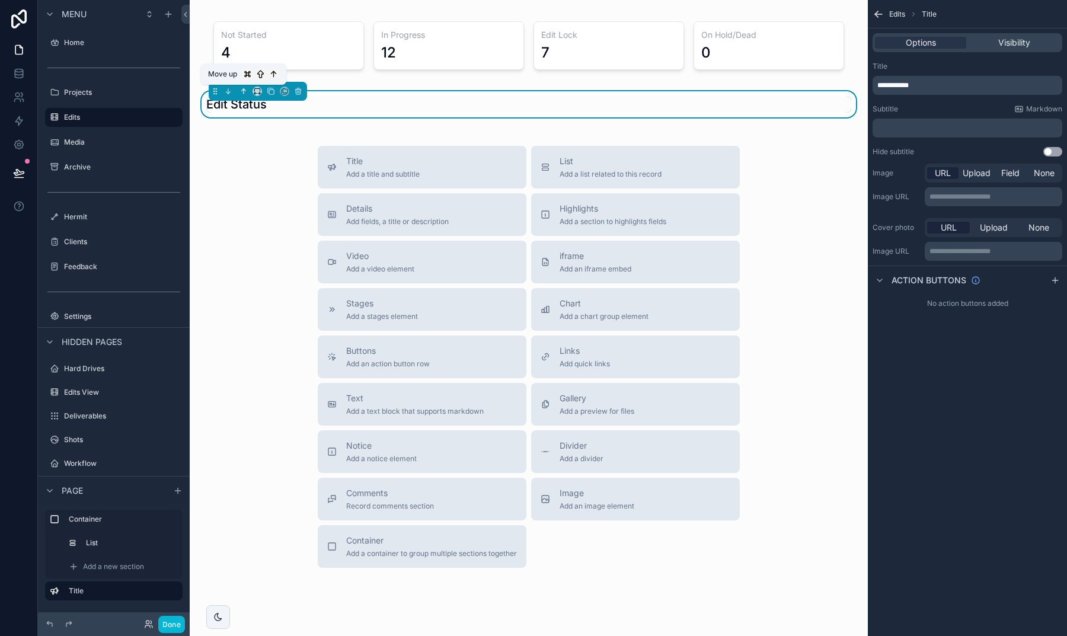
click at [242, 94] on icon "scrollable content" at bounding box center [244, 91] width 8 height 8
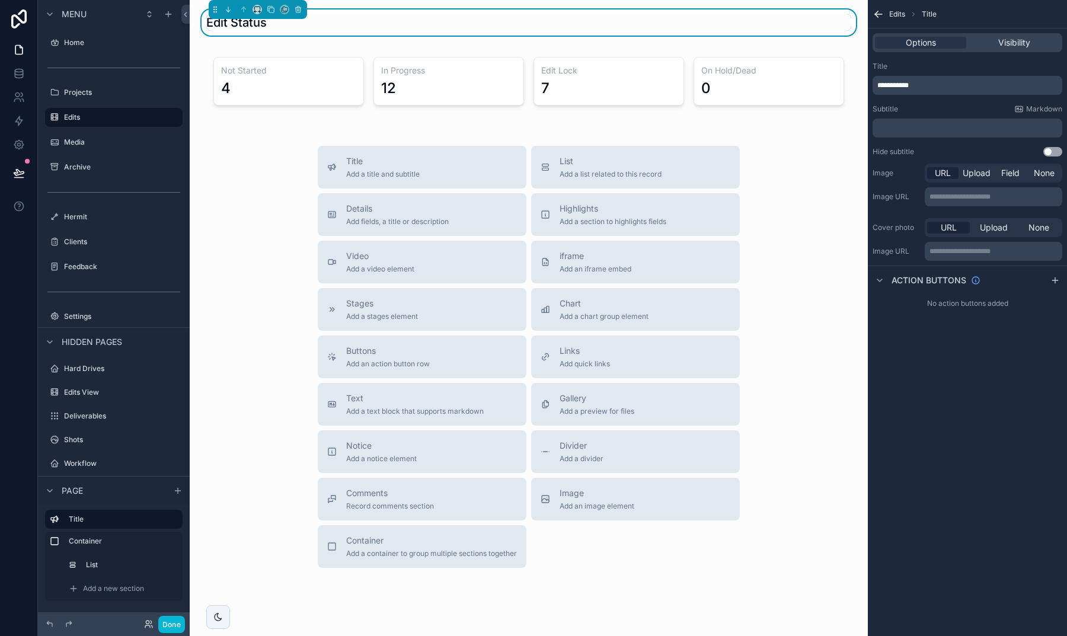
click at [268, 212] on div "Title Add a title and subtitle List Add a list related to this record Details A…" at bounding box center [528, 357] width 659 height 422
click at [230, 519] on div "Title Add a title and subtitle List Add a list related to this record Details A…" at bounding box center [528, 357] width 659 height 422
click at [298, 11] on icon "scrollable content" at bounding box center [298, 9] width 8 height 8
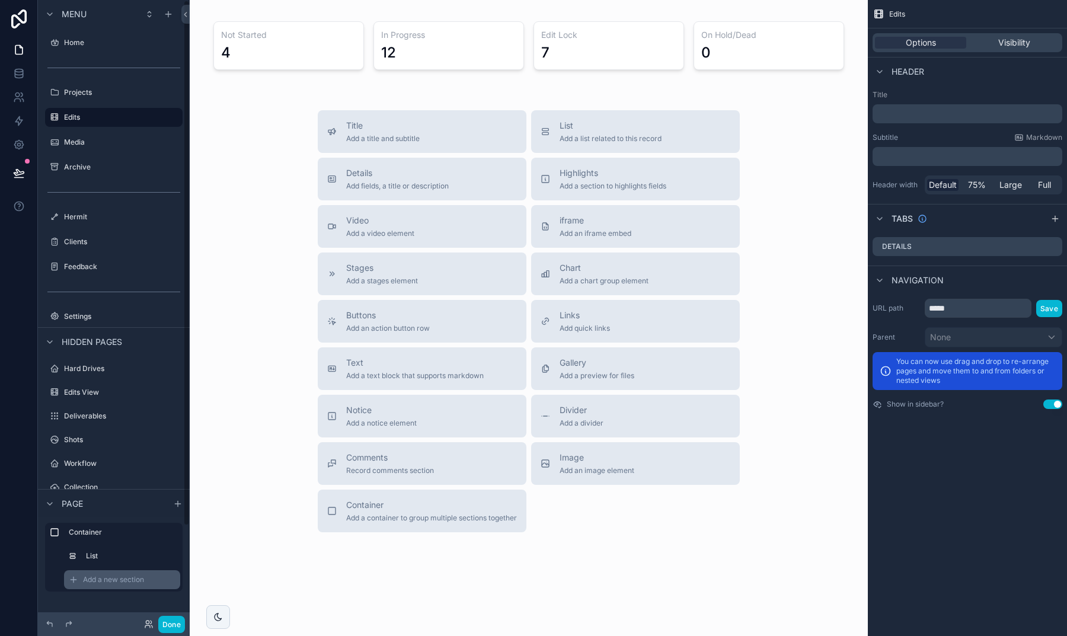
click at [104, 573] on div "Add a new section" at bounding box center [122, 579] width 116 height 19
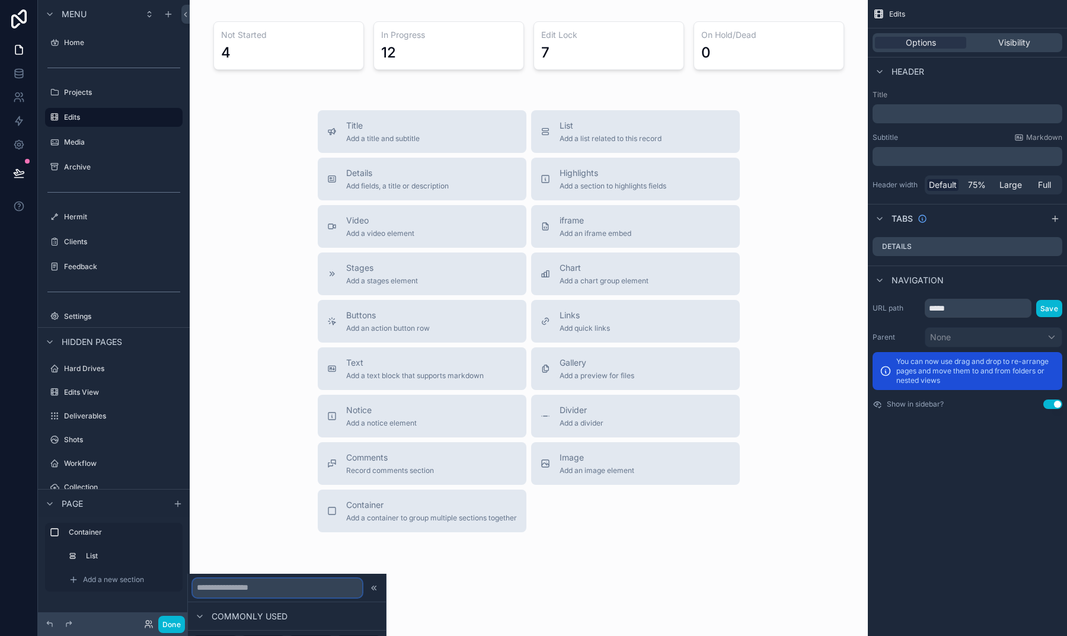
click at [239, 586] on input "text" at bounding box center [278, 588] width 170 height 19
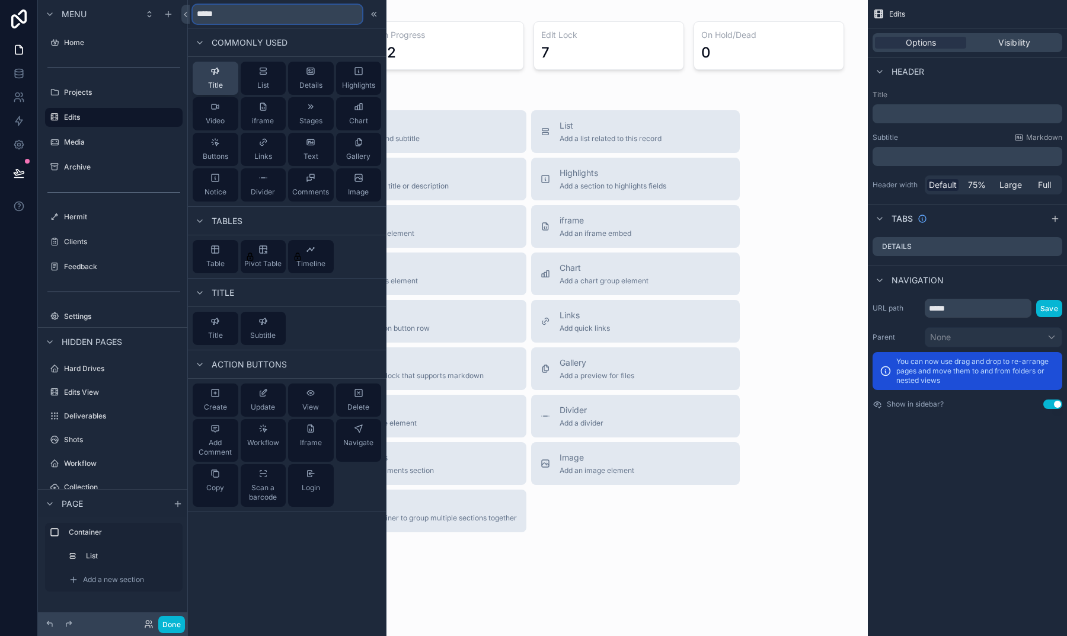
type input "*****"
click at [219, 74] on icon at bounding box center [214, 70] width 9 height 9
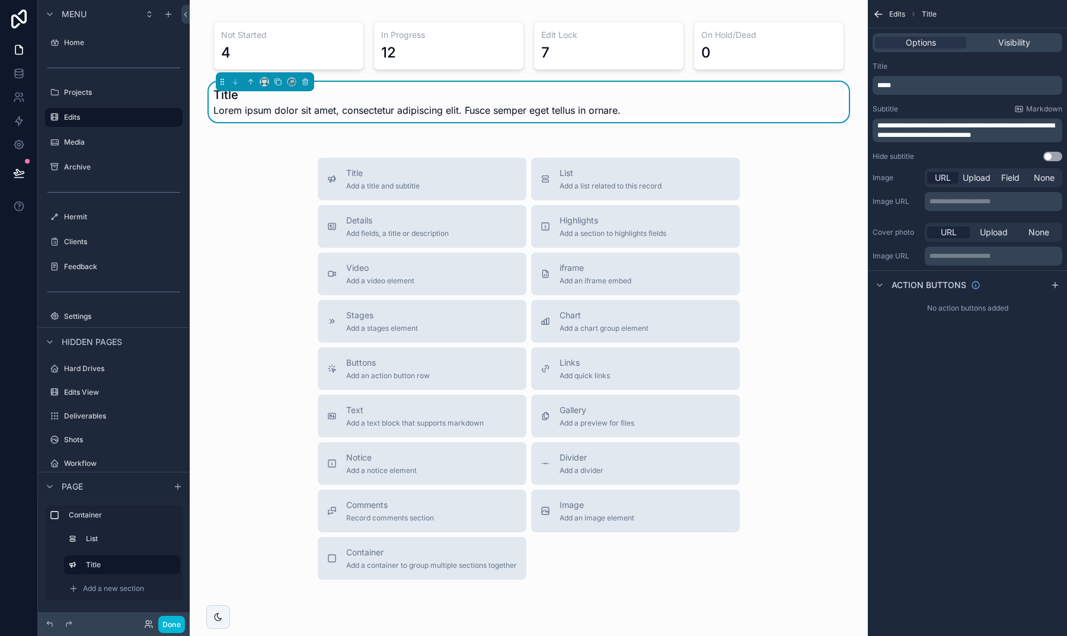
click at [907, 81] on p "*****" at bounding box center [969, 85] width 183 height 9
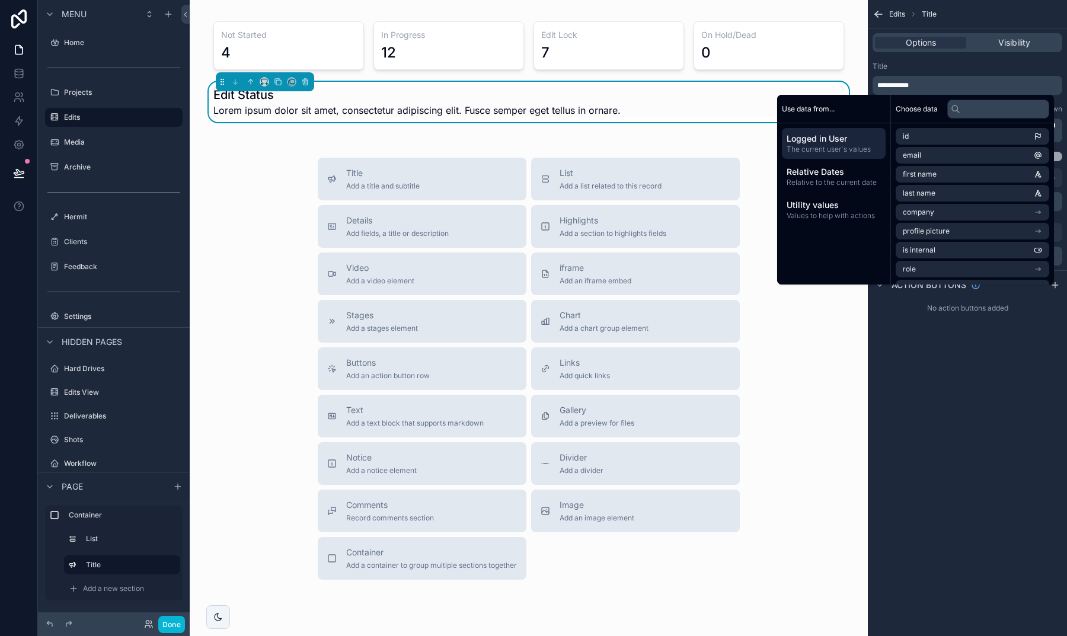
click at [926, 63] on div "Title" at bounding box center [968, 66] width 190 height 9
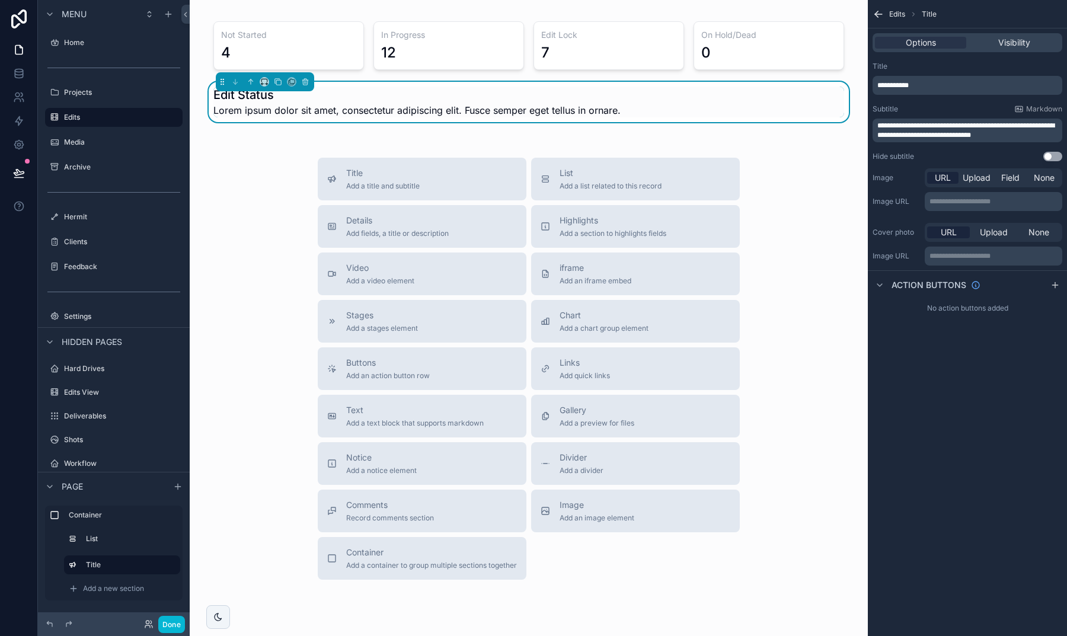
click at [962, 134] on span "**********" at bounding box center [966, 130] width 177 height 17
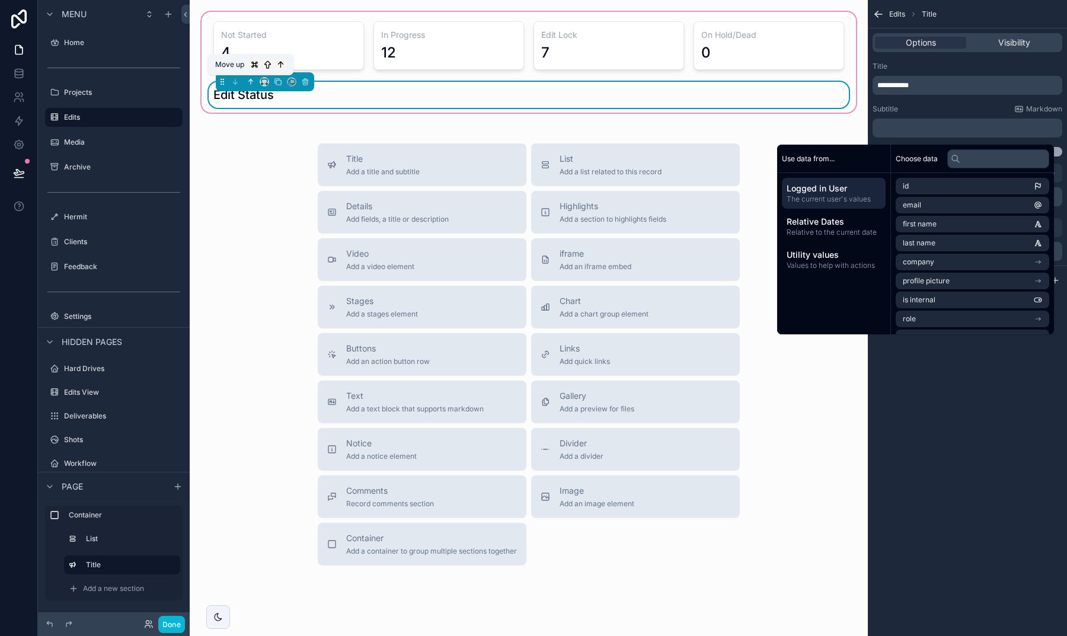
click at [252, 79] on icon "scrollable content" at bounding box center [251, 82] width 8 height 8
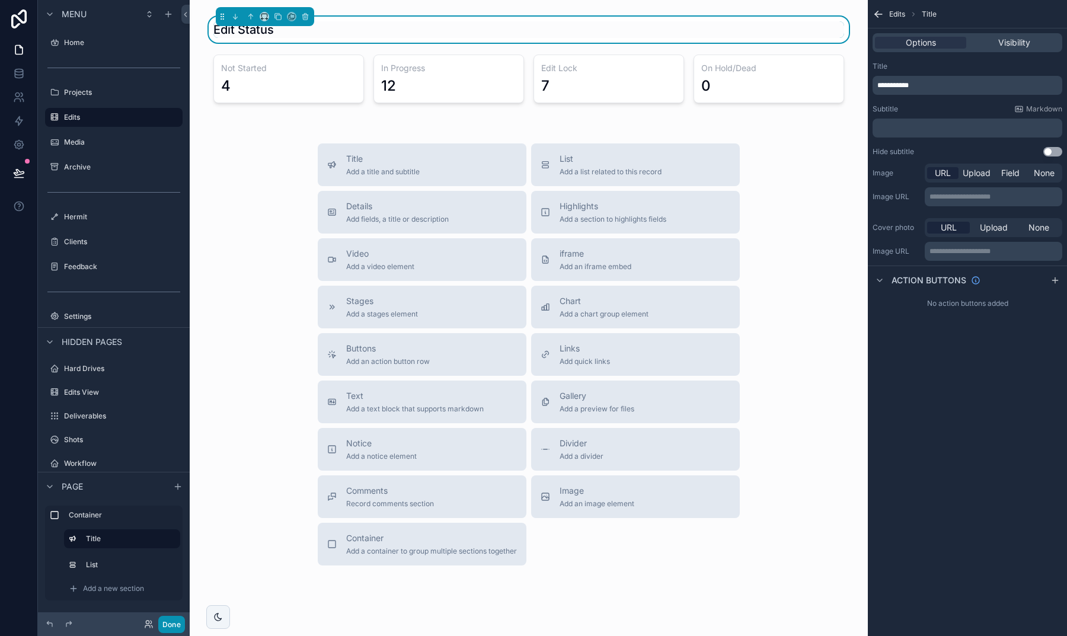
click at [169, 618] on button "Done" at bounding box center [171, 624] width 27 height 17
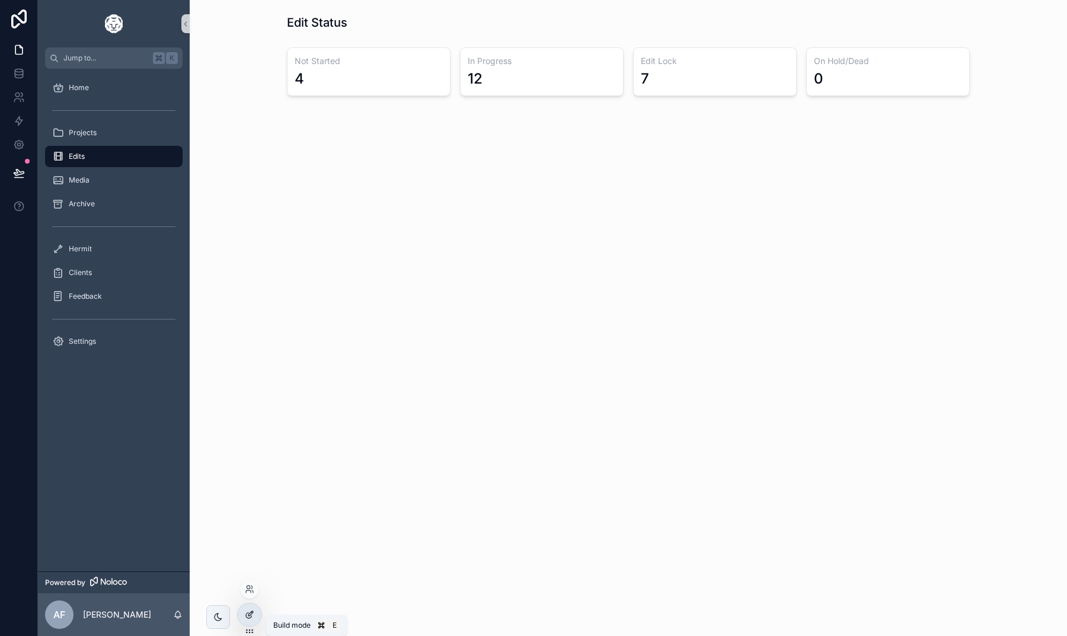
click at [256, 617] on div at bounding box center [250, 615] width 24 height 23
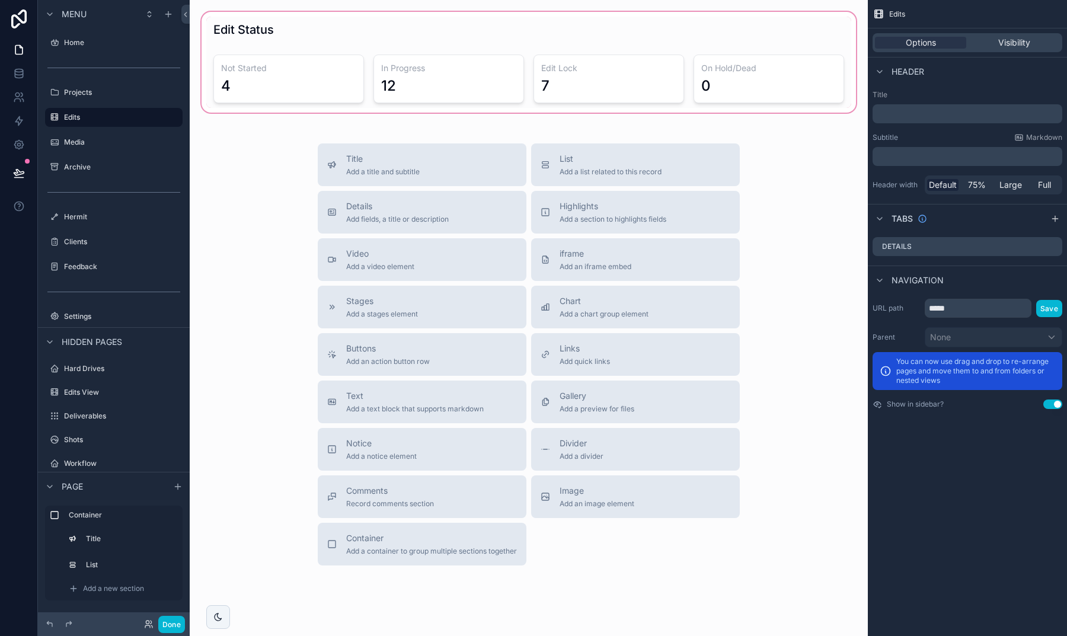
click at [331, 30] on div "scrollable content" at bounding box center [528, 62] width 659 height 106
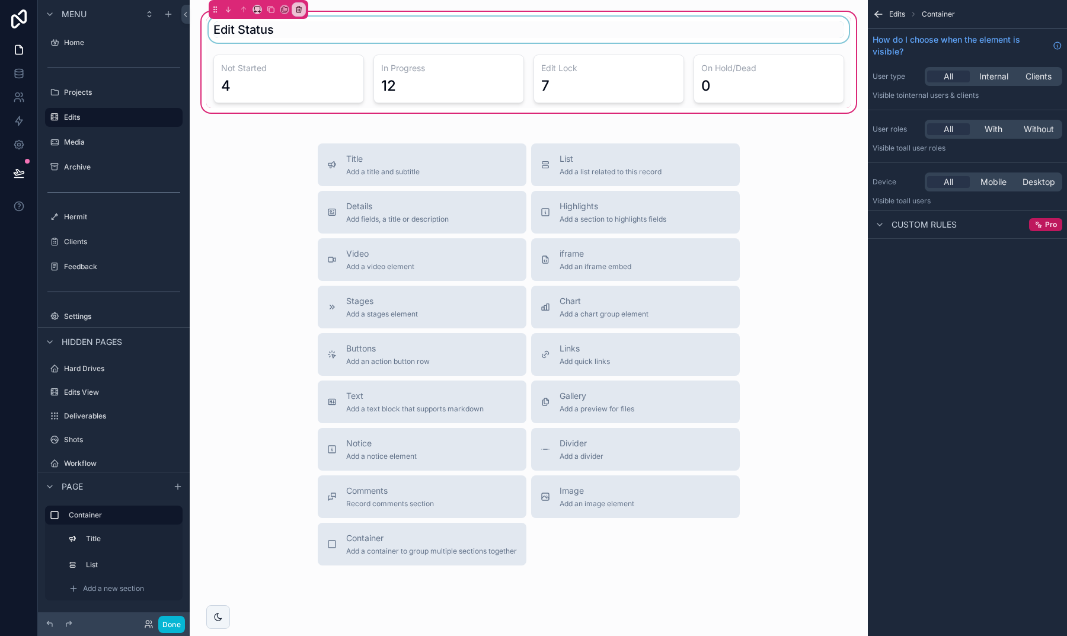
click at [325, 36] on div "scrollable content" at bounding box center [528, 30] width 645 height 26
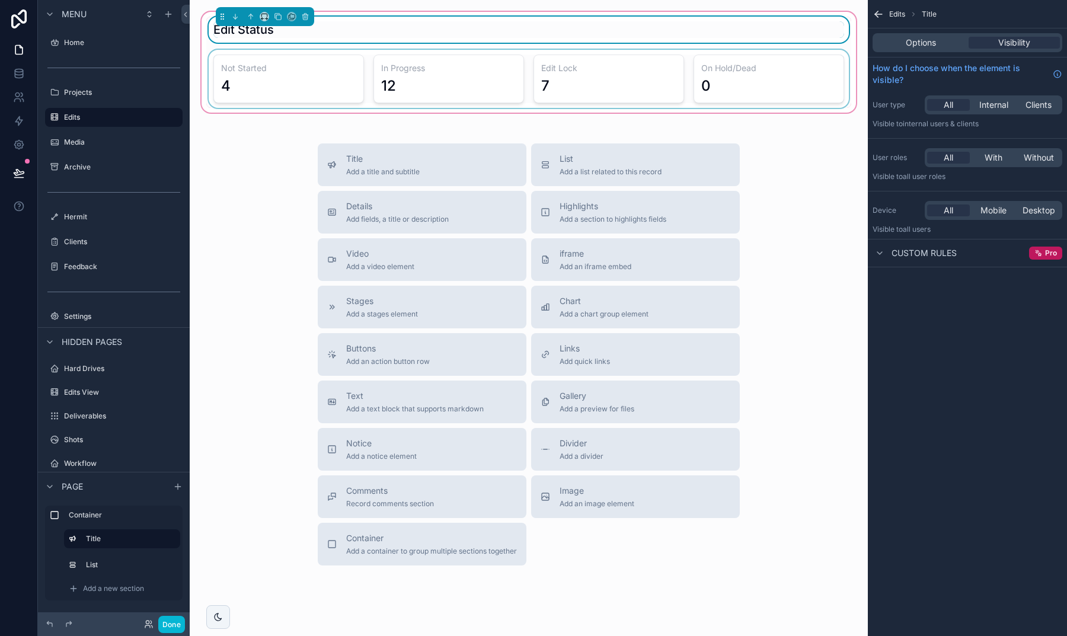
click at [327, 68] on div "scrollable content" at bounding box center [528, 79] width 645 height 58
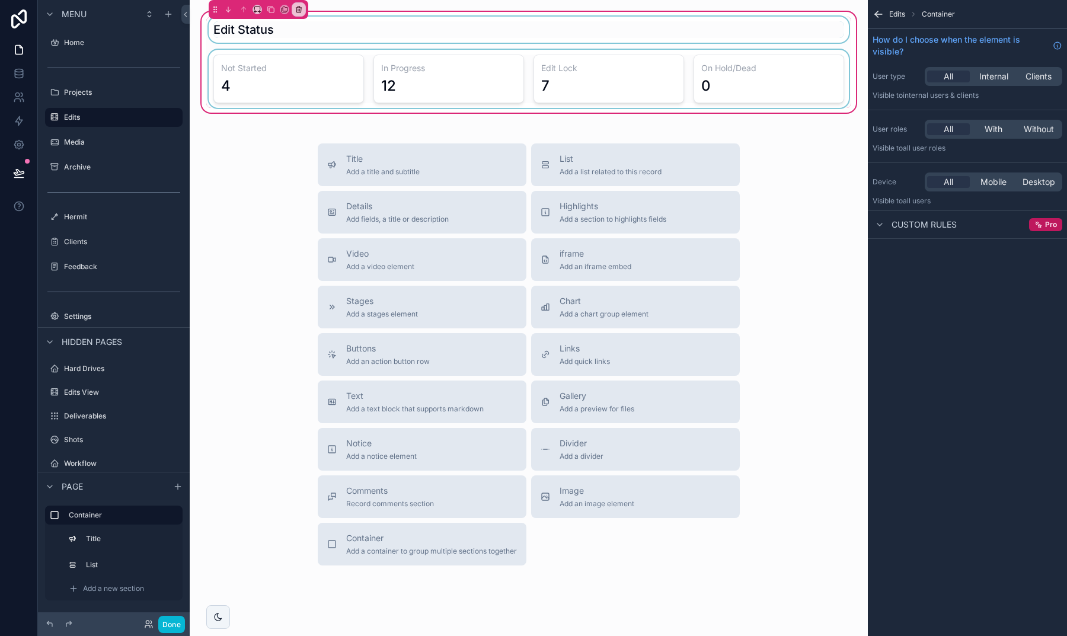
click at [333, 72] on div "scrollable content" at bounding box center [528, 79] width 645 height 58
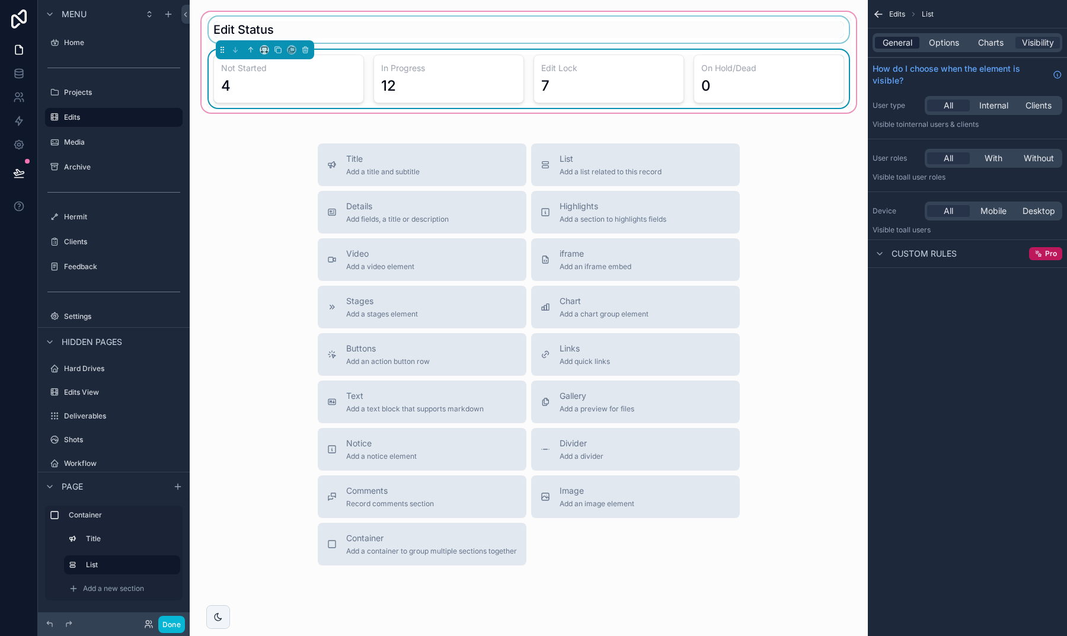
click at [902, 43] on span "General" at bounding box center [898, 43] width 30 height 12
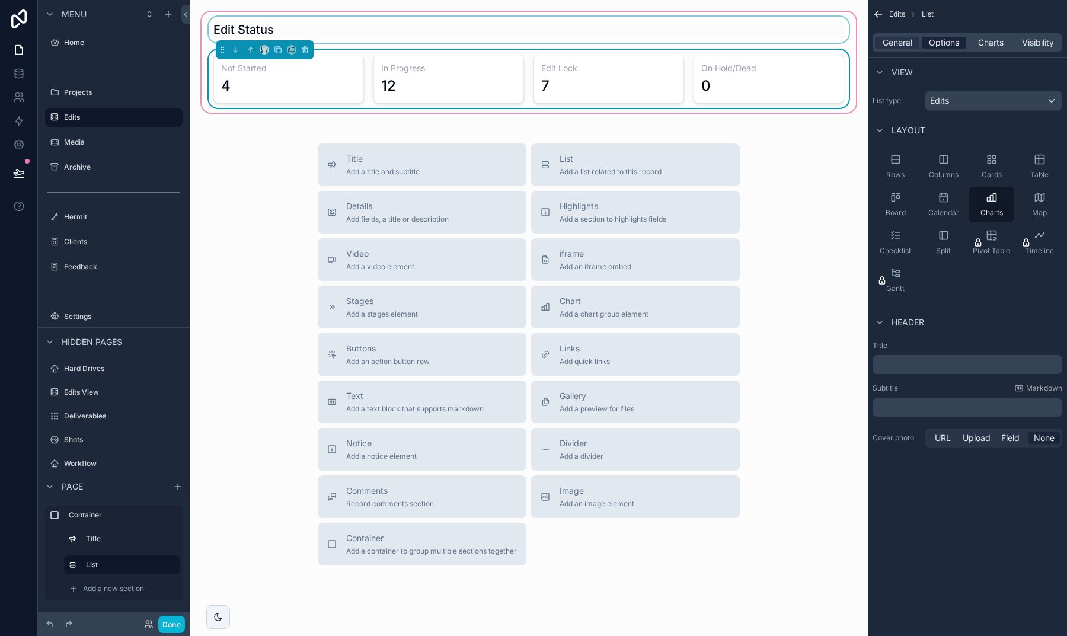
click at [937, 43] on span "Options" at bounding box center [944, 43] width 30 height 12
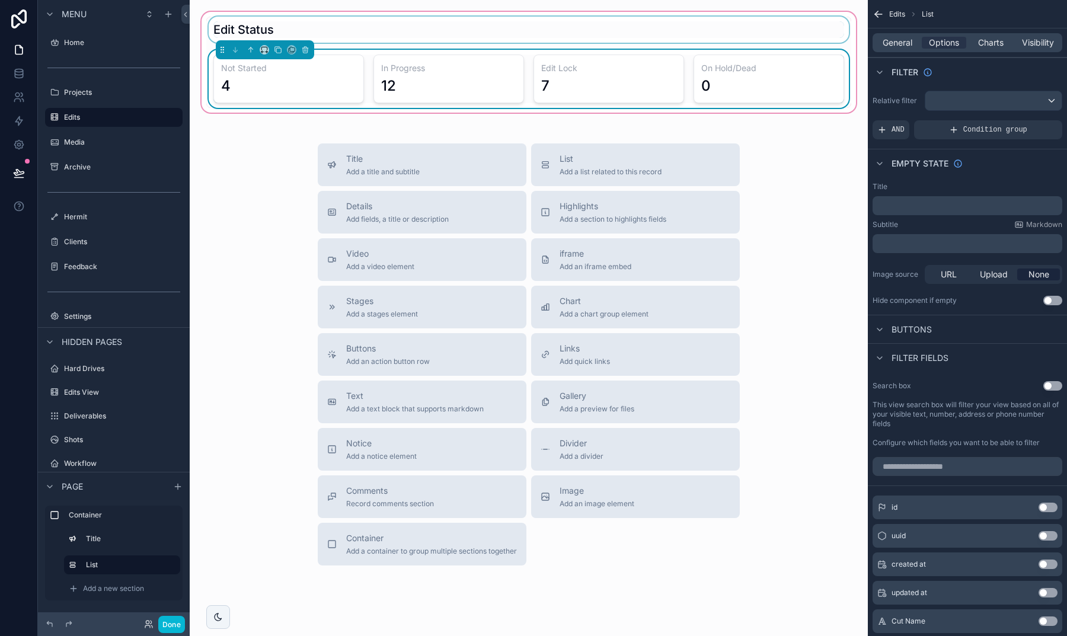
click at [1003, 54] on div "General Options Charts Visibility" at bounding box center [967, 42] width 199 height 28
click at [997, 36] on div "General Options Charts Visibility" at bounding box center [968, 42] width 190 height 19
click at [983, 42] on span "Charts" at bounding box center [990, 43] width 25 height 12
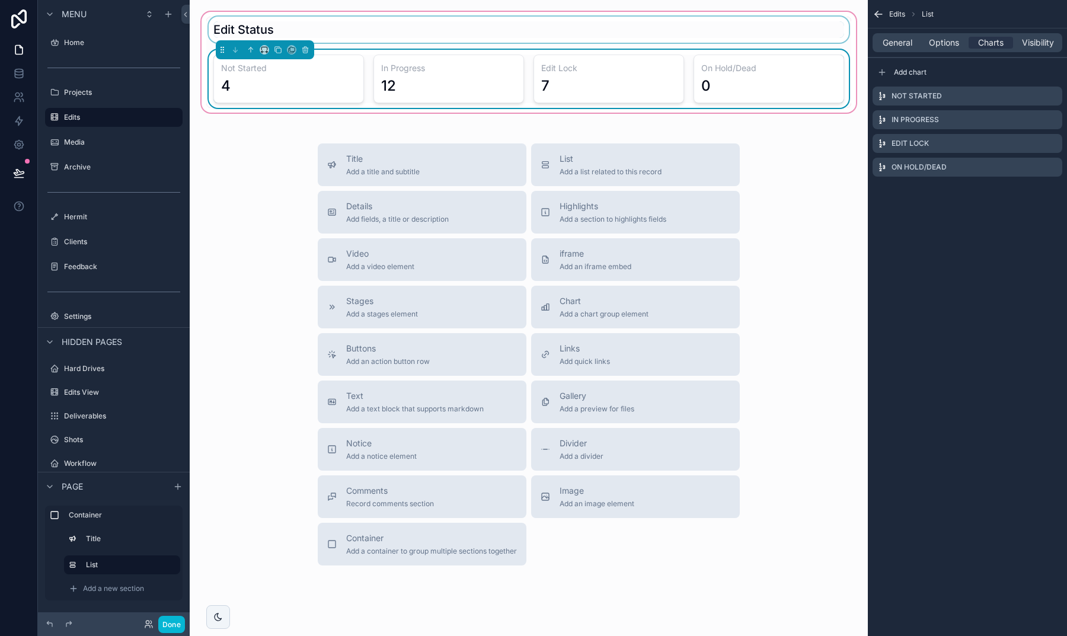
click at [1030, 49] on div "General Options Charts Visibility" at bounding box center [968, 42] width 190 height 19
click at [1029, 44] on span "Visibility" at bounding box center [1038, 43] width 32 height 12
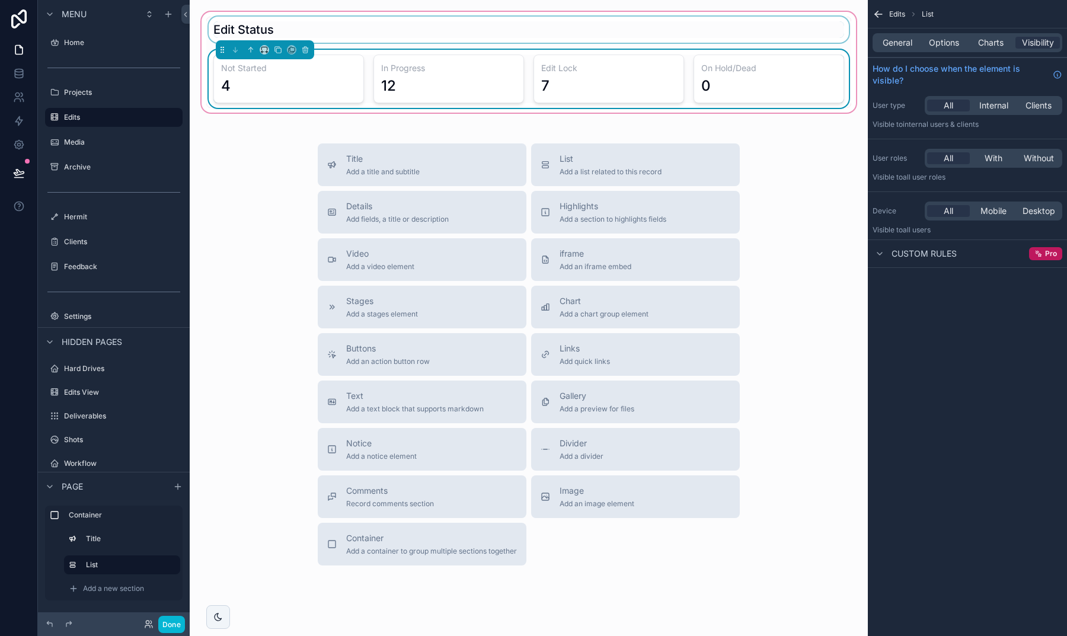
click at [295, 88] on div "4" at bounding box center [288, 85] width 135 height 19
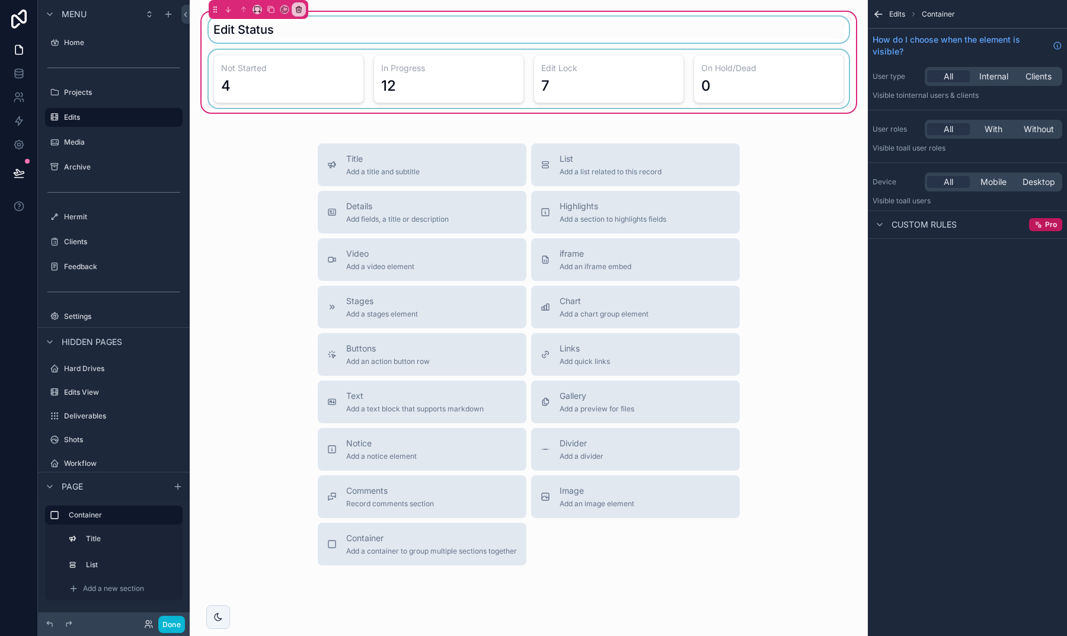
click at [355, 83] on div "scrollable content" at bounding box center [528, 79] width 645 height 58
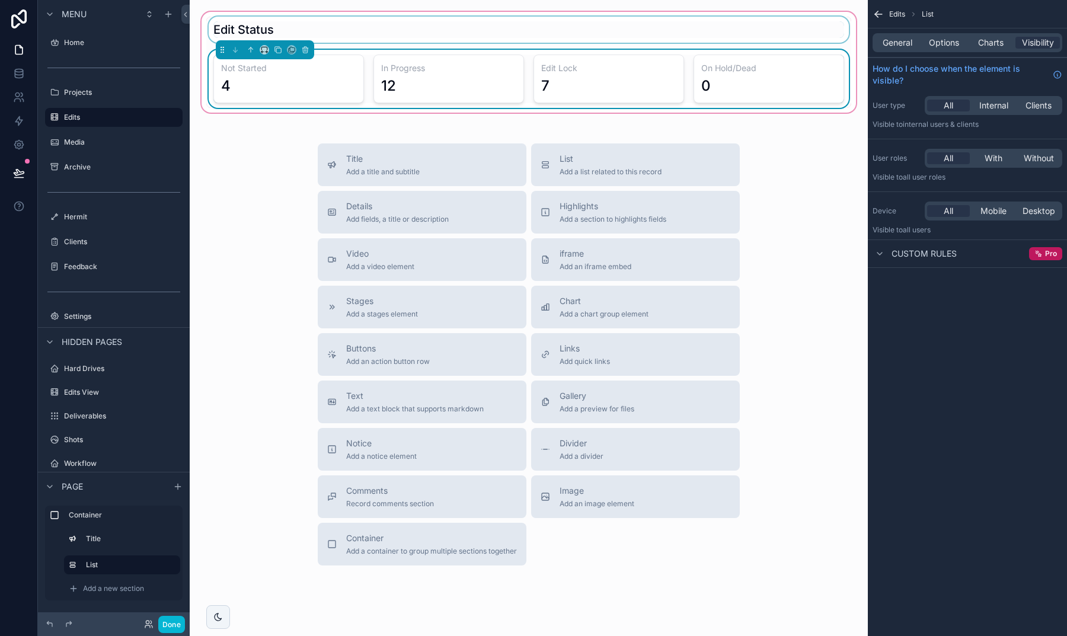
click at [256, 158] on div "Title Add a title and subtitle List Add a list related to this record Details A…" at bounding box center [528, 354] width 659 height 422
click at [119, 594] on div "Add a new section" at bounding box center [122, 588] width 116 height 19
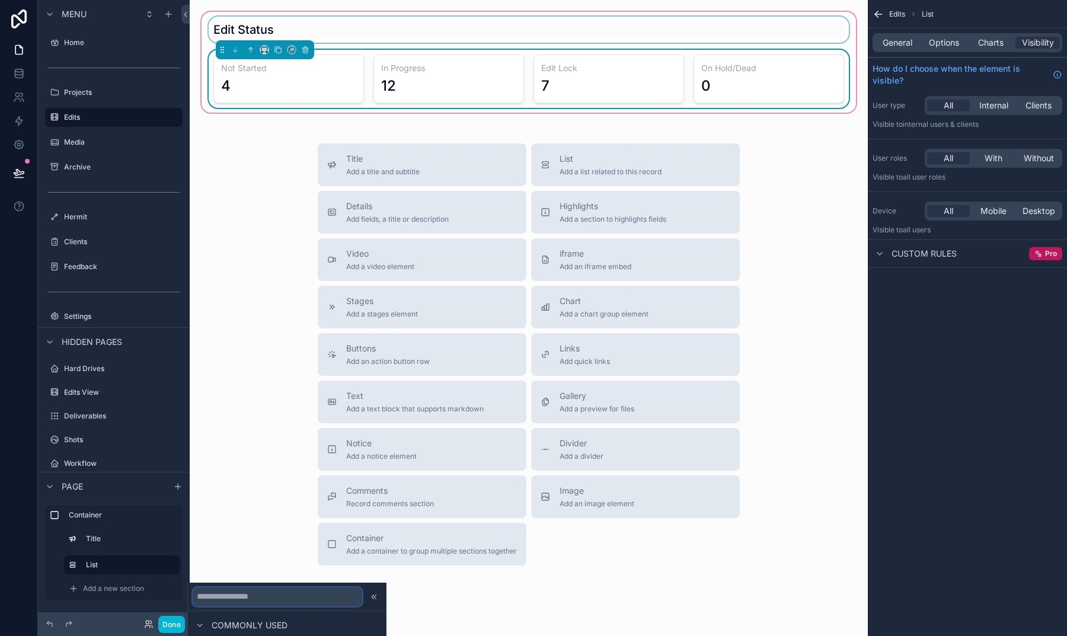
click at [205, 597] on input "text" at bounding box center [278, 597] width 170 height 19
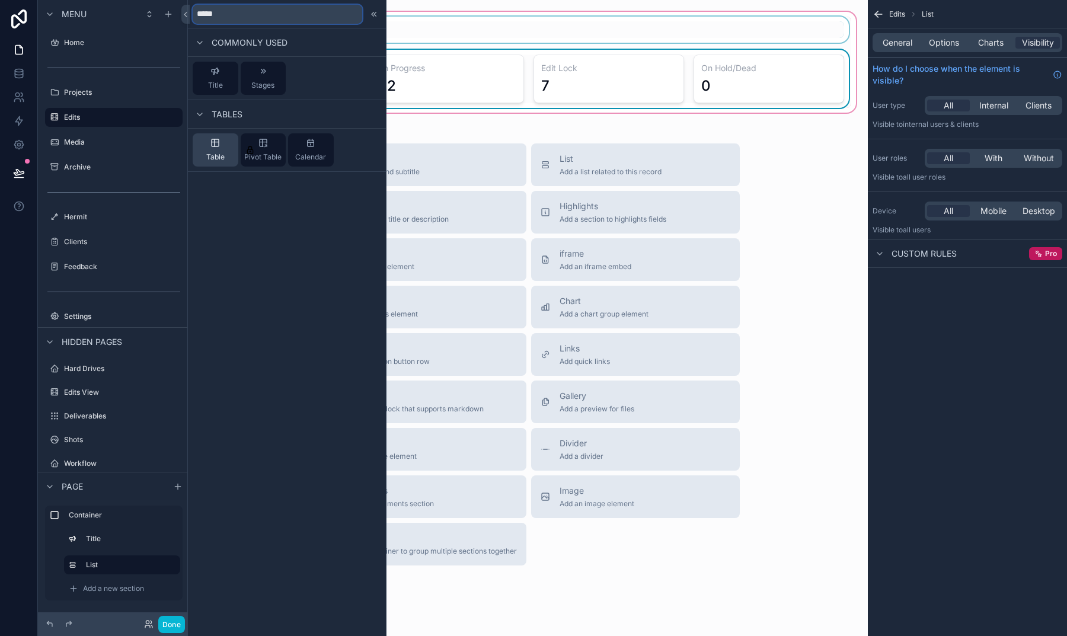
type input "*****"
click at [227, 150] on div "Table" at bounding box center [216, 149] width 46 height 33
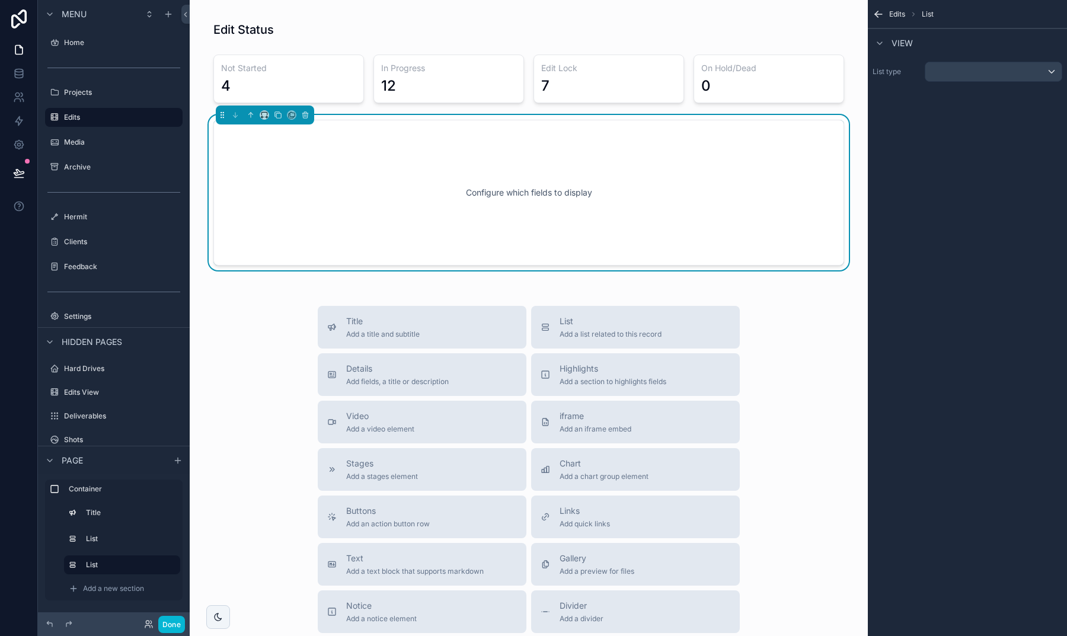
click at [948, 81] on button "scrollable content" at bounding box center [994, 72] width 138 height 20
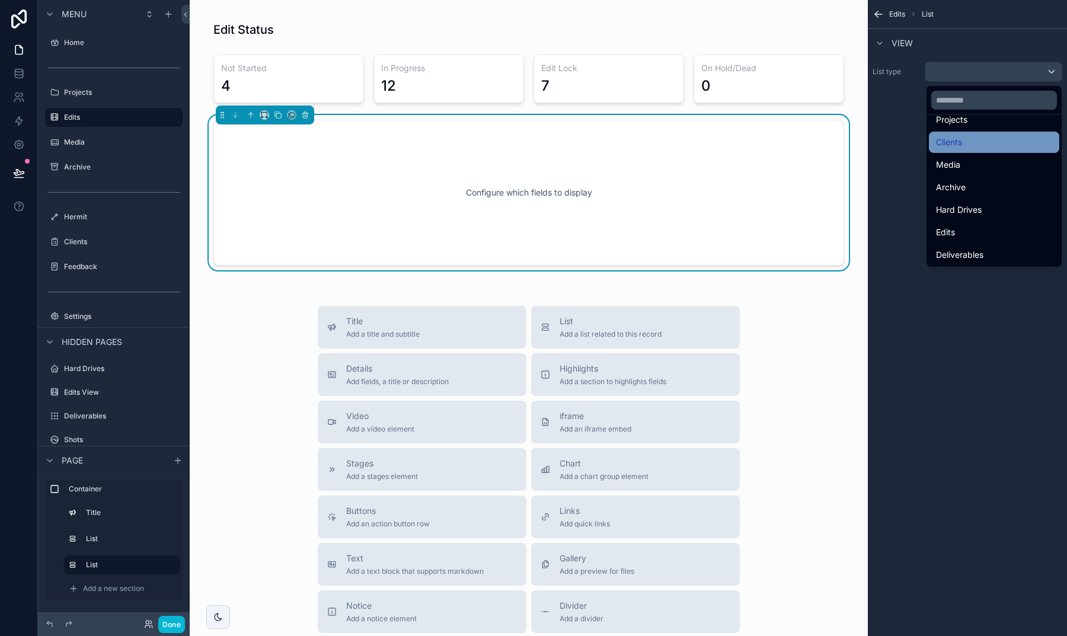
scroll to position [89, 0]
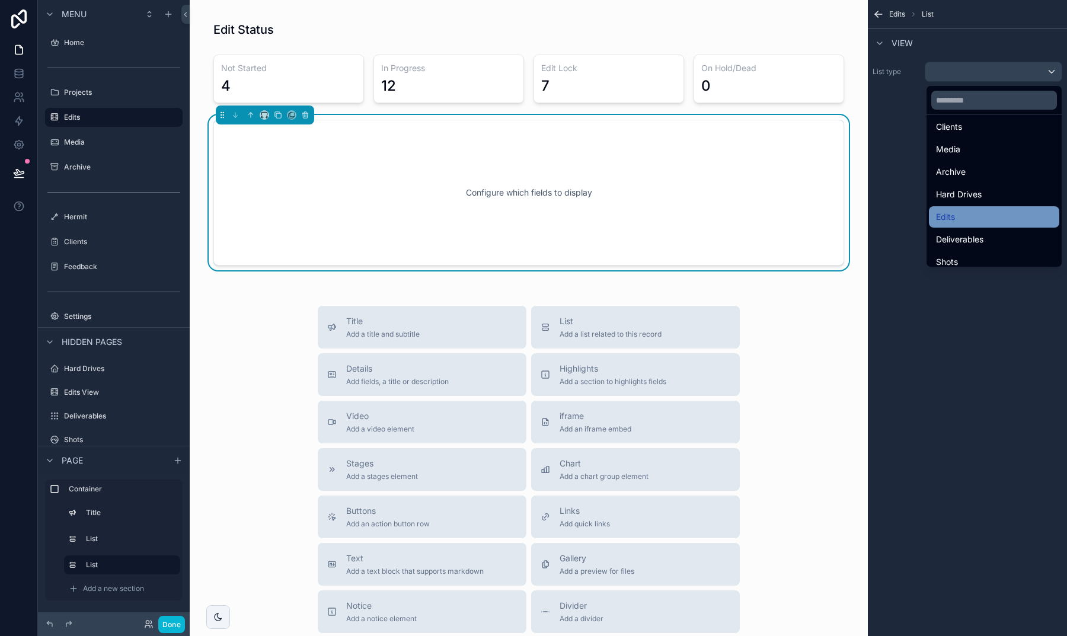
click at [942, 216] on div "Edits" at bounding box center [994, 217] width 116 height 14
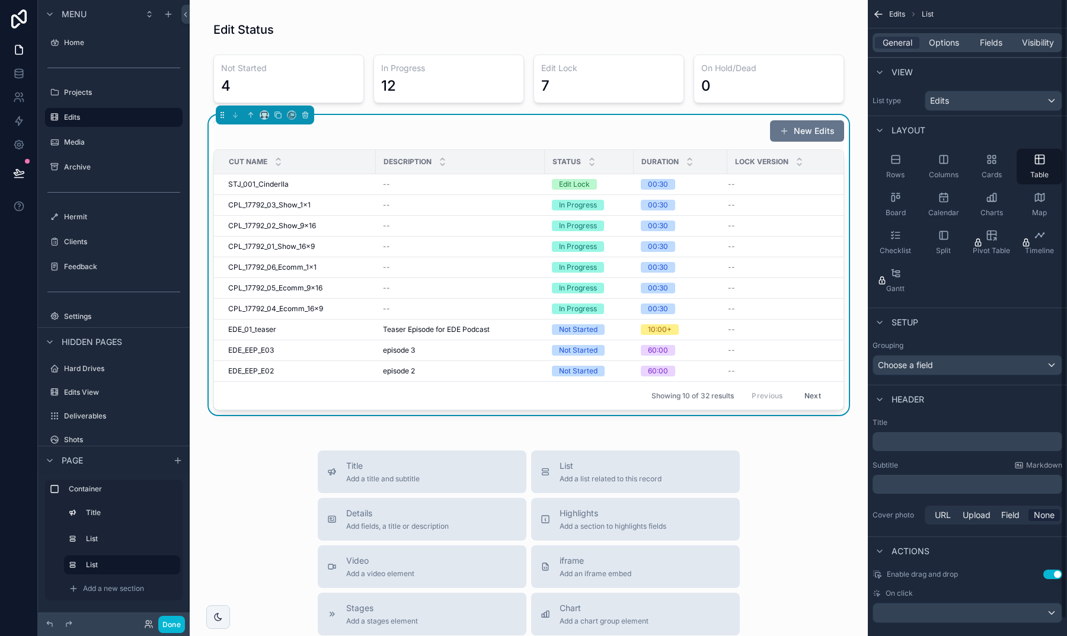
scroll to position [0, 0]
click at [941, 44] on span "Options" at bounding box center [944, 43] width 30 height 12
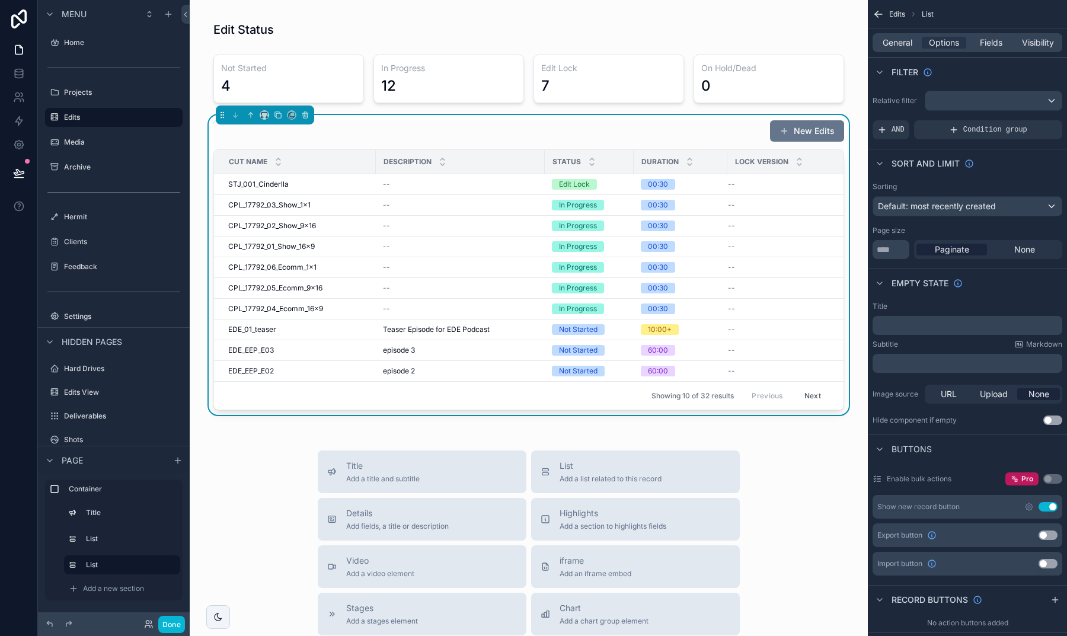
click at [1046, 506] on button "Use setting" at bounding box center [1048, 506] width 19 height 9
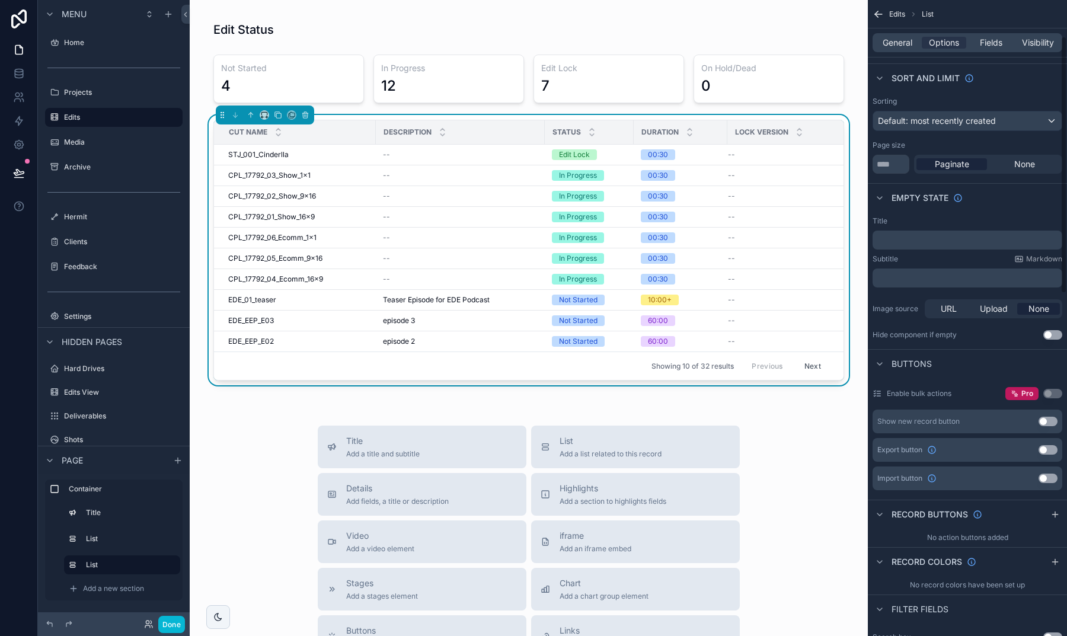
scroll to position [90, 0]
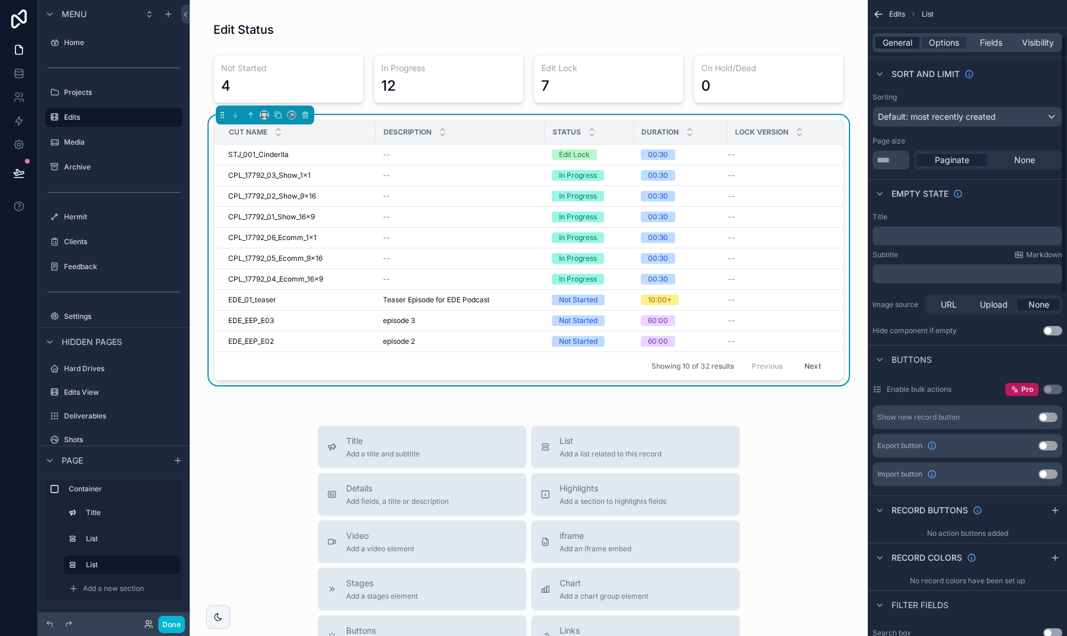
click at [900, 44] on span "General" at bounding box center [898, 43] width 30 height 12
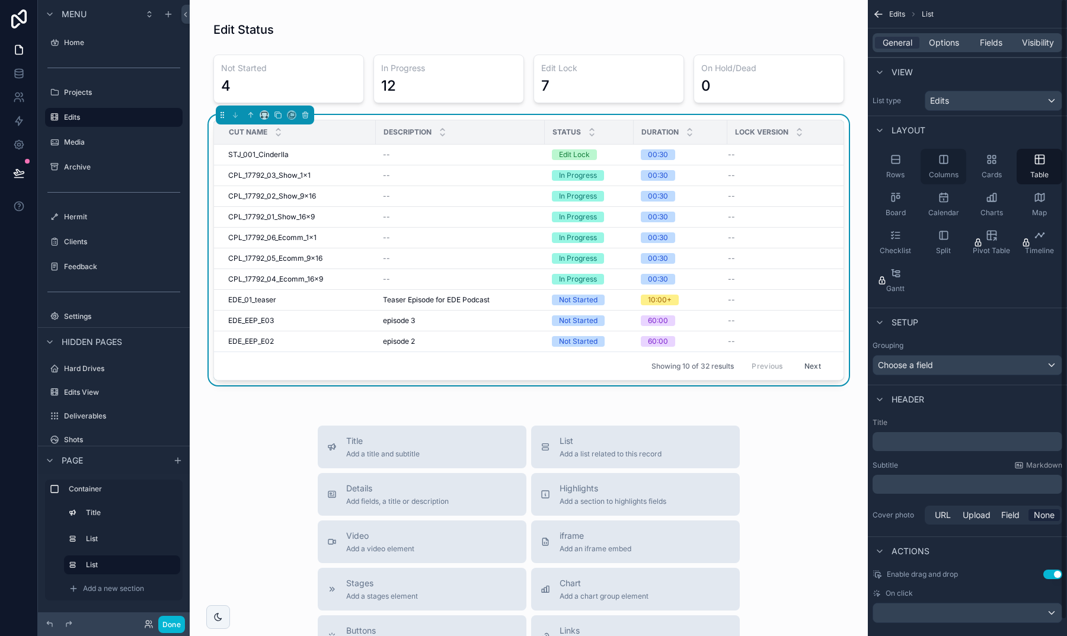
scroll to position [0, 0]
click at [952, 33] on div "General Options Fields Visibility" at bounding box center [967, 42] width 199 height 28
click at [951, 42] on span "Options" at bounding box center [944, 43] width 30 height 12
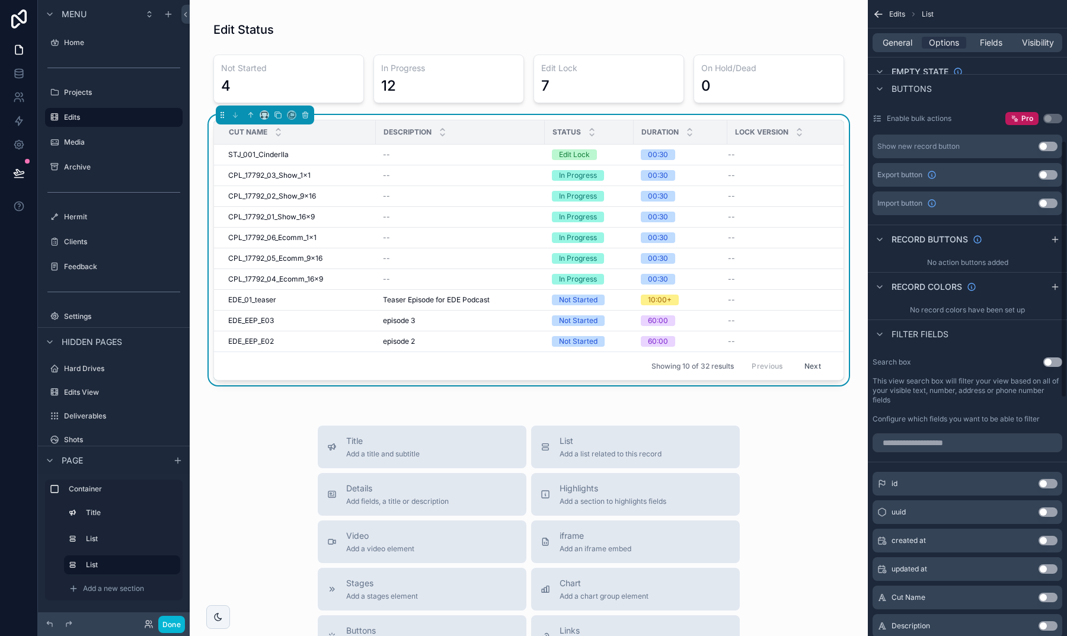
scroll to position [385, 0]
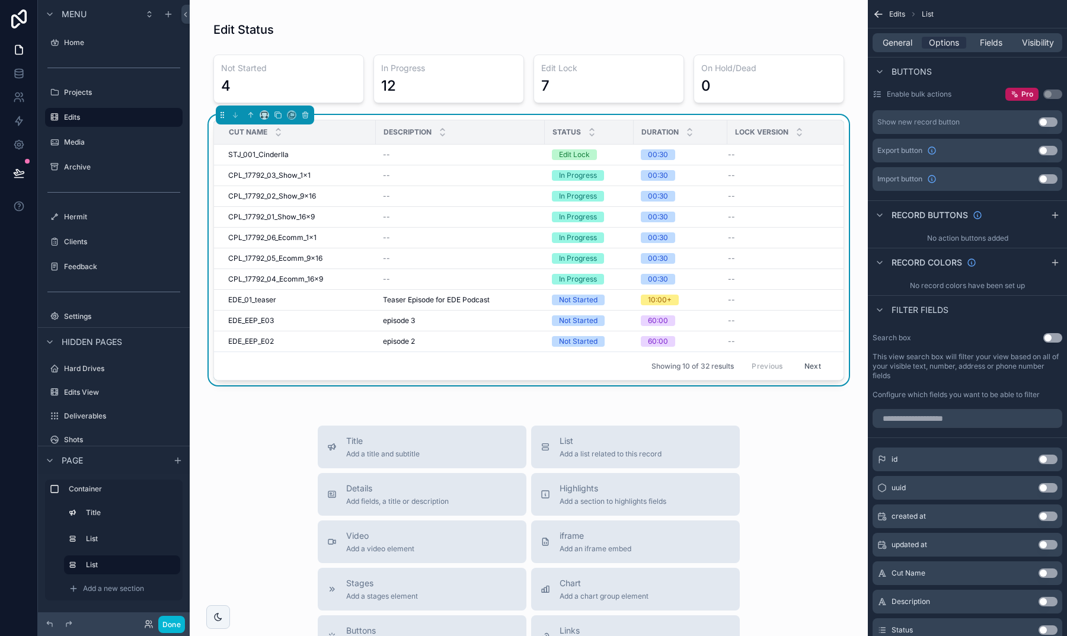
click at [1050, 335] on button "Use setting" at bounding box center [1053, 337] width 19 height 9
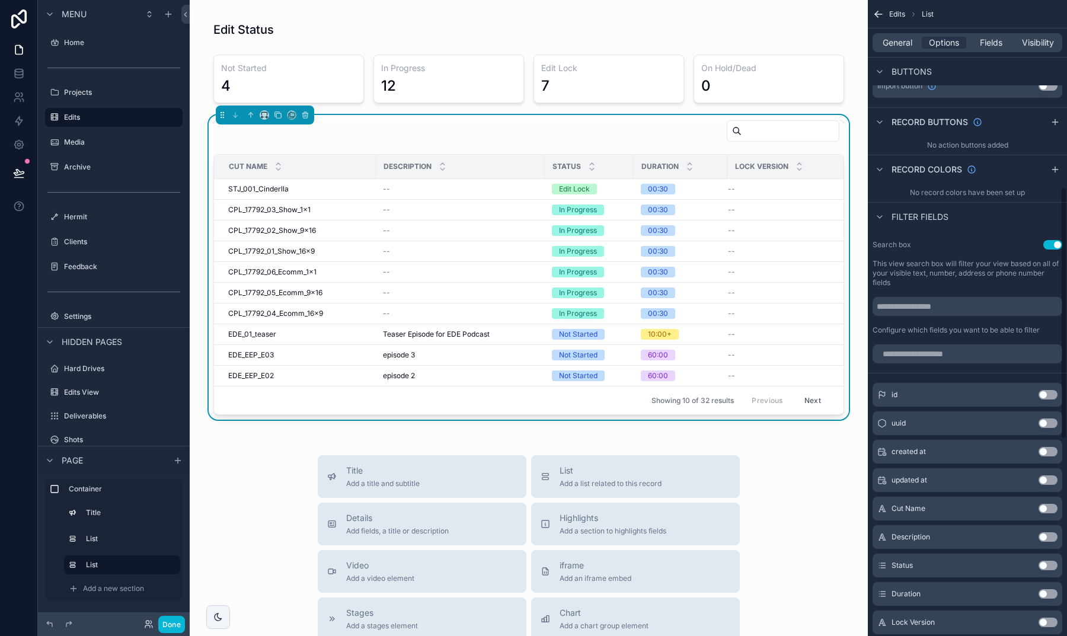
scroll to position [481, 0]
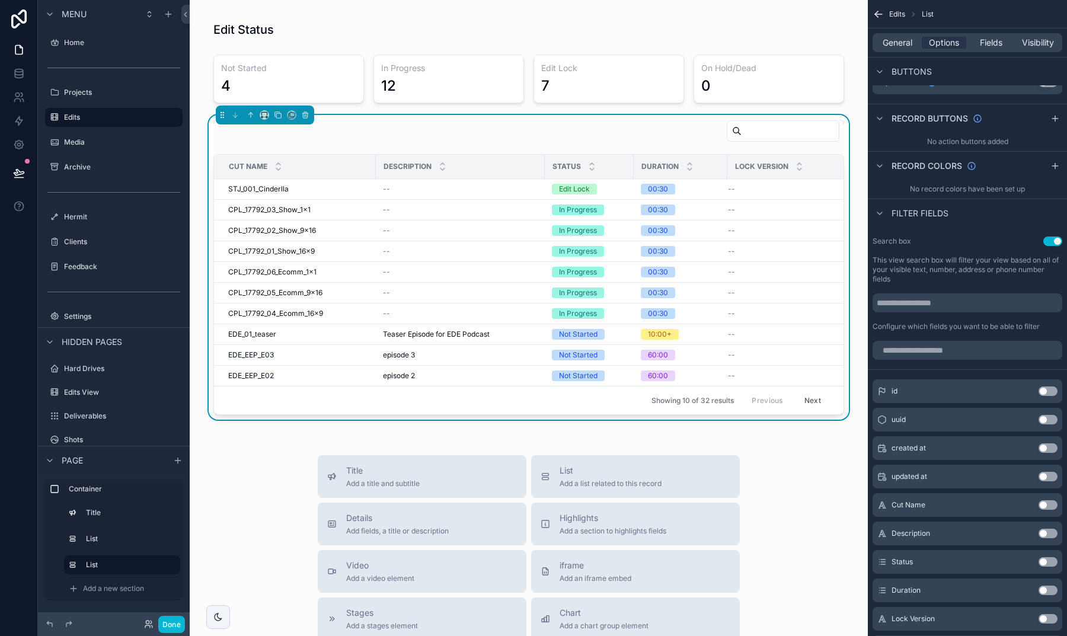
click at [1043, 562] on button "Use setting" at bounding box center [1048, 561] width 19 height 9
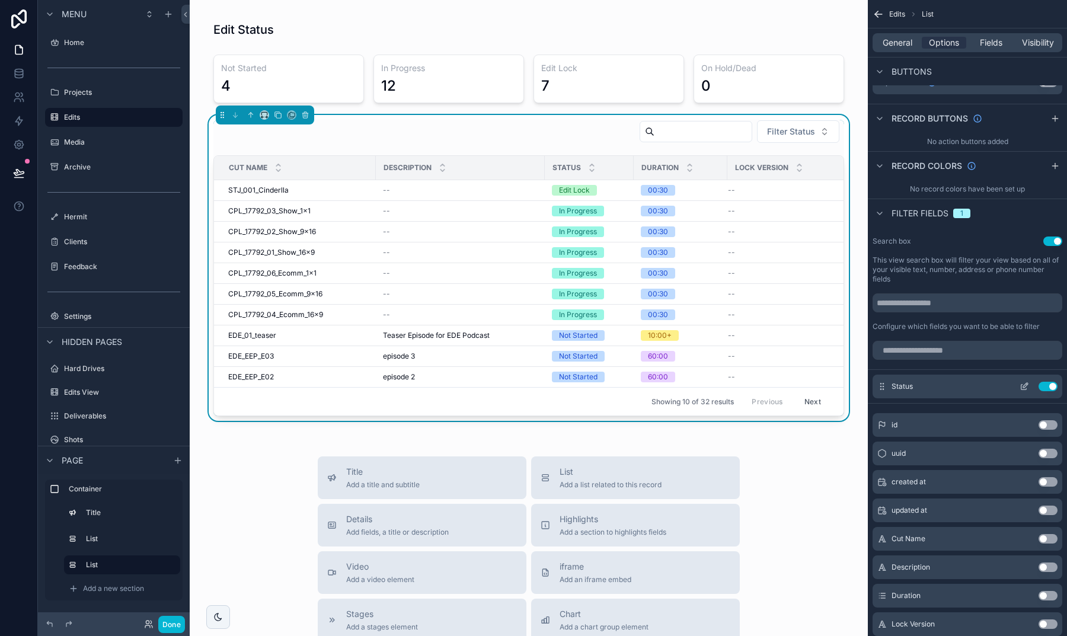
click at [1023, 385] on icon "scrollable content" at bounding box center [1024, 387] width 5 height 5
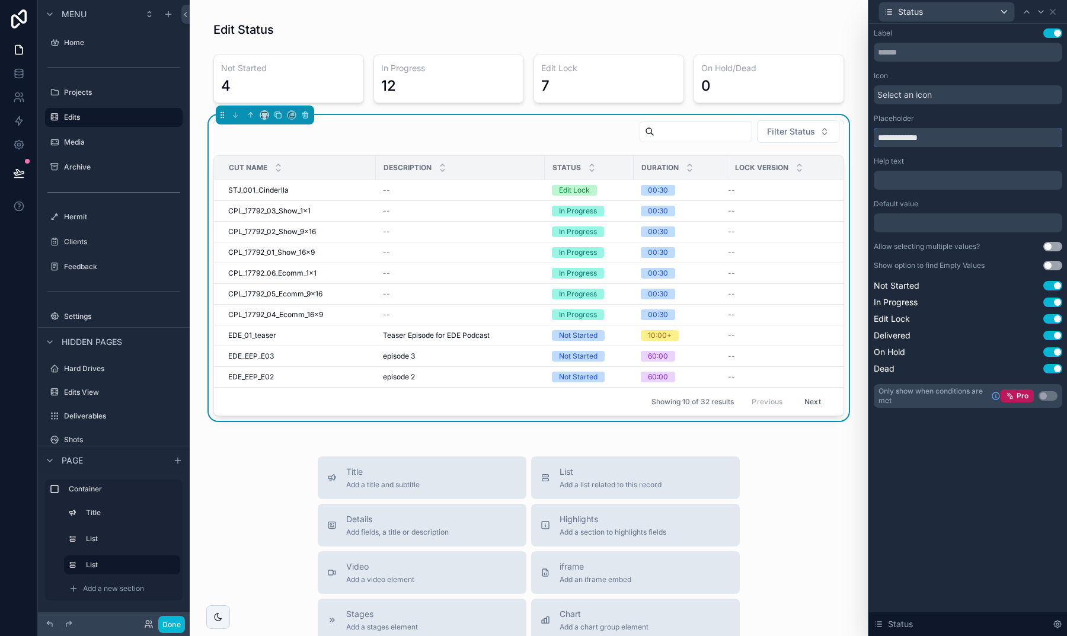
drag, startPoint x: 902, startPoint y: 141, endPoint x: 882, endPoint y: 139, distance: 20.2
click at [882, 139] on input "**********" at bounding box center [968, 137] width 189 height 19
type input "******"
click at [923, 456] on div "Label Use setting Icon Select an icon Placeholder ****** Help text ﻿ Default va…" at bounding box center [968, 330] width 198 height 612
click at [935, 221] on div at bounding box center [968, 222] width 189 height 19
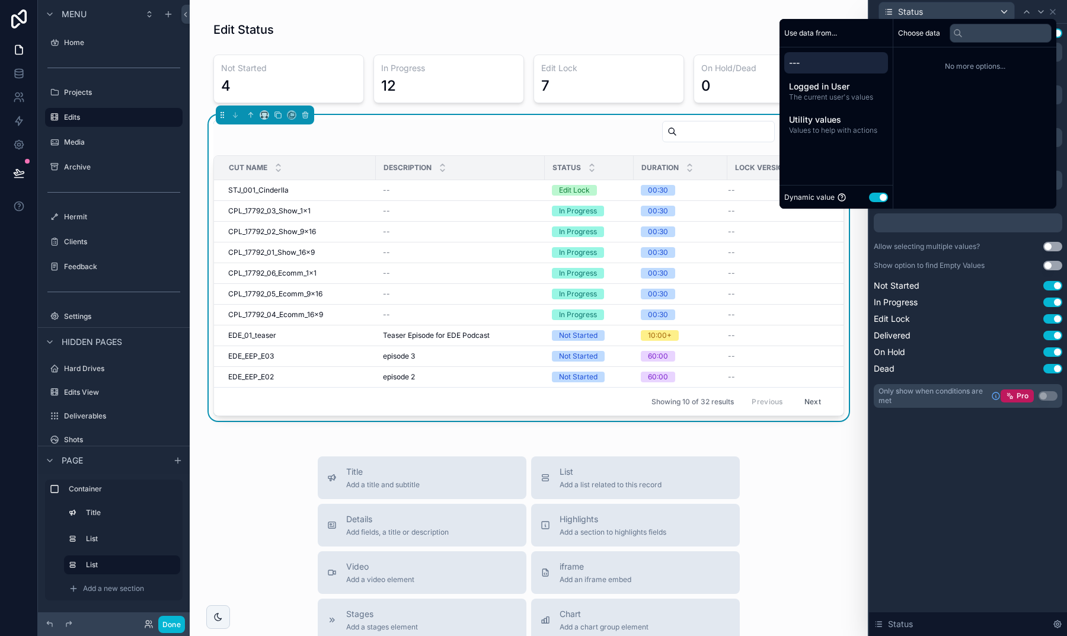
click at [873, 197] on button "Use setting" at bounding box center [878, 197] width 19 height 9
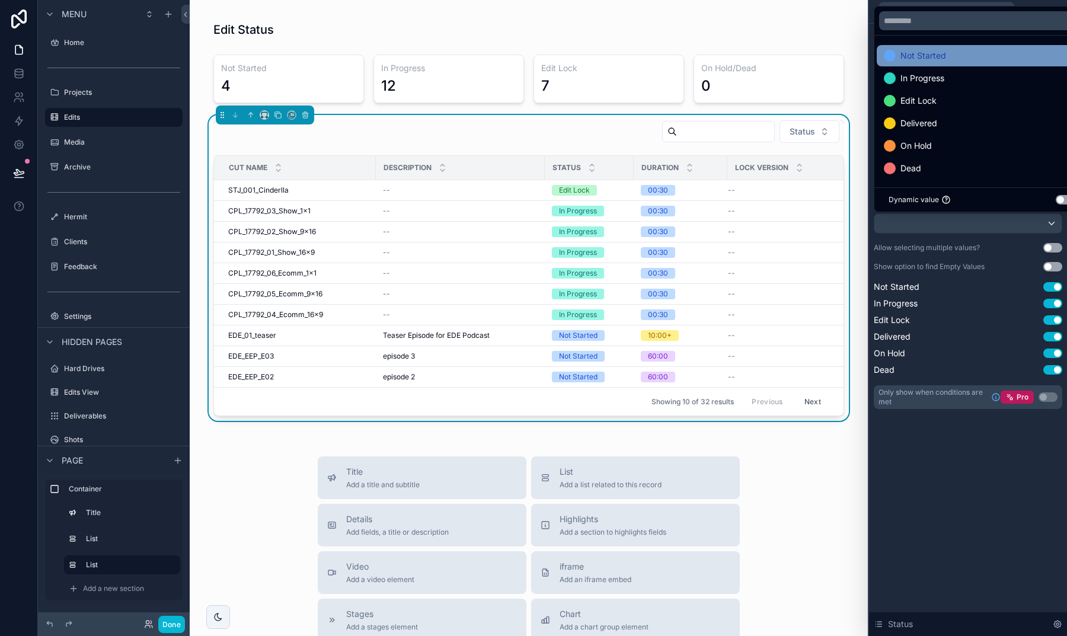
click at [908, 55] on span "Not Started" at bounding box center [924, 56] width 46 height 14
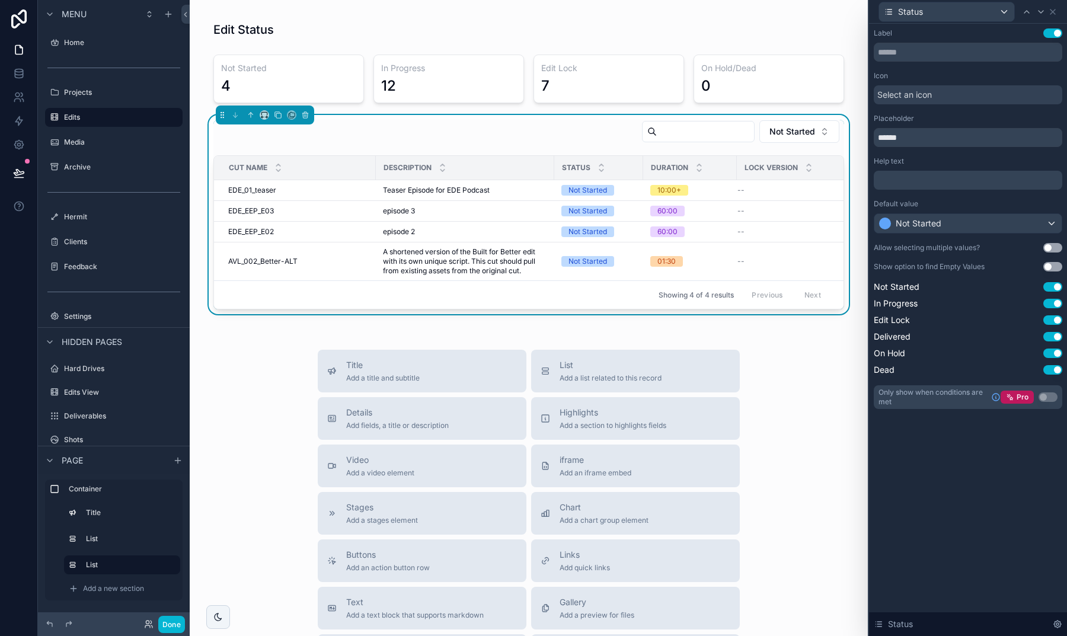
click at [966, 455] on div "Label Use setting Icon Select an icon Placeholder ****** Help text ﻿ Default va…" at bounding box center [968, 330] width 198 height 612
click at [793, 128] on span "Not Started" at bounding box center [793, 132] width 46 height 12
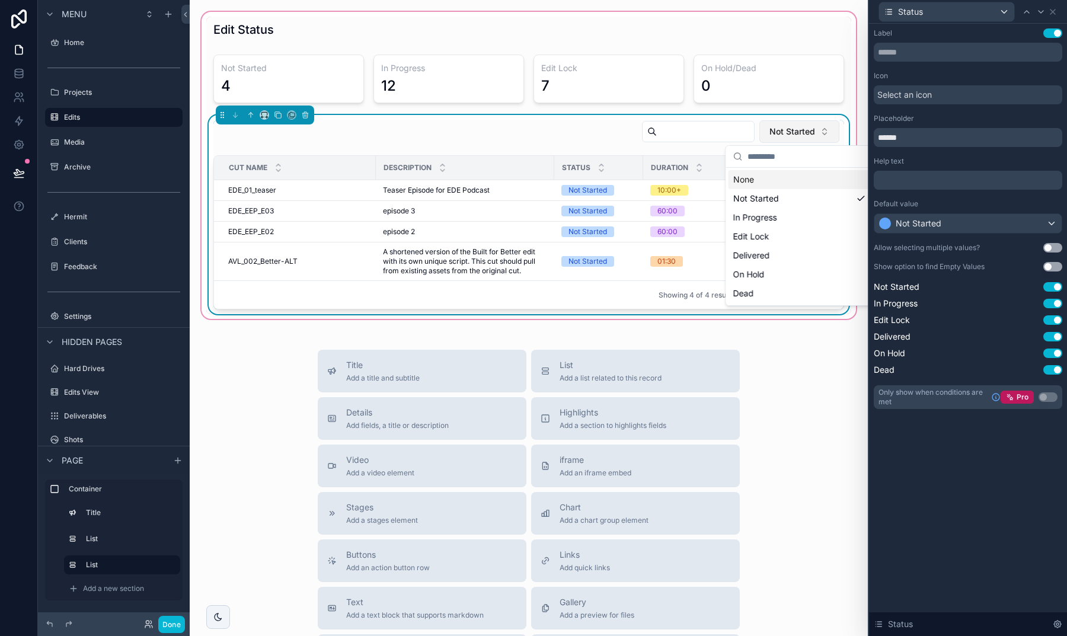
click at [793, 128] on span "Not Started" at bounding box center [793, 132] width 46 height 12
click at [537, 123] on div "Not Started" at bounding box center [528, 134] width 631 height 28
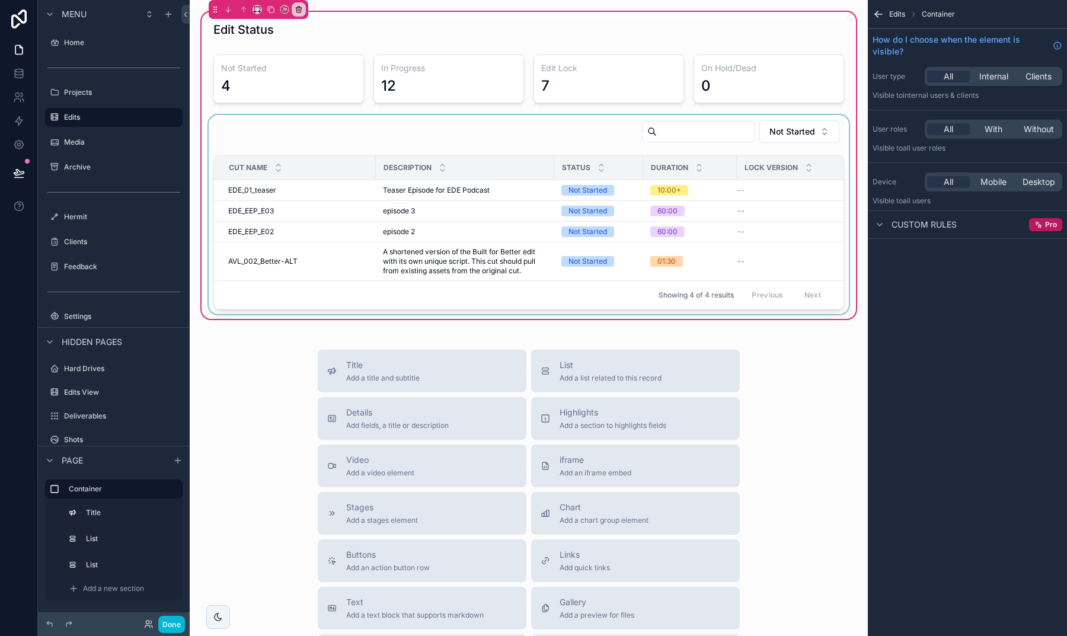
scroll to position [0, 0]
click at [428, 144] on div "scrollable content" at bounding box center [528, 214] width 645 height 199
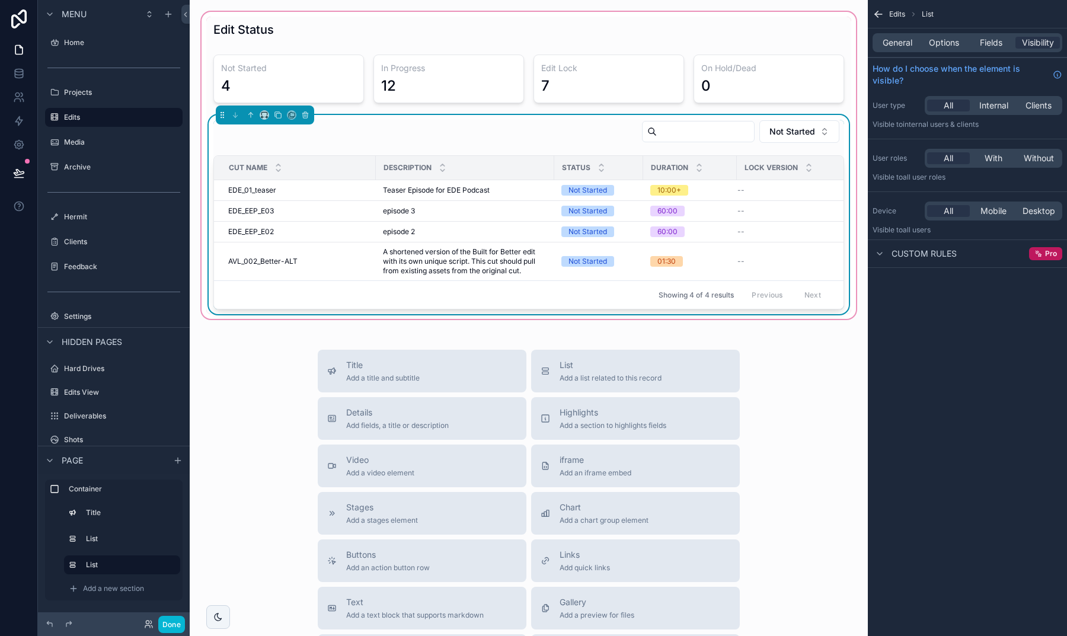
click at [940, 32] on div "General Options Fields Visibility" at bounding box center [967, 42] width 199 height 28
click at [940, 40] on span "Options" at bounding box center [944, 43] width 30 height 12
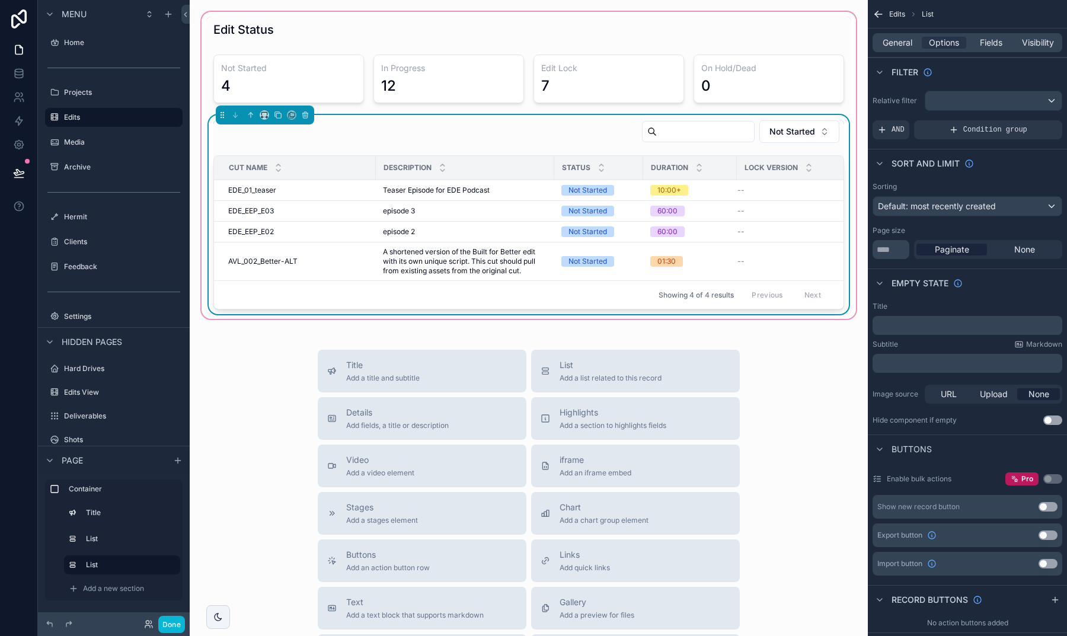
click at [912, 361] on p "﻿" at bounding box center [969, 363] width 183 height 9
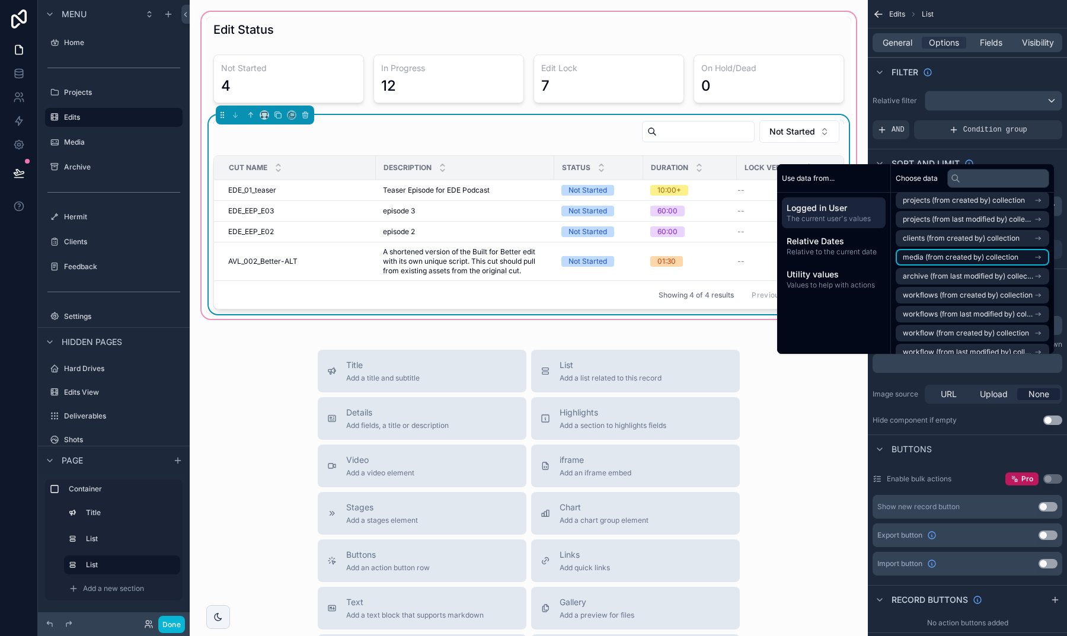
scroll to position [291, 0]
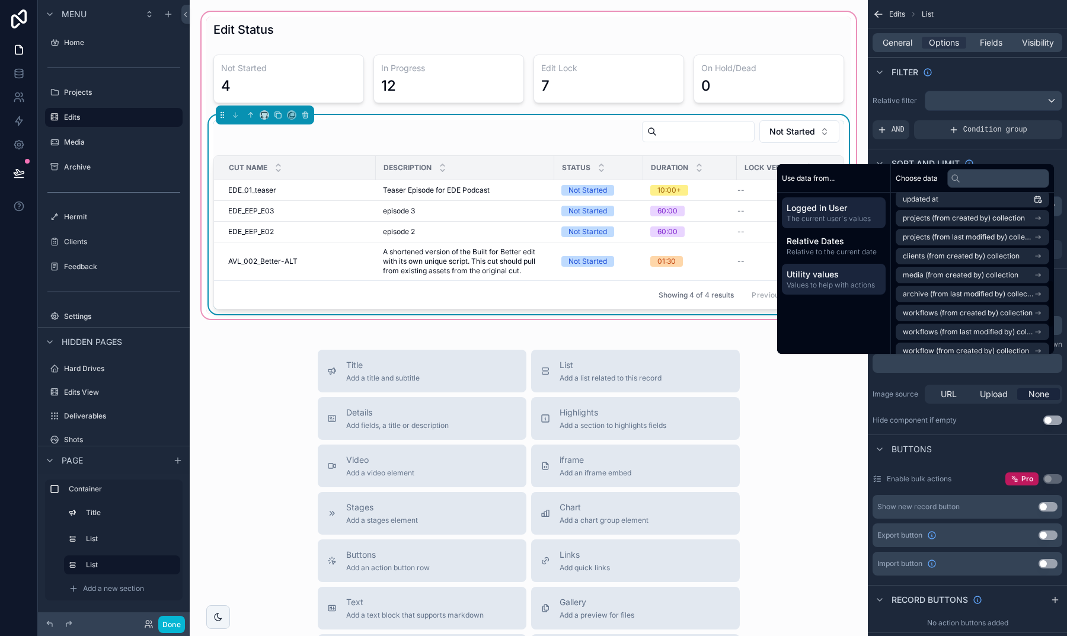
click at [843, 272] on span "Utility values" at bounding box center [834, 275] width 94 height 12
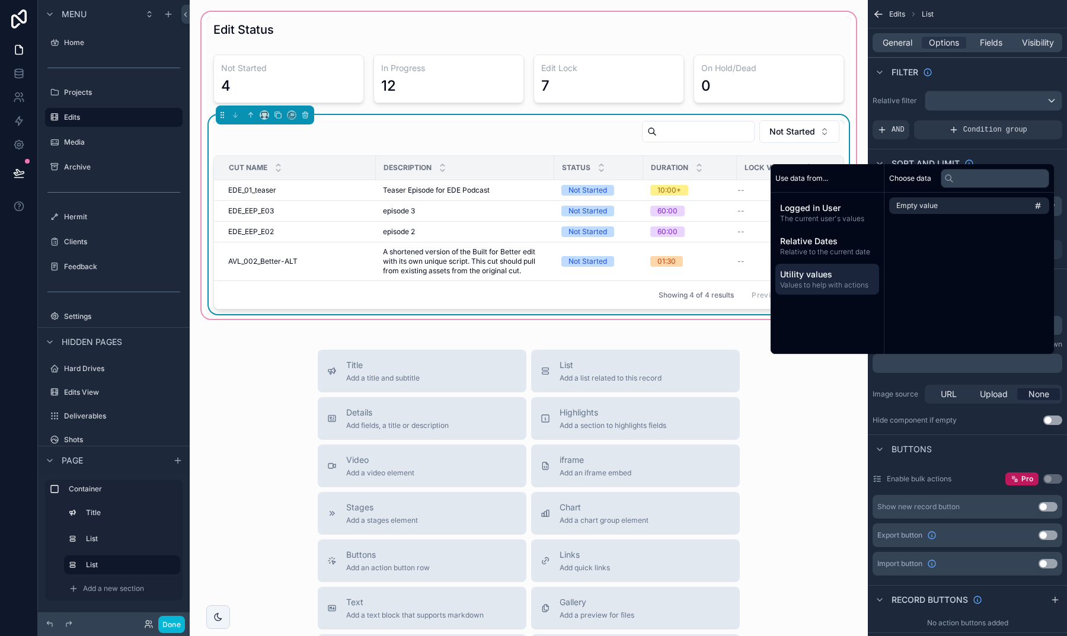
scroll to position [0, 0]
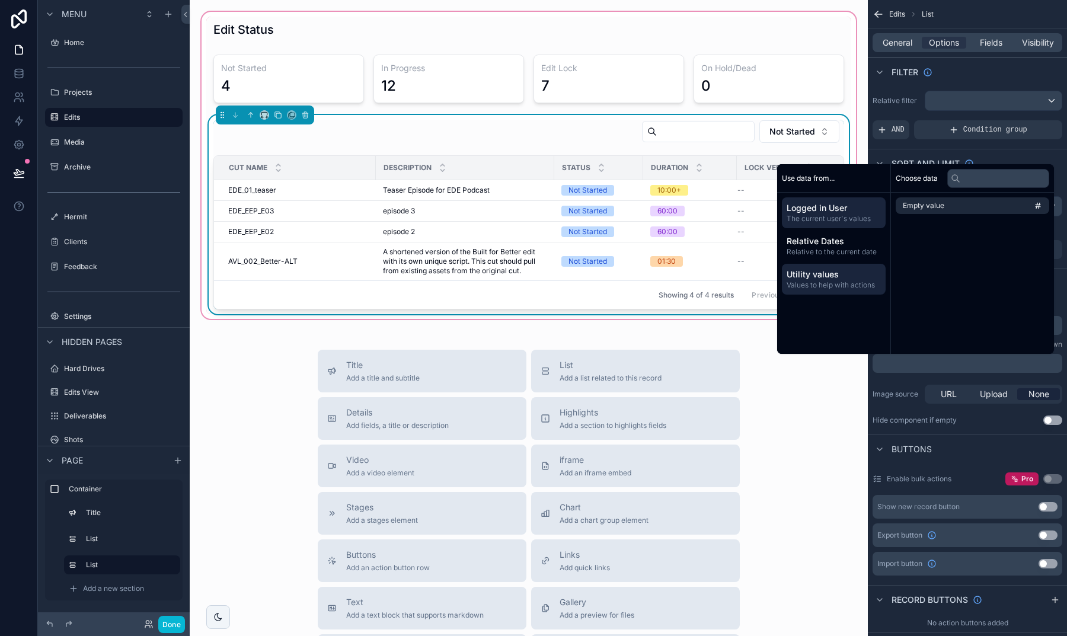
click at [848, 211] on span "Logged in User" at bounding box center [834, 208] width 94 height 12
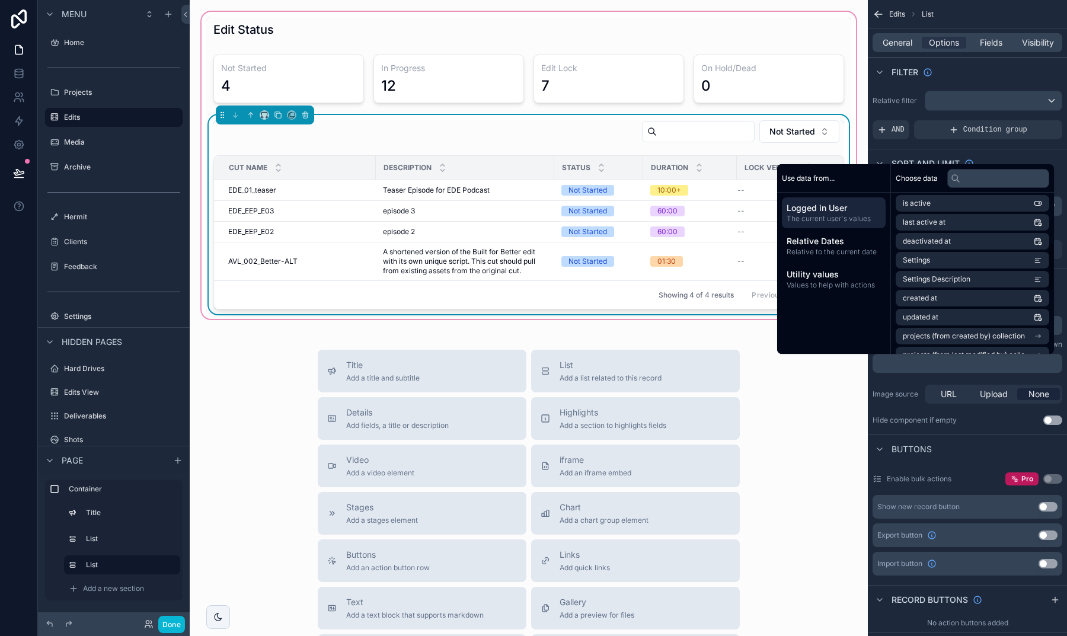
scroll to position [187, 0]
click at [969, 174] on input "text" at bounding box center [999, 178] width 102 height 19
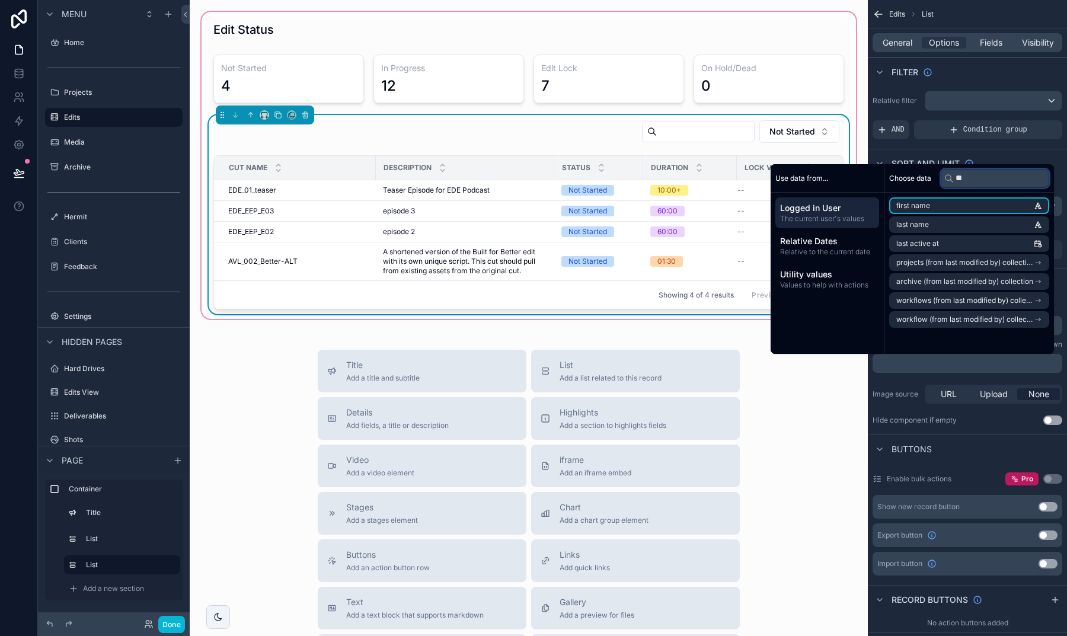
scroll to position [0, 0]
type input "****"
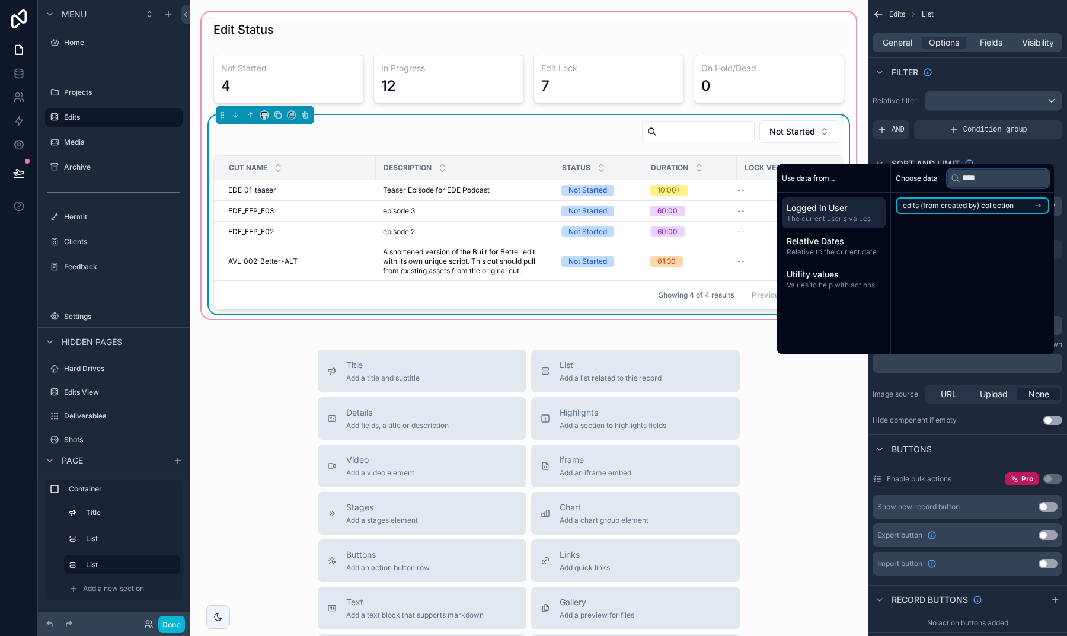
type input "****"
click at [926, 207] on span "edits (from created by) collection" at bounding box center [958, 205] width 111 height 9
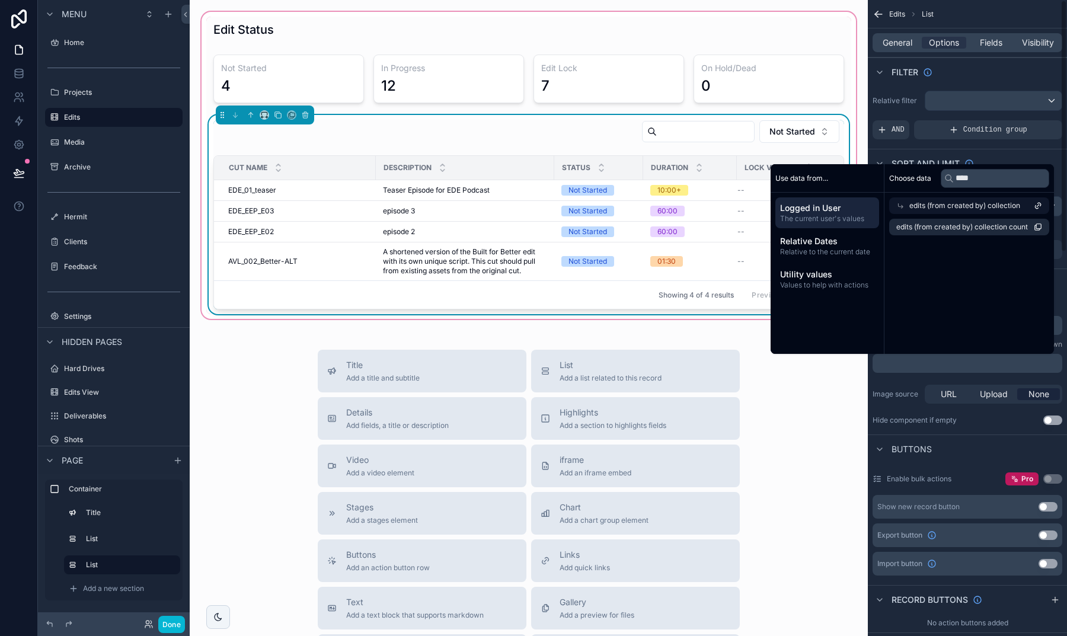
drag, startPoint x: 902, startPoint y: 378, endPoint x: 902, endPoint y: 261, distance: 117.4
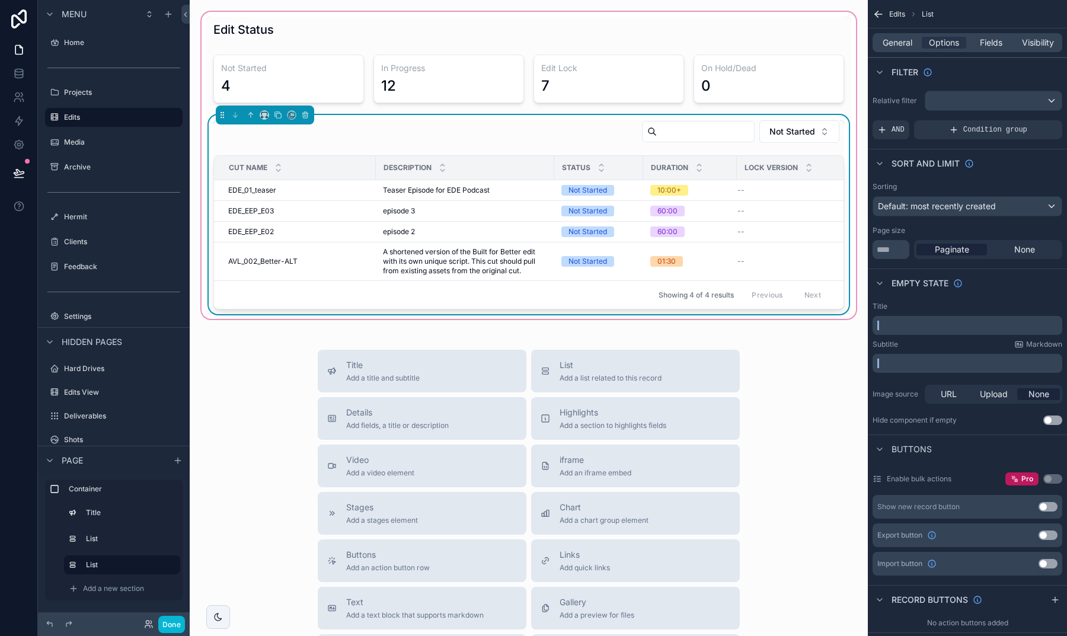
click at [930, 328] on p "﻿" at bounding box center [969, 325] width 183 height 9
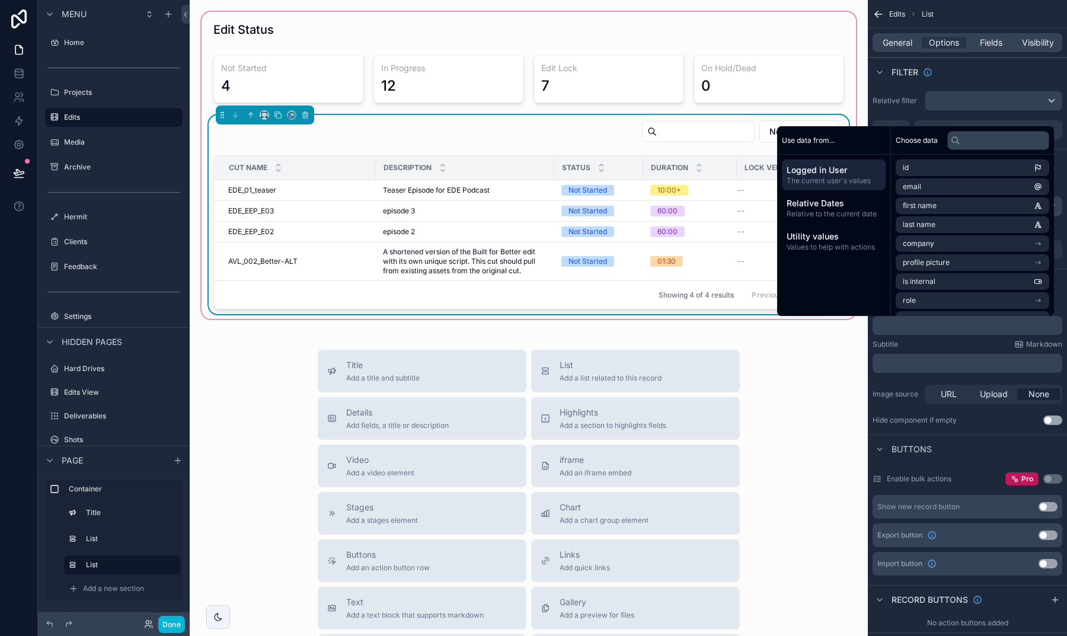
click at [930, 348] on div "Subtitle Markdown" at bounding box center [968, 344] width 190 height 9
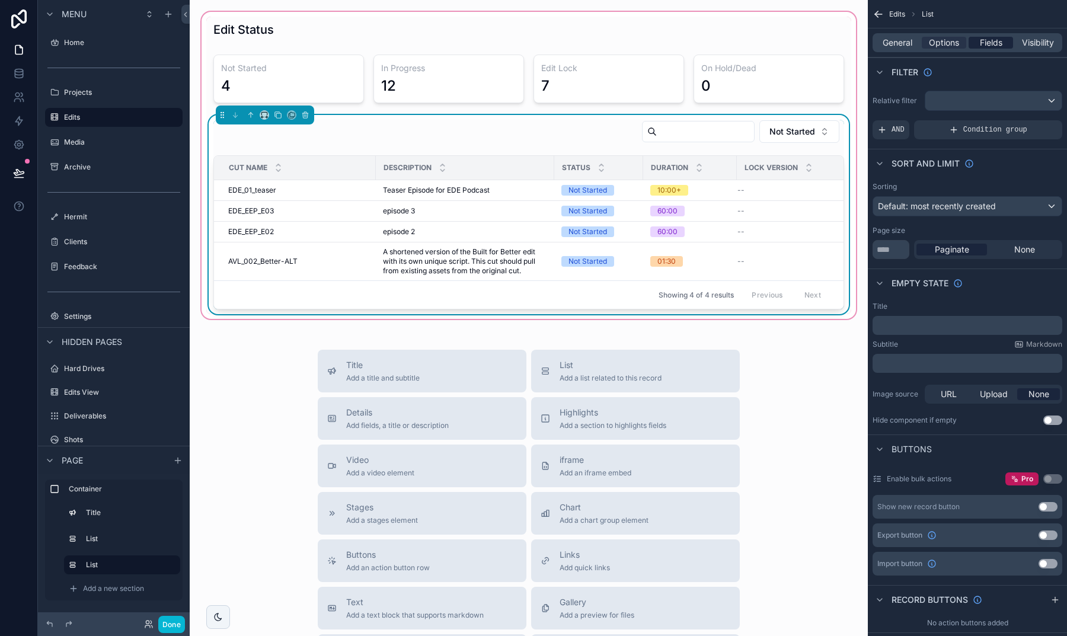
click at [982, 46] on span "Fields" at bounding box center [991, 43] width 23 height 12
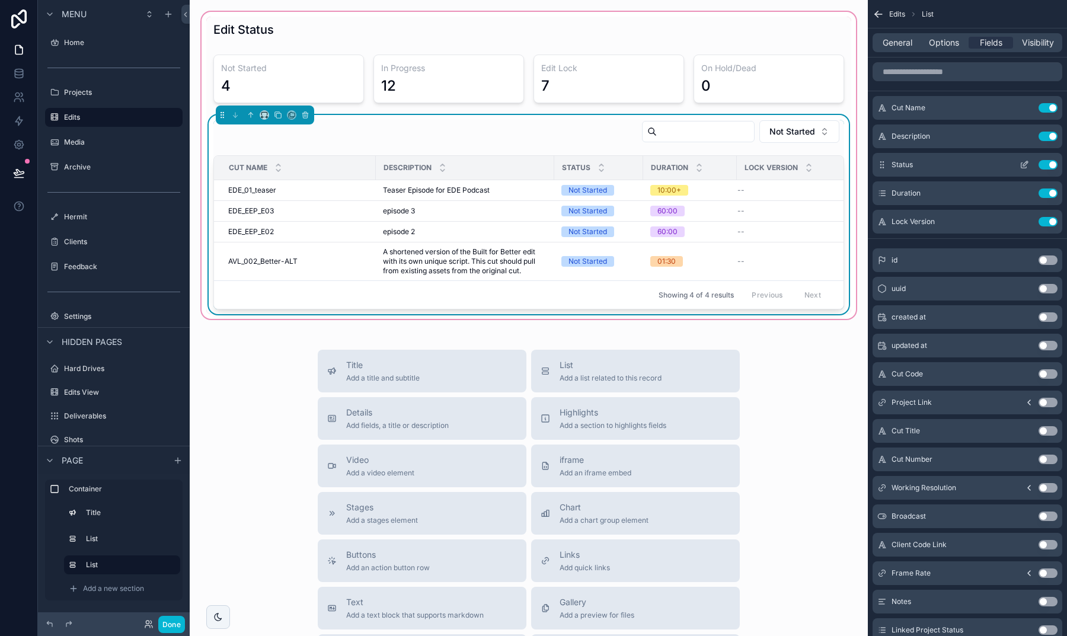
click at [1023, 162] on icon "scrollable content" at bounding box center [1024, 164] width 9 height 9
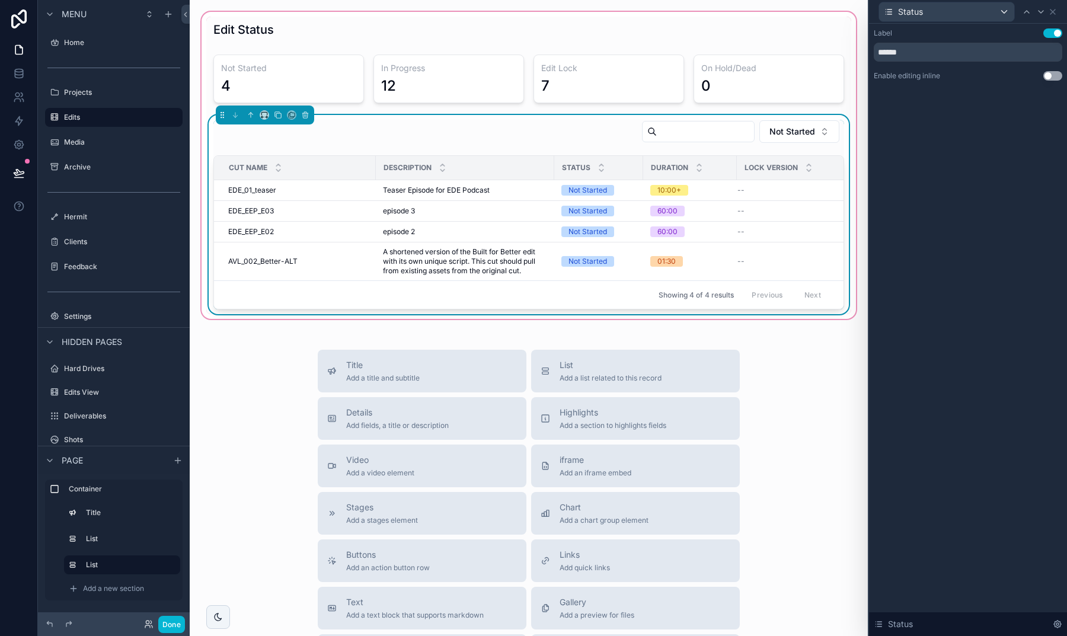
click at [1049, 78] on button "Use setting" at bounding box center [1053, 75] width 19 height 9
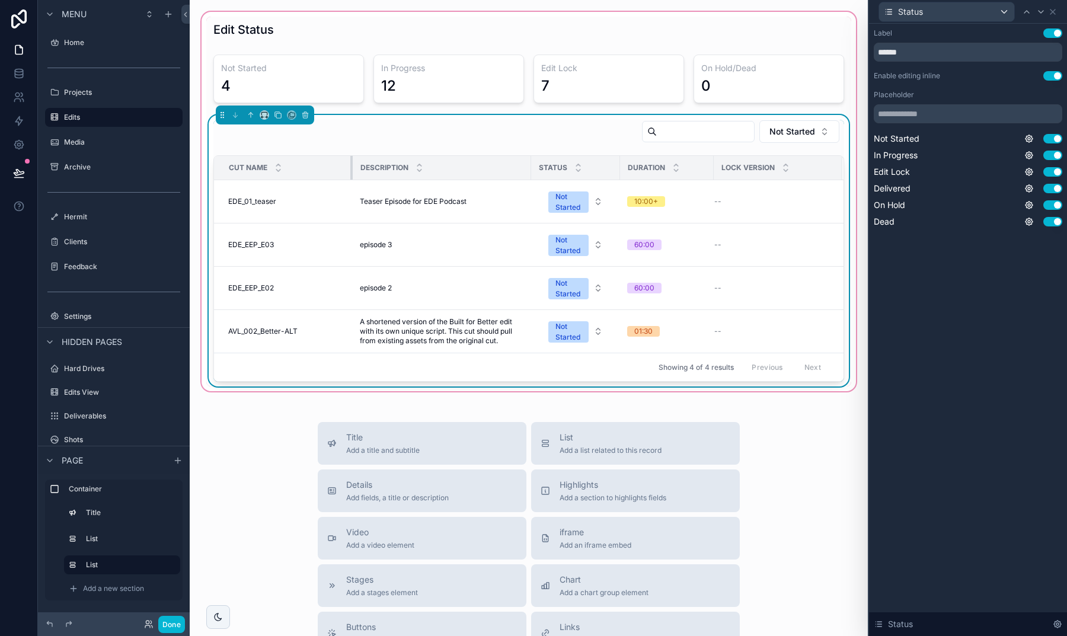
drag, startPoint x: 375, startPoint y: 170, endPoint x: 352, endPoint y: 170, distance: 23.1
click at [352, 170] on div "scrollable content" at bounding box center [352, 168] width 5 height 24
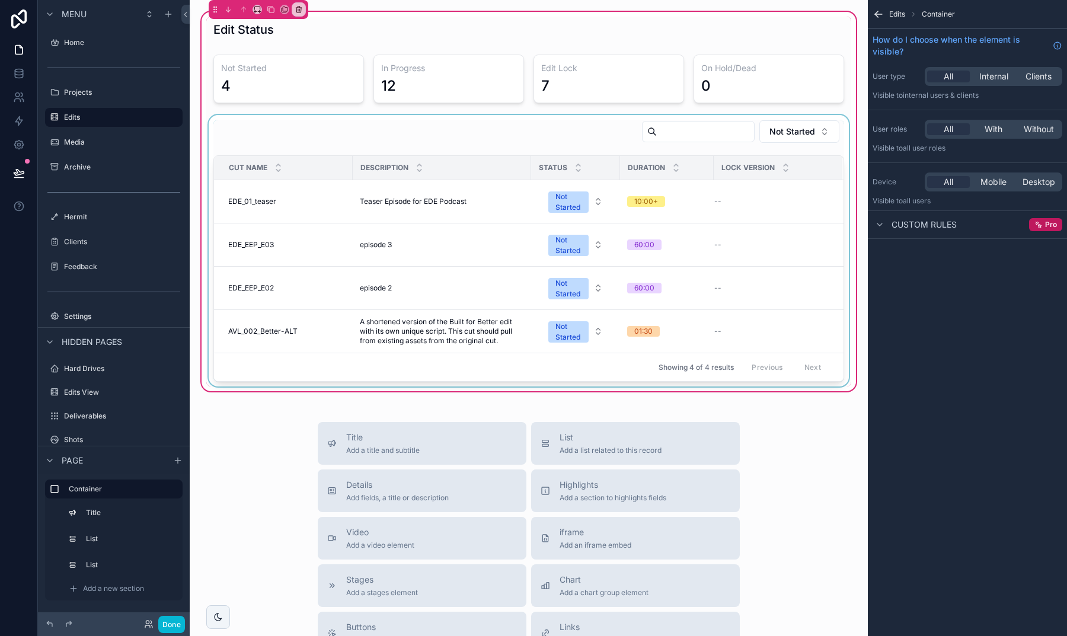
click at [626, 168] on th "Duration" at bounding box center [667, 168] width 94 height 24
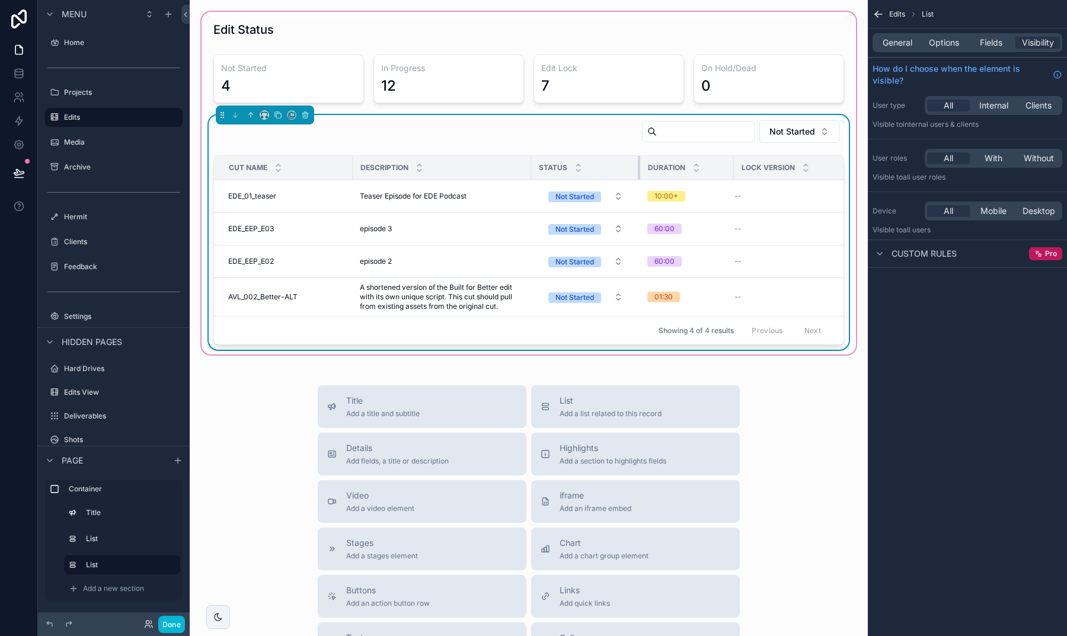
drag, startPoint x: 618, startPoint y: 168, endPoint x: 638, endPoint y: 165, distance: 19.9
click at [638, 165] on div "scrollable content" at bounding box center [640, 168] width 5 height 24
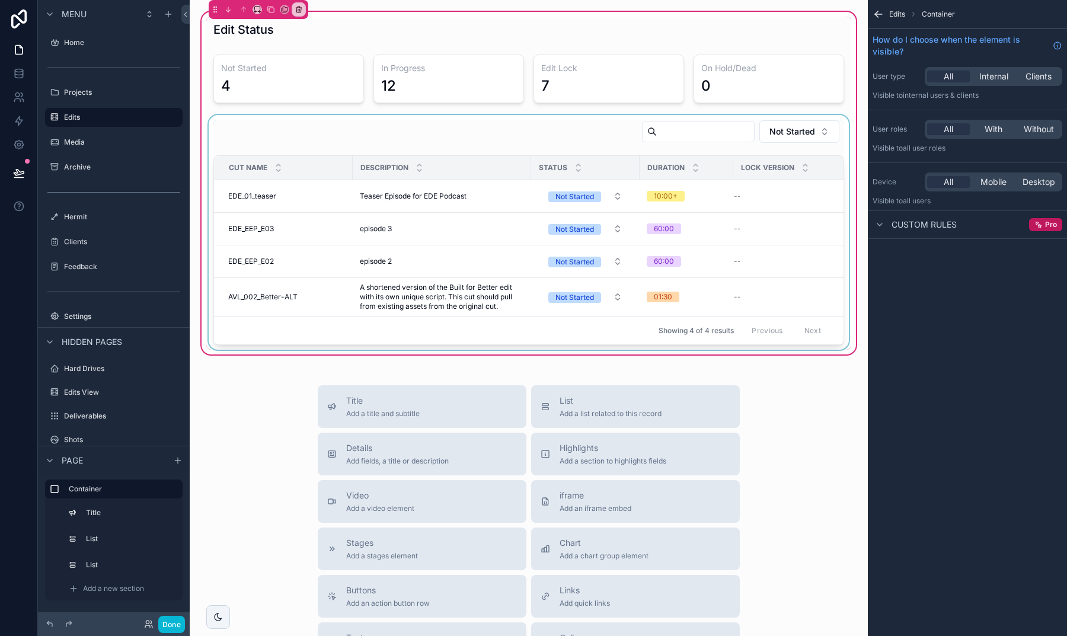
click at [614, 191] on div "scrollable content" at bounding box center [528, 232] width 645 height 235
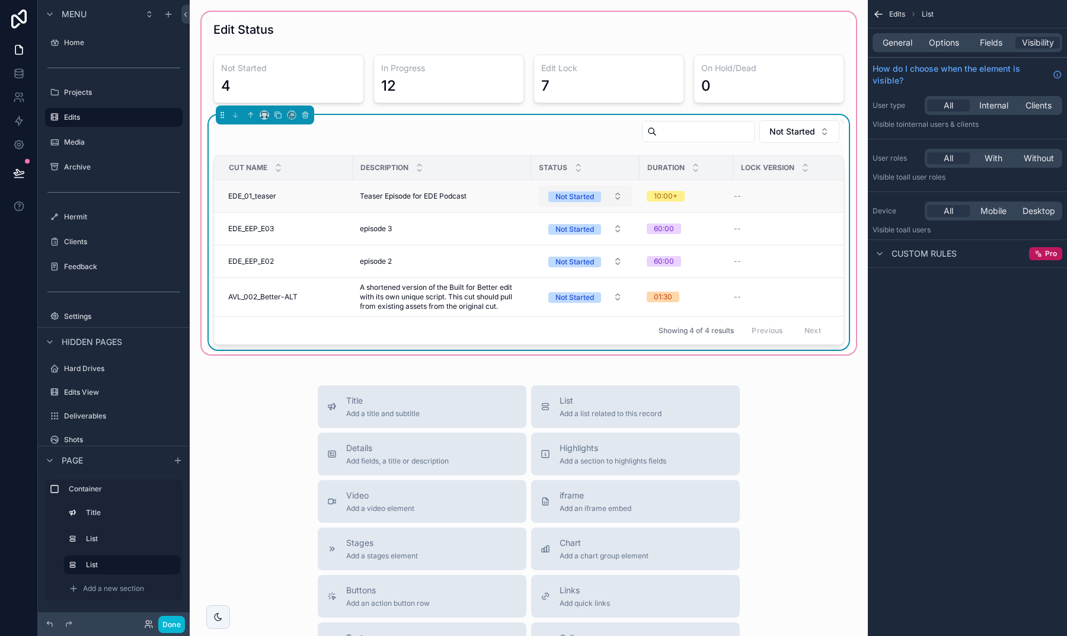
click at [612, 199] on button "Not Started" at bounding box center [585, 196] width 93 height 21
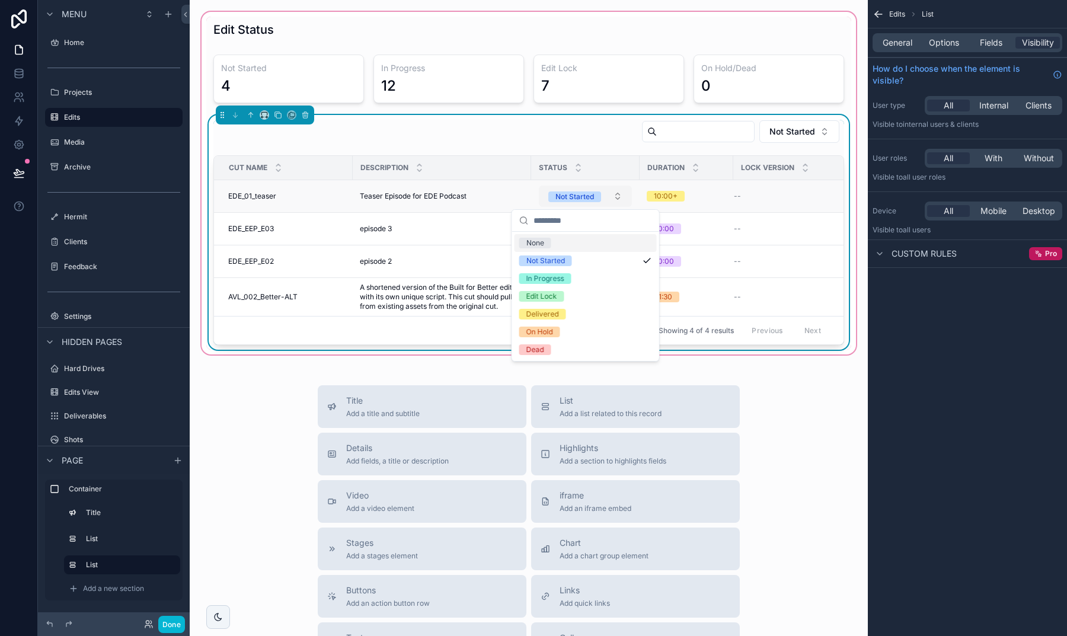
click at [612, 199] on button "Not Started" at bounding box center [585, 196] width 93 height 21
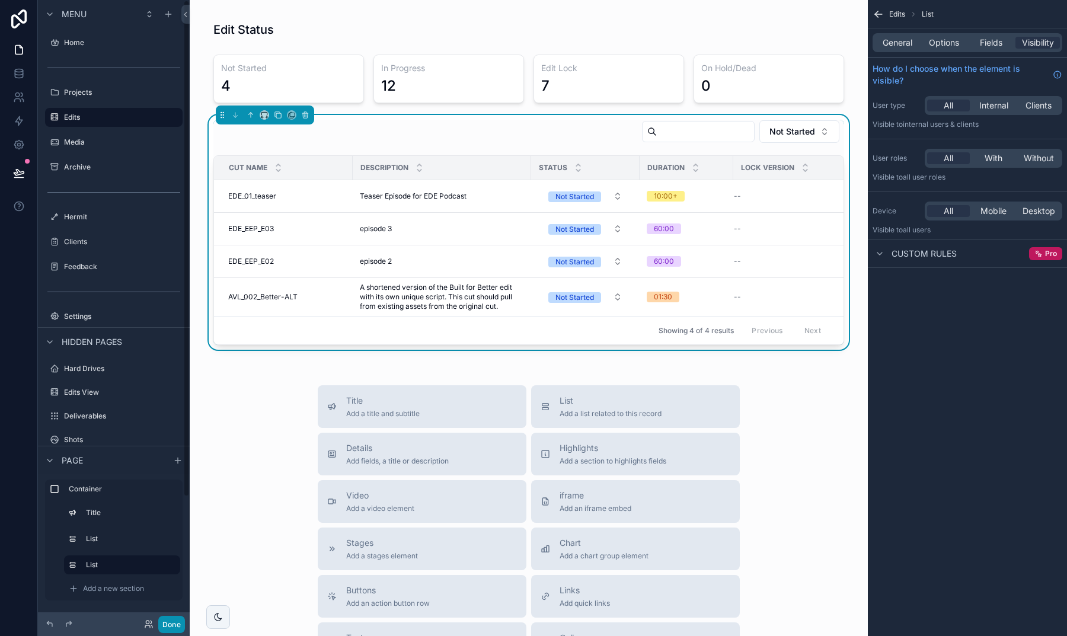
click at [169, 630] on button "Done" at bounding box center [171, 624] width 27 height 17
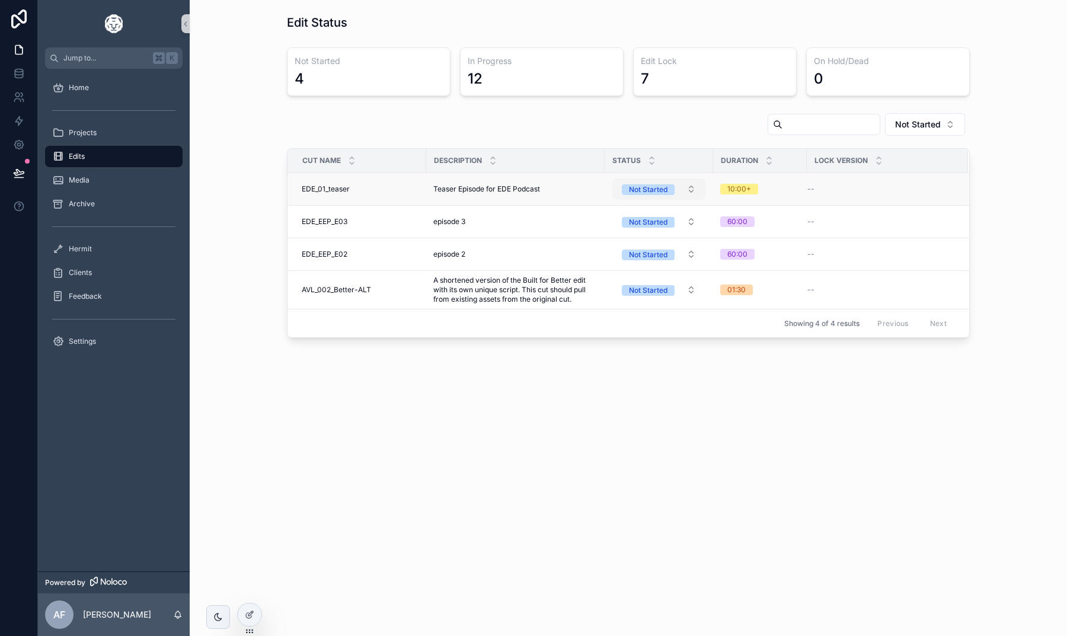
click at [686, 194] on button "Not Started" at bounding box center [658, 188] width 93 height 21
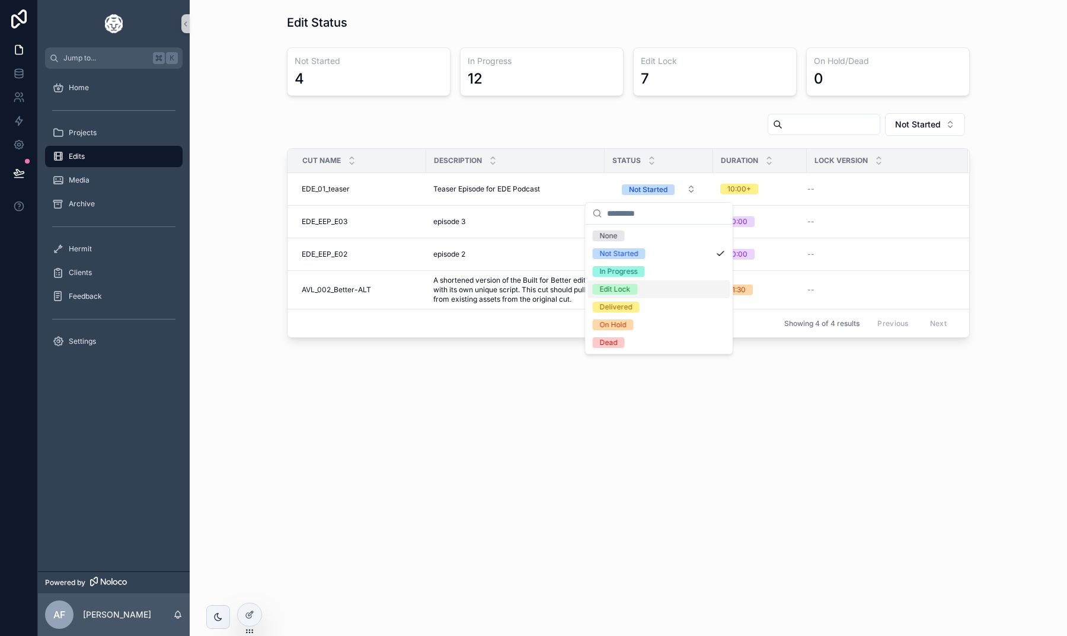
click at [689, 473] on div "Edit Status Not Started 4 In Progress 12 Edit Lock 7 On Hold/Dead 0 Not Started…" at bounding box center [629, 318] width 878 height 636
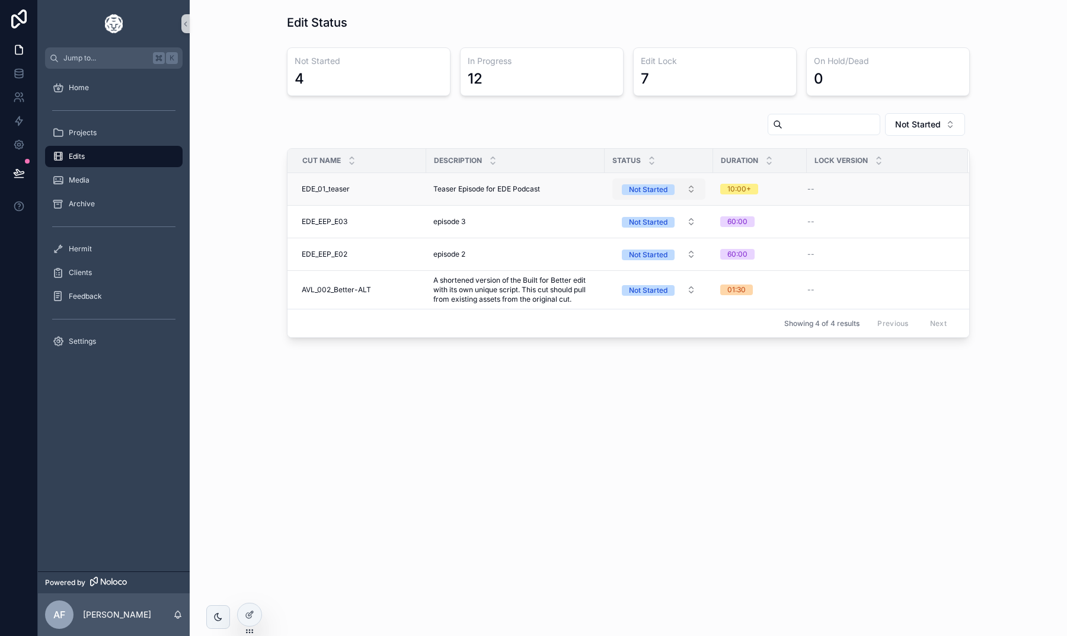
click at [682, 186] on button "Not Started" at bounding box center [658, 188] width 93 height 21
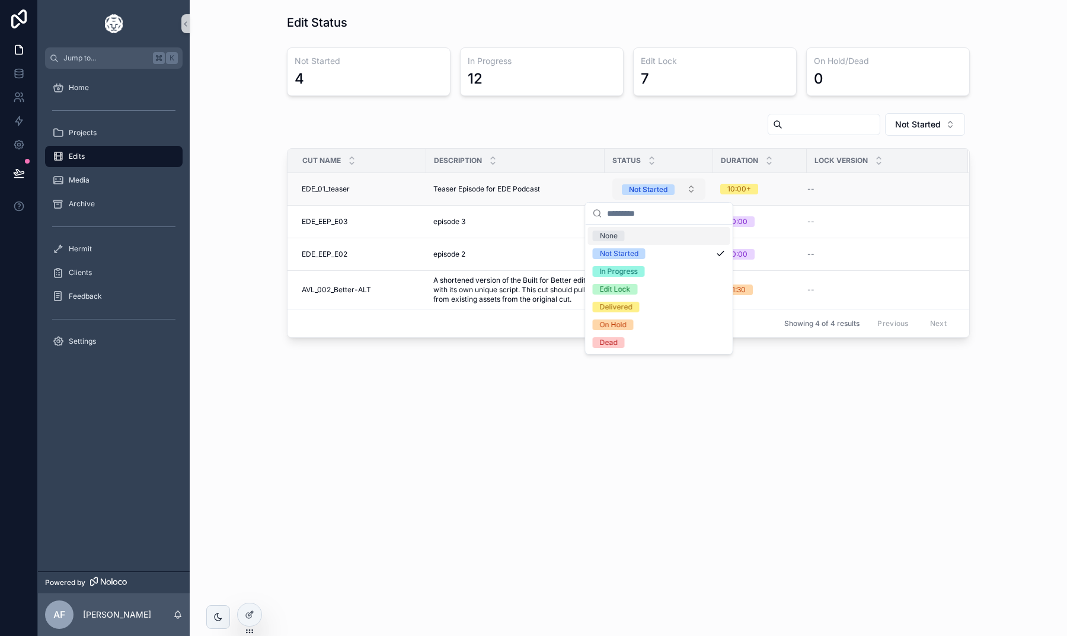
click at [682, 186] on button "Not Started" at bounding box center [658, 188] width 93 height 21
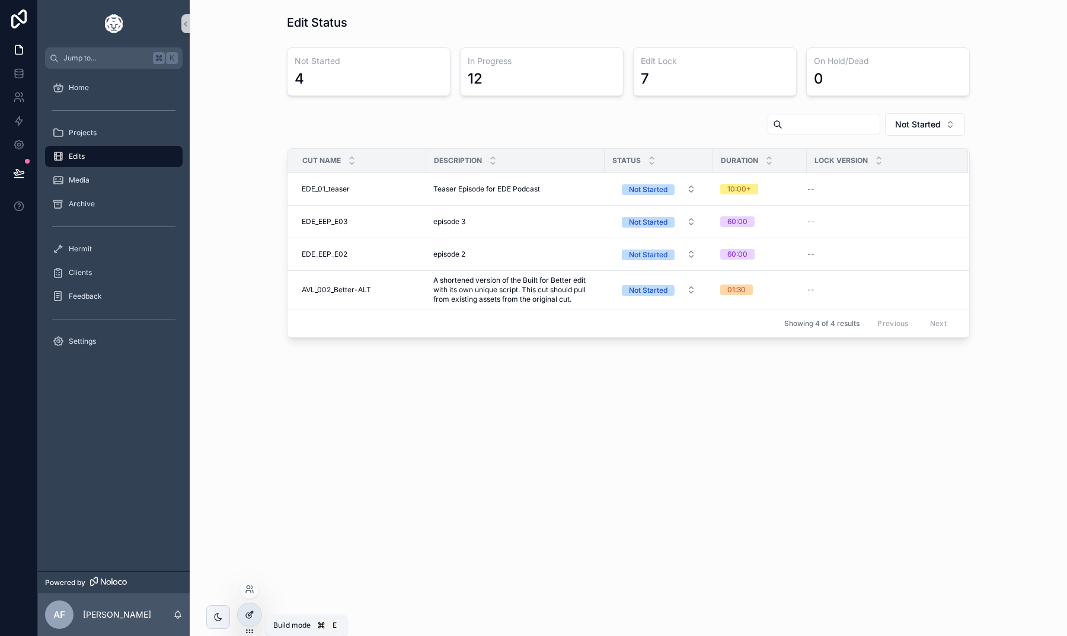
click at [251, 615] on icon at bounding box center [249, 614] width 9 height 9
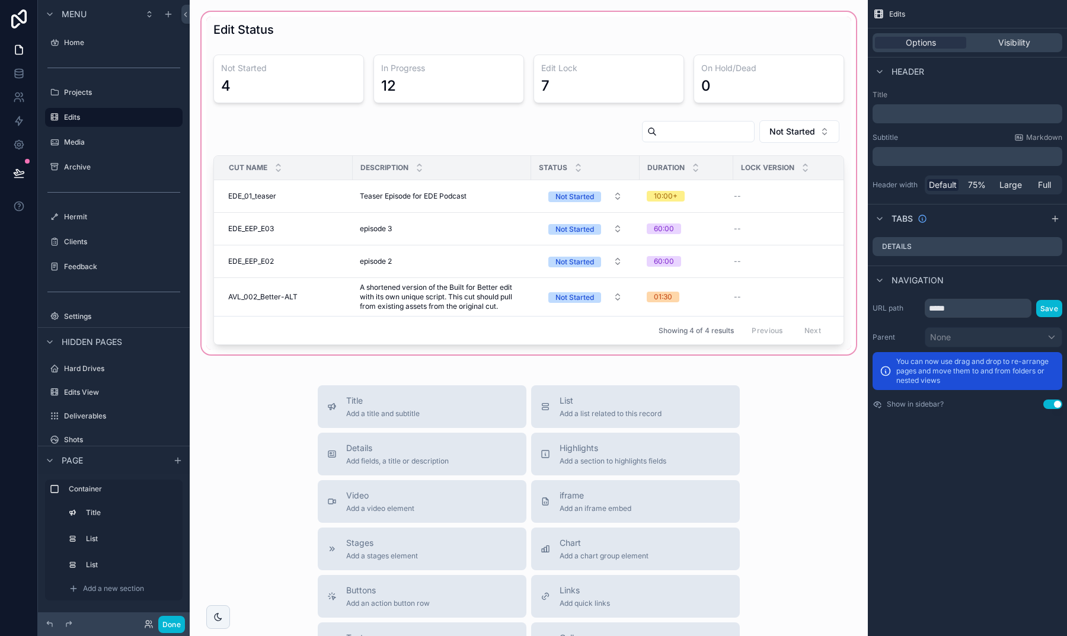
click at [368, 130] on div "scrollable content" at bounding box center [528, 182] width 659 height 347
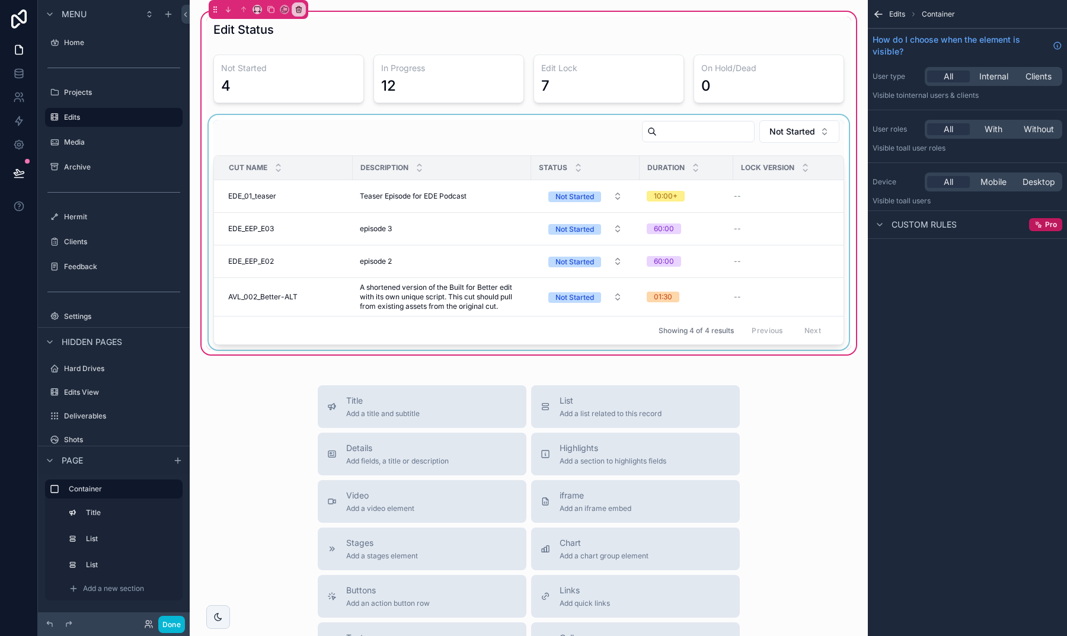
click at [409, 139] on div "scrollable content" at bounding box center [528, 232] width 645 height 235
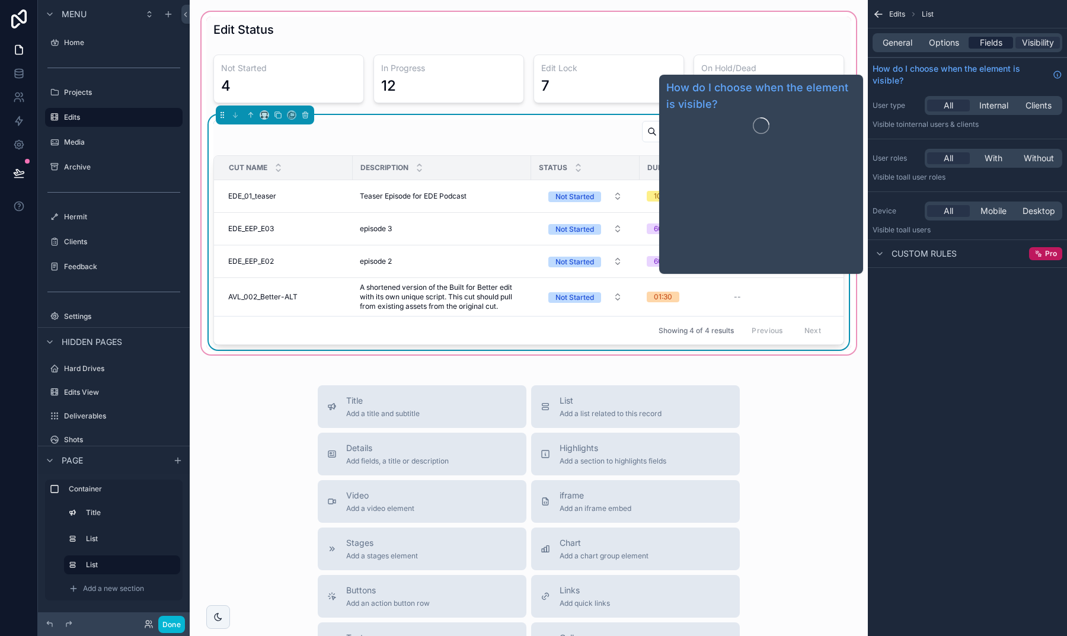
click at [982, 46] on span "Fields" at bounding box center [991, 43] width 23 height 12
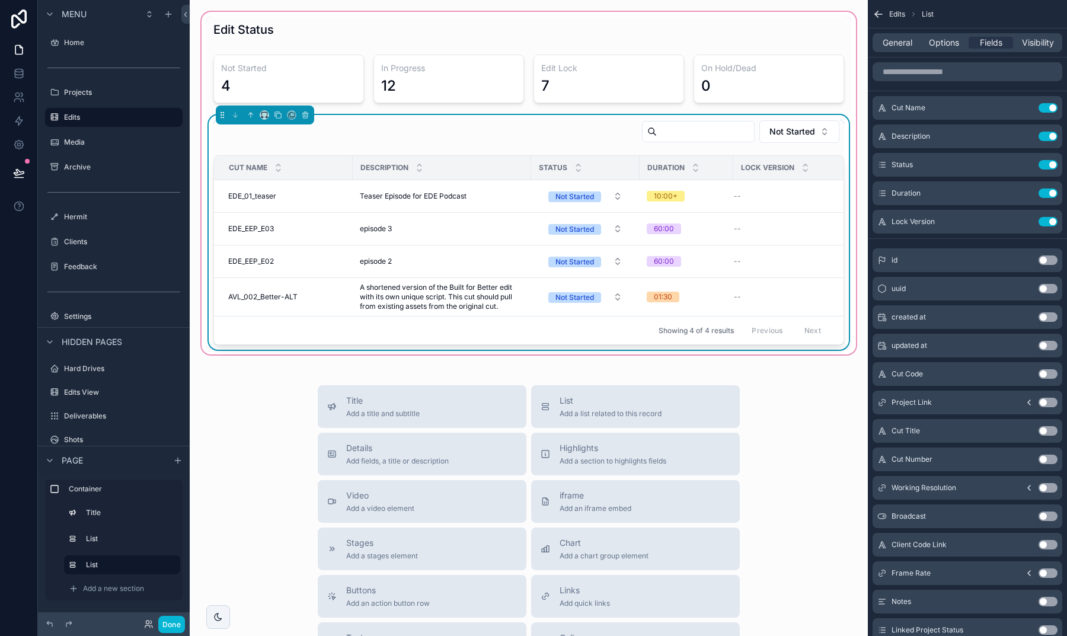
click at [946, 49] on div "General Options Fields Visibility" at bounding box center [968, 42] width 190 height 19
click at [943, 43] on span "Options" at bounding box center [944, 43] width 30 height 12
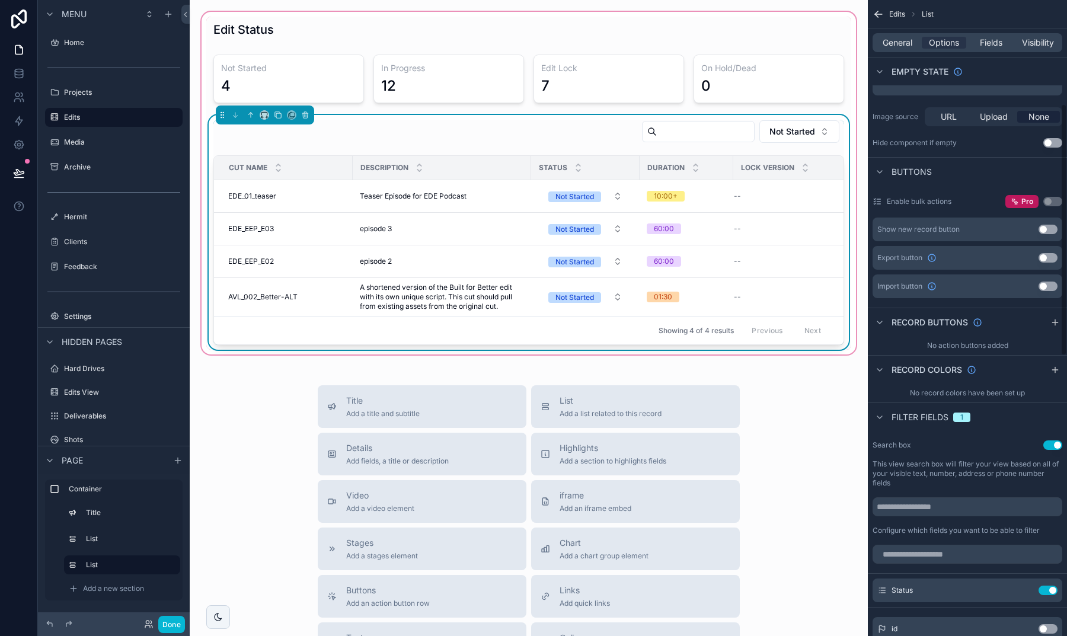
scroll to position [283, 0]
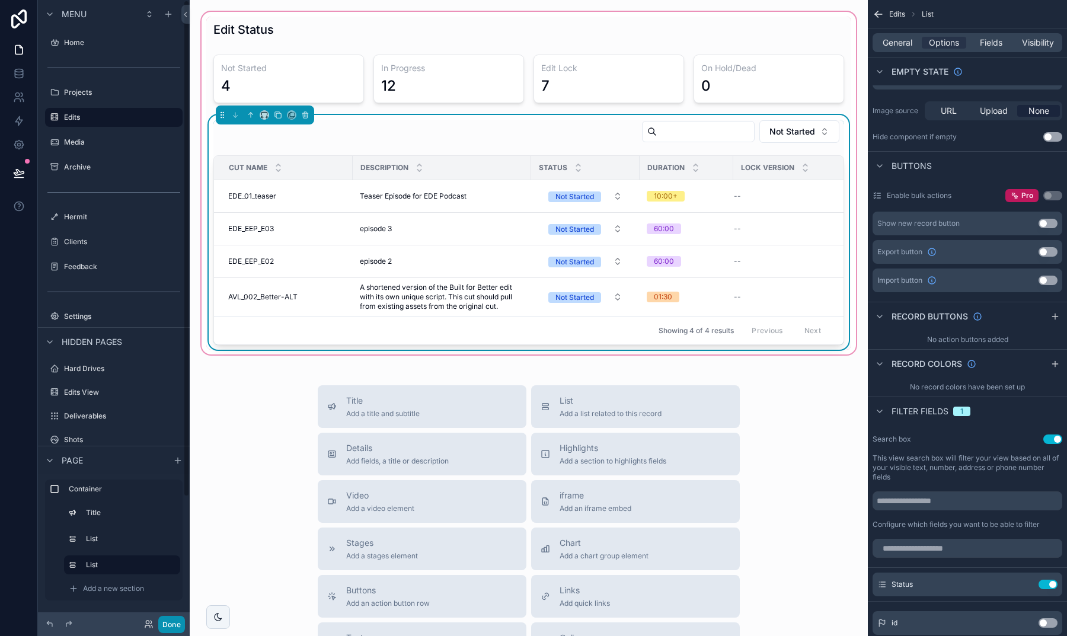
click at [176, 621] on button "Done" at bounding box center [171, 624] width 27 height 17
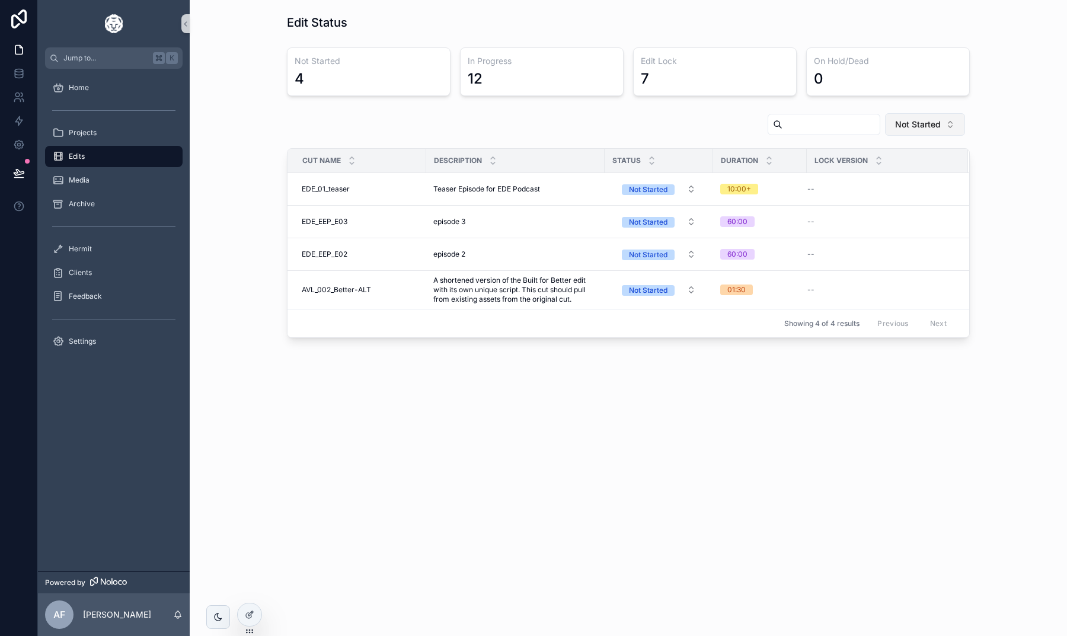
click at [924, 120] on span "Not Started" at bounding box center [918, 125] width 46 height 12
click at [905, 205] on div "In Progress" at bounding box center [925, 210] width 142 height 19
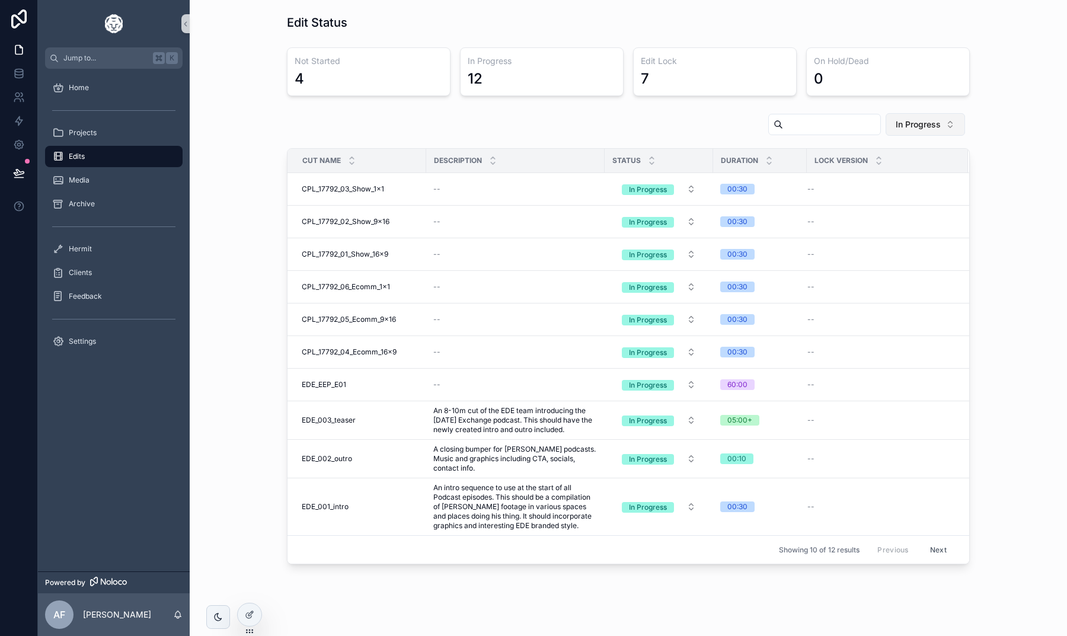
click at [913, 123] on span "In Progress" at bounding box center [918, 125] width 45 height 12
click at [905, 185] on div "Not Started" at bounding box center [925, 191] width 142 height 19
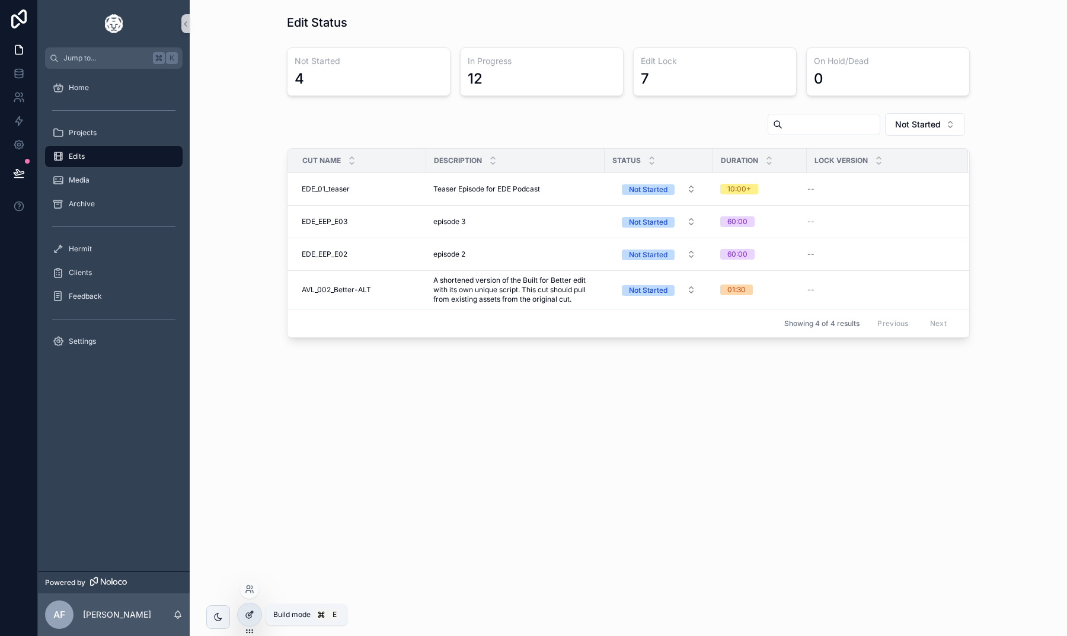
click at [248, 614] on icon at bounding box center [249, 614] width 9 height 9
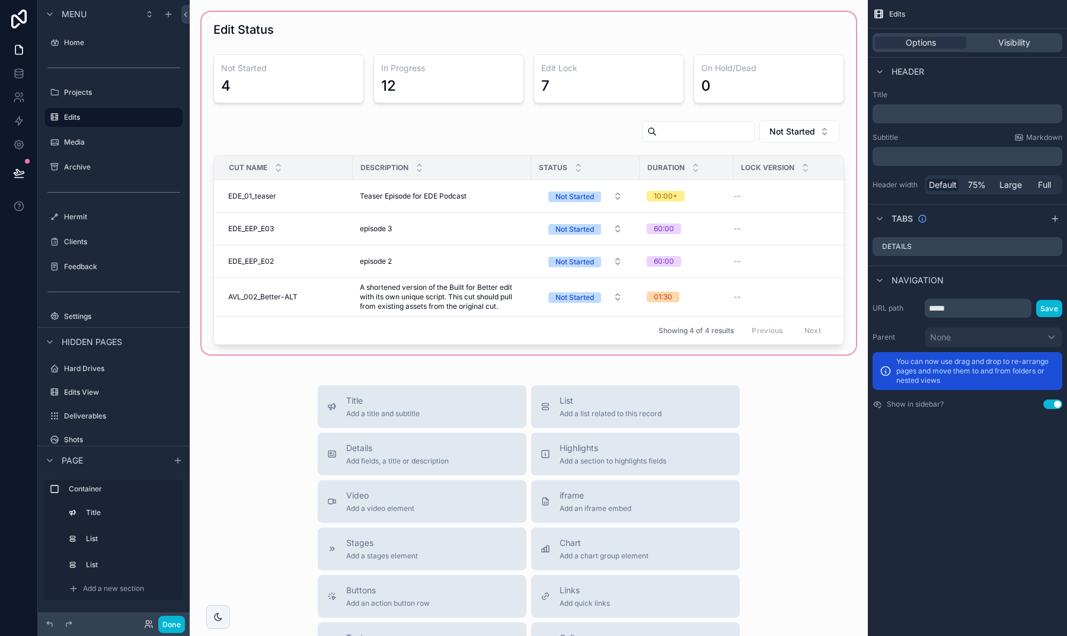
click at [370, 141] on div "scrollable content" at bounding box center [528, 182] width 659 height 347
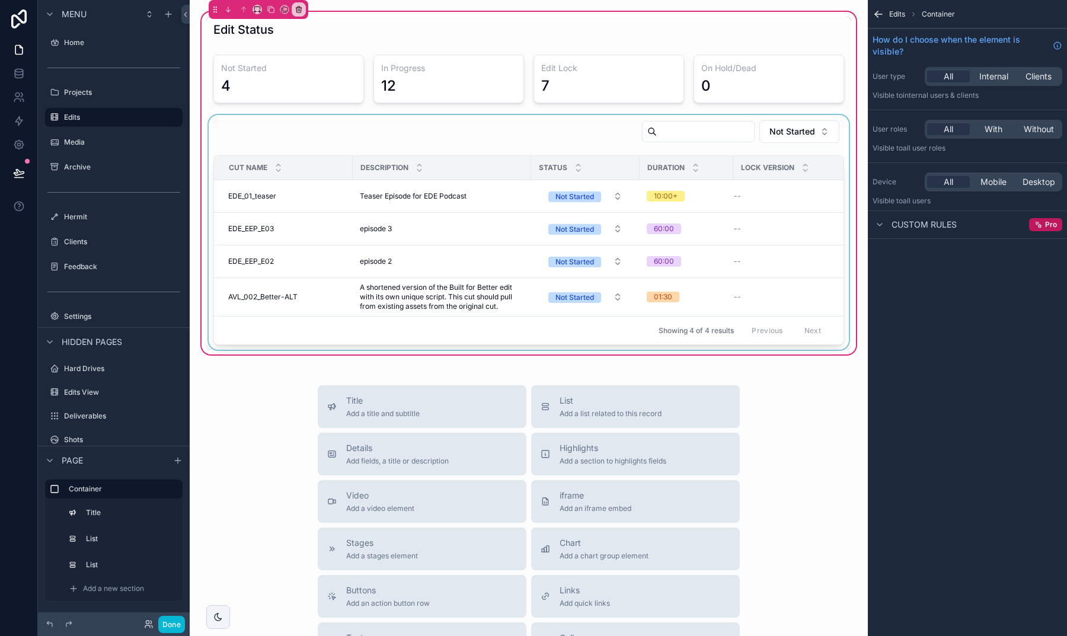
click at [380, 144] on div "scrollable content" at bounding box center [528, 232] width 645 height 235
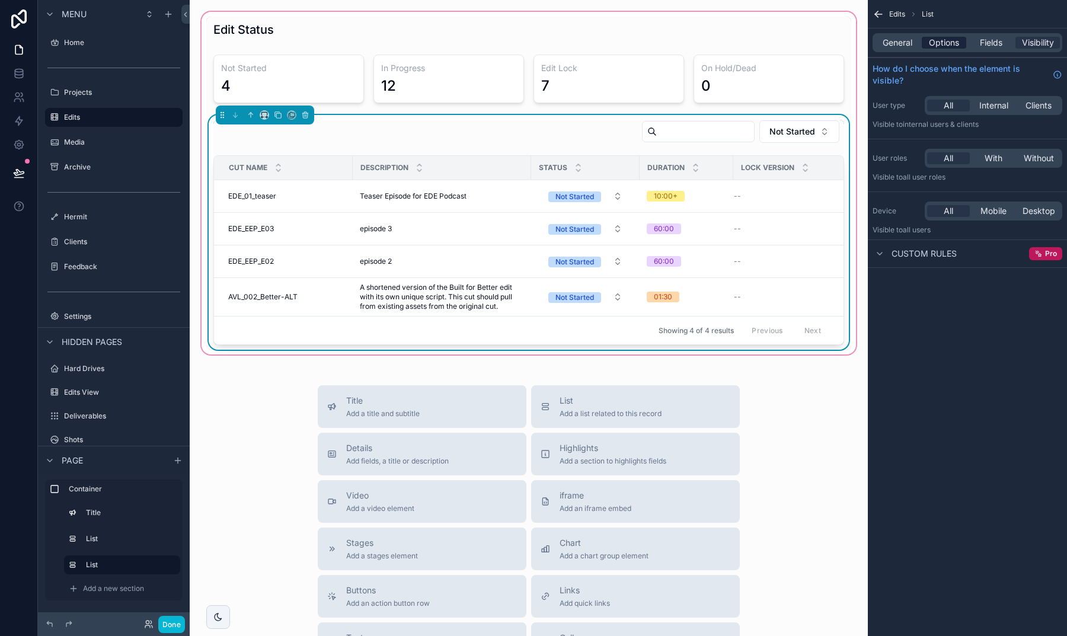
click at [937, 45] on span "Options" at bounding box center [944, 43] width 30 height 12
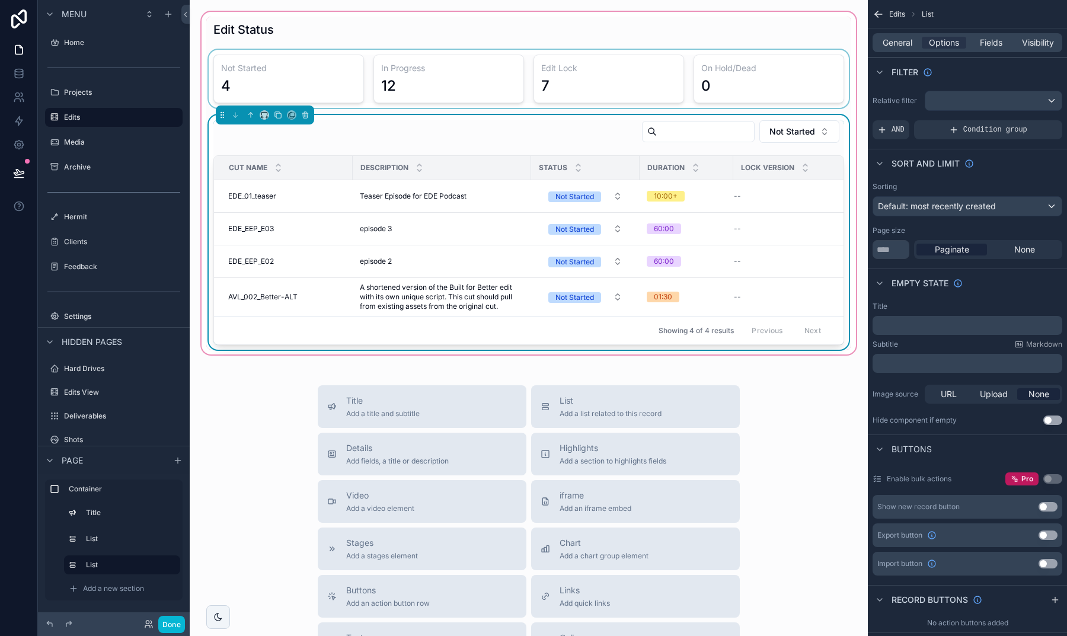
click at [350, 52] on div "scrollable content" at bounding box center [528, 79] width 645 height 58
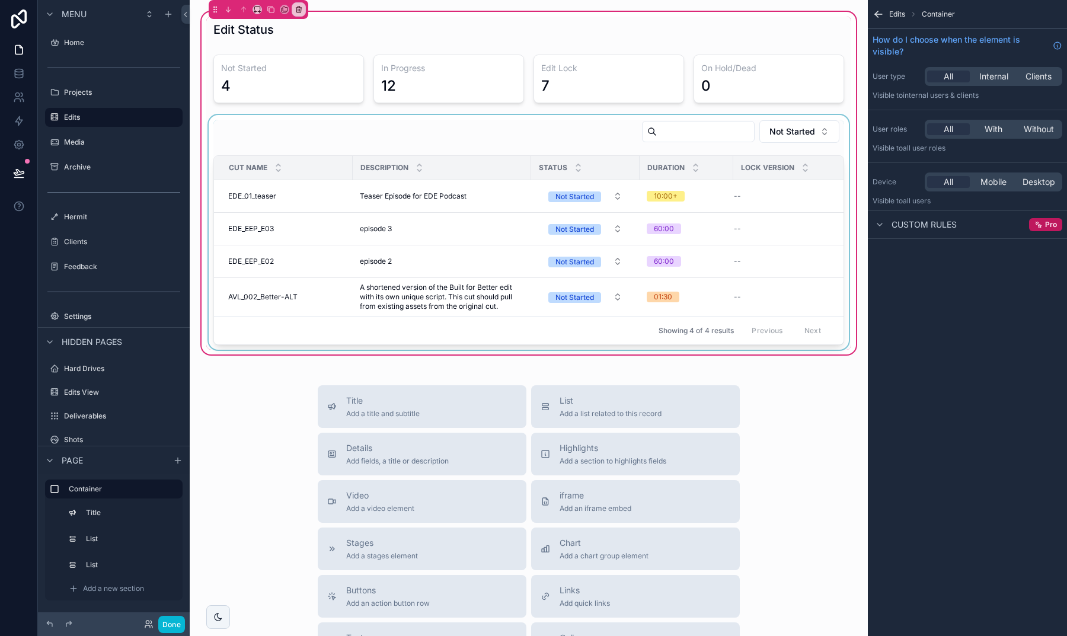
click at [379, 132] on div "scrollable content" at bounding box center [528, 232] width 645 height 235
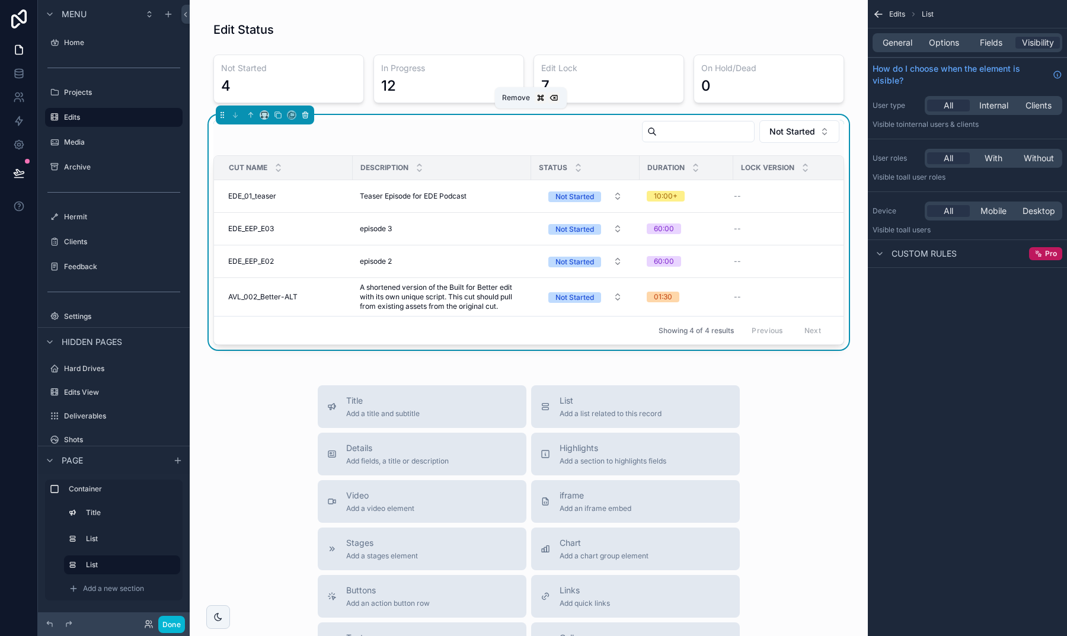
click at [305, 114] on icon "scrollable content" at bounding box center [305, 115] width 8 height 8
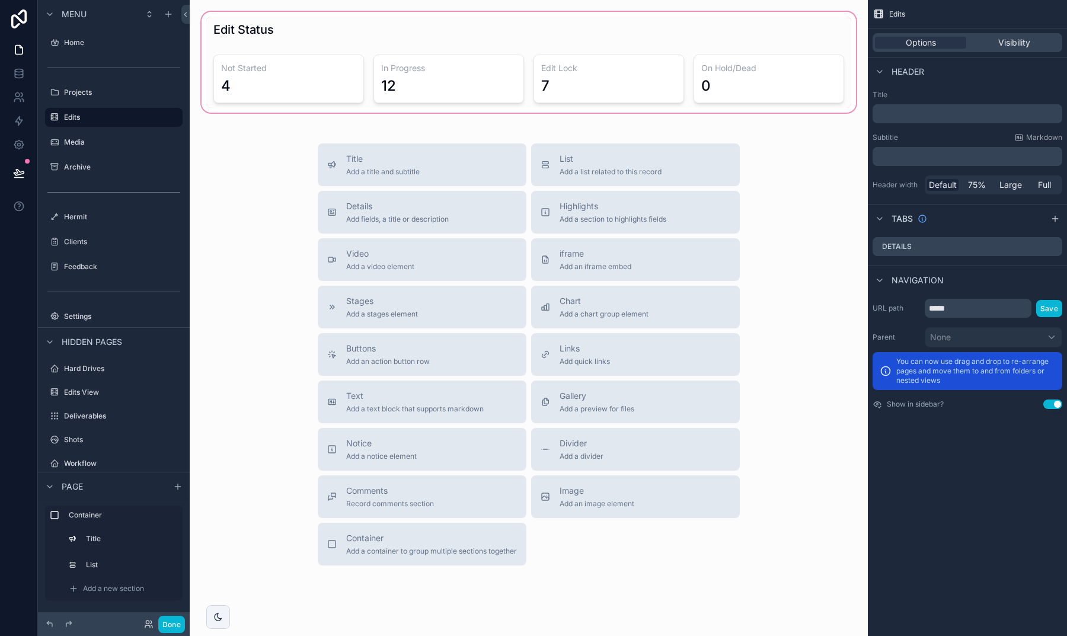
click at [362, 38] on div "scrollable content" at bounding box center [528, 62] width 659 height 106
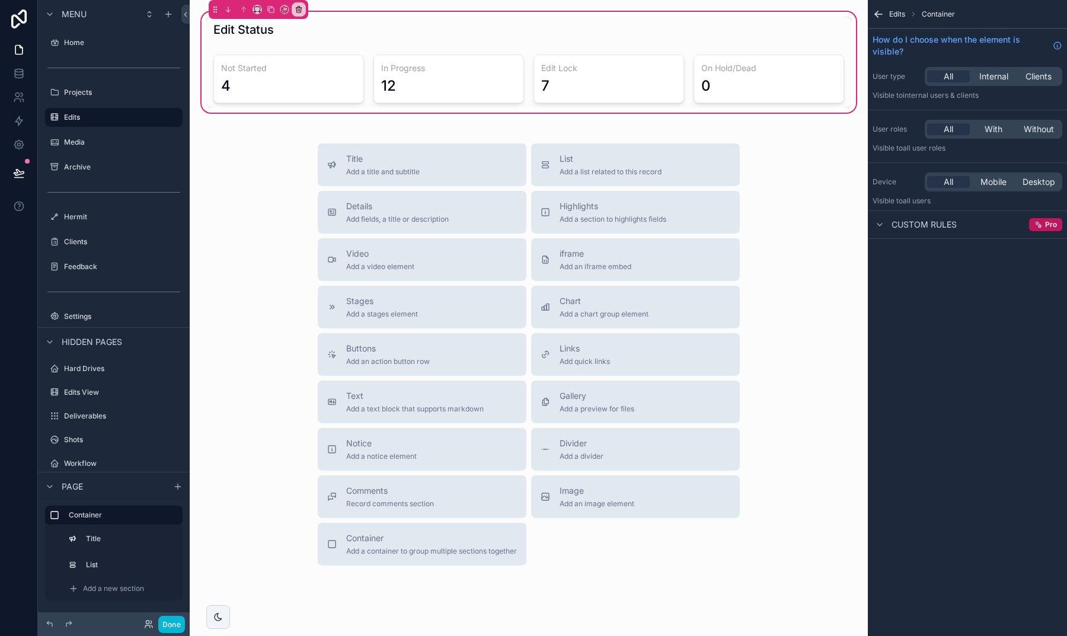
click at [811, 267] on div "Title Add a title and subtitle List Add a list related to this record Details A…" at bounding box center [528, 354] width 659 height 422
click at [799, 208] on div "Title Add a title and subtitle List Add a list related to this record Details A…" at bounding box center [528, 354] width 659 height 422
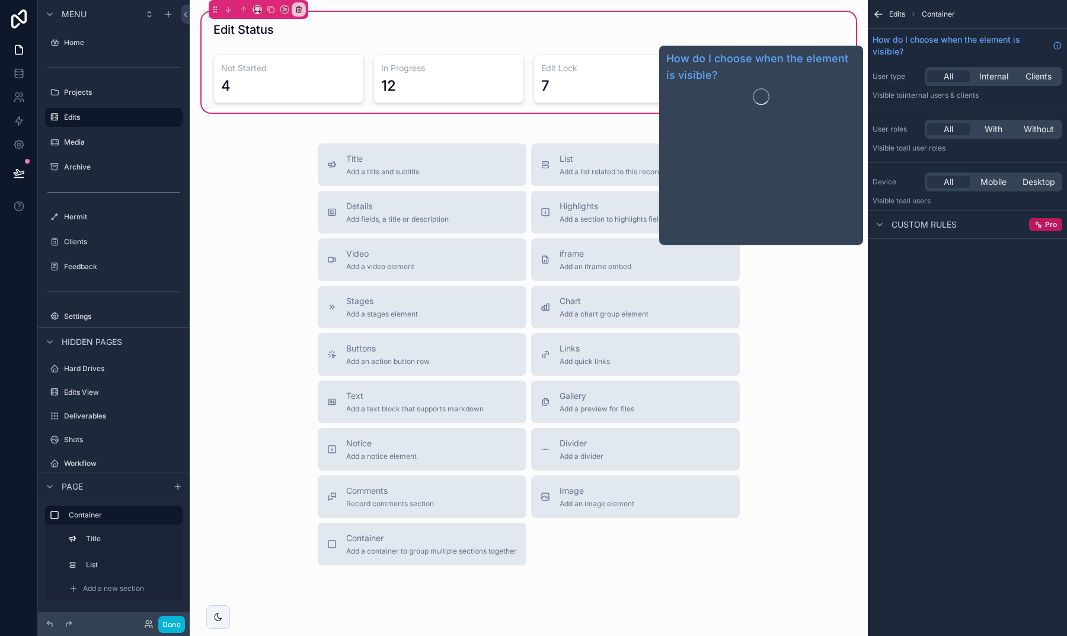
click at [882, 11] on icon "scrollable content" at bounding box center [879, 14] width 12 height 12
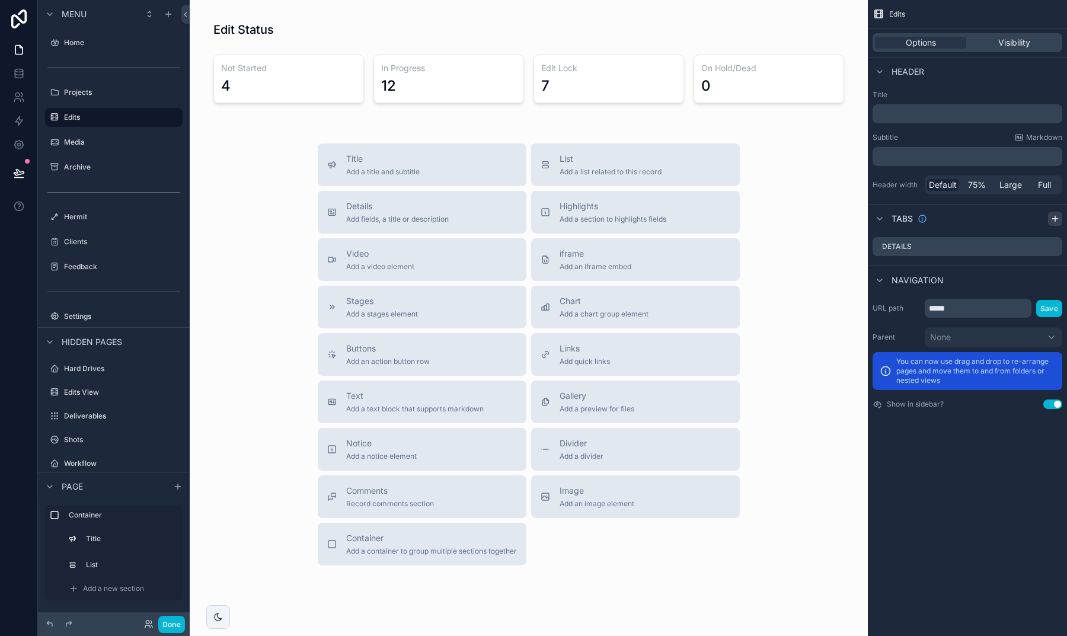
click at [1055, 224] on div "scrollable content" at bounding box center [1055, 219] width 14 height 14
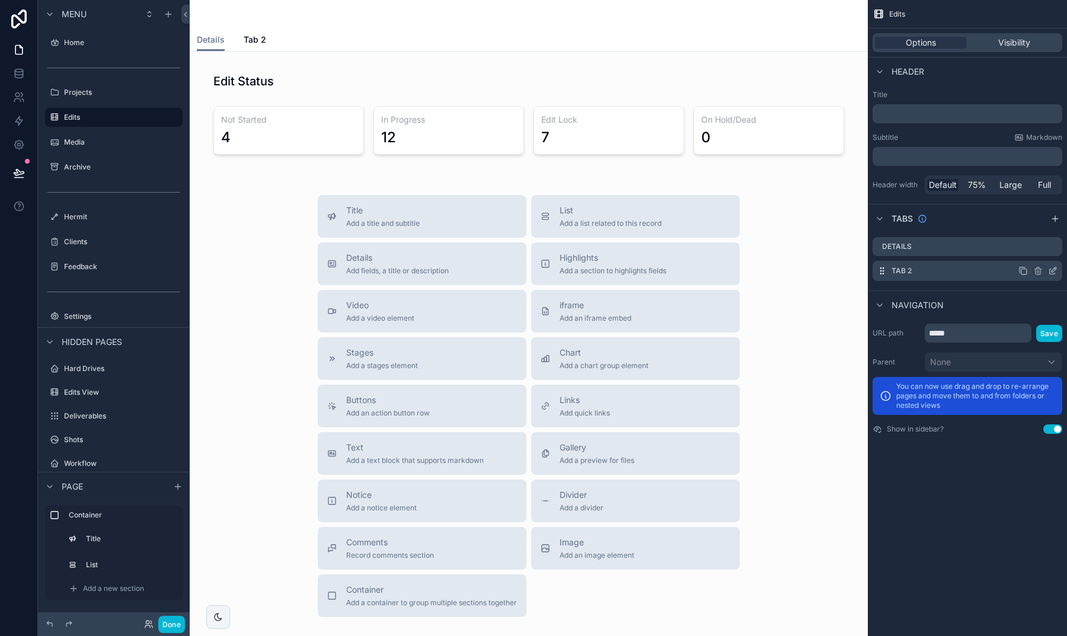
click at [1054, 271] on icon "scrollable content" at bounding box center [1052, 270] width 9 height 9
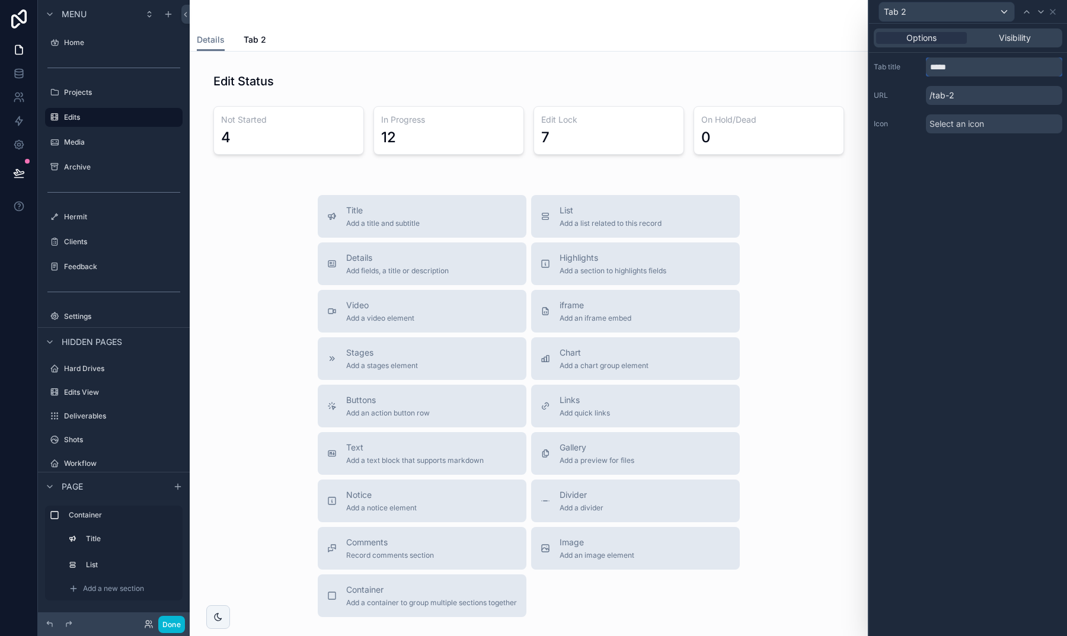
click at [961, 68] on input "*****" at bounding box center [994, 67] width 136 height 19
type input "**********"
click at [971, 202] on div "**********" at bounding box center [968, 330] width 198 height 612
click at [1054, 12] on icon at bounding box center [1052, 11] width 9 height 9
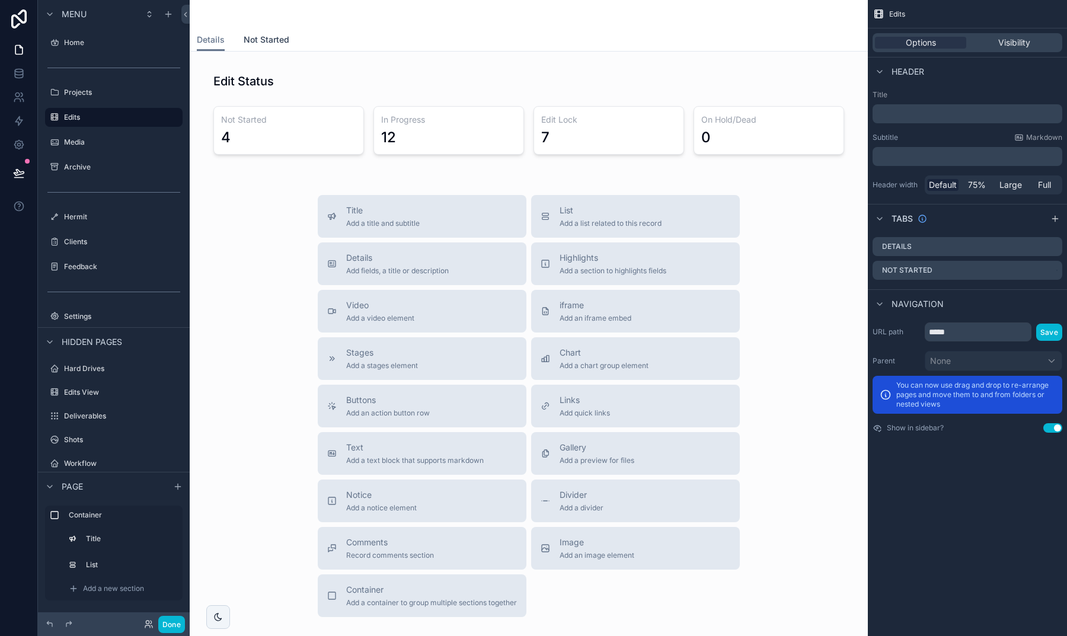
click at [272, 45] on span "Not Started" at bounding box center [267, 40] width 46 height 12
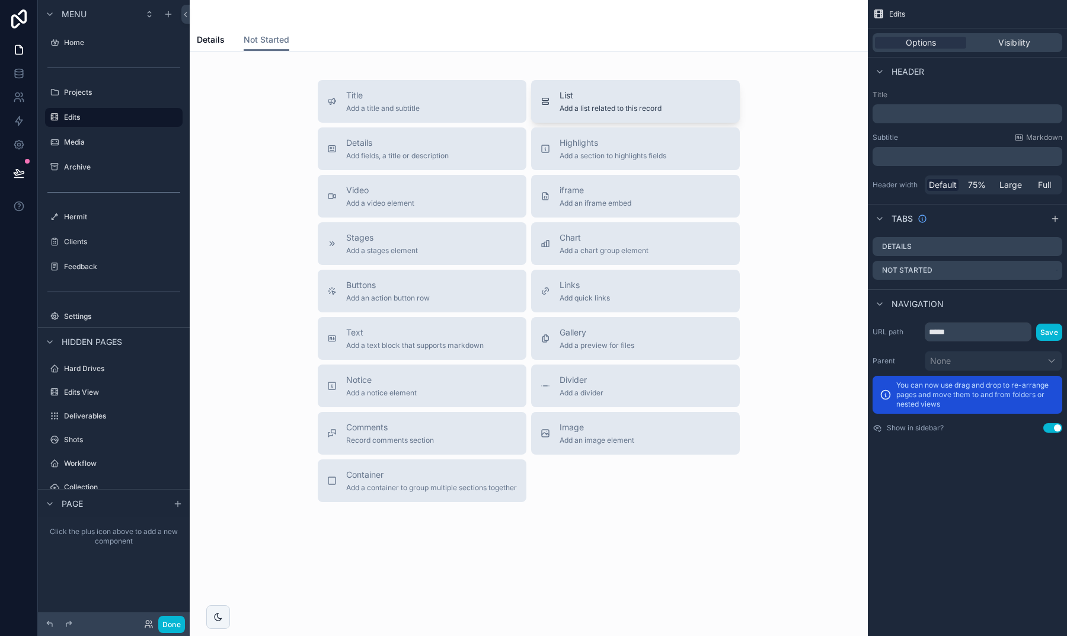
click at [596, 98] on span "List" at bounding box center [611, 96] width 102 height 12
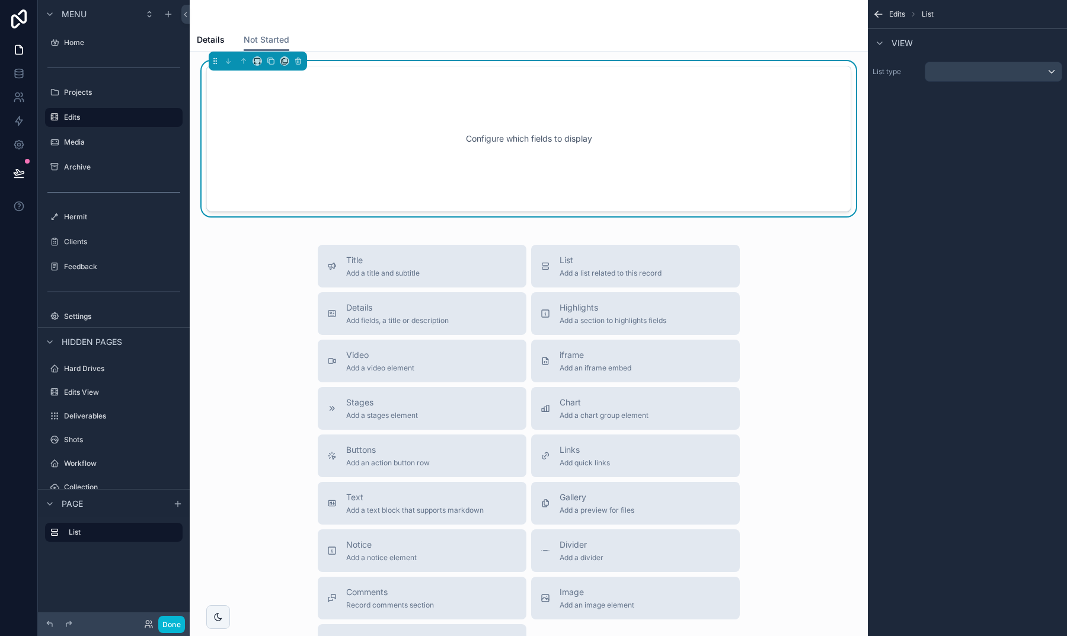
click at [959, 68] on div "scrollable content" at bounding box center [994, 71] width 136 height 19
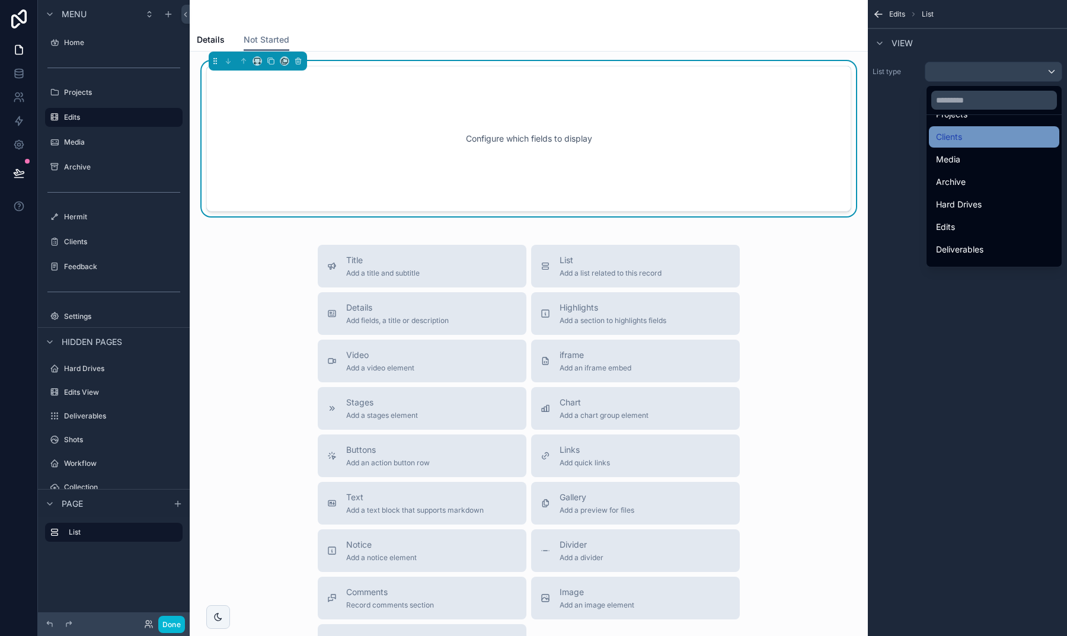
scroll to position [95, 0]
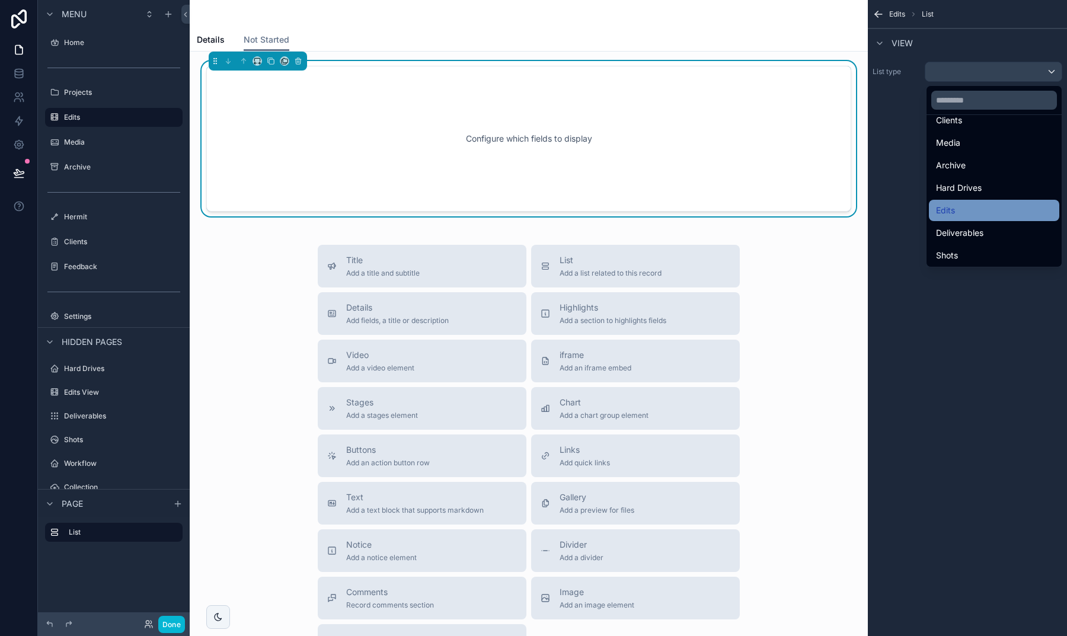
click at [958, 209] on div "Edits" at bounding box center [994, 210] width 116 height 14
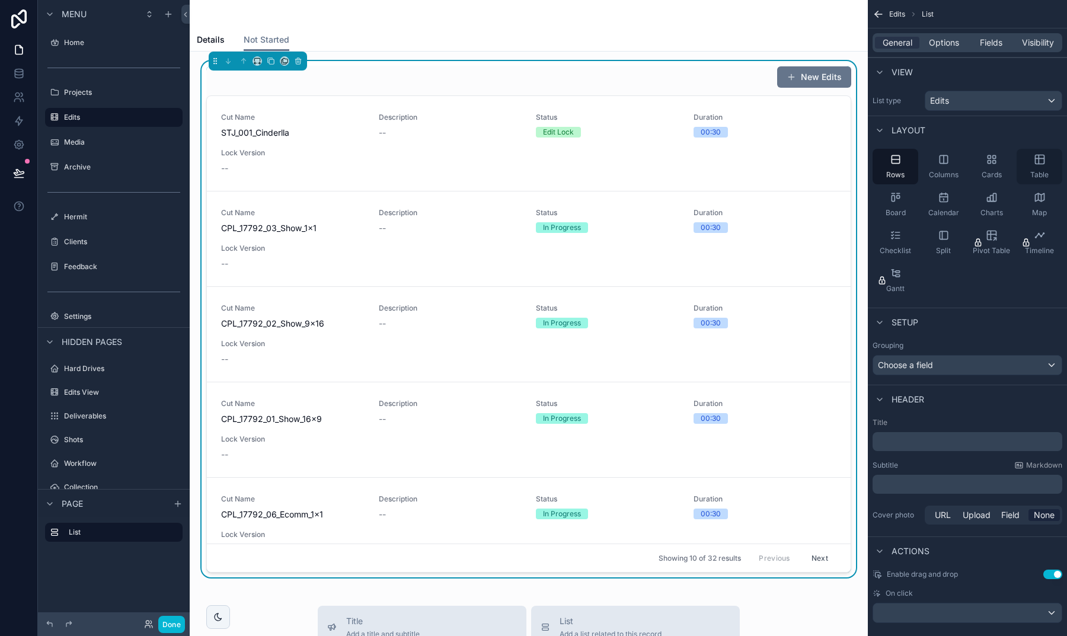
click at [1039, 164] on icon "scrollable content" at bounding box center [1039, 159] width 0 height 9
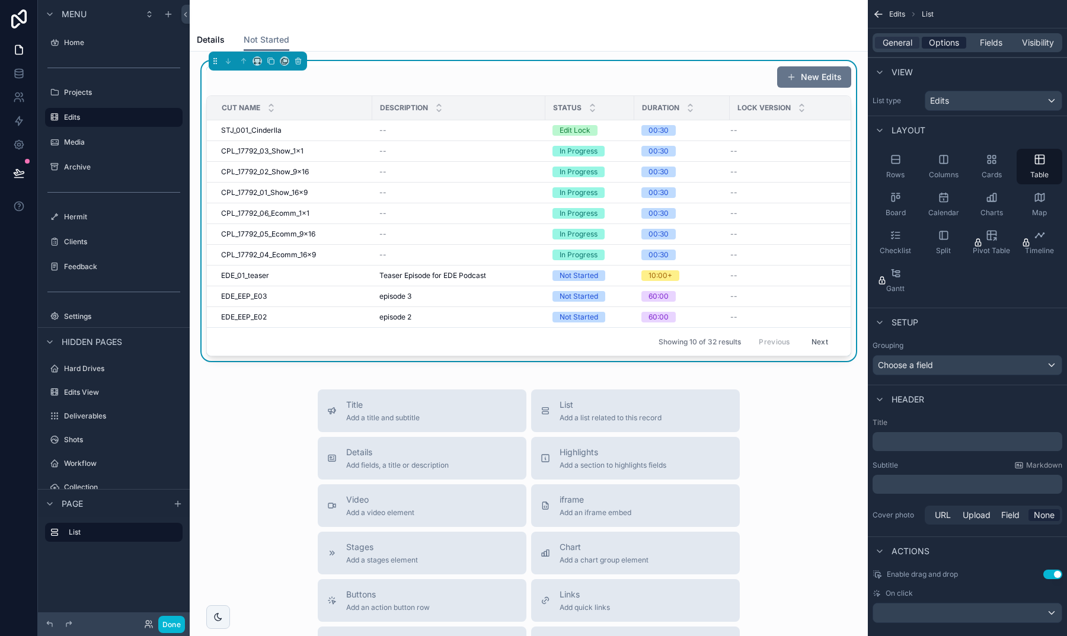
click at [953, 45] on span "Options" at bounding box center [944, 43] width 30 height 12
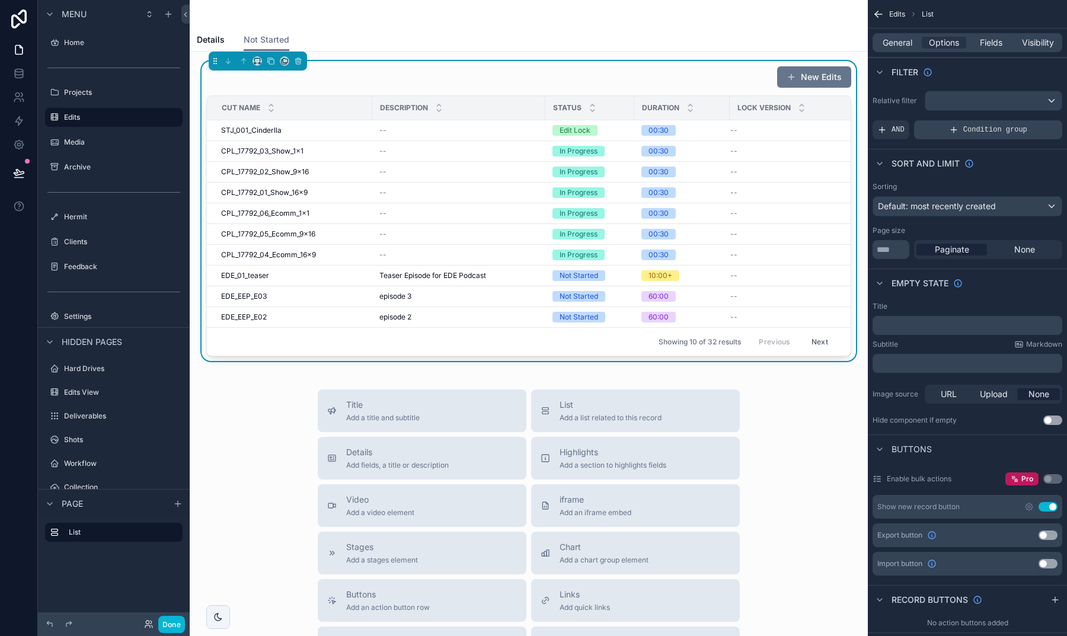
click at [959, 130] on div "Condition group" at bounding box center [988, 129] width 148 height 19
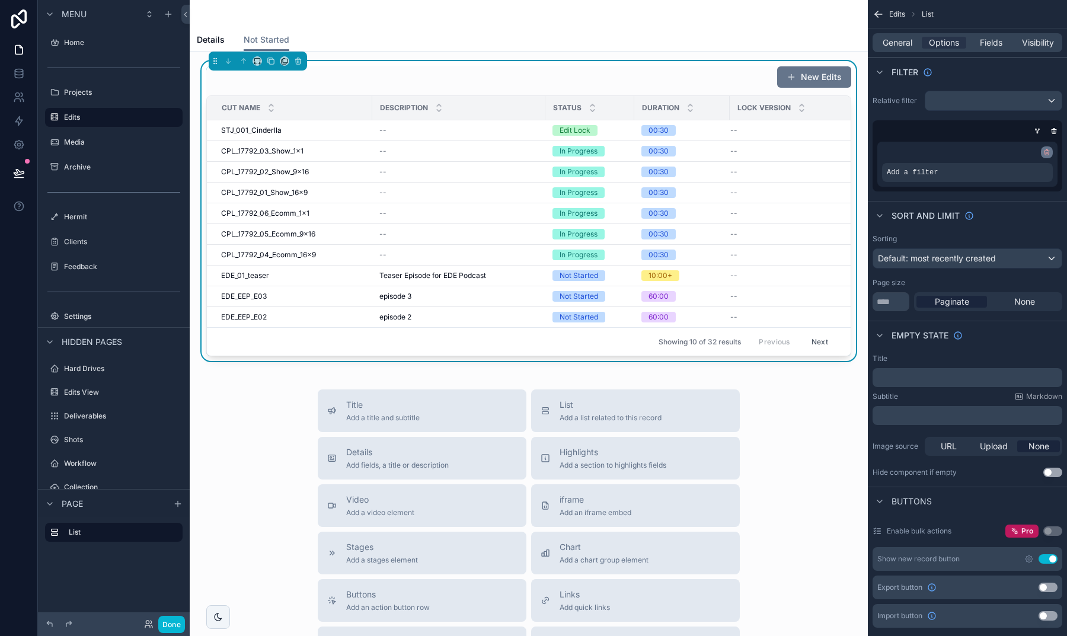
click at [1045, 154] on icon "scrollable content" at bounding box center [1047, 153] width 4 height 4
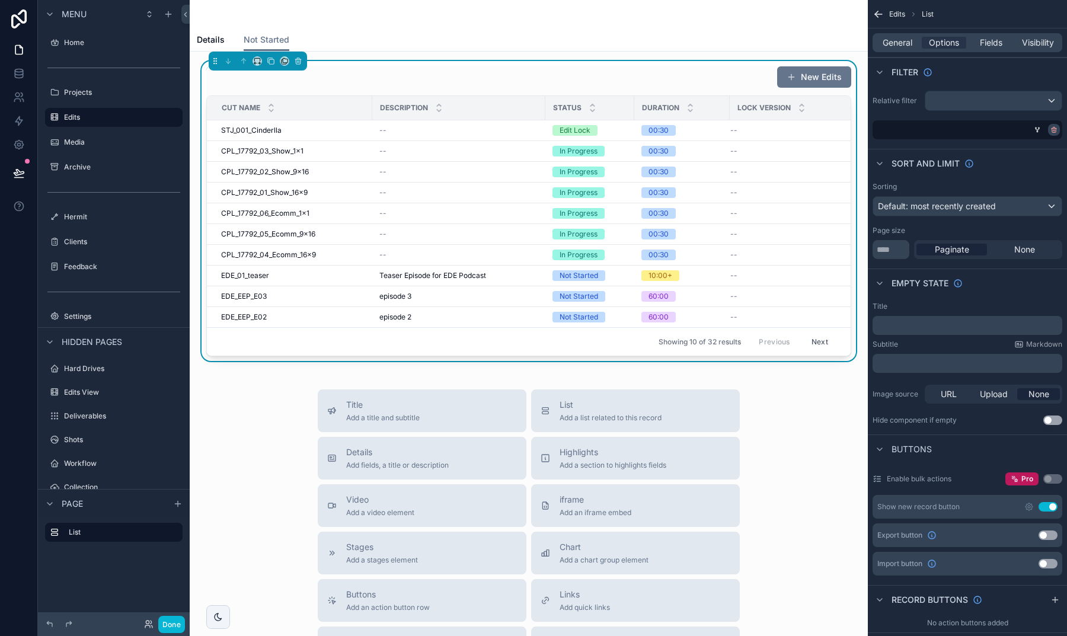
click at [1053, 131] on icon "scrollable content" at bounding box center [1054, 129] width 7 height 7
click at [901, 132] on span "AND" at bounding box center [898, 129] width 13 height 9
click at [1034, 123] on icon "scrollable content" at bounding box center [1032, 121] width 7 height 7
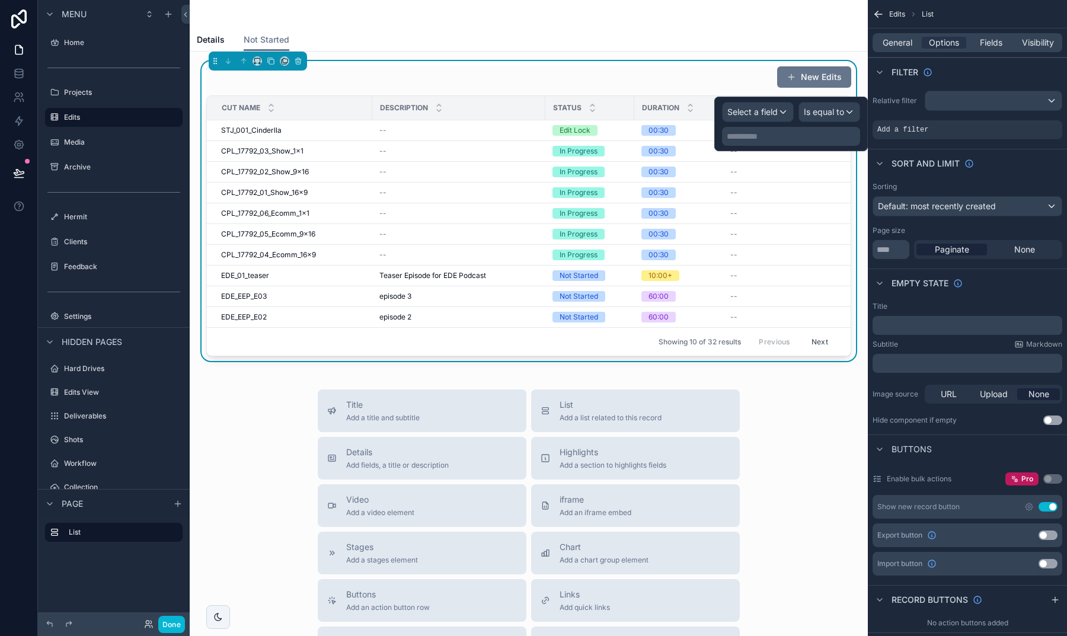
click at [775, 111] on span "Select a field" at bounding box center [753, 112] width 50 height 10
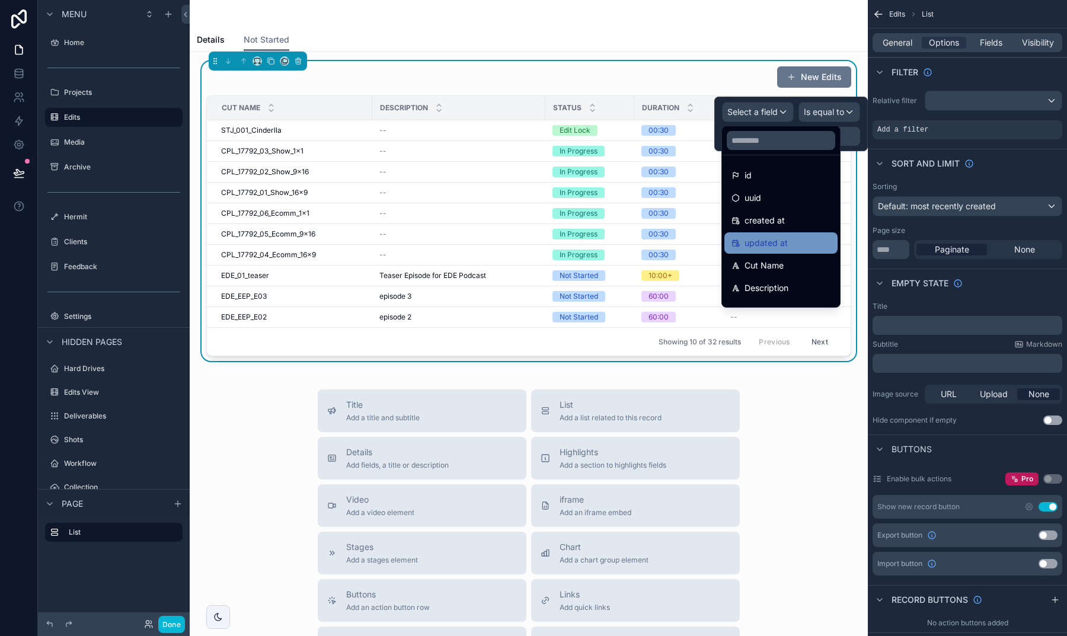
scroll to position [55, 0]
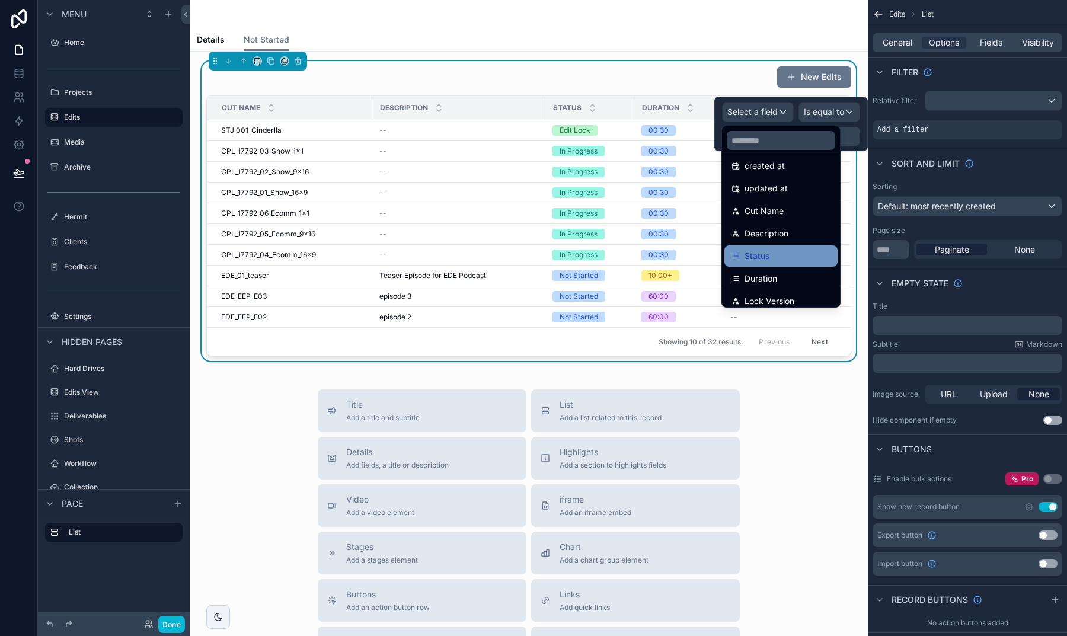
click at [793, 254] on div "Status" at bounding box center [781, 256] width 99 height 14
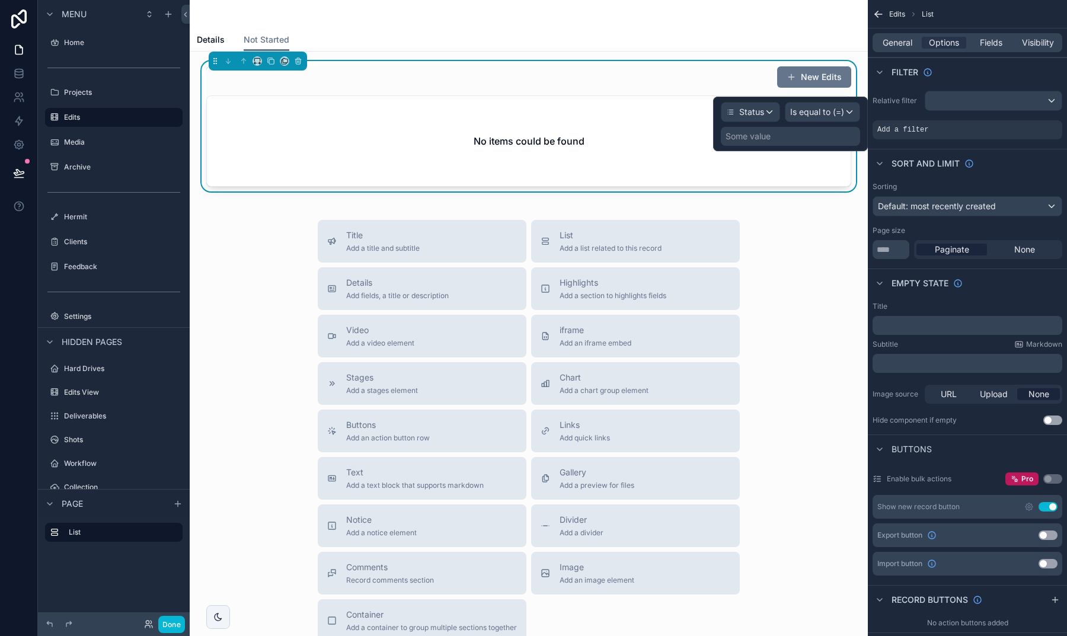
click at [763, 139] on div "Some value" at bounding box center [748, 136] width 45 height 12
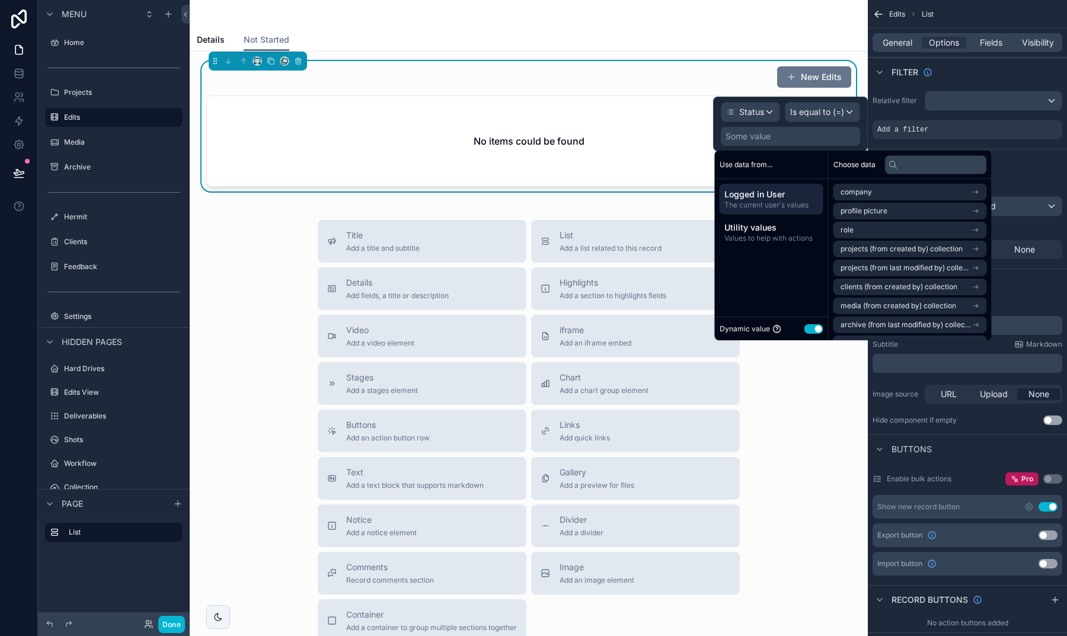
click at [812, 328] on button "Use setting" at bounding box center [814, 328] width 19 height 9
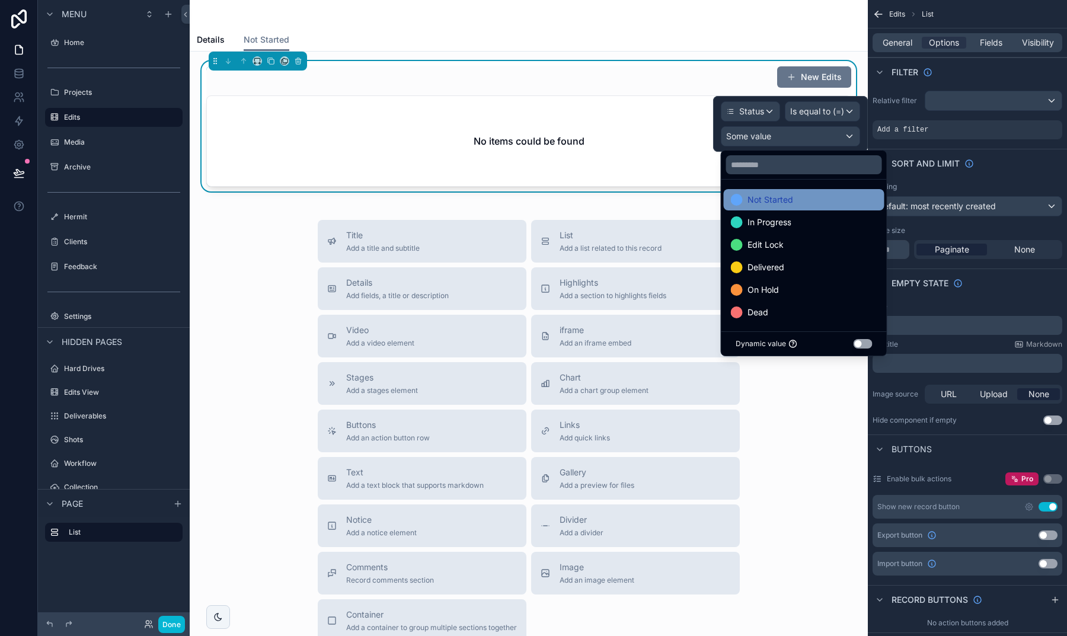
click at [773, 202] on span "Not Started" at bounding box center [771, 200] width 46 height 14
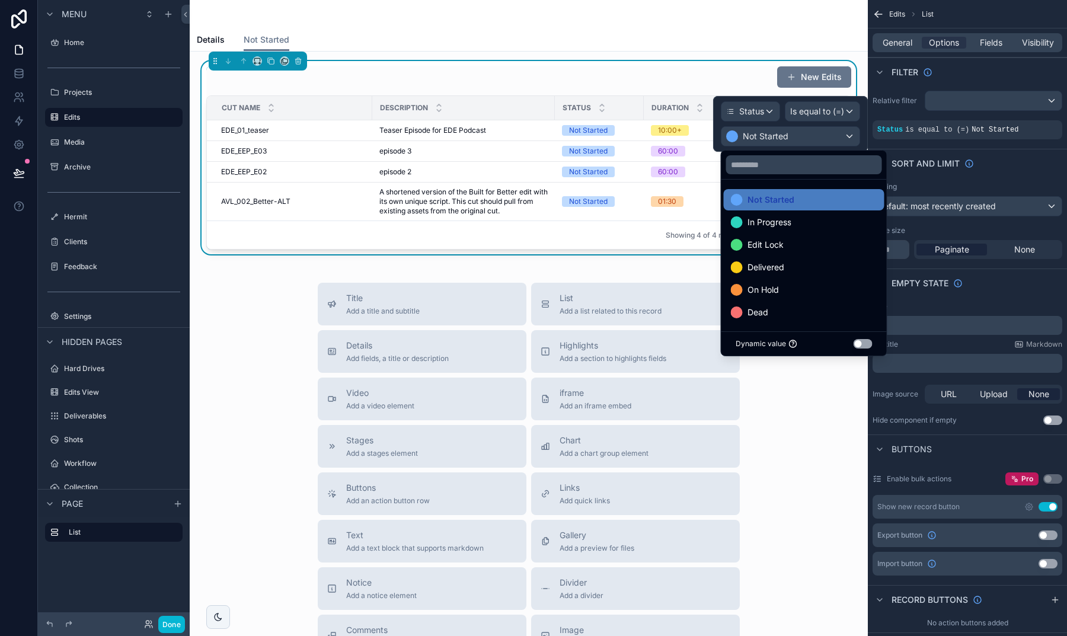
click at [257, 275] on div "New Edits Cut Name Description Status Duration Lock Version EDE_01_teaser EDE_0…" at bounding box center [529, 426] width 678 height 748
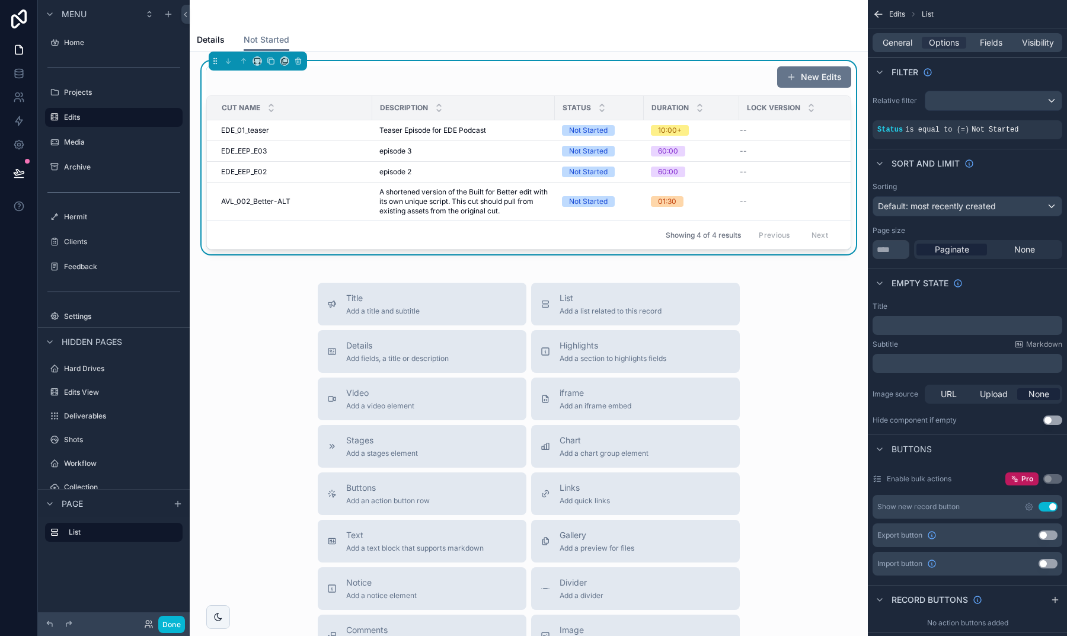
click at [913, 330] on p "﻿" at bounding box center [969, 325] width 183 height 9
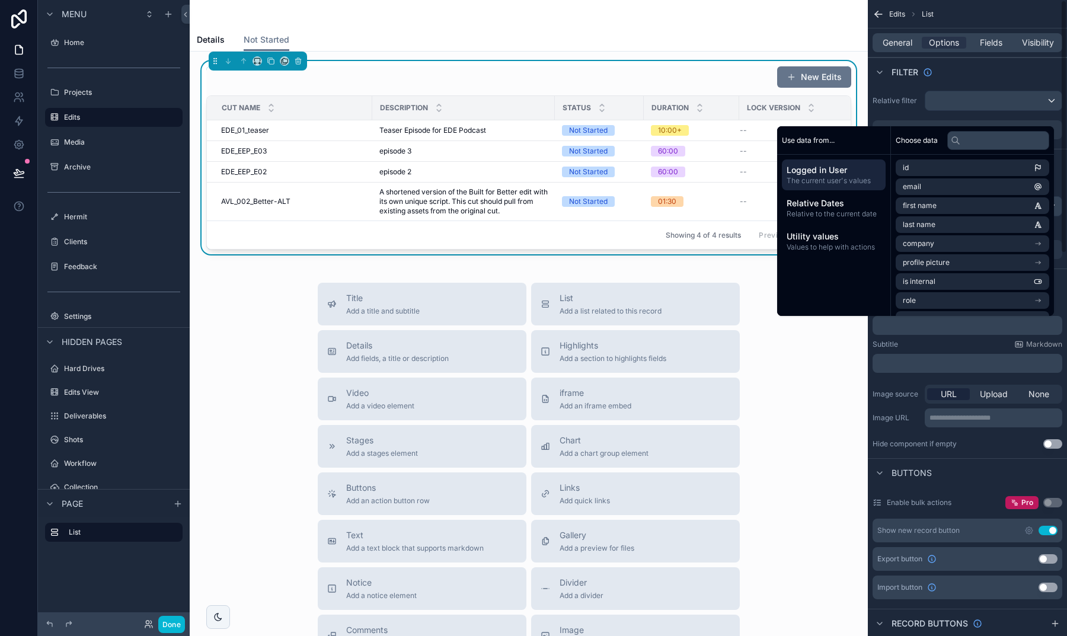
click at [902, 356] on div "﻿" at bounding box center [968, 363] width 190 height 19
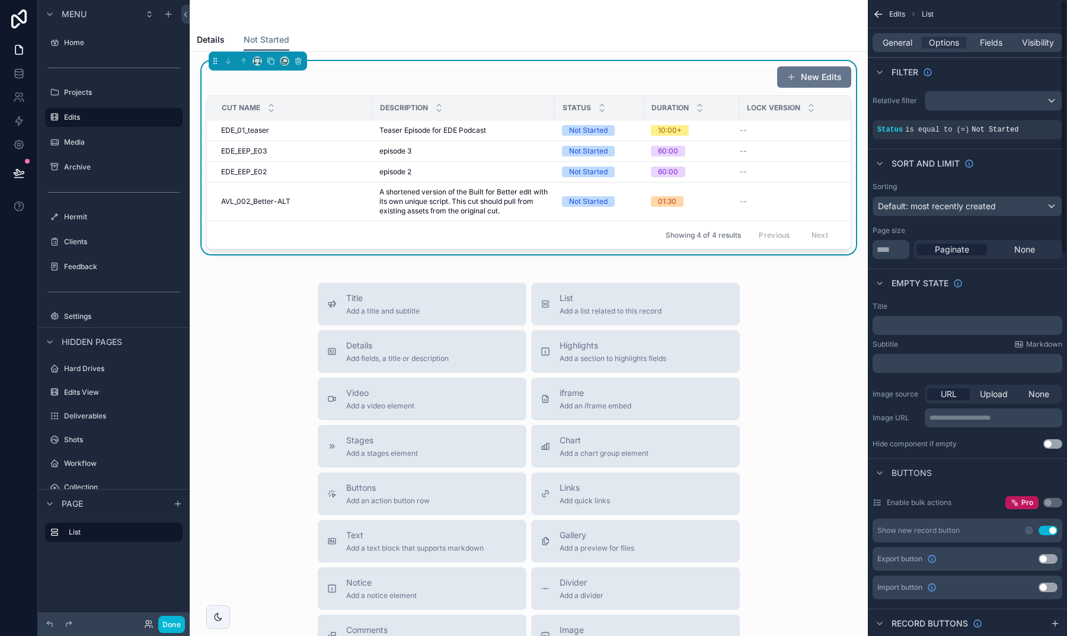
click at [902, 362] on p "﻿" at bounding box center [969, 363] width 183 height 9
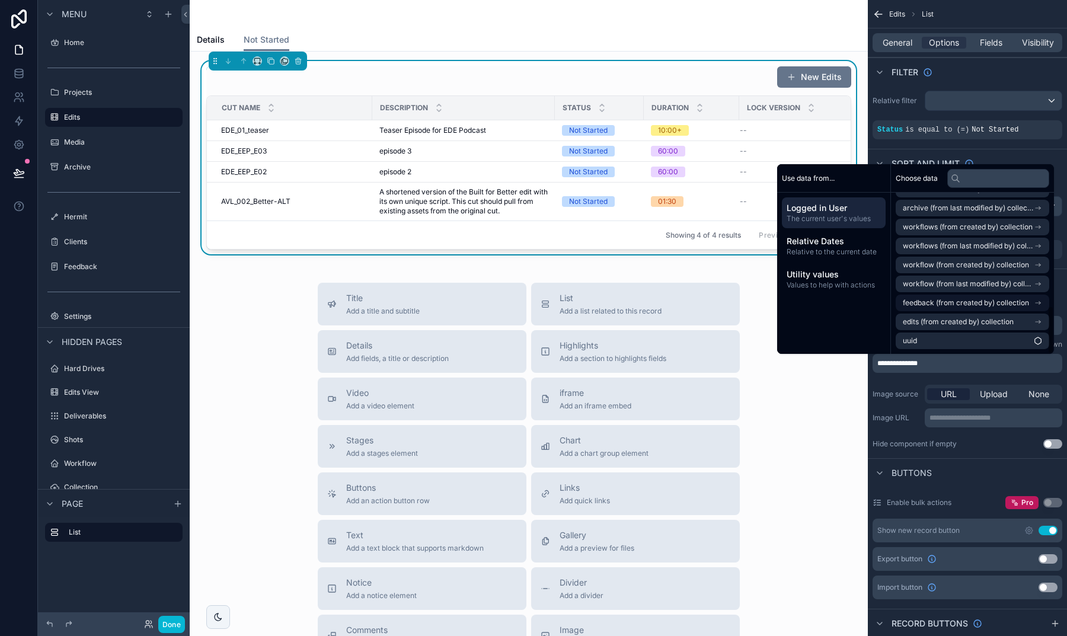
scroll to position [377, 0]
click at [955, 318] on span "edits (from created by) collection" at bounding box center [958, 321] width 111 height 9
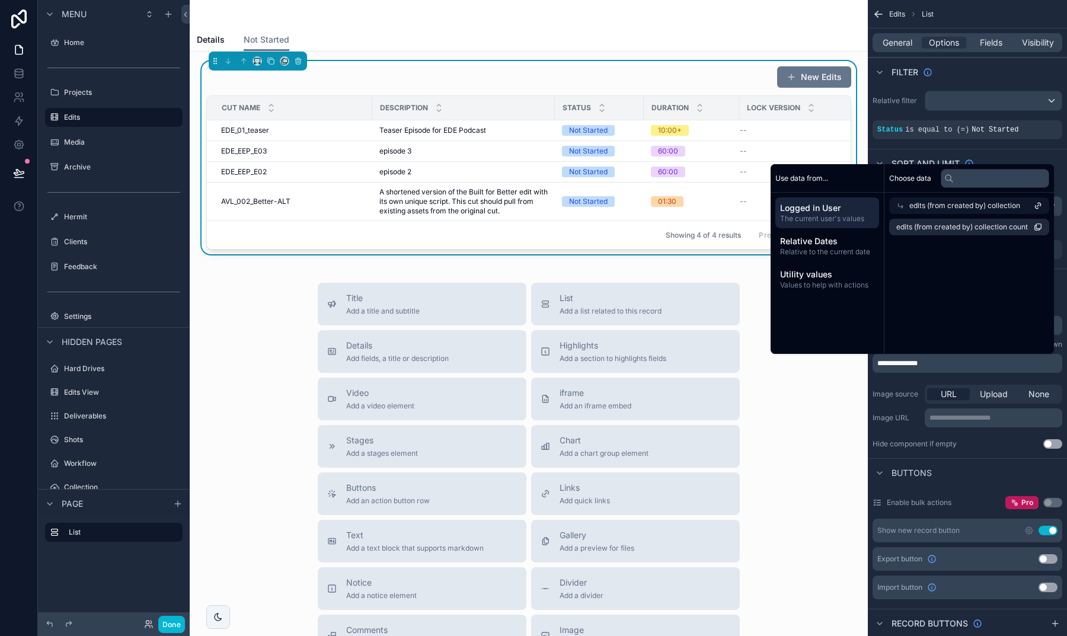
scroll to position [0, 0]
click at [902, 200] on div "edits (from created by) collection" at bounding box center [973, 205] width 154 height 17
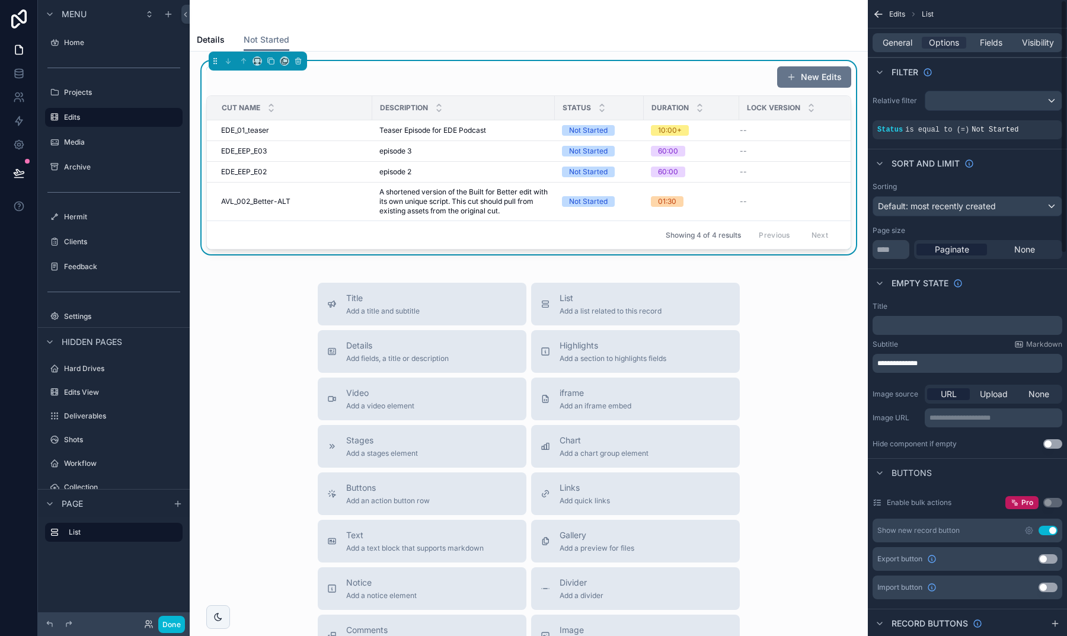
click at [945, 367] on p "**********" at bounding box center [969, 363] width 183 height 9
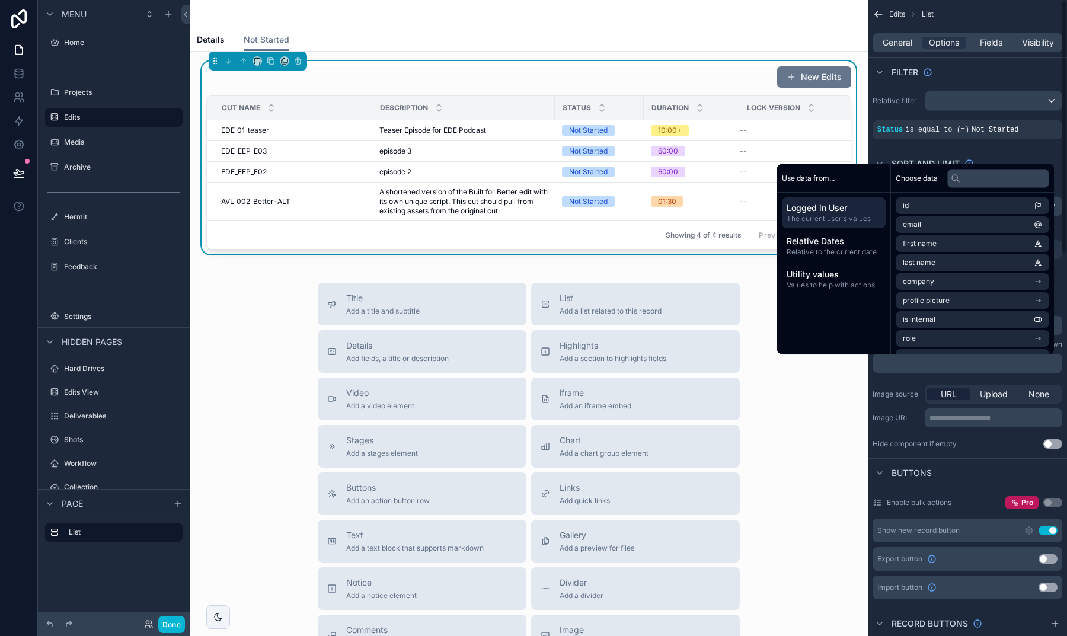
click at [892, 377] on div "**********" at bounding box center [967, 375] width 199 height 157
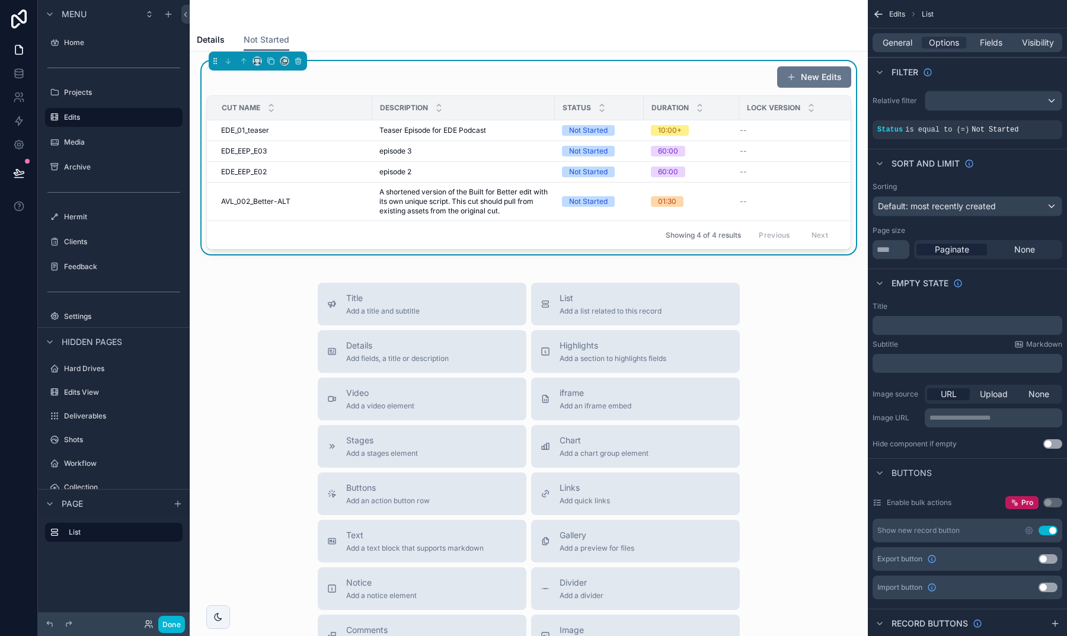
click at [898, 320] on div "﻿" at bounding box center [968, 325] width 190 height 19
click at [948, 302] on div "Title" at bounding box center [968, 306] width 190 height 9
click at [1052, 529] on button "Use setting" at bounding box center [1048, 530] width 19 height 9
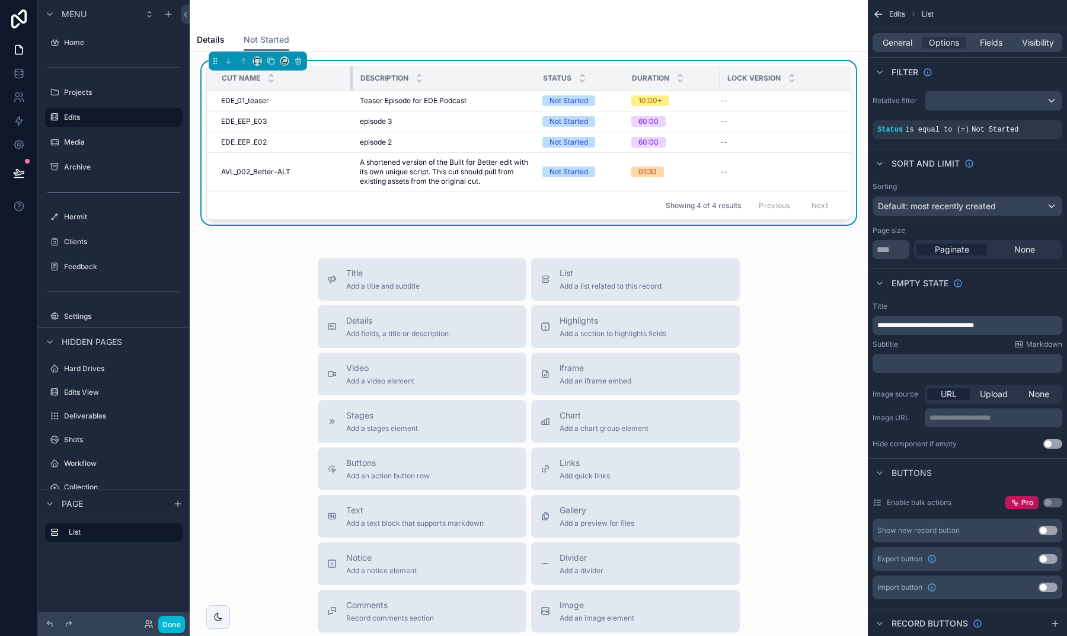
drag, startPoint x: 371, startPoint y: 78, endPoint x: 346, endPoint y: 80, distance: 25.0
click at [350, 80] on div "scrollable content" at bounding box center [352, 78] width 5 height 24
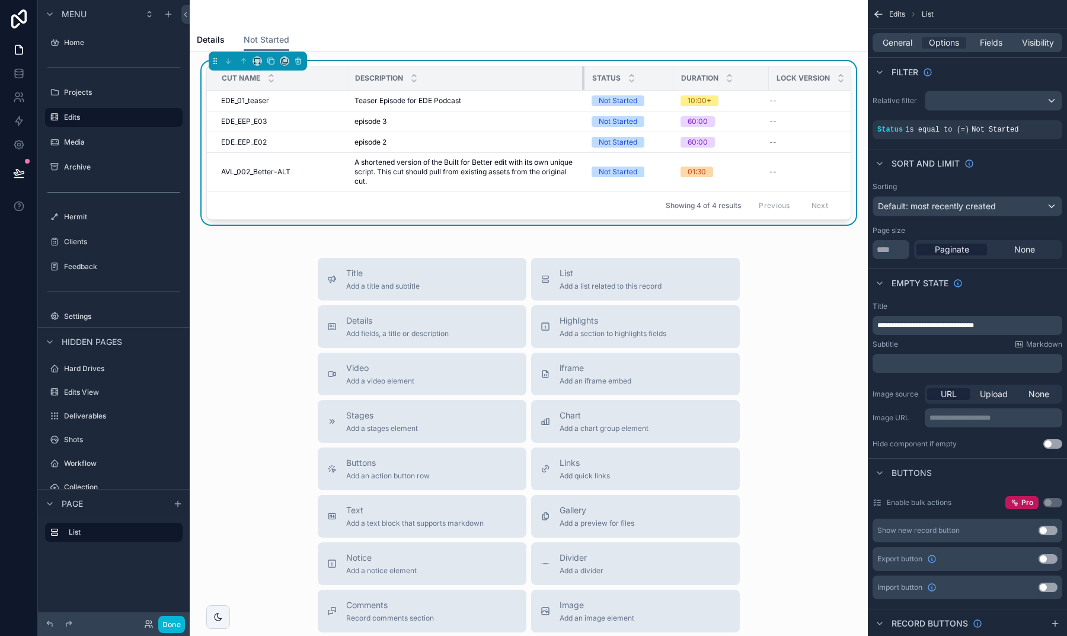
drag, startPoint x: 529, startPoint y: 78, endPoint x: 584, endPoint y: 82, distance: 54.7
click at [584, 82] on div "scrollable content" at bounding box center [584, 78] width 5 height 24
click at [908, 44] on span "General" at bounding box center [898, 43] width 30 height 12
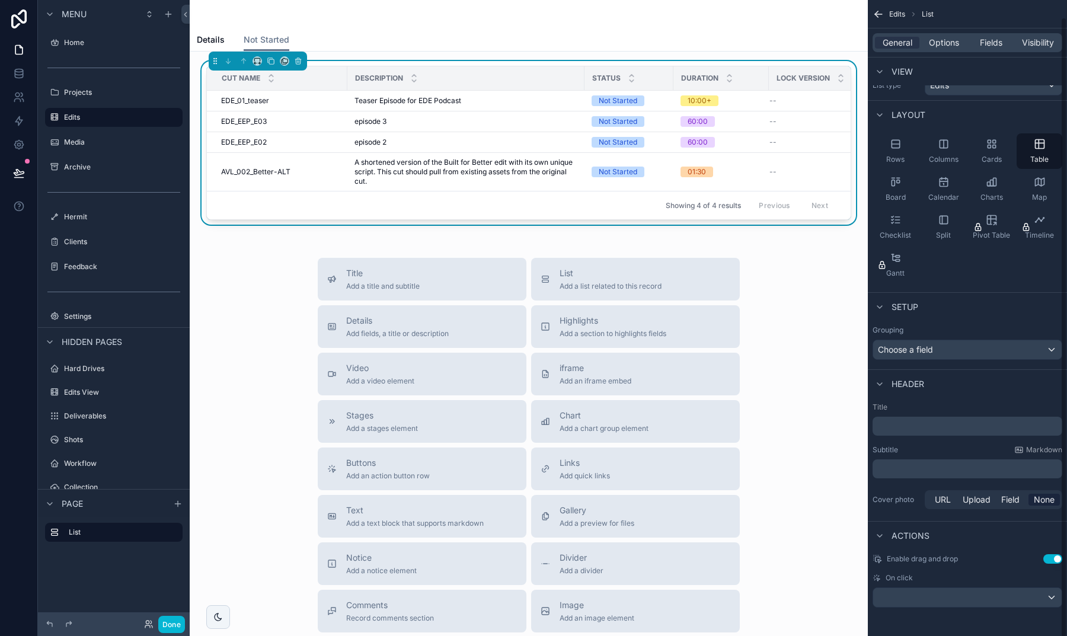
scroll to position [15, 0]
click at [952, 599] on div "scrollable content" at bounding box center [967, 597] width 189 height 19
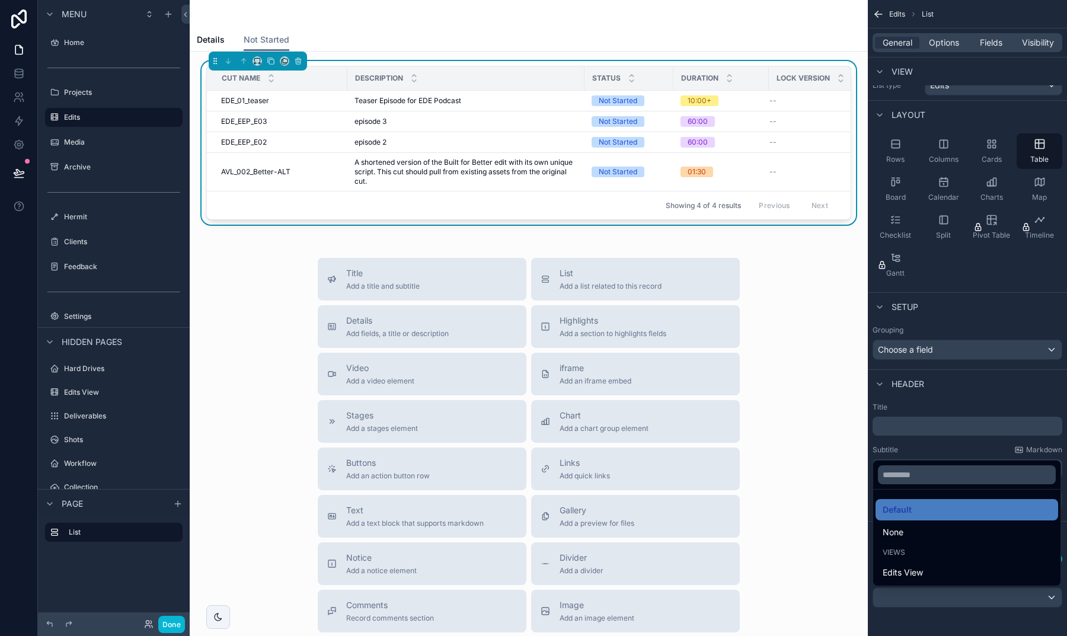
click at [945, 607] on div "scrollable content" at bounding box center [533, 318] width 1067 height 636
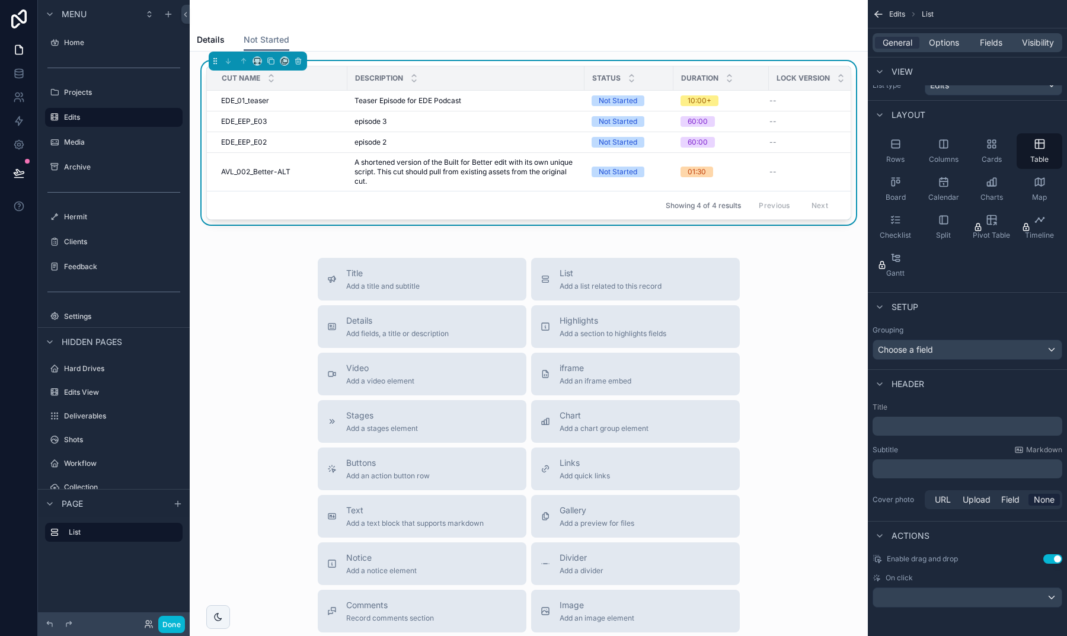
click at [968, 600] on div "scrollable content" at bounding box center [967, 597] width 189 height 19
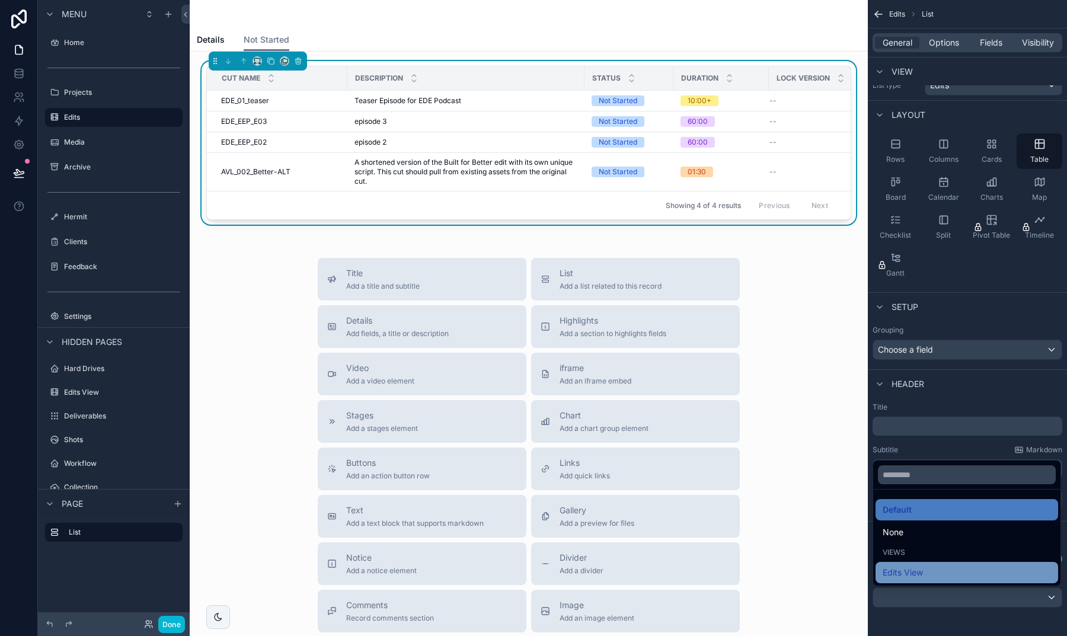
scroll to position [0, 0]
click at [942, 565] on div "Edits View" at bounding box center [967, 572] width 183 height 21
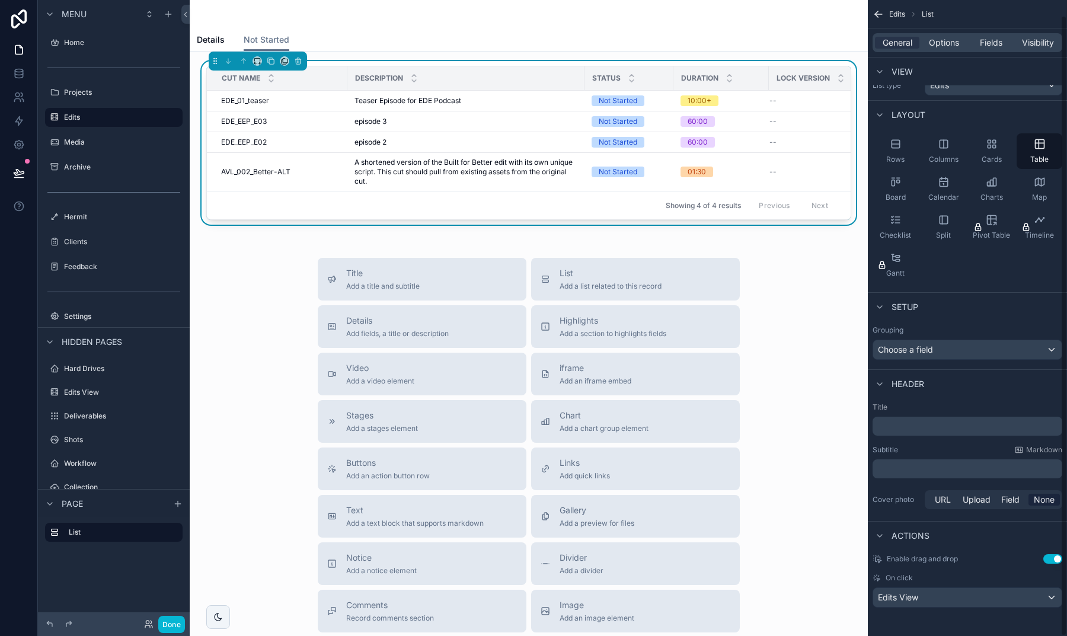
click at [948, 595] on div "Edits View" at bounding box center [967, 597] width 189 height 19
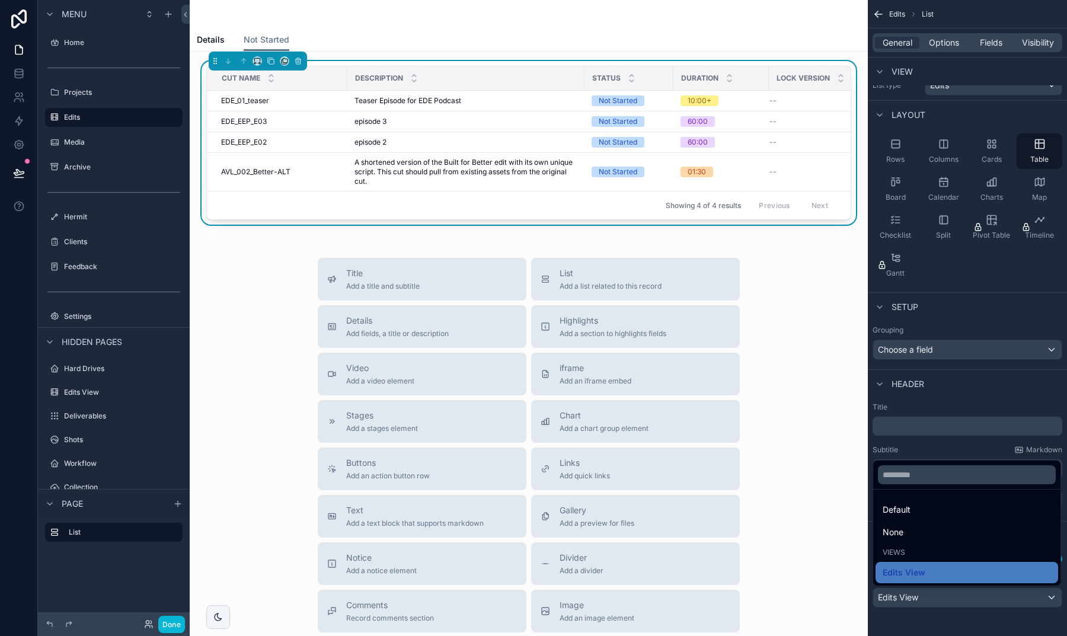
click at [946, 606] on div "scrollable content" at bounding box center [533, 318] width 1067 height 636
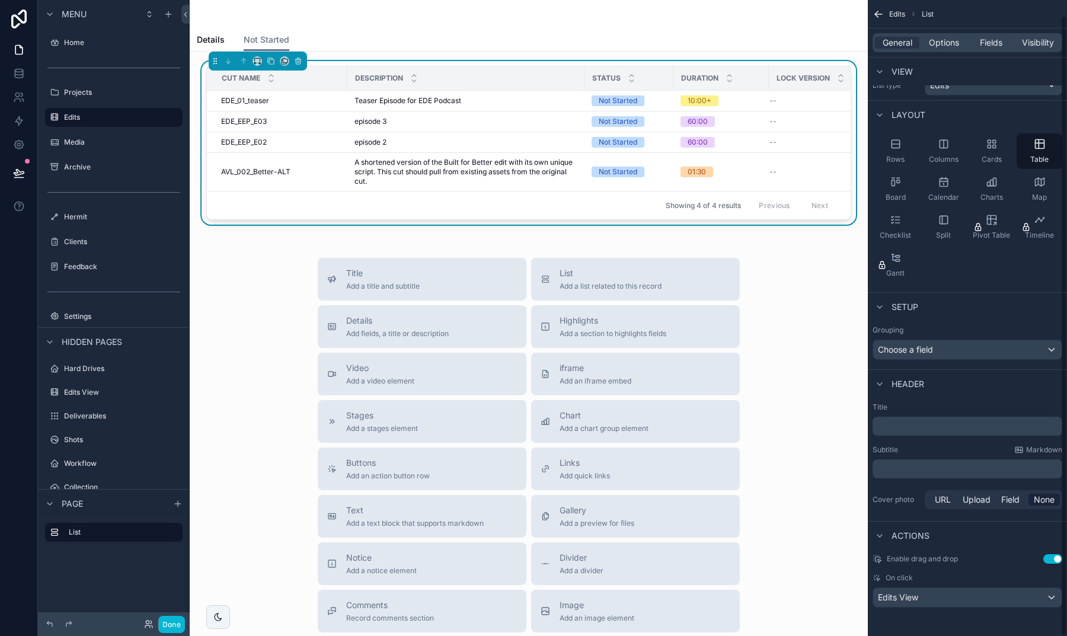
click at [946, 591] on div "Edits View" at bounding box center [967, 597] width 189 height 19
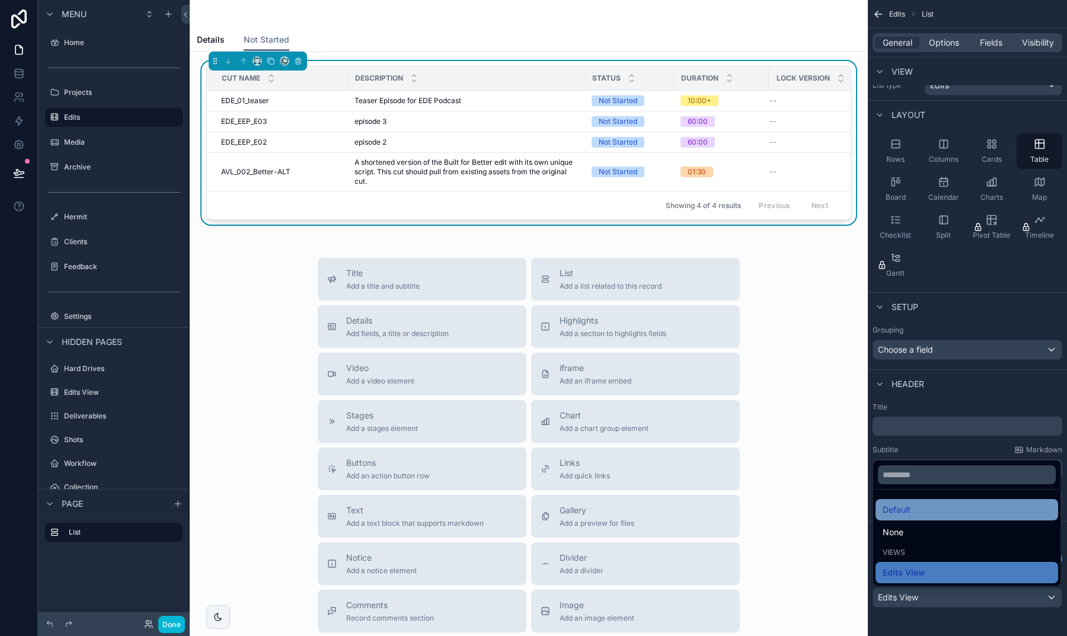
click at [931, 510] on div "Default" at bounding box center [967, 510] width 168 height 14
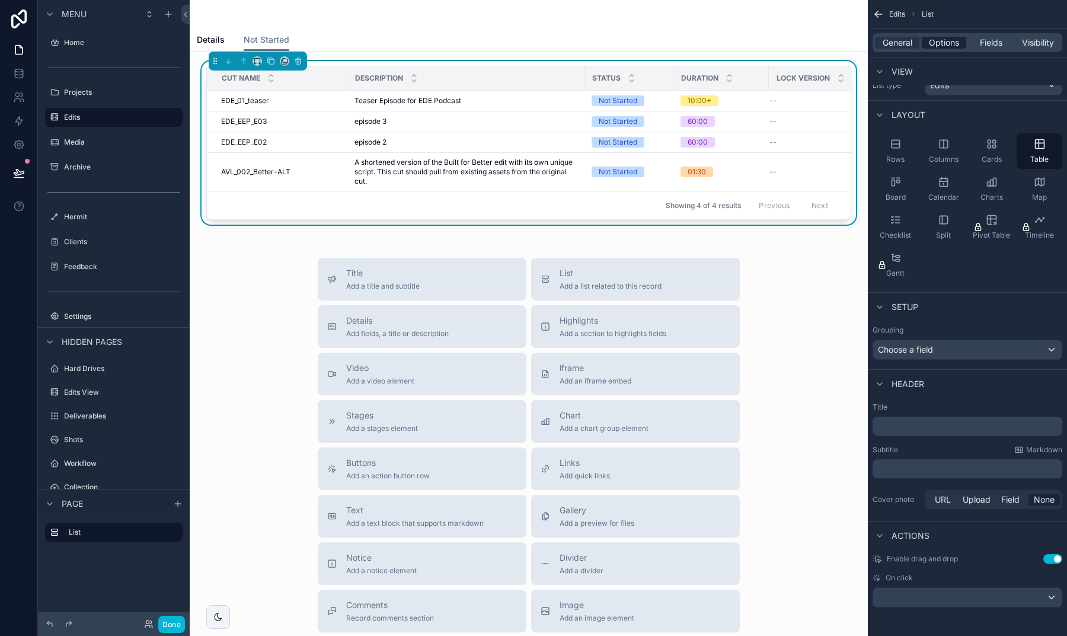
click at [934, 46] on span "Options" at bounding box center [944, 43] width 30 height 12
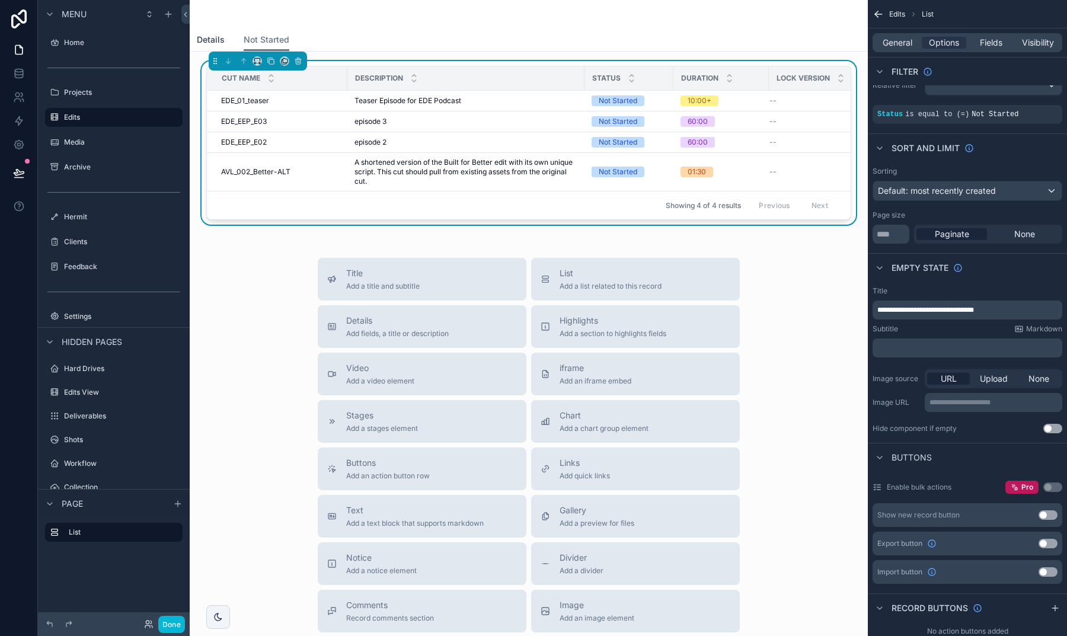
click at [221, 36] on span "Details" at bounding box center [211, 40] width 28 height 12
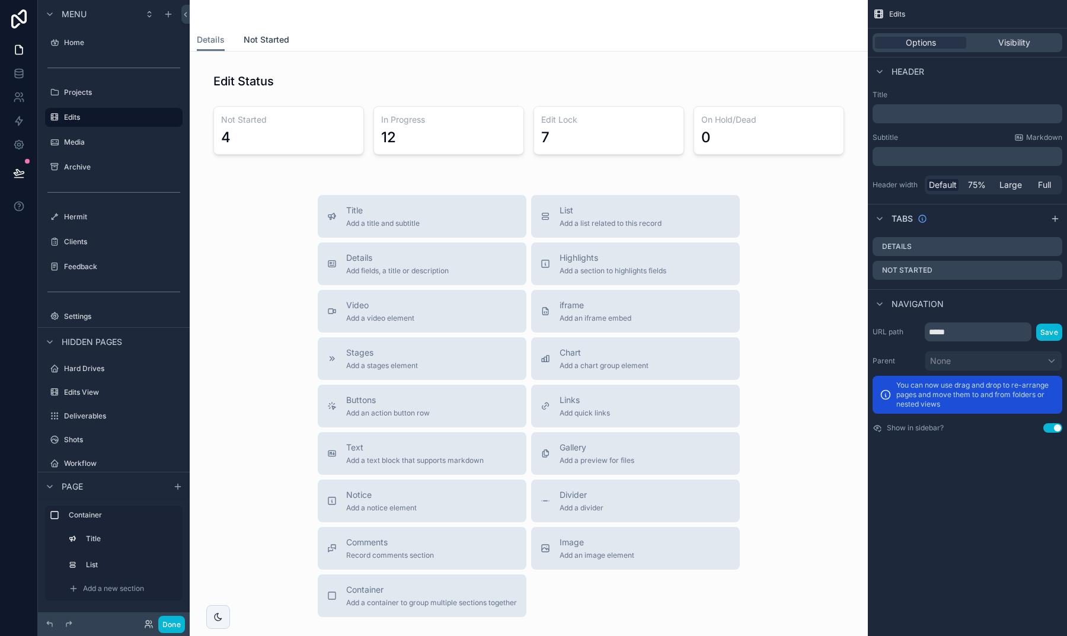
click at [268, 42] on span "Not Started" at bounding box center [267, 40] width 46 height 12
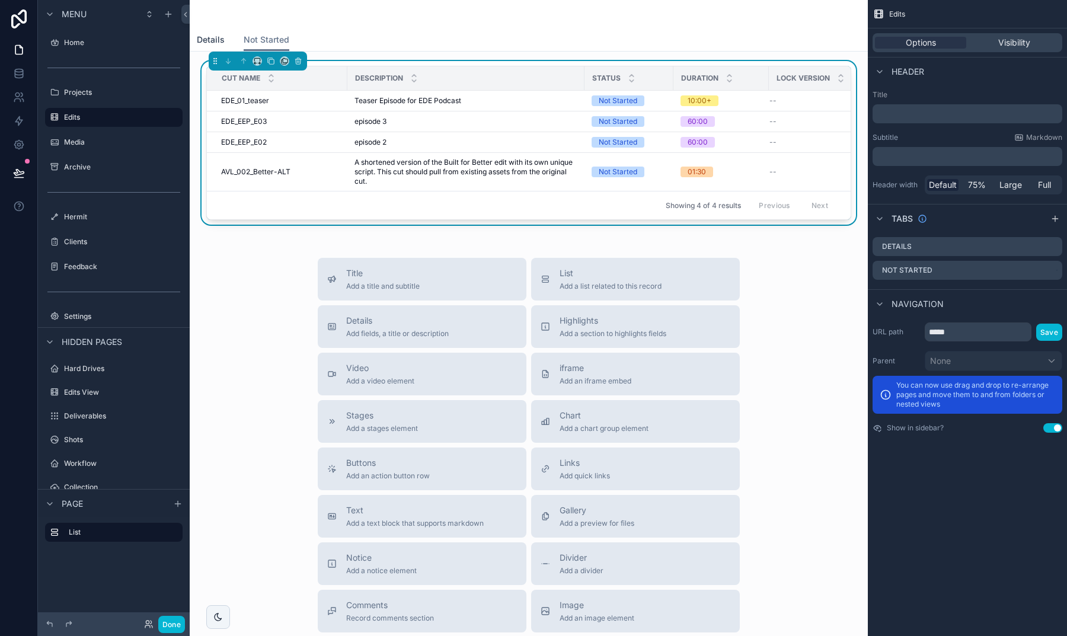
click at [218, 39] on span "Details" at bounding box center [211, 40] width 28 height 12
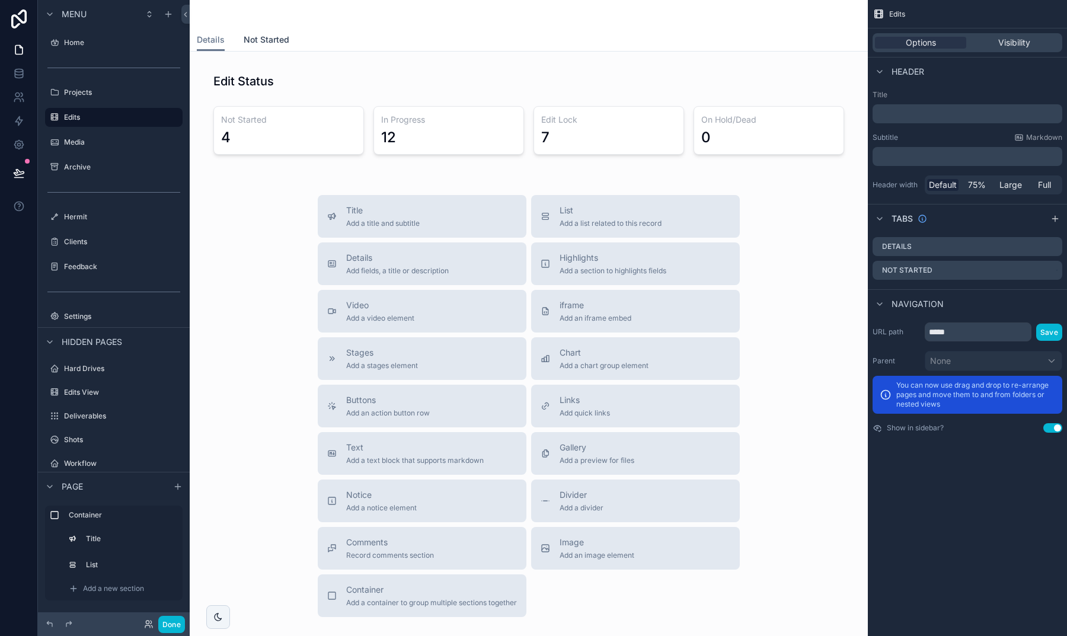
click at [267, 37] on span "Not Started" at bounding box center [267, 40] width 46 height 12
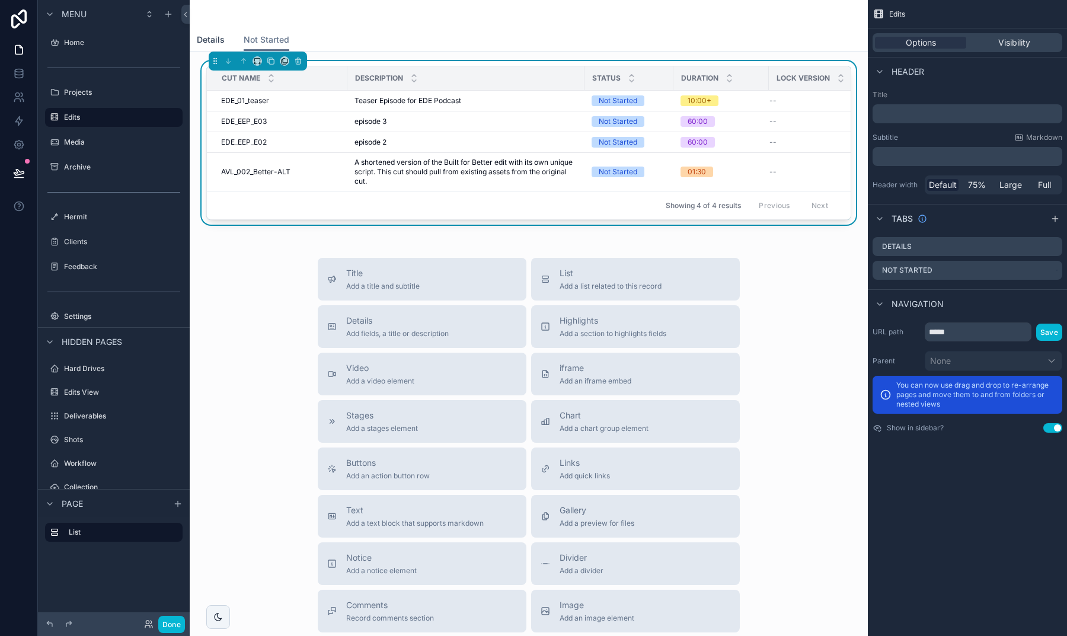
click at [218, 36] on span "Details" at bounding box center [211, 40] width 28 height 12
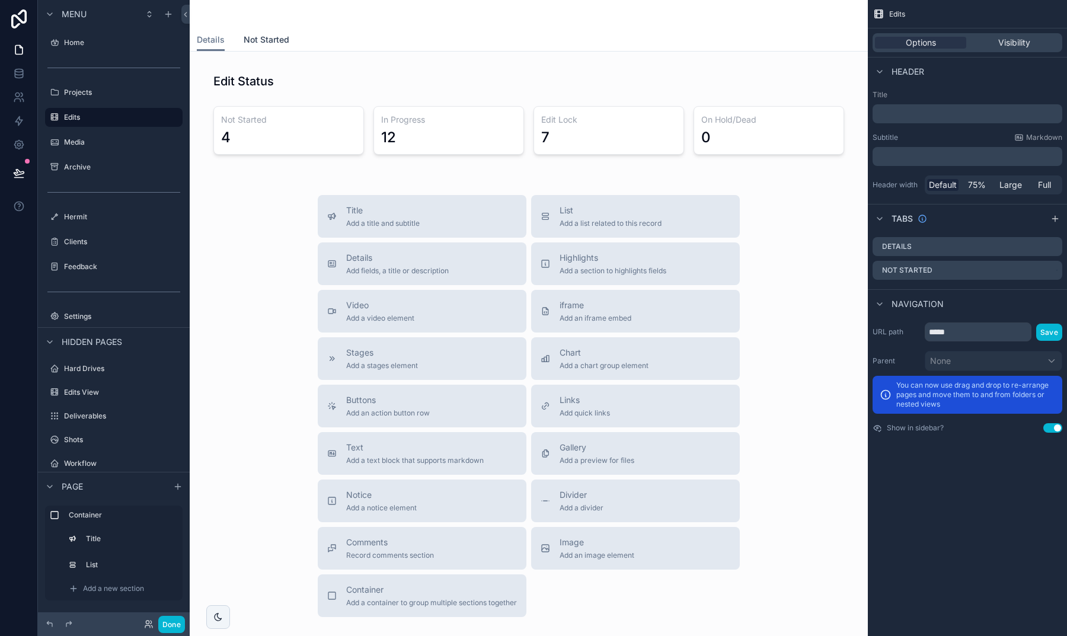
click at [266, 45] on span "Not Started" at bounding box center [267, 40] width 46 height 12
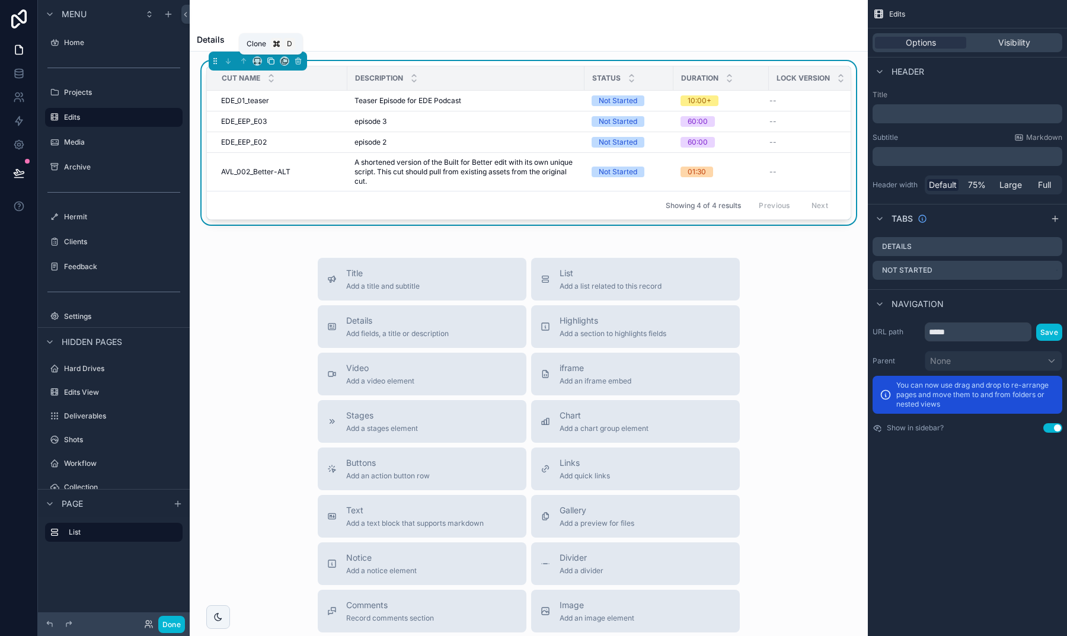
click at [271, 60] on icon "scrollable content" at bounding box center [271, 61] width 8 height 8
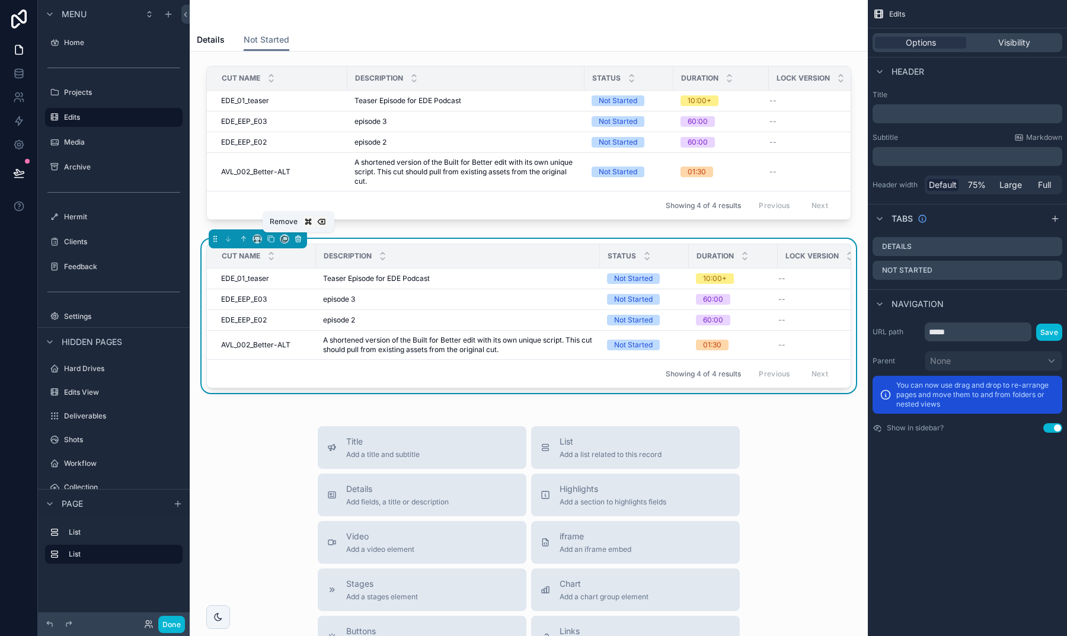
click at [300, 237] on icon "scrollable content" at bounding box center [297, 237] width 5 height 0
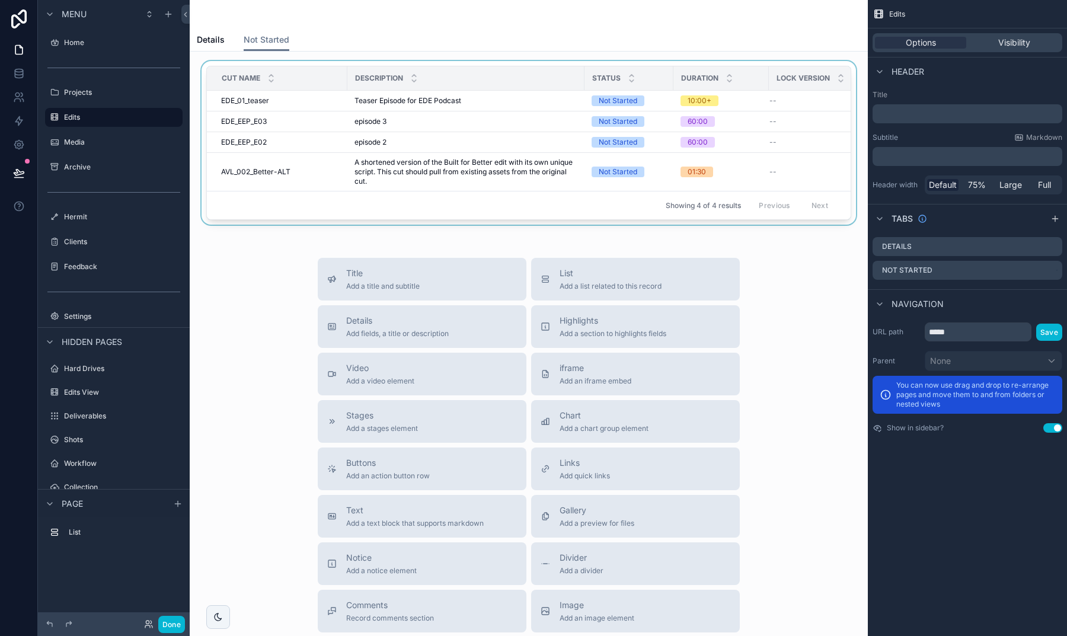
click at [291, 74] on div "Cut Name" at bounding box center [277, 78] width 139 height 23
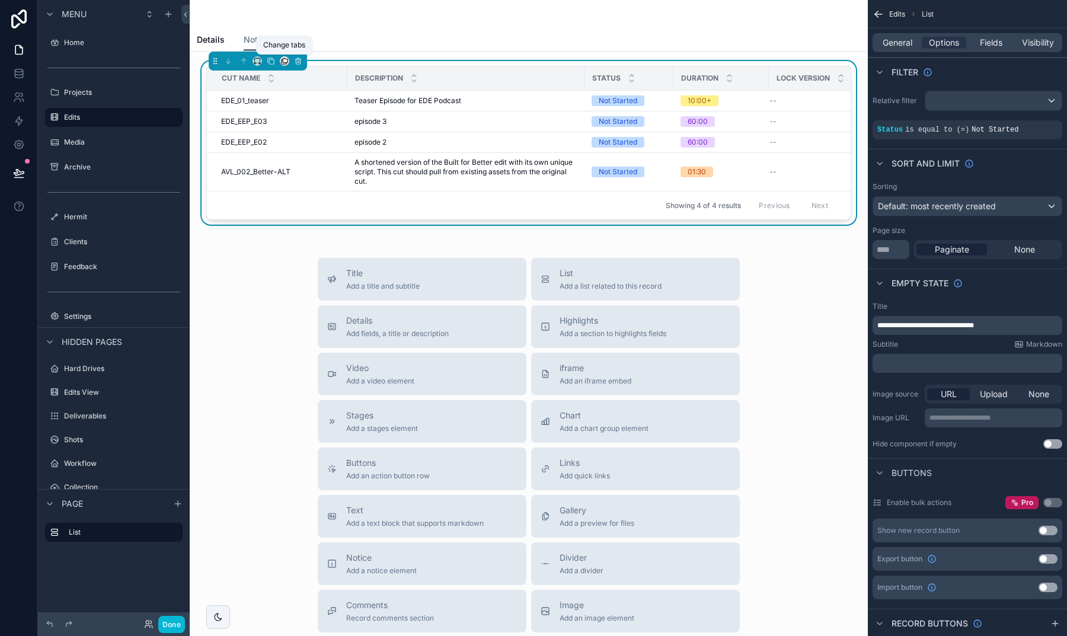
click at [283, 60] on icon "scrollable content" at bounding box center [284, 62] width 5 height 5
click at [303, 84] on span "Details" at bounding box center [310, 89] width 26 height 14
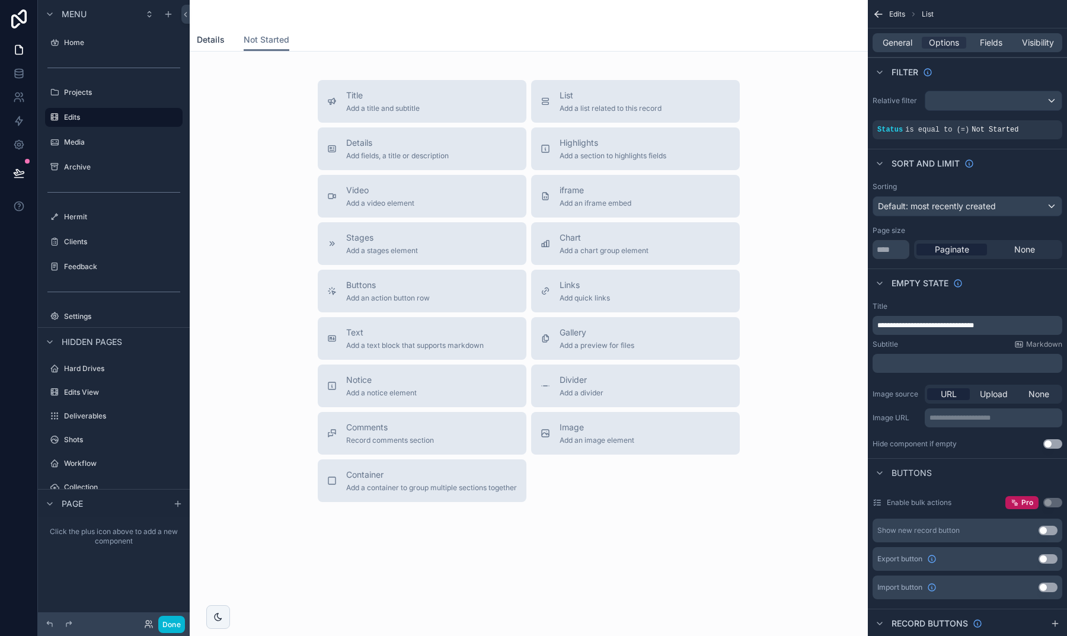
click at [213, 45] on span "Details" at bounding box center [211, 40] width 28 height 12
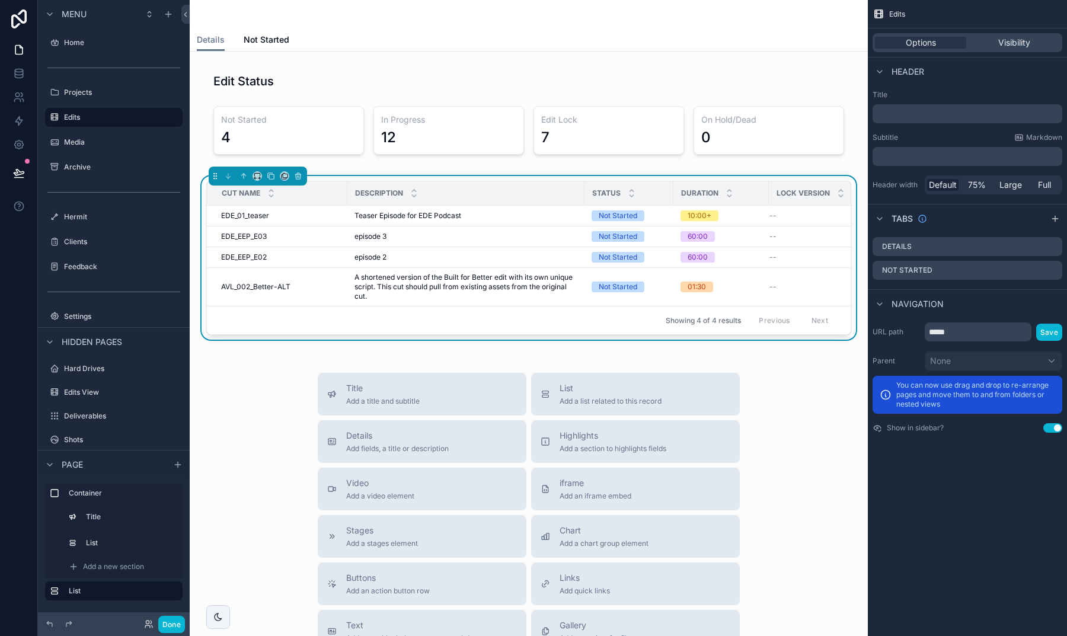
click at [892, 124] on div "Title ﻿ Subtitle Markdown ﻿ Header width Default 75% Large Full" at bounding box center [967, 142] width 199 height 114
click at [893, 115] on p "﻿" at bounding box center [969, 114] width 183 height 12
click at [934, 97] on label "Title" at bounding box center [968, 94] width 190 height 9
click at [502, 181] on th "Description" at bounding box center [465, 193] width 237 height 24
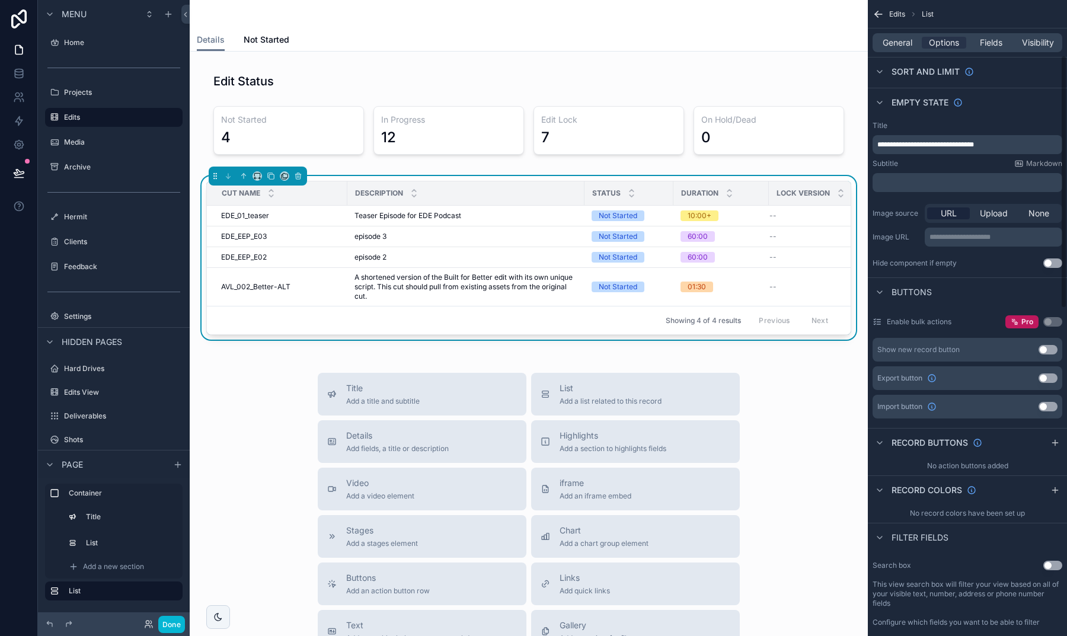
scroll to position [195, 0]
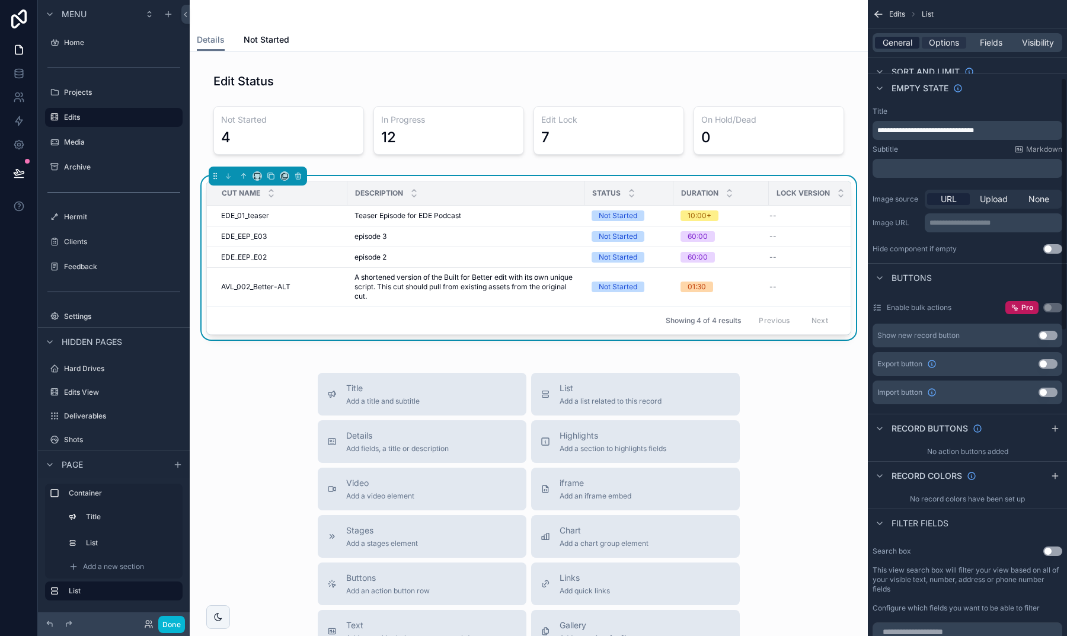
click at [901, 40] on span "General" at bounding box center [898, 43] width 30 height 12
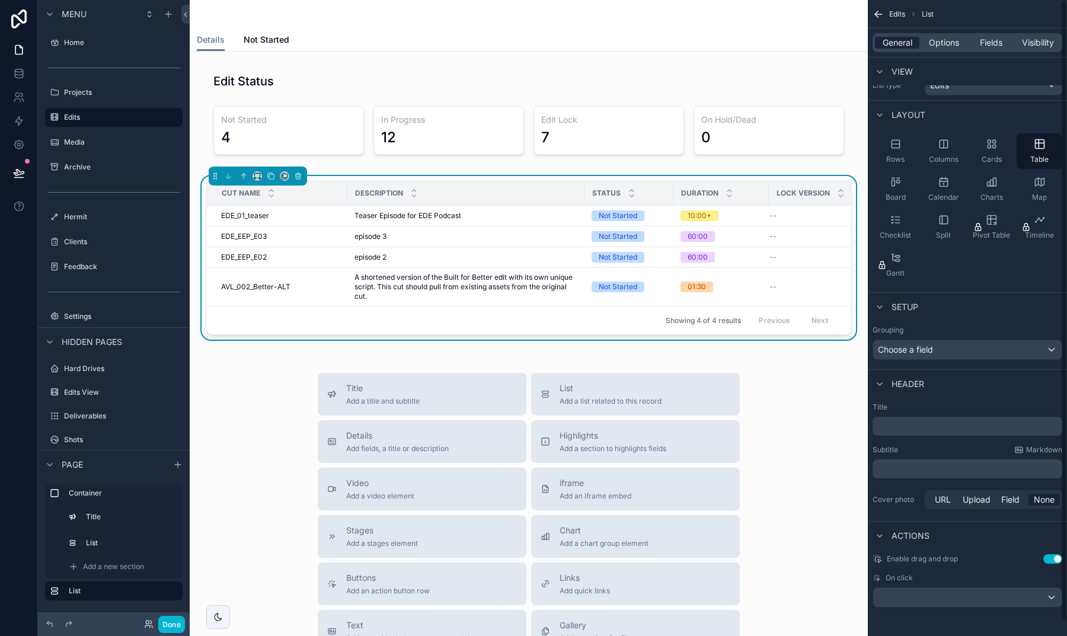
scroll to position [0, 0]
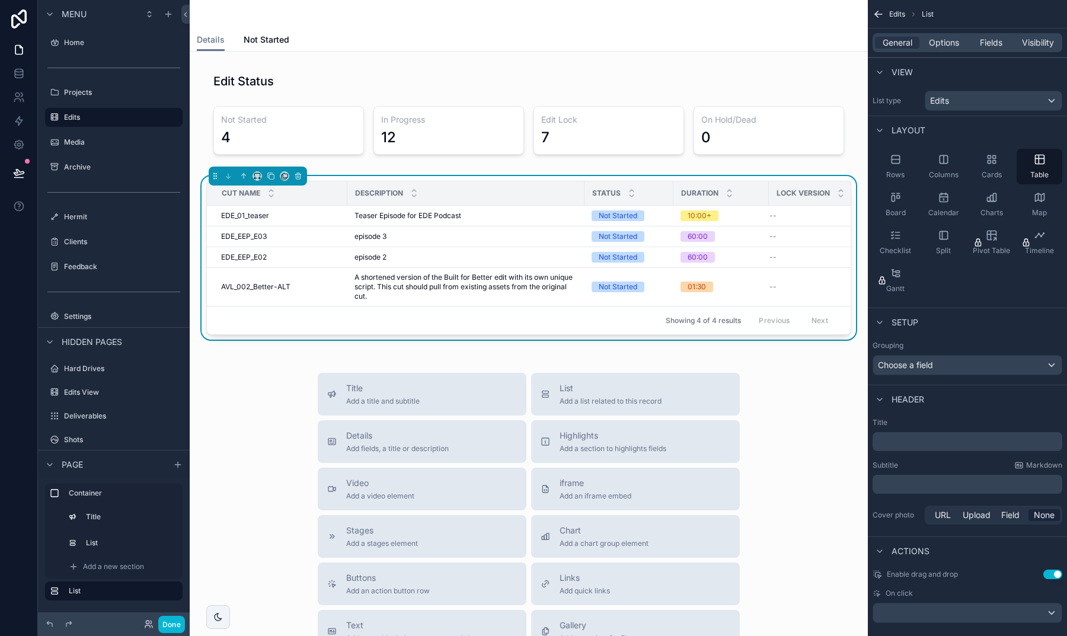
click at [928, 442] on p "﻿" at bounding box center [969, 442] width 183 height 12
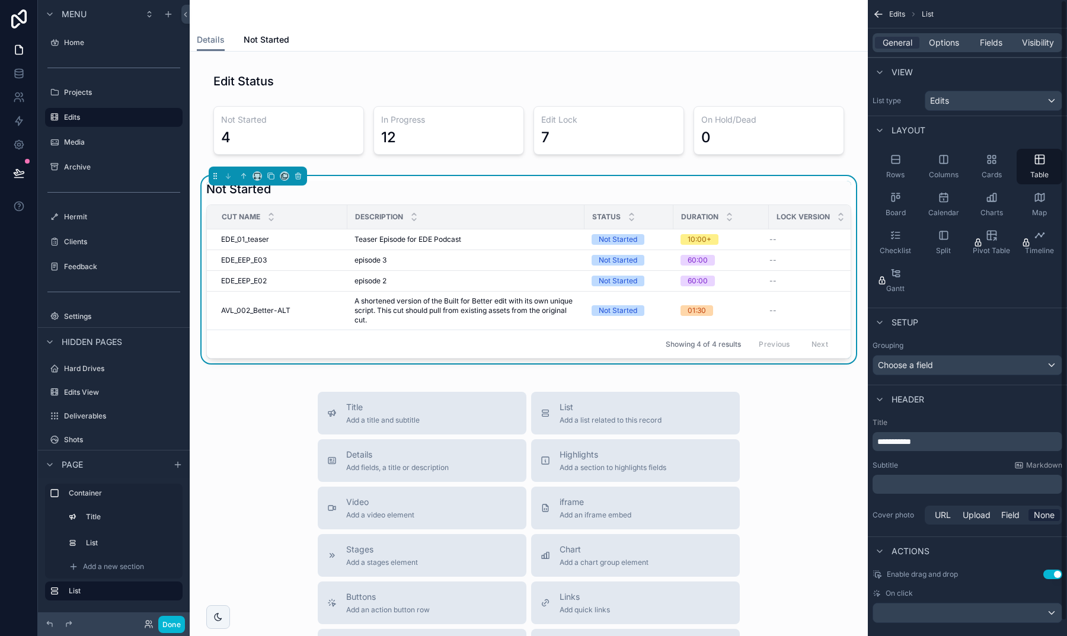
click at [824, 484] on div "Title Add a title and subtitle List Add a list related to this record Details A…" at bounding box center [528, 603] width 659 height 422
click at [819, 480] on div "Title Add a title and subtitle List Add a list related to this record Details A…" at bounding box center [528, 603] width 659 height 422
click at [280, 176] on button "scrollable content" at bounding box center [284, 175] width 9 height 9
click at [285, 172] on div "scrollable content" at bounding box center [533, 318] width 1067 height 636
click at [270, 172] on icon "scrollable content" at bounding box center [271, 176] width 8 height 8
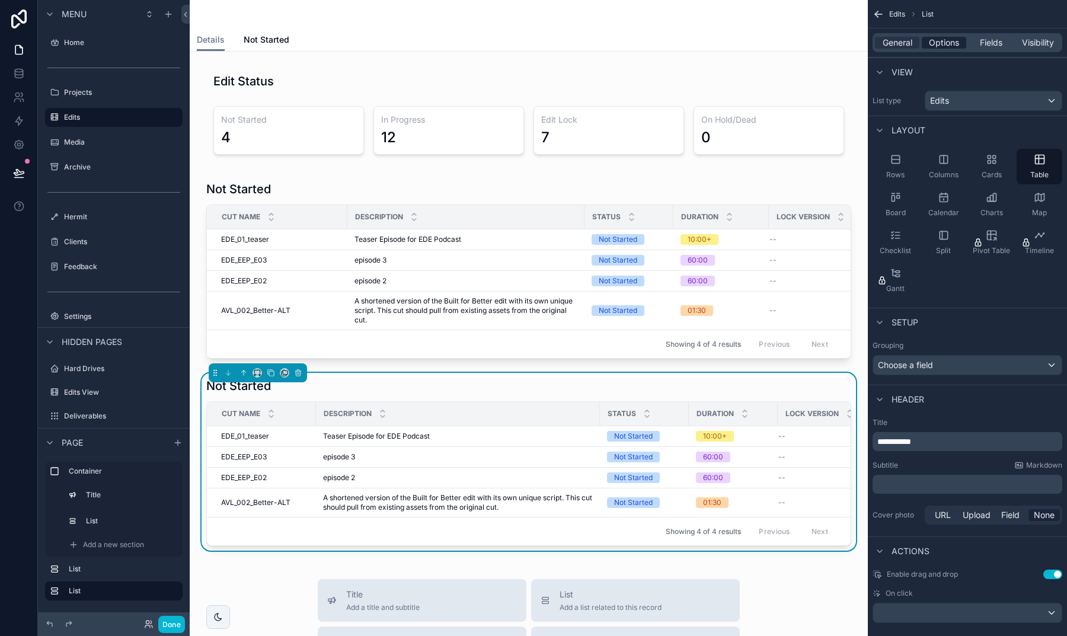
click at [950, 46] on span "Options" at bounding box center [944, 43] width 30 height 12
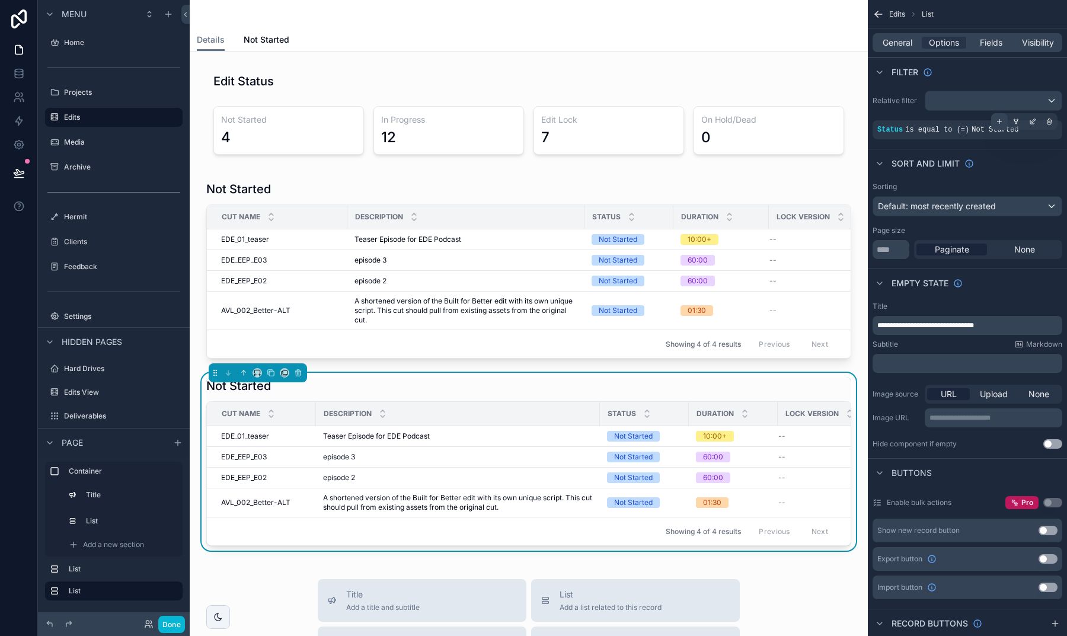
click at [1000, 128] on div "scrollable content" at bounding box center [999, 121] width 17 height 17
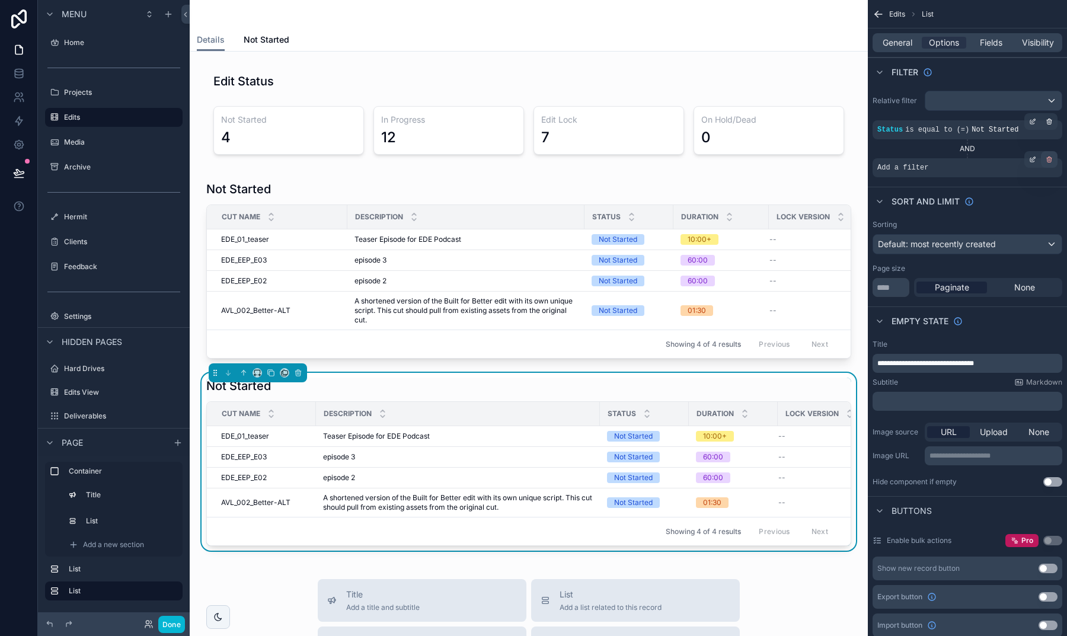
click at [1047, 162] on icon "scrollable content" at bounding box center [1049, 159] width 7 height 7
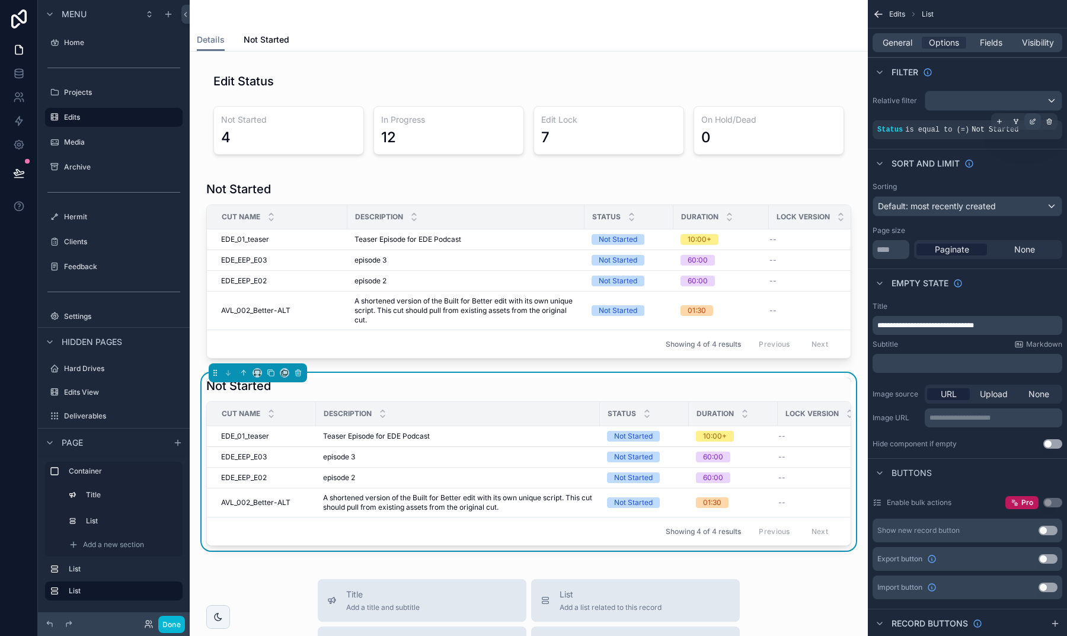
click at [1031, 119] on icon "scrollable content" at bounding box center [1032, 121] width 7 height 7
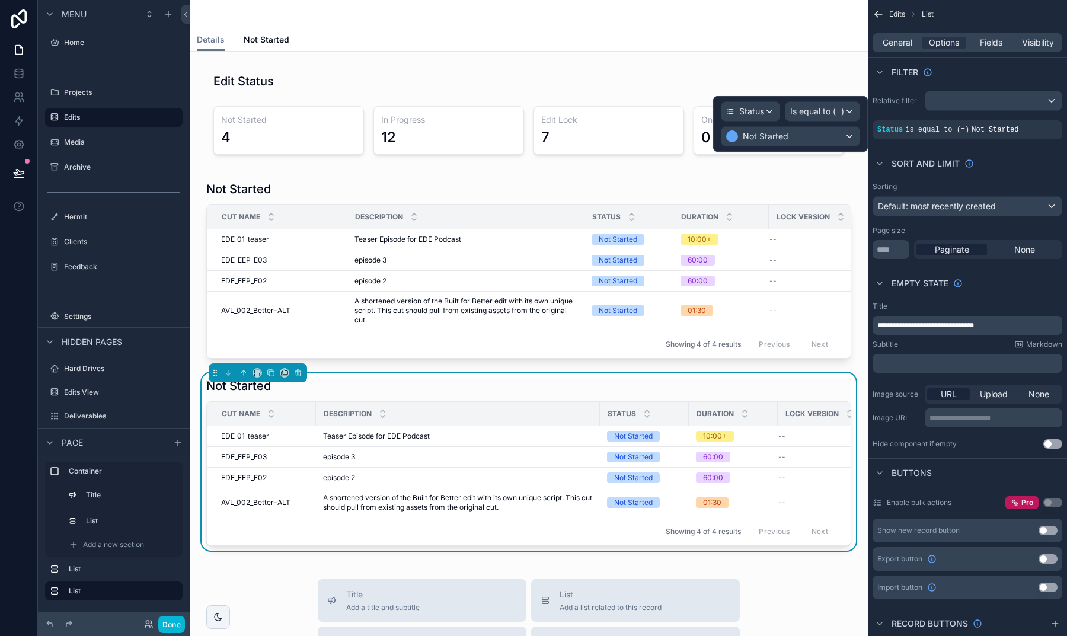
click at [829, 136] on div "Not Started" at bounding box center [791, 136] width 138 height 19
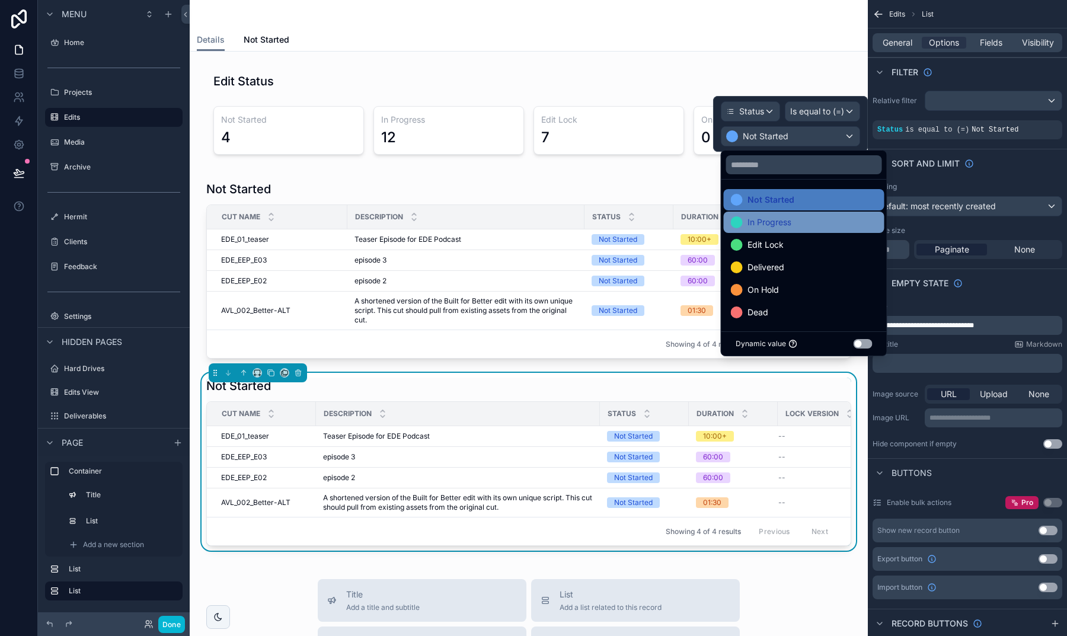
click at [808, 219] on div "In Progress" at bounding box center [804, 222] width 146 height 14
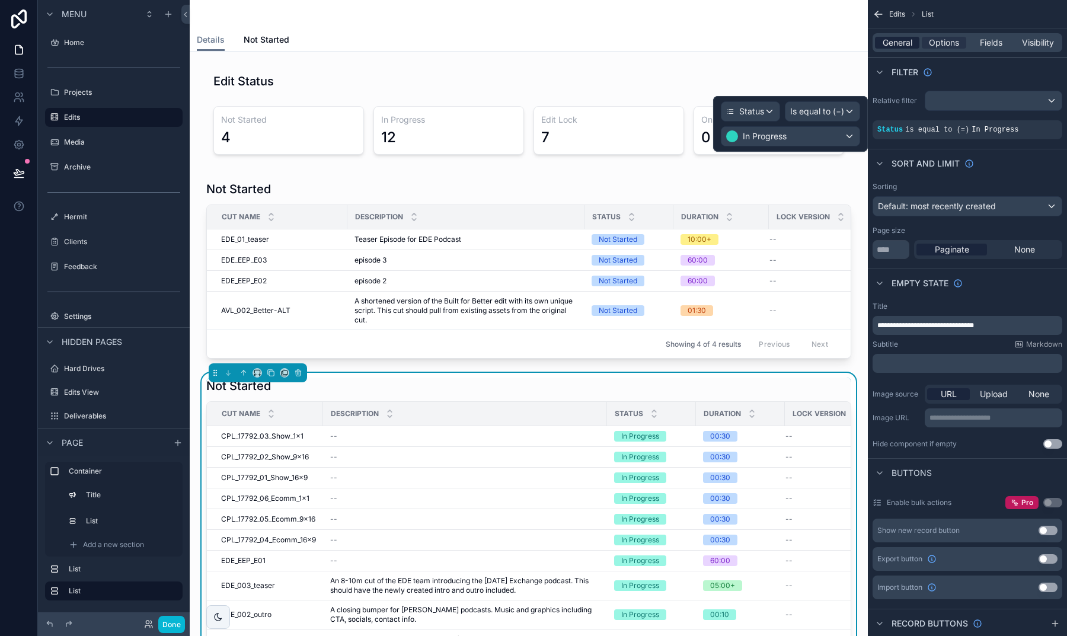
click at [893, 42] on span "General" at bounding box center [898, 43] width 30 height 12
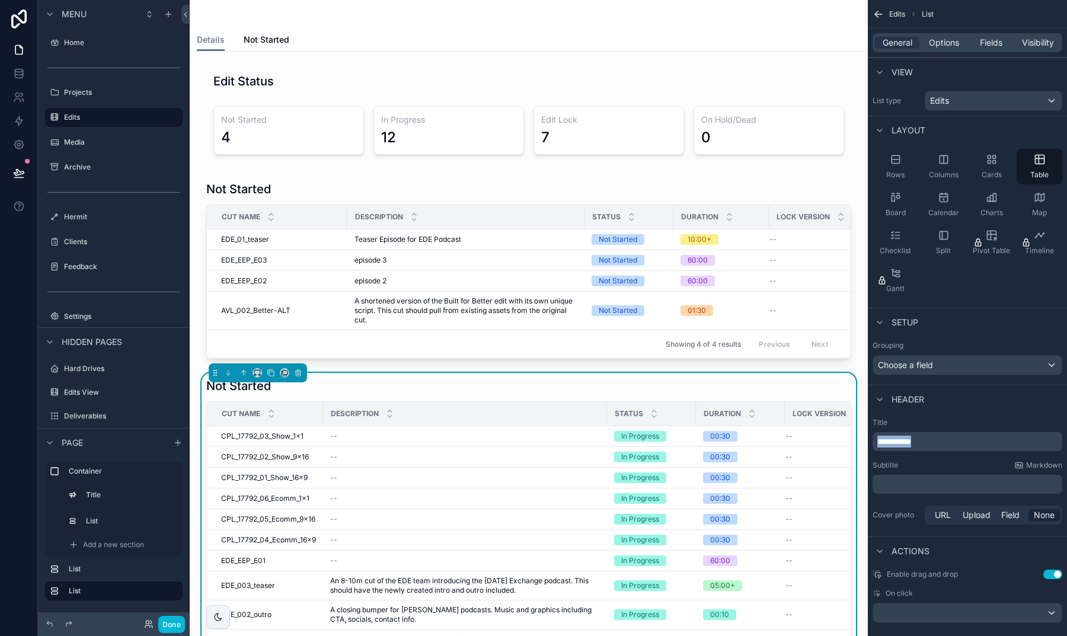
drag, startPoint x: 934, startPoint y: 442, endPoint x: 872, endPoint y: 440, distance: 62.3
click at [872, 440] on div "**********" at bounding box center [967, 472] width 199 height 119
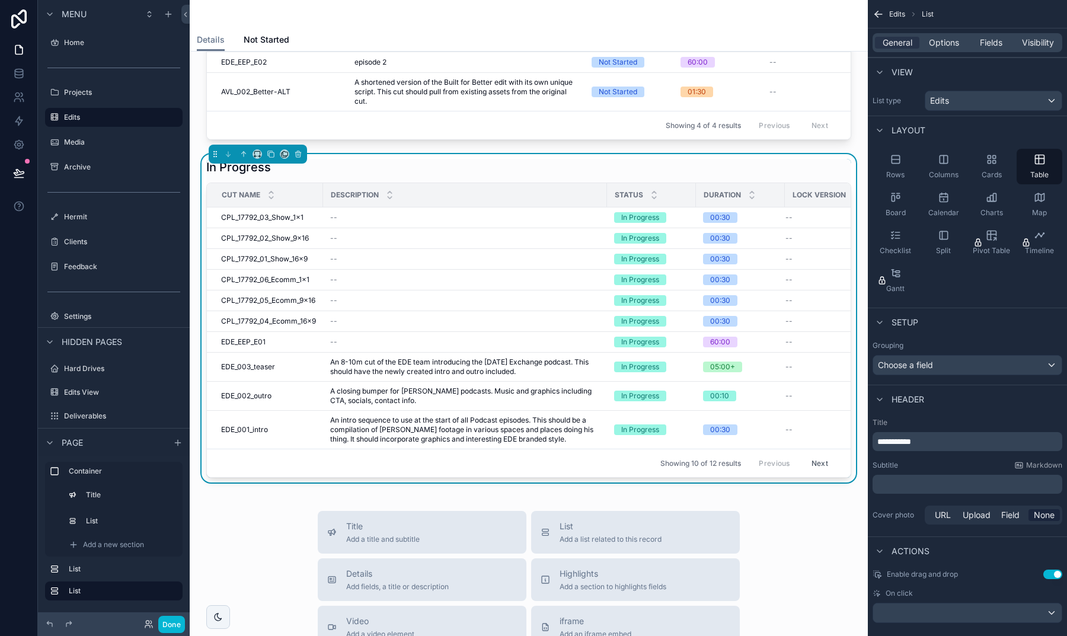
scroll to position [219, 0]
click at [180, 620] on button "Done" at bounding box center [171, 624] width 27 height 17
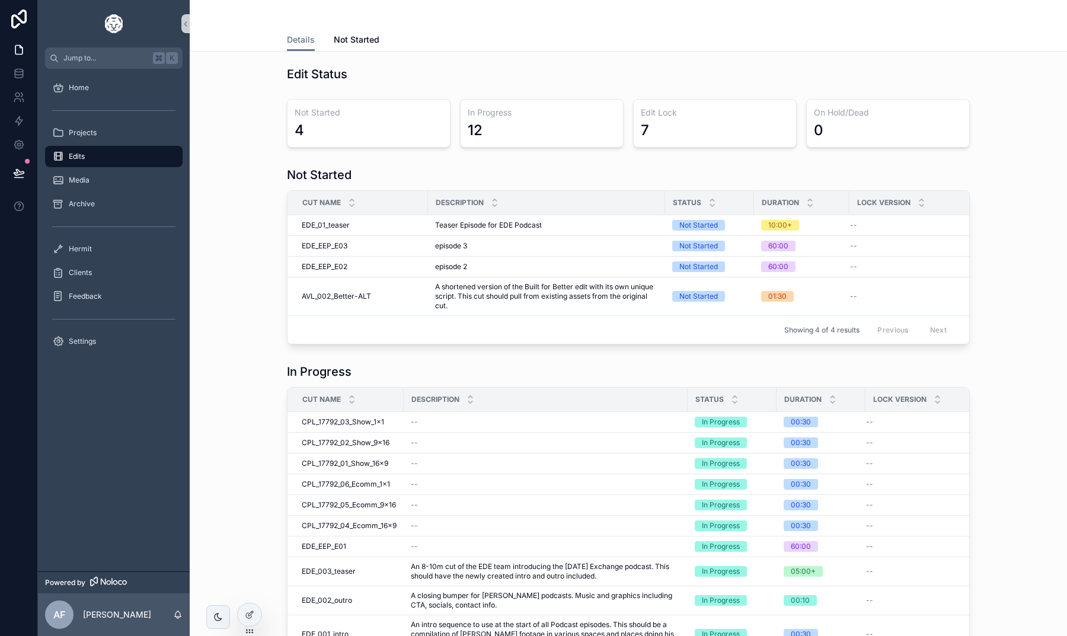
scroll to position [0, 0]
click at [349, 40] on span "Not Started" at bounding box center [357, 40] width 46 height 12
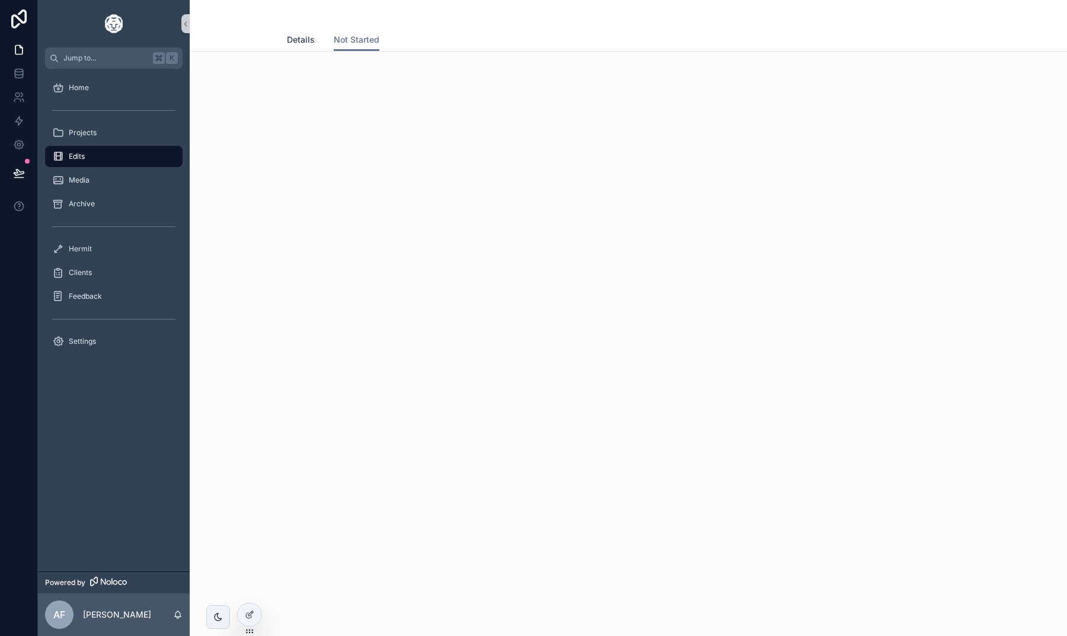
click at [307, 44] on span "Details" at bounding box center [301, 40] width 28 height 12
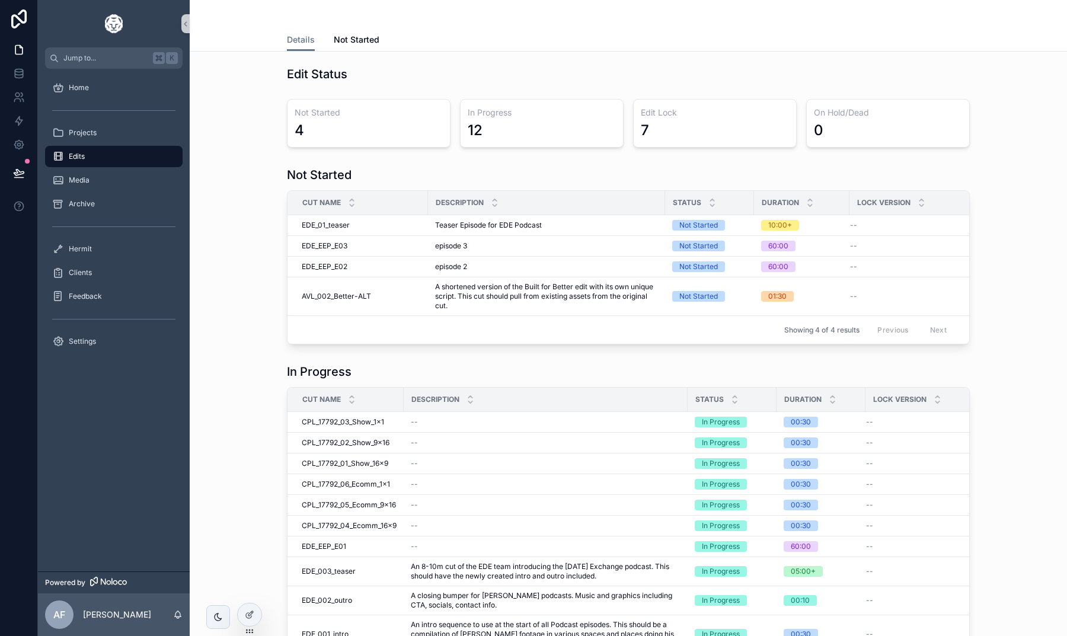
click at [329, 37] on div "Details Not Started" at bounding box center [628, 39] width 683 height 23
click at [334, 37] on span "Not Started" at bounding box center [357, 40] width 46 height 12
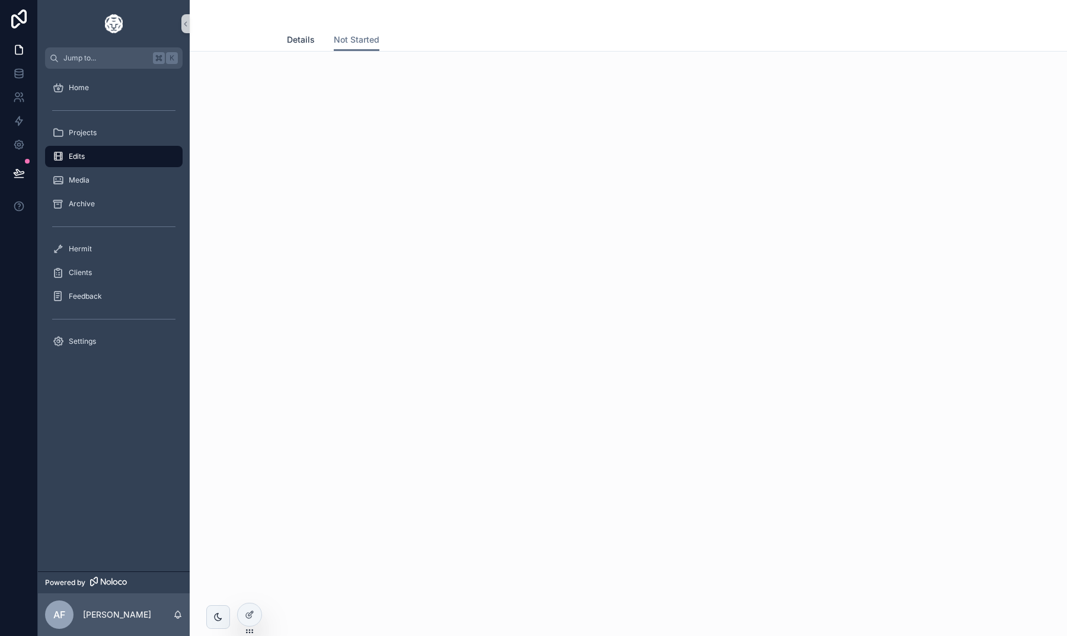
click at [302, 41] on span "Details" at bounding box center [301, 40] width 28 height 12
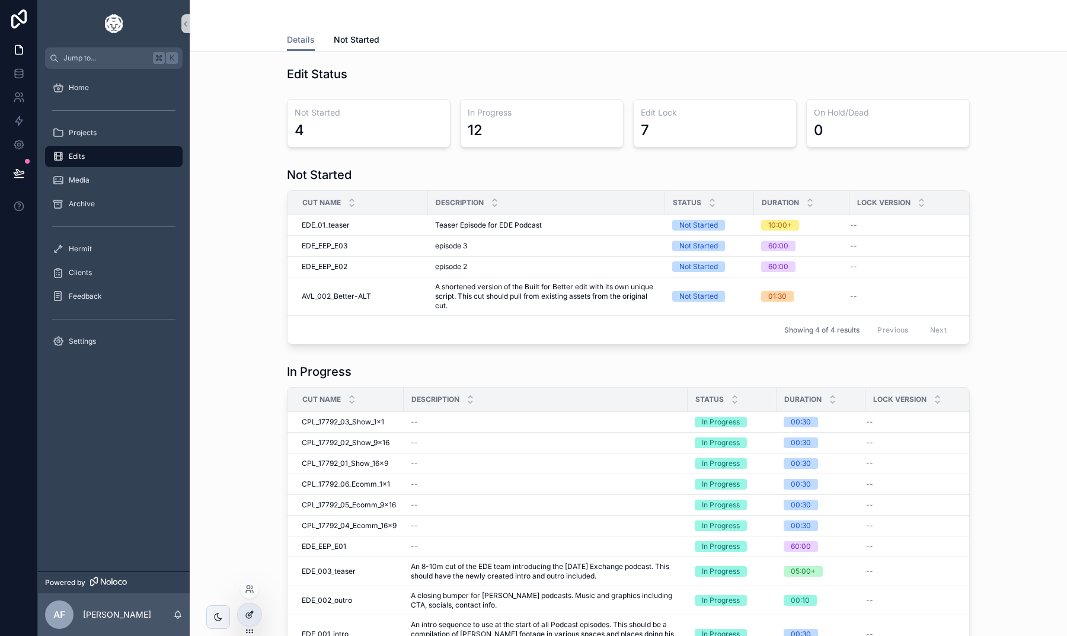
click at [251, 611] on icon at bounding box center [249, 614] width 9 height 9
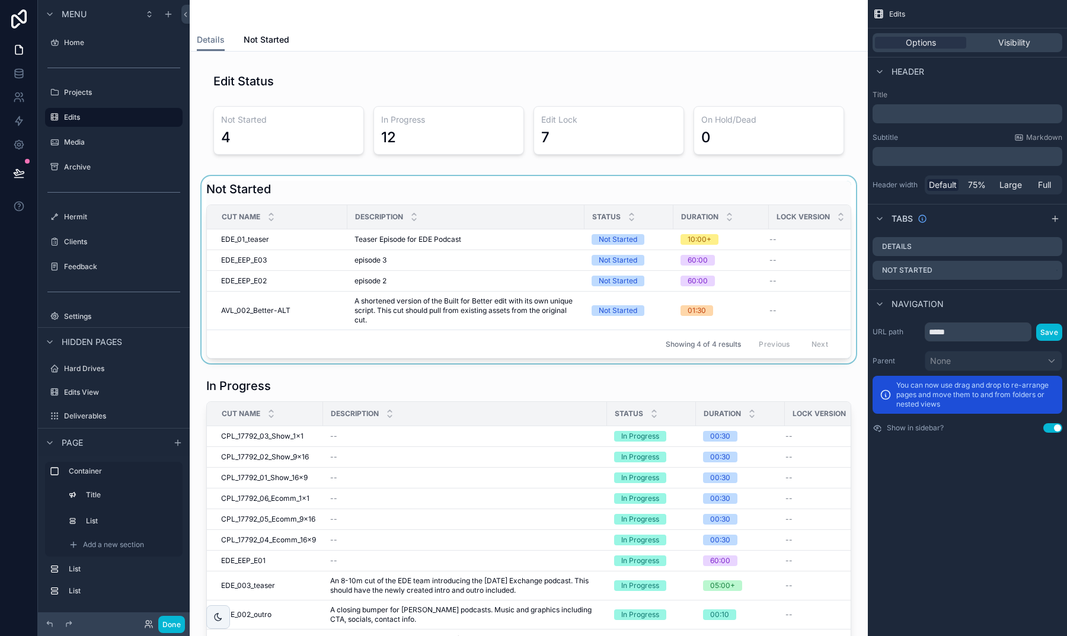
click at [285, 180] on div "scrollable content" at bounding box center [528, 269] width 659 height 187
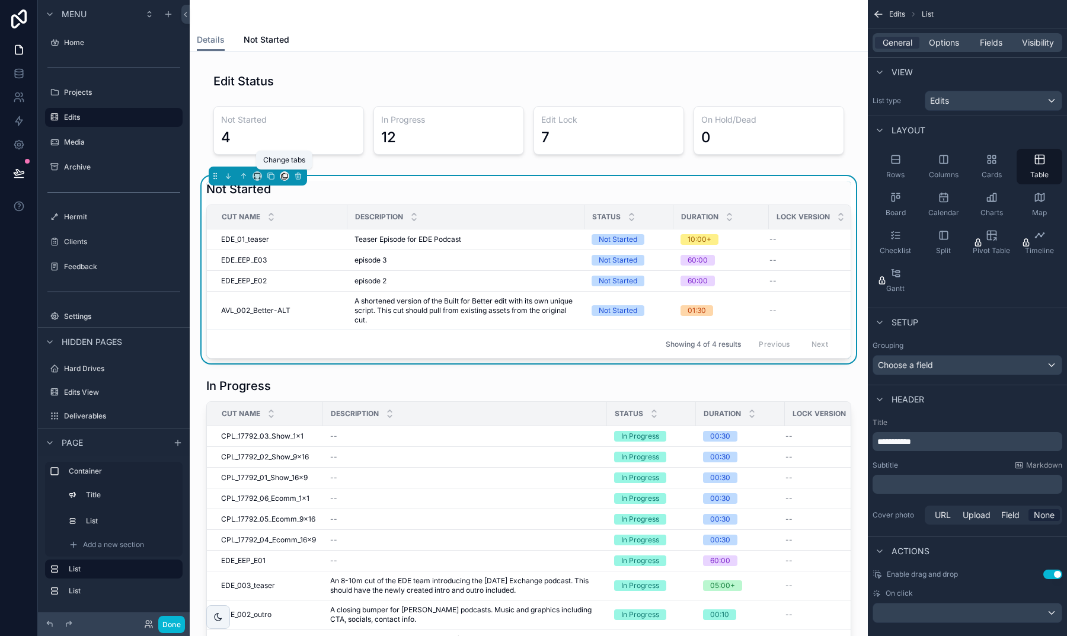
click at [282, 173] on icon "scrollable content" at bounding box center [284, 176] width 8 height 8
click at [299, 226] on div "Not Started" at bounding box center [320, 238] width 74 height 33
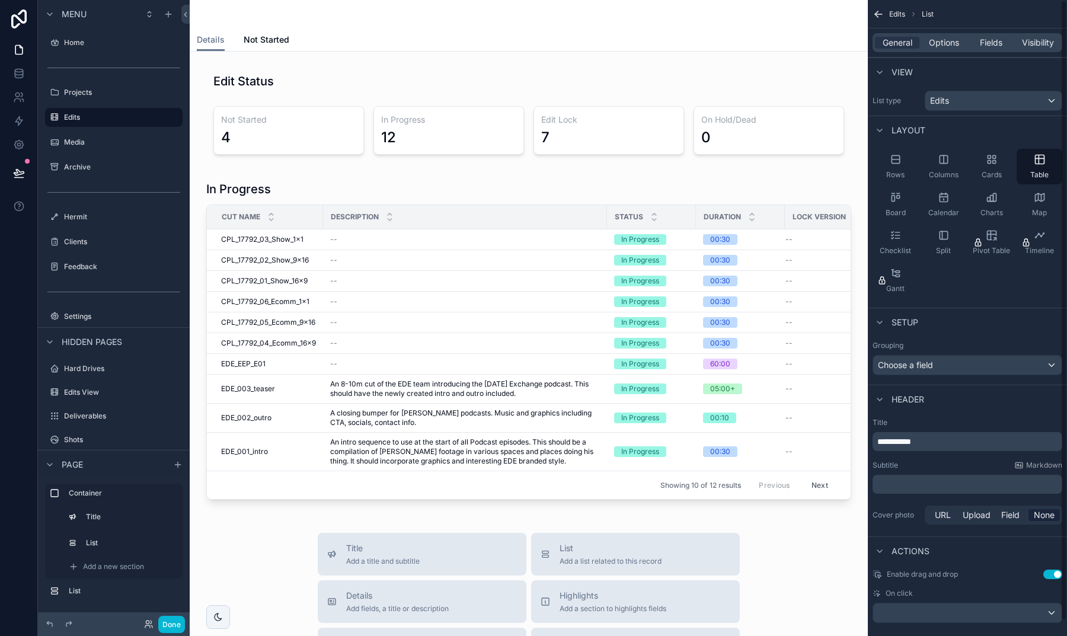
click at [876, 17] on icon "scrollable content" at bounding box center [879, 14] width 12 height 12
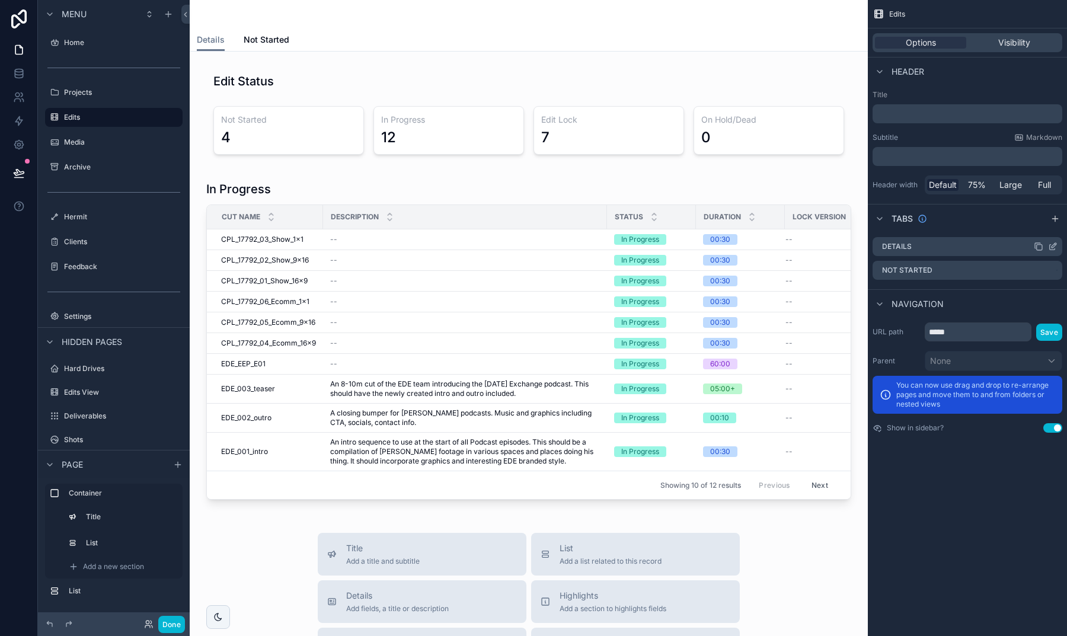
click at [1052, 247] on icon "scrollable content" at bounding box center [1052, 246] width 9 height 9
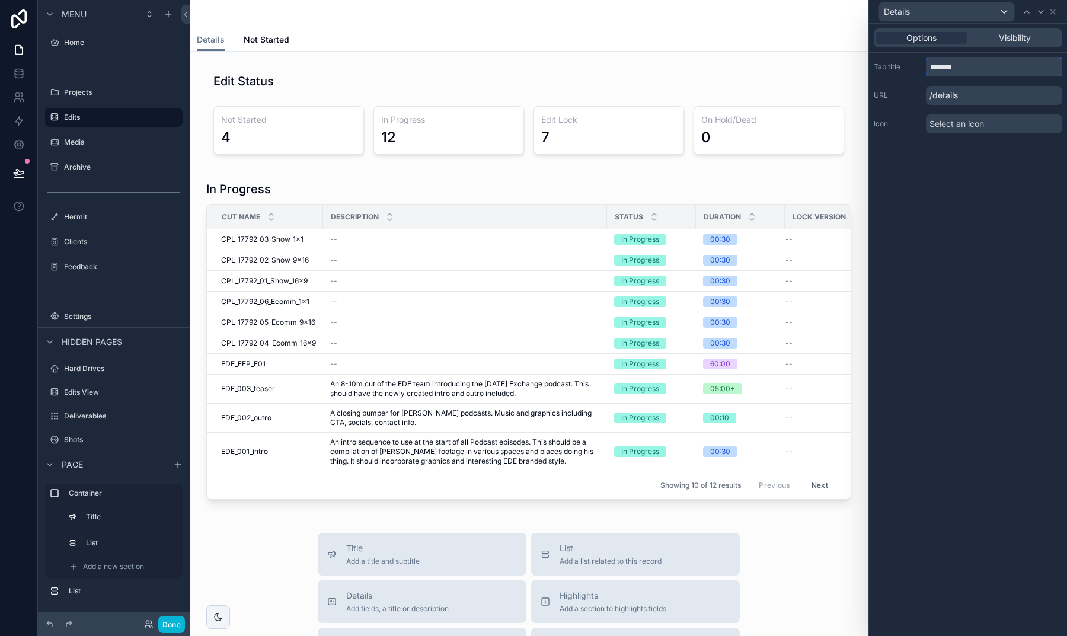
drag, startPoint x: 972, startPoint y: 74, endPoint x: 914, endPoint y: 69, distance: 58.8
click at [914, 69] on div "Tab title *******" at bounding box center [968, 67] width 189 height 19
type input "********"
click at [940, 167] on div "Options Visibility Tab title ******** URL /details Icon Select an icon" at bounding box center [968, 330] width 198 height 612
click at [1055, 12] on icon at bounding box center [1052, 11] width 9 height 9
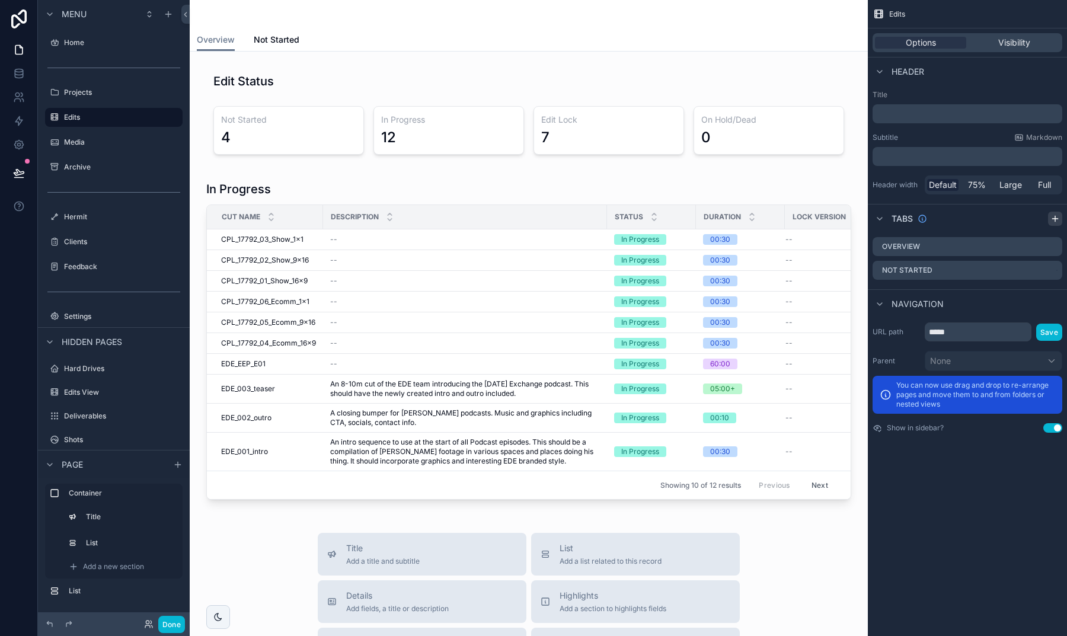
click at [1052, 224] on div "scrollable content" at bounding box center [1055, 219] width 14 height 14
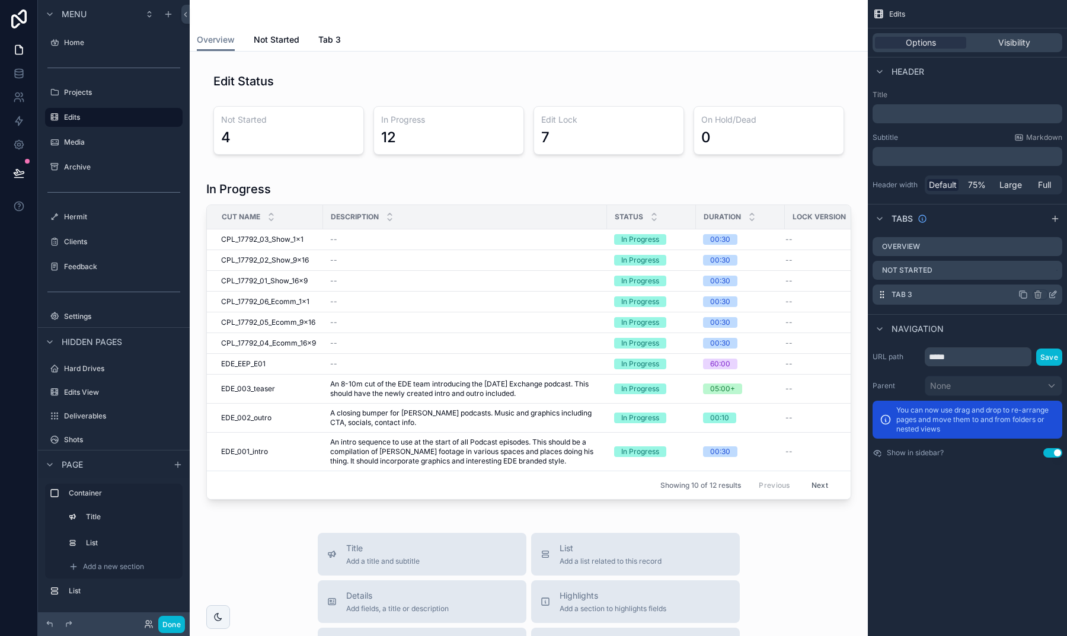
click at [1053, 295] on icon "scrollable content" at bounding box center [1052, 294] width 9 height 9
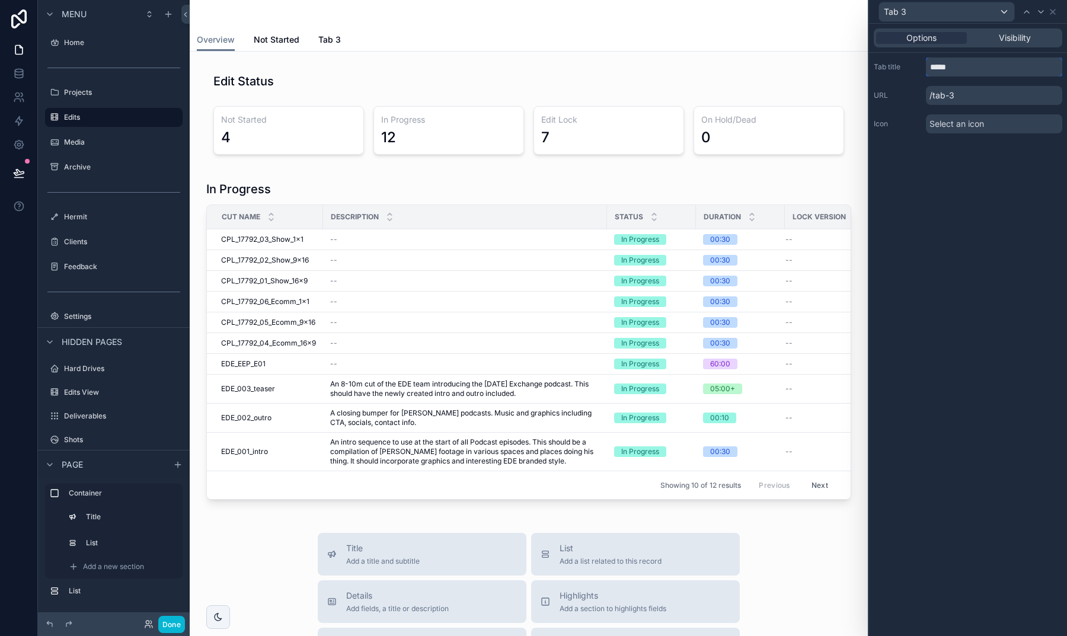
click at [958, 68] on input "*****" at bounding box center [994, 67] width 136 height 19
type input "**********"
click at [974, 159] on div "**********" at bounding box center [968, 330] width 198 height 612
click at [1052, 14] on icon at bounding box center [1052, 11] width 9 height 9
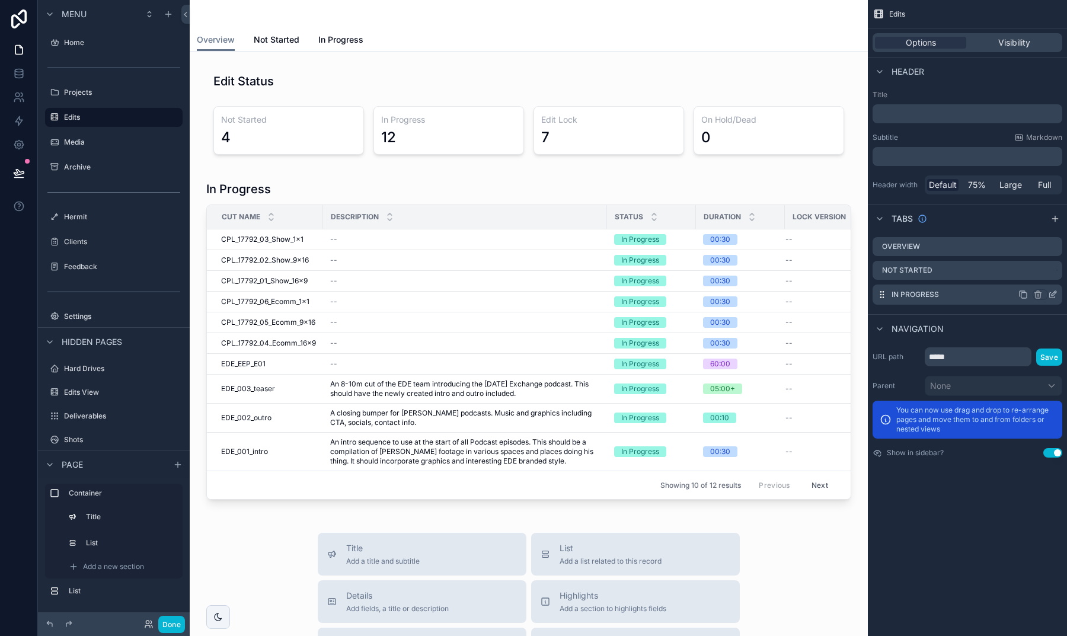
click at [1025, 293] on icon "scrollable content" at bounding box center [1024, 295] width 5 height 5
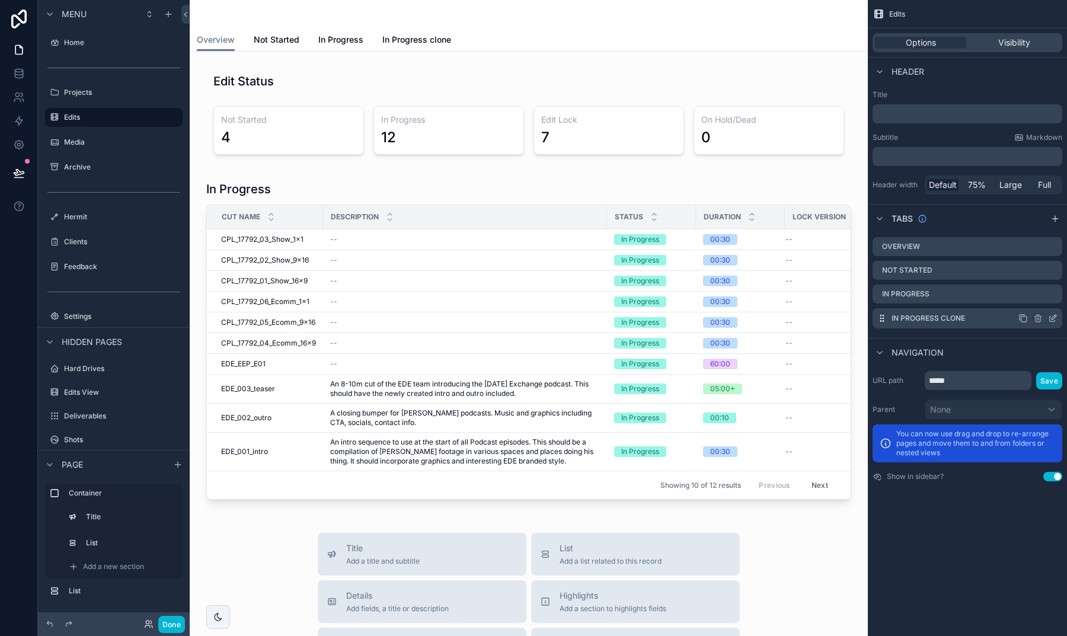
click at [1056, 317] on icon "scrollable content" at bounding box center [1055, 315] width 1 height 1
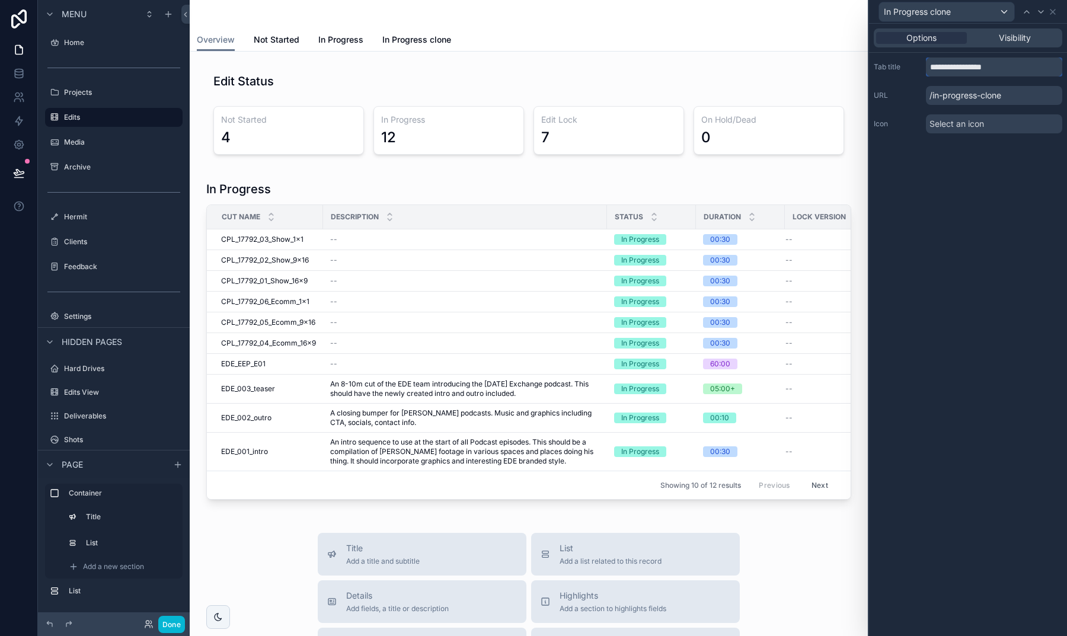
click at [1006, 60] on input "**********" at bounding box center [994, 67] width 136 height 19
type input "**********"
click at [1033, 189] on div "**********" at bounding box center [968, 330] width 198 height 612
click at [1054, 14] on icon at bounding box center [1052, 11] width 9 height 9
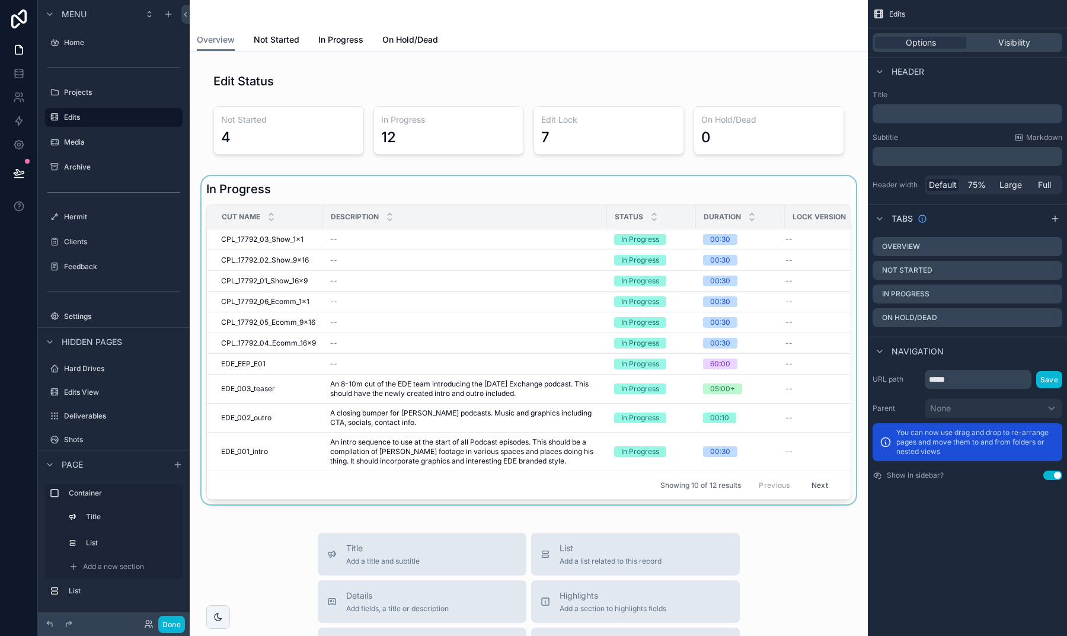
click at [543, 196] on div "scrollable content" at bounding box center [528, 340] width 659 height 328
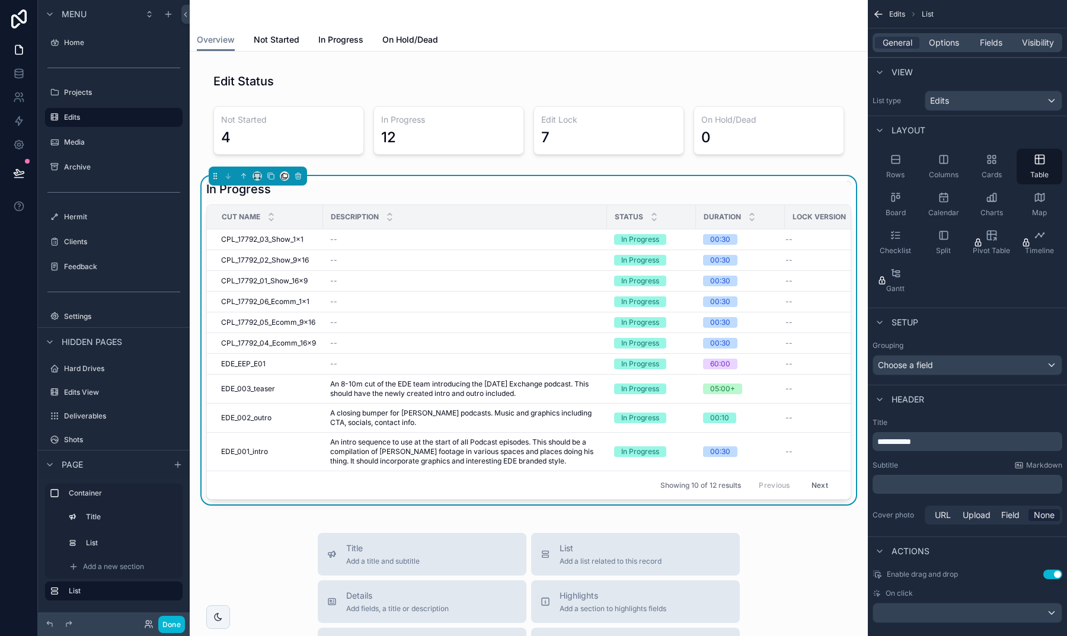
click at [289, 177] on button "scrollable content" at bounding box center [284, 175] width 9 height 9
click at [329, 280] on div "In Progress" at bounding box center [325, 272] width 84 height 33
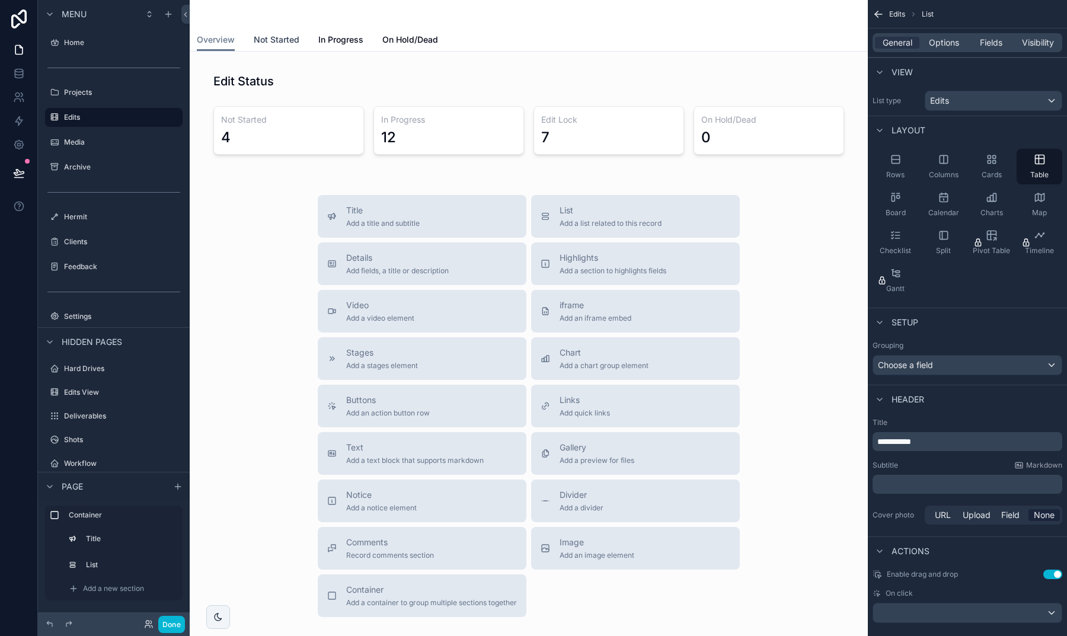
click at [285, 44] on span "Not Started" at bounding box center [277, 40] width 46 height 12
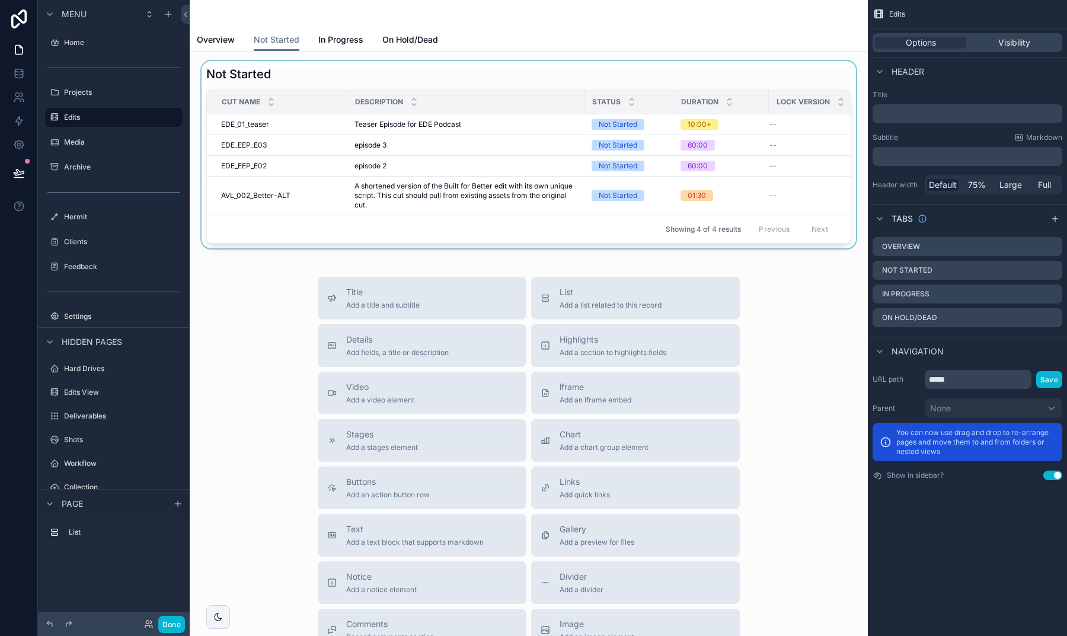
click at [519, 87] on div "scrollable content" at bounding box center [528, 154] width 659 height 187
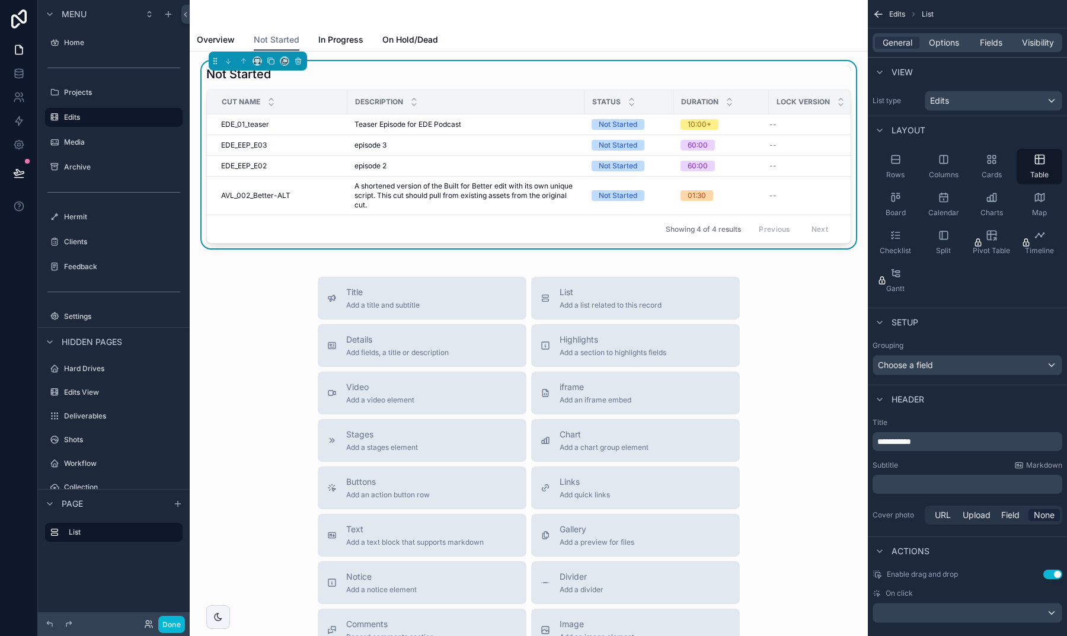
click at [957, 449] on div "**********" at bounding box center [968, 441] width 190 height 19
click at [951, 445] on p "**********" at bounding box center [969, 442] width 183 height 12
drag, startPoint x: 951, startPoint y: 445, endPoint x: 877, endPoint y: 438, distance: 74.5
click at [877, 438] on div "**********" at bounding box center [968, 441] width 190 height 19
click at [921, 423] on label "Title" at bounding box center [968, 422] width 190 height 9
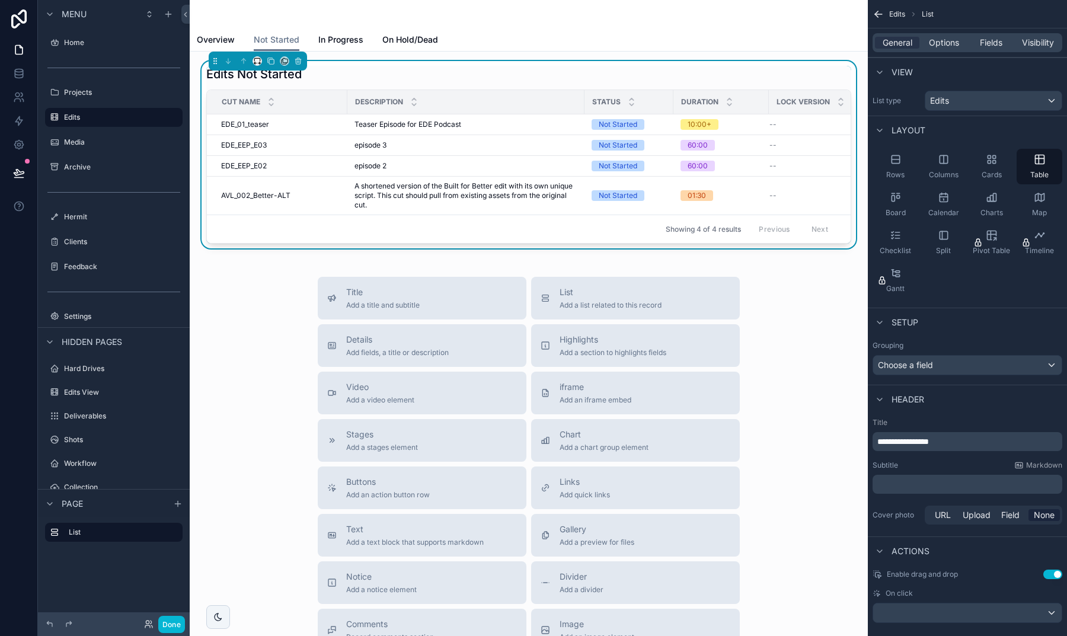
click at [253, 60] on button "scrollable content" at bounding box center [257, 60] width 9 height 9
click at [275, 143] on div "50%" at bounding box center [281, 150] width 51 height 21
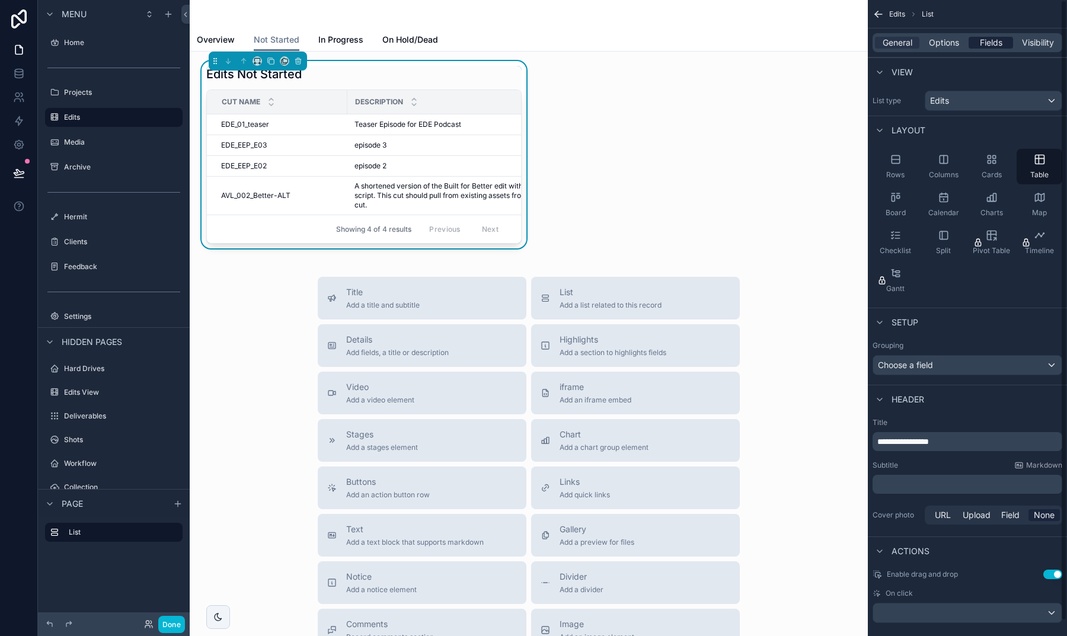
click at [988, 44] on span "Fields" at bounding box center [991, 43] width 23 height 12
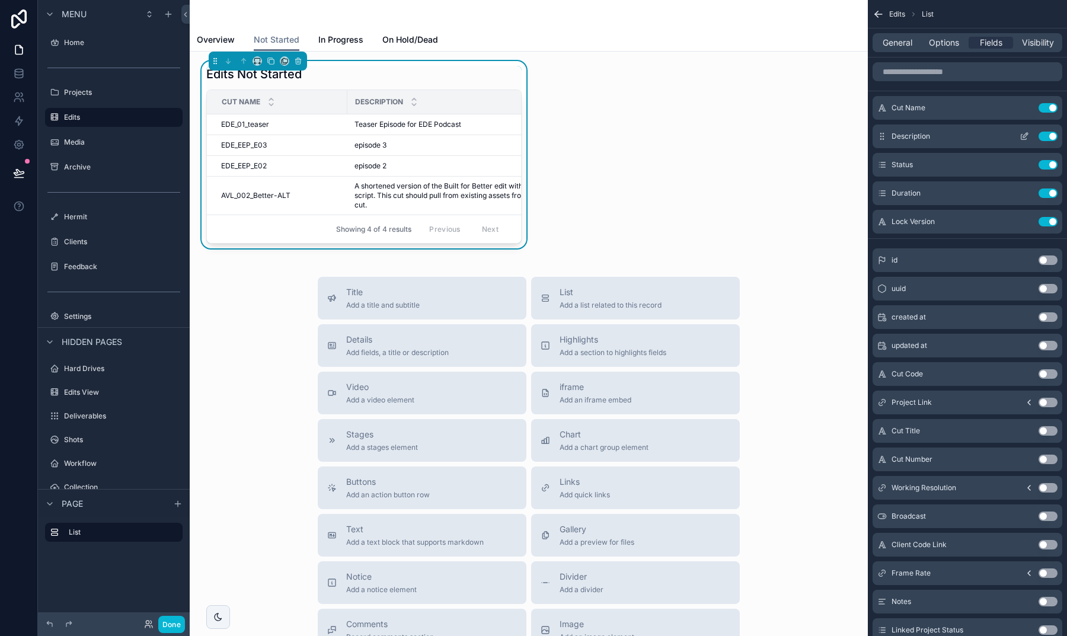
click at [1048, 135] on button "Use setting" at bounding box center [1048, 136] width 19 height 9
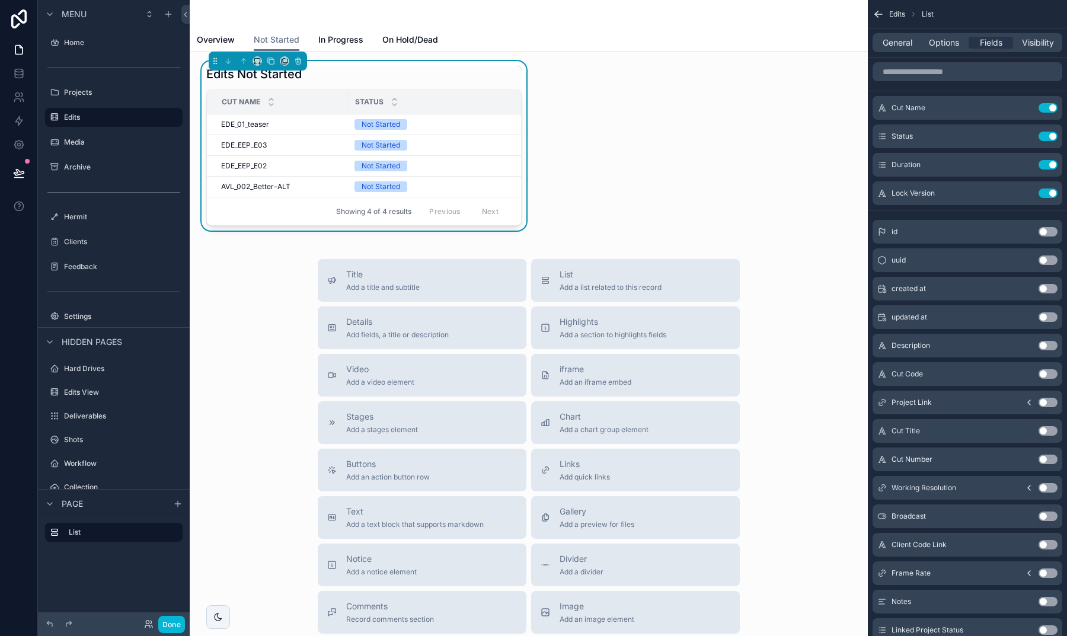
click at [1048, 350] on button "Use setting" at bounding box center [1048, 345] width 19 height 9
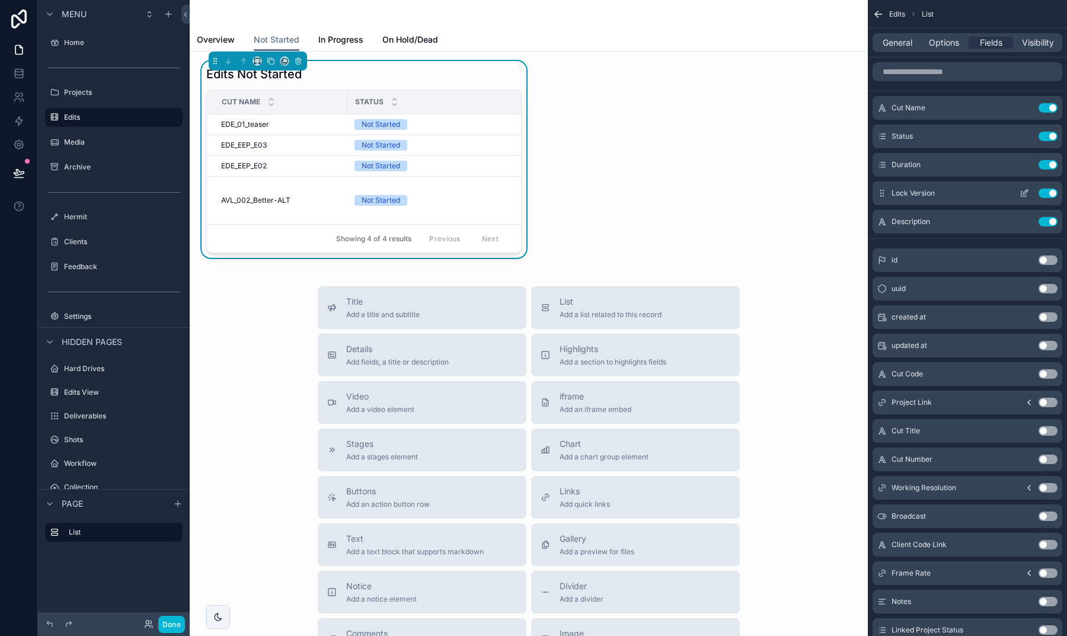
click at [1045, 192] on button "Use setting" at bounding box center [1048, 193] width 19 height 9
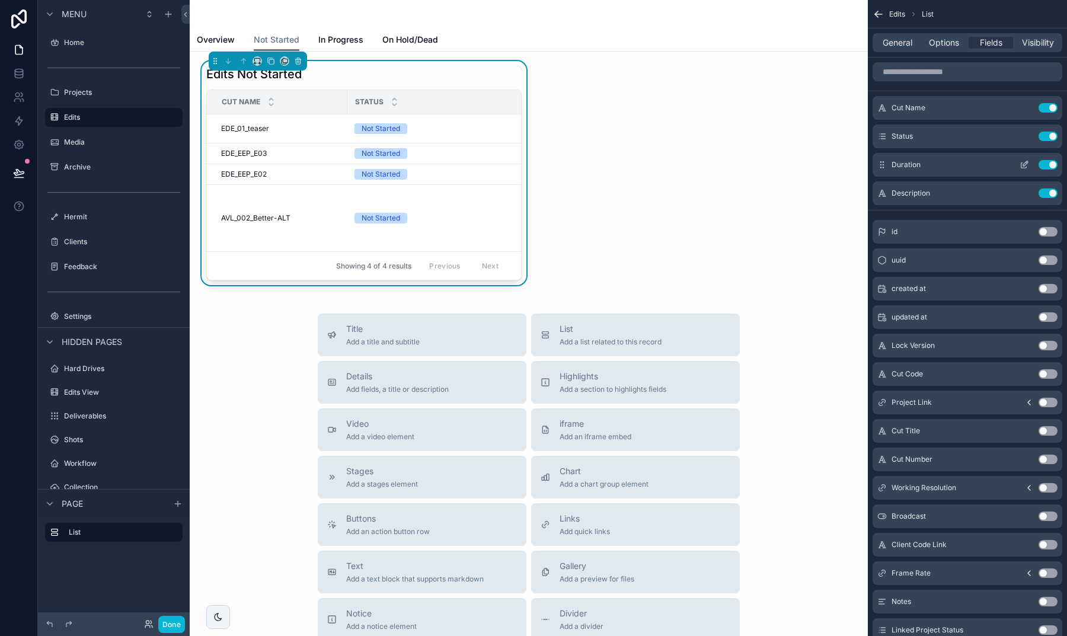
click at [1047, 164] on button "Use setting" at bounding box center [1048, 164] width 19 height 9
click at [1048, 138] on button "Use setting" at bounding box center [1048, 136] width 19 height 9
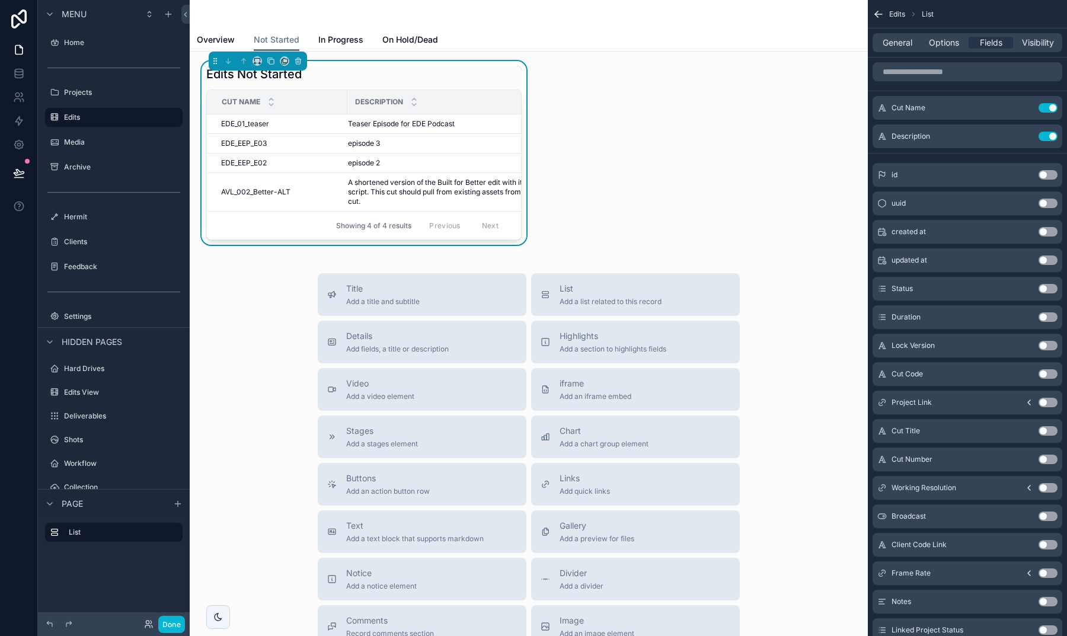
click at [1048, 315] on button "Use setting" at bounding box center [1048, 316] width 19 height 9
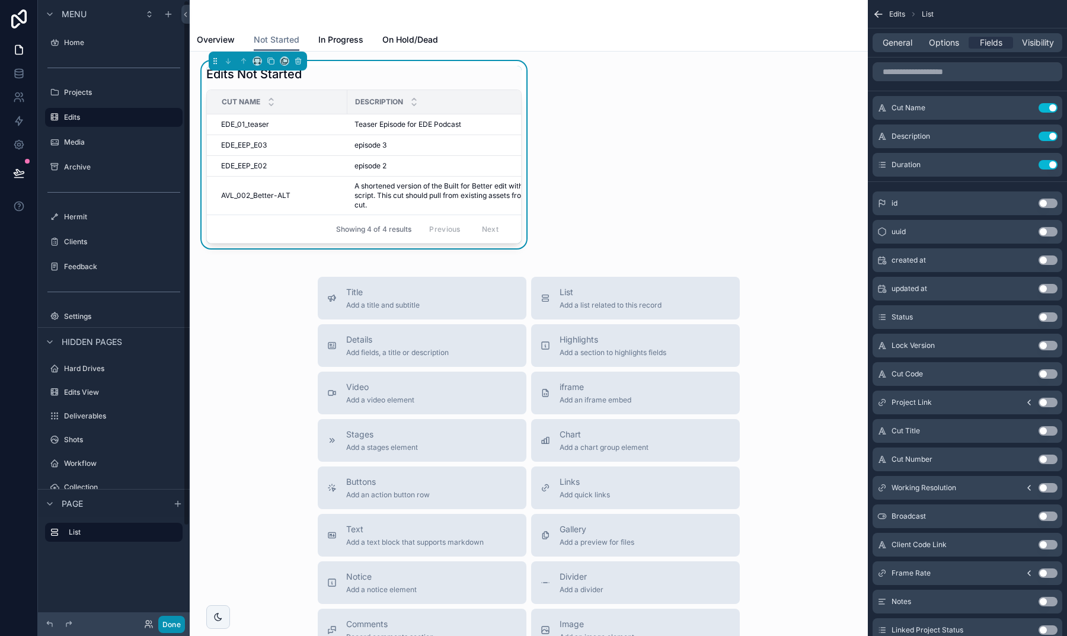
click at [178, 621] on button "Done" at bounding box center [171, 624] width 27 height 17
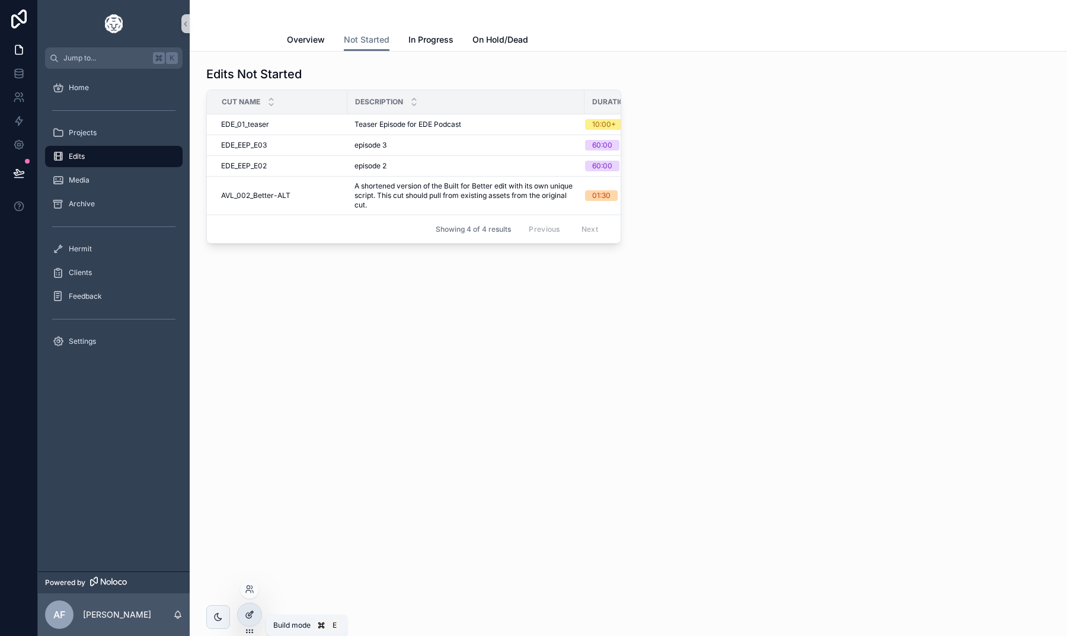
click at [250, 615] on icon at bounding box center [249, 614] width 9 height 9
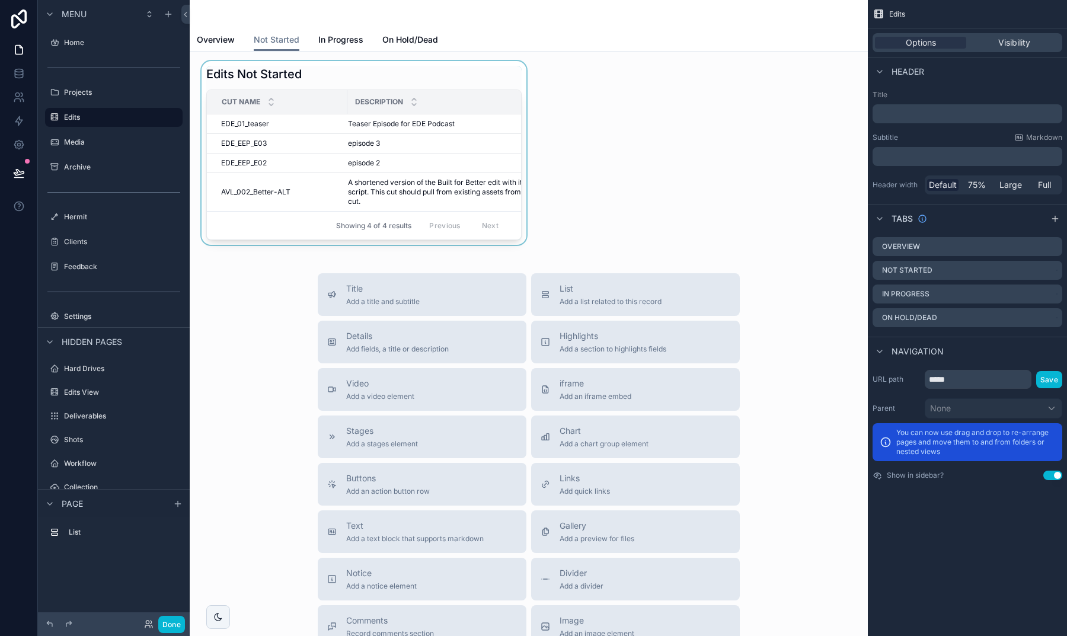
click at [426, 81] on div "scrollable content" at bounding box center [364, 153] width 330 height 184
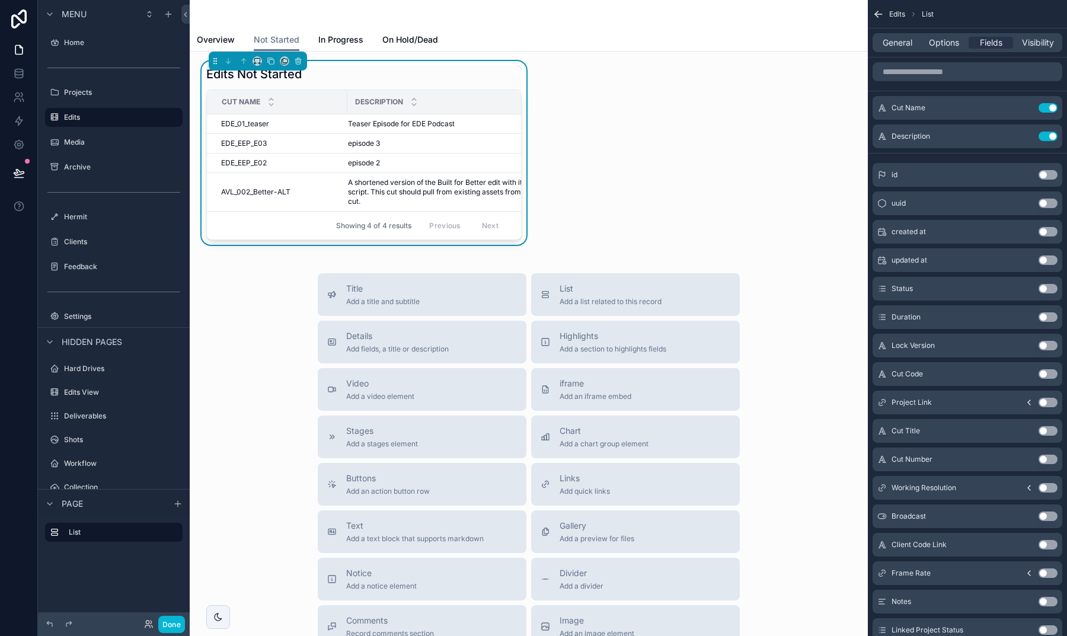
click at [1049, 318] on button "Use setting" at bounding box center [1048, 316] width 19 height 9
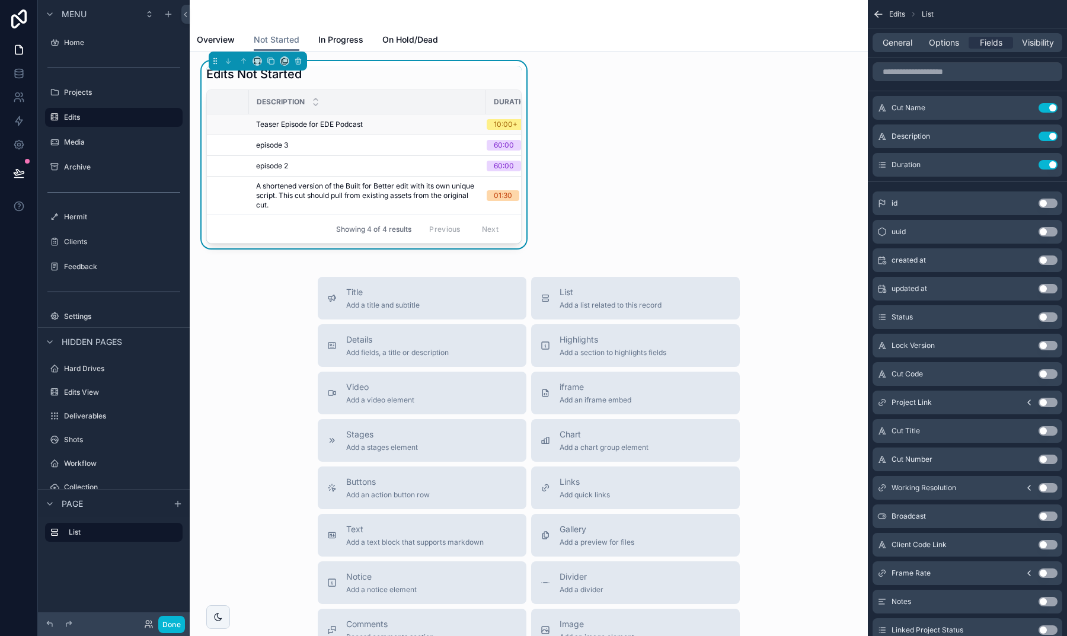
scroll to position [0, 109]
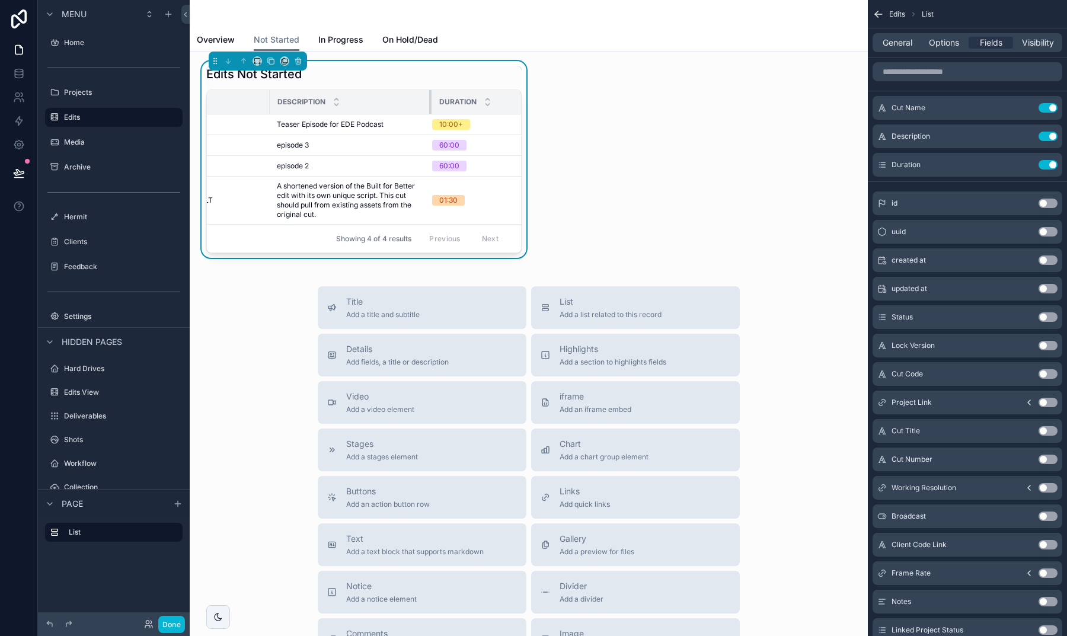
drag, startPoint x: 474, startPoint y: 101, endPoint x: 402, endPoint y: 101, distance: 72.3
click at [402, 101] on th "Description" at bounding box center [351, 102] width 162 height 24
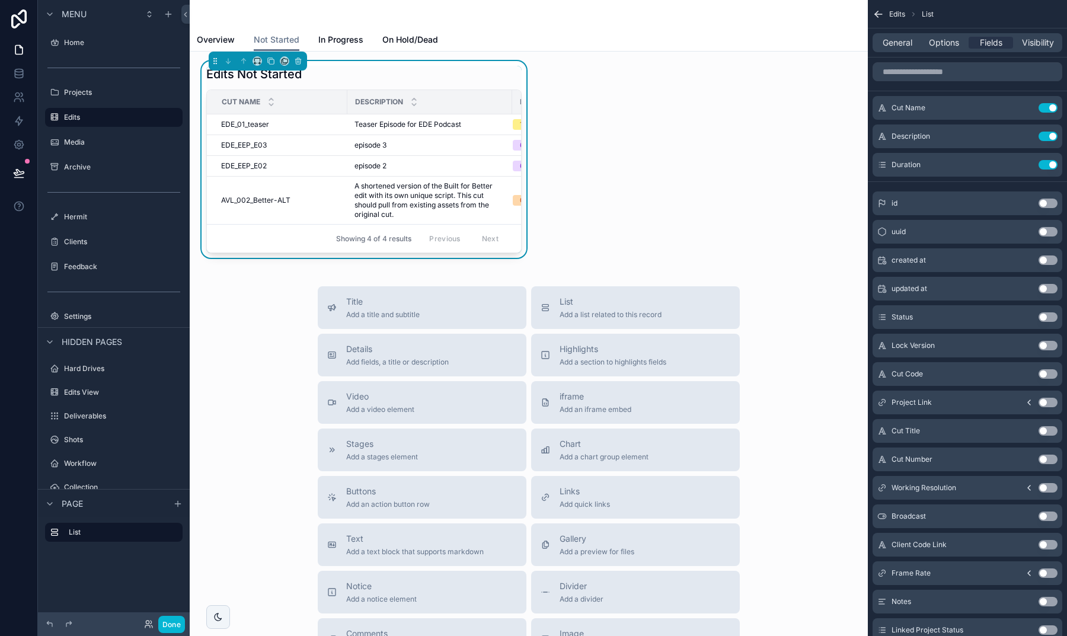
scroll to position [0, 0]
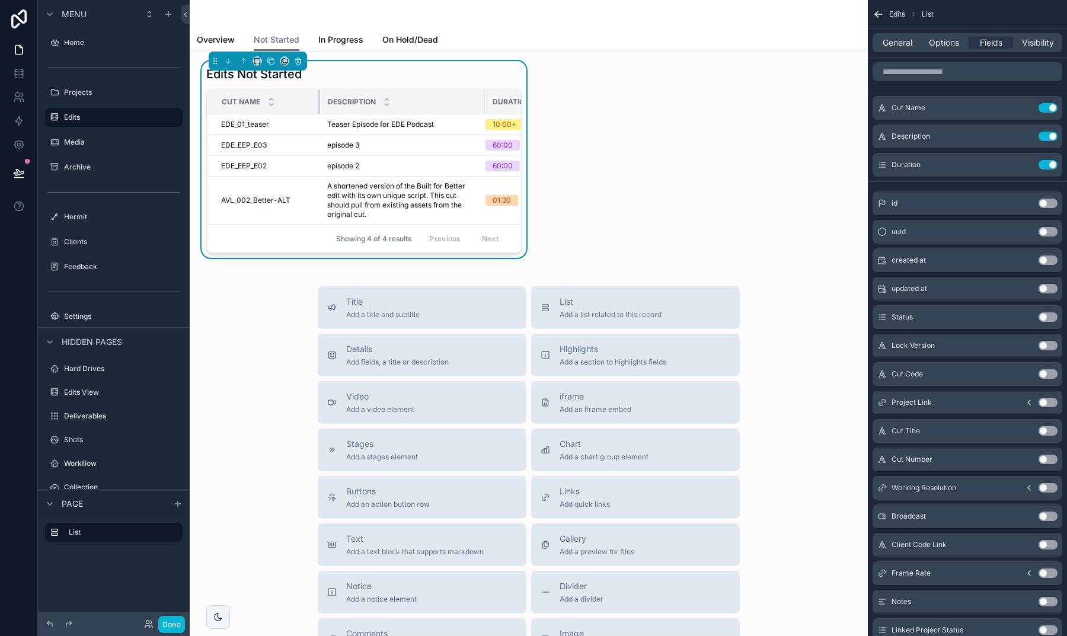
drag, startPoint x: 347, startPoint y: 104, endPoint x: 320, endPoint y: 103, distance: 27.3
click at [320, 103] on div "scrollable content" at bounding box center [320, 102] width 5 height 24
click at [175, 624] on button "Done" at bounding box center [171, 624] width 27 height 17
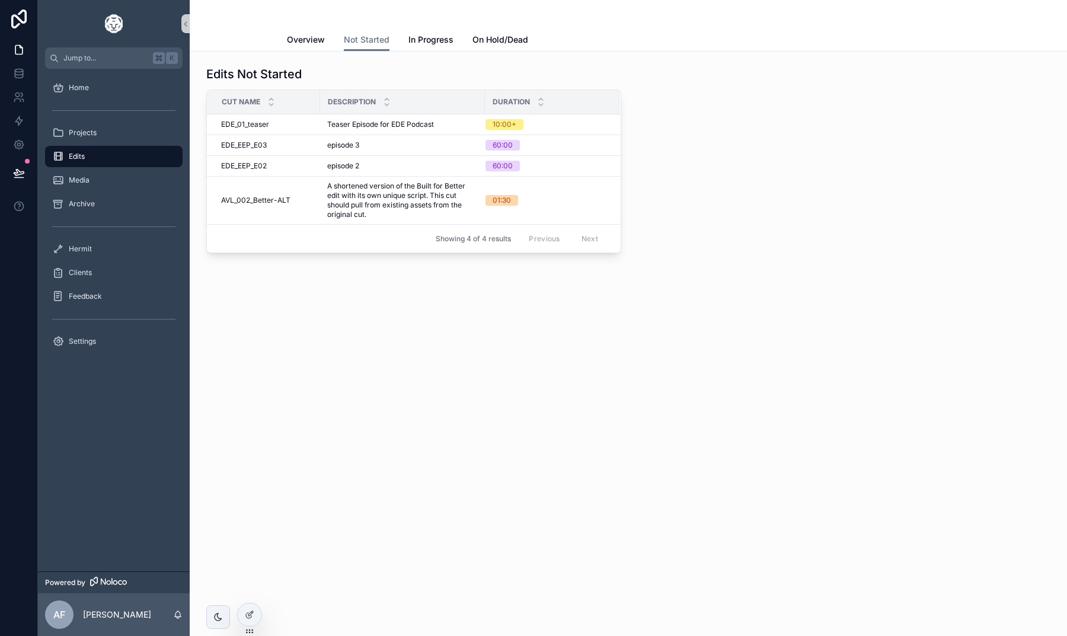
click at [175, 624] on div "AF [PERSON_NAME]" at bounding box center [114, 615] width 152 height 43
click at [248, 611] on icon at bounding box center [249, 614] width 9 height 9
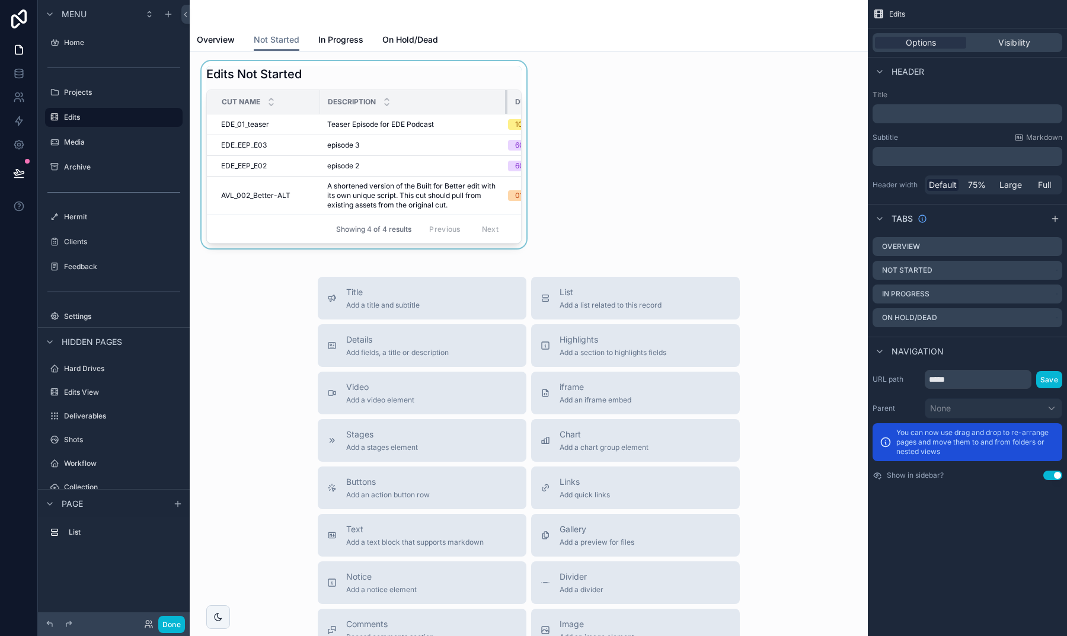
drag, startPoint x: 484, startPoint y: 102, endPoint x: 506, endPoint y: 102, distance: 22.5
click at [506, 102] on div "scrollable content" at bounding box center [507, 102] width 5 height 24
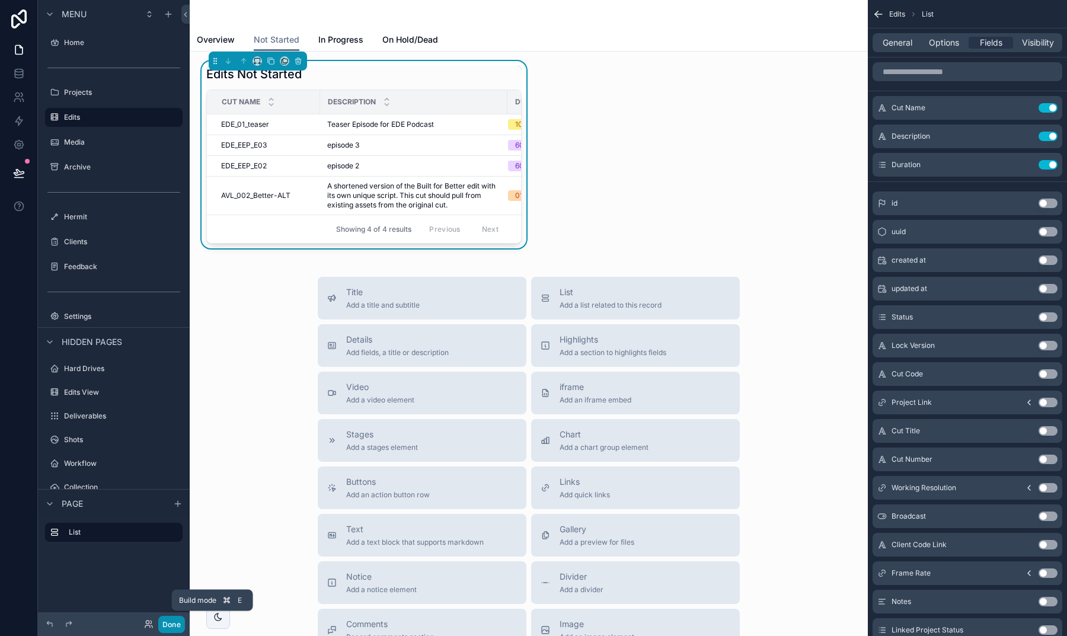
click at [183, 624] on button "Done" at bounding box center [171, 624] width 27 height 17
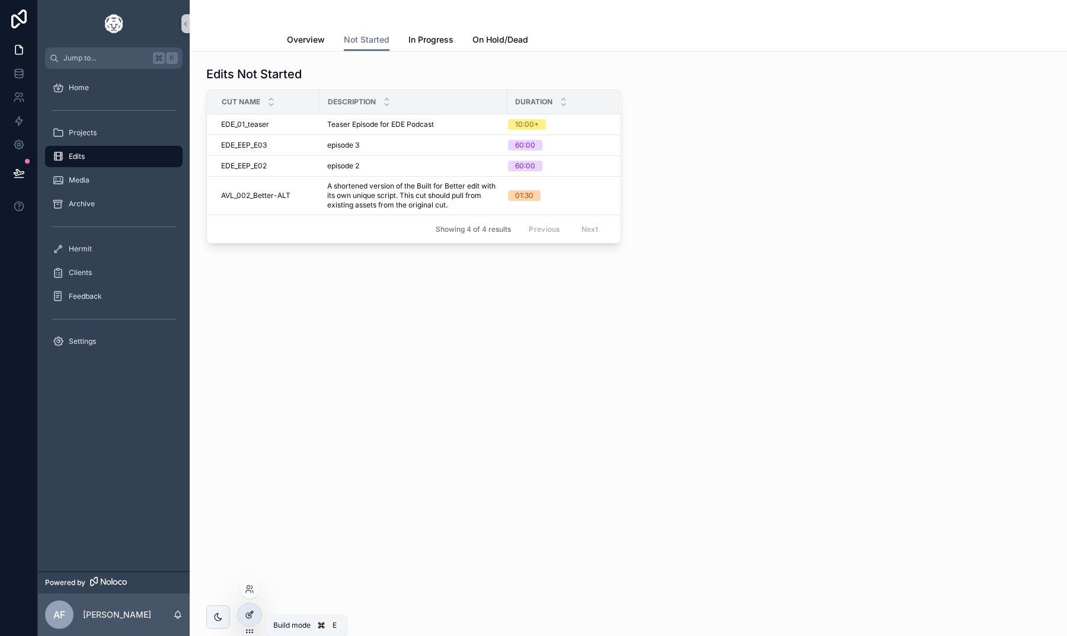
click at [260, 617] on div at bounding box center [250, 615] width 24 height 23
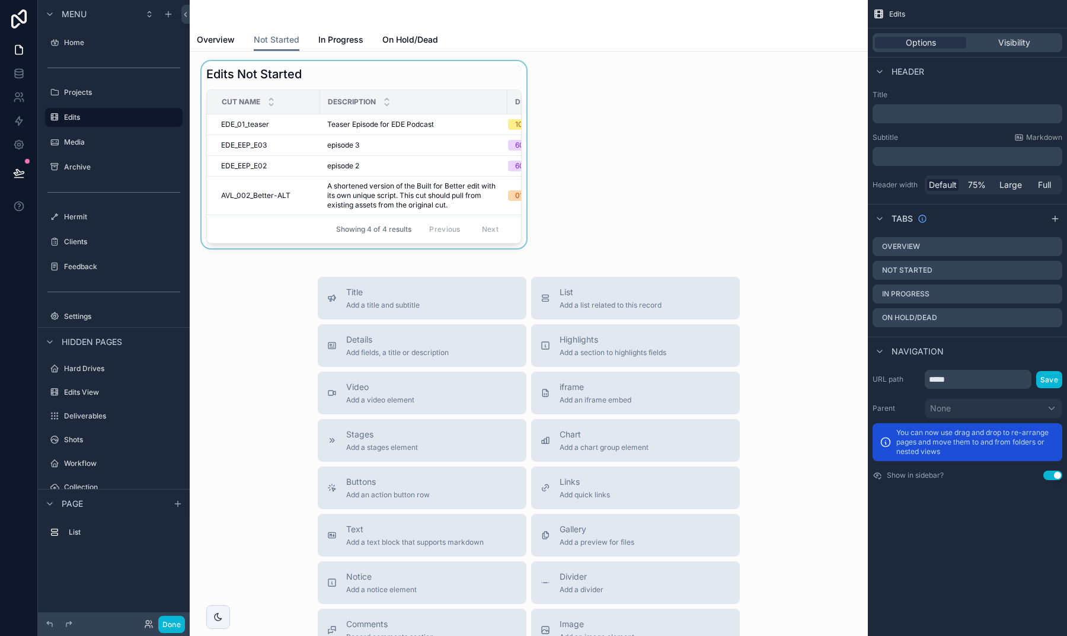
click at [382, 73] on div "scrollable content" at bounding box center [364, 154] width 330 height 187
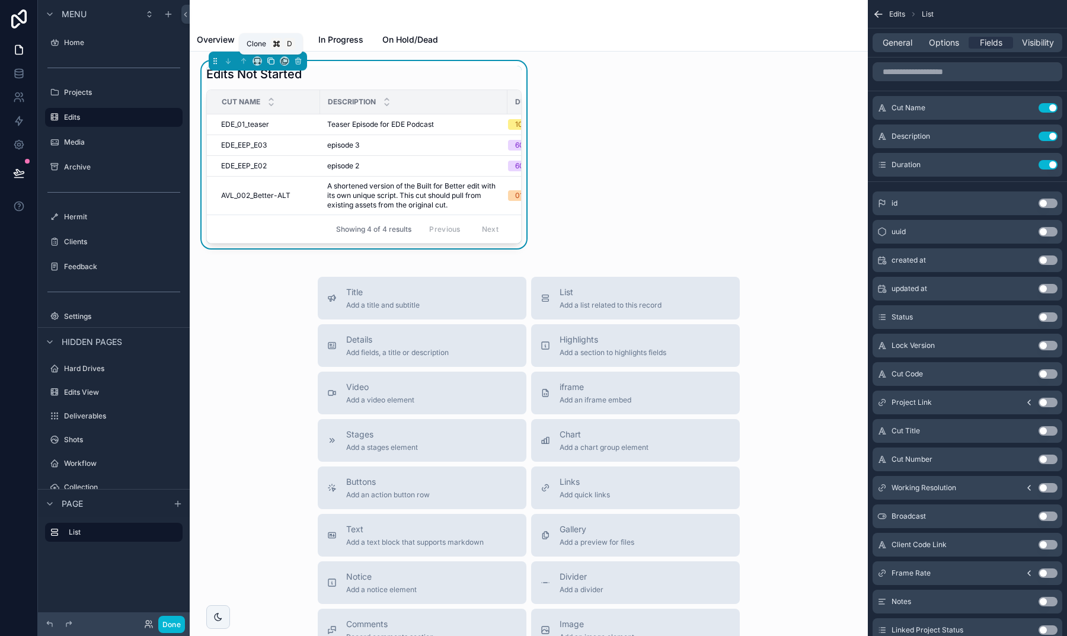
click at [270, 63] on icon "scrollable content" at bounding box center [271, 61] width 8 height 8
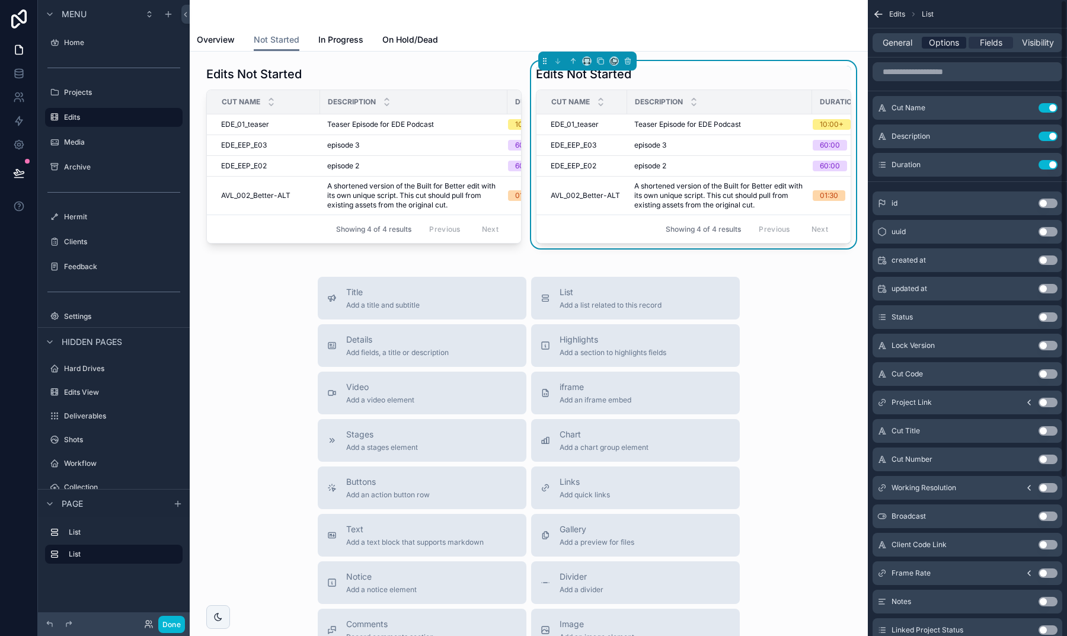
click at [952, 37] on span "Options" at bounding box center [944, 43] width 30 height 12
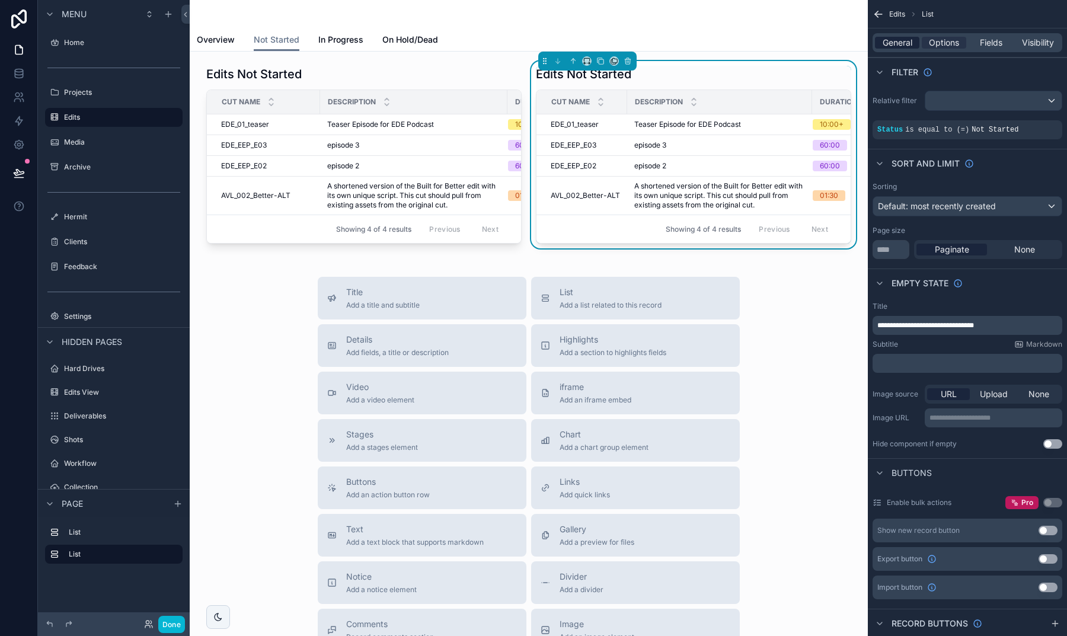
click at [907, 43] on span "General" at bounding box center [898, 43] width 30 height 12
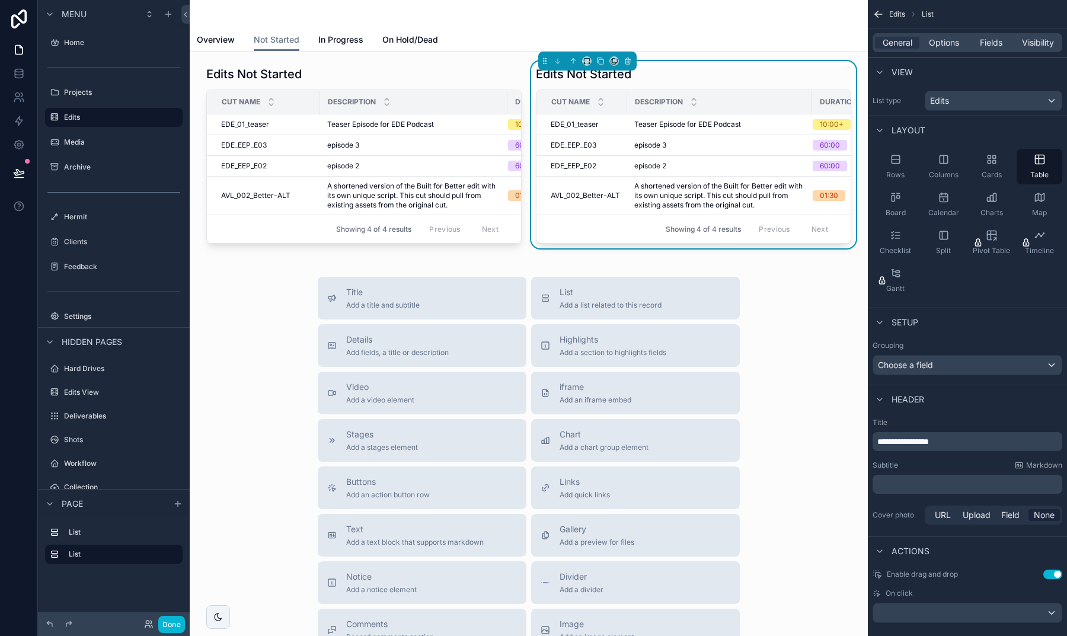
click at [944, 95] on span "Edits" at bounding box center [939, 101] width 19 height 12
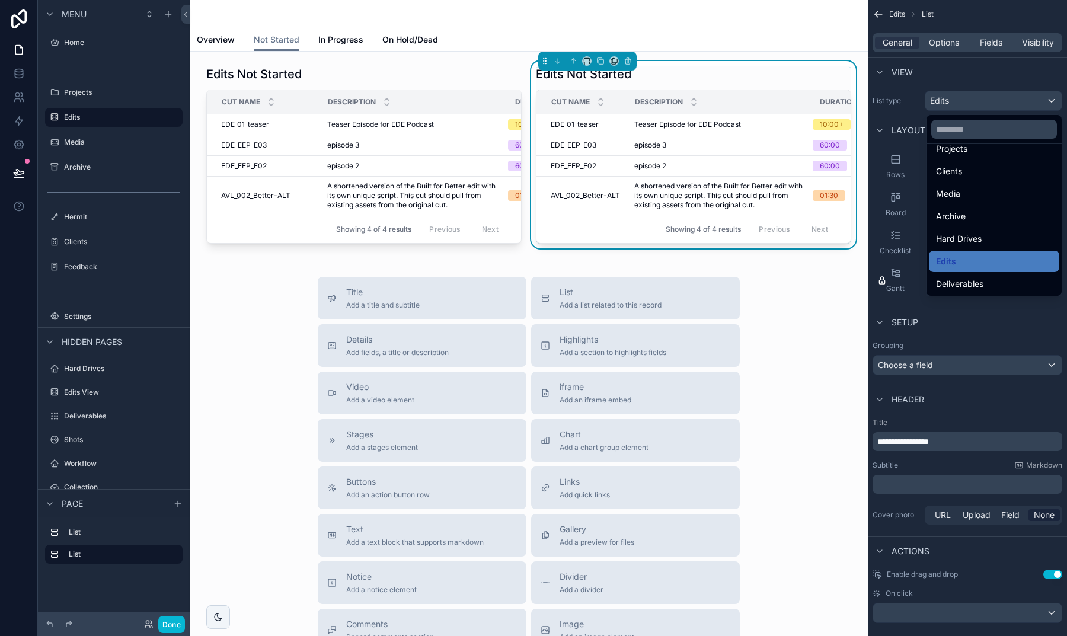
scroll to position [77, 0]
click at [964, 275] on span "Deliverables" at bounding box center [959, 280] width 47 height 14
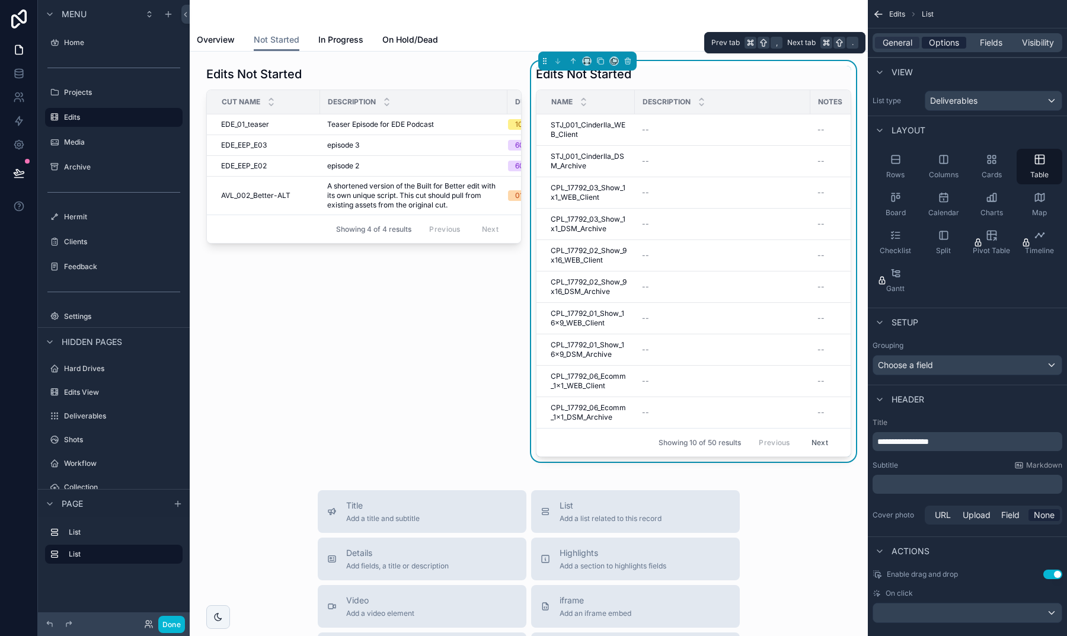
click at [944, 37] on span "Options" at bounding box center [944, 43] width 30 height 12
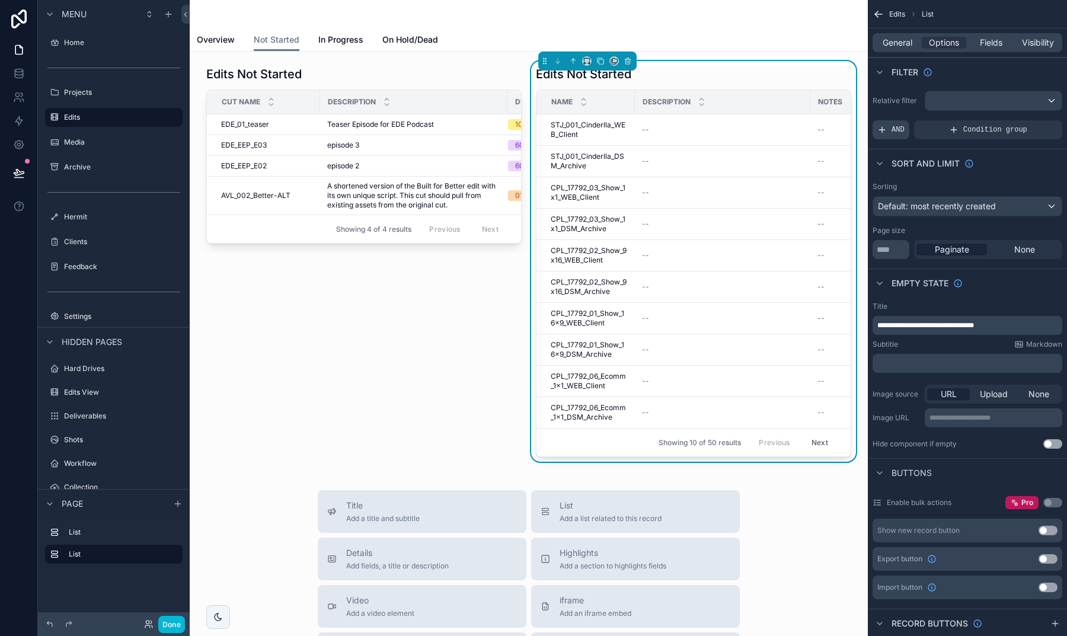
click at [892, 125] on span "AND" at bounding box center [898, 129] width 13 height 9
click at [1035, 120] on icon "scrollable content" at bounding box center [1034, 120] width 1 height 1
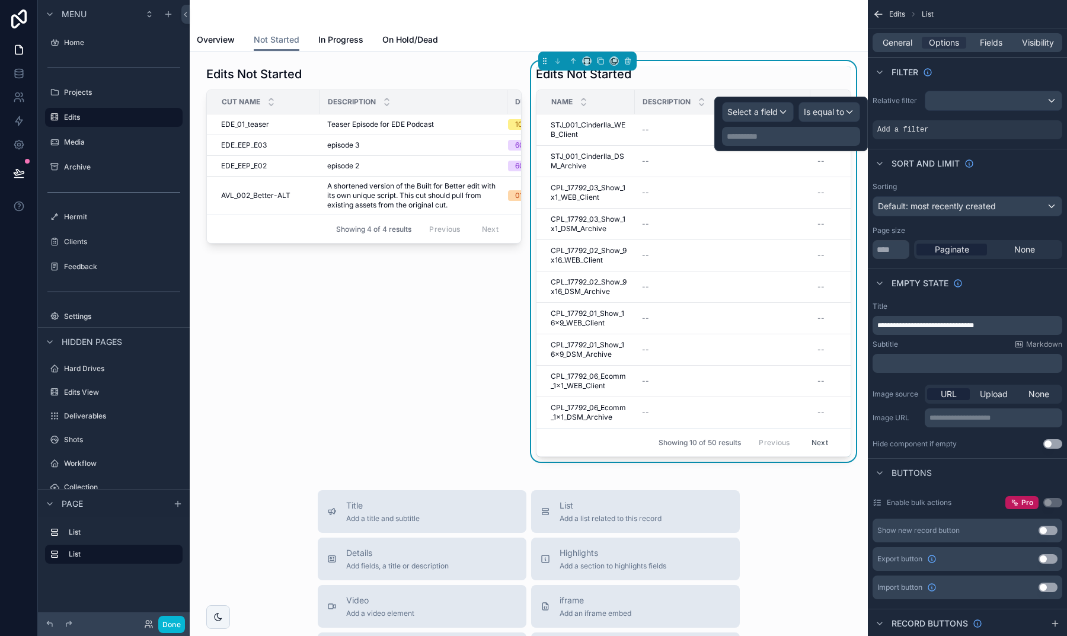
click at [767, 108] on span "Select a field" at bounding box center [753, 112] width 50 height 10
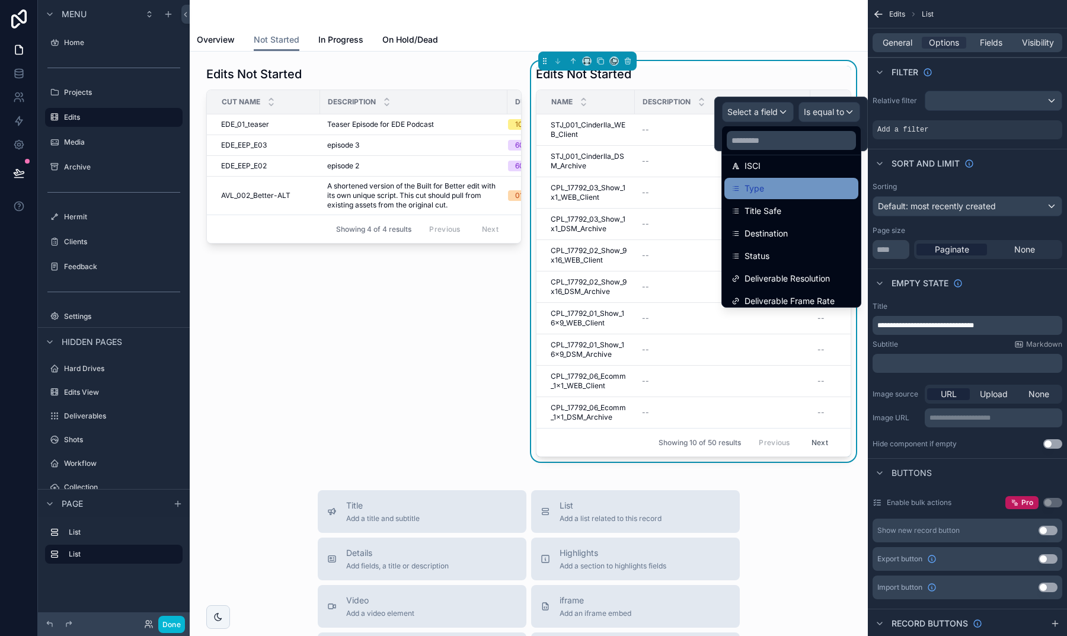
scroll to position [171, 0]
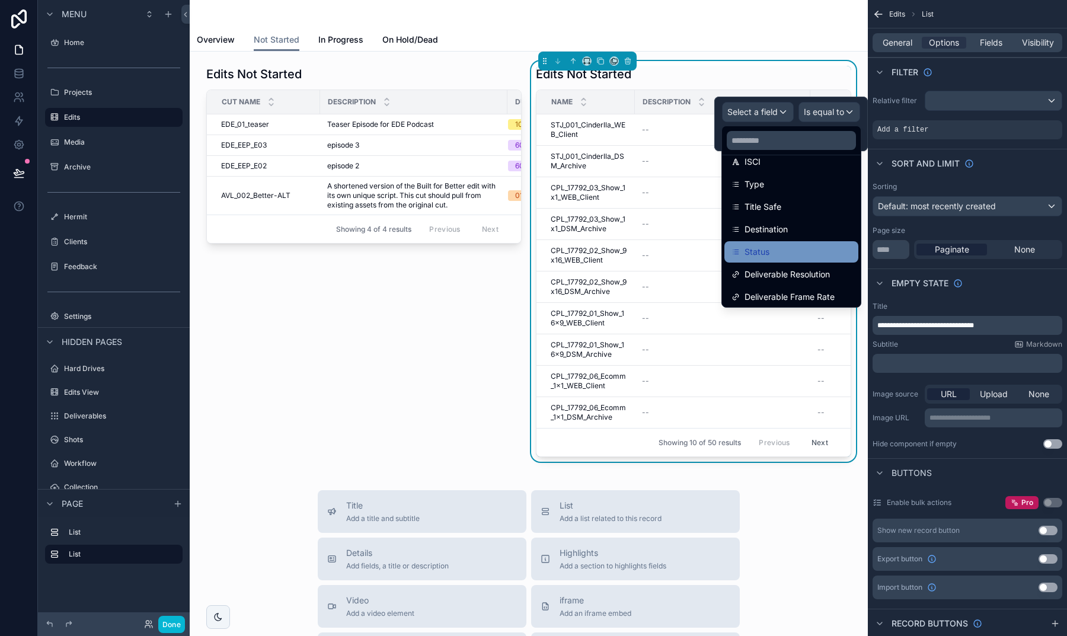
click at [771, 242] on div "Status" at bounding box center [792, 251] width 134 height 21
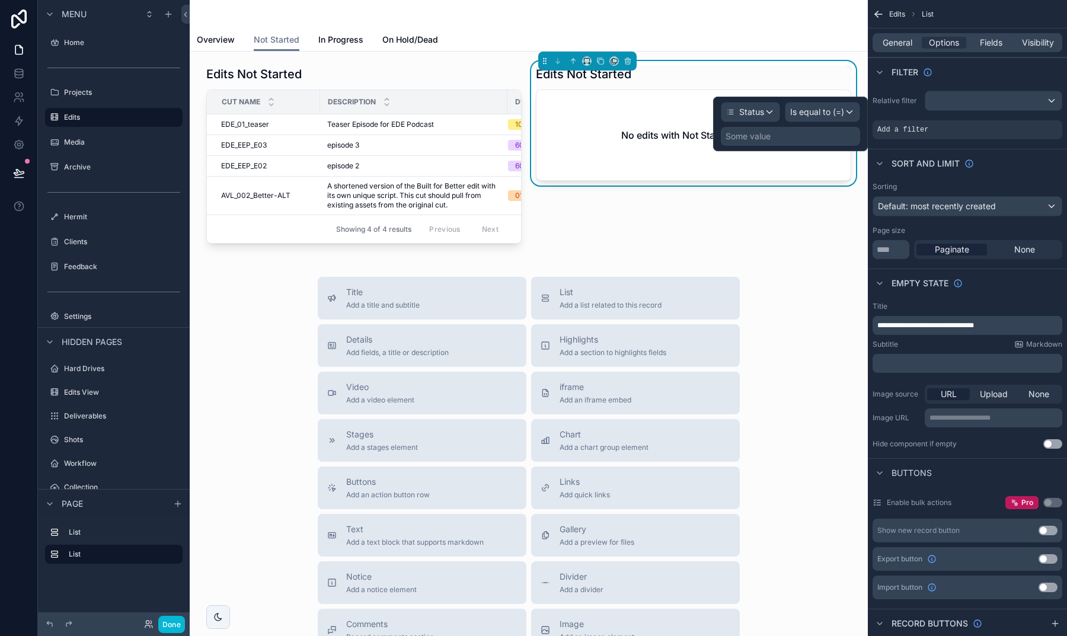
click at [813, 106] on span "Is equal to (=)" at bounding box center [817, 112] width 54 height 12
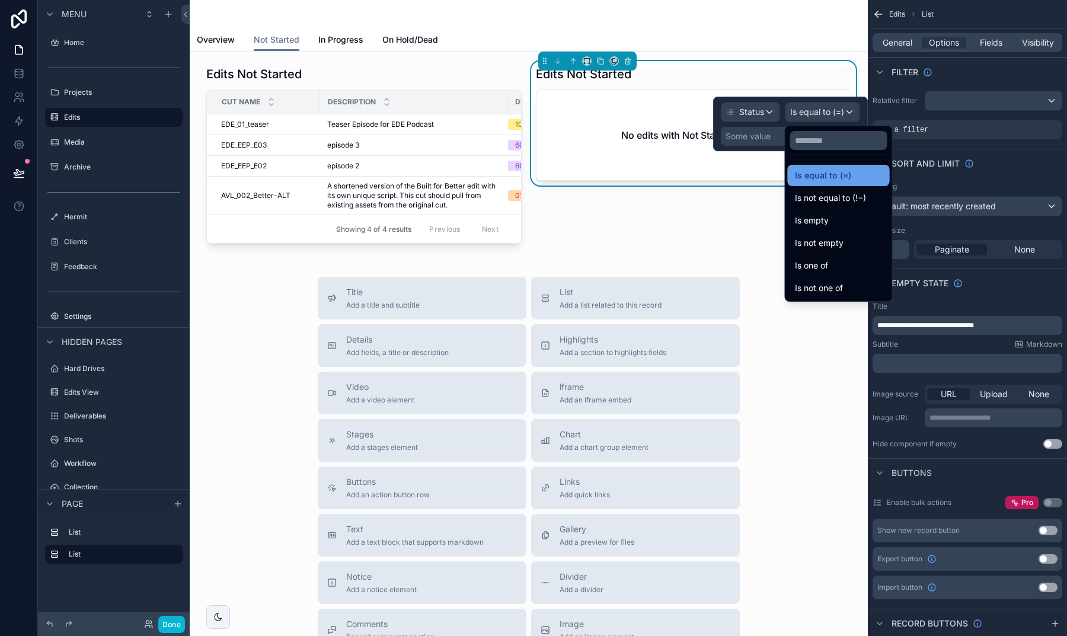
click at [821, 177] on span "Is equal to (=)" at bounding box center [823, 175] width 56 height 14
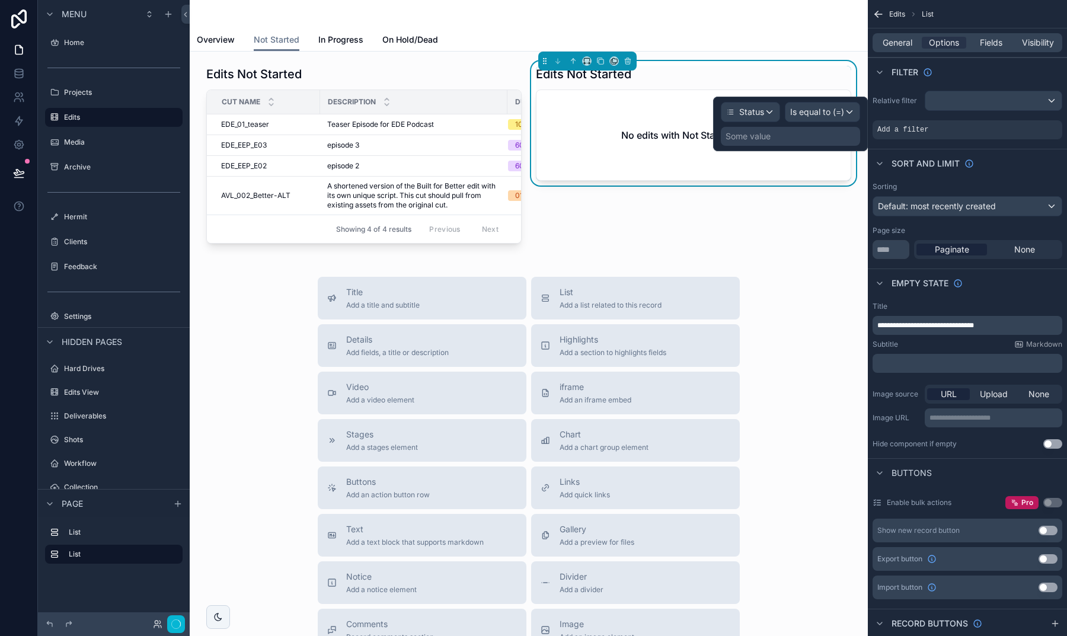
click at [777, 136] on div "Some value" at bounding box center [790, 136] width 139 height 19
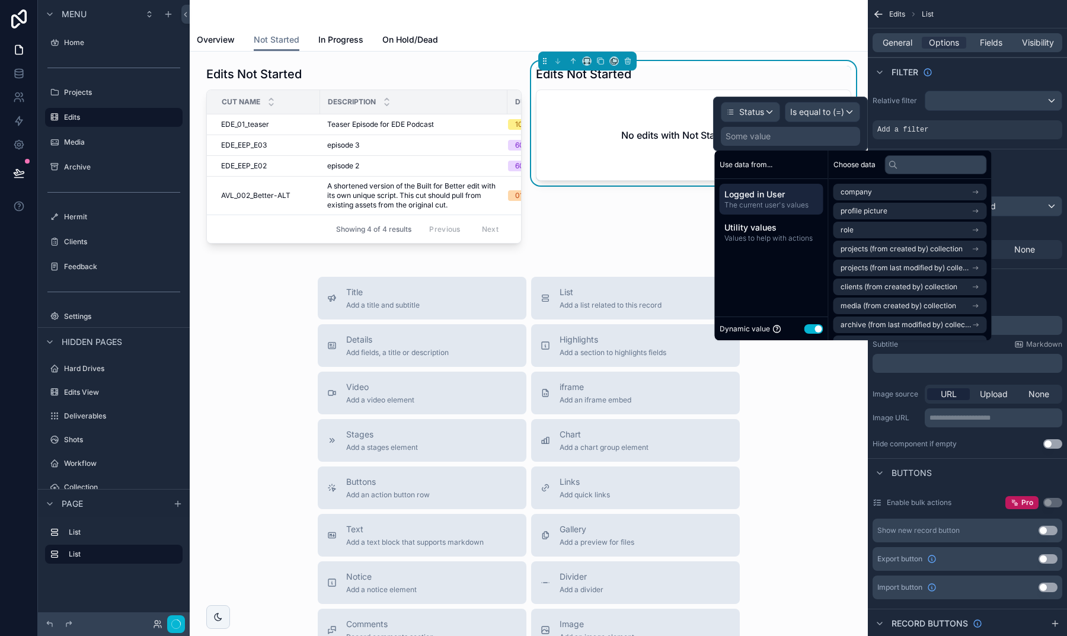
click at [814, 326] on button "Use setting" at bounding box center [814, 328] width 19 height 9
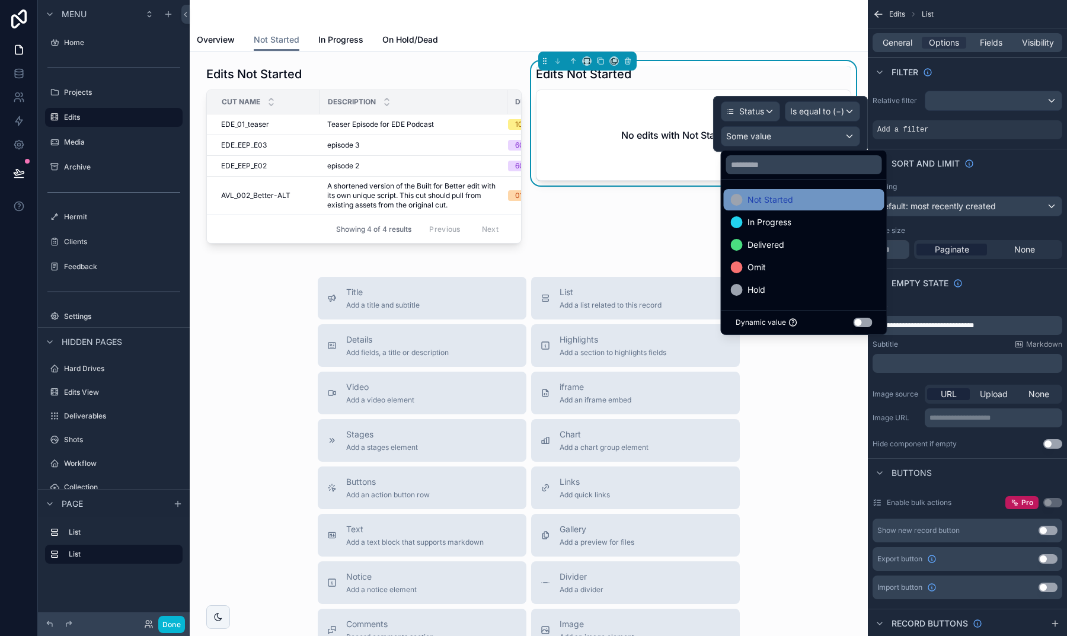
click at [770, 204] on span "Not Started" at bounding box center [771, 200] width 46 height 14
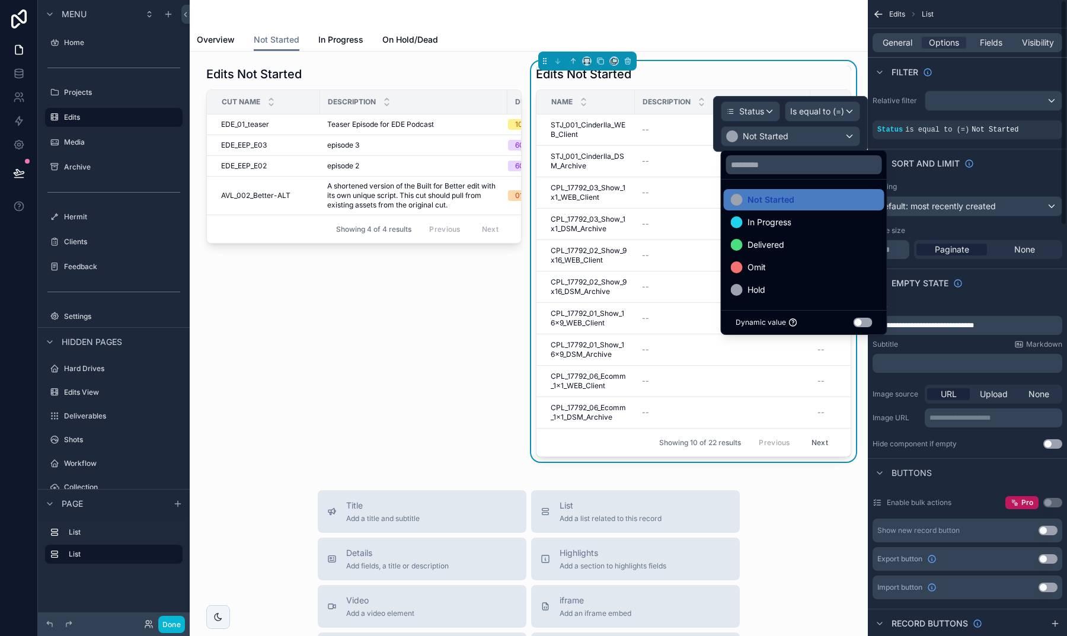
click at [989, 167] on div "Sort And Limit" at bounding box center [967, 163] width 199 height 28
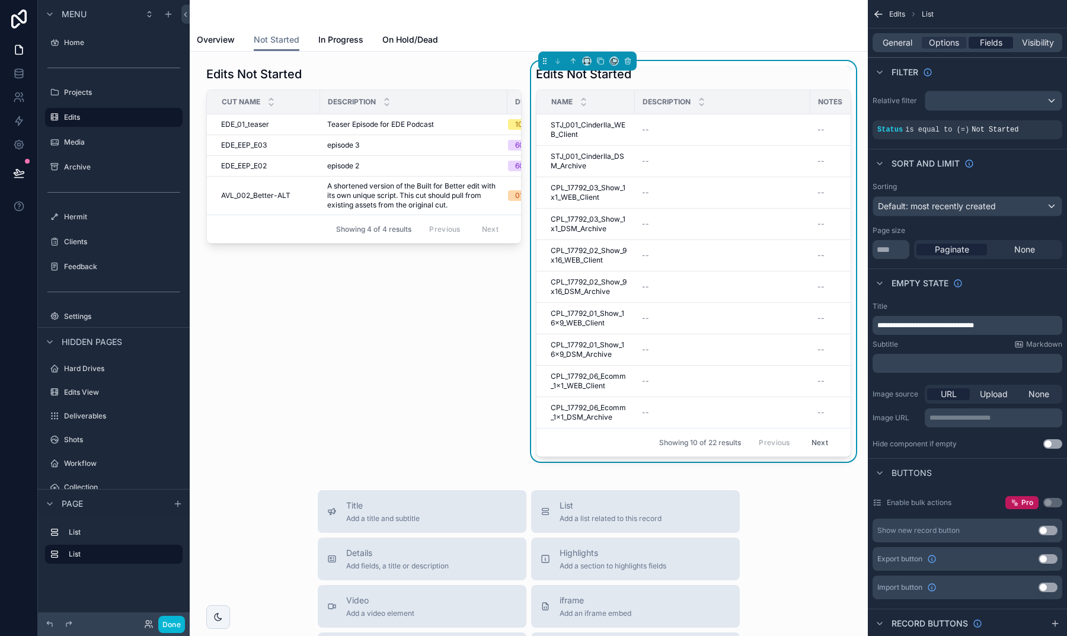
click at [987, 40] on span "Fields" at bounding box center [991, 43] width 23 height 12
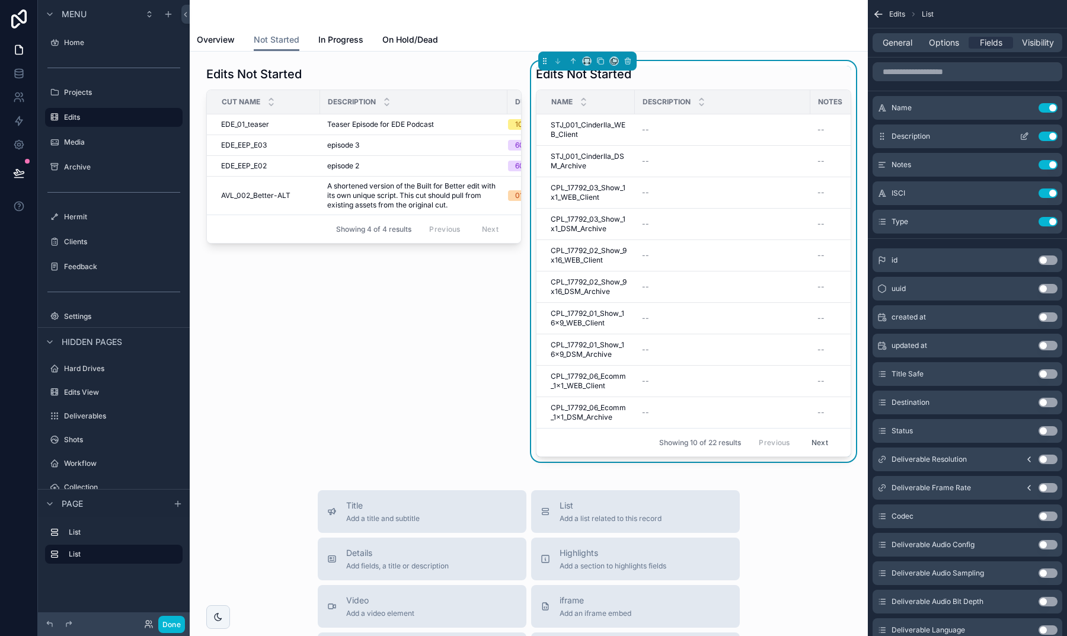
click at [1047, 137] on button "Use setting" at bounding box center [1048, 136] width 19 height 9
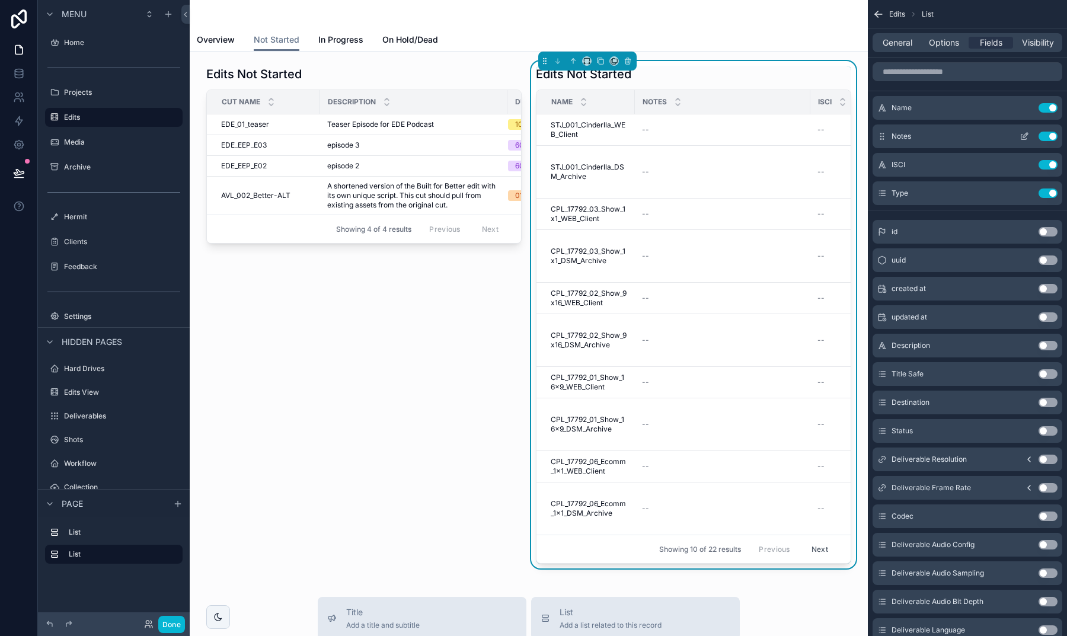
click at [1047, 133] on button "Use setting" at bounding box center [1048, 136] width 19 height 9
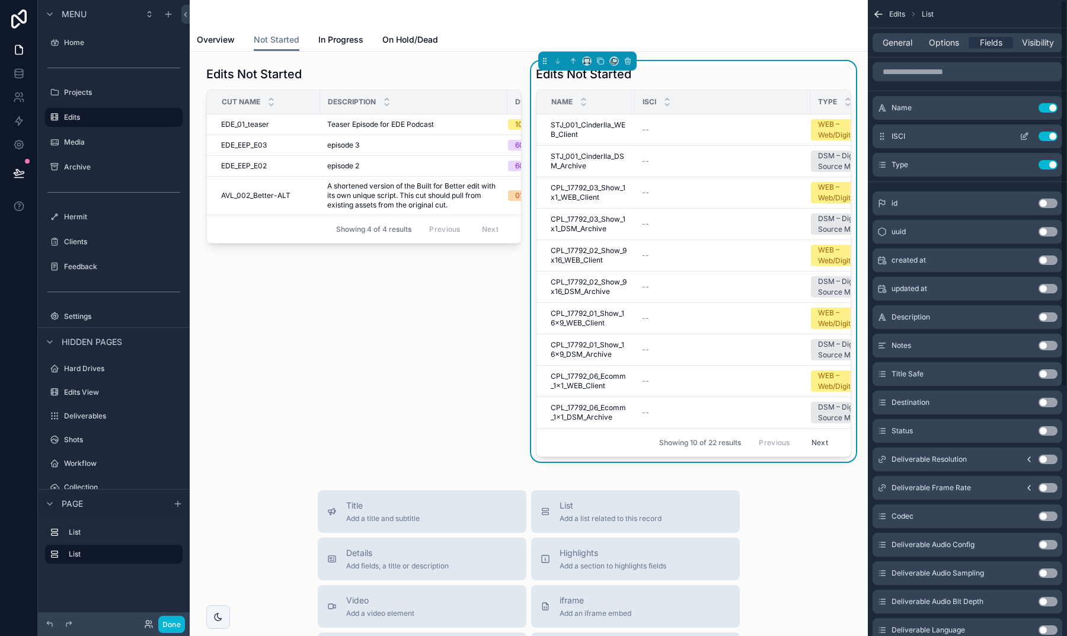
click at [1048, 137] on button "Use setting" at bounding box center [1048, 136] width 19 height 9
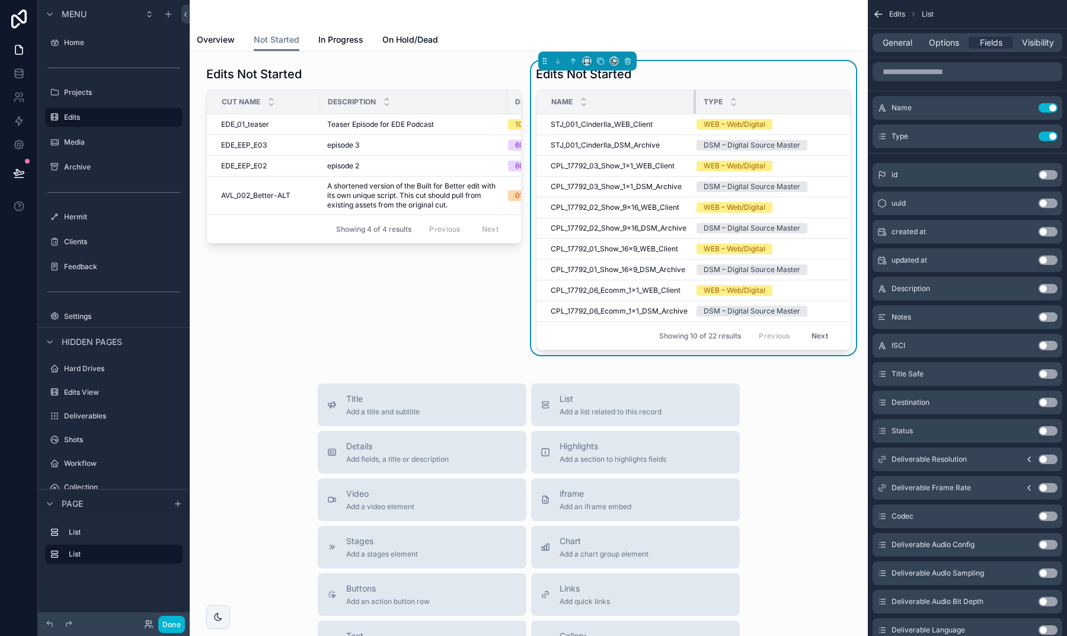
drag, startPoint x: 633, startPoint y: 104, endPoint x: 704, endPoint y: 110, distance: 70.8
click at [704, 110] on tr "Name Type" at bounding box center [705, 102] width 336 height 24
click at [173, 620] on button "Done" at bounding box center [171, 624] width 27 height 17
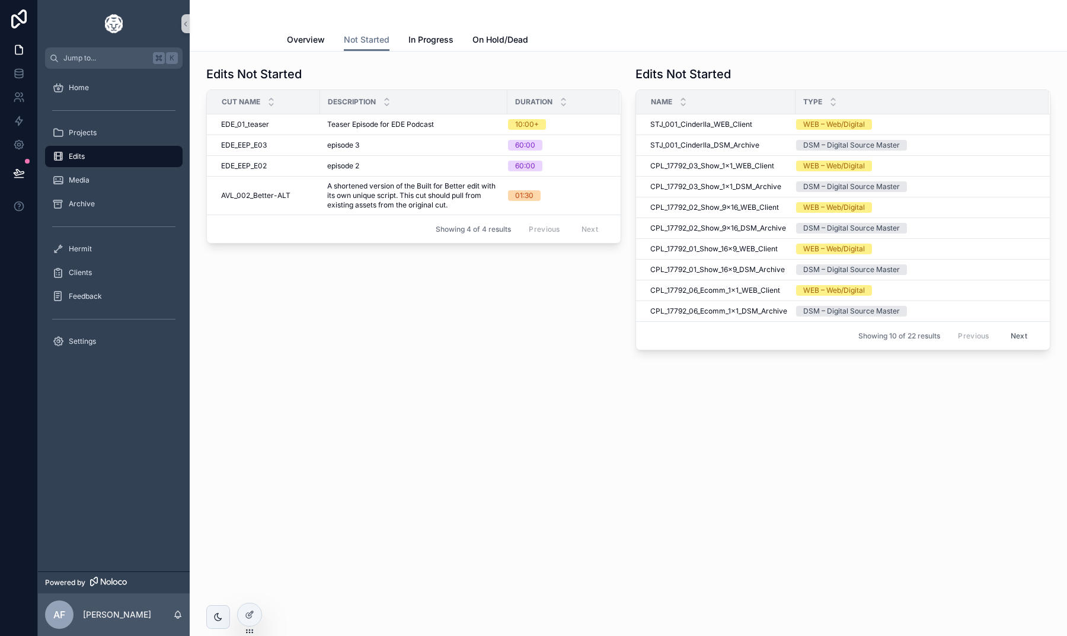
click at [262, 614] on div "Not Started Overview Not Started In Progress On Hold/Dead Edits Not Started Cut…" at bounding box center [629, 318] width 878 height 636
click at [247, 614] on icon at bounding box center [248, 615] width 5 height 5
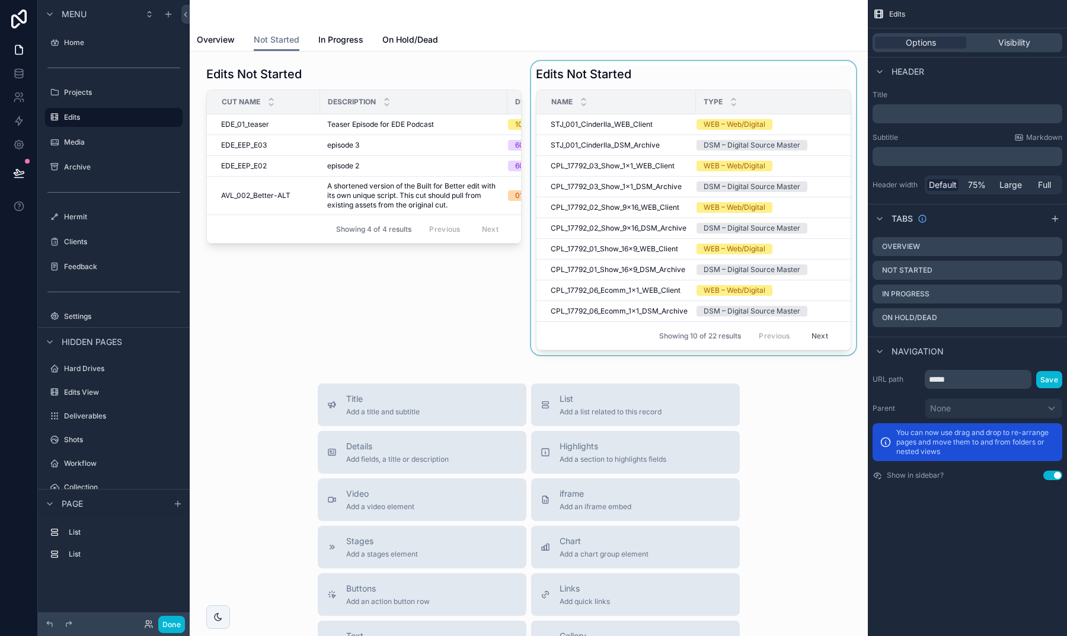
click at [709, 68] on div "scrollable content" at bounding box center [694, 208] width 330 height 294
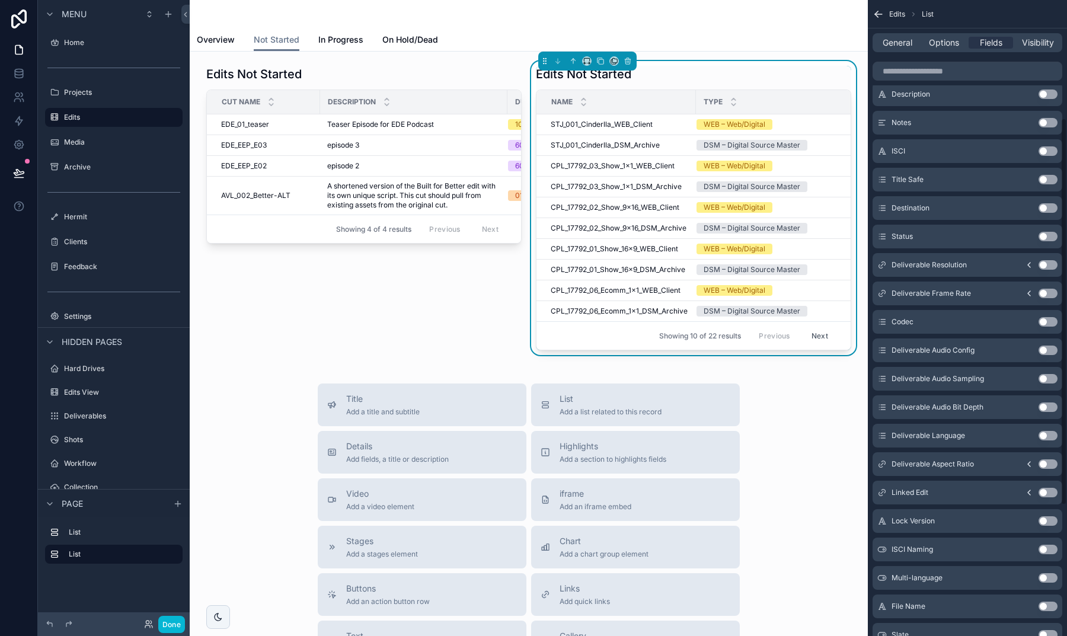
scroll to position [197, 0]
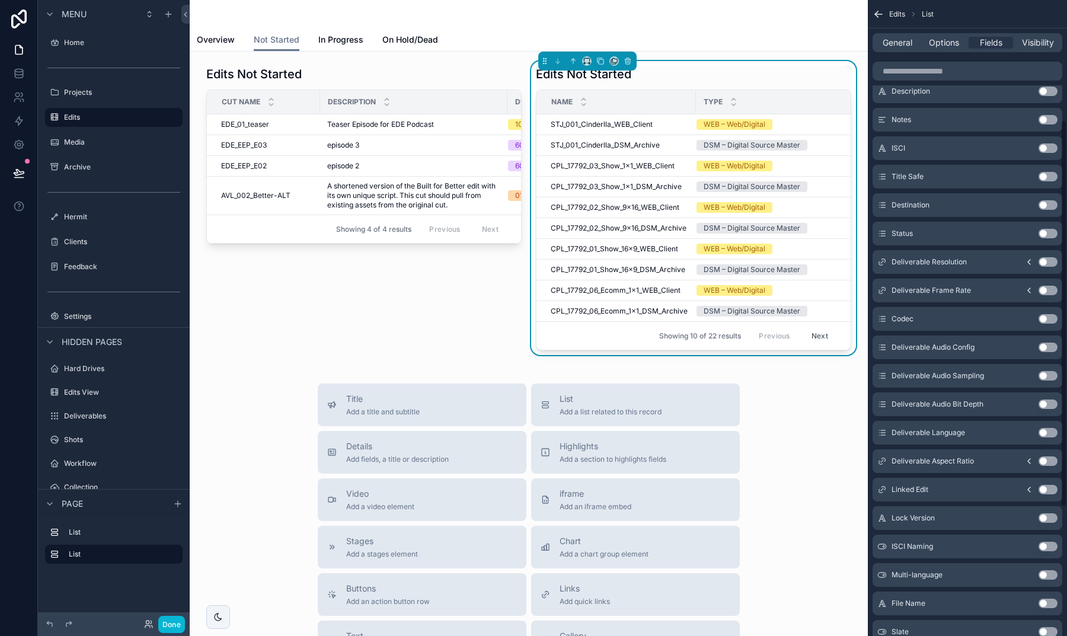
click at [1048, 515] on button "Use setting" at bounding box center [1048, 517] width 19 height 9
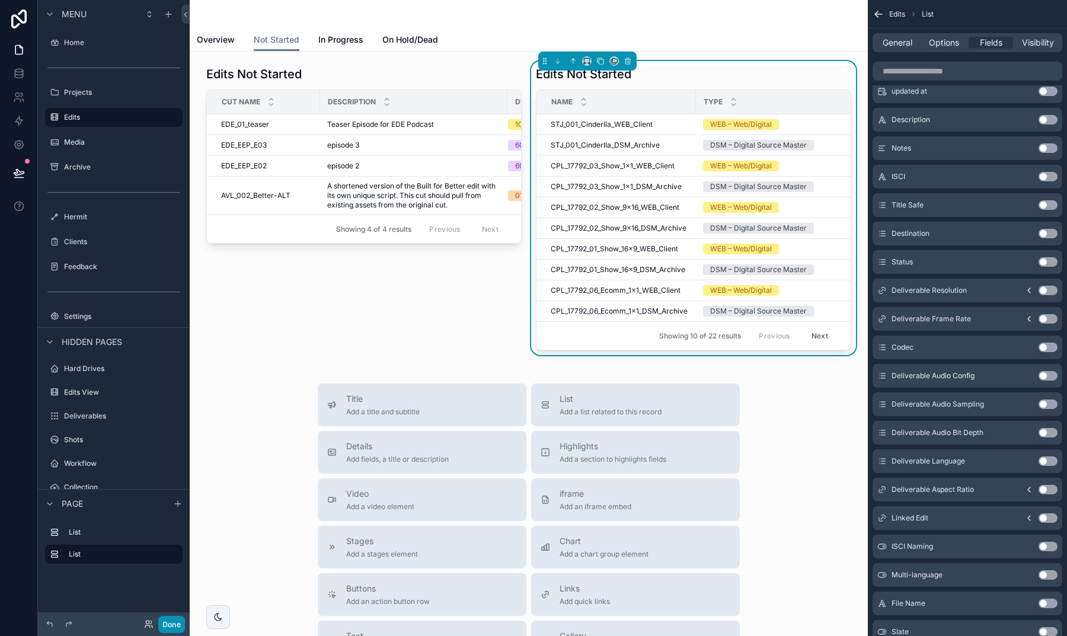
click at [178, 624] on button "Done" at bounding box center [171, 624] width 27 height 17
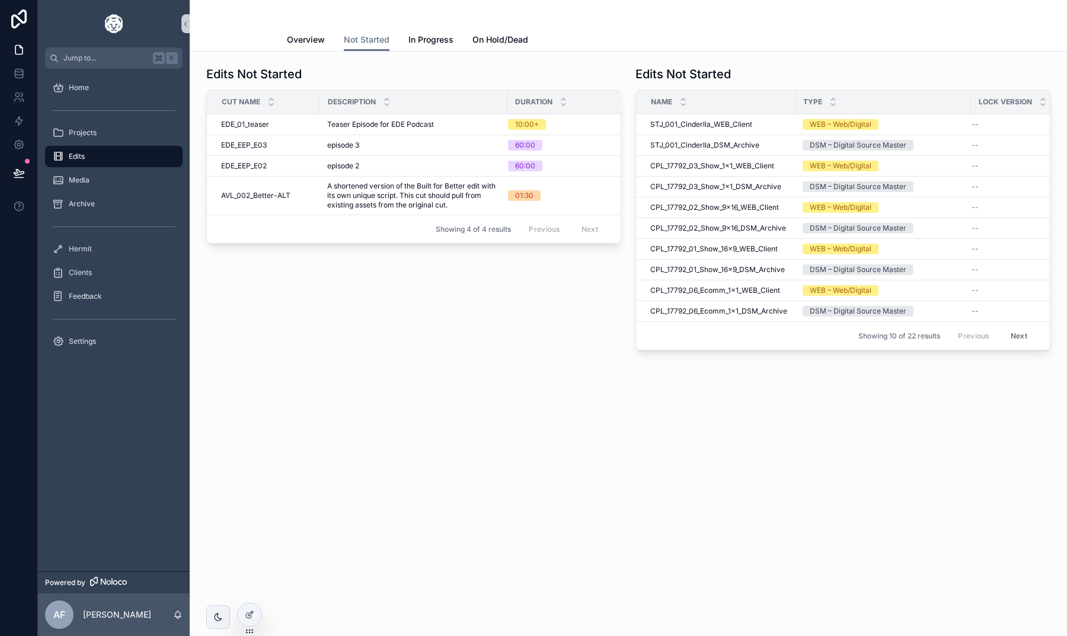
scroll to position [0, 0]
click at [1016, 333] on button "Next" at bounding box center [1019, 336] width 33 height 18
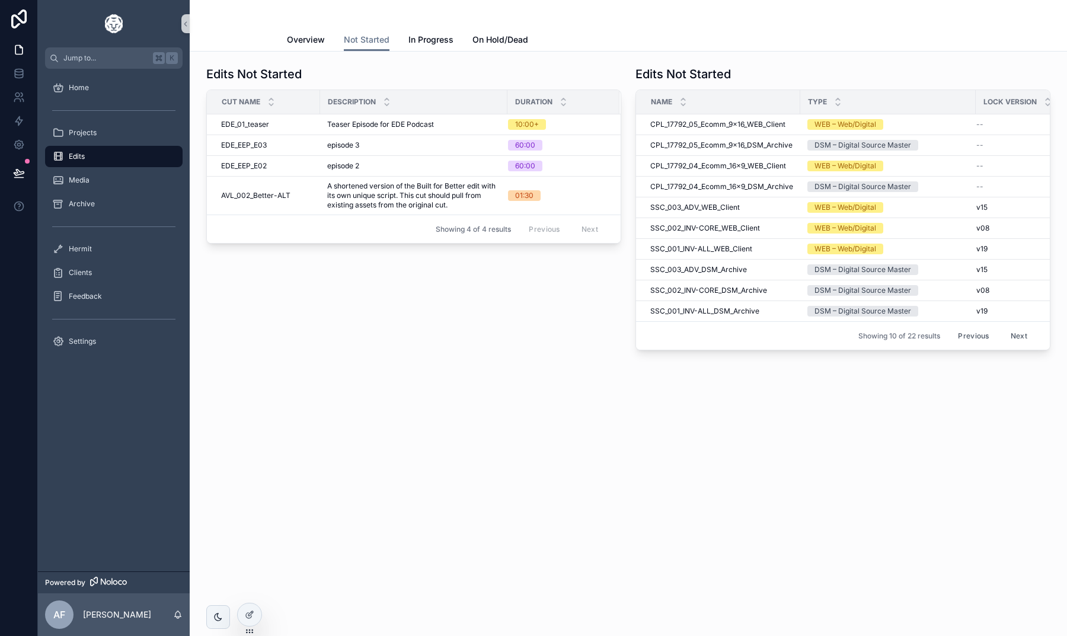
click at [972, 331] on button "Previous" at bounding box center [973, 336] width 47 height 18
